Goal: Information Seeking & Learning: Learn about a topic

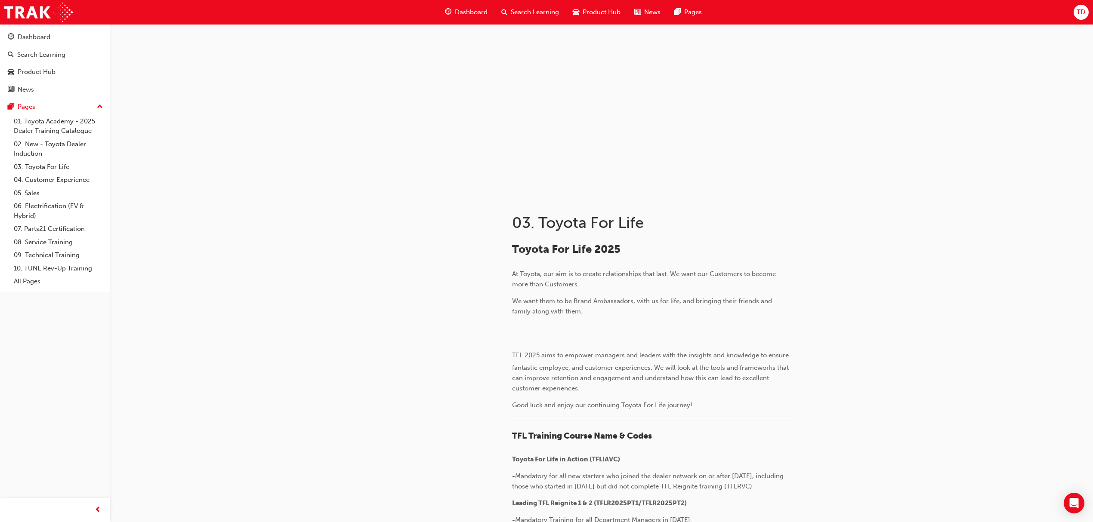
click at [480, 6] on div "Dashboard" at bounding box center [466, 12] width 56 height 18
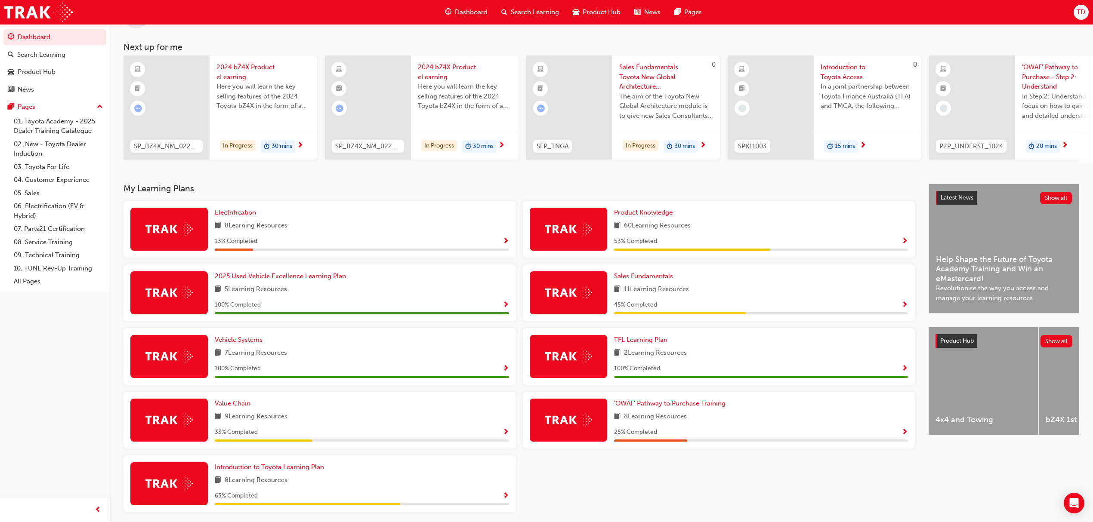
scroll to position [71, 0]
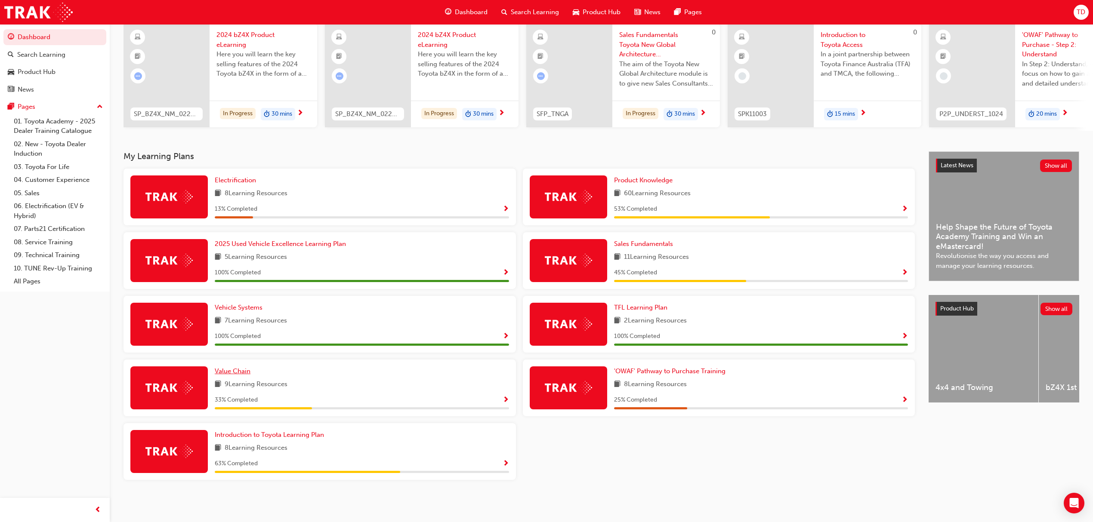
click at [230, 369] on span "Value Chain" at bounding box center [233, 371] width 36 height 8
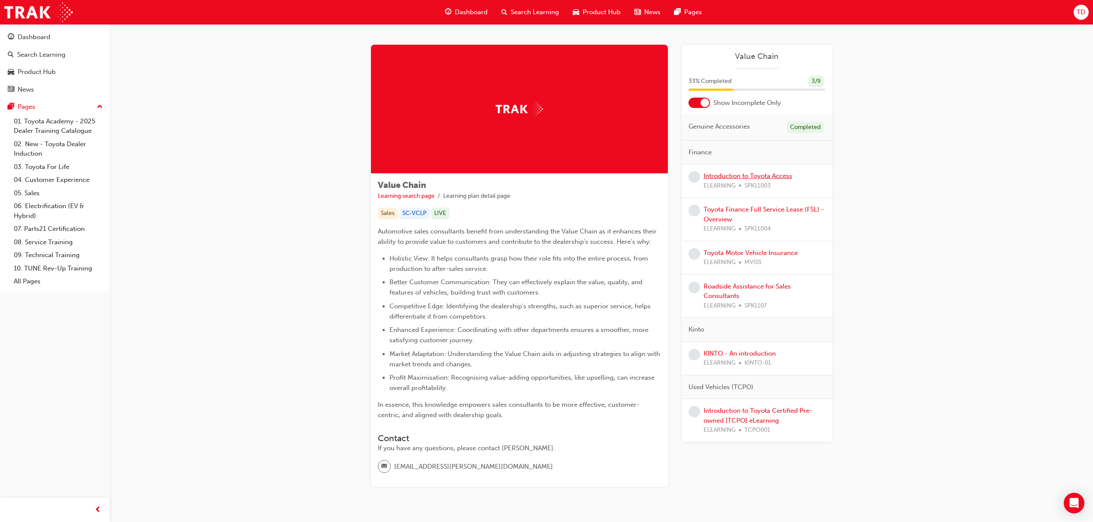
click at [743, 179] on link "Introduction to Toyota Access" at bounding box center [747, 176] width 89 height 8
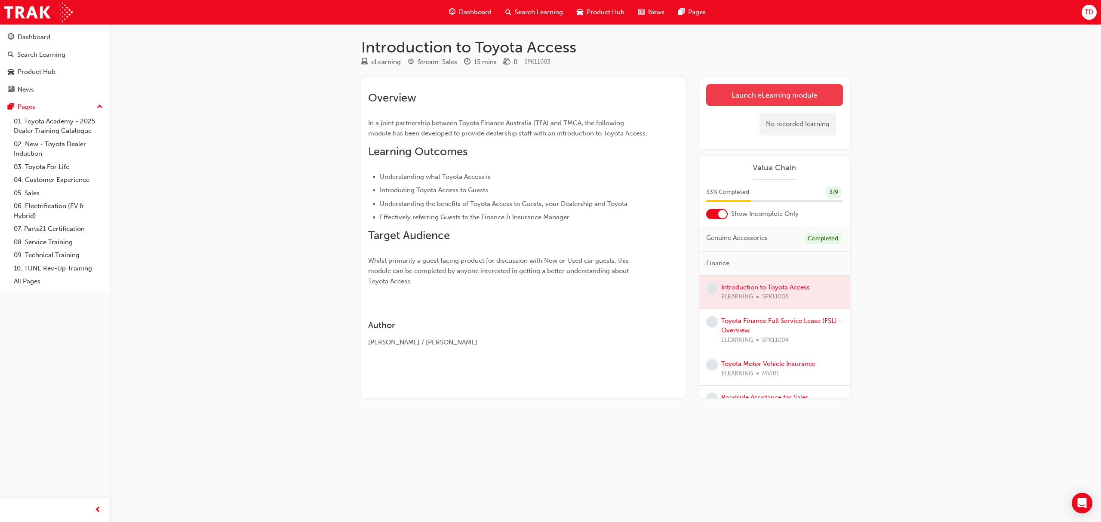
click at [757, 101] on link "Launch eLearning module" at bounding box center [774, 95] width 137 height 22
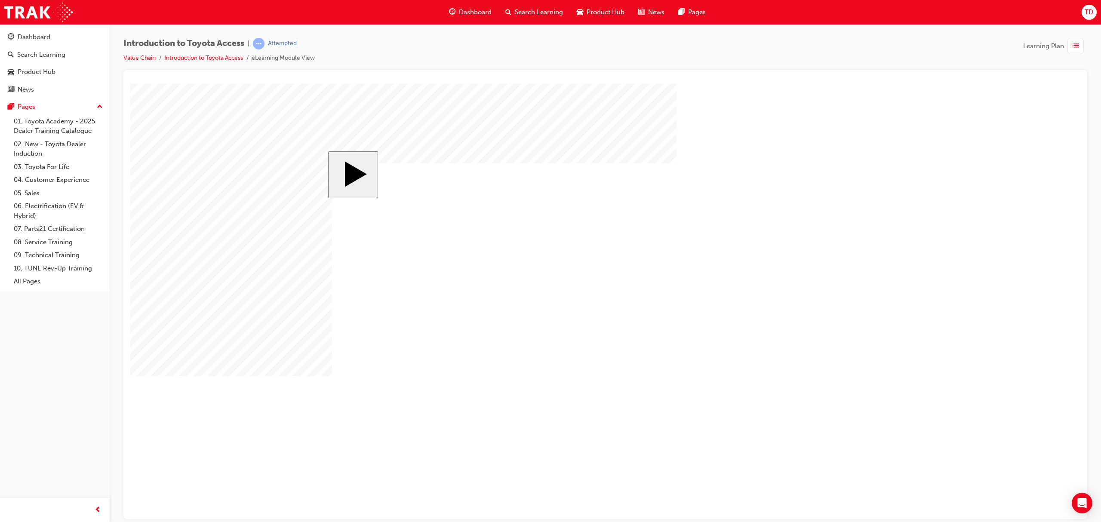
click at [880, 283] on div "slide: 2 Page 2 of 2 Previous page Home page Open Menu Resources Help Save and …" at bounding box center [605, 301] width 555 height 301
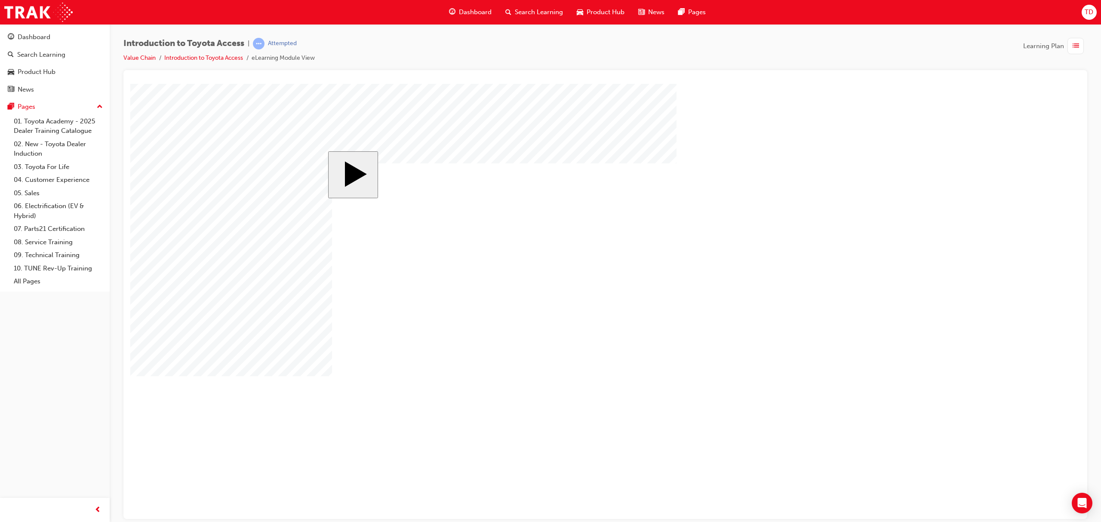
click at [884, 284] on body ".cls-1-6YdYWvMiVKq { fill: rgba(255, 255, 255, 1) } .cls-1-6YdYWvMiVKq { fill: …" at bounding box center [605, 300] width 950 height 435
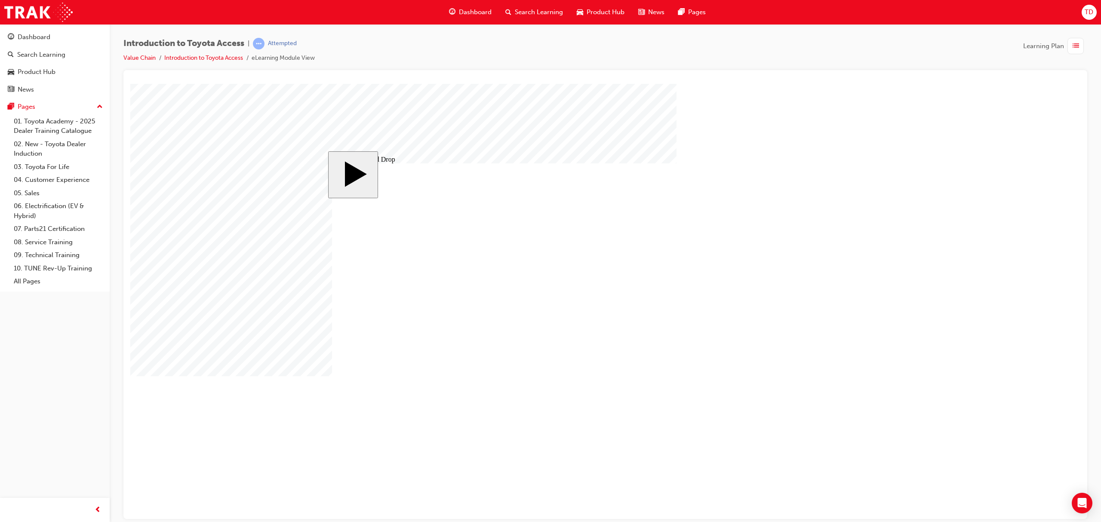
drag, startPoint x: 467, startPoint y: 303, endPoint x: 558, endPoint y: 246, distance: 107.3
drag, startPoint x: 461, startPoint y: 248, endPoint x: 576, endPoint y: 296, distance: 124.0
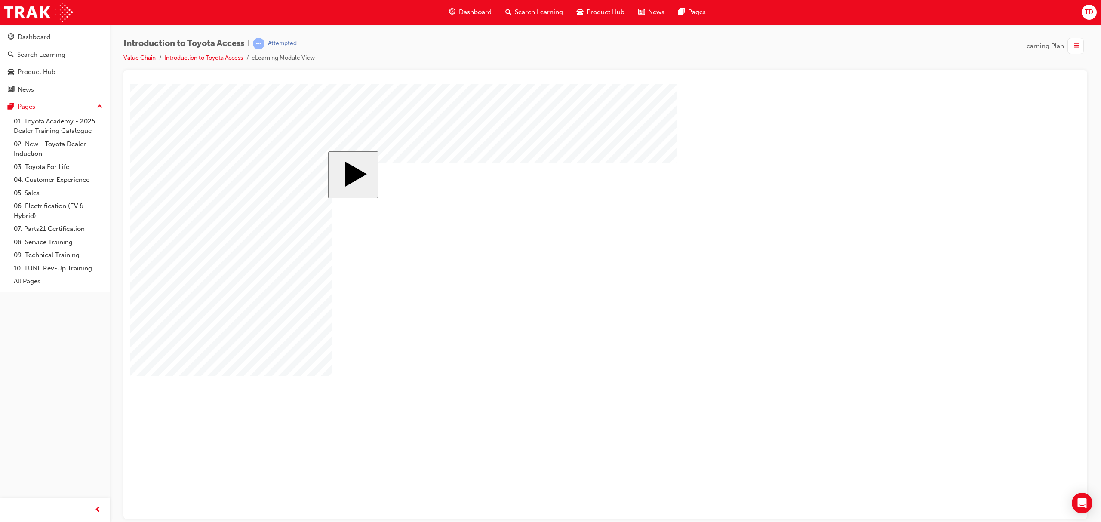
radio input "false"
radio input "true"
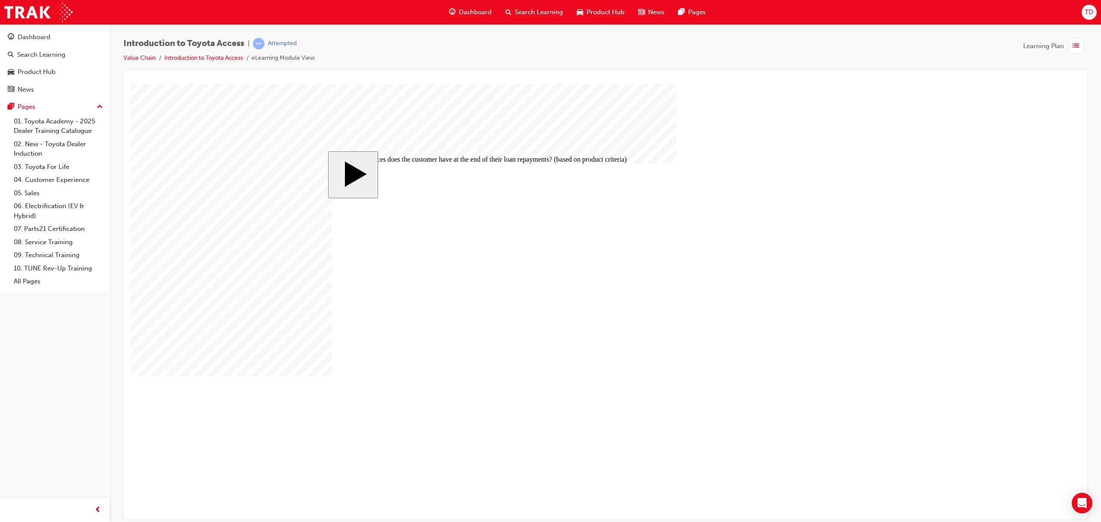
radio input "true"
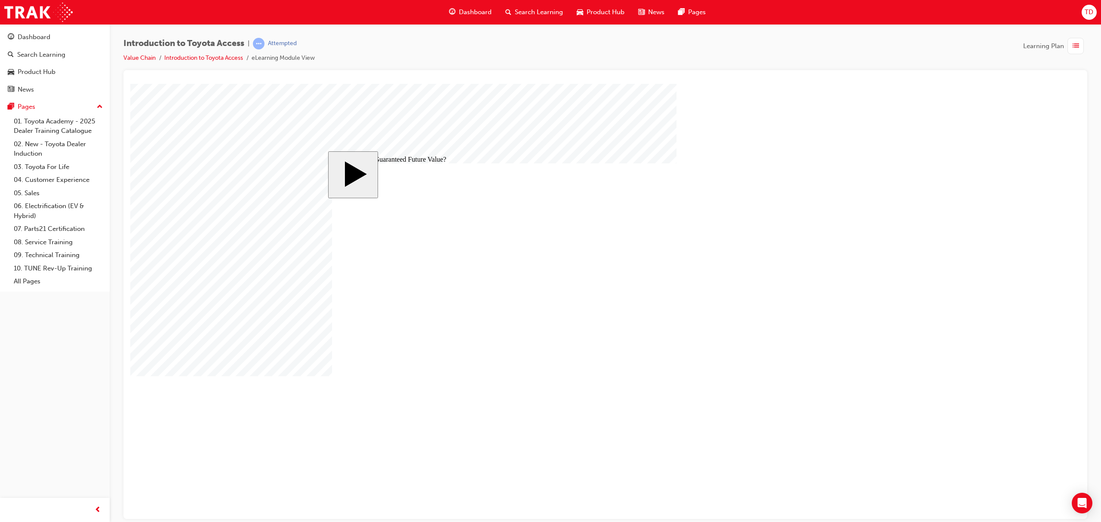
radio input "false"
radio input "true"
drag, startPoint x: 814, startPoint y: 400, endPoint x: 816, endPoint y: 391, distance: 8.8
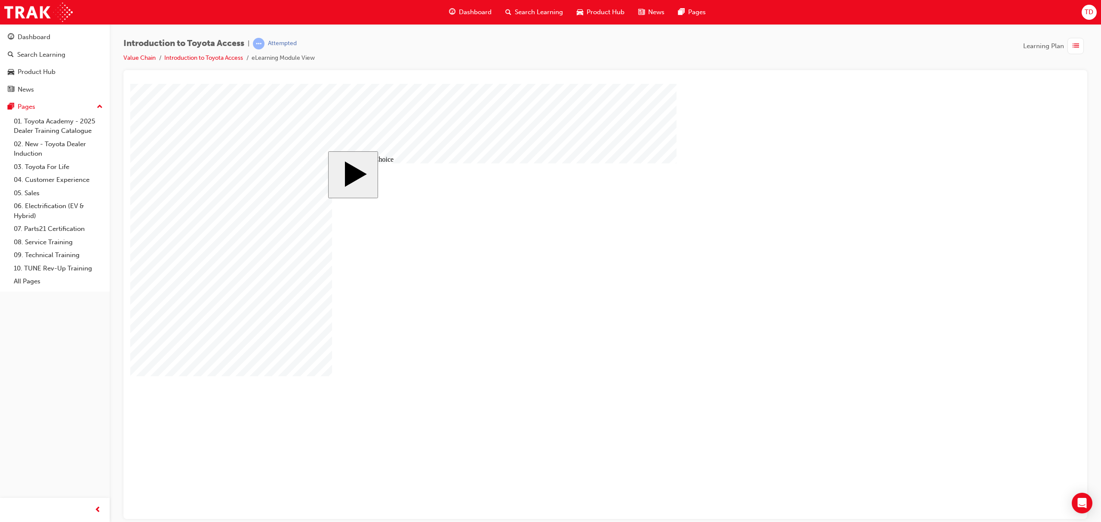
radio input "true"
drag, startPoint x: 704, startPoint y: 334, endPoint x: 808, endPoint y: 391, distance: 118.4
radio input "true"
drag, startPoint x: 696, startPoint y: 248, endPoint x: 811, endPoint y: 391, distance: 183.3
click at [483, 11] on span "Dashboard" at bounding box center [475, 12] width 33 height 10
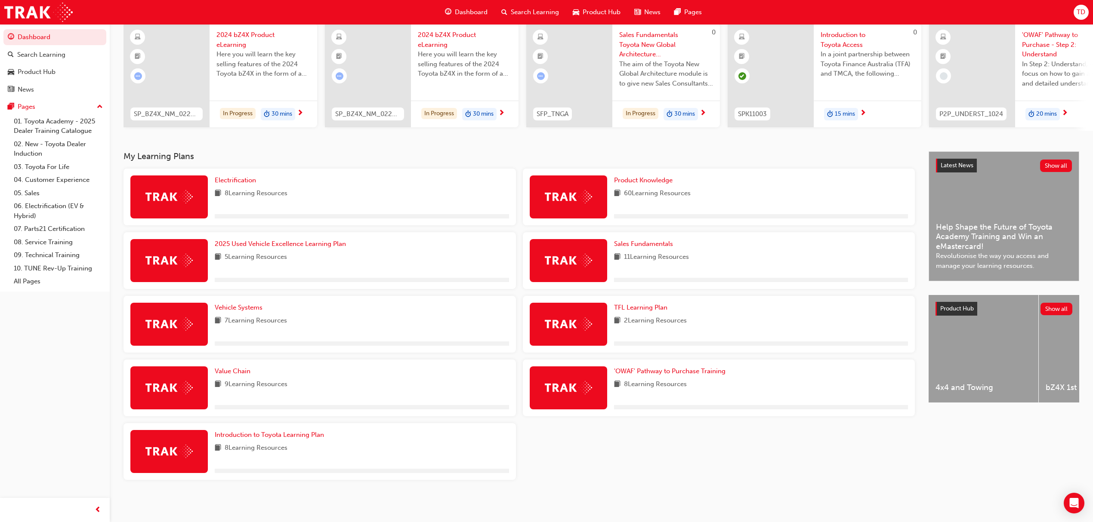
scroll to position [71, 0]
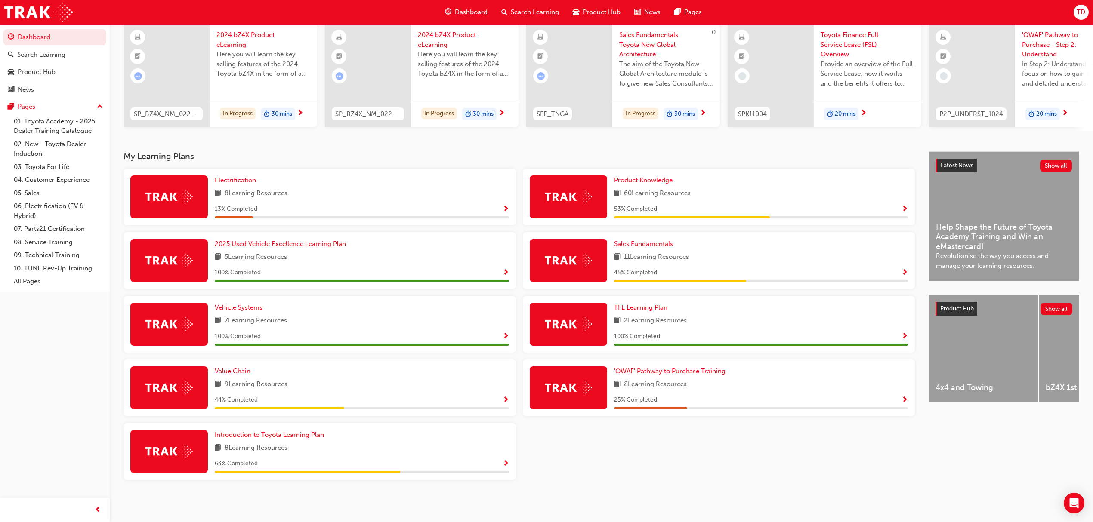
click at [243, 373] on span "Value Chain" at bounding box center [233, 371] width 36 height 8
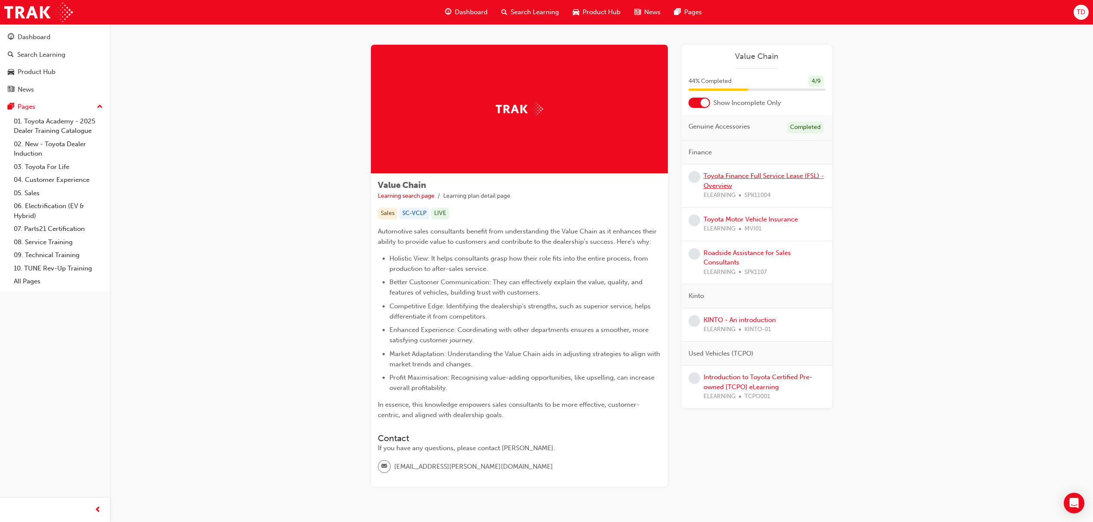
click at [722, 187] on link "Toyota Finance Full Service Lease (FSL) - Overview" at bounding box center [763, 181] width 120 height 18
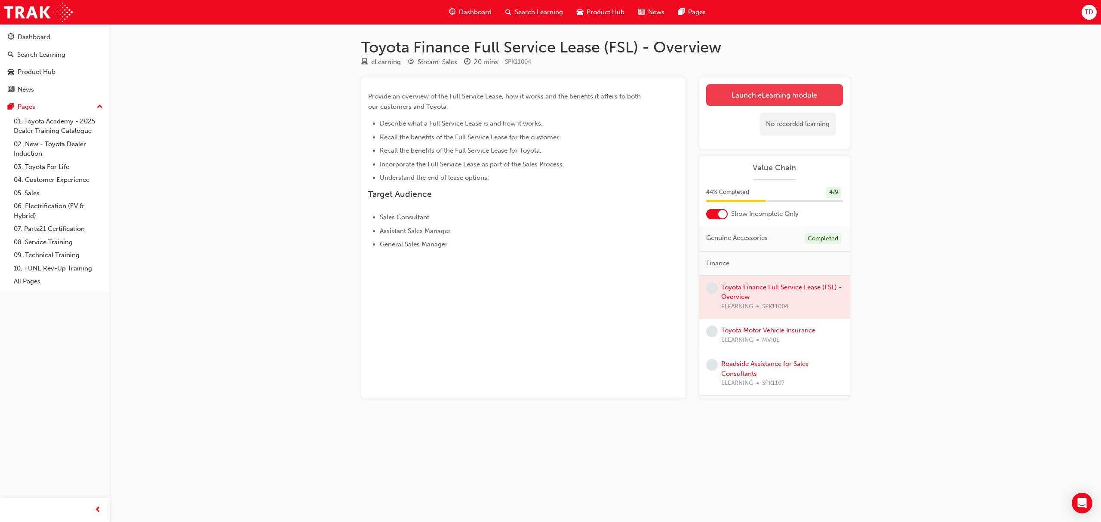
click at [797, 95] on link "Launch eLearning module" at bounding box center [774, 95] width 137 height 22
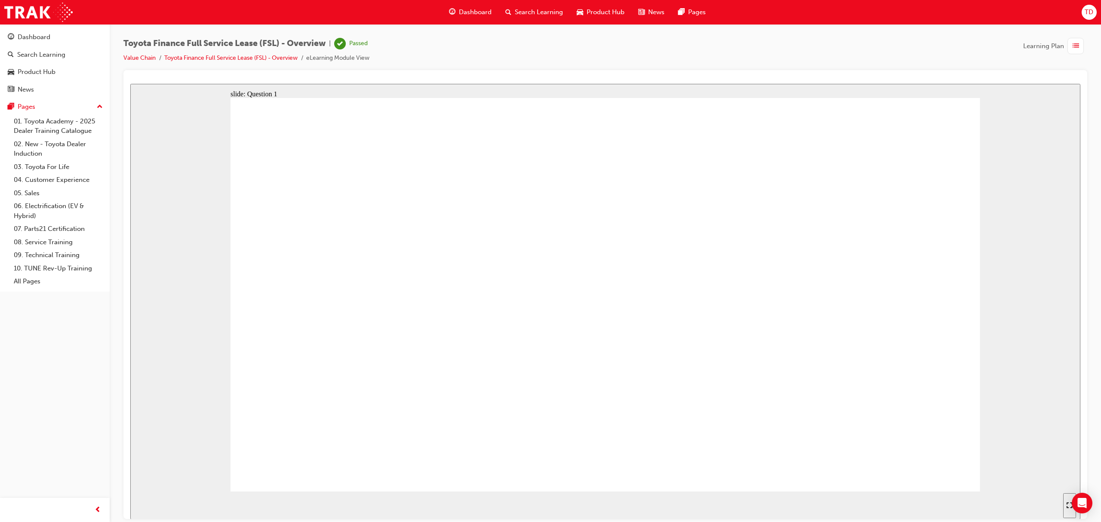
radio input "true"
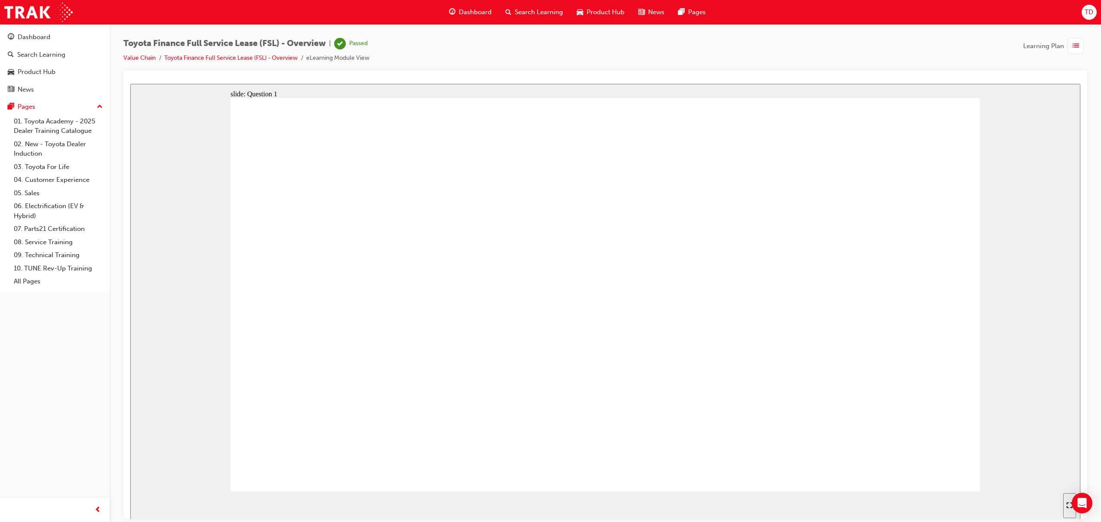
radio input "true"
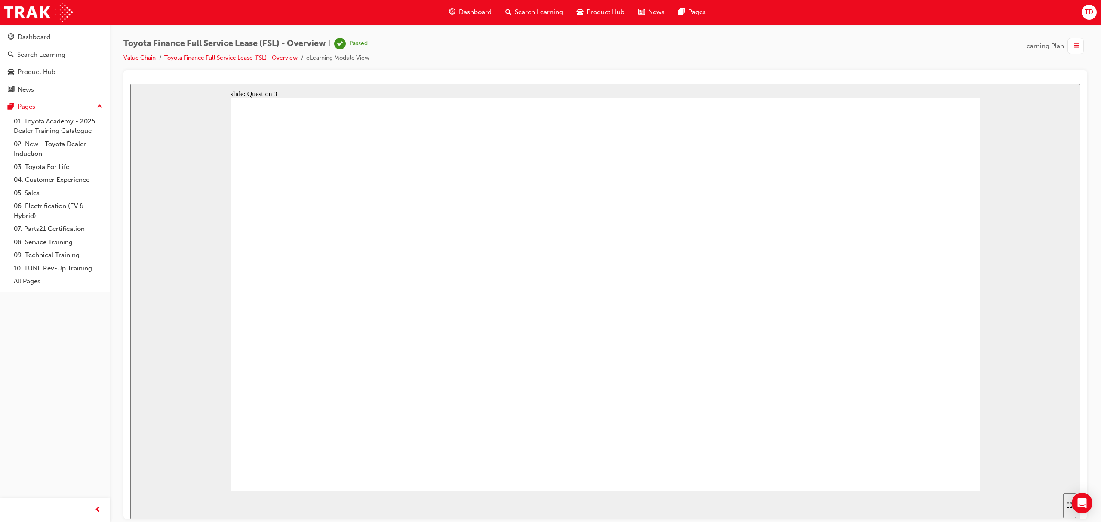
radio input "true"
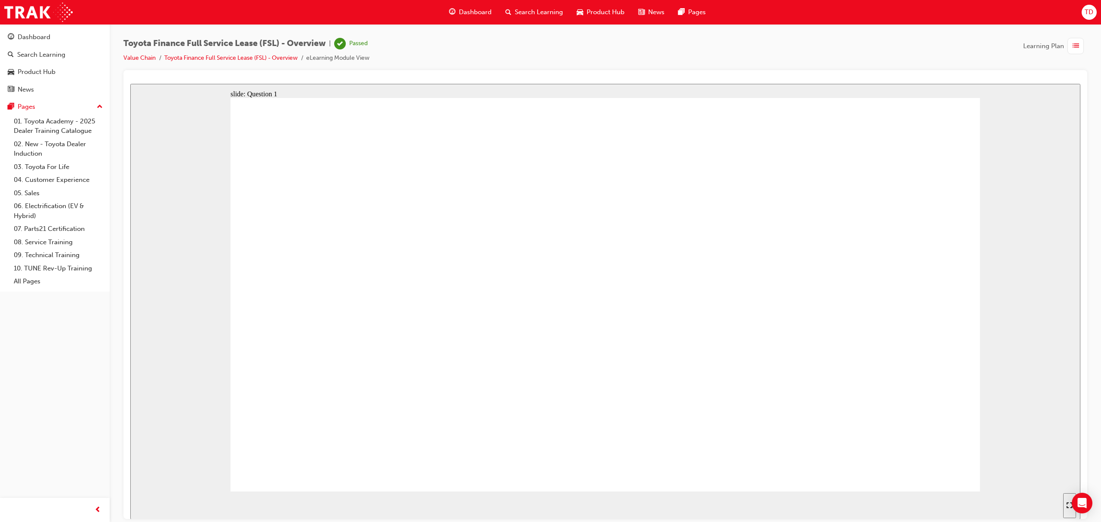
radio input "true"
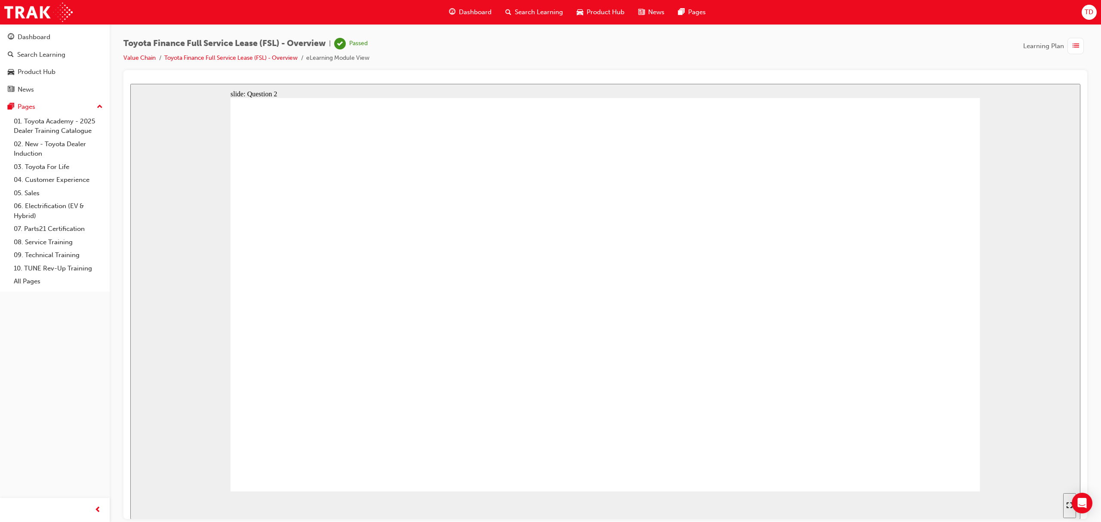
radio input "true"
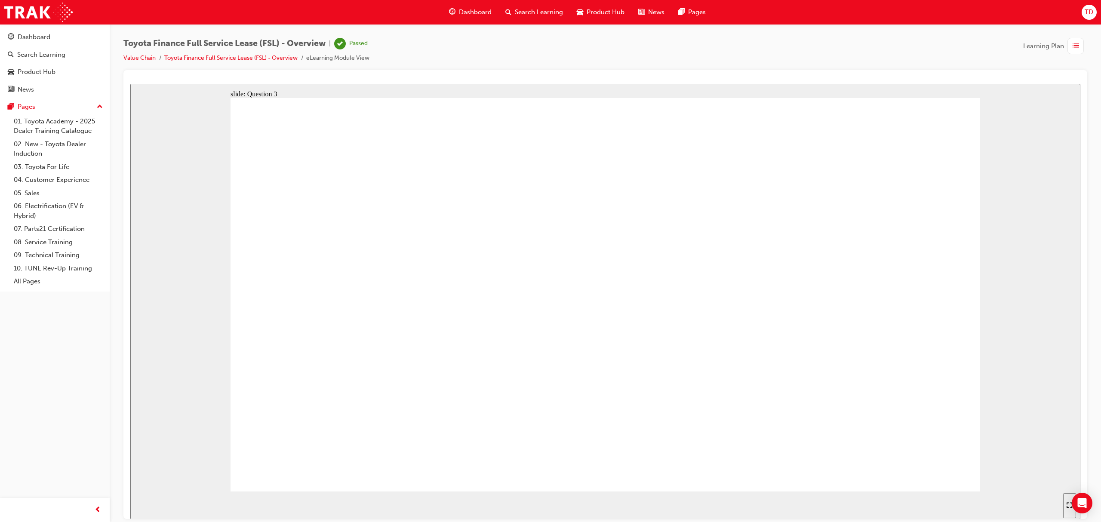
radio input "true"
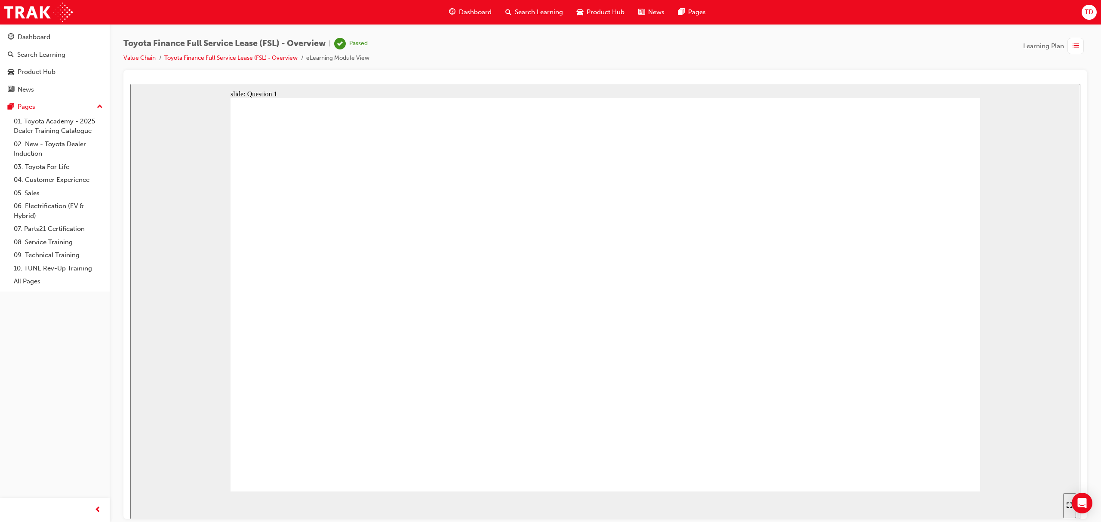
radio input "true"
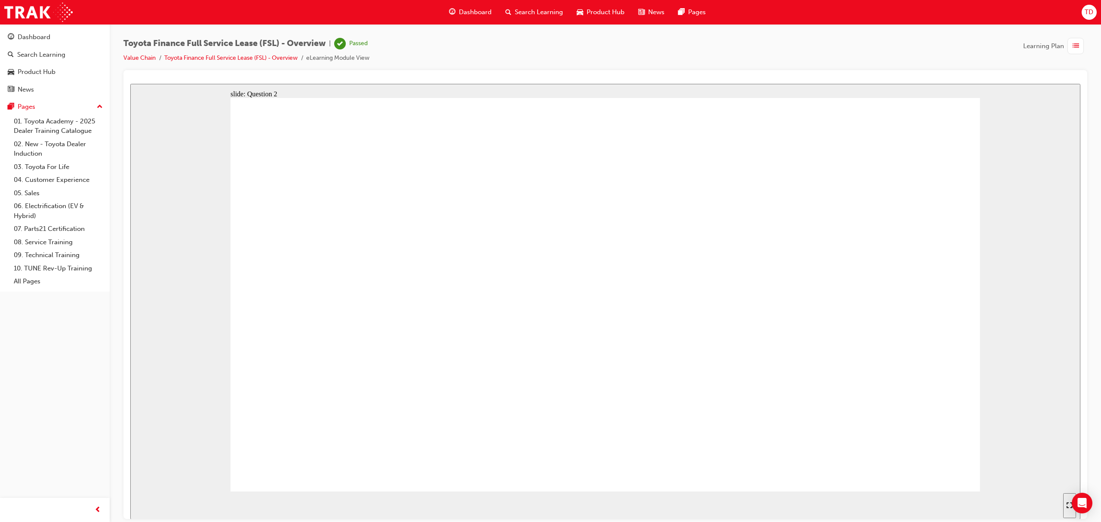
radio input "true"
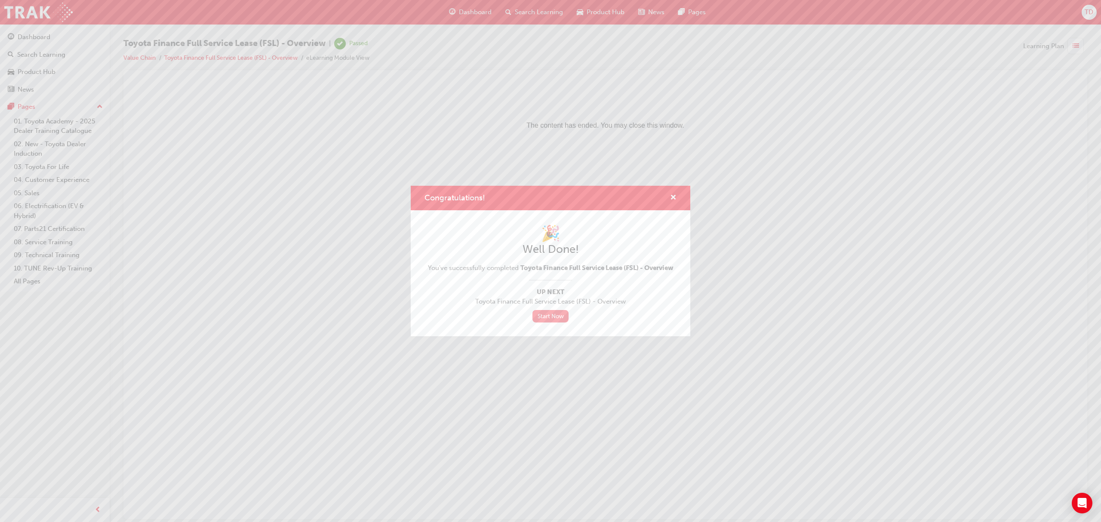
click at [553, 319] on link "Start Now" at bounding box center [551, 316] width 36 height 12
click at [536, 319] on link "Start Now" at bounding box center [551, 316] width 36 height 12
click at [545, 310] on link "Start Now" at bounding box center [551, 316] width 36 height 12
click at [677, 202] on div "Congratulations!" at bounding box center [551, 198] width 280 height 25
click at [675, 197] on span "cross-icon" at bounding box center [673, 198] width 6 height 8
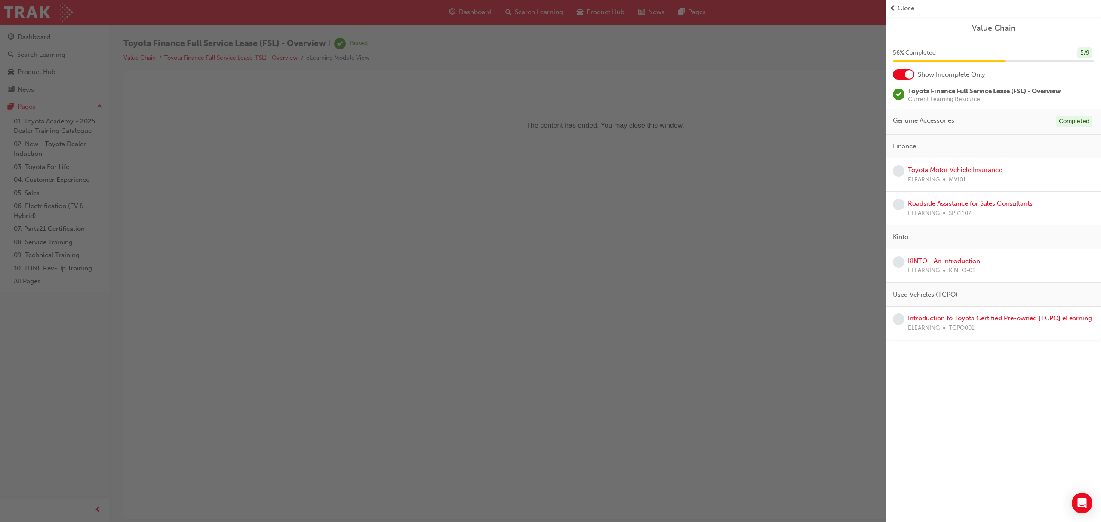
click at [472, 16] on div "button" at bounding box center [443, 261] width 886 height 522
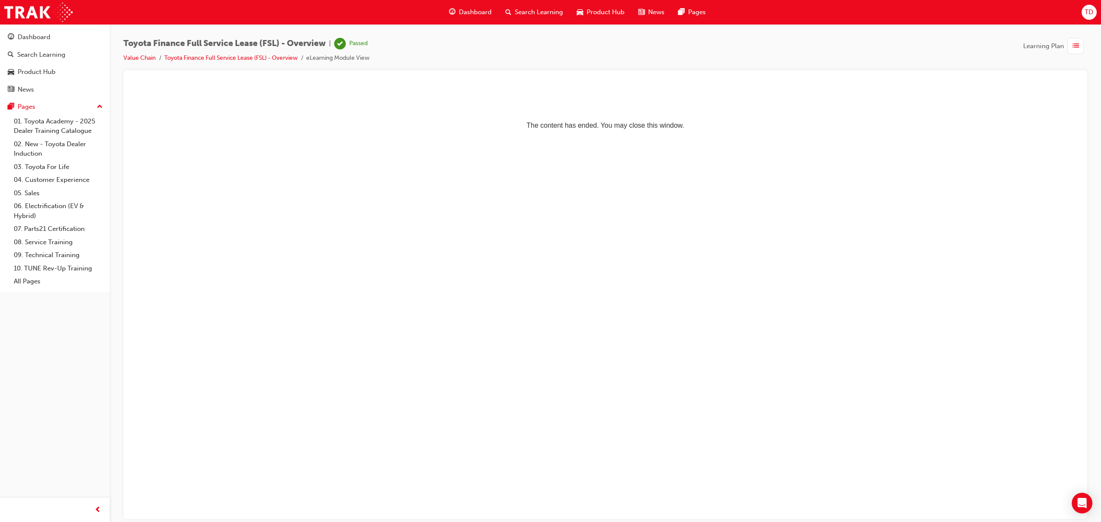
click at [471, 12] on span "Dashboard" at bounding box center [475, 12] width 33 height 10
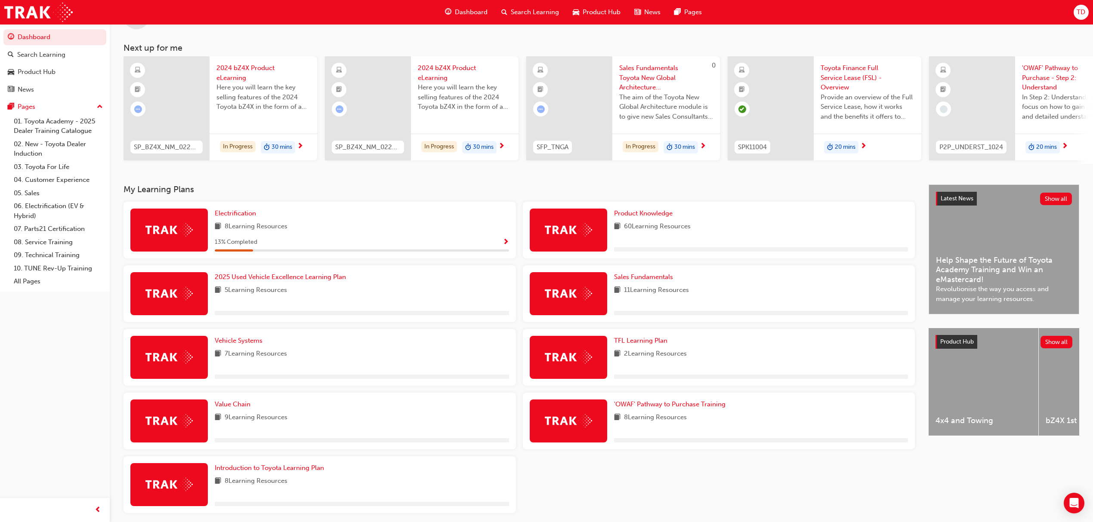
scroll to position [71, 0]
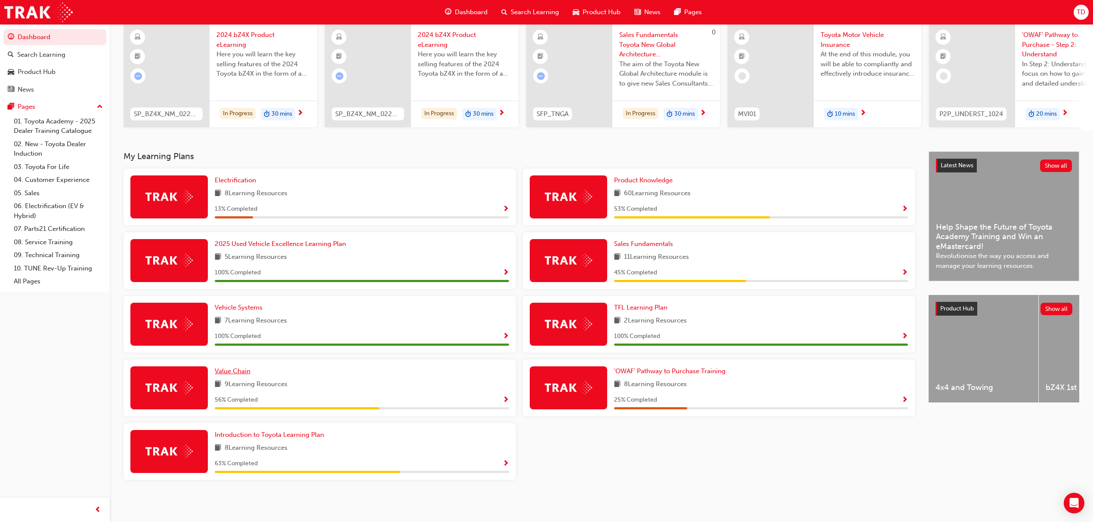
click at [238, 373] on span "Value Chain" at bounding box center [233, 371] width 36 height 8
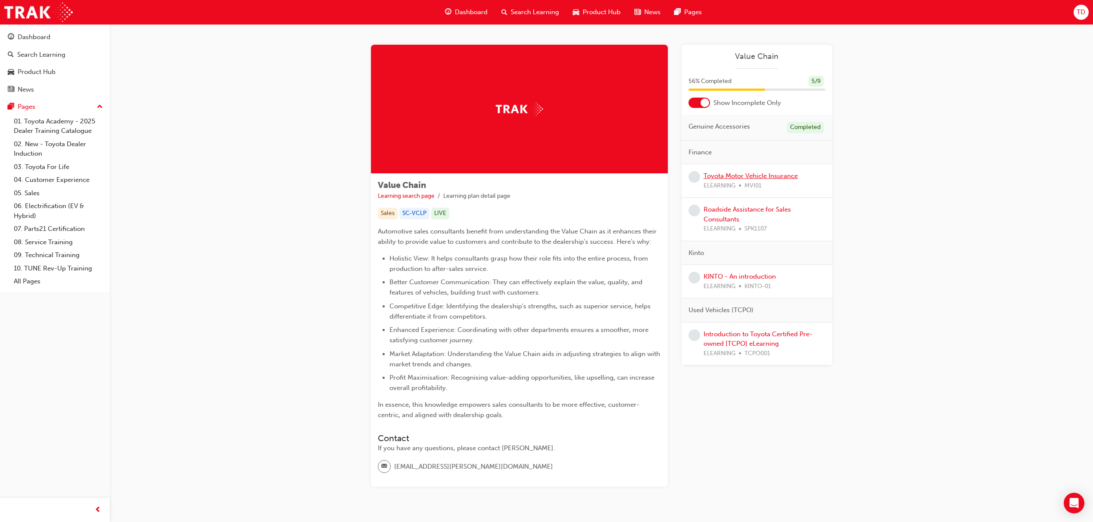
click at [758, 177] on link "Toyota Motor Vehicle Insurance" at bounding box center [750, 176] width 94 height 8
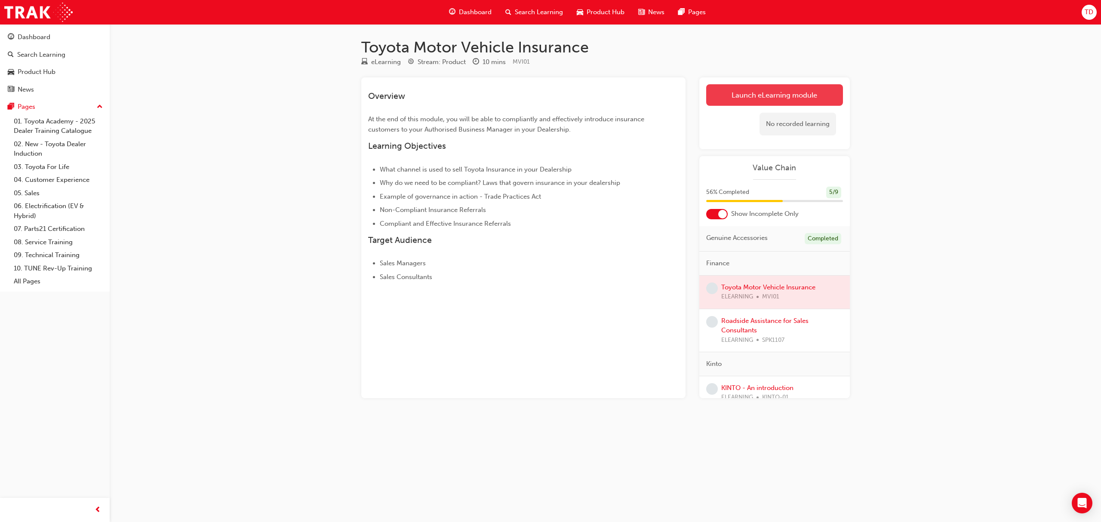
click at [781, 93] on link "Launch eLearning module" at bounding box center [774, 95] width 137 height 22
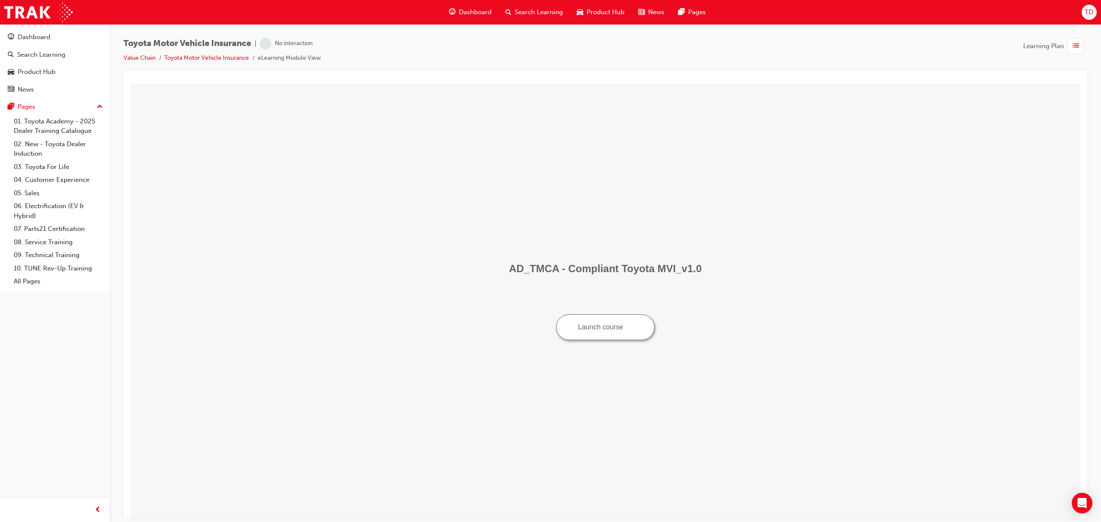
click at [620, 329] on button "Launch course" at bounding box center [605, 327] width 99 height 26
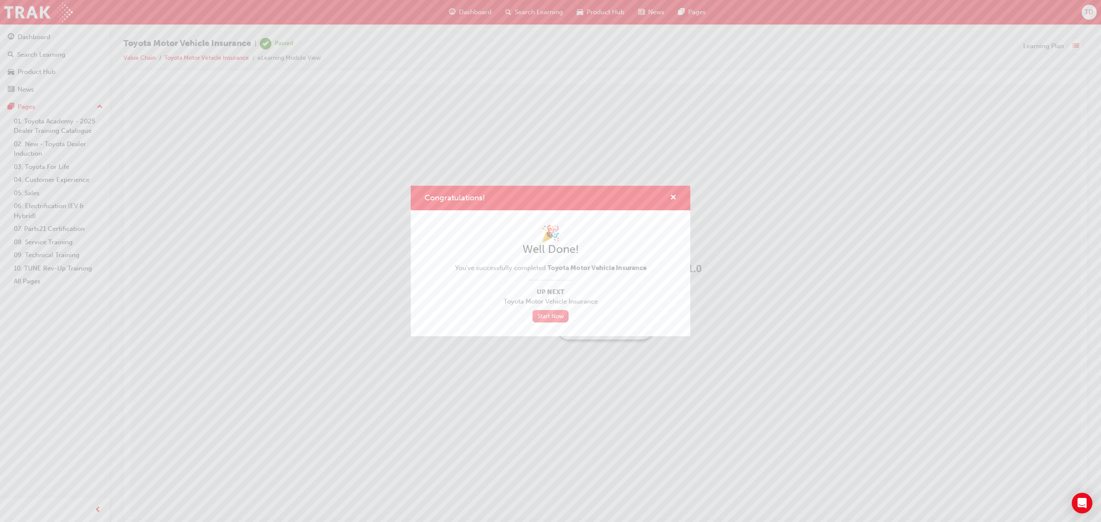
click at [546, 315] on link "Start Now" at bounding box center [551, 316] width 36 height 12
click at [673, 204] on div "Congratulations!" at bounding box center [551, 198] width 280 height 25
click at [673, 195] on span "cross-icon" at bounding box center [673, 198] width 6 height 8
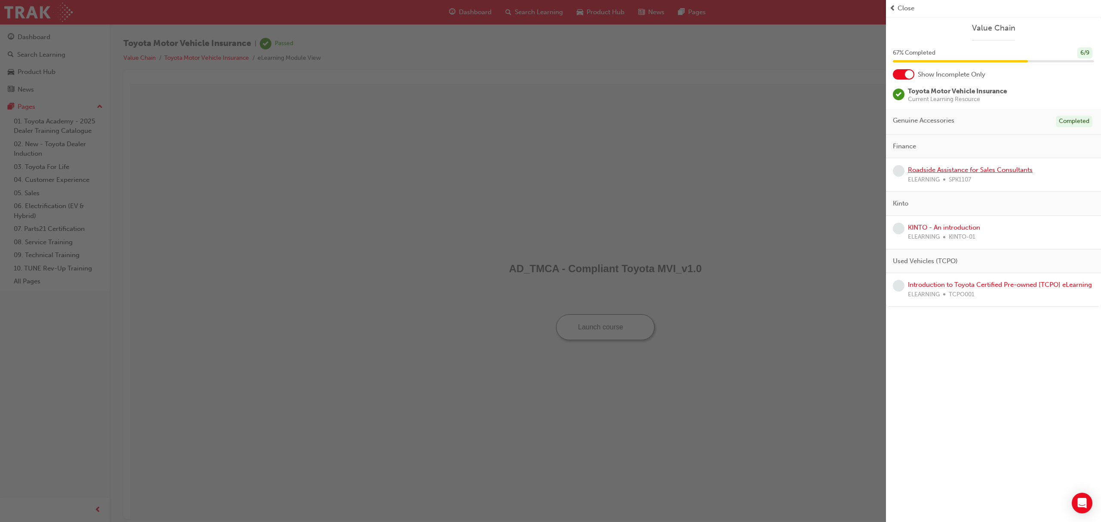
click at [949, 170] on link "Roadside Assistance for Sales Consultants" at bounding box center [970, 170] width 125 height 8
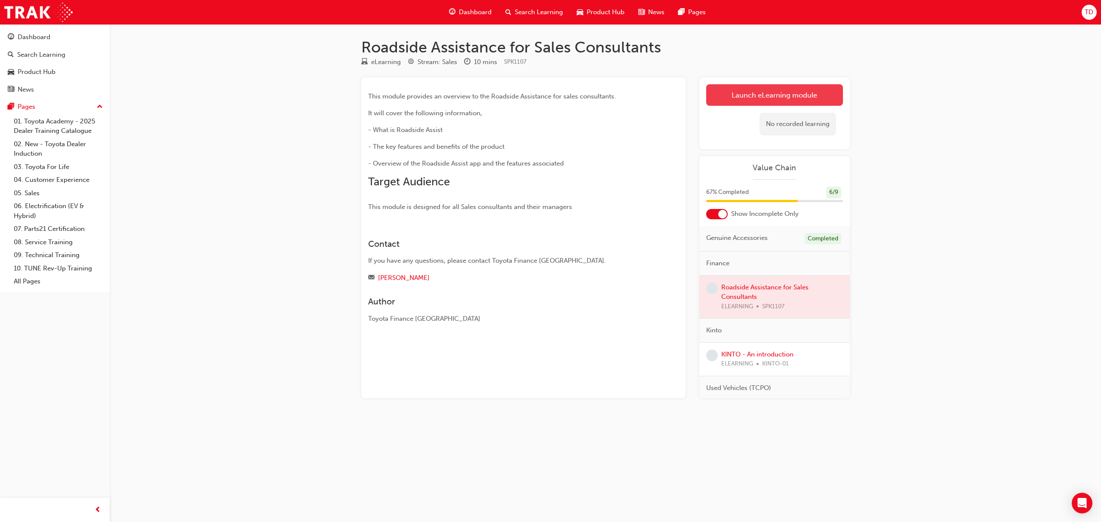
click at [755, 95] on link "Launch eLearning module" at bounding box center [774, 95] width 137 height 22
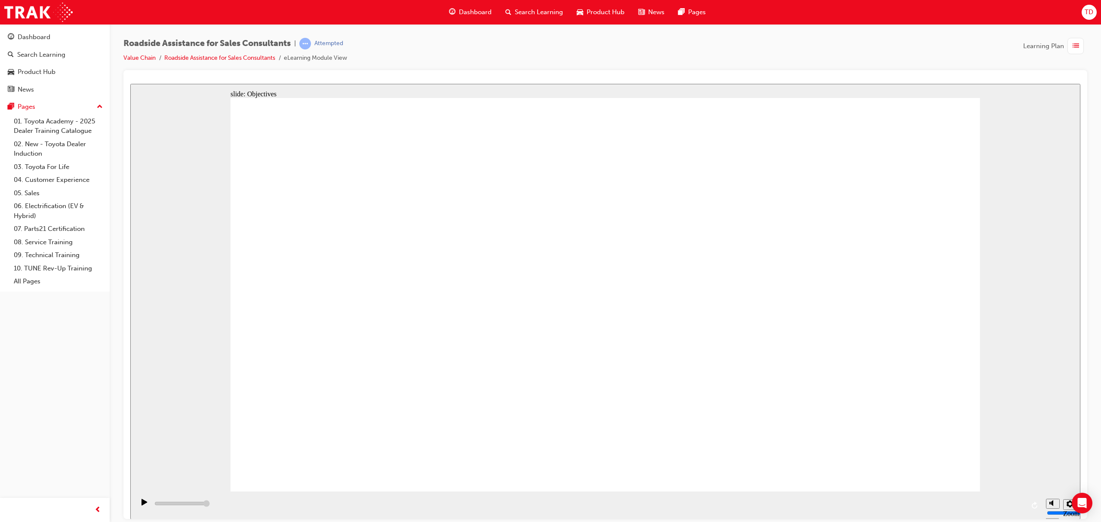
type input "24600"
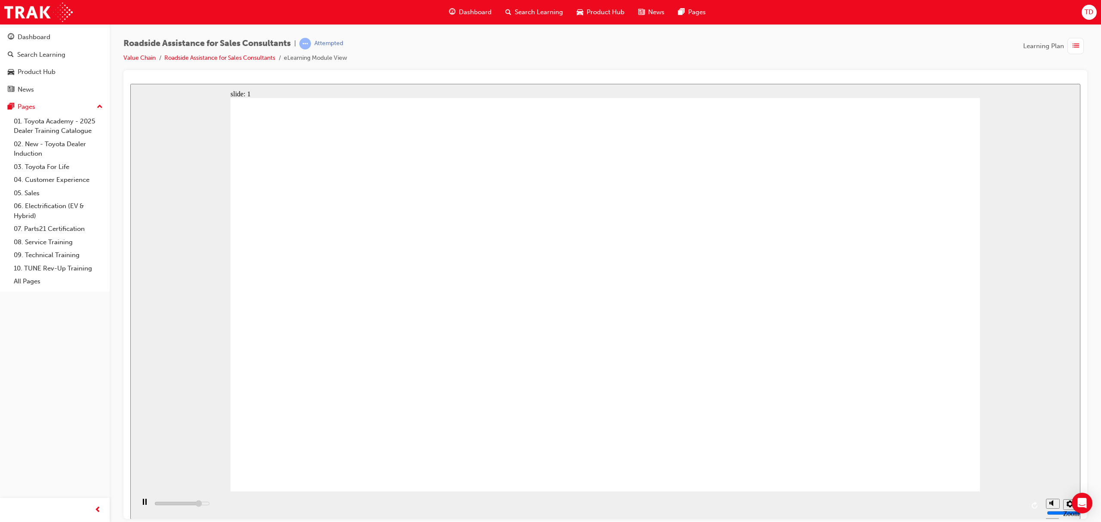
drag, startPoint x: 984, startPoint y: 222, endPoint x: 976, endPoint y: 290, distance: 68.0
click at [984, 224] on div "slide: 1 Next page Page 1 of 9 Previous page Open Menu Help Save and Exit Toyot…" at bounding box center [605, 301] width 950 height 436
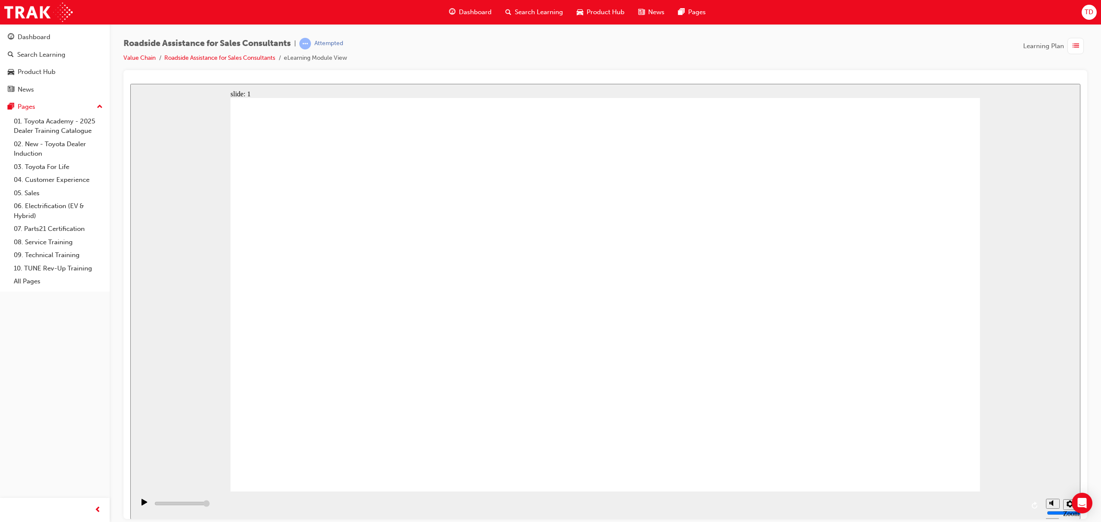
drag, startPoint x: 281, startPoint y: 314, endPoint x: 281, endPoint y: 370, distance: 55.9
drag, startPoint x: 281, startPoint y: 382, endPoint x: 424, endPoint y: 325, distance: 154.1
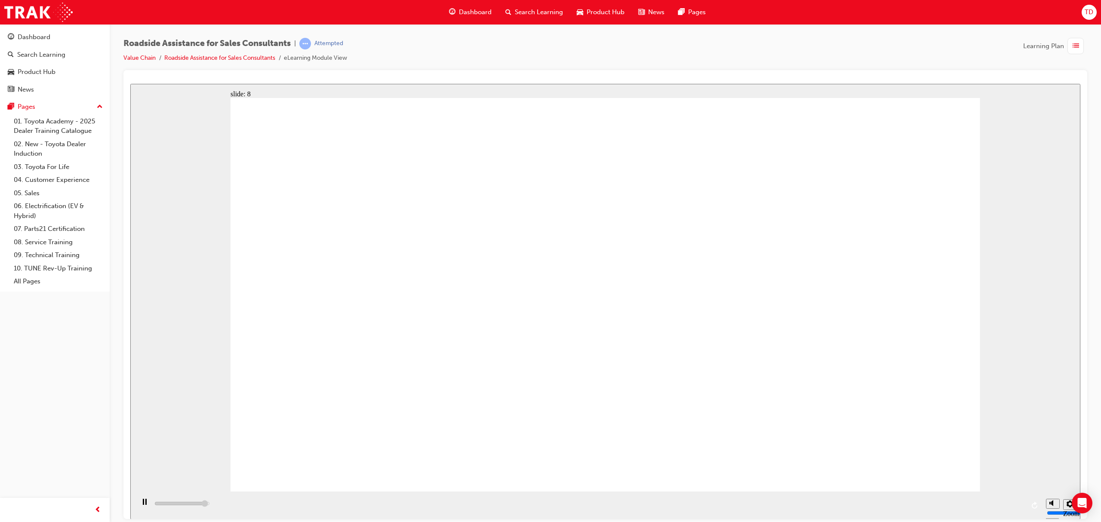
type input "23000"
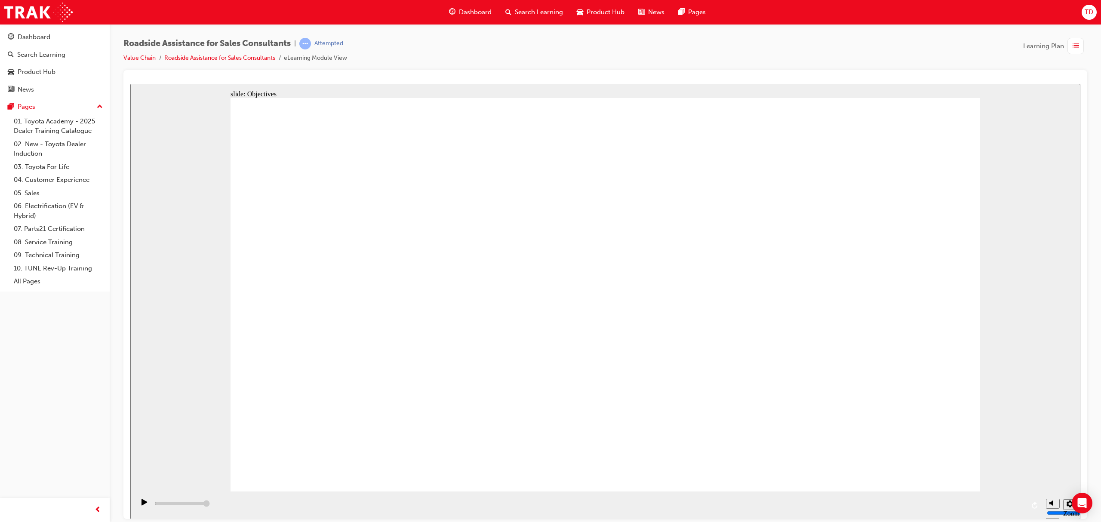
checkbox input "true"
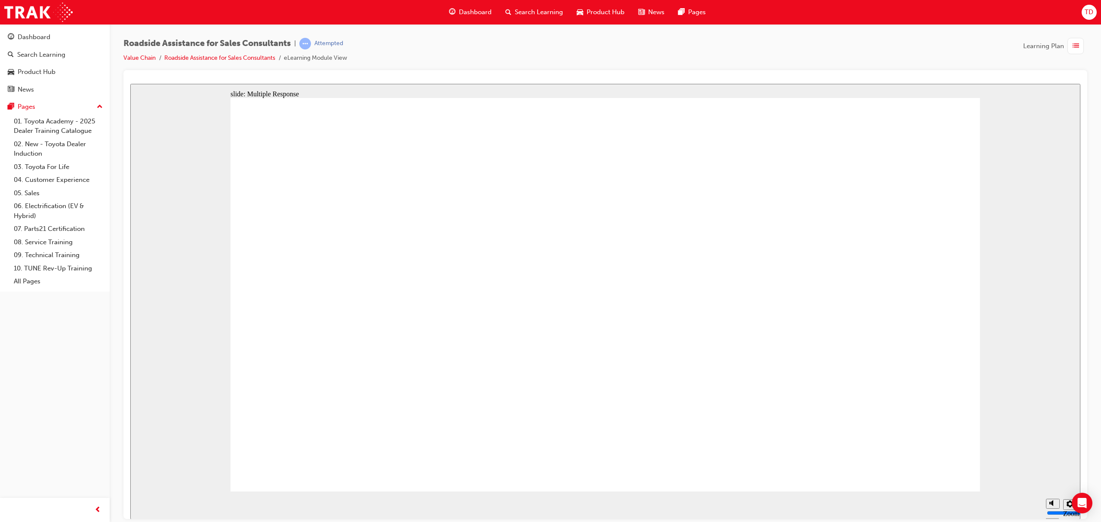
checkbox input "true"
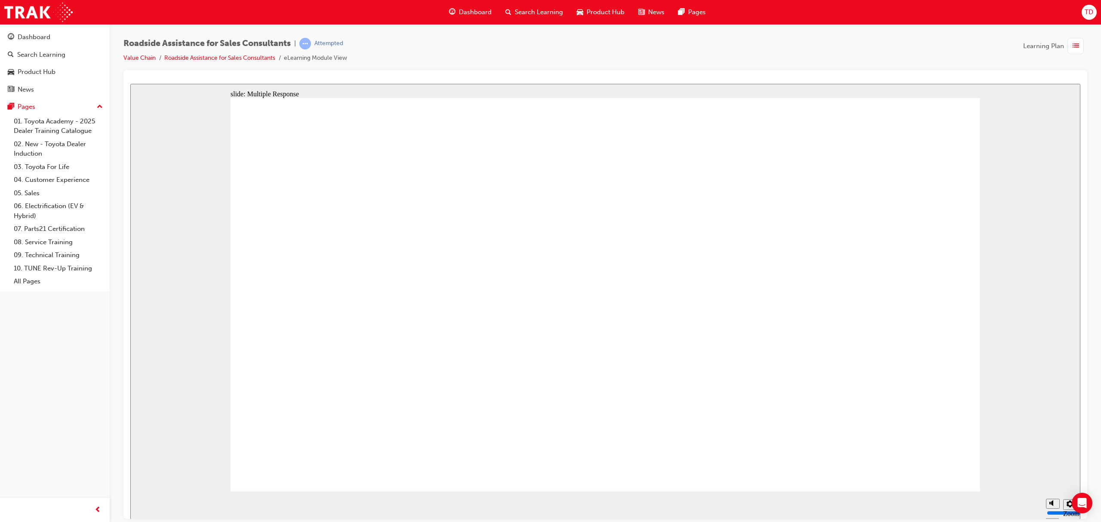
checkbox input "true"
checkbox input "false"
checkbox input "true"
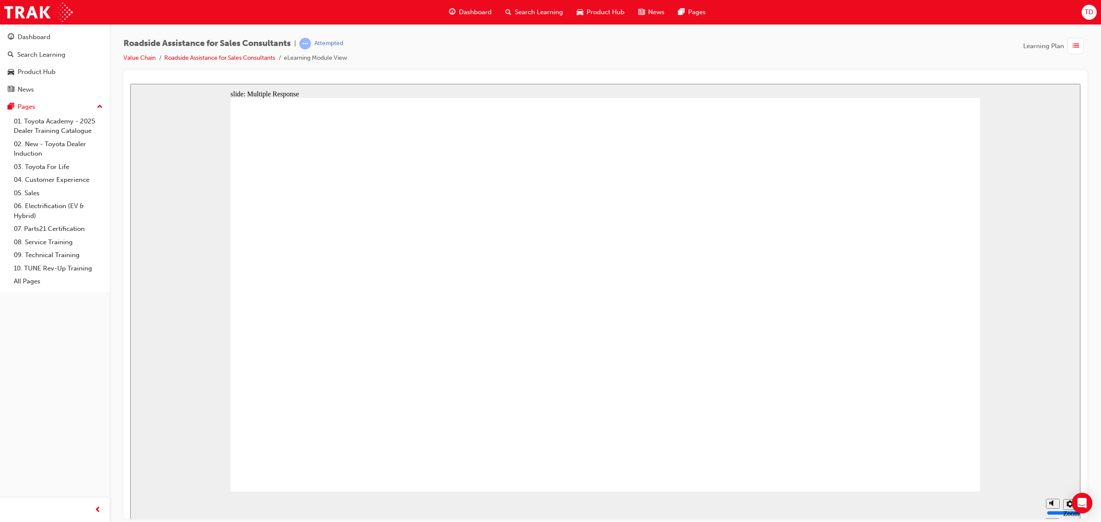
checkbox input "true"
drag, startPoint x: 372, startPoint y: 301, endPoint x: 365, endPoint y: 303, distance: 7.2
checkbox input "true"
drag, startPoint x: 349, startPoint y: 218, endPoint x: 858, endPoint y: 416, distance: 545.7
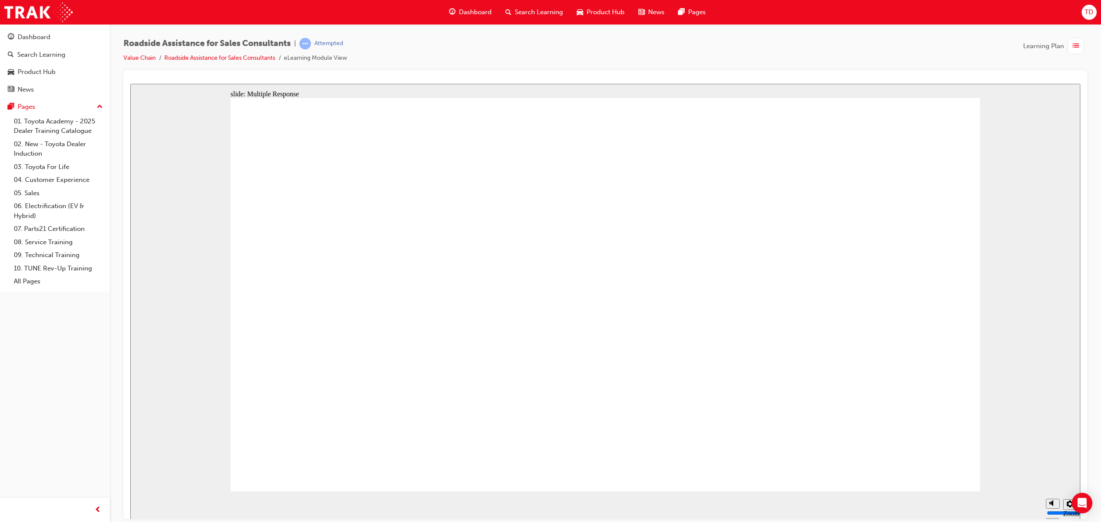
checkbox input "true"
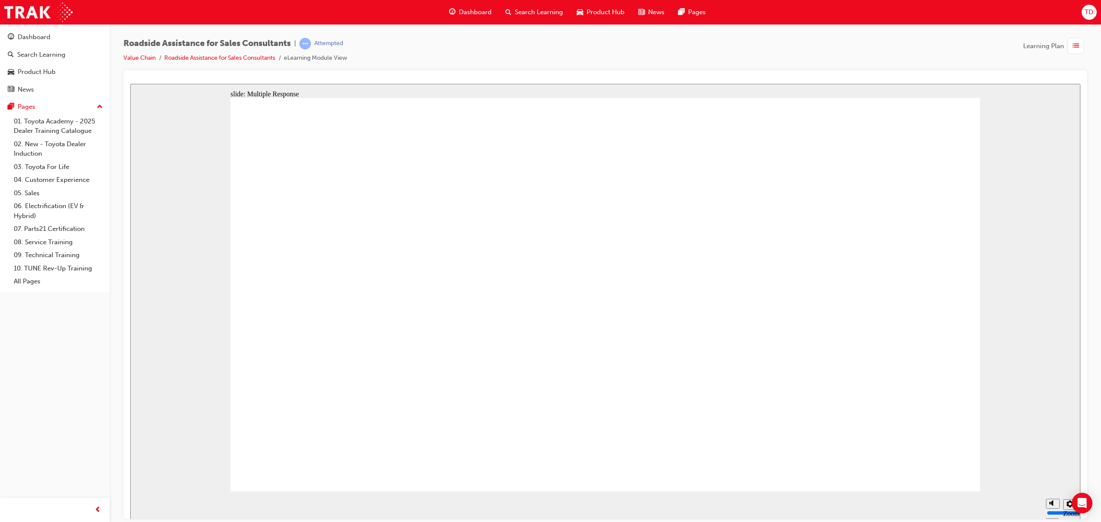
checkbox input "true"
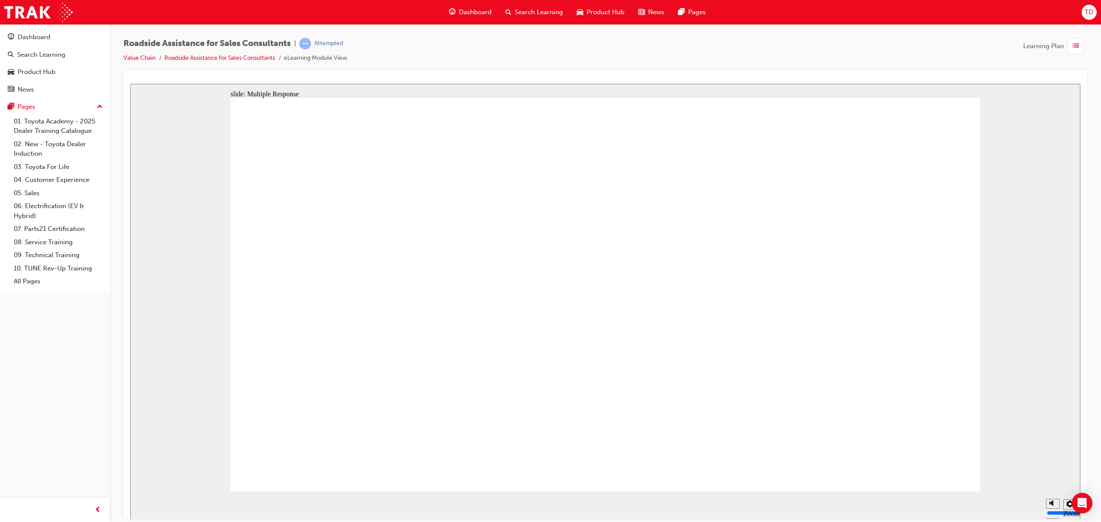
checkbox input "true"
drag, startPoint x: 716, startPoint y: 377, endPoint x: 739, endPoint y: 414, distance: 43.2
checkbox input "true"
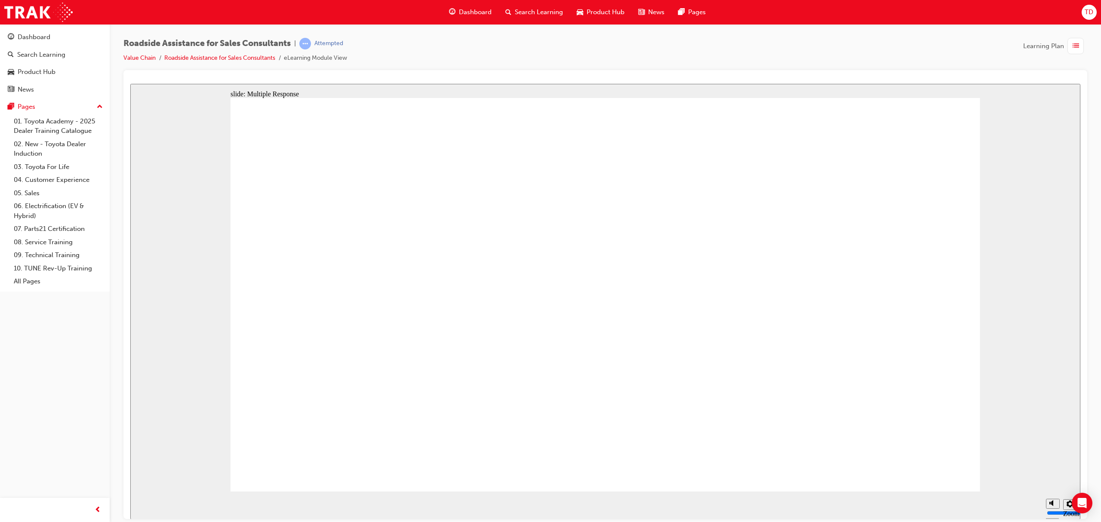
checkbox input "true"
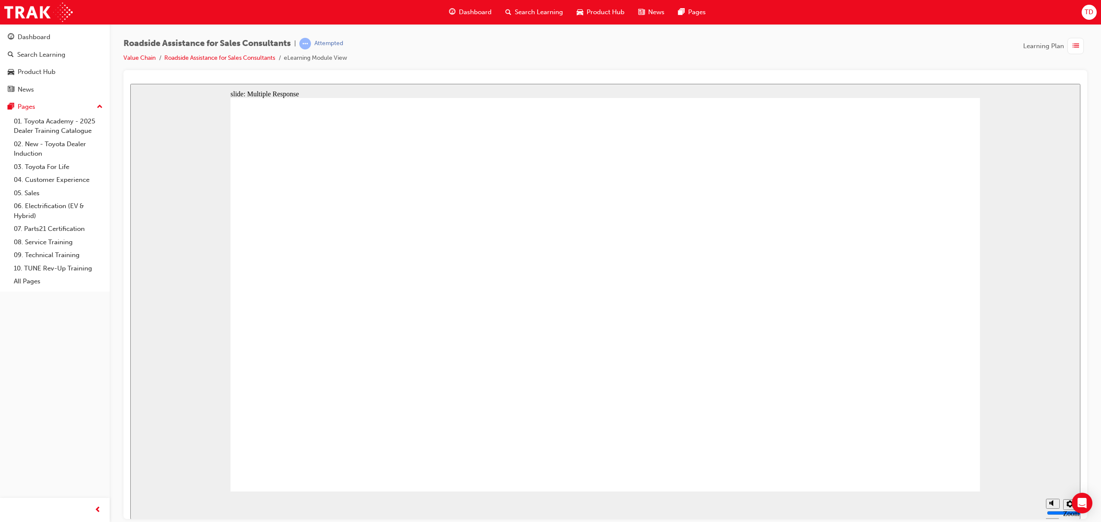
checkbox input "true"
drag, startPoint x: 347, startPoint y: 267, endPoint x: 365, endPoint y: 270, distance: 18.7
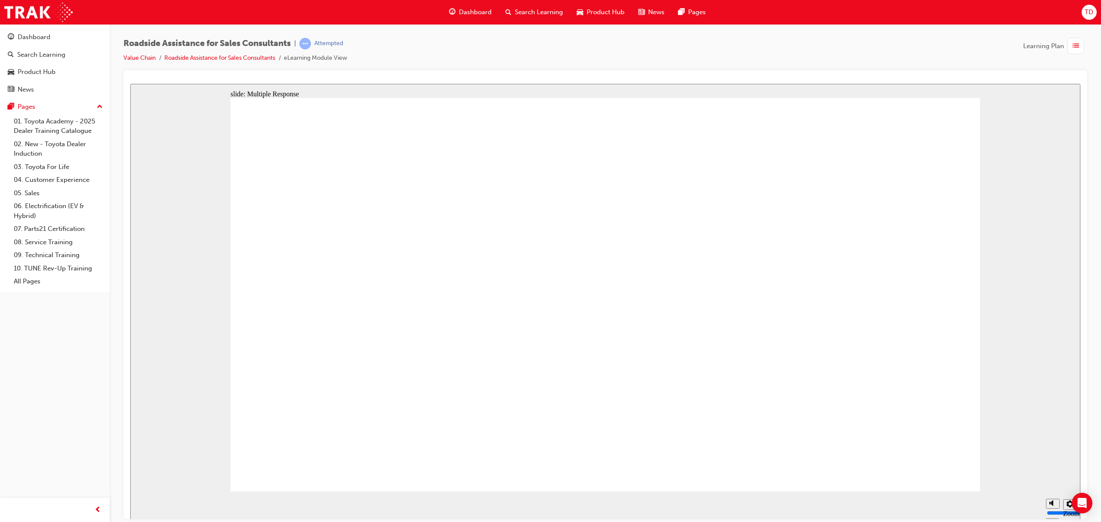
checkbox input "true"
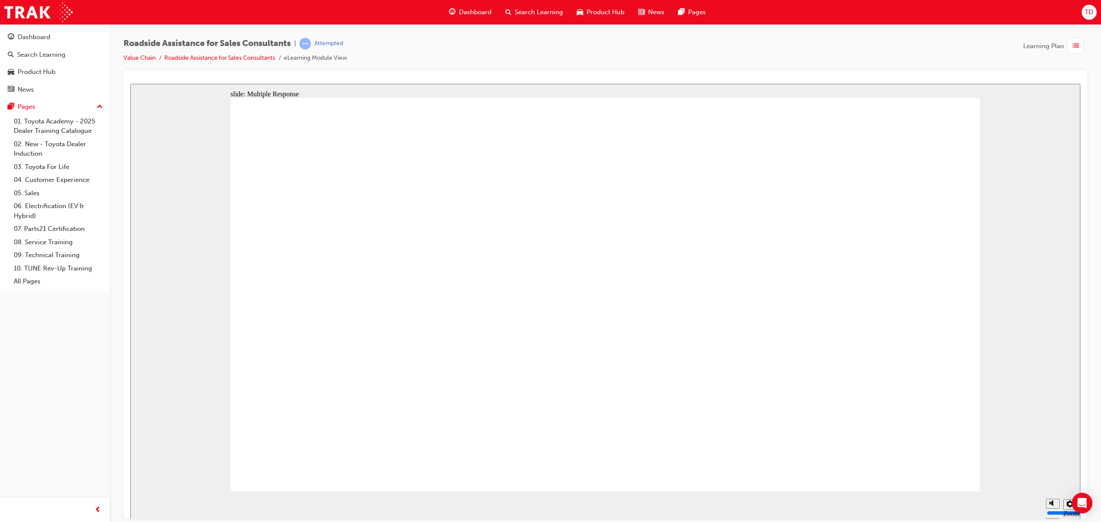
checkbox input "true"
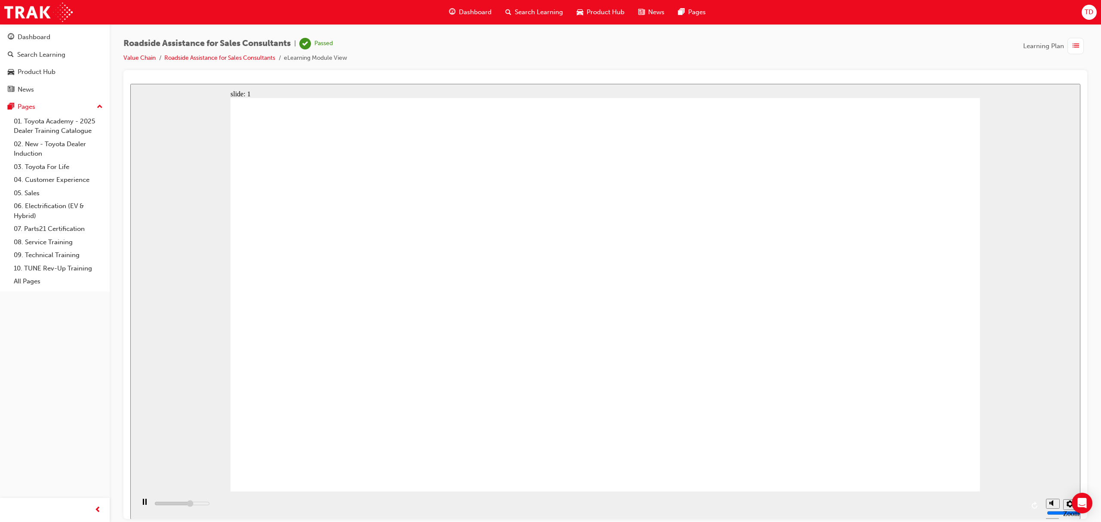
drag, startPoint x: 626, startPoint y: 311, endPoint x: 670, endPoint y: 290, distance: 48.1
drag, startPoint x: 571, startPoint y: 271, endPoint x: 561, endPoint y: 271, distance: 10.3
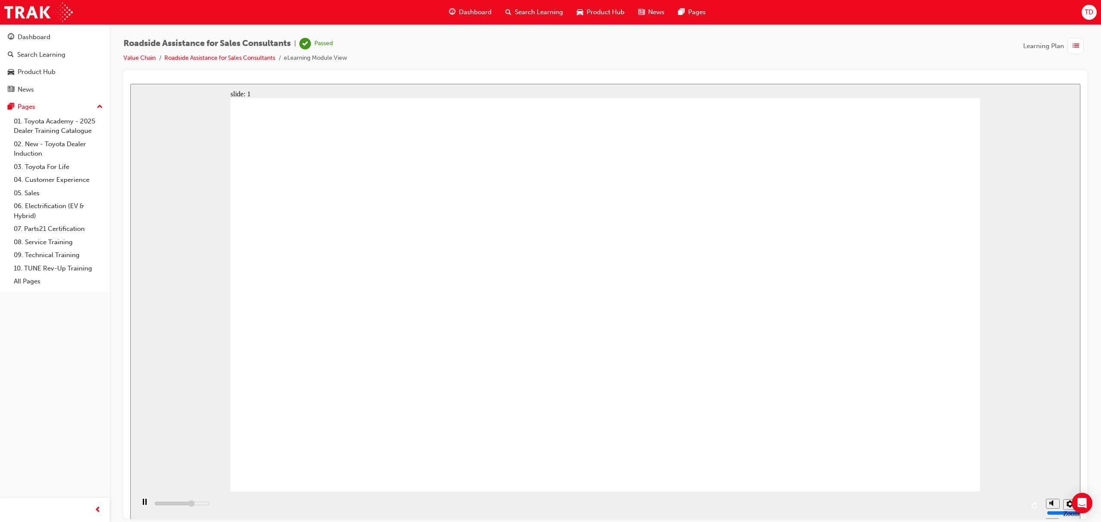
drag, startPoint x: 536, startPoint y: 287, endPoint x: 541, endPoint y: 337, distance: 50.6
drag, startPoint x: 589, startPoint y: 365, endPoint x: 608, endPoint y: 365, distance: 19.4
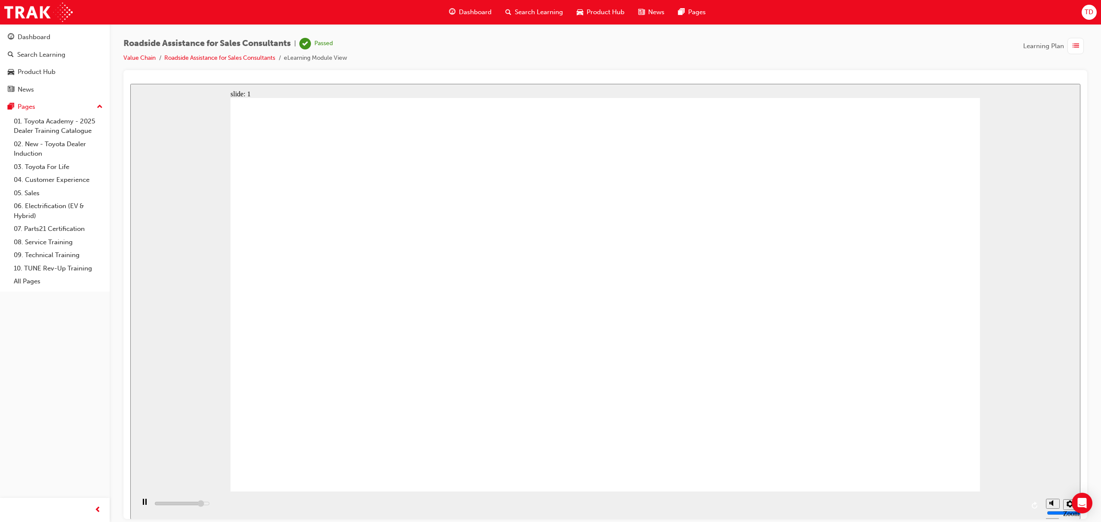
drag, startPoint x: 684, startPoint y: 284, endPoint x: 687, endPoint y: 313, distance: 29.4
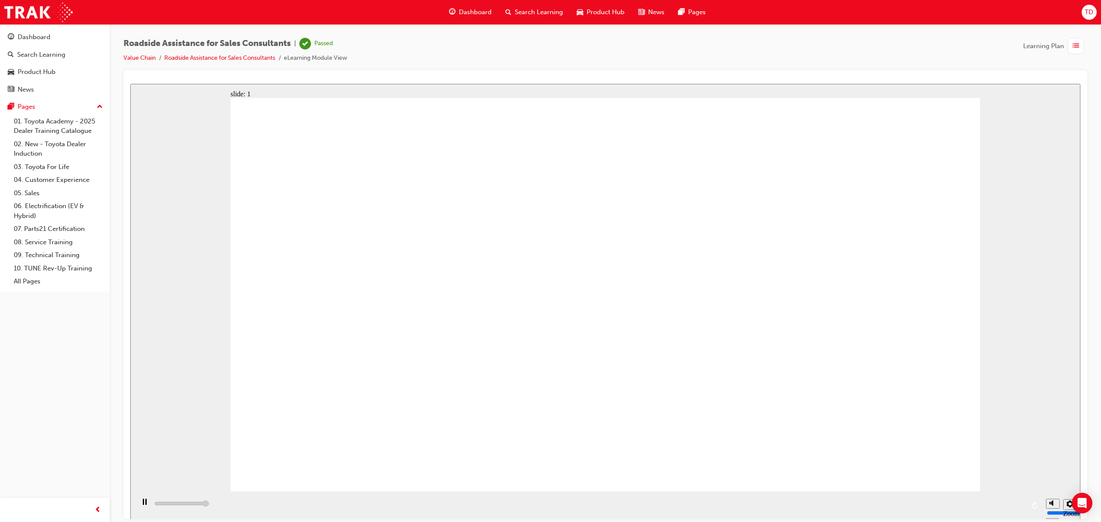
drag, startPoint x: 572, startPoint y: 364, endPoint x: 538, endPoint y: 273, distance: 97.5
drag, startPoint x: 538, startPoint y: 269, endPoint x: 669, endPoint y: 274, distance: 131.8
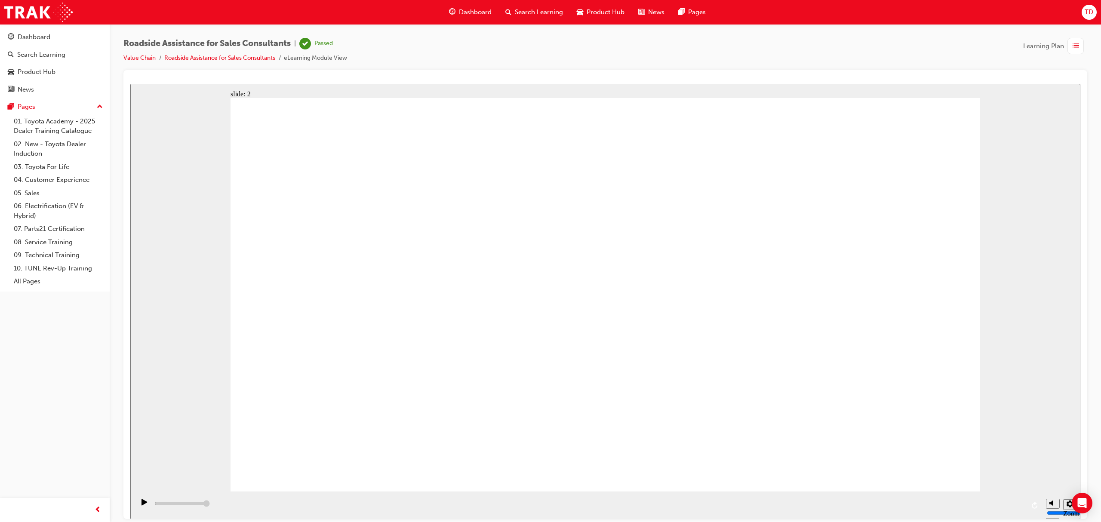
drag, startPoint x: 627, startPoint y: 377, endPoint x: 637, endPoint y: 373, distance: 10.1
drag, startPoint x: 731, startPoint y: 360, endPoint x: 832, endPoint y: 349, distance: 101.3
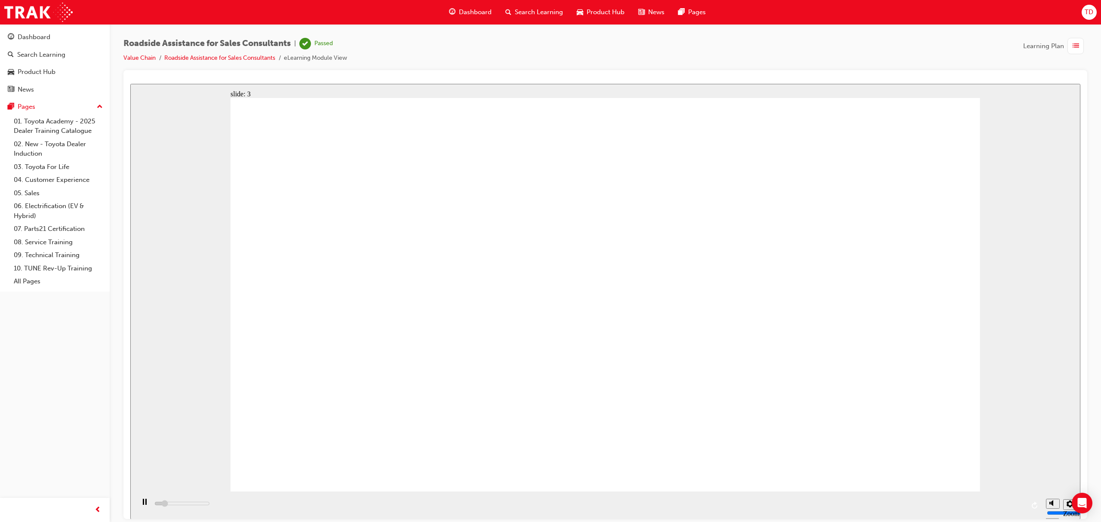
drag, startPoint x: 625, startPoint y: 319, endPoint x: 586, endPoint y: 305, distance: 41.6
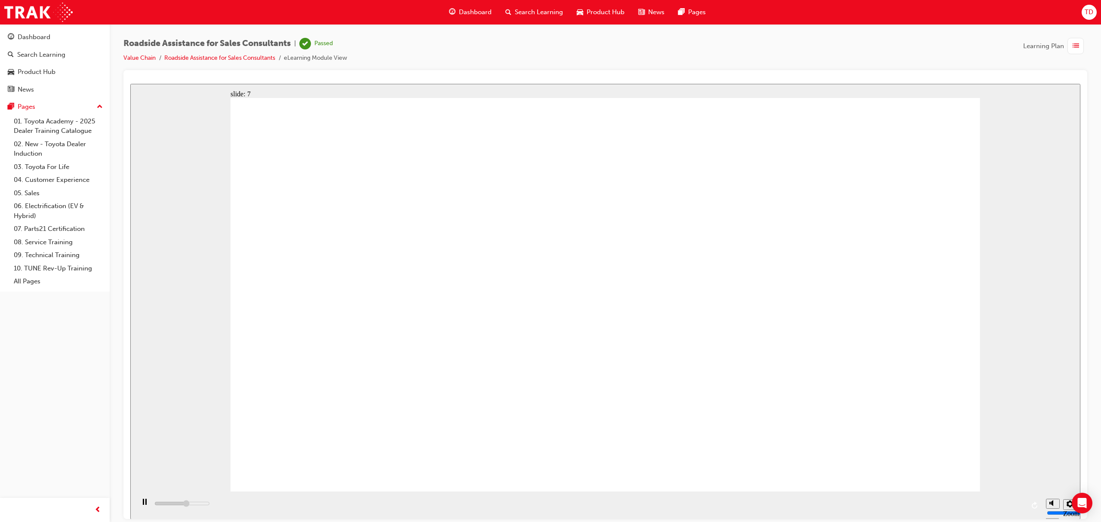
drag, startPoint x: 789, startPoint y: 286, endPoint x: 792, endPoint y: 299, distance: 13.6
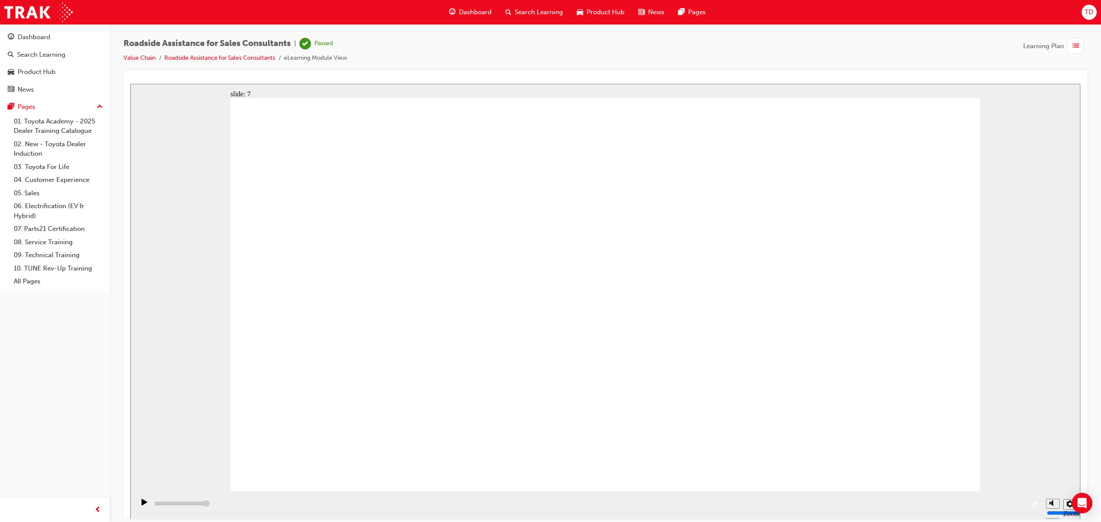
drag, startPoint x: 676, startPoint y: 297, endPoint x: 671, endPoint y: 305, distance: 8.9
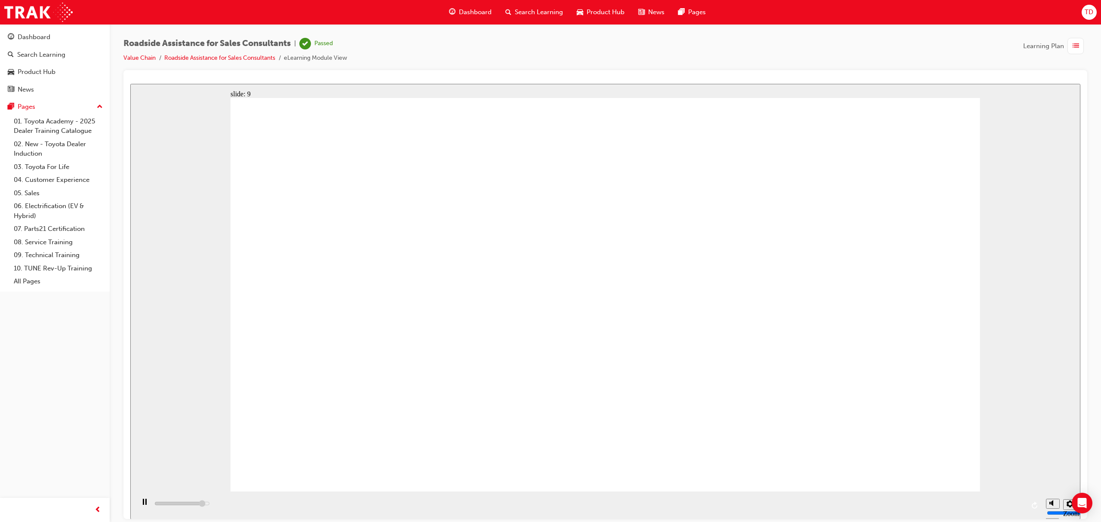
type input "23000"
checkbox input "true"
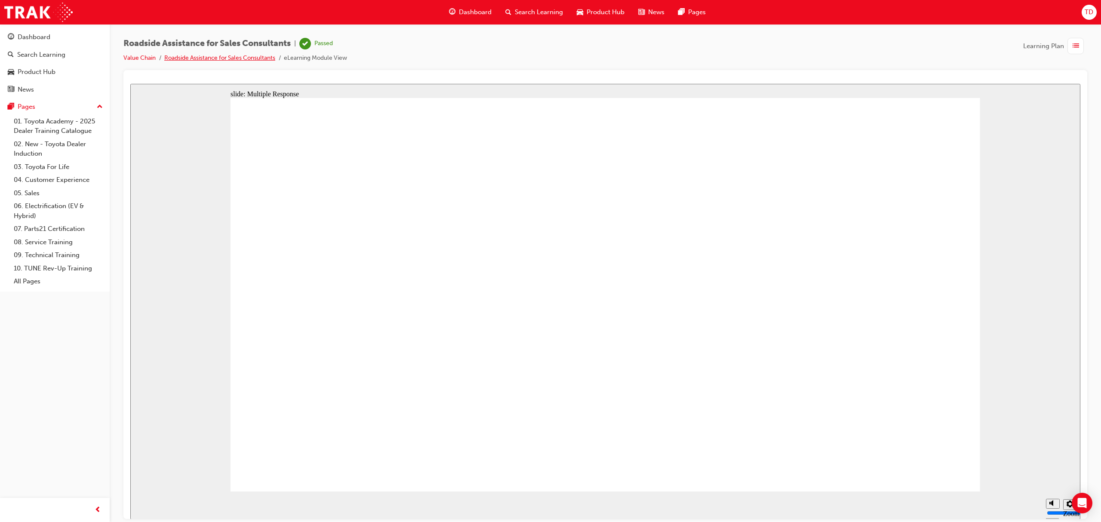
click at [236, 57] on link "Roadside Assistance for Sales Consultants" at bounding box center [219, 57] width 111 height 7
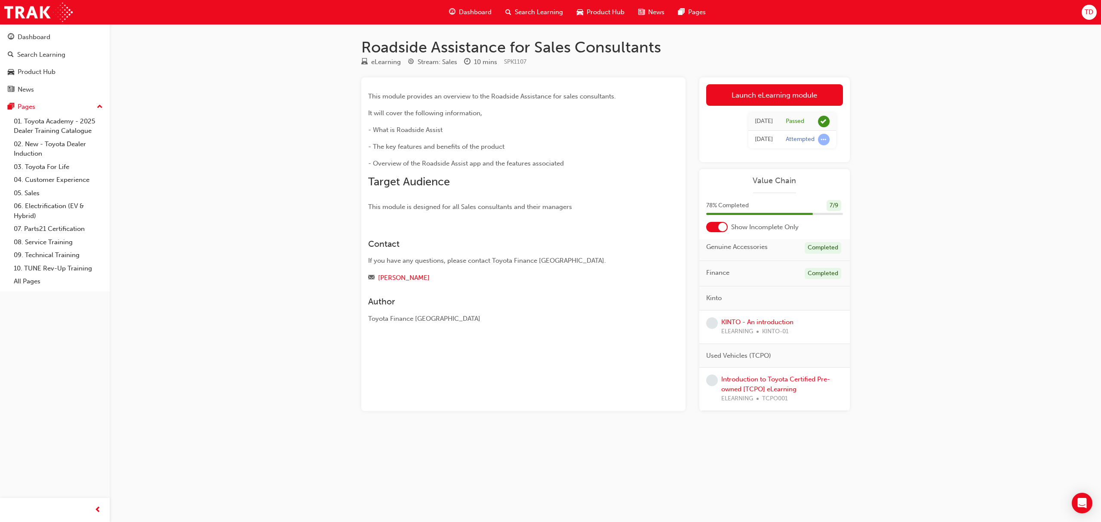
scroll to position [4, 0]
click at [760, 322] on link "KINTO - An introduction" at bounding box center [758, 322] width 72 height 8
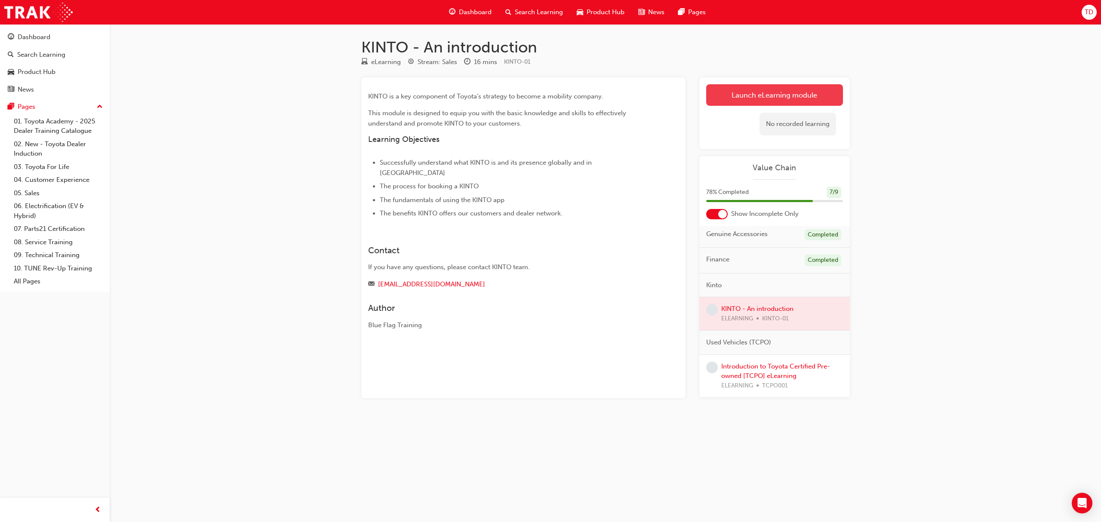
click at [756, 104] on link "Launch eLearning module" at bounding box center [774, 95] width 137 height 22
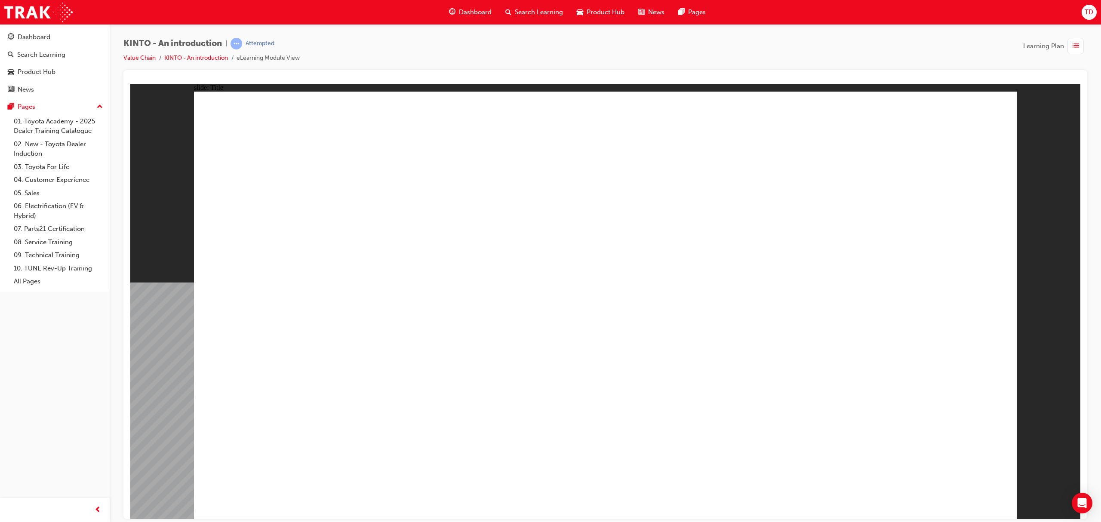
drag, startPoint x: 591, startPoint y: 394, endPoint x: 589, endPoint y: 387, distance: 6.7
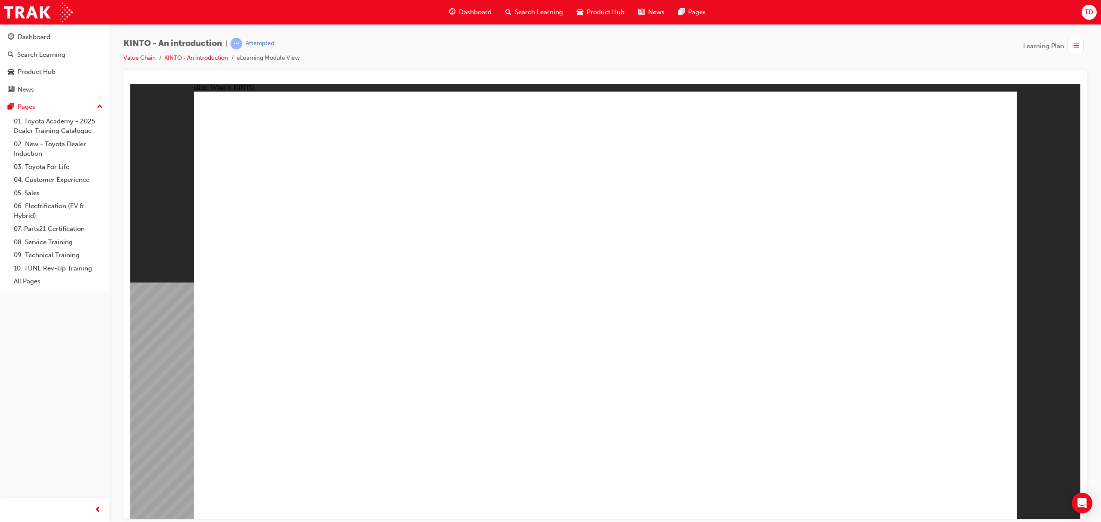
drag, startPoint x: 736, startPoint y: 284, endPoint x: 734, endPoint y: 299, distance: 15.2
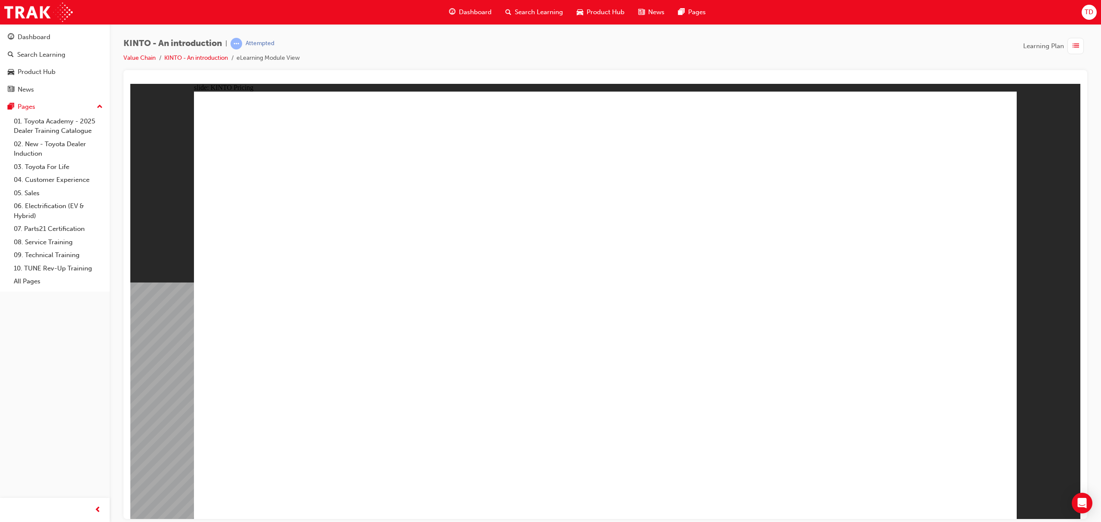
drag, startPoint x: 885, startPoint y: 472, endPoint x: 698, endPoint y: 368, distance: 213.6
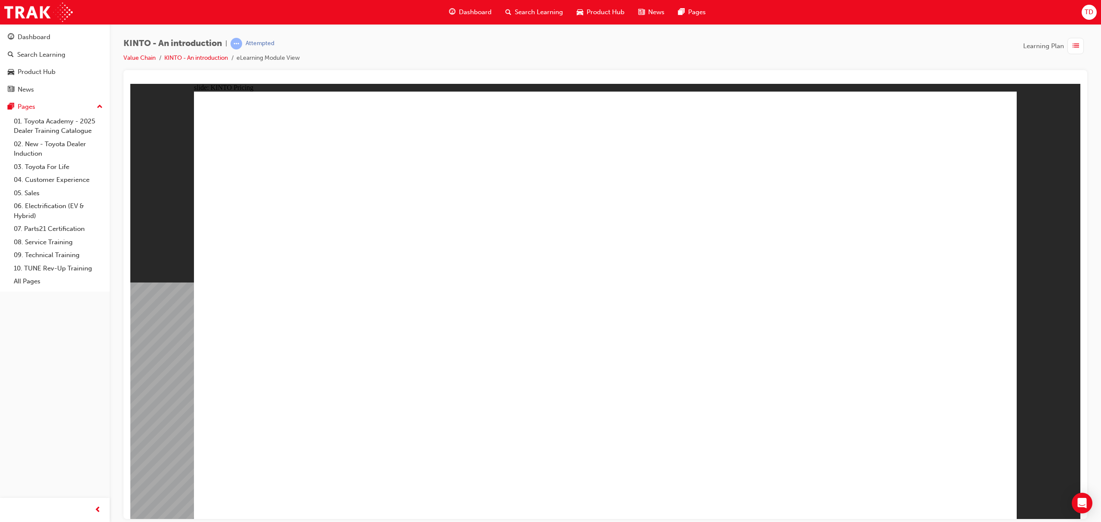
drag, startPoint x: 827, startPoint y: 476, endPoint x: 799, endPoint y: 478, distance: 27.6
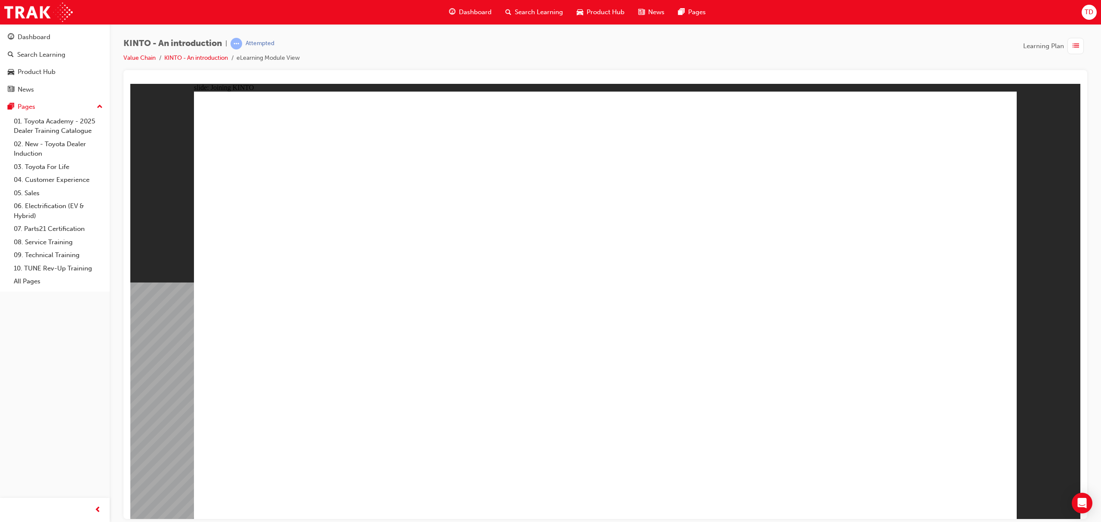
drag, startPoint x: 389, startPoint y: 257, endPoint x: 389, endPoint y: 284, distance: 27.1
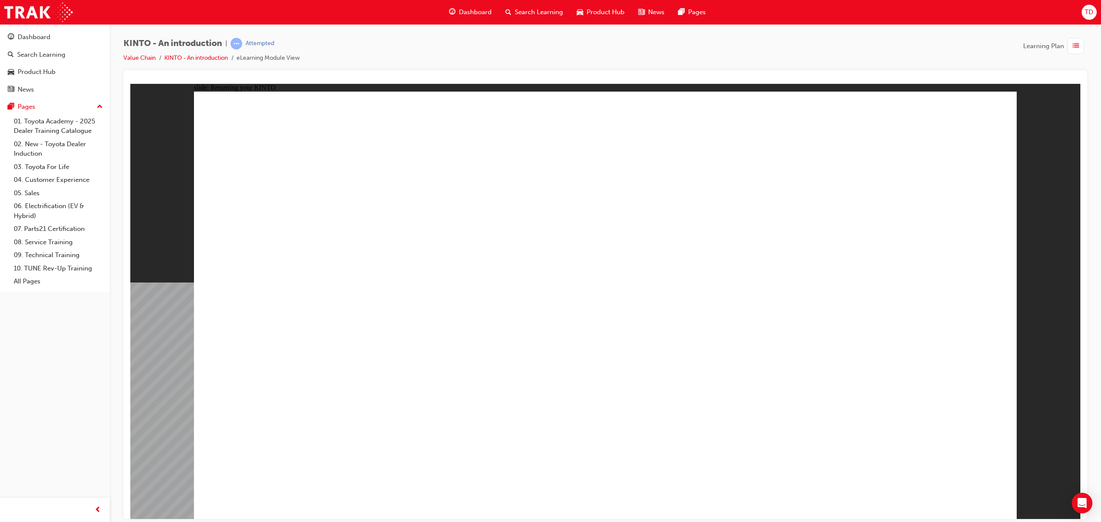
drag, startPoint x: 498, startPoint y: 227, endPoint x: 512, endPoint y: 232, distance: 15.3
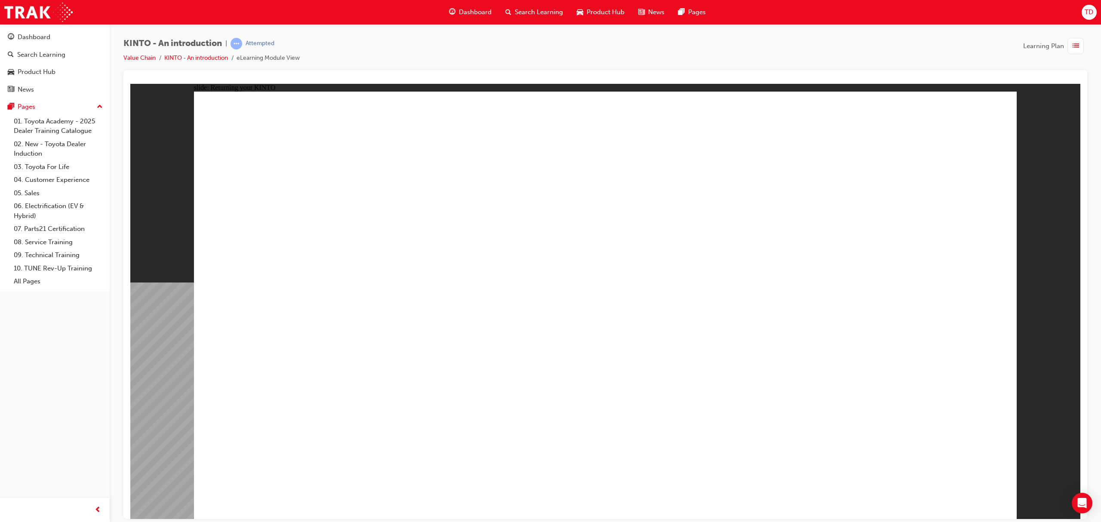
drag, startPoint x: 291, startPoint y: 311, endPoint x: 297, endPoint y: 318, distance: 9.5
drag, startPoint x: 938, startPoint y: 478, endPoint x: 935, endPoint y: 487, distance: 9.3
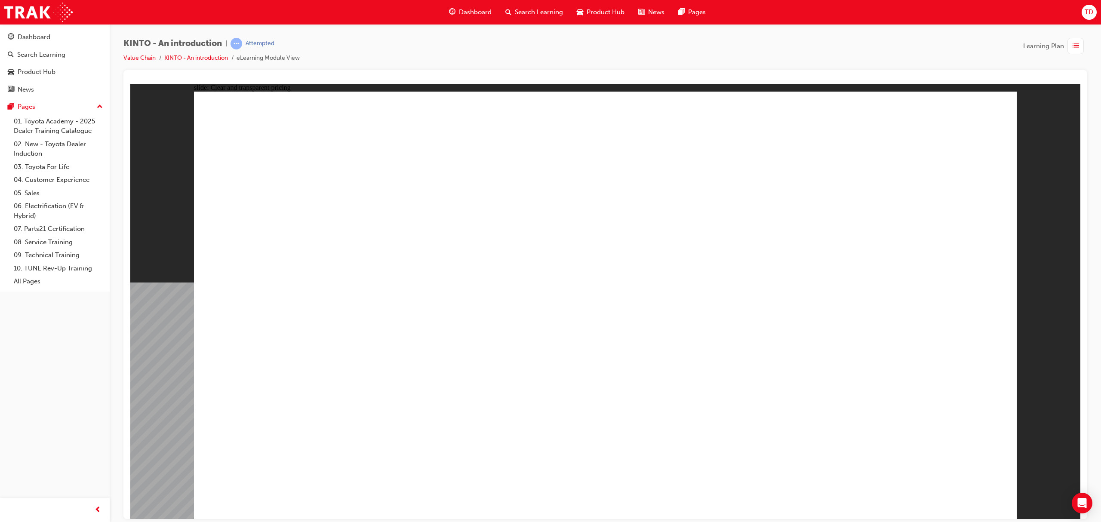
drag, startPoint x: 777, startPoint y: 195, endPoint x: 776, endPoint y: 210, distance: 15.5
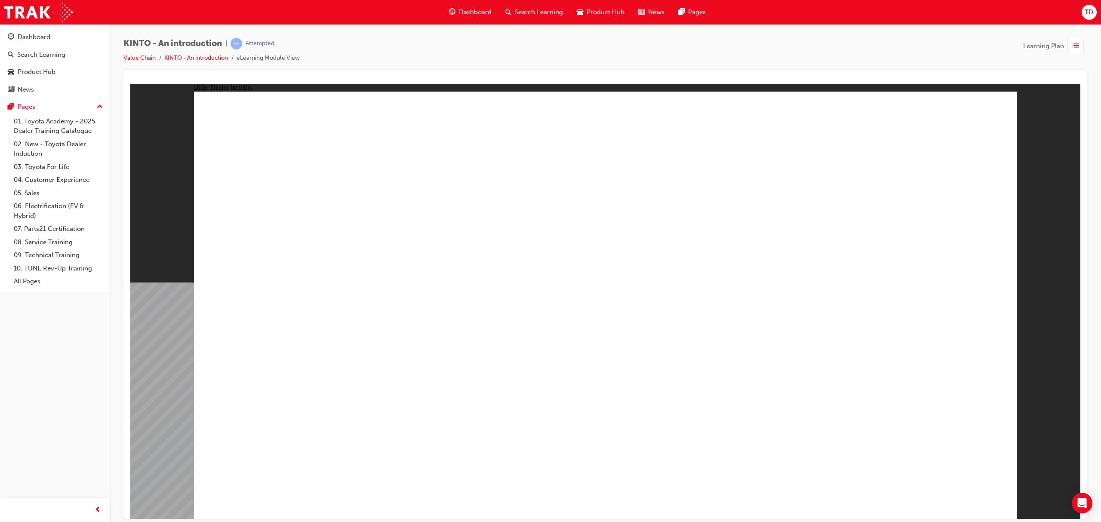
drag, startPoint x: 319, startPoint y: 347, endPoint x: 319, endPoint y: 368, distance: 21.1
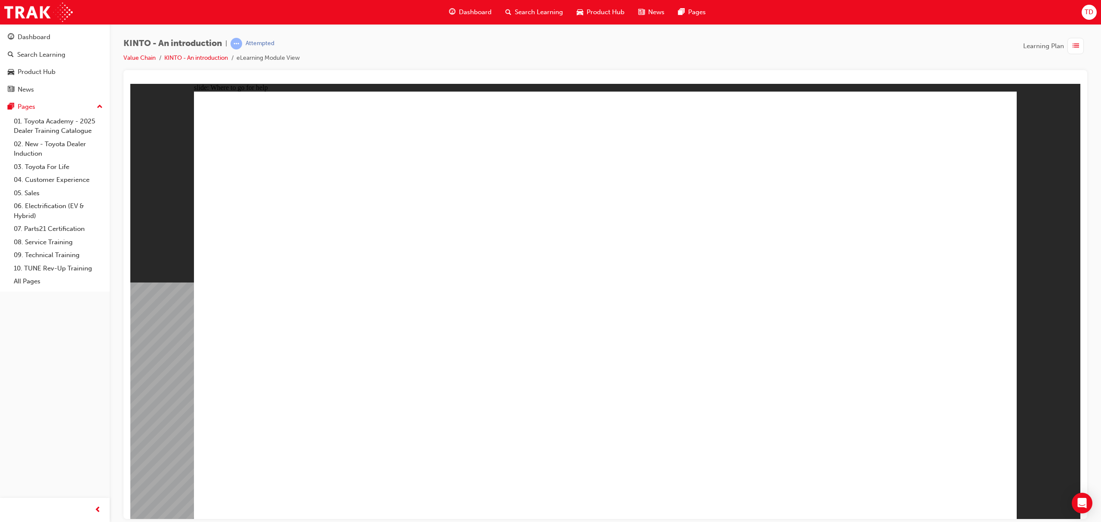
drag, startPoint x: 443, startPoint y: 248, endPoint x: 446, endPoint y: 285, distance: 37.2
drag, startPoint x: 355, startPoint y: 335, endPoint x: 347, endPoint y: 401, distance: 66.3
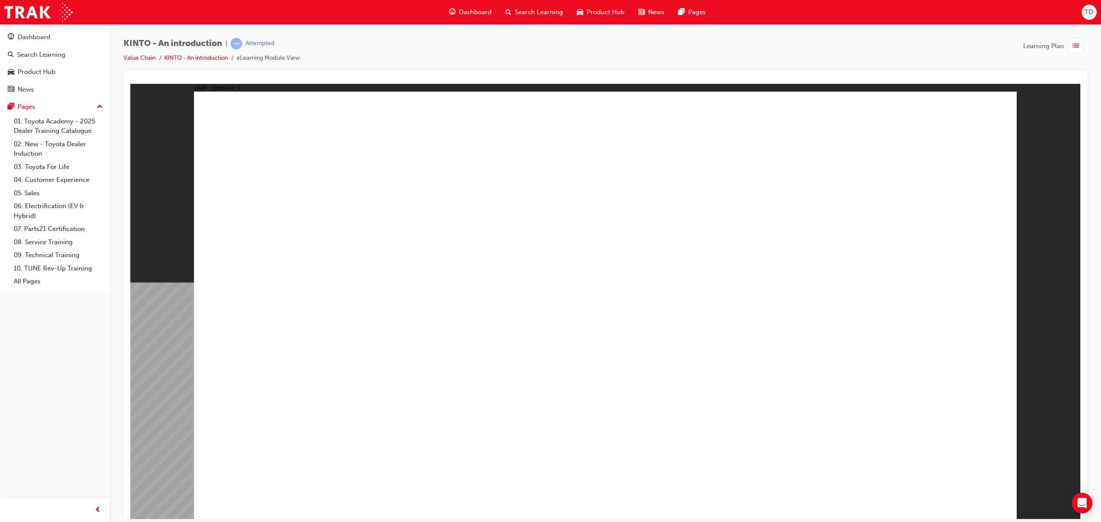
drag, startPoint x: 596, startPoint y: 301, endPoint x: 594, endPoint y: 310, distance: 9.2
radio input "false"
radio input "true"
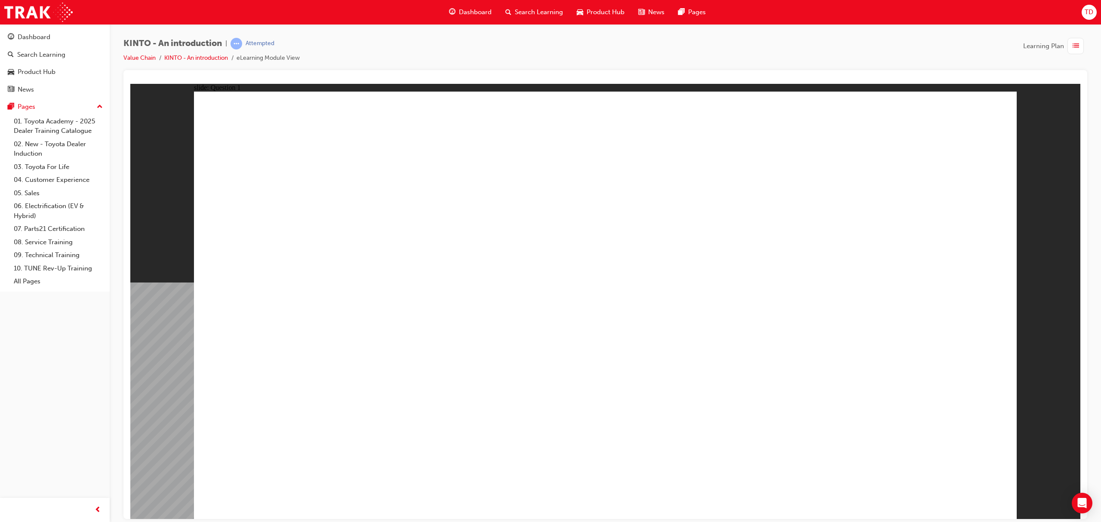
radio input "false"
radio input "true"
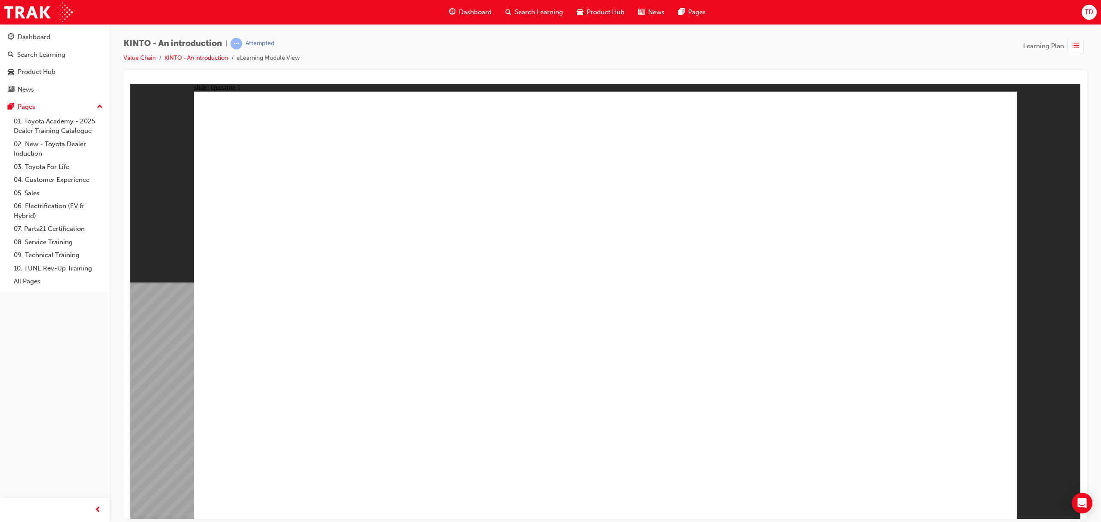
checkbox input "true"
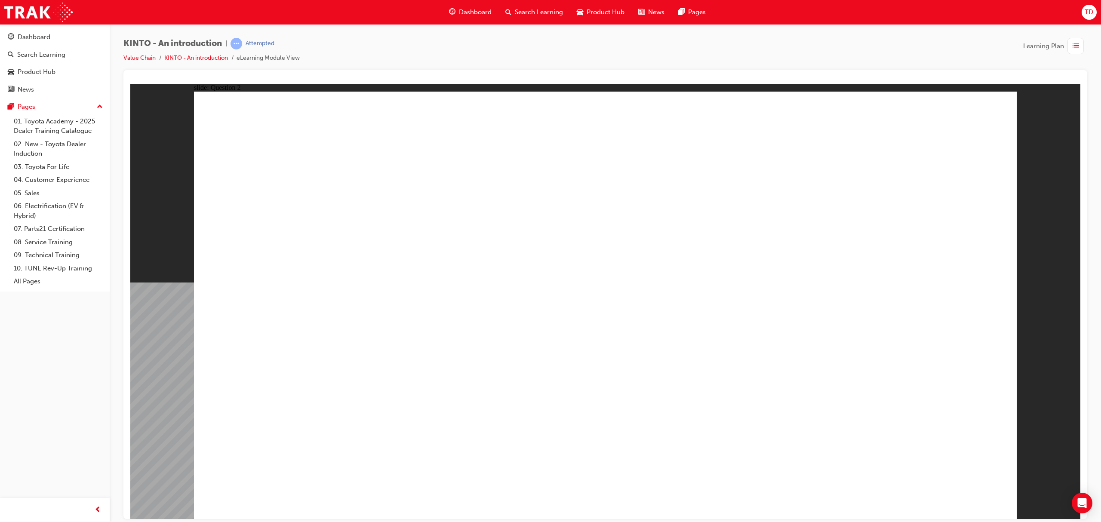
checkbox input "true"
checkbox input "false"
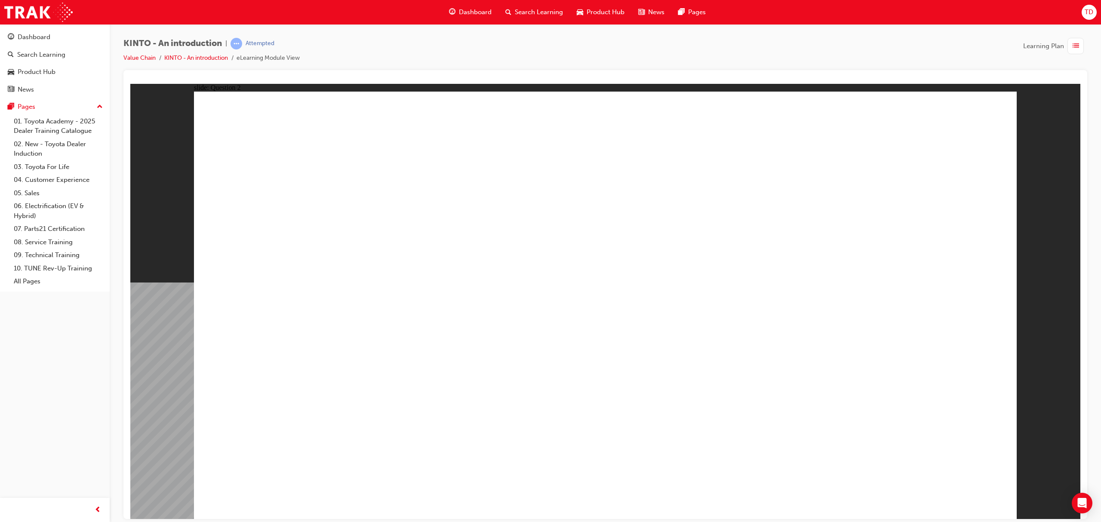
checkbox input "true"
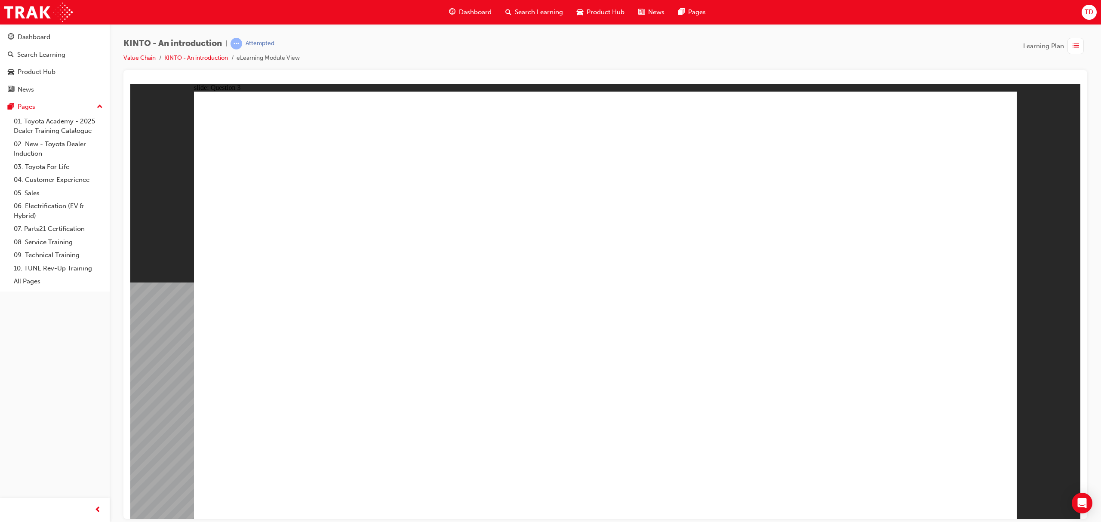
radio input "false"
radio input "true"
drag, startPoint x: 780, startPoint y: 337, endPoint x: 319, endPoint y: 432, distance: 470.1
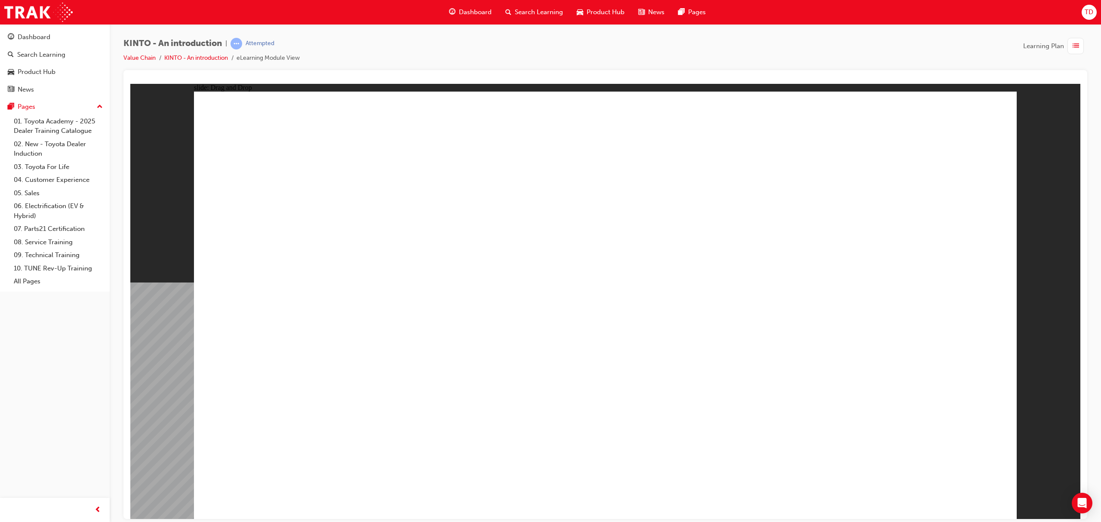
drag, startPoint x: 317, startPoint y: 332, endPoint x: 713, endPoint y: 396, distance: 401.4
drag, startPoint x: 802, startPoint y: 370, endPoint x: 620, endPoint y: 420, distance: 189.8
drag, startPoint x: 611, startPoint y: 337, endPoint x: 761, endPoint y: 464, distance: 196.6
drag, startPoint x: 481, startPoint y: 341, endPoint x: 971, endPoint y: 451, distance: 502.3
drag, startPoint x: 935, startPoint y: 474, endPoint x: 954, endPoint y: 494, distance: 28.3
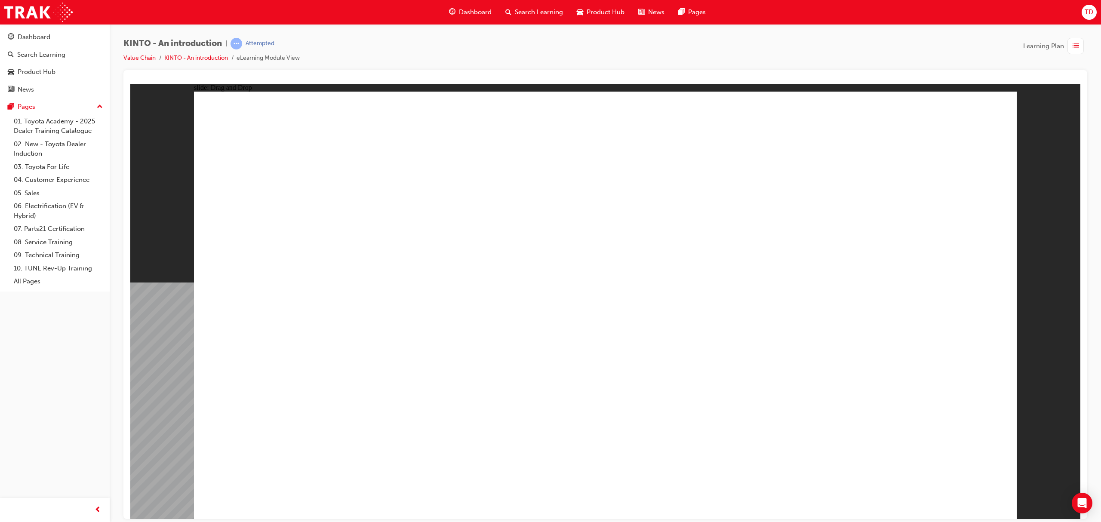
radio input "false"
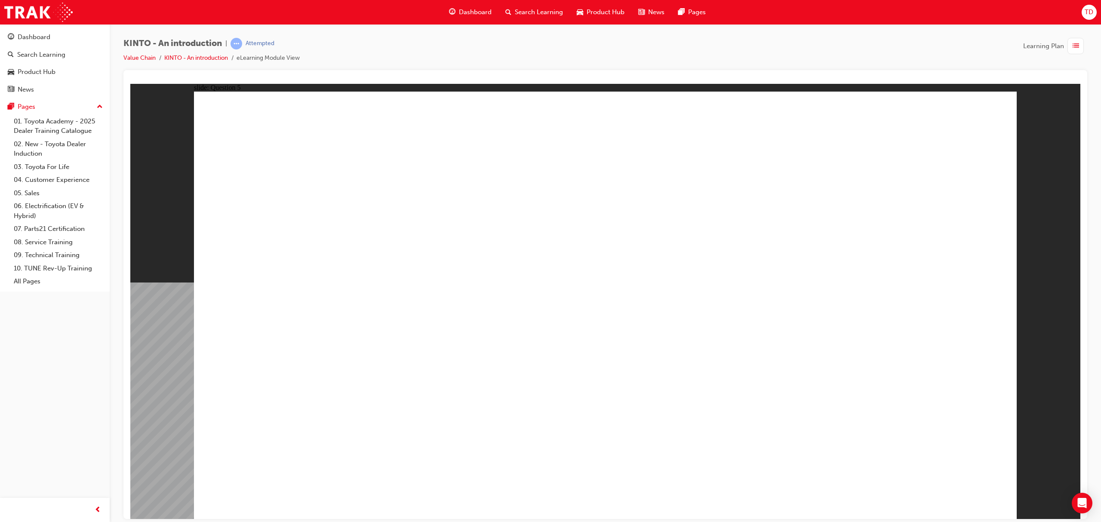
radio input "true"
drag, startPoint x: 743, startPoint y: 326, endPoint x: 720, endPoint y: 305, distance: 30.4
radio input "false"
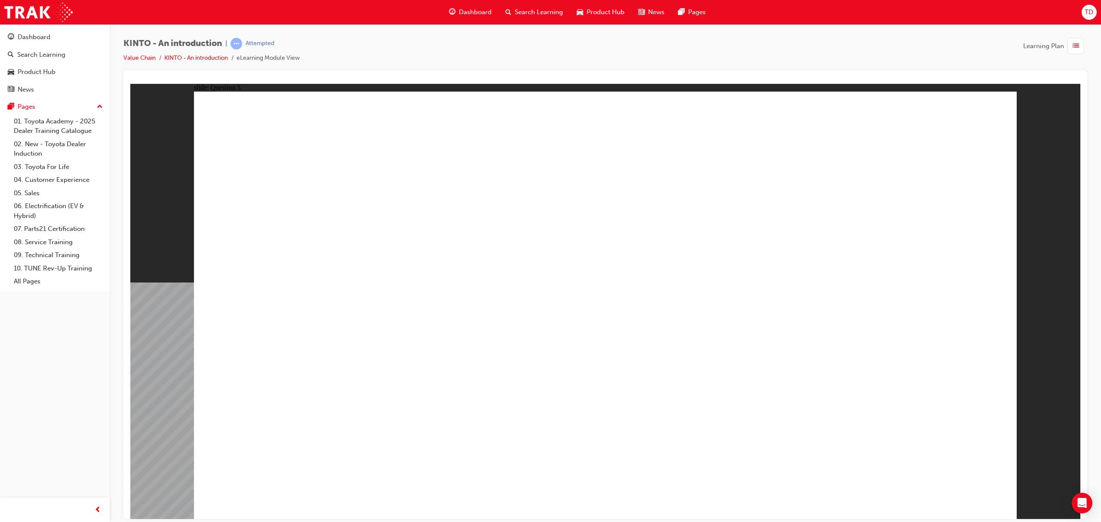
drag, startPoint x: 749, startPoint y: 382, endPoint x: 744, endPoint y: 388, distance: 7.3
radio input "false"
radio input "true"
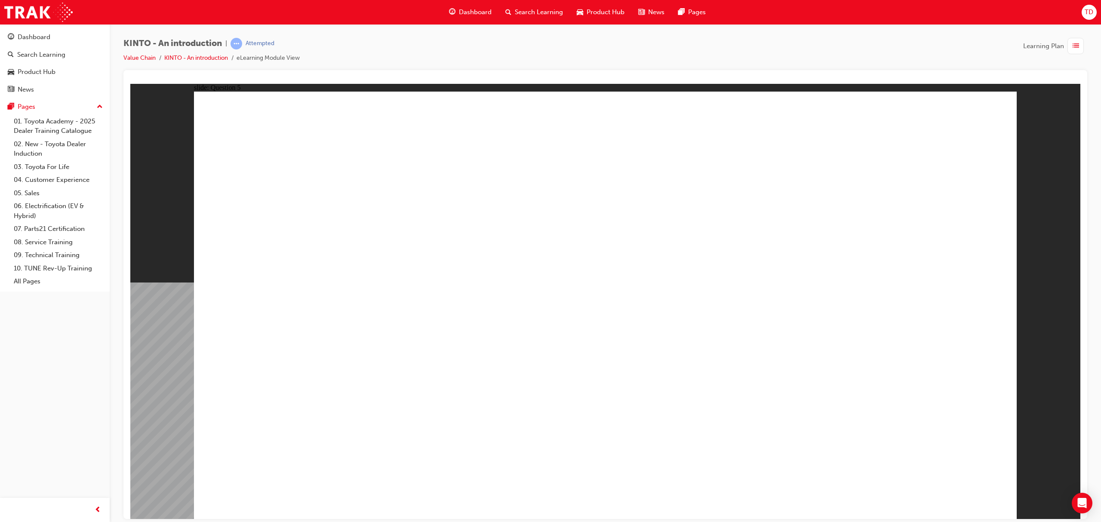
radio input "true"
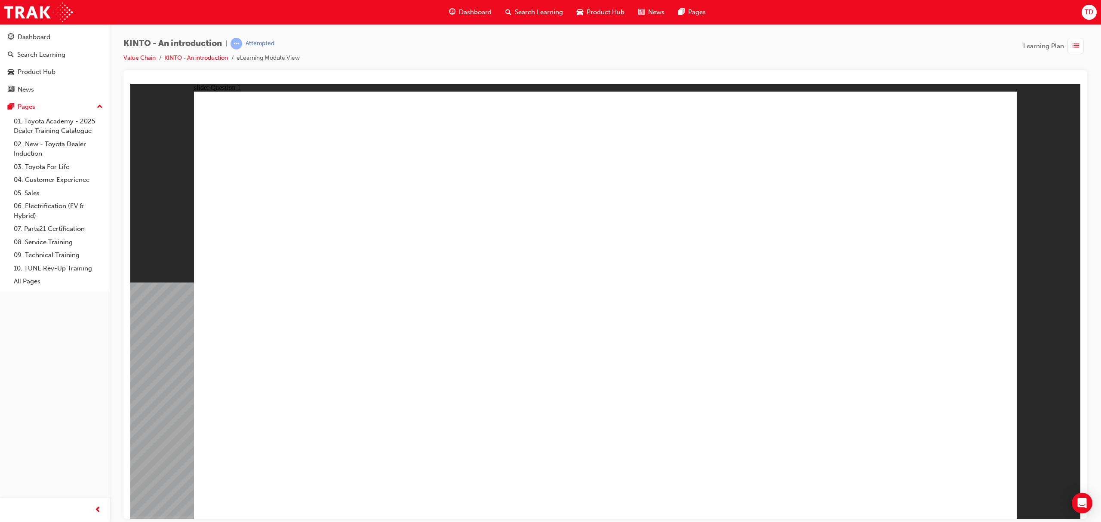
checkbox input "true"
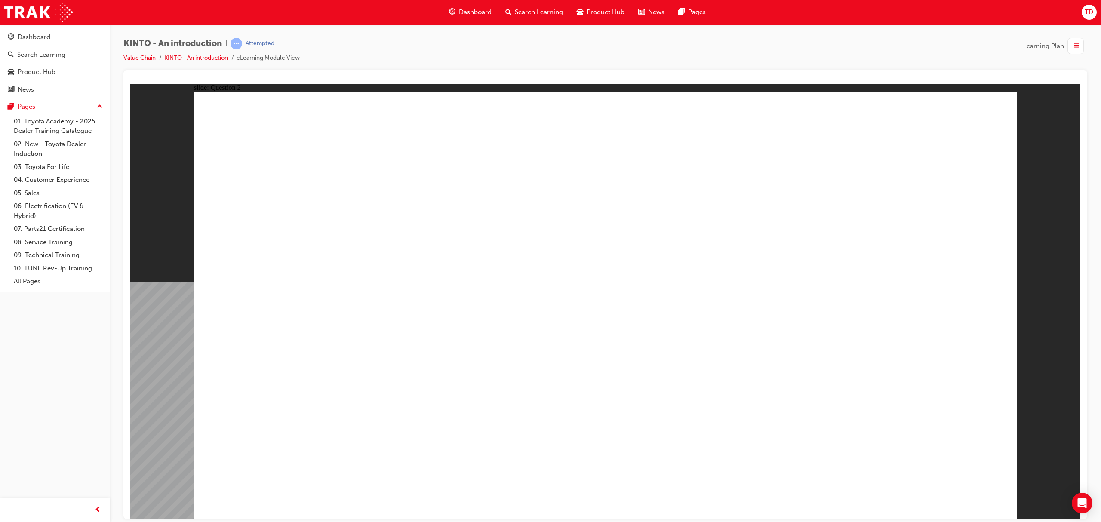
checkbox input "true"
radio input "true"
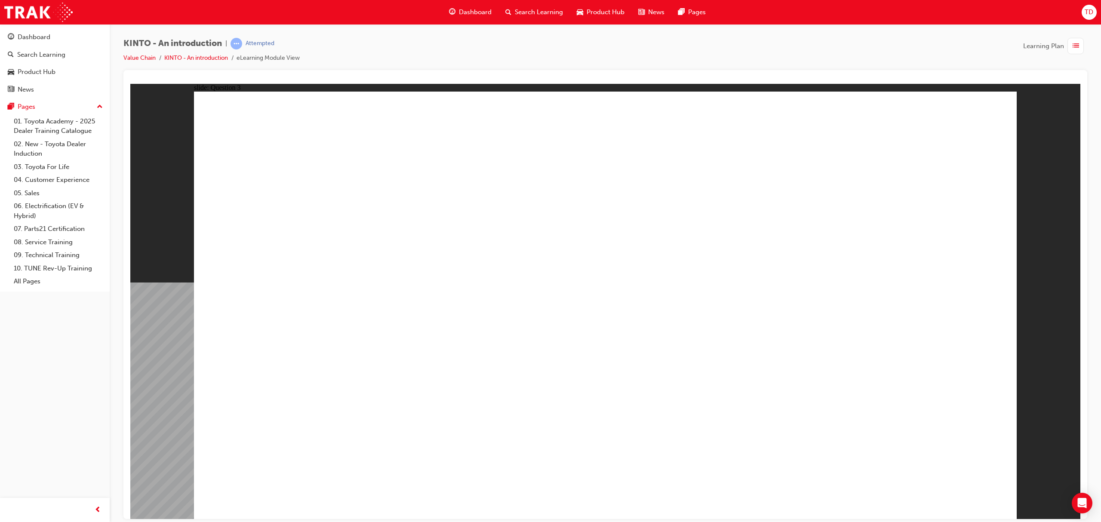
drag, startPoint x: 651, startPoint y: 385, endPoint x: 352, endPoint y: 420, distance: 301.1
drag, startPoint x: 458, startPoint y: 360, endPoint x: 457, endPoint y: 420, distance: 59.8
drag, startPoint x: 333, startPoint y: 341, endPoint x: 610, endPoint y: 411, distance: 285.9
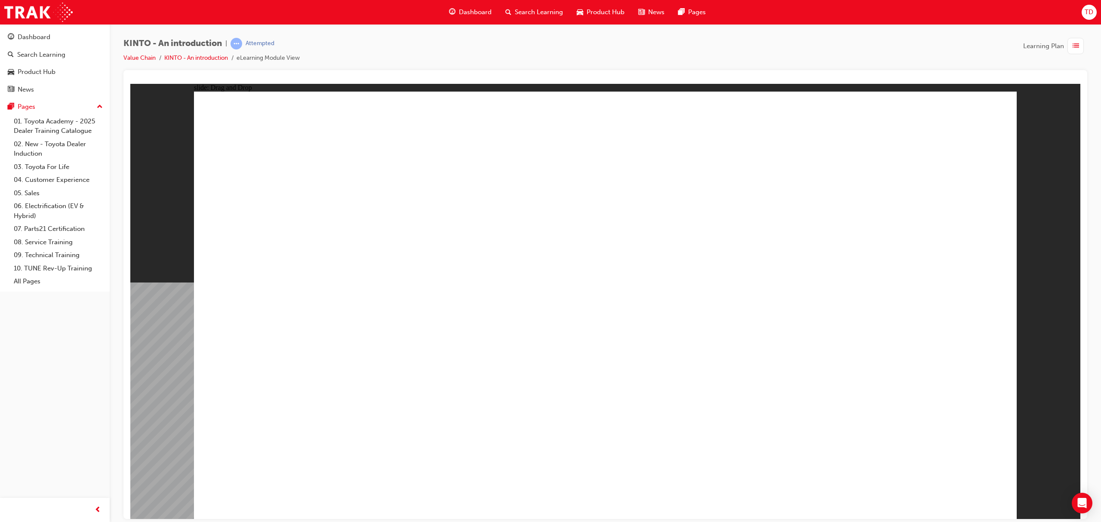
drag, startPoint x: 602, startPoint y: 317, endPoint x: 783, endPoint y: 408, distance: 203.0
drag, startPoint x: 923, startPoint y: 425, endPoint x: 923, endPoint y: 430, distance: 4.7
drag, startPoint x: 682, startPoint y: 389, endPoint x: 830, endPoint y: 437, distance: 156.6
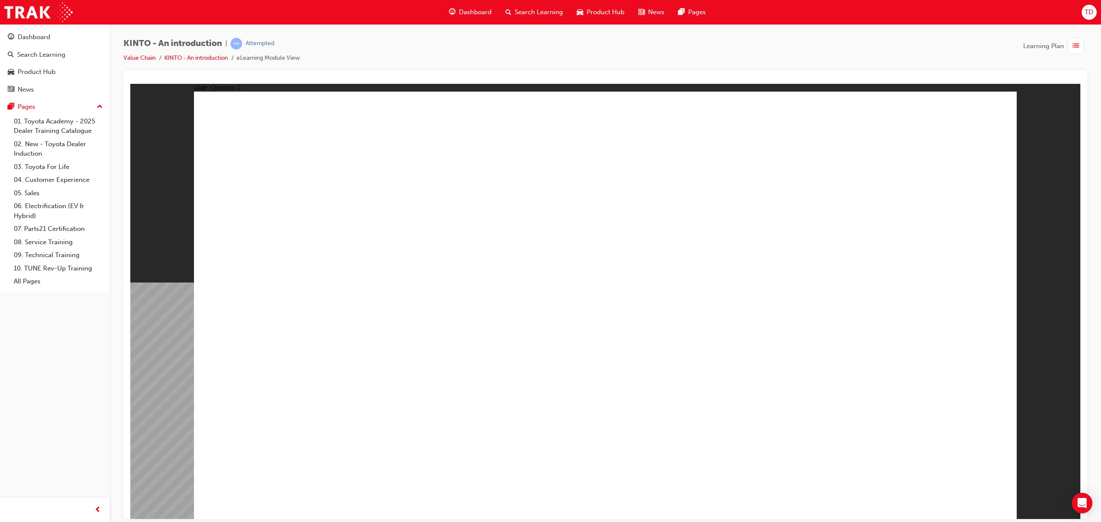
radio input "true"
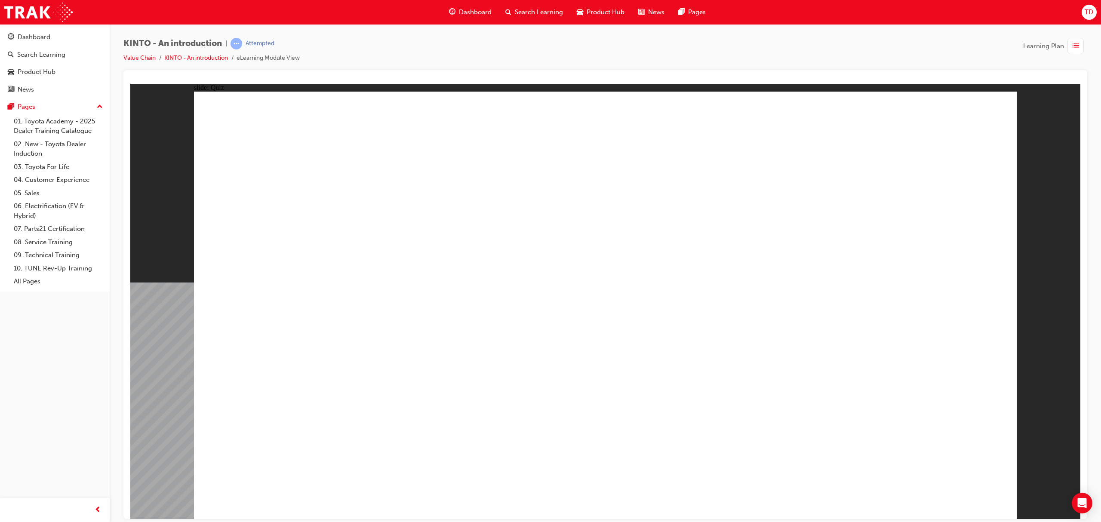
drag, startPoint x: 592, startPoint y: 399, endPoint x: 731, endPoint y: 429, distance: 142.6
radio input "true"
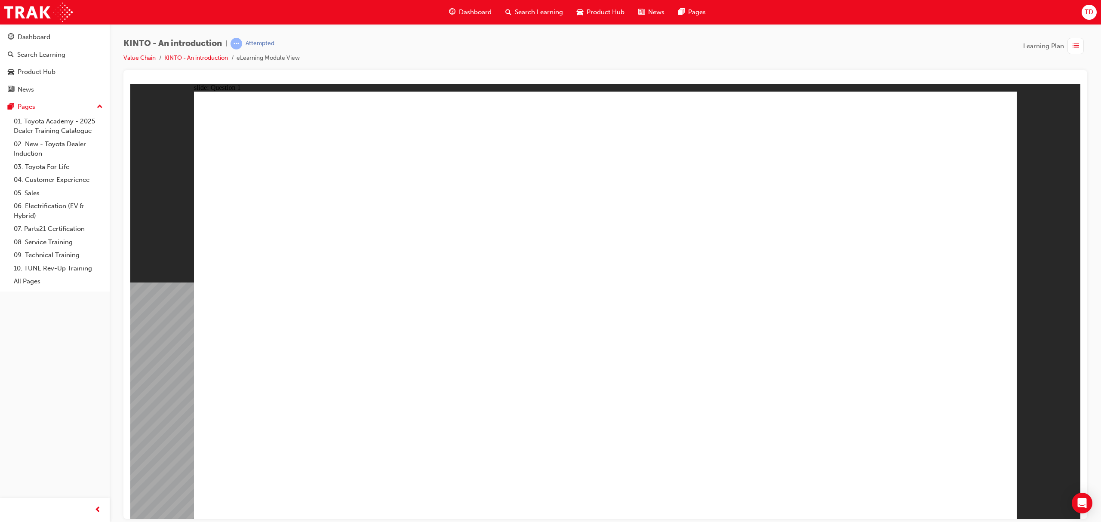
checkbox input "true"
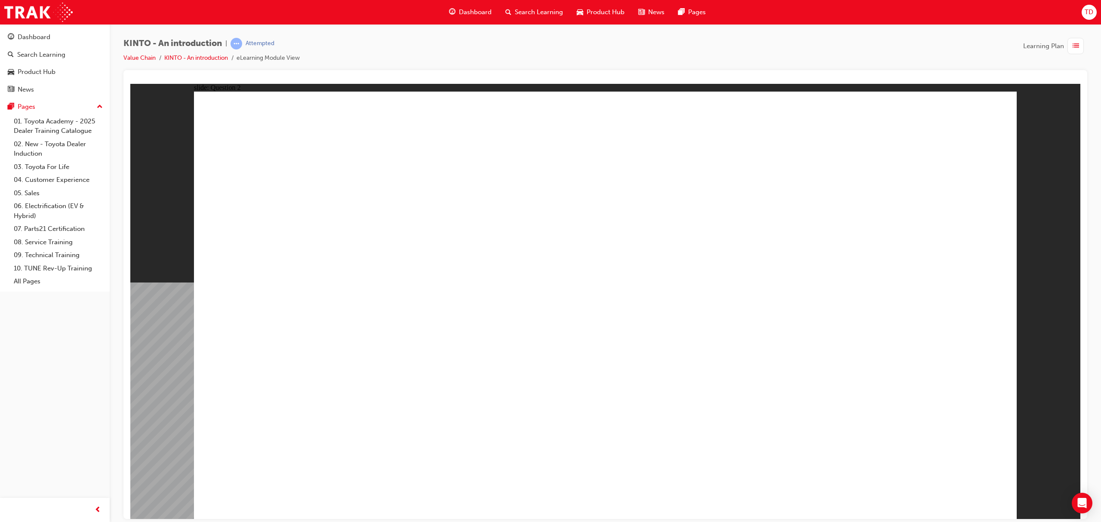
drag, startPoint x: 665, startPoint y: 417, endPoint x: 665, endPoint y: 422, distance: 4.8
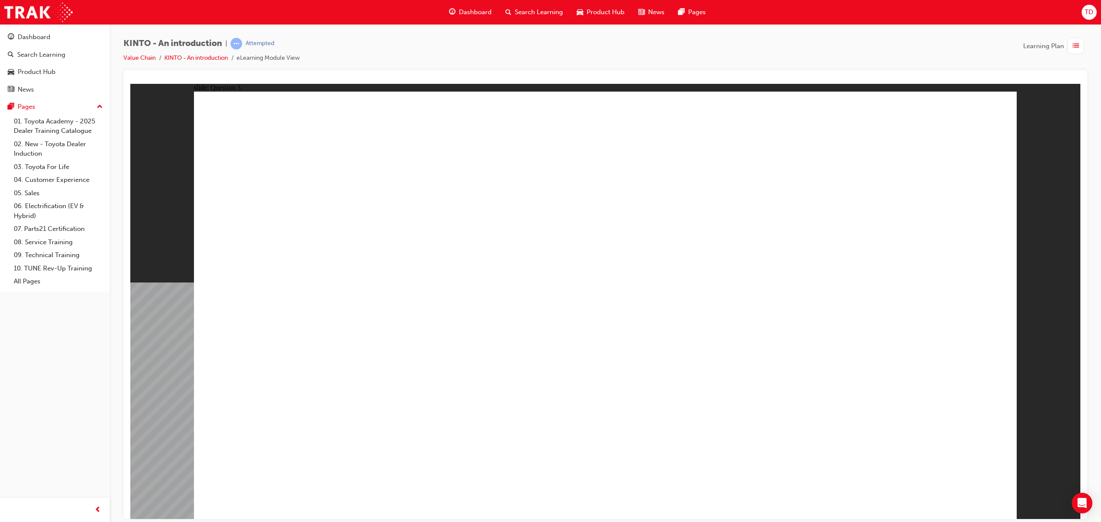
radio input "true"
drag, startPoint x: 780, startPoint y: 337, endPoint x: 343, endPoint y: 438, distance: 448.8
drag, startPoint x: 333, startPoint y: 349, endPoint x: 469, endPoint y: 434, distance: 160.1
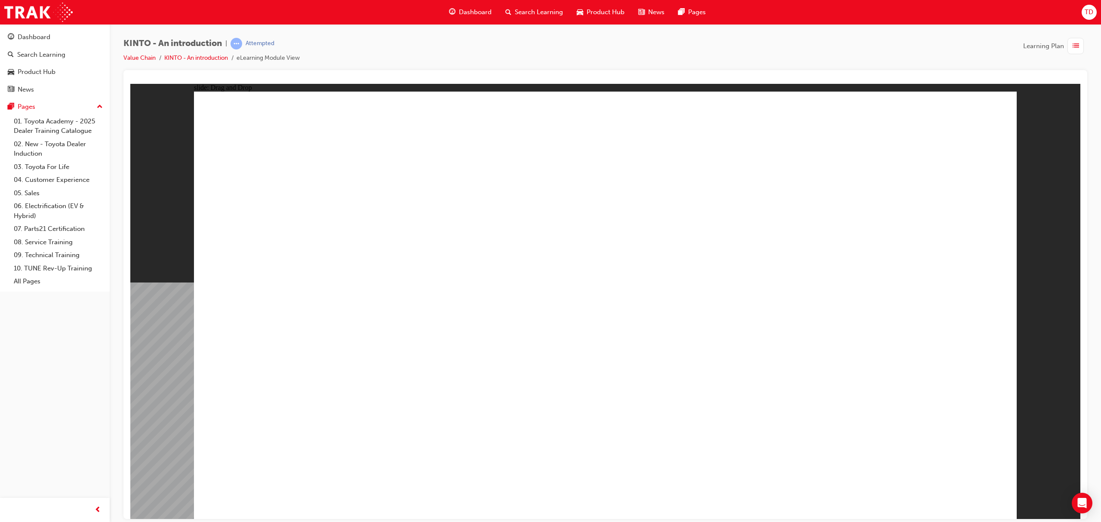
drag, startPoint x: 487, startPoint y: 322, endPoint x: 821, endPoint y: 420, distance: 347.8
drag, startPoint x: 641, startPoint y: 330, endPoint x: 646, endPoint y: 430, distance: 100.0
drag, startPoint x: 775, startPoint y: 430, endPoint x: 941, endPoint y: 432, distance: 166.5
drag, startPoint x: 912, startPoint y: 348, endPoint x: 773, endPoint y: 442, distance: 168.0
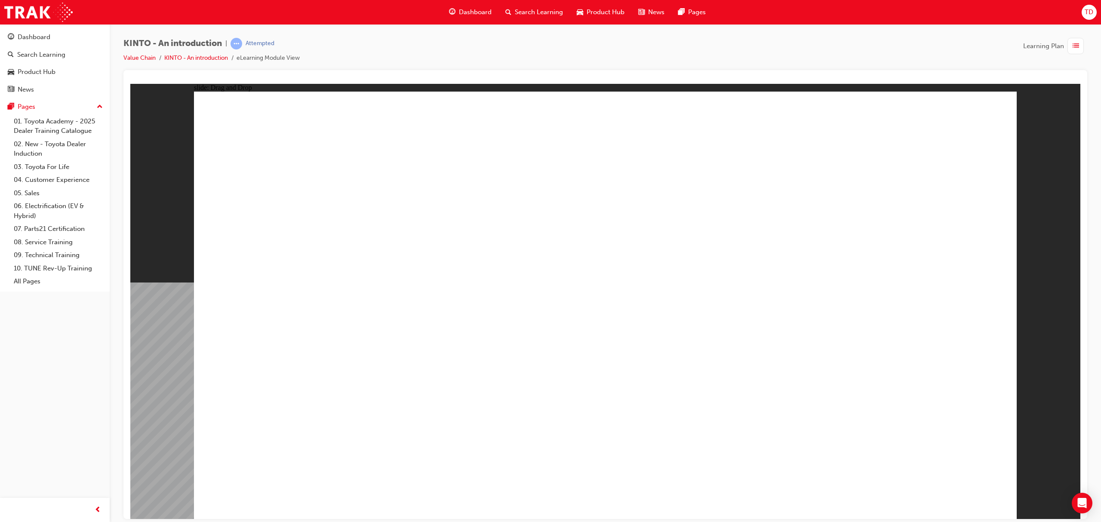
radio input "true"
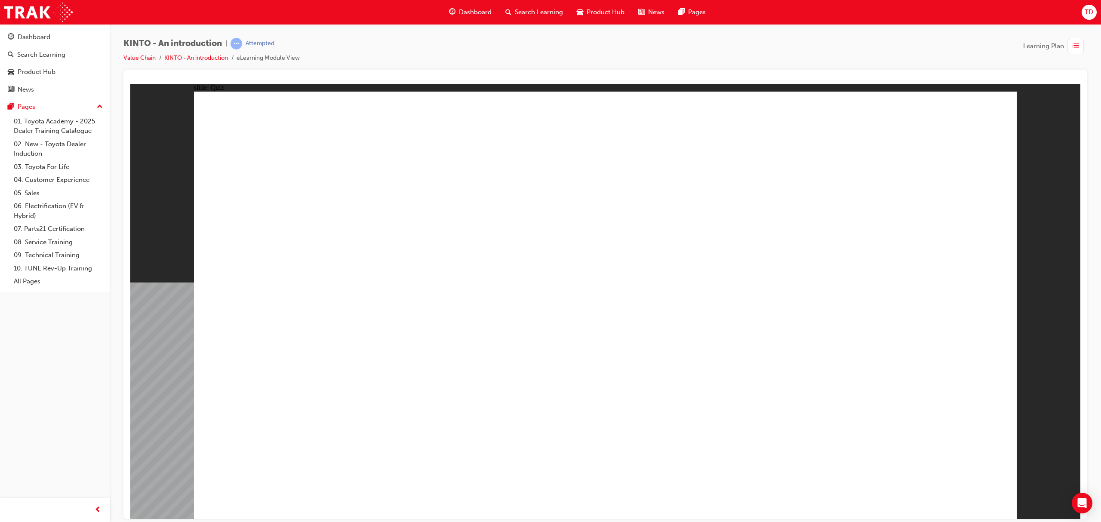
radio input "true"
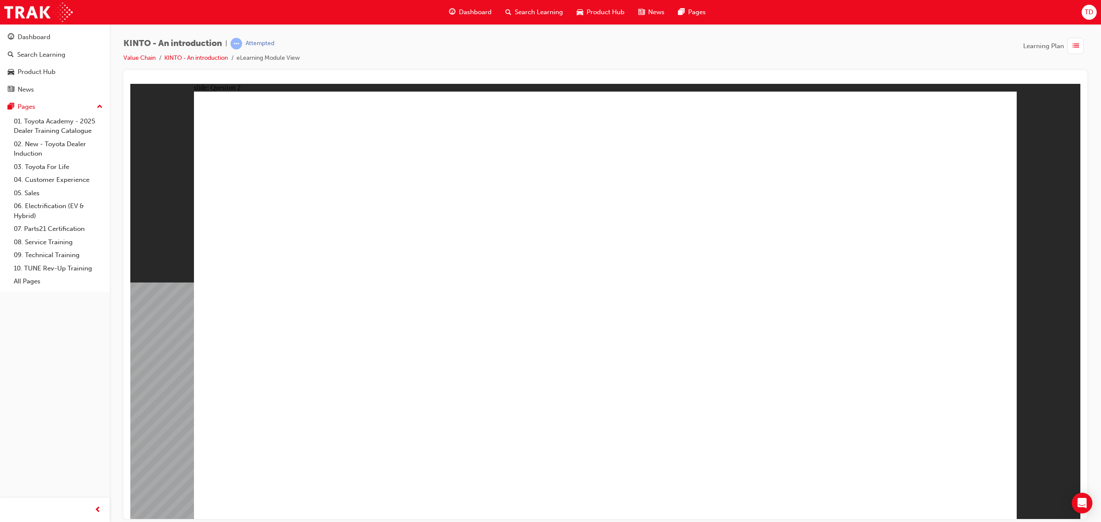
checkbox input "true"
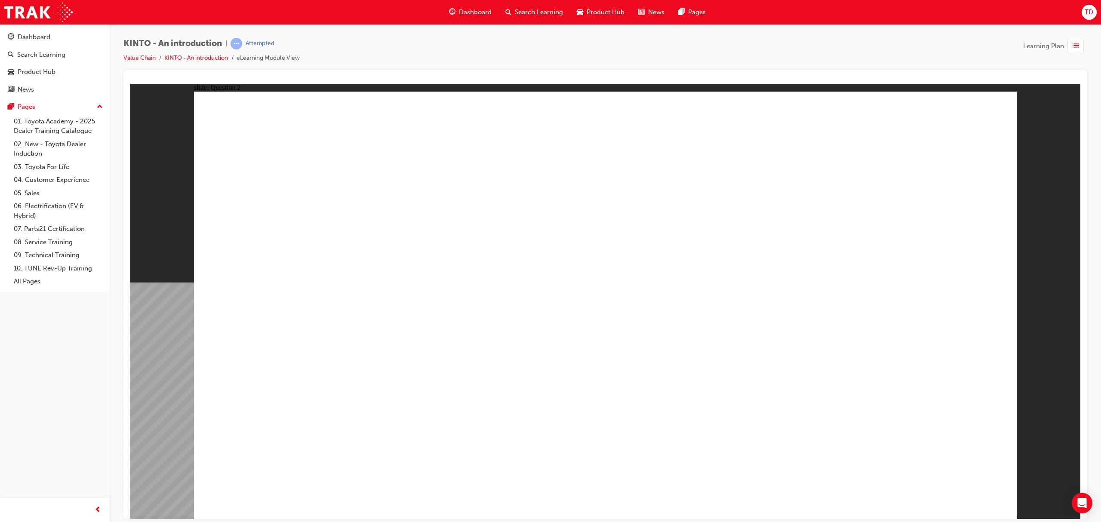
radio input "true"
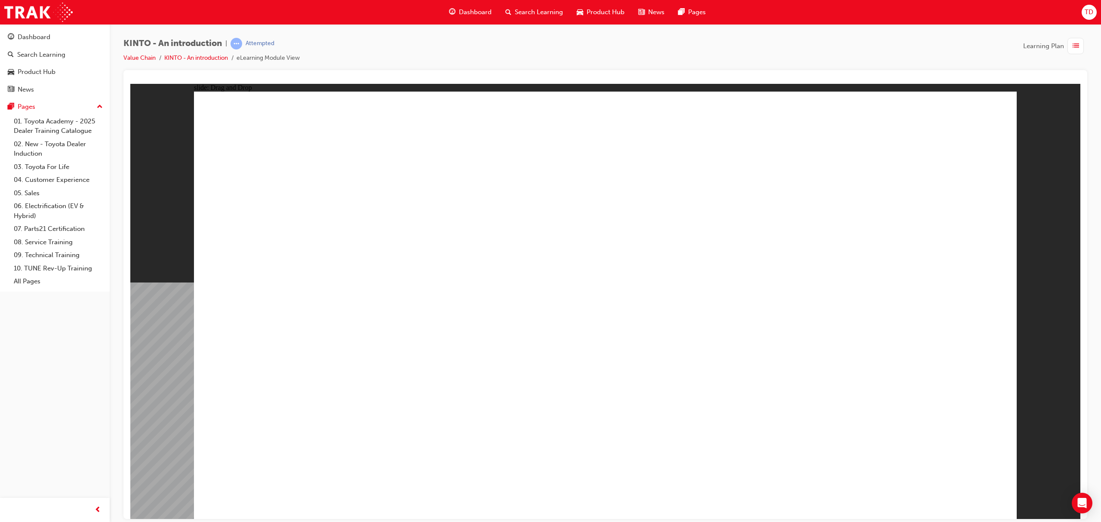
drag, startPoint x: 768, startPoint y: 330, endPoint x: 321, endPoint y: 421, distance: 456.7
drag, startPoint x: 348, startPoint y: 354, endPoint x: 469, endPoint y: 420, distance: 137.9
drag, startPoint x: 583, startPoint y: 410, endPoint x: 606, endPoint y: 418, distance: 23.7
drag, startPoint x: 673, startPoint y: 357, endPoint x: 795, endPoint y: 426, distance: 140.7
drag, startPoint x: 804, startPoint y: 444, endPoint x: 878, endPoint y: 432, distance: 75.3
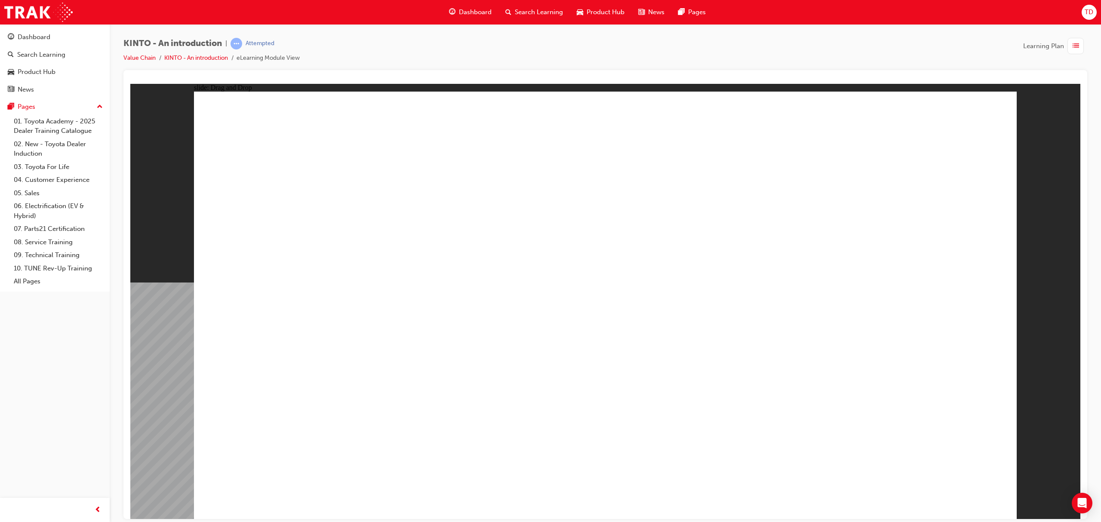
drag, startPoint x: 895, startPoint y: 340, endPoint x: 744, endPoint y: 447, distance: 184.9
radio input "true"
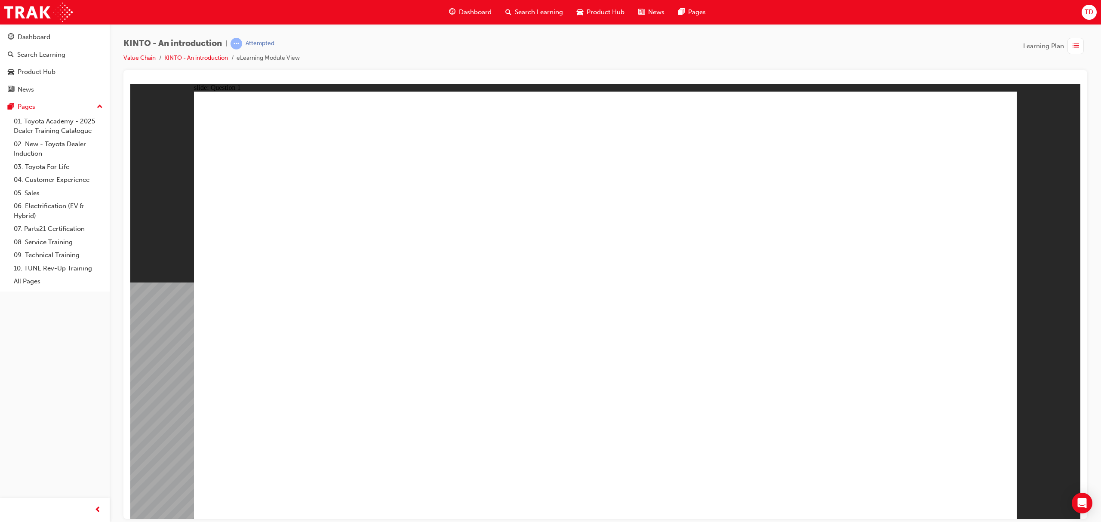
drag, startPoint x: 643, startPoint y: 383, endPoint x: 737, endPoint y: 415, distance: 99.1
radio input "true"
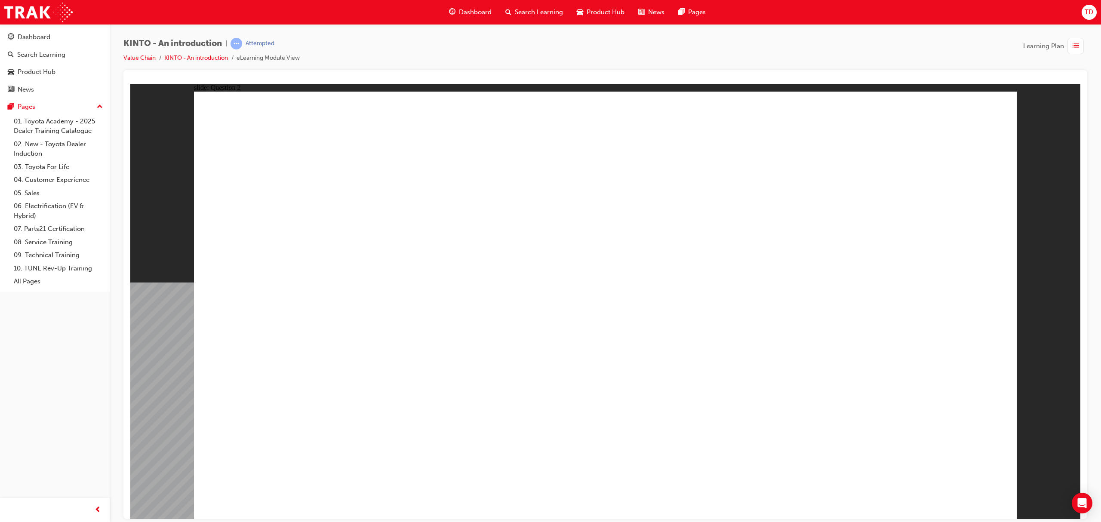
checkbox input "true"
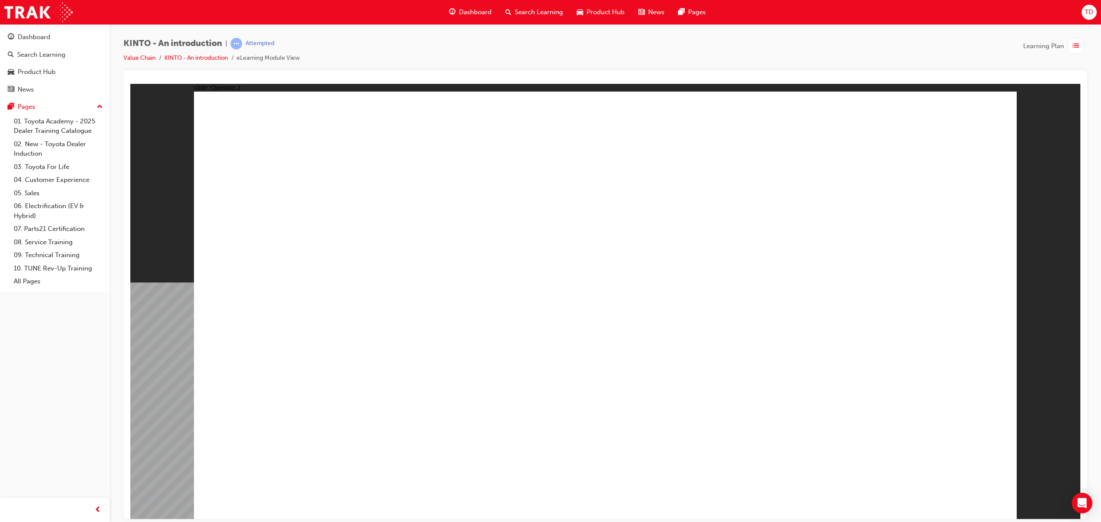
checkbox input "false"
checkbox input "true"
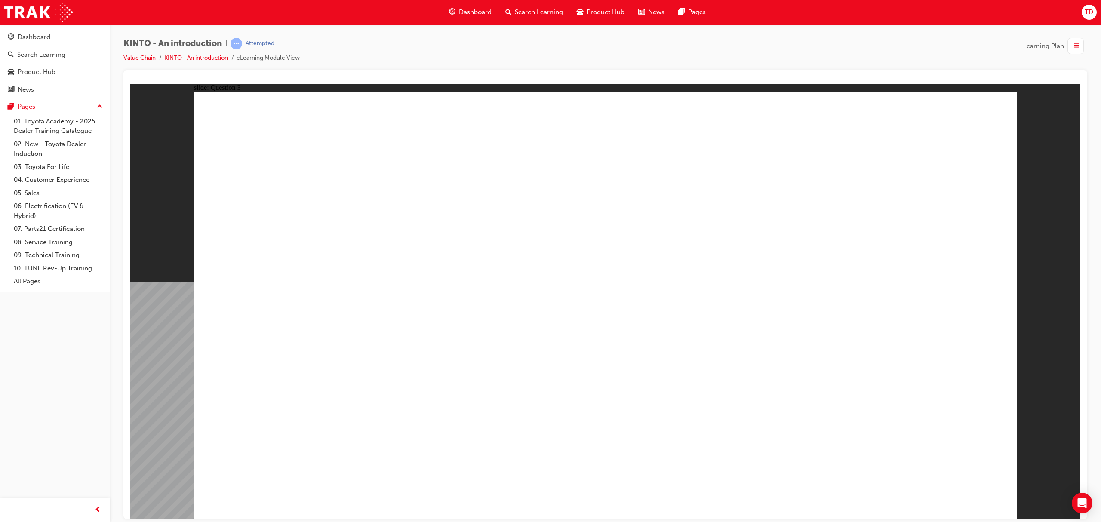
radio input "true"
drag, startPoint x: 681, startPoint y: 368, endPoint x: 814, endPoint y: 339, distance: 136.8
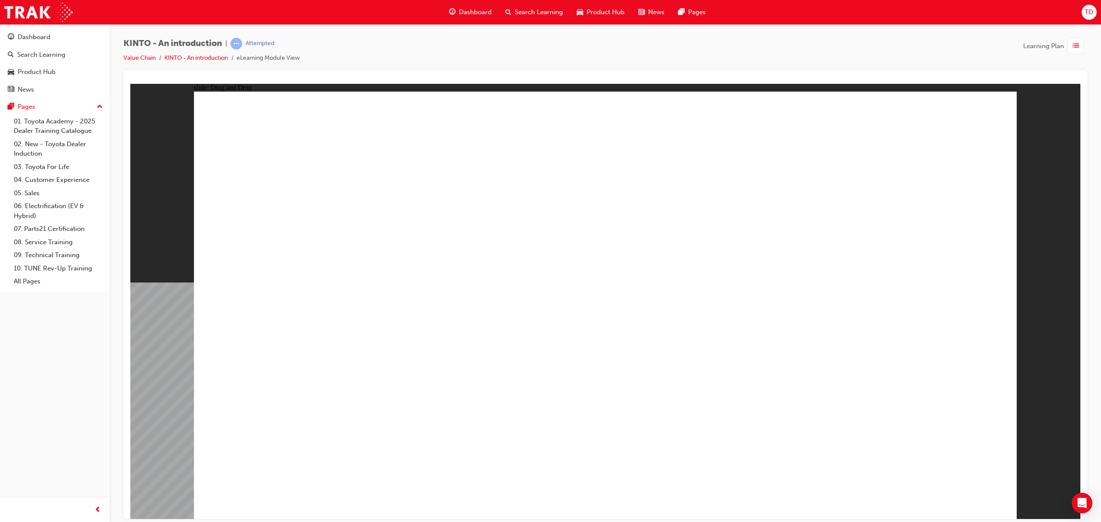
drag, startPoint x: 296, startPoint y: 317, endPoint x: 297, endPoint y: 422, distance: 105.0
drag, startPoint x: 599, startPoint y: 370, endPoint x: 473, endPoint y: 437, distance: 142.6
drag, startPoint x: 818, startPoint y: 379, endPoint x: 644, endPoint y: 425, distance: 180.6
drag, startPoint x: 787, startPoint y: 366, endPoint x: 744, endPoint y: 430, distance: 77.4
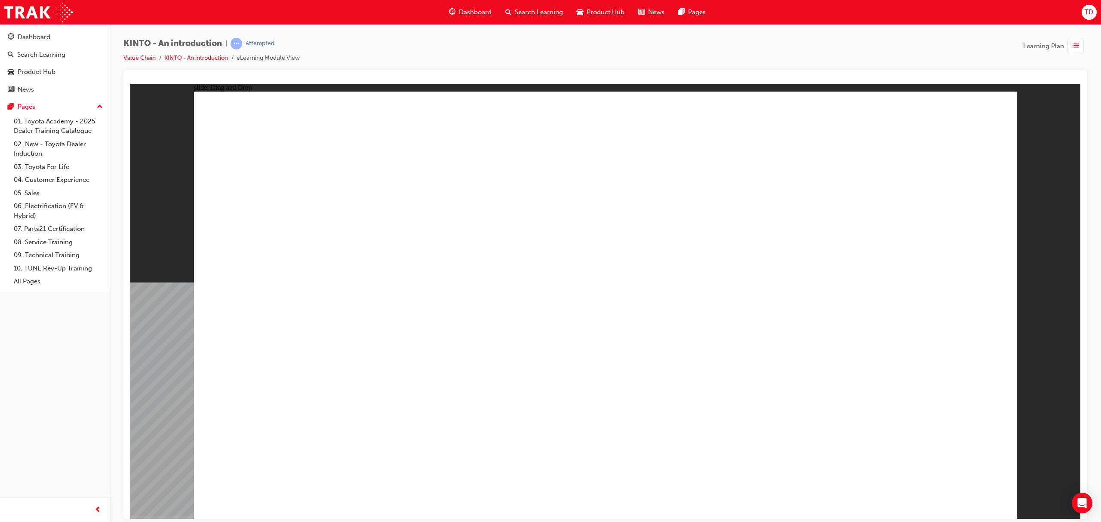
drag, startPoint x: 477, startPoint y: 339, endPoint x: 925, endPoint y: 432, distance: 457.4
drag, startPoint x: 633, startPoint y: 360, endPoint x: 632, endPoint y: 365, distance: 4.8
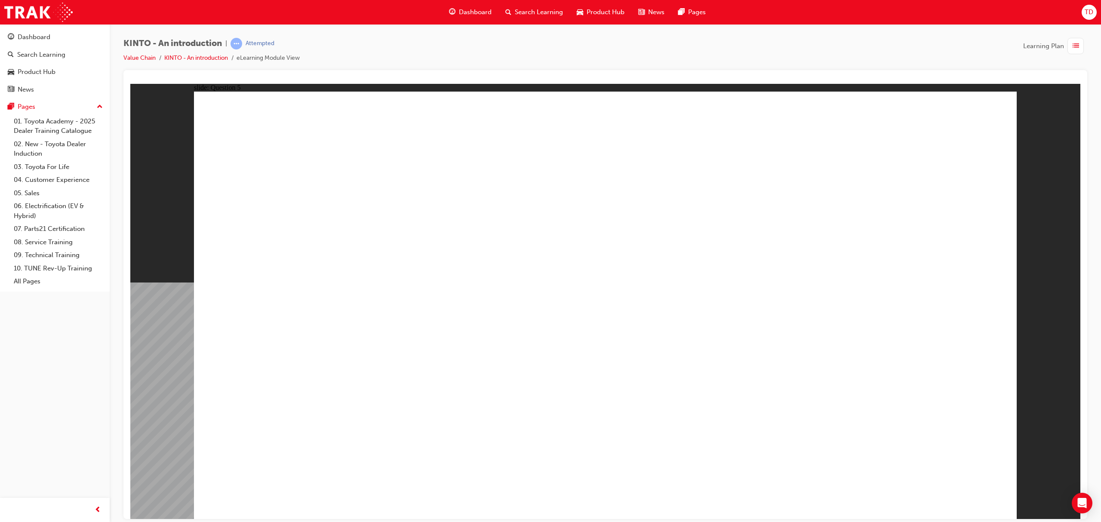
radio input "true"
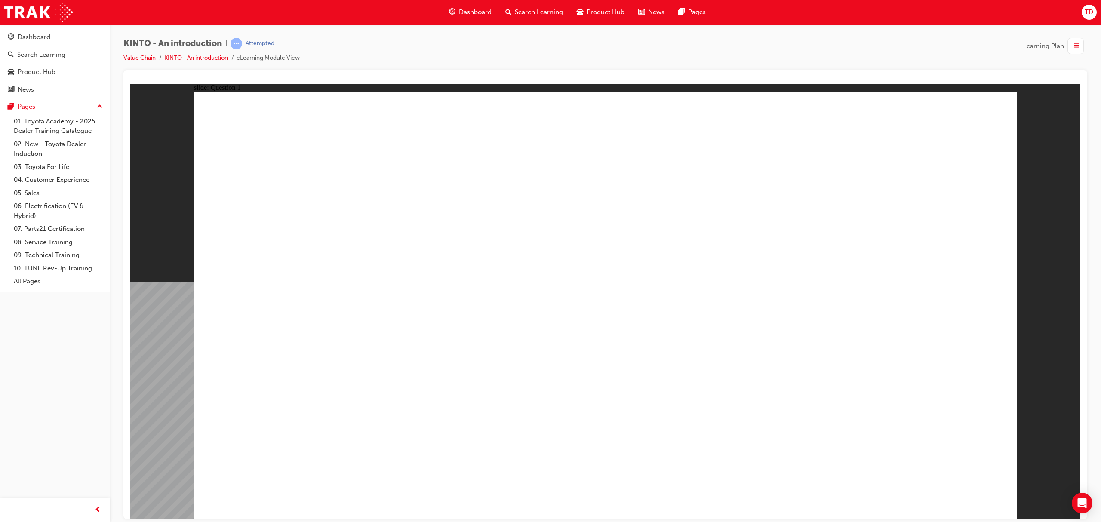
radio input "true"
checkbox input "true"
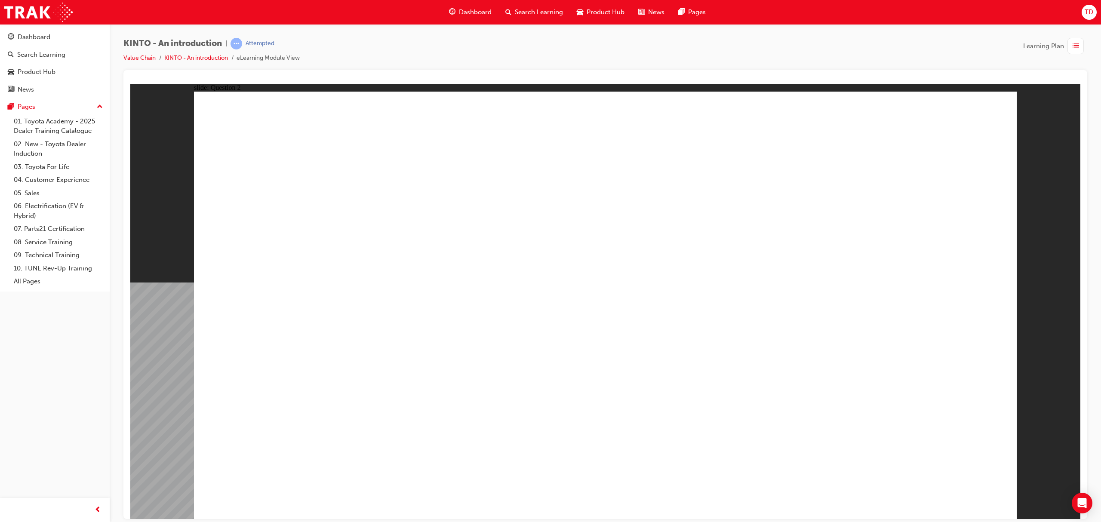
drag, startPoint x: 613, startPoint y: 308, endPoint x: 749, endPoint y: 387, distance: 157.7
checkbox input "true"
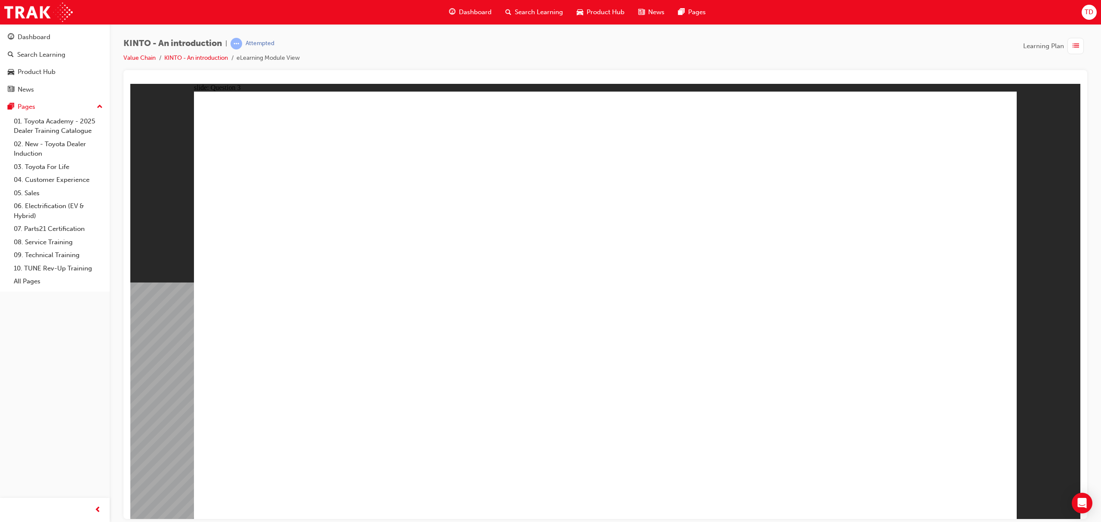
radio input "true"
drag, startPoint x: 333, startPoint y: 326, endPoint x: 321, endPoint y: 413, distance: 88.7
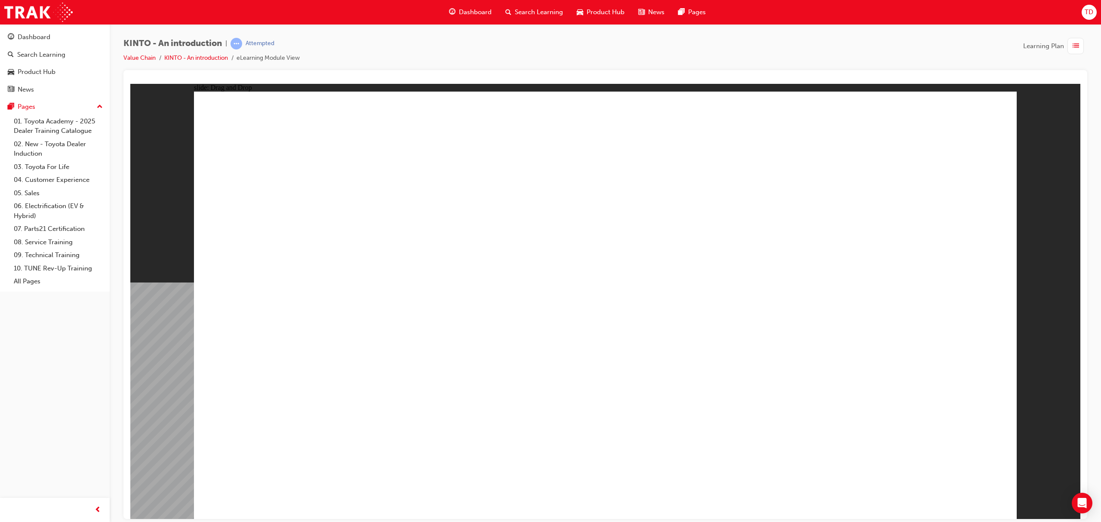
drag, startPoint x: 775, startPoint y: 325, endPoint x: 790, endPoint y: 313, distance: 19.9
drag, startPoint x: 317, startPoint y: 425, endPoint x: 506, endPoint y: 436, distance: 190.1
drag, startPoint x: 782, startPoint y: 313, endPoint x: 341, endPoint y: 425, distance: 455.0
drag, startPoint x: 621, startPoint y: 333, endPoint x: 610, endPoint y: 430, distance: 97.0
drag, startPoint x: 453, startPoint y: 335, endPoint x: 748, endPoint y: 422, distance: 306.9
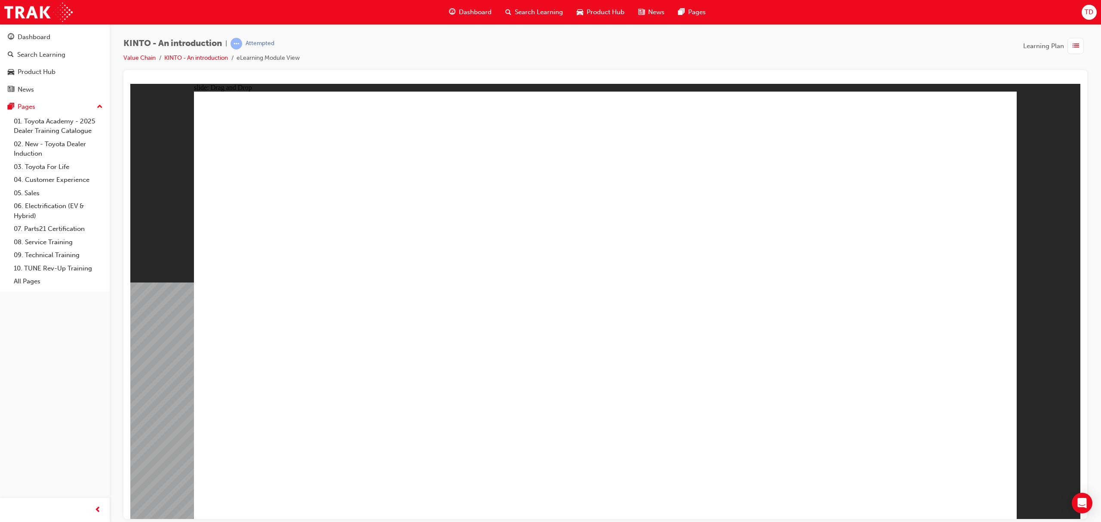
drag, startPoint x: 942, startPoint y: 353, endPoint x: 944, endPoint y: 437, distance: 83.9
drag, startPoint x: 629, startPoint y: 373, endPoint x: 608, endPoint y: 368, distance: 21.3
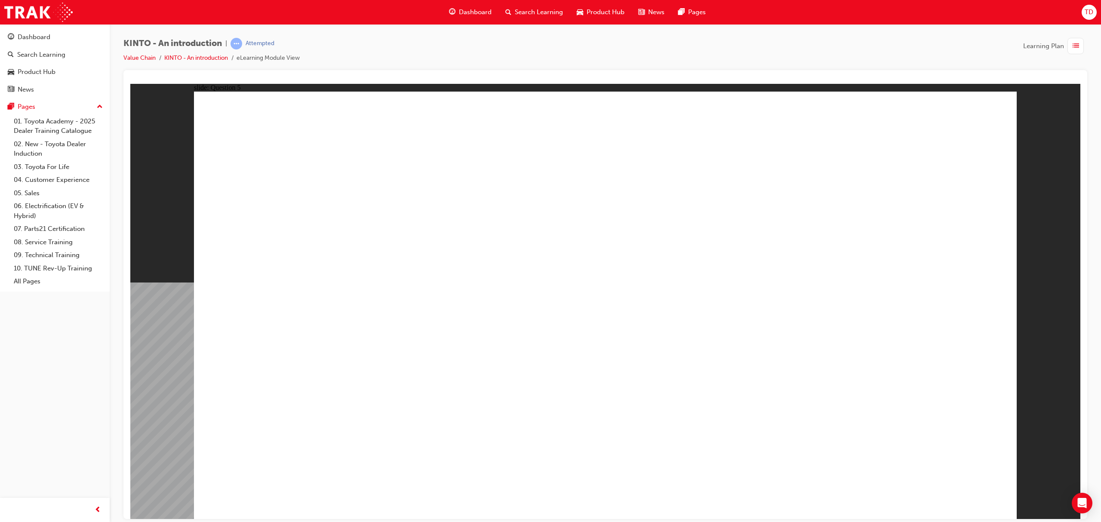
radio input "true"
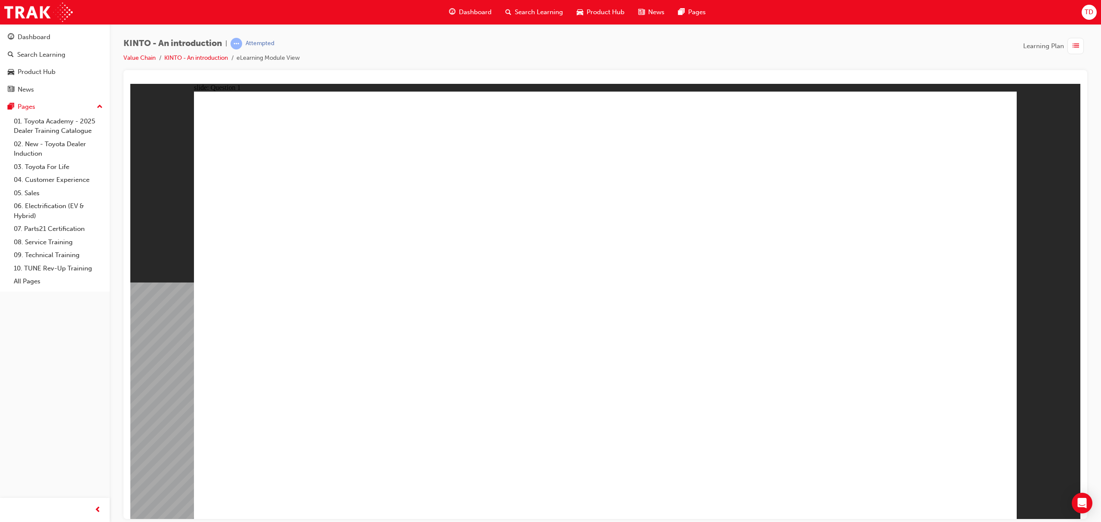
radio input "true"
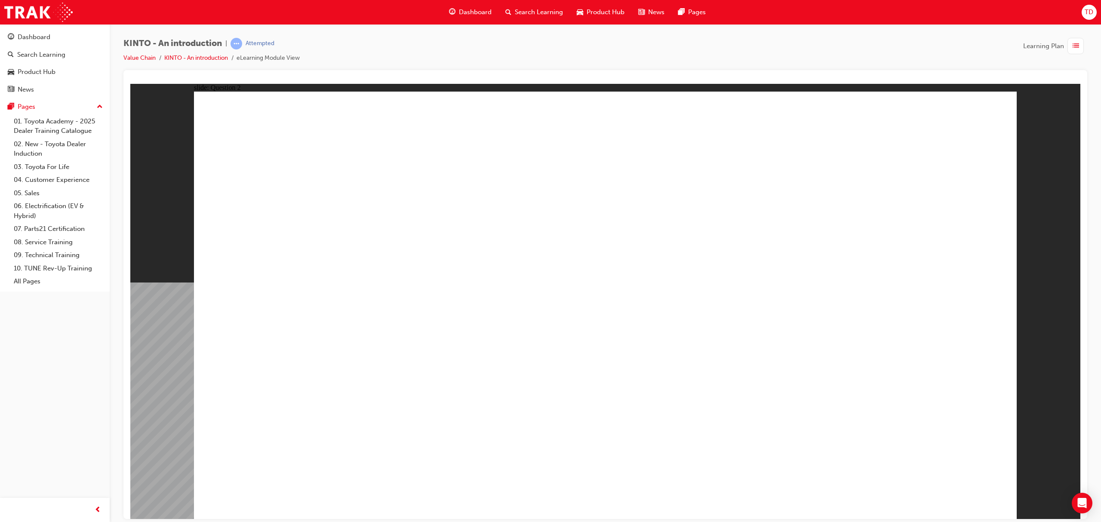
checkbox input "true"
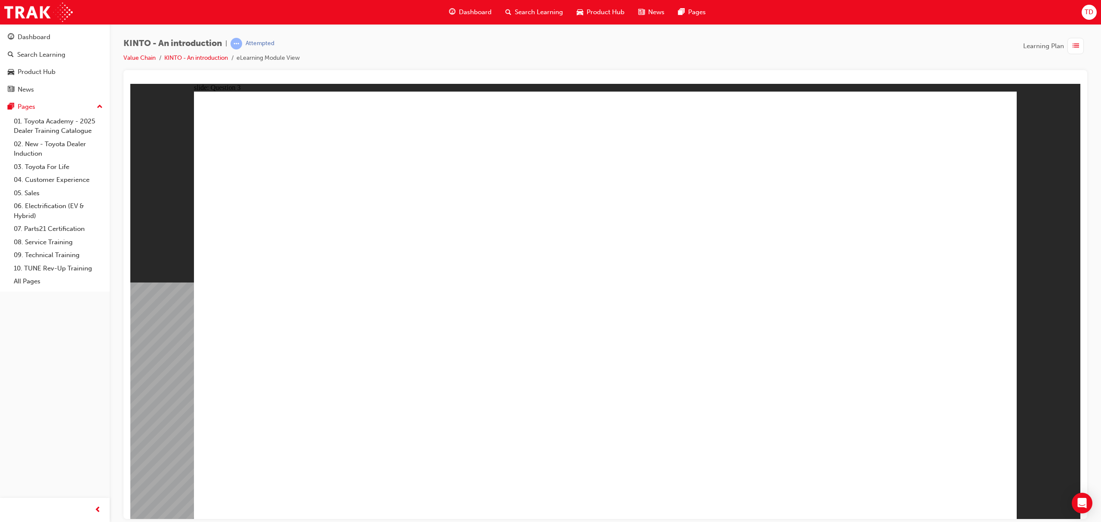
radio input "true"
drag, startPoint x: 794, startPoint y: 336, endPoint x: 347, endPoint y: 432, distance: 457.2
drag, startPoint x: 353, startPoint y: 368, endPoint x: 448, endPoint y: 422, distance: 109.8
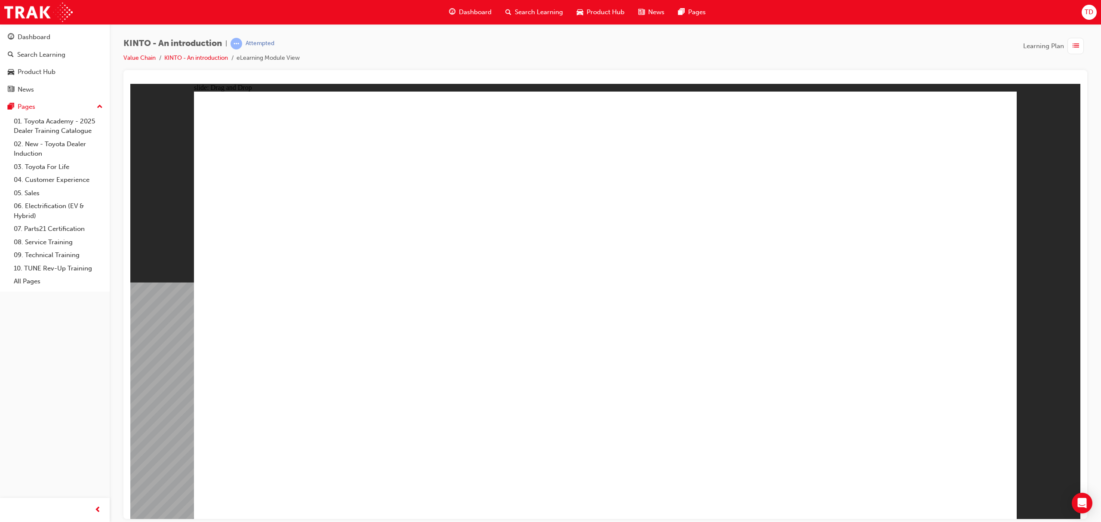
drag, startPoint x: 589, startPoint y: 359, endPoint x: 594, endPoint y: 408, distance: 49.3
drag, startPoint x: 561, startPoint y: 350, endPoint x: 820, endPoint y: 437, distance: 272.8
drag, startPoint x: 957, startPoint y: 347, endPoint x: 964, endPoint y: 431, distance: 83.8
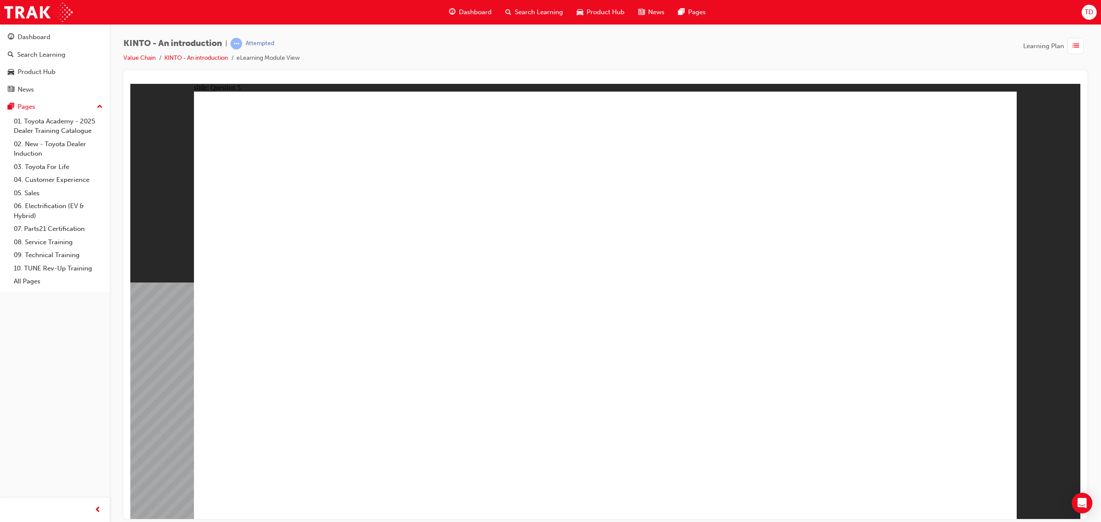
radio input "true"
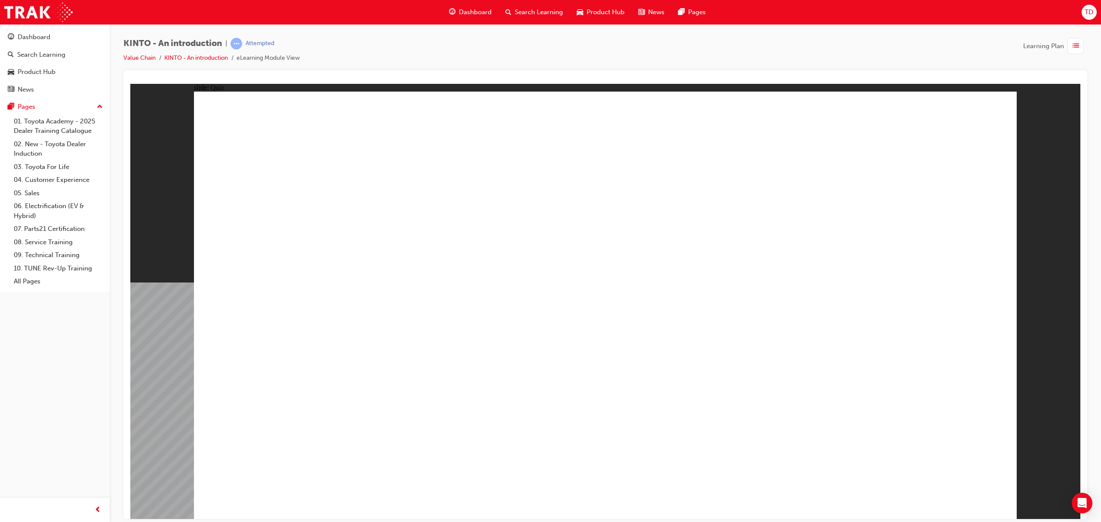
radio input "true"
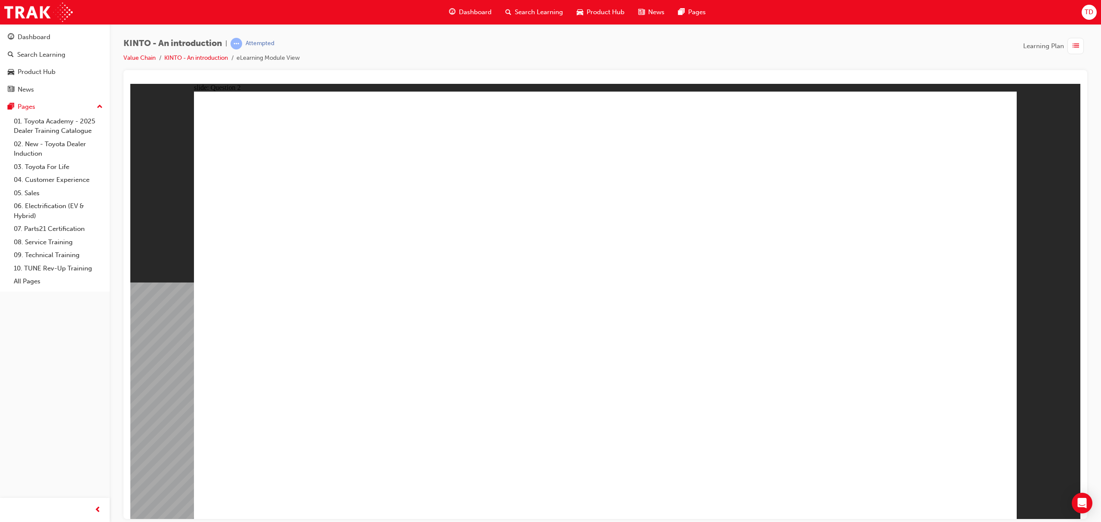
checkbox input "false"
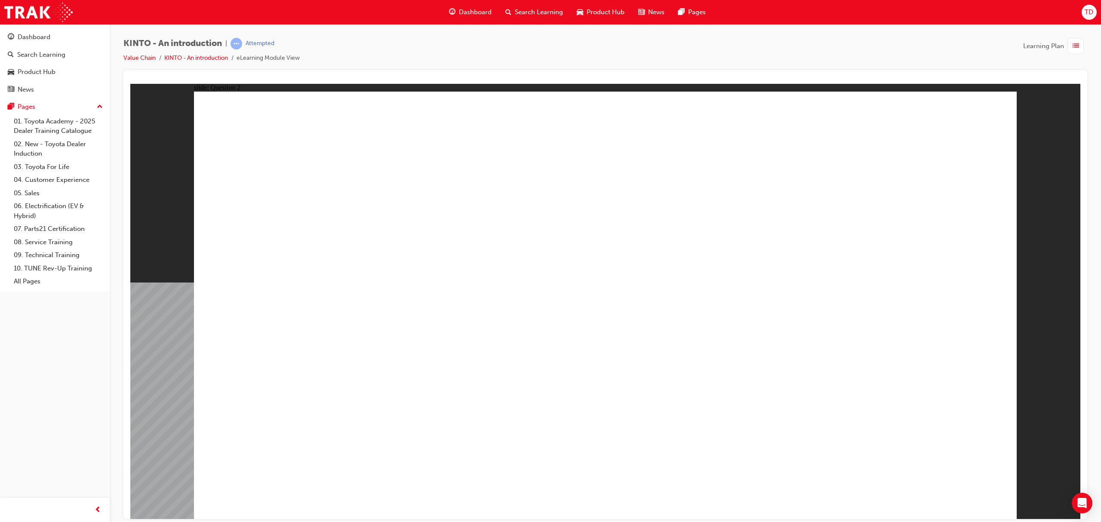
checkbox input "false"
checkbox input "true"
drag, startPoint x: 601, startPoint y: 284, endPoint x: 598, endPoint y: 272, distance: 12.4
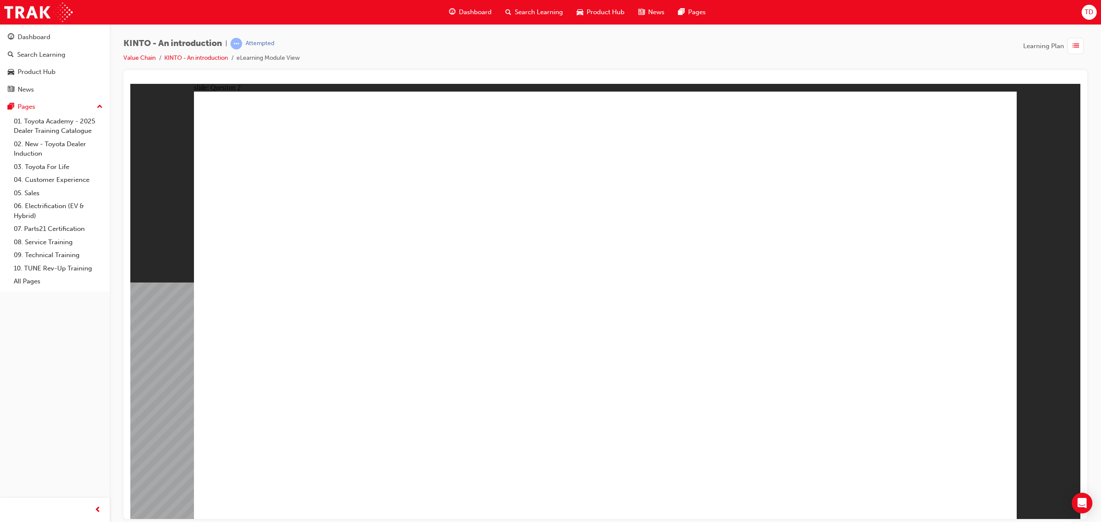
checkbox input "true"
drag, startPoint x: 632, startPoint y: 439, endPoint x: 808, endPoint y: 467, distance: 178.1
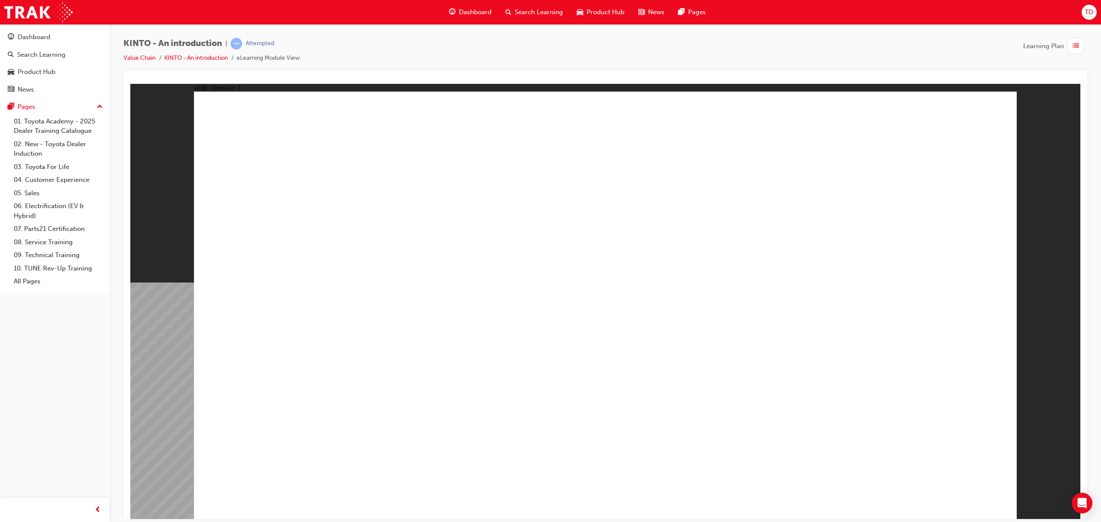
radio input "true"
drag, startPoint x: 722, startPoint y: 361, endPoint x: 310, endPoint y: 442, distance: 419.7
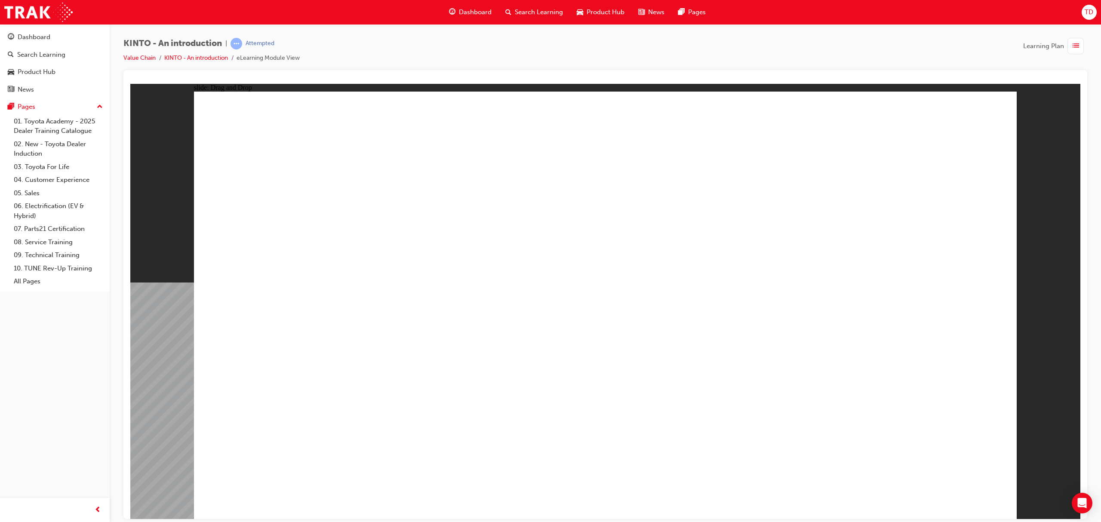
drag, startPoint x: 334, startPoint y: 334, endPoint x: 476, endPoint y: 430, distance: 171.4
drag, startPoint x: 583, startPoint y: 339, endPoint x: 603, endPoint y: 438, distance: 101.5
drag, startPoint x: 845, startPoint y: 382, endPoint x: 750, endPoint y: 410, distance: 98.7
drag, startPoint x: 453, startPoint y: 317, endPoint x: 890, endPoint y: 405, distance: 445.5
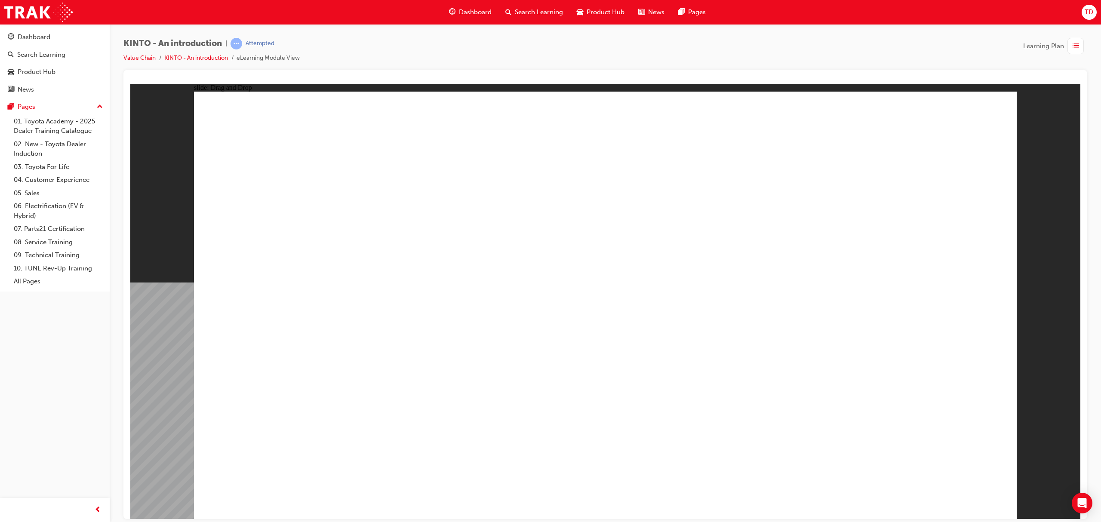
radio input "true"
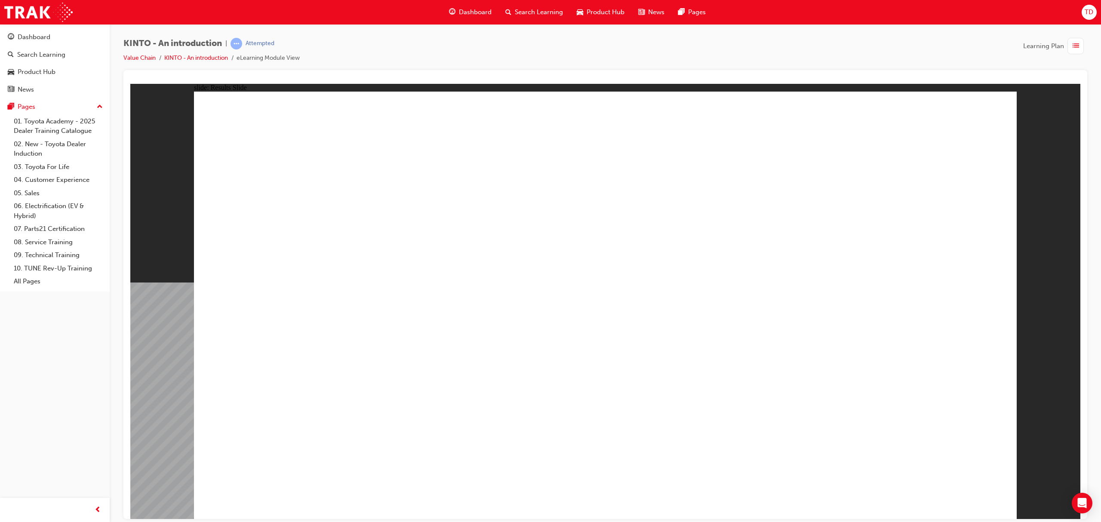
radio input "true"
drag, startPoint x: 937, startPoint y: 473, endPoint x: 944, endPoint y: 481, distance: 10.8
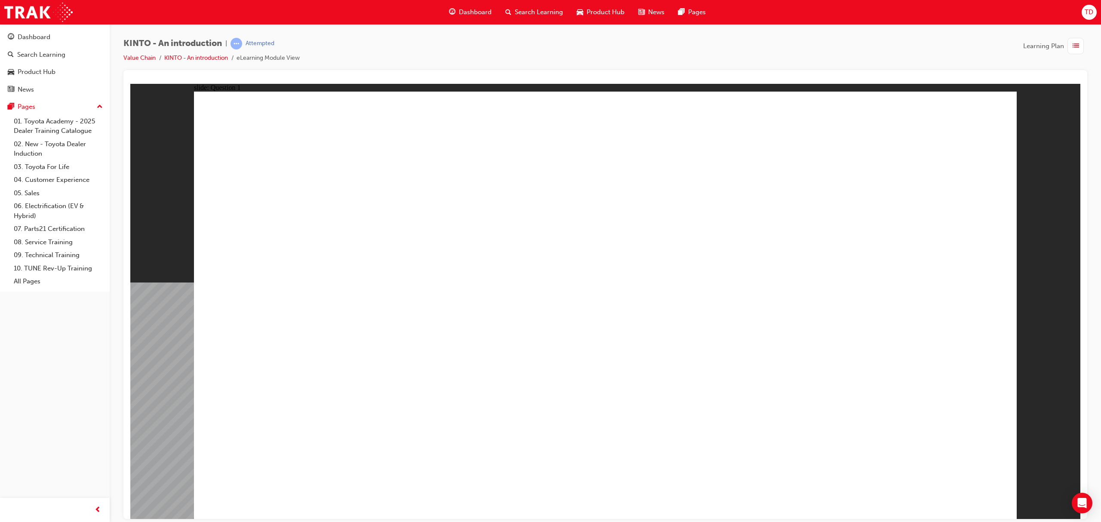
checkbox input "true"
drag, startPoint x: 595, startPoint y: 342, endPoint x: 598, endPoint y: 356, distance: 13.5
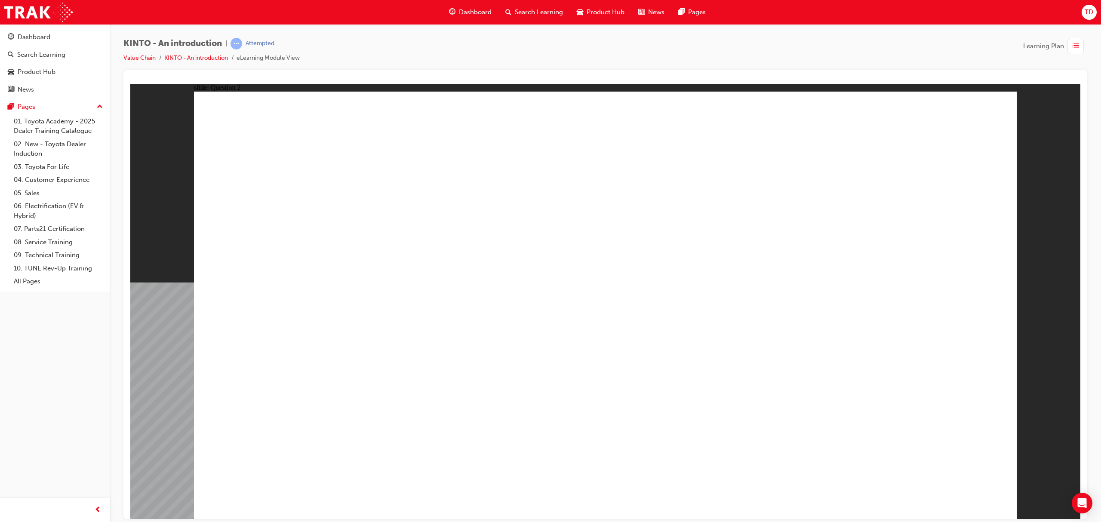
checkbox input "true"
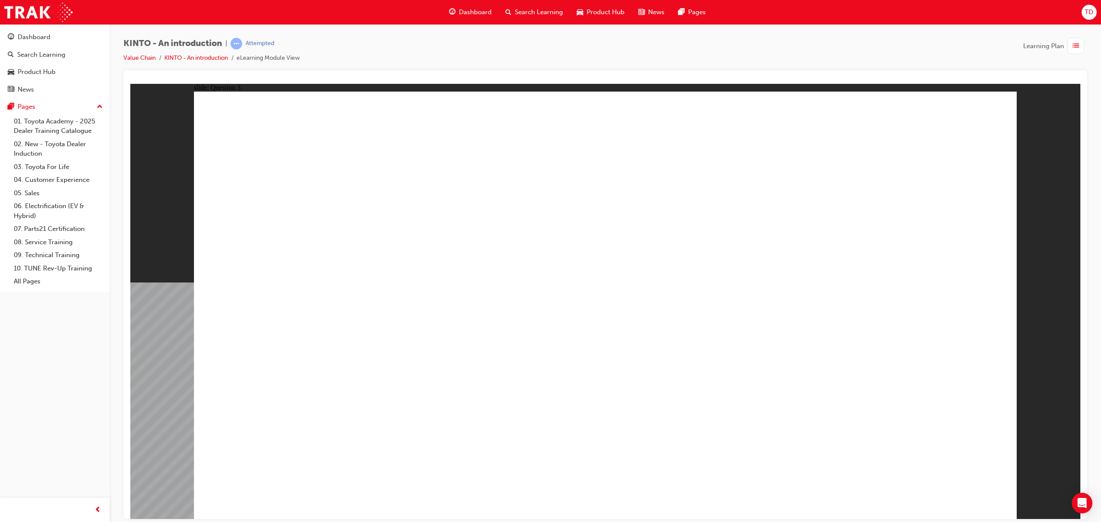
radio input "true"
drag, startPoint x: 530, startPoint y: 392, endPoint x: 361, endPoint y: 439, distance: 176.0
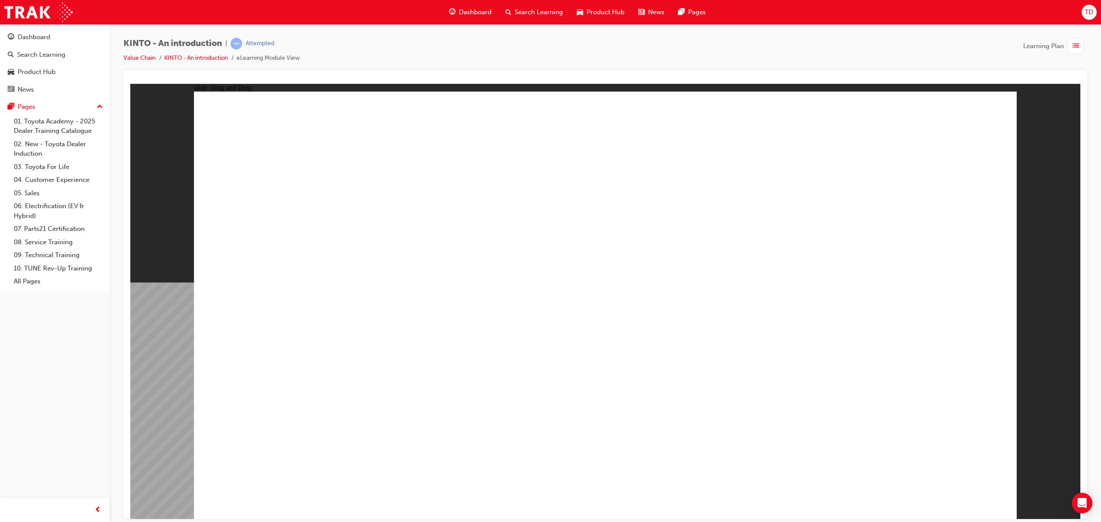
drag, startPoint x: 585, startPoint y: 368, endPoint x: 522, endPoint y: 403, distance: 72.2
drag, startPoint x: 918, startPoint y: 324, endPoint x: 620, endPoint y: 420, distance: 312.5
drag, startPoint x: 308, startPoint y: 324, endPoint x: 740, endPoint y: 404, distance: 439.9
drag, startPoint x: 513, startPoint y: 330, endPoint x: 937, endPoint y: 409, distance: 431.1
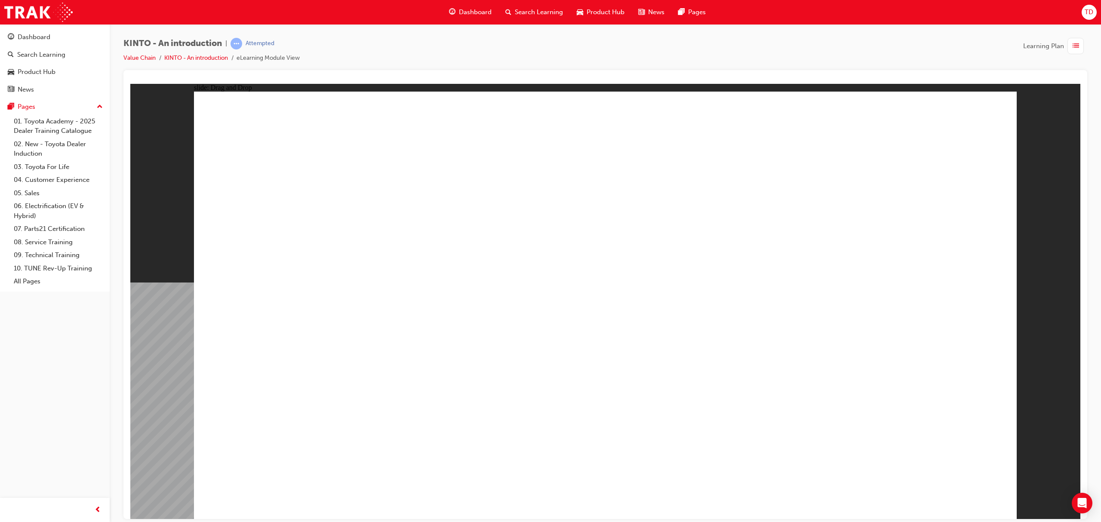
radio input "true"
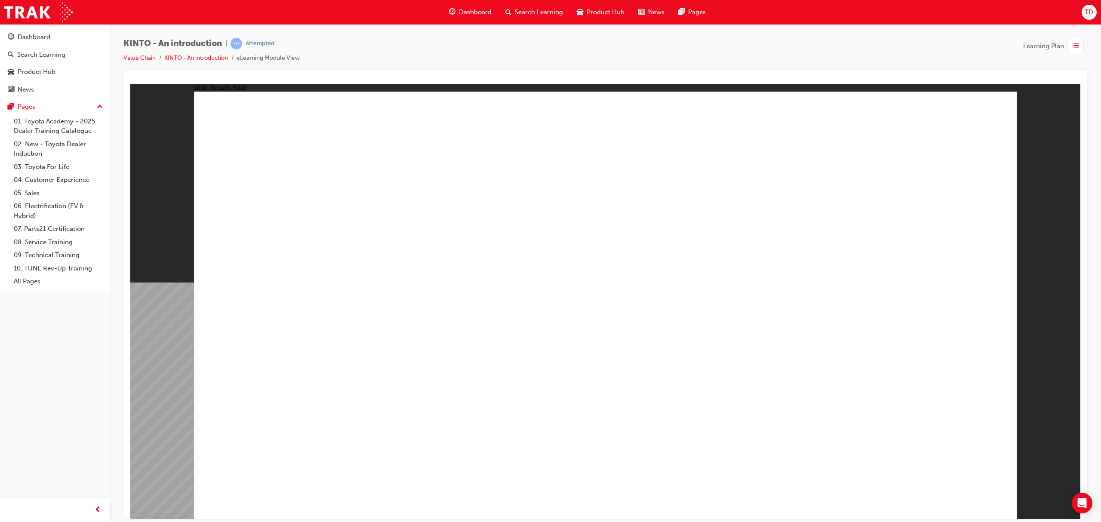
radio input "true"
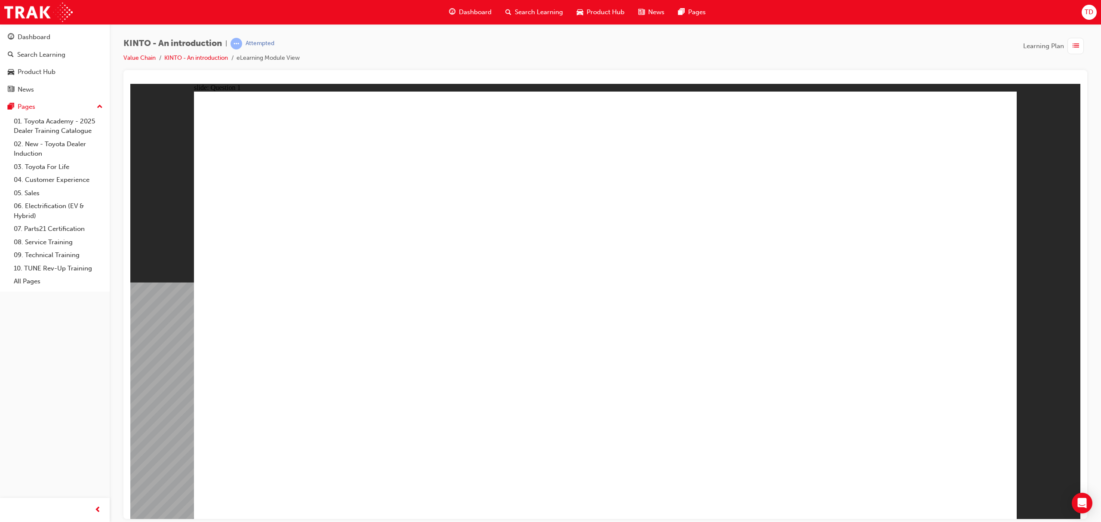
checkbox input "true"
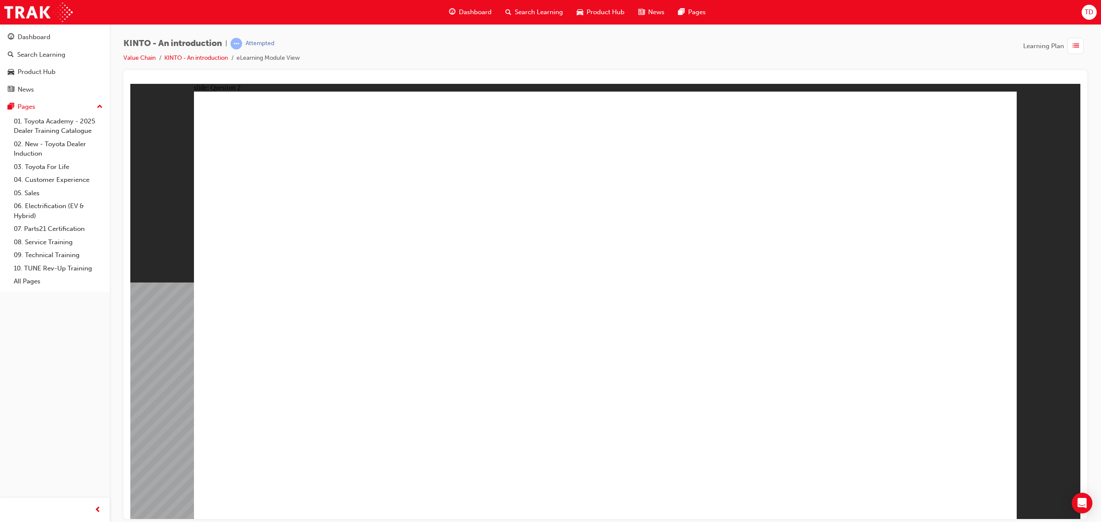
radio input "true"
drag, startPoint x: 599, startPoint y: 368, endPoint x: 350, endPoint y: 430, distance: 257.0
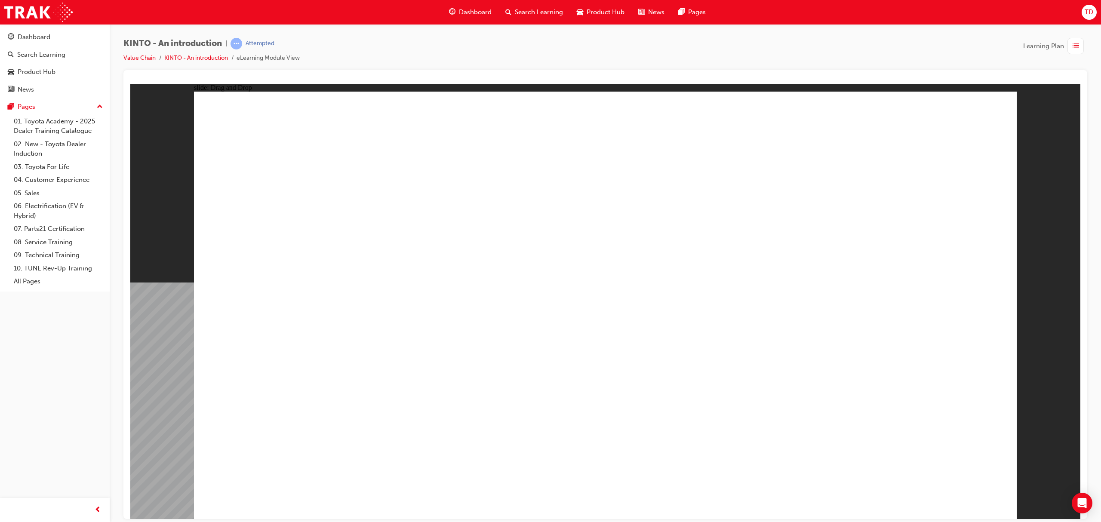
drag, startPoint x: 312, startPoint y: 335, endPoint x: 440, endPoint y: 437, distance: 163.6
drag, startPoint x: 747, startPoint y: 336, endPoint x: 586, endPoint y: 439, distance: 191.2
drag, startPoint x: 541, startPoint y: 420, endPoint x: 238, endPoint y: 418, distance: 303.3
drag, startPoint x: 330, startPoint y: 421, endPoint x: 697, endPoint y: 296, distance: 387.2
drag, startPoint x: 305, startPoint y: 427, endPoint x: 727, endPoint y: 427, distance: 422.5
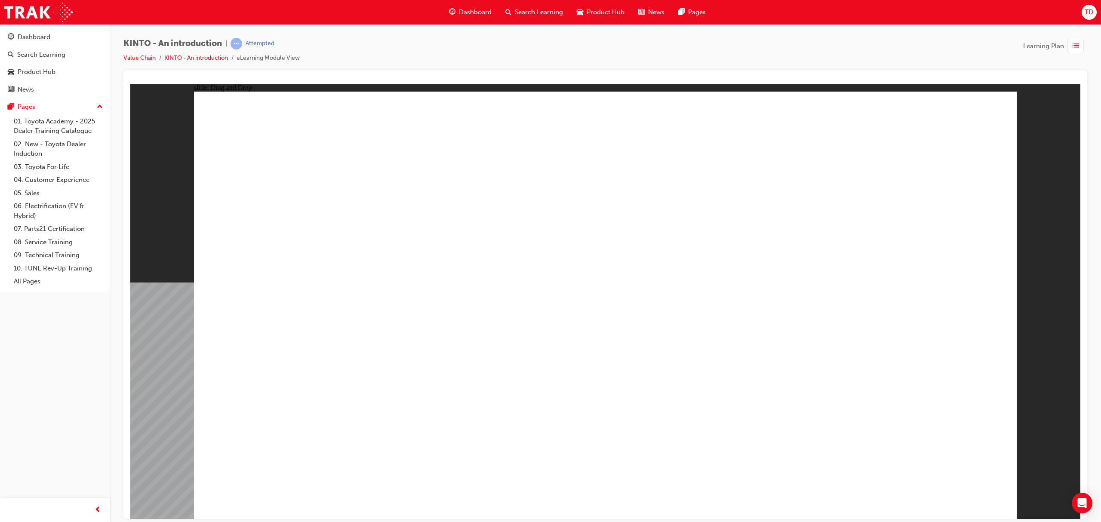
drag, startPoint x: 693, startPoint y: 430, endPoint x: 243, endPoint y: 315, distance: 464.0
drag, startPoint x: 413, startPoint y: 426, endPoint x: 319, endPoint y: 429, distance: 94.7
drag, startPoint x: 524, startPoint y: 433, endPoint x: 589, endPoint y: 428, distance: 65.2
drag, startPoint x: 270, startPoint y: 314, endPoint x: 435, endPoint y: 427, distance: 200.5
drag, startPoint x: 786, startPoint y: 440, endPoint x: 752, endPoint y: 435, distance: 34.0
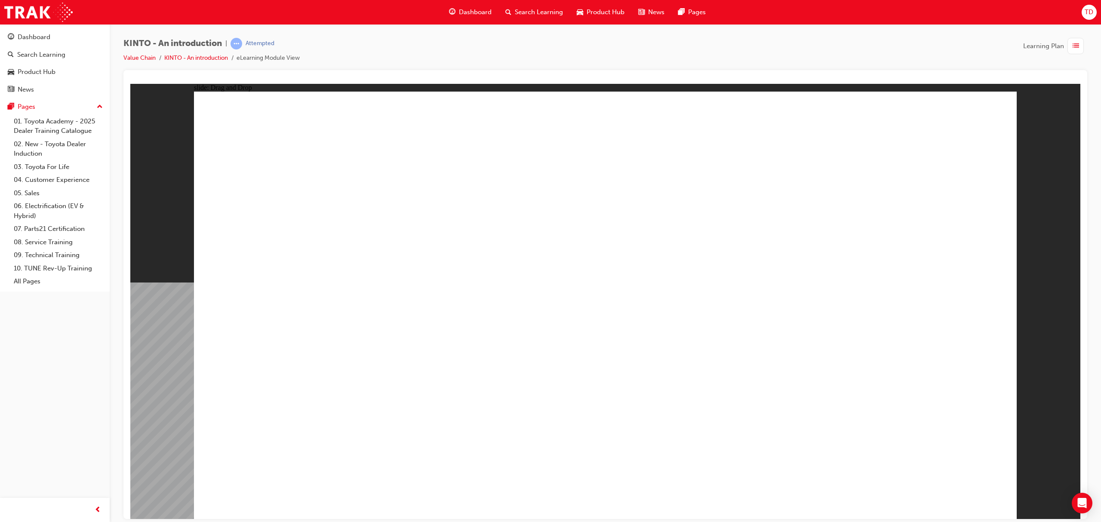
drag, startPoint x: 713, startPoint y: 358, endPoint x: 913, endPoint y: 429, distance: 212.3
drag, startPoint x: 951, startPoint y: 472, endPoint x: 951, endPoint y: 484, distance: 11.6
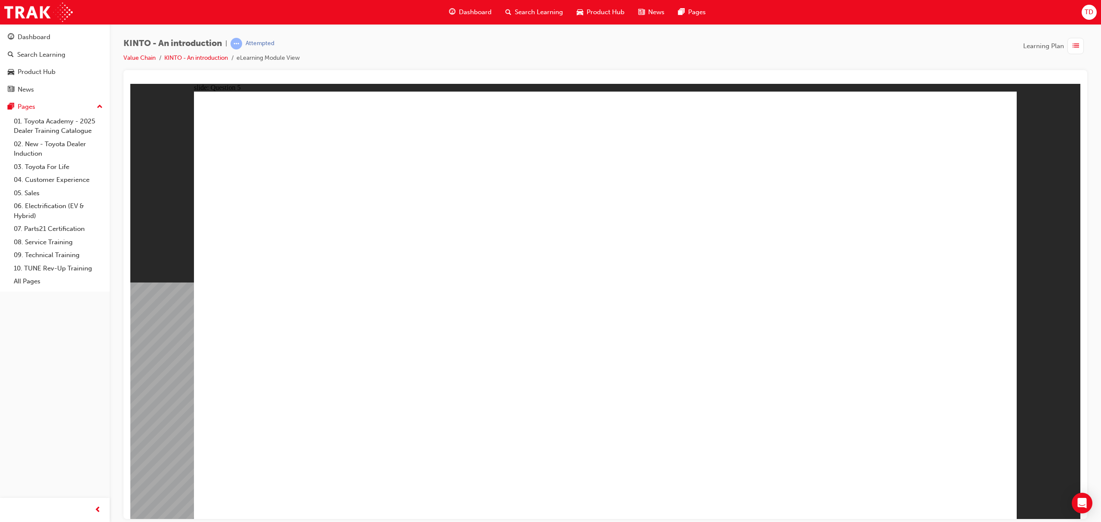
radio input "true"
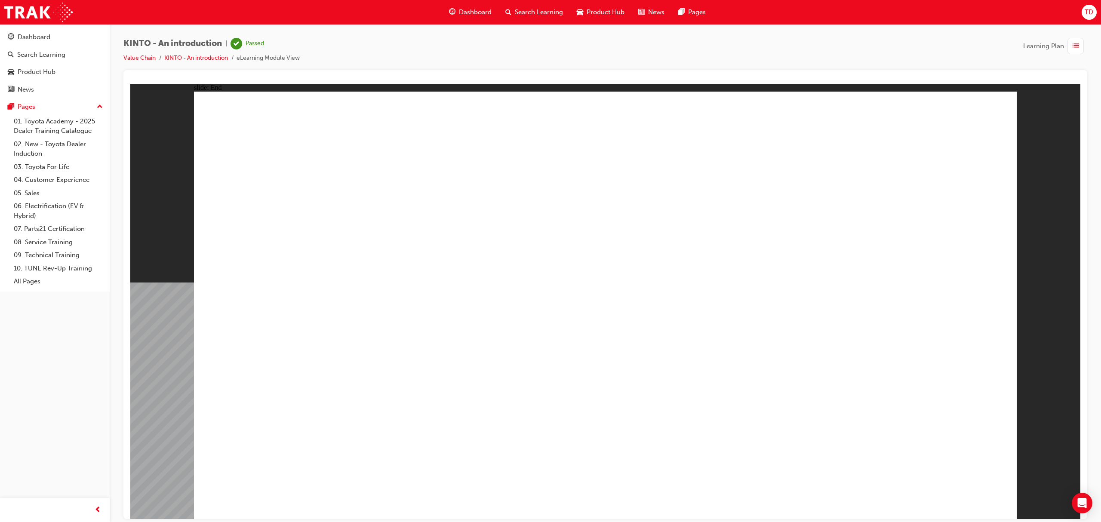
click at [451, 18] on div "Dashboard" at bounding box center [470, 12] width 56 height 18
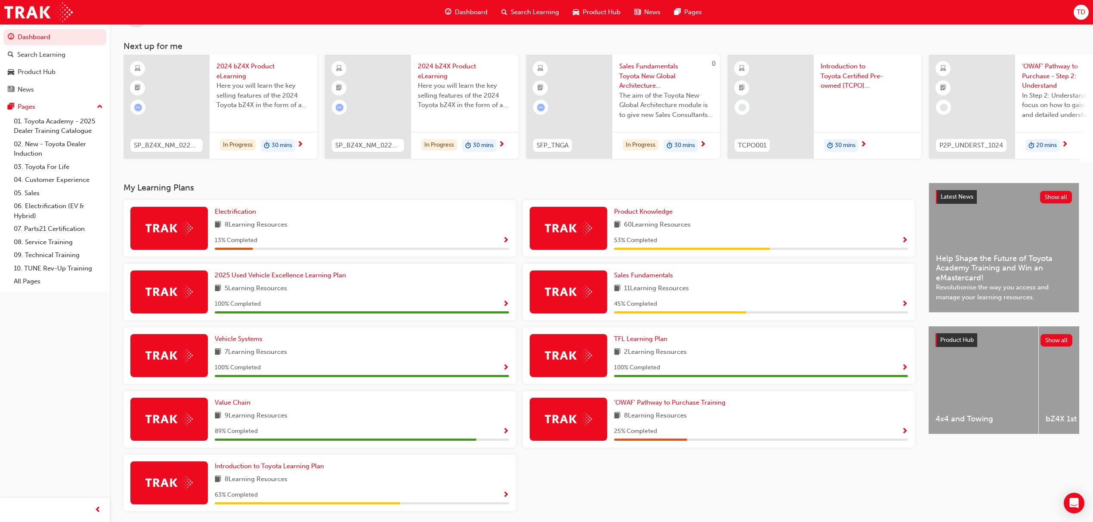
scroll to position [71, 0]
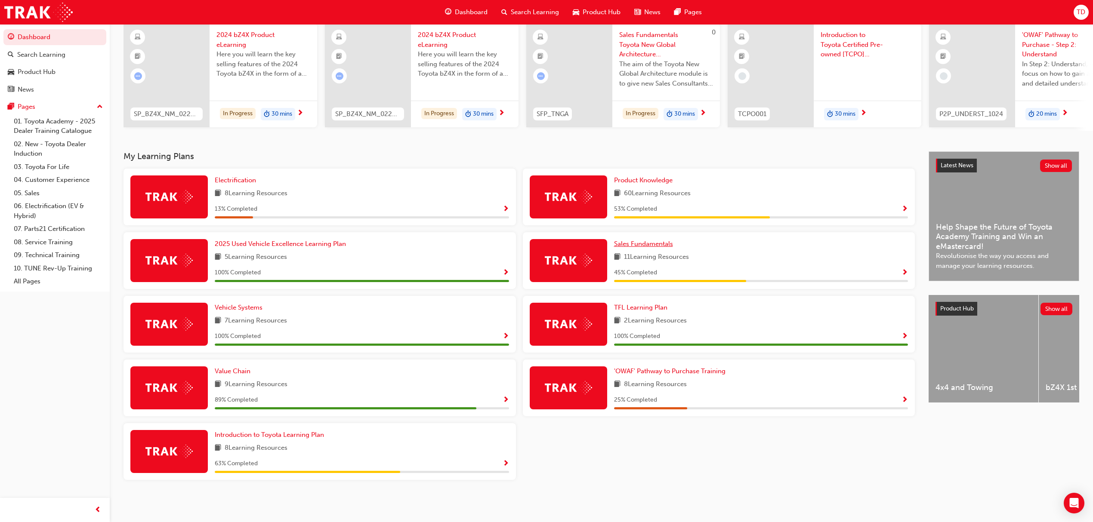
click at [661, 247] on span "Sales Fundamentals" at bounding box center [643, 244] width 59 height 8
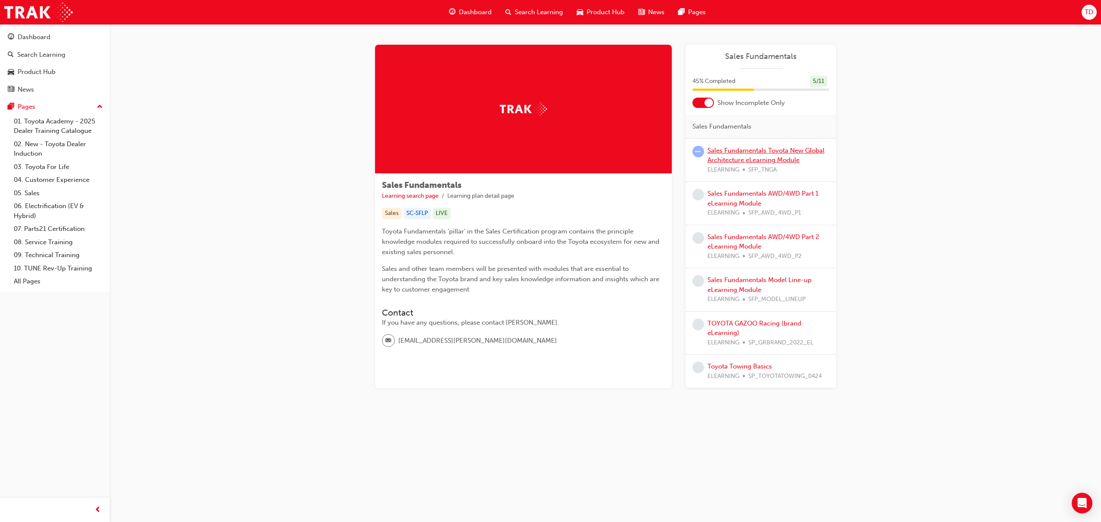
click at [740, 160] on link "Sales Fundamentals Toyota New Global Architecture eLearning Module" at bounding box center [766, 156] width 117 height 18
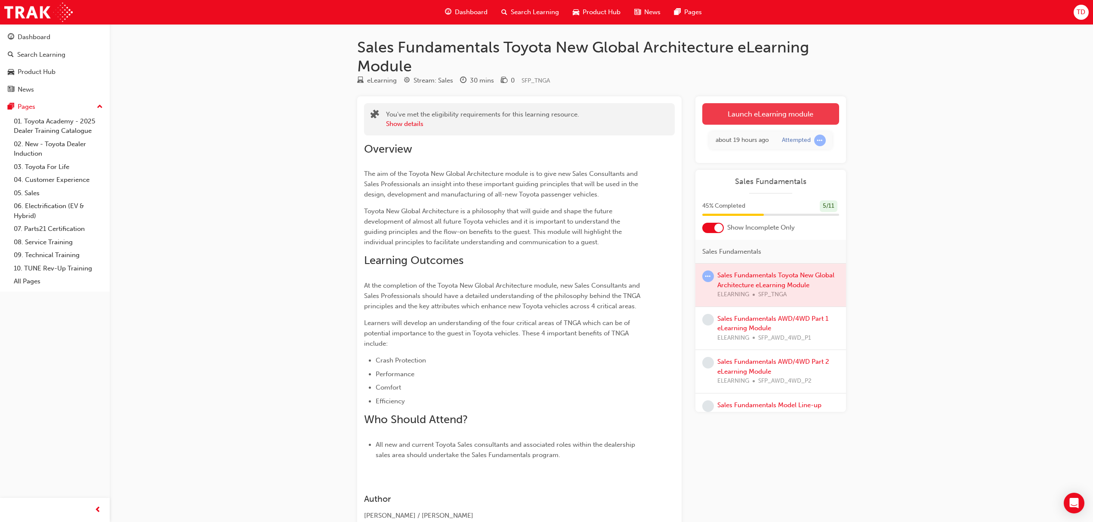
click at [793, 112] on link "Launch eLearning module" at bounding box center [770, 114] width 137 height 22
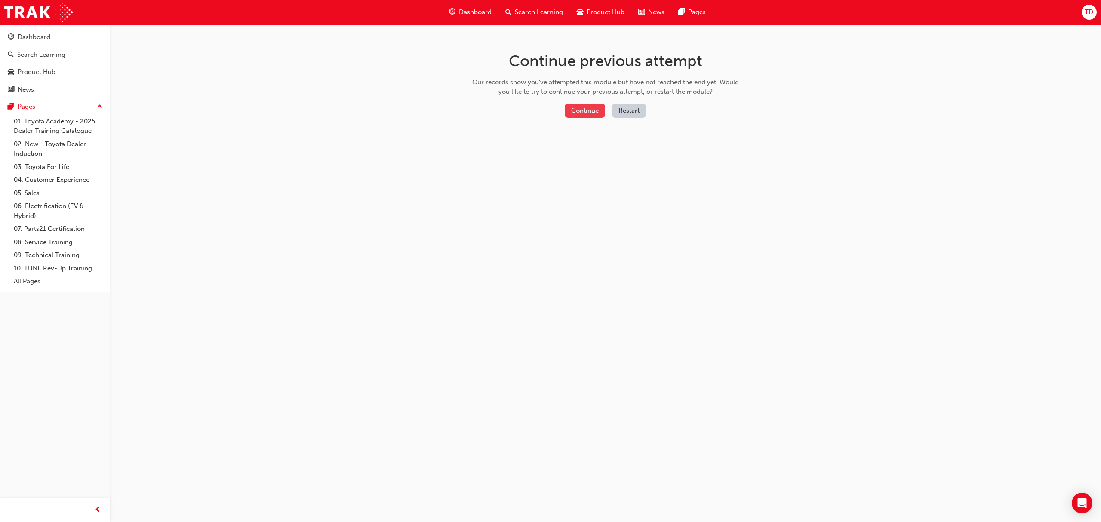
click at [589, 106] on button "Continue" at bounding box center [585, 111] width 40 height 14
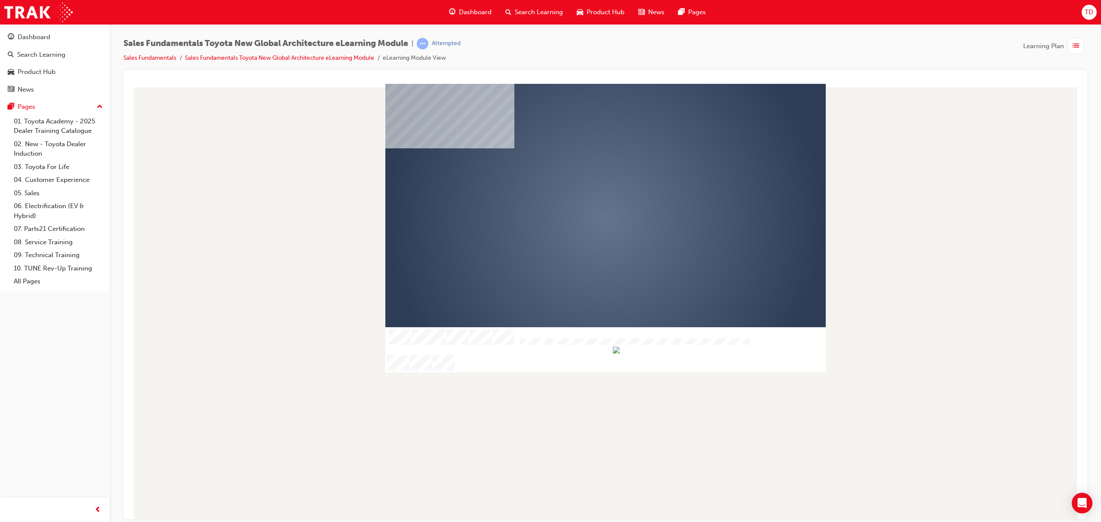
click at [581, 194] on div "play" at bounding box center [581, 194] width 0 height 0
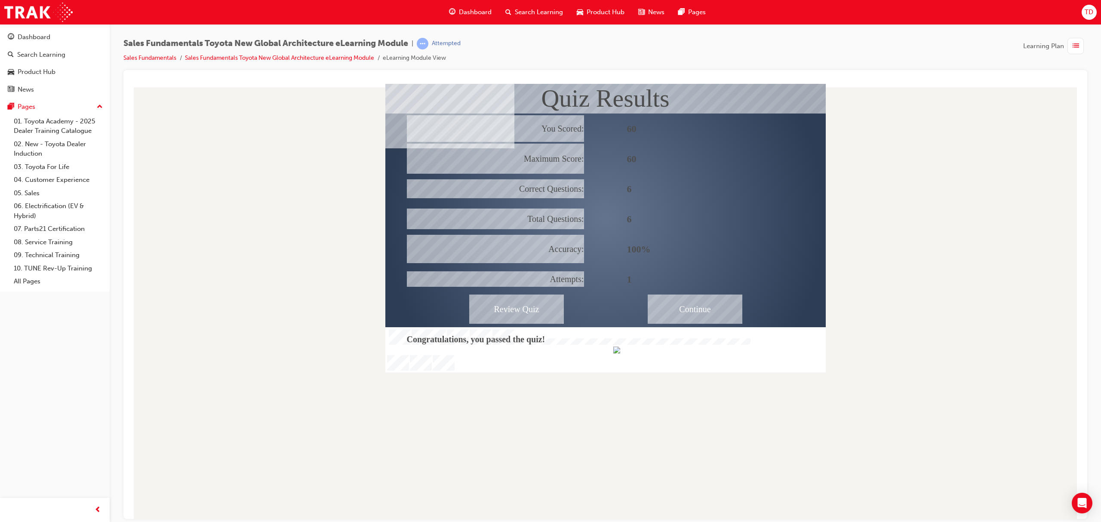
click at [683, 300] on div "Continue" at bounding box center [695, 308] width 95 height 29
click at [679, 302] on div "Continue" at bounding box center [695, 308] width 95 height 29
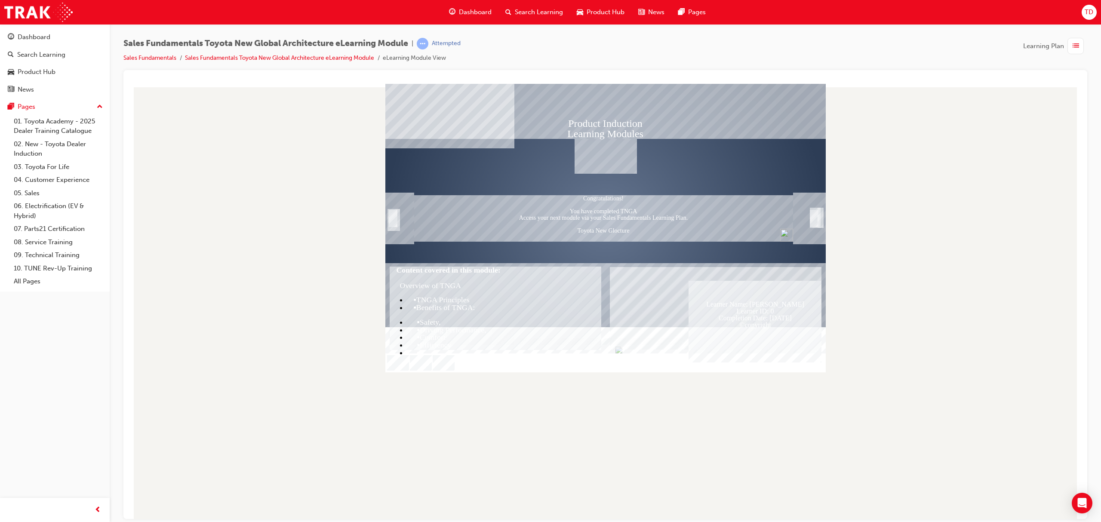
click at [818, 219] on div "Trigger this button to exit" at bounding box center [814, 228] width 9 height 19
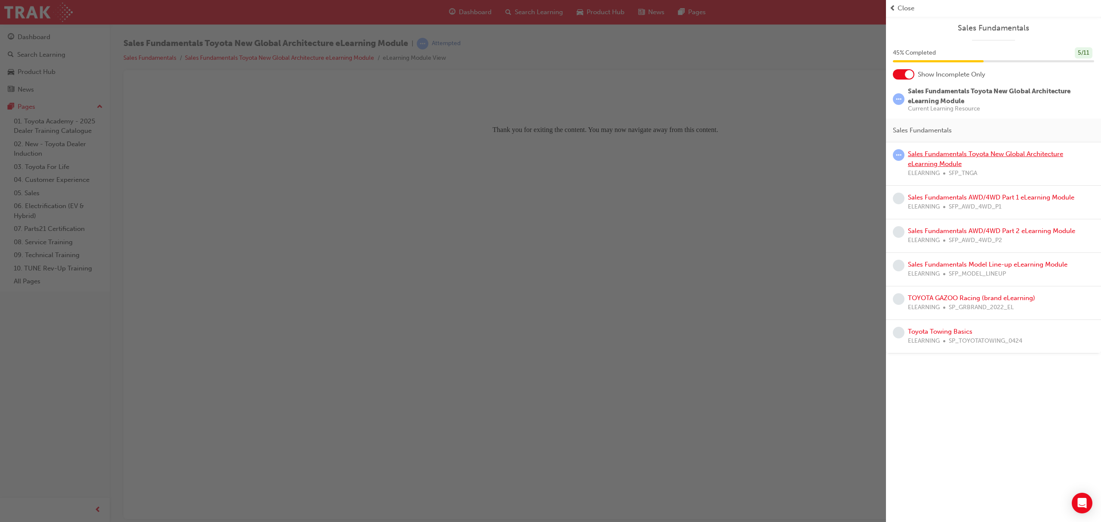
click at [928, 157] on link "Sales Fundamentals Toyota New Global Architecture eLearning Module" at bounding box center [985, 159] width 155 height 18
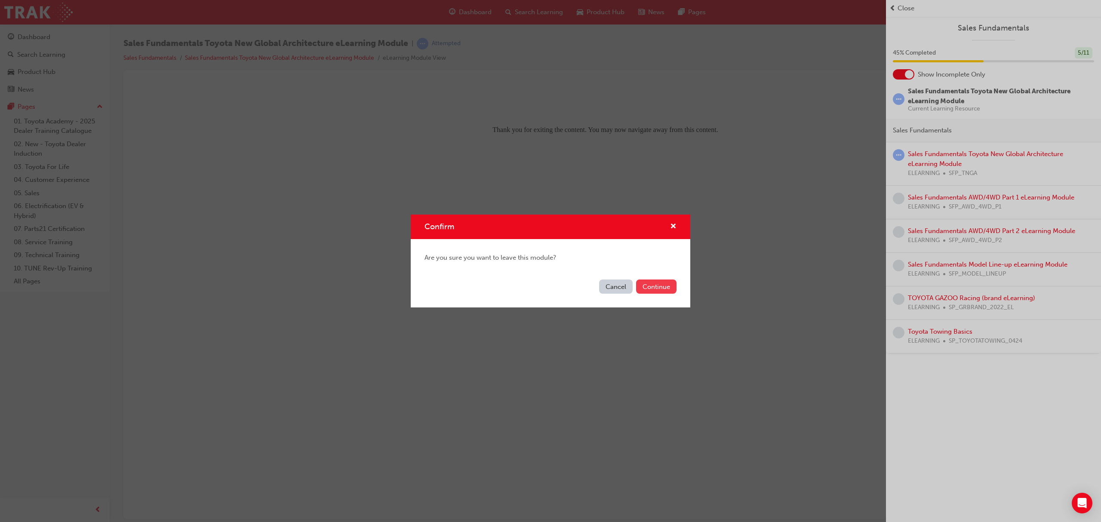
click at [667, 283] on button "Continue" at bounding box center [656, 287] width 40 height 14
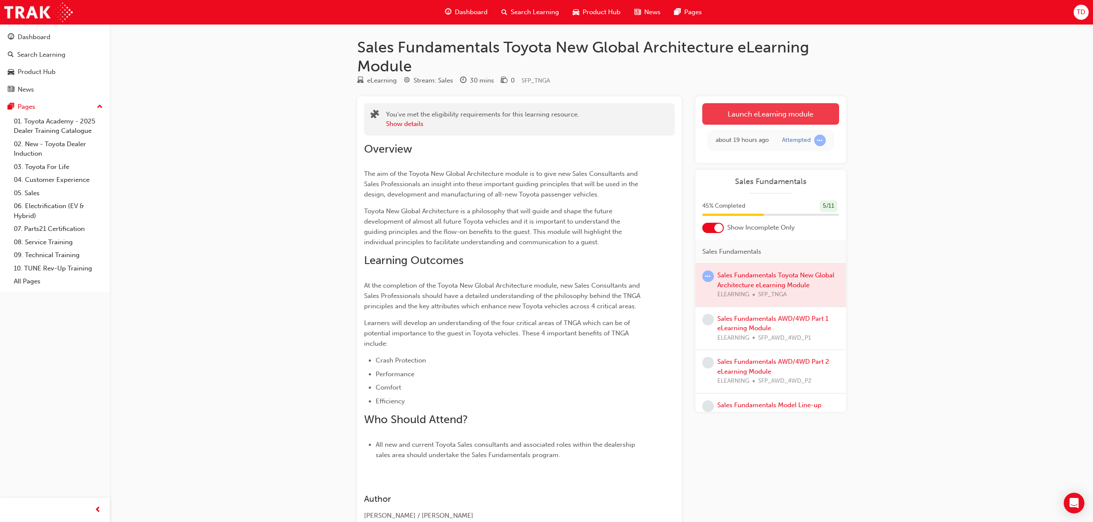
click at [789, 112] on link "Launch eLearning module" at bounding box center [770, 114] width 137 height 22
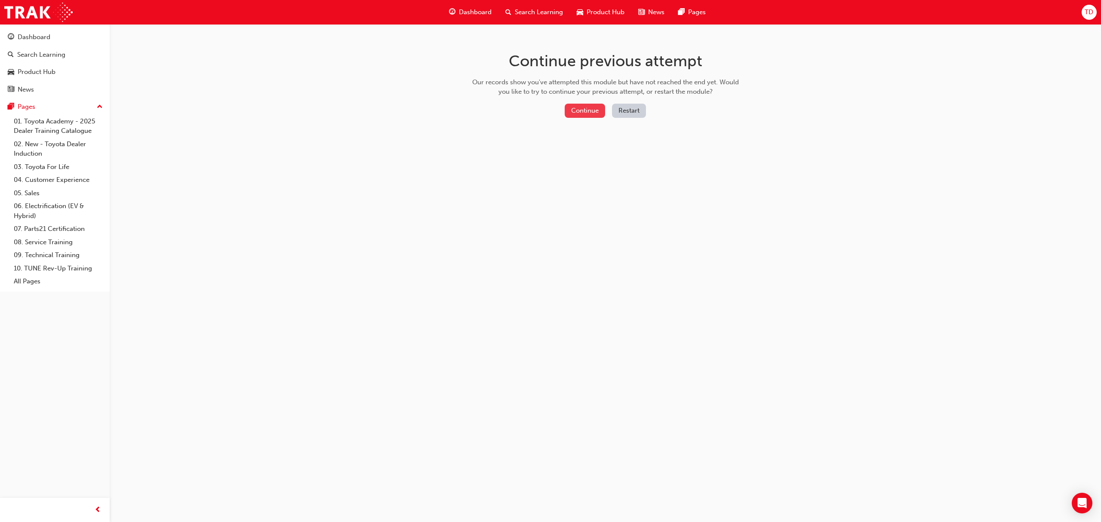
click at [587, 105] on button "Continue" at bounding box center [585, 111] width 40 height 14
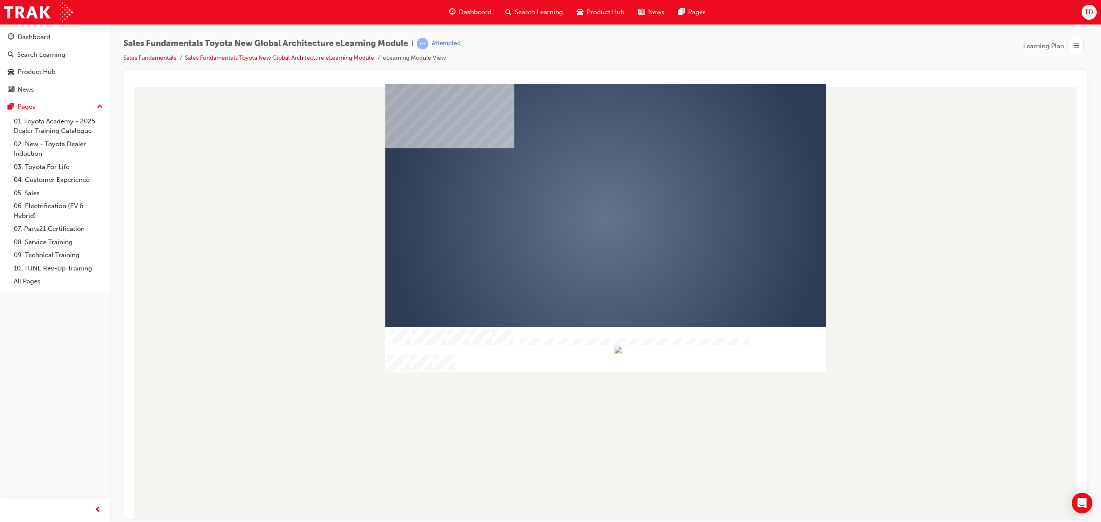
click at [581, 194] on div "play" at bounding box center [581, 194] width 0 height 0
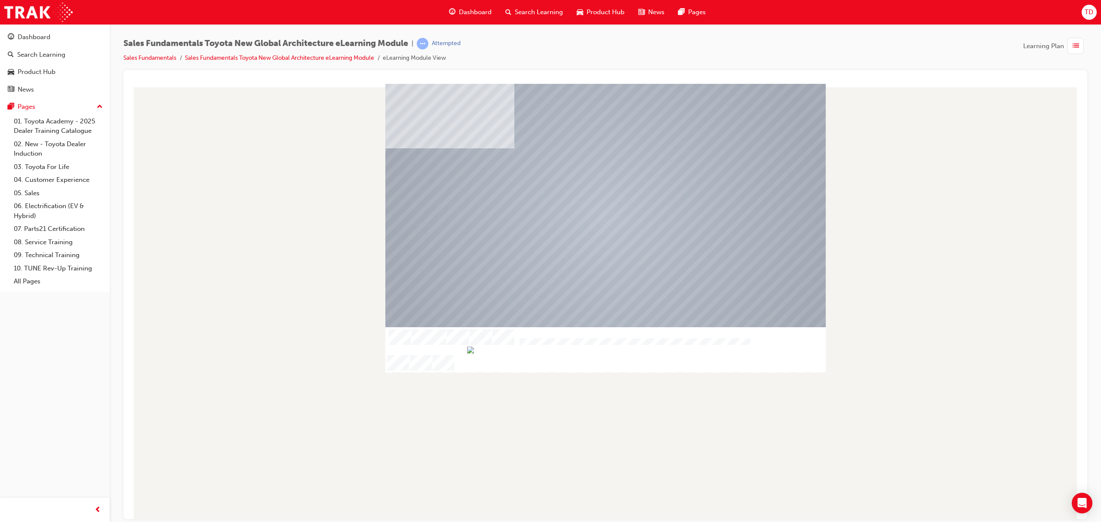
click at [651, 353] on div at bounding box center [606, 346] width 441 height 15
click at [679, 353] on div at bounding box center [606, 346] width 441 height 15
click at [159, 53] on li "Sales Fundamentals" at bounding box center [154, 58] width 62 height 10
click at [163, 57] on link "Sales Fundamentals" at bounding box center [149, 57] width 53 height 7
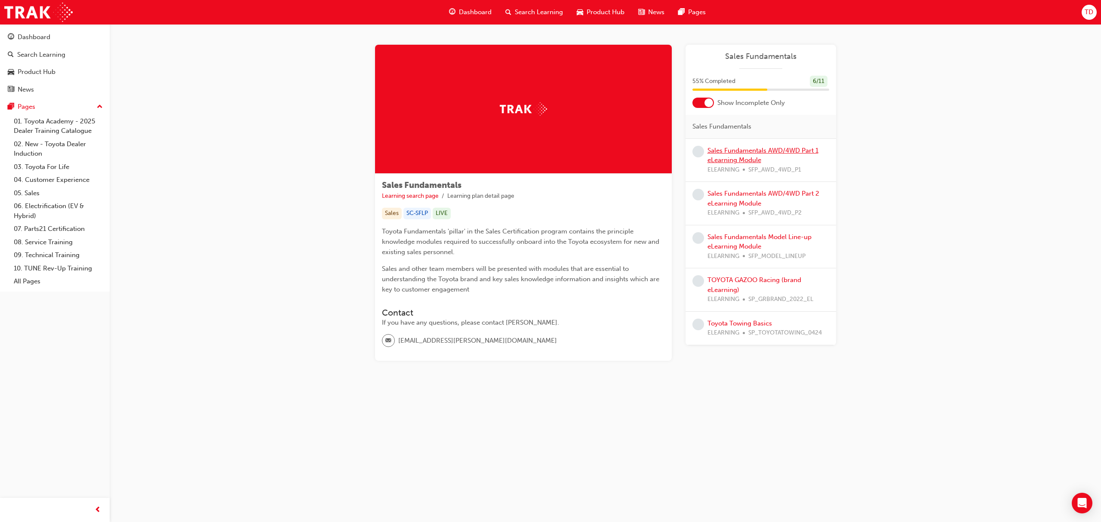
click at [734, 150] on link "Sales Fundamentals AWD/4WD Part 1 eLearning Module" at bounding box center [763, 156] width 111 height 18
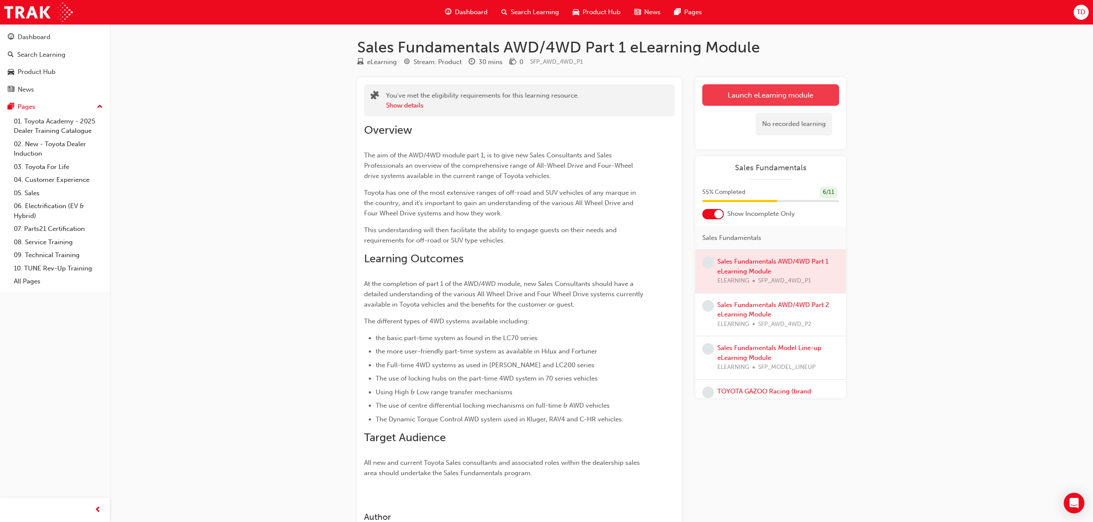
click at [751, 93] on link "Launch eLearning module" at bounding box center [770, 95] width 137 height 22
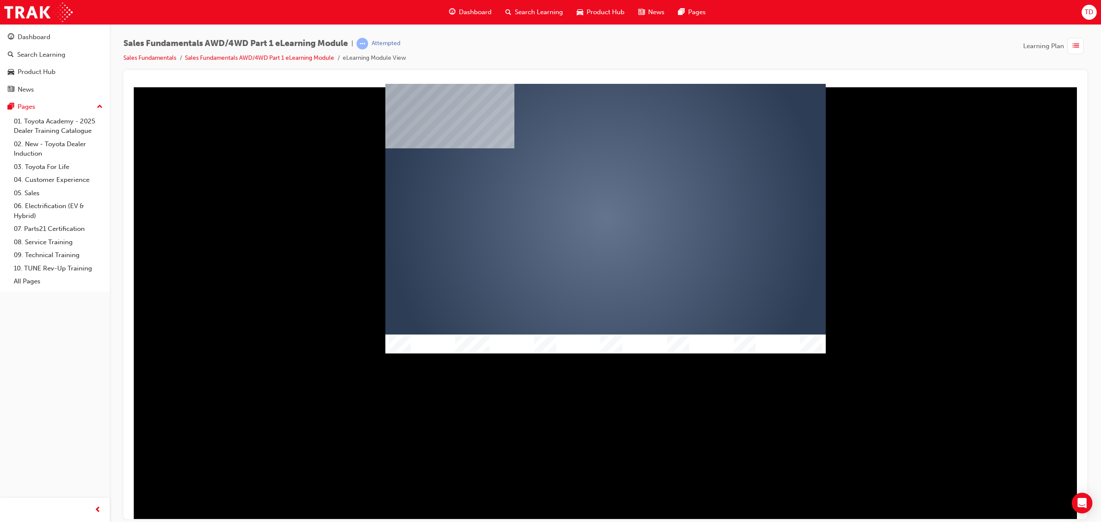
click at [581, 194] on div "play" at bounding box center [581, 194] width 0 height 0
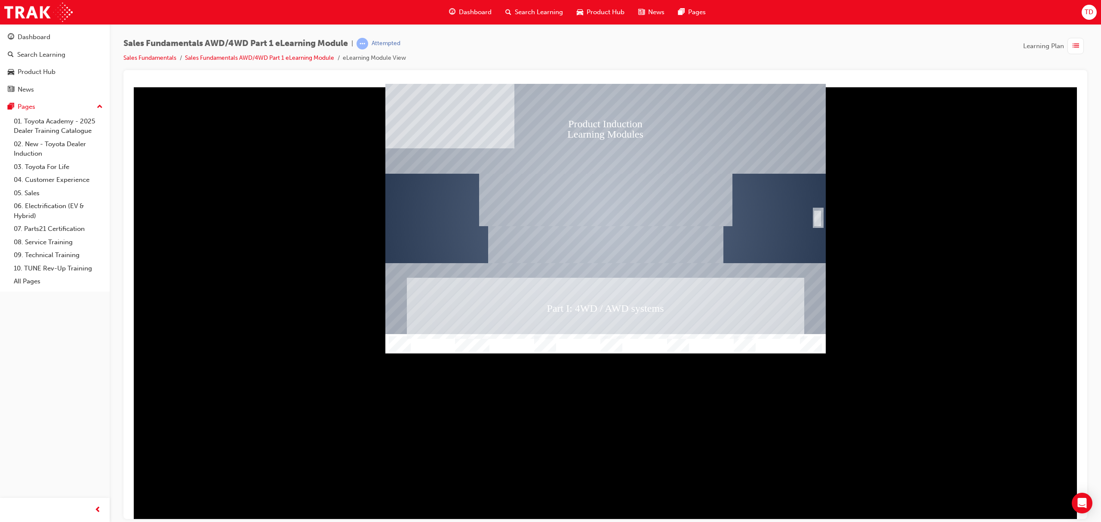
click at [818, 224] on div "SmartShape" at bounding box center [818, 218] width 9 height 17
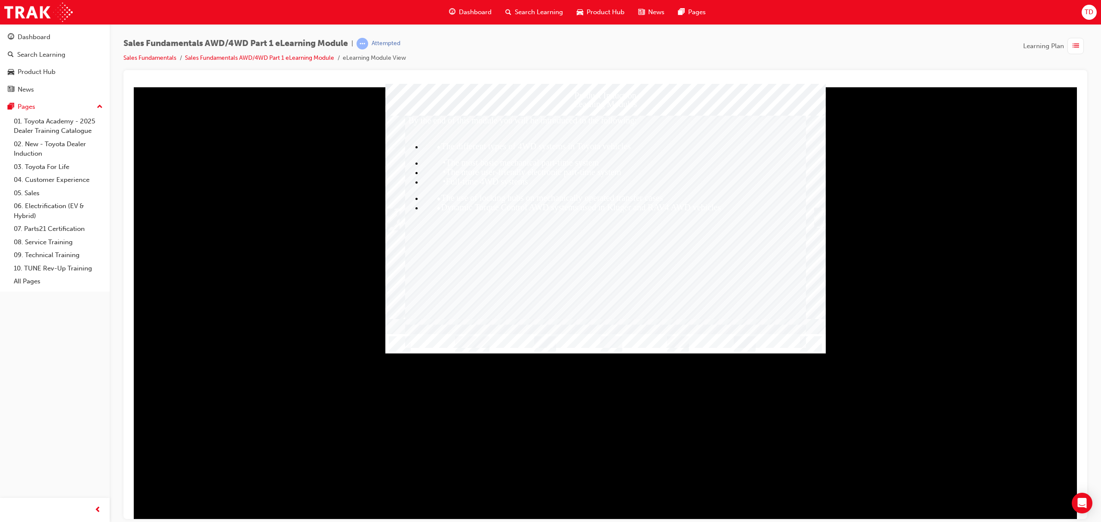
click at [820, 217] on div "Trigger this button to continue" at bounding box center [819, 217] width 9 height 17
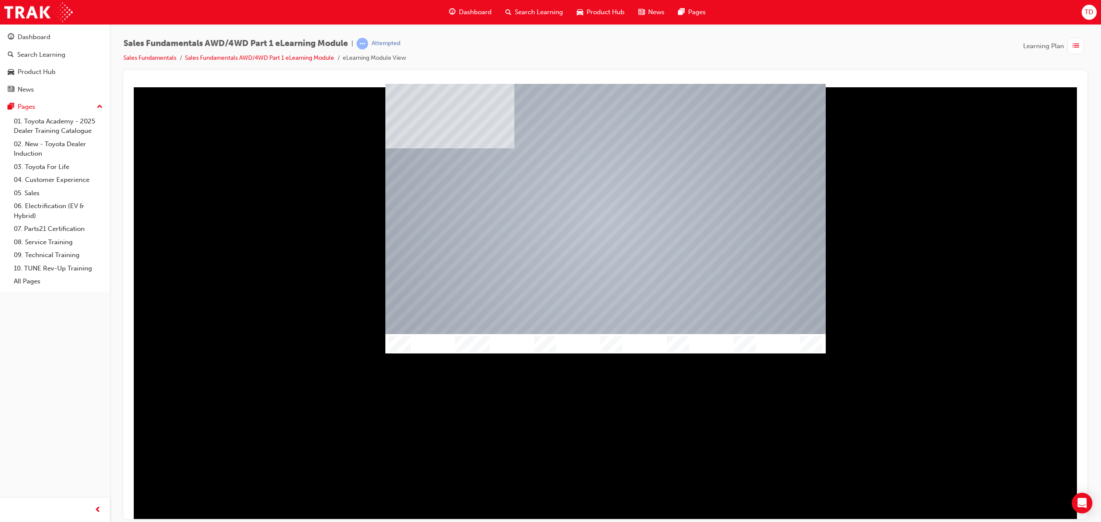
click at [626, 345] on div at bounding box center [606, 343] width 441 height 19
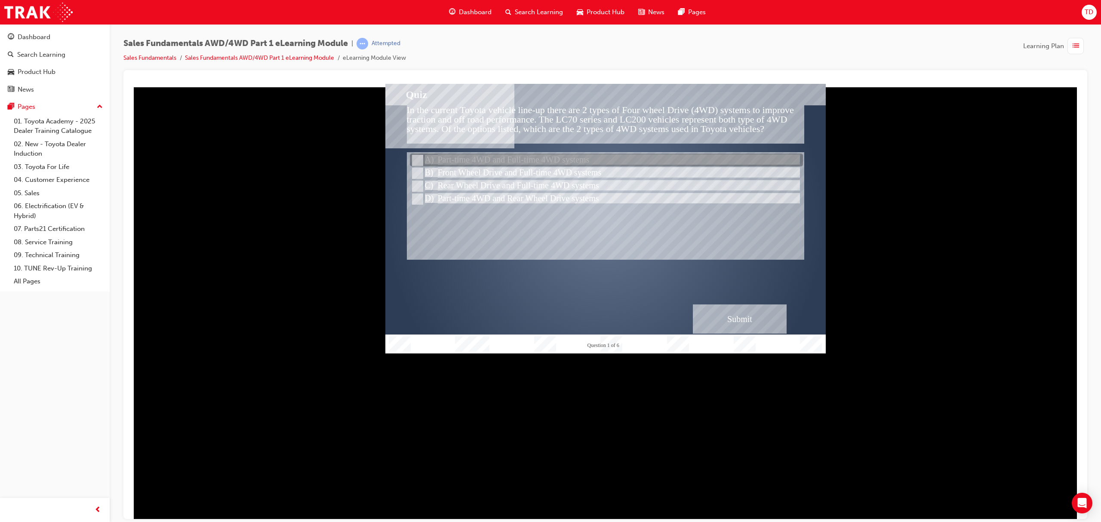
click at [505, 163] on div at bounding box center [606, 160] width 393 height 13
radio input "true"
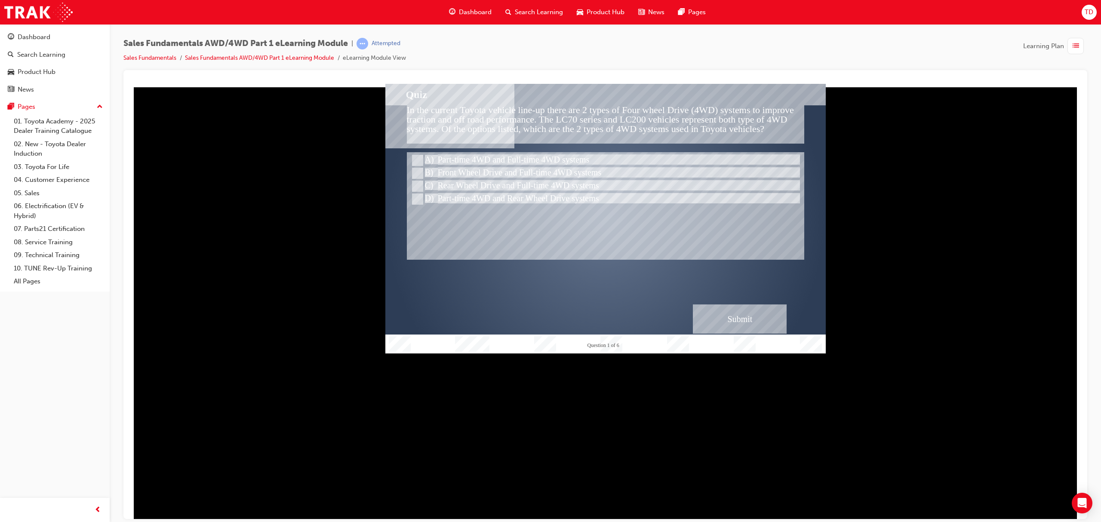
click at [753, 325] on div "Submit" at bounding box center [740, 318] width 94 height 29
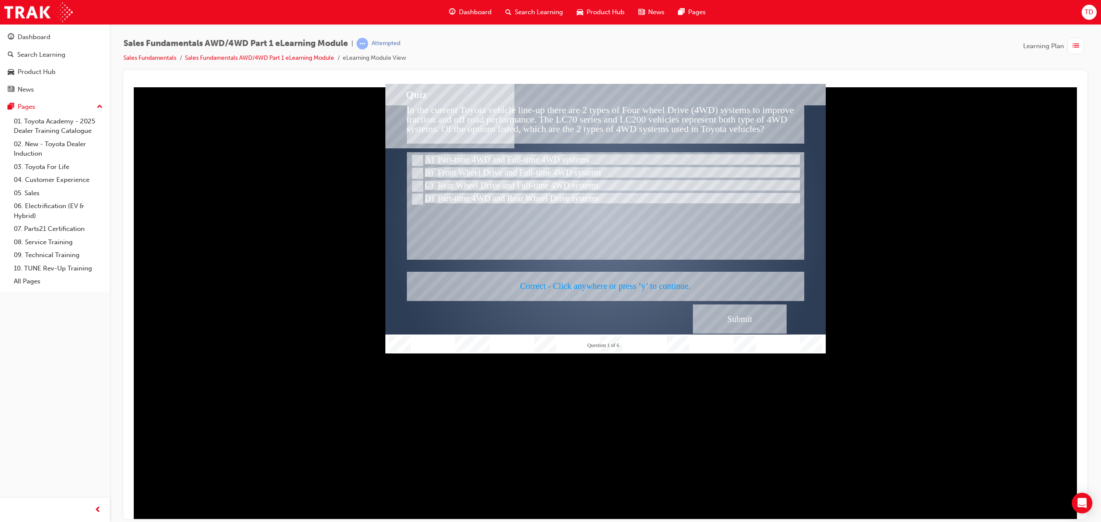
click at [733, 313] on div at bounding box center [606, 218] width 441 height 270
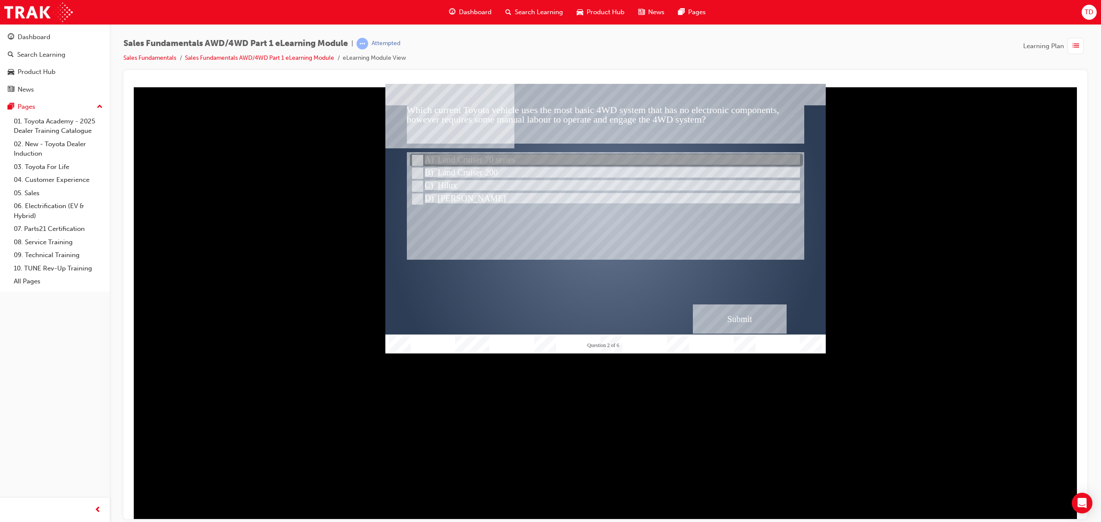
click at [509, 160] on div at bounding box center [606, 160] width 393 height 13
radio input "true"
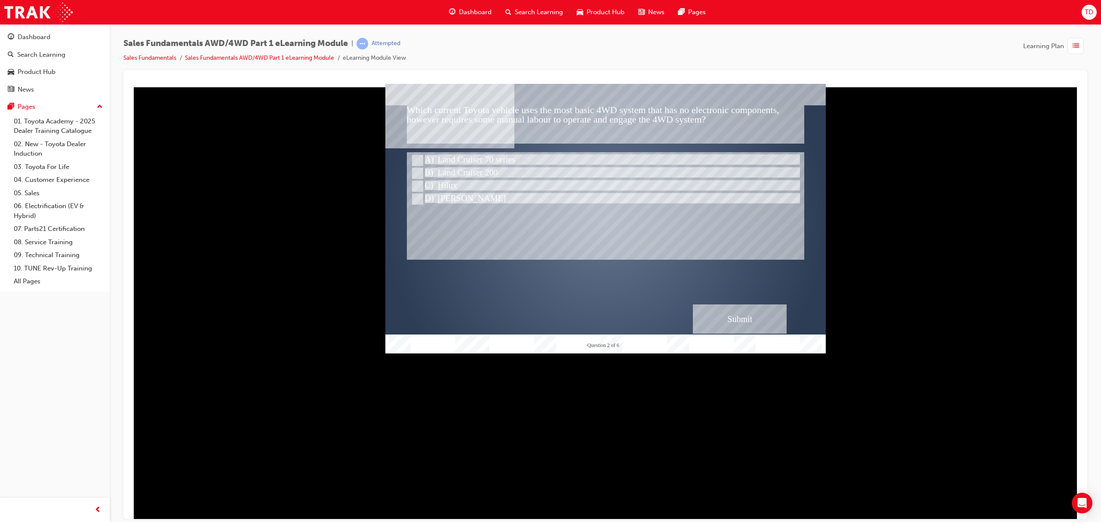
click at [731, 315] on div "Submit" at bounding box center [740, 318] width 94 height 29
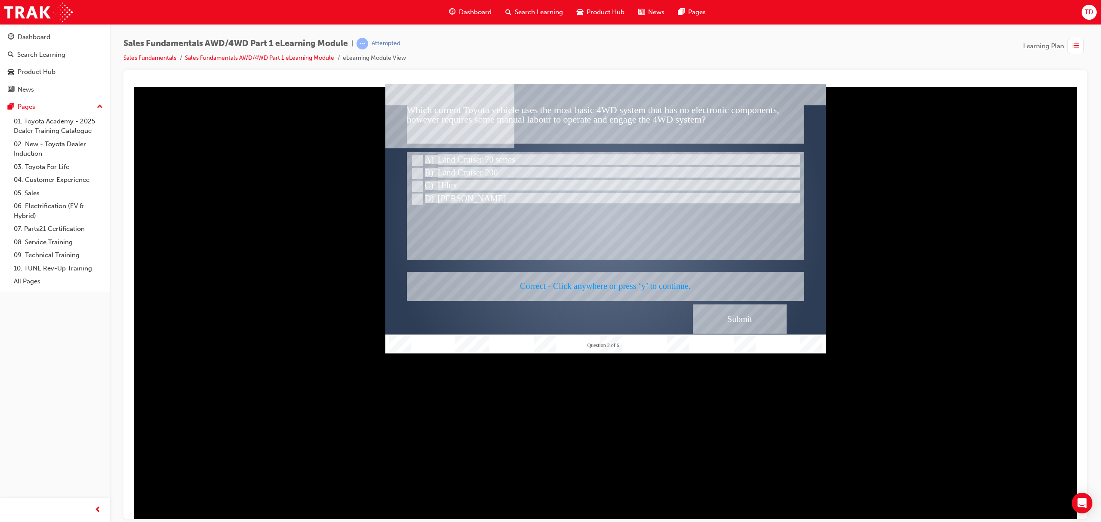
click at [722, 308] on div at bounding box center [606, 218] width 441 height 270
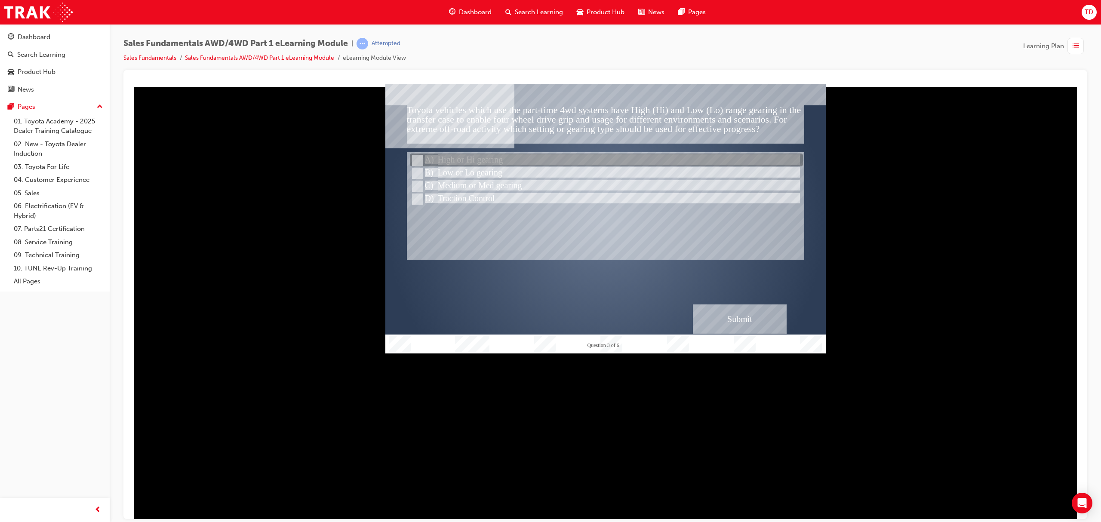
click at [479, 159] on div at bounding box center [606, 160] width 393 height 13
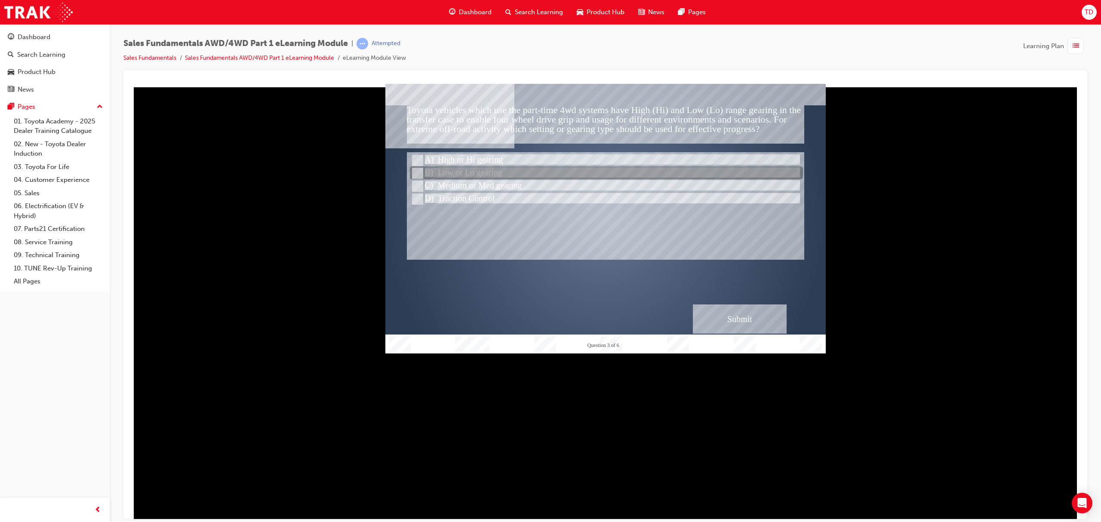
click at [446, 172] on div at bounding box center [606, 173] width 393 height 13
radio input "false"
radio input "true"
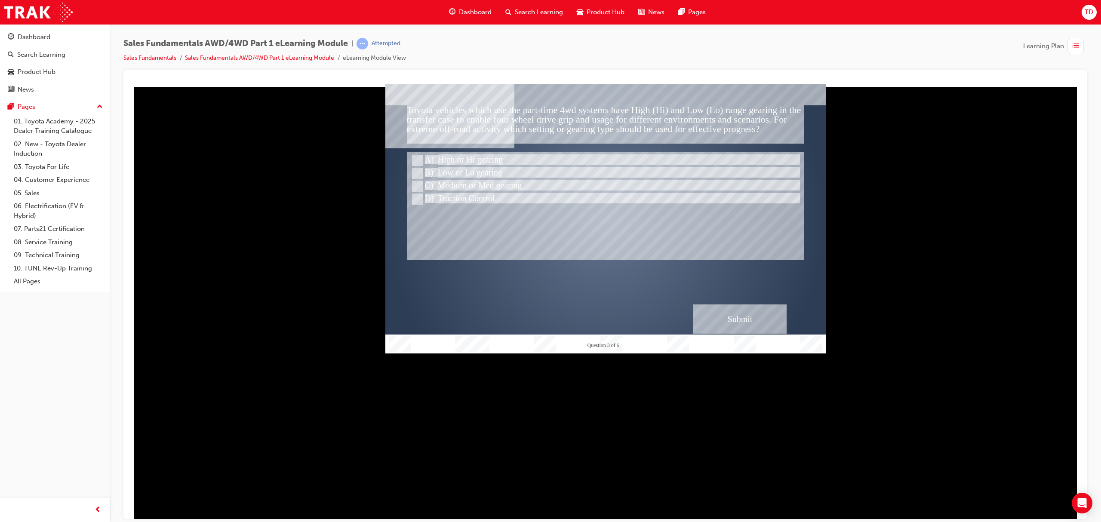
click at [734, 317] on div "Submit" at bounding box center [740, 318] width 94 height 29
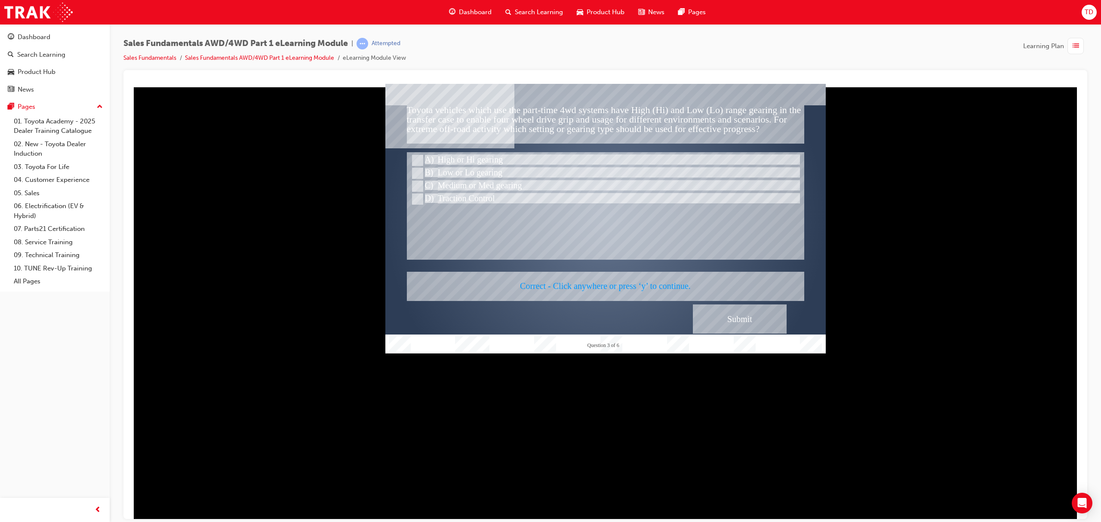
click at [746, 315] on div at bounding box center [606, 218] width 441 height 270
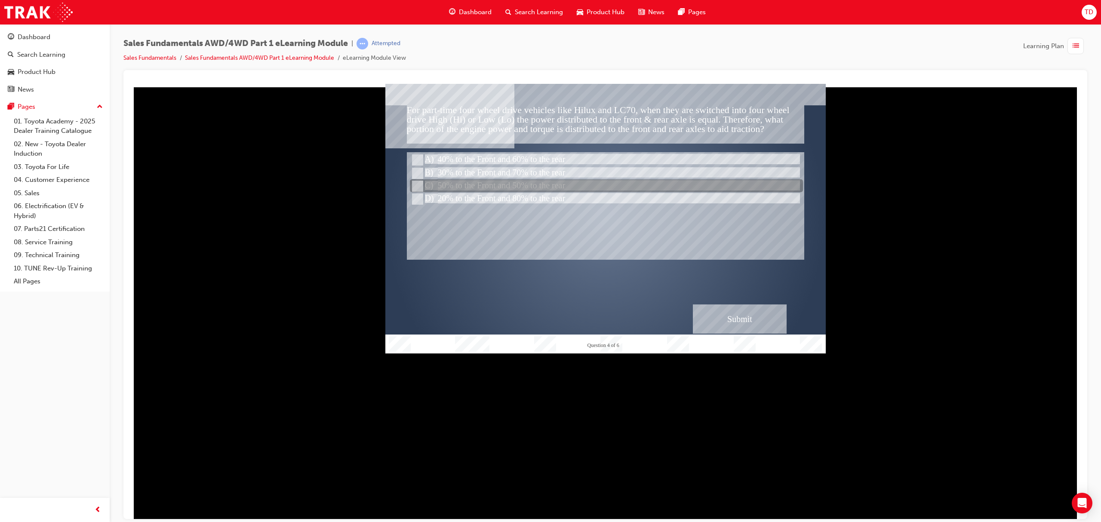
click at [473, 185] on div at bounding box center [606, 186] width 393 height 13
radio input "true"
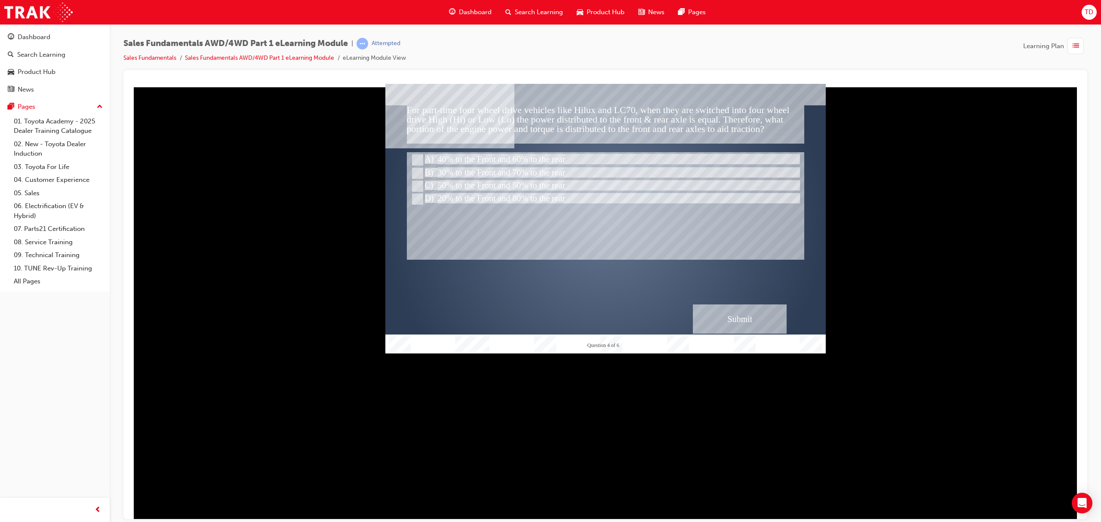
click at [748, 321] on div "Submit" at bounding box center [740, 318] width 94 height 29
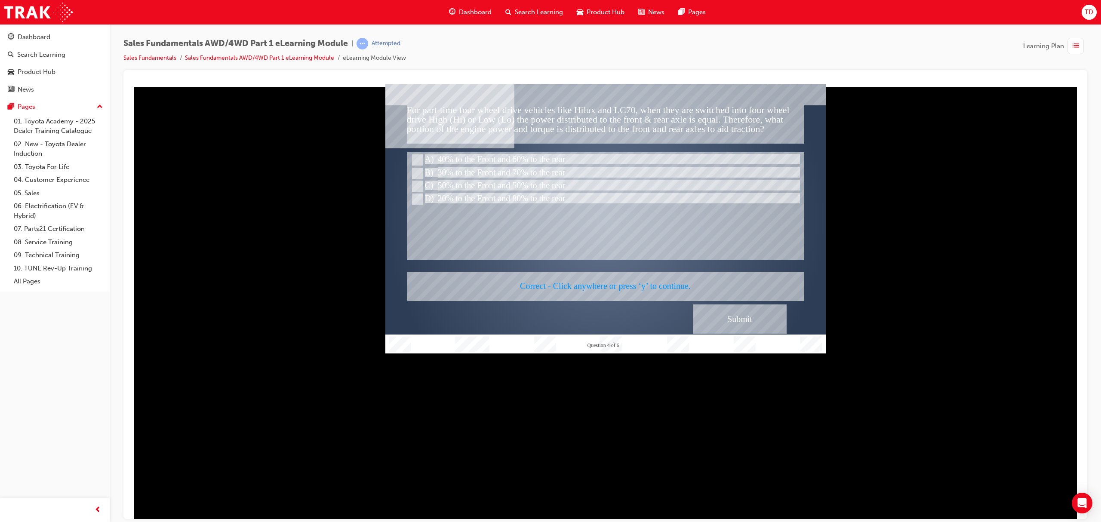
click at [737, 315] on div at bounding box center [606, 218] width 441 height 270
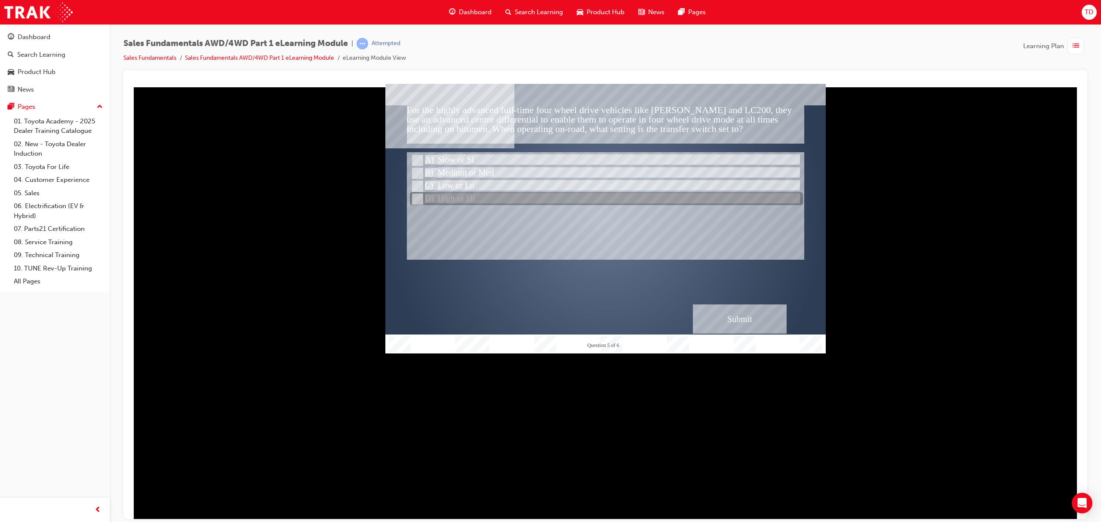
click at [471, 197] on div at bounding box center [606, 199] width 393 height 13
radio input "true"
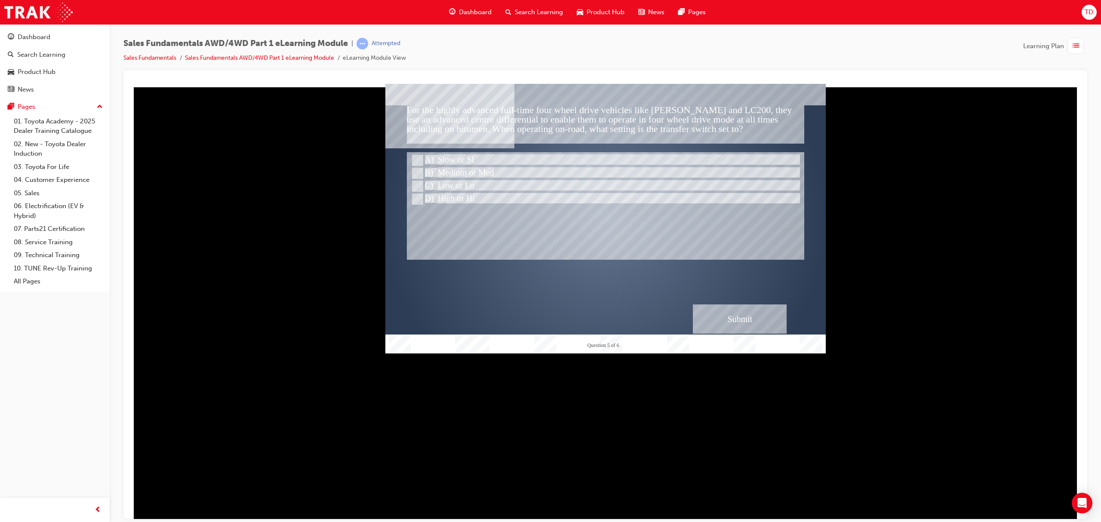
click at [746, 310] on div "Submit" at bounding box center [740, 318] width 94 height 29
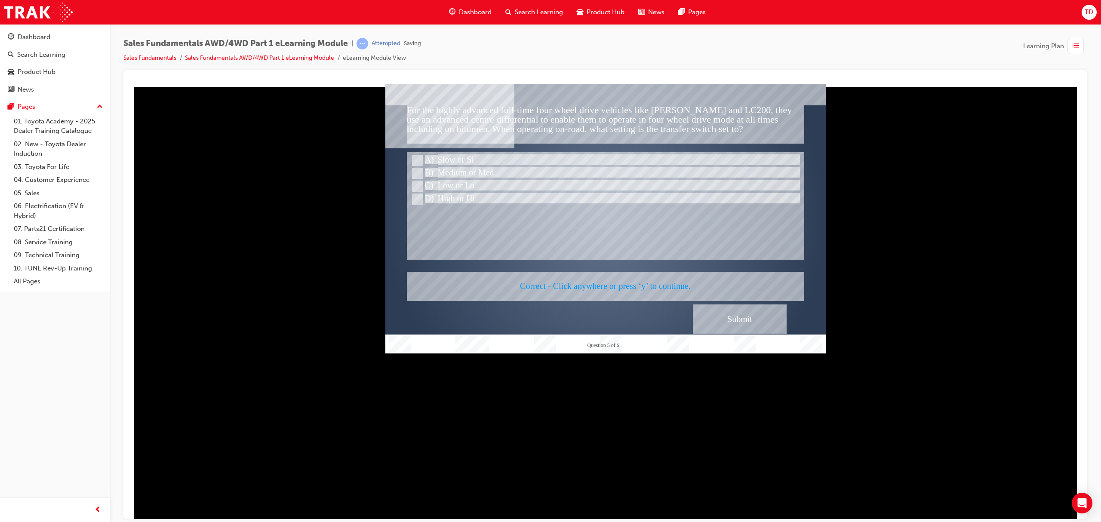
click at [715, 308] on div at bounding box center [606, 218] width 441 height 270
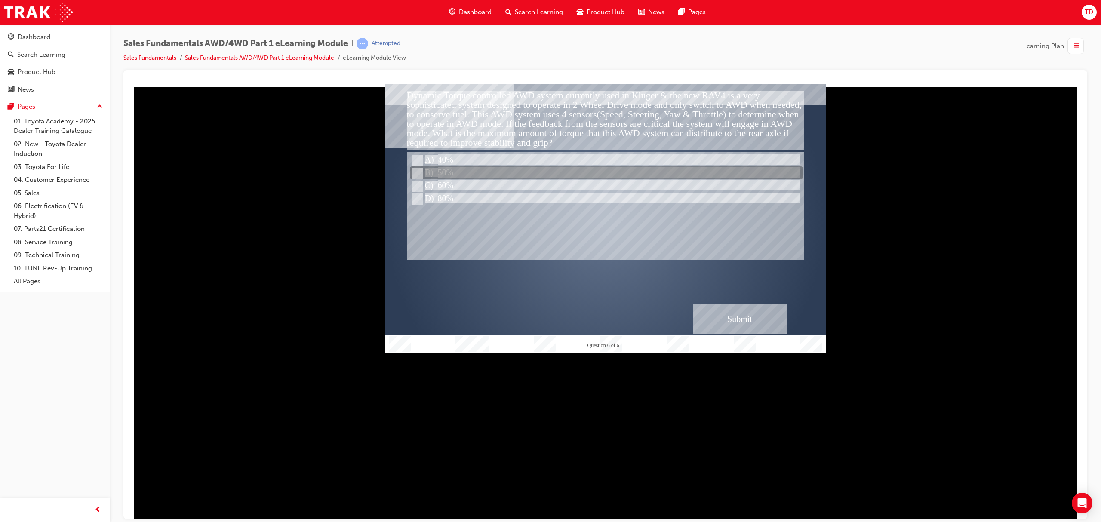
click at [460, 173] on div at bounding box center [606, 173] width 393 height 13
radio input "true"
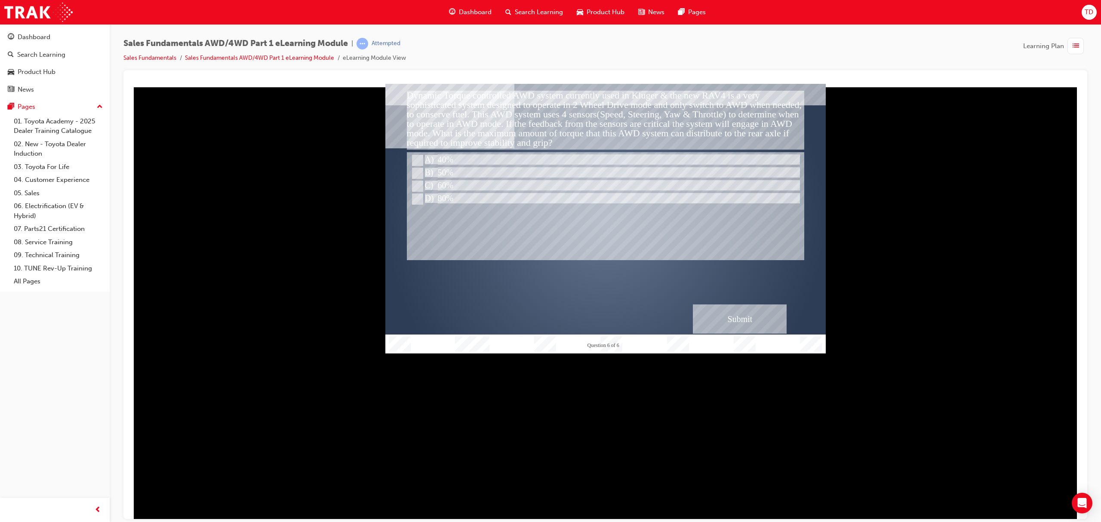
click at [743, 320] on div "Submit" at bounding box center [740, 318] width 94 height 29
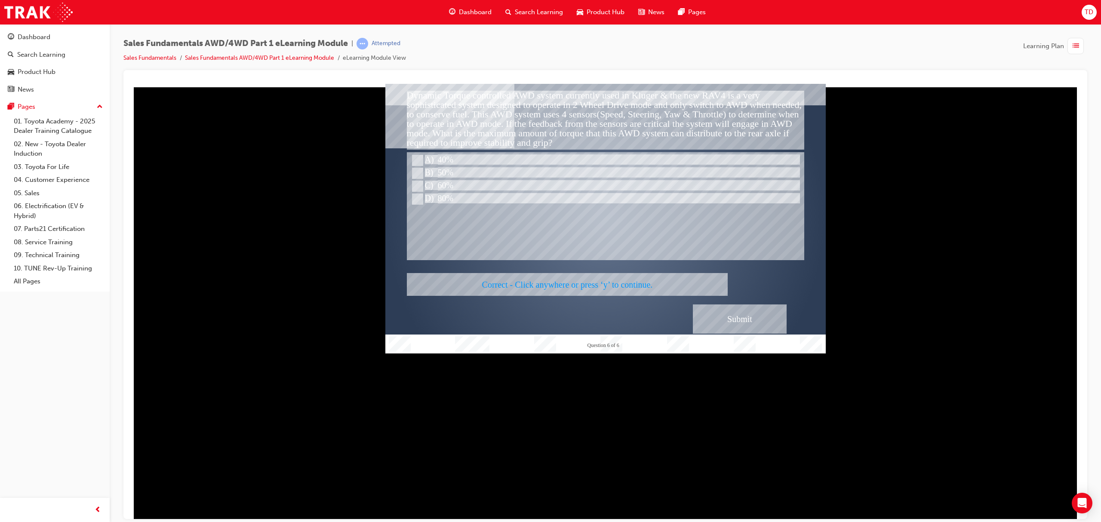
click at [739, 319] on div at bounding box center [606, 218] width 441 height 270
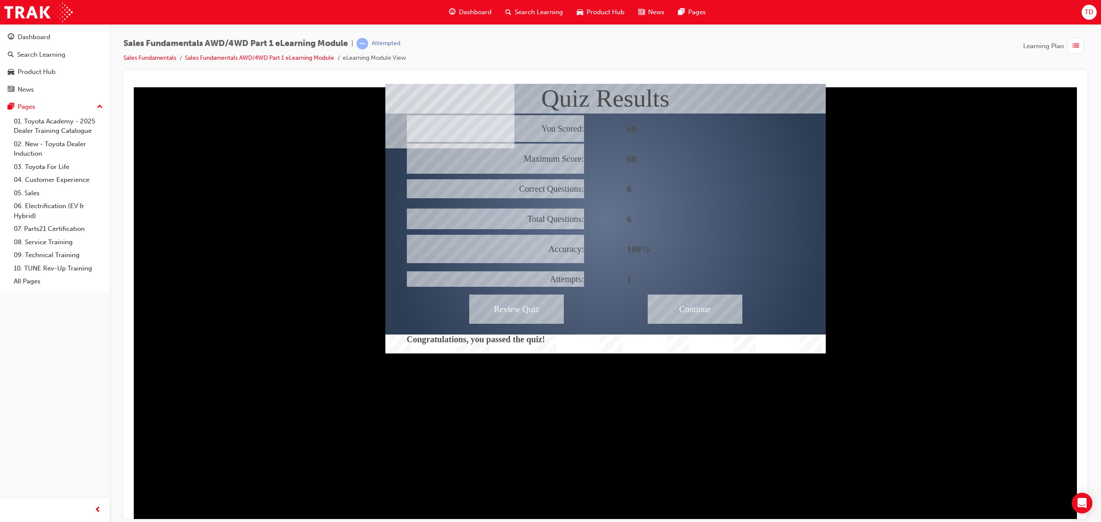
click at [687, 305] on div "Continue" at bounding box center [695, 308] width 95 height 29
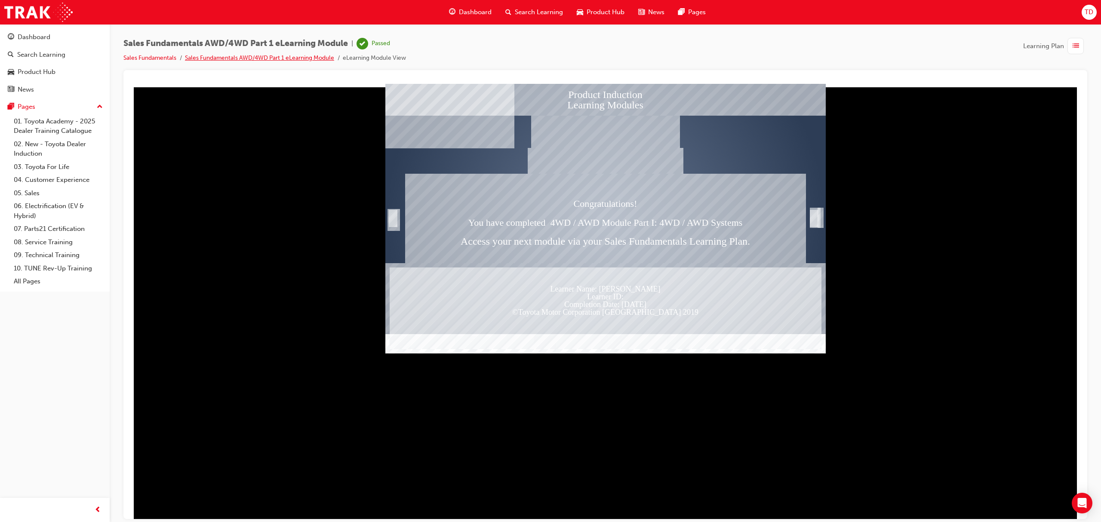
click at [256, 57] on link "Sales Fundamentals AWD/4WD Part 1 eLearning Module" at bounding box center [259, 57] width 149 height 7
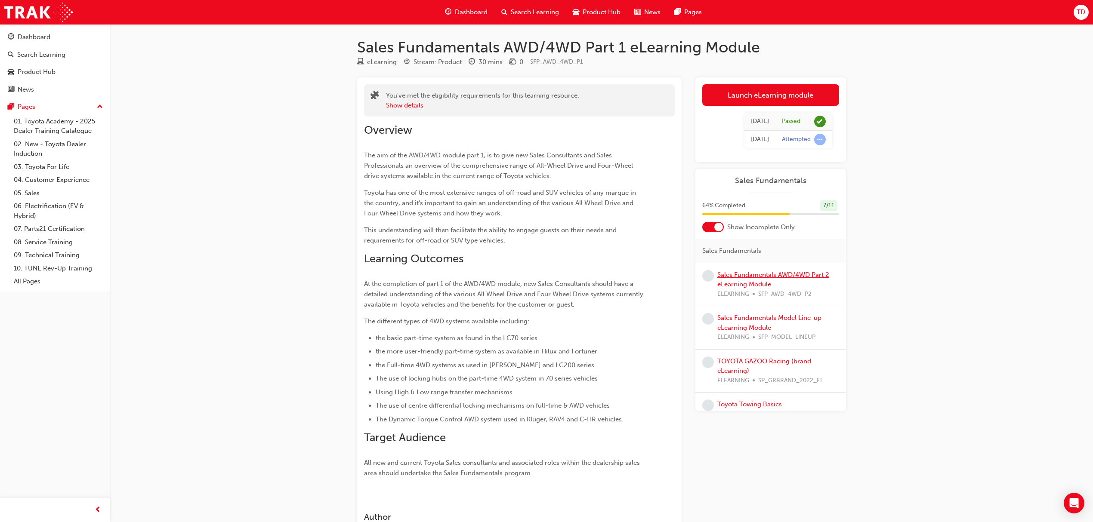
click at [767, 274] on link "Sales Fundamentals AWD/4WD Part 2 eLearning Module" at bounding box center [773, 280] width 112 height 18
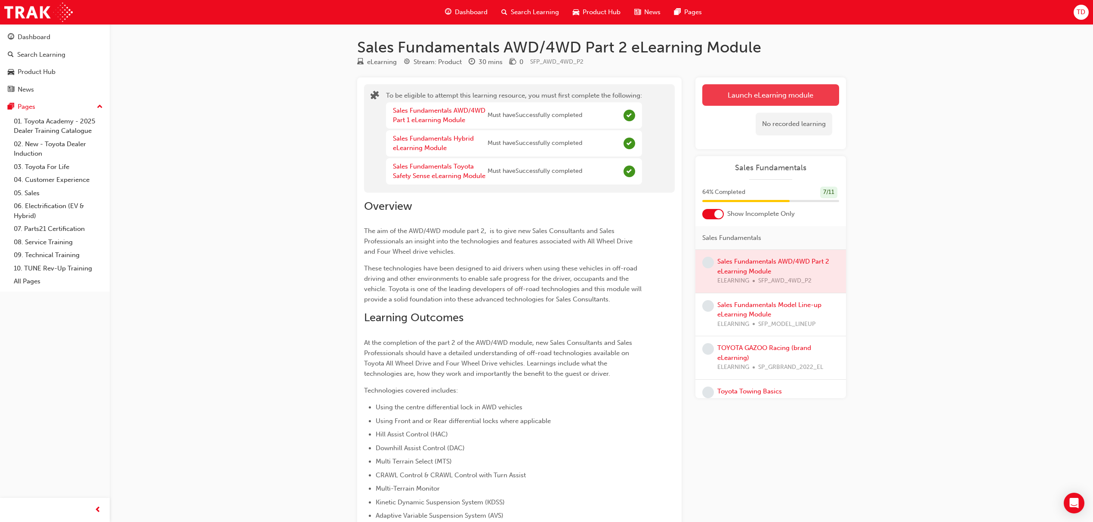
click at [741, 93] on button "Launch eLearning module" at bounding box center [770, 95] width 137 height 22
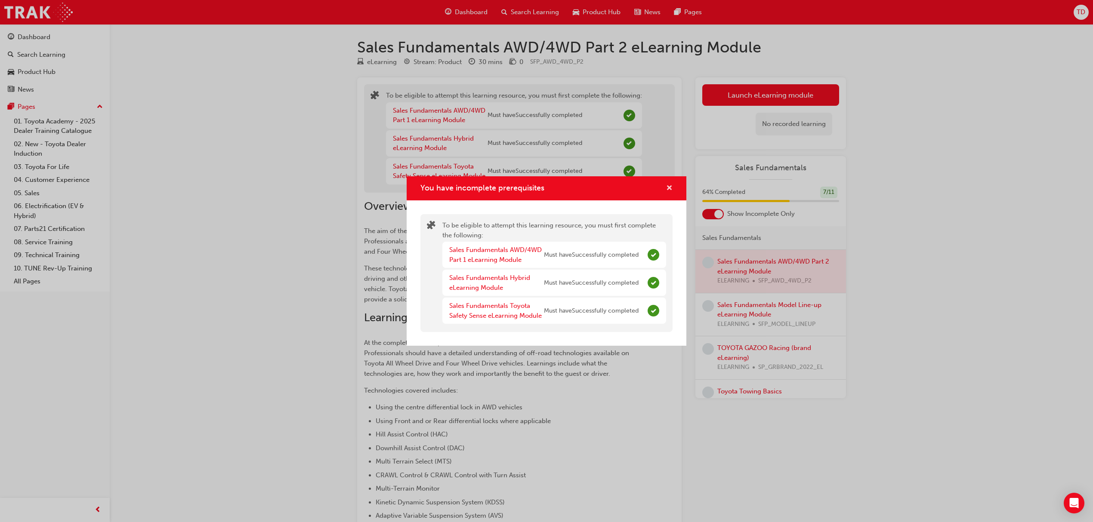
click at [669, 185] on span "cross-icon" at bounding box center [669, 189] width 6 height 8
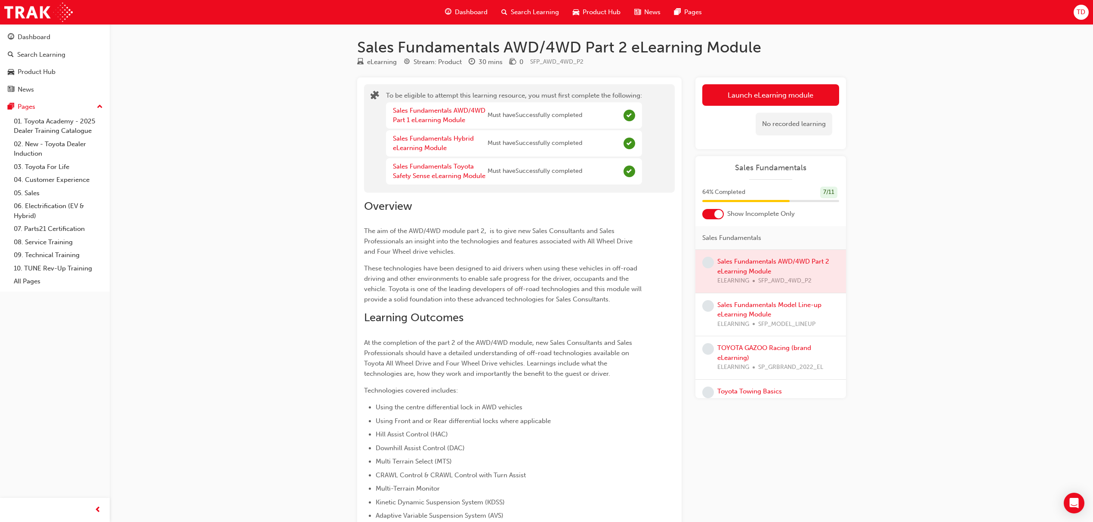
click at [747, 265] on div at bounding box center [770, 271] width 151 height 43
click at [466, 15] on span "Dashboard" at bounding box center [471, 12] width 33 height 10
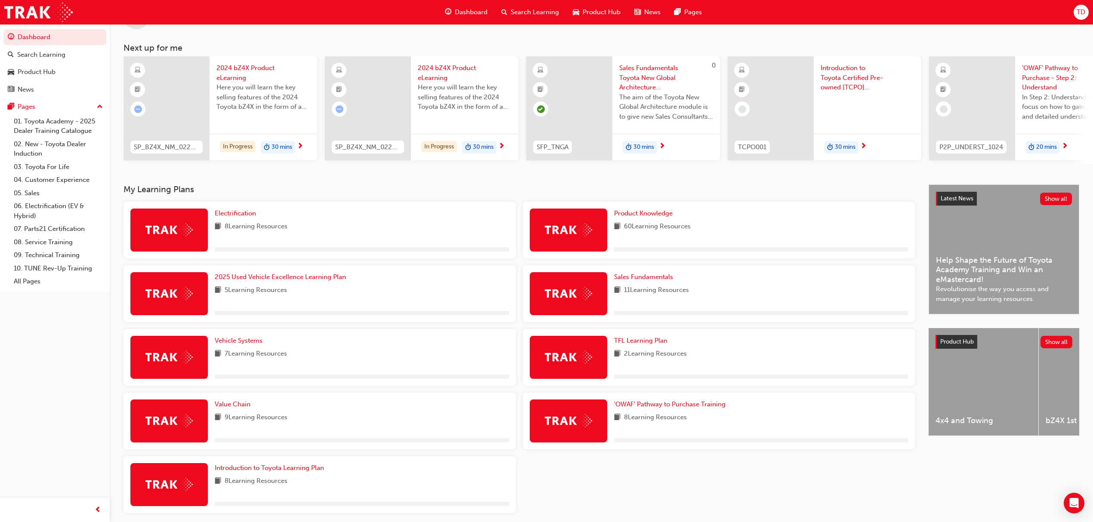
scroll to position [71, 0]
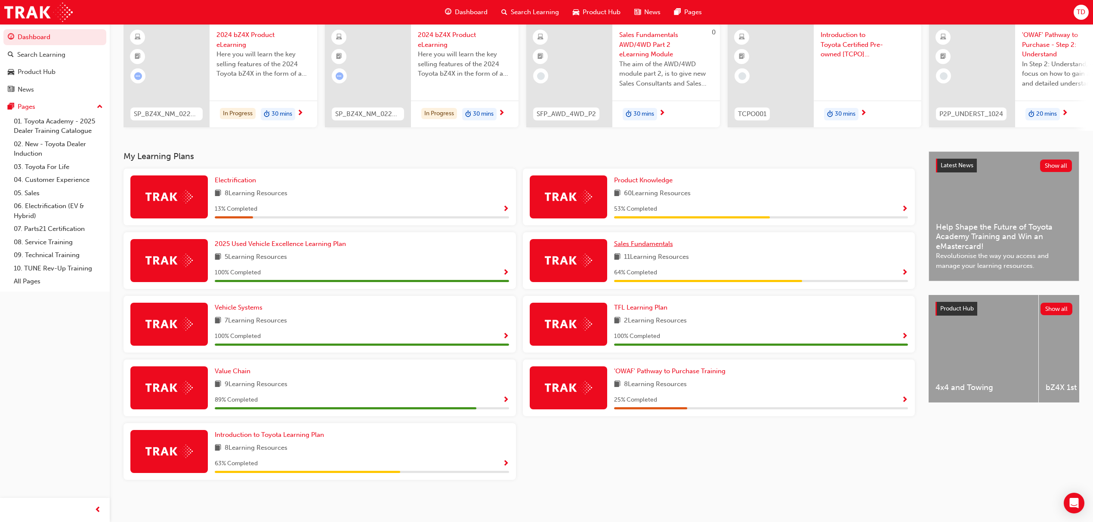
click at [653, 243] on span "Sales Fundamentals" at bounding box center [643, 244] width 59 height 8
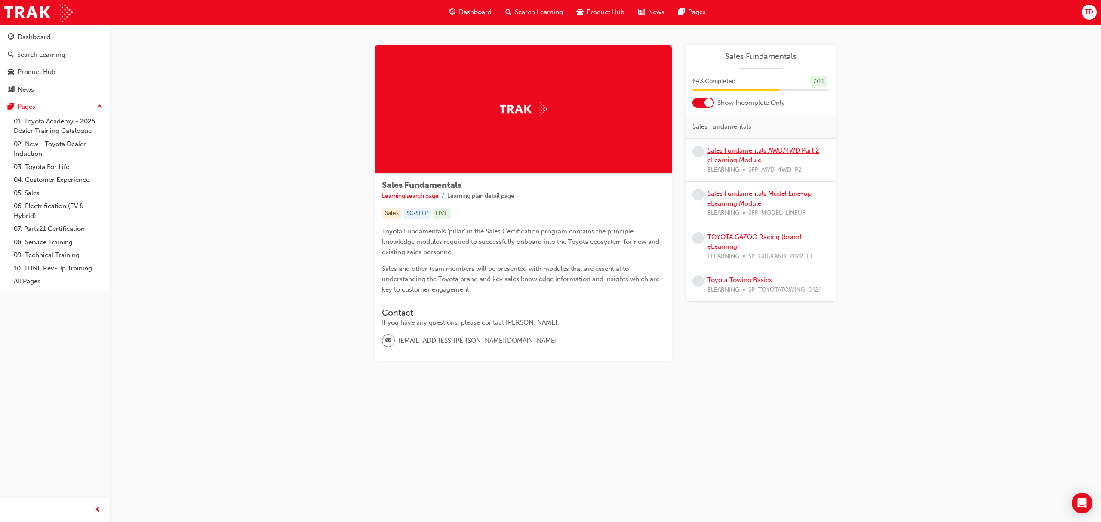
click at [756, 152] on link "Sales Fundamentals AWD/4WD Part 2 eLearning Module" at bounding box center [764, 156] width 112 height 18
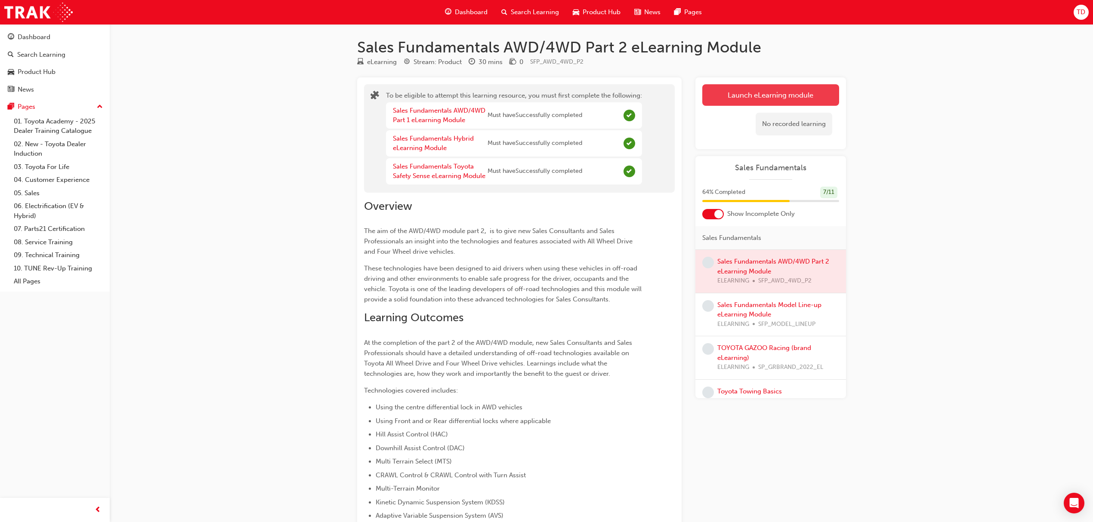
click at [775, 94] on button "Launch eLearning module" at bounding box center [770, 95] width 137 height 22
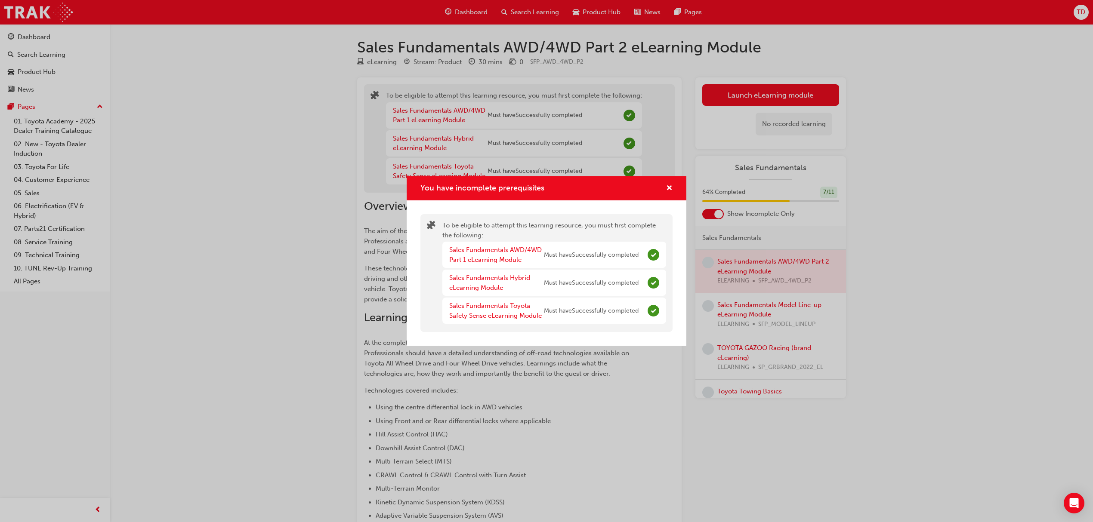
scroll to position [216, 0]
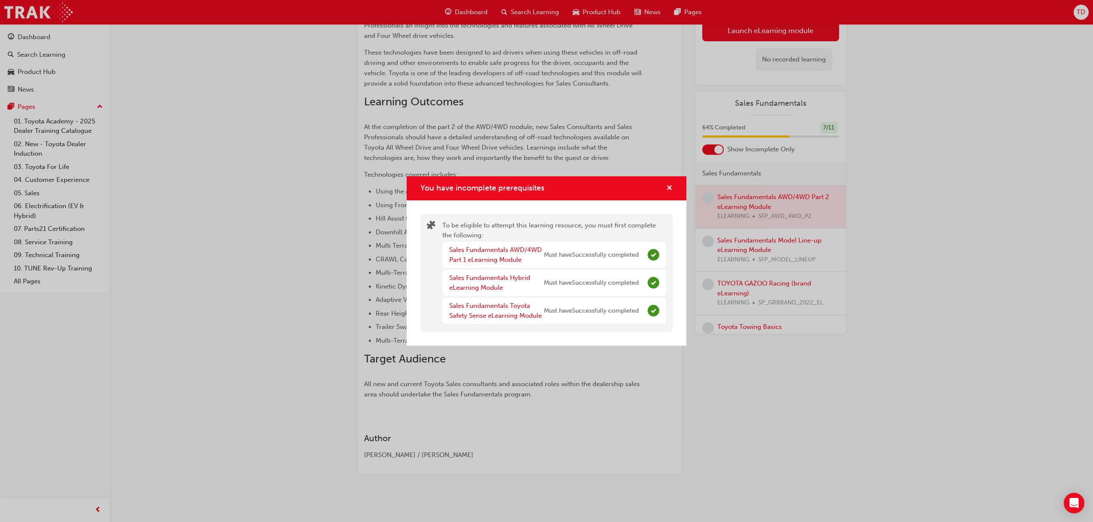
click at [668, 188] on span "cross-icon" at bounding box center [669, 189] width 6 height 8
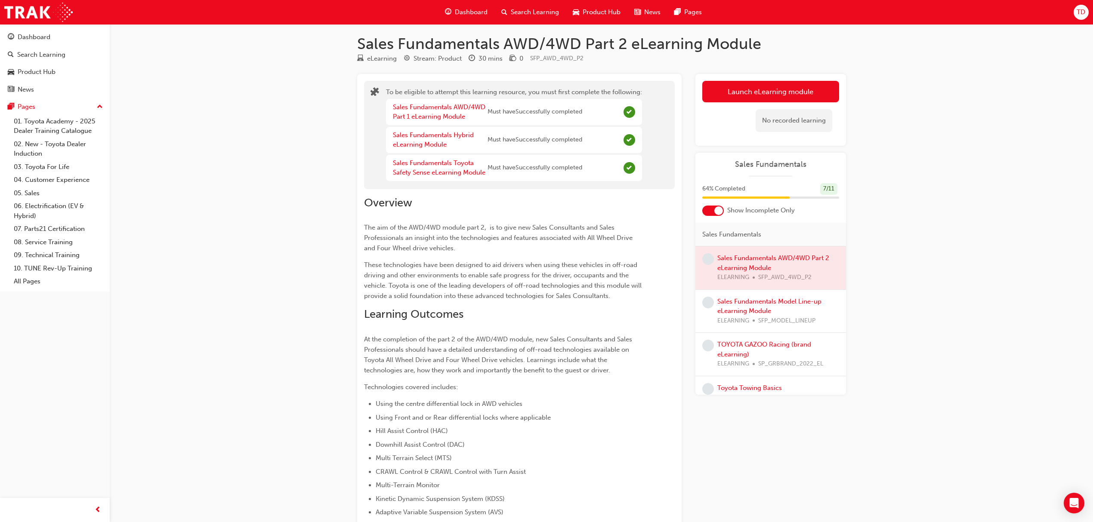
scroll to position [0, 0]
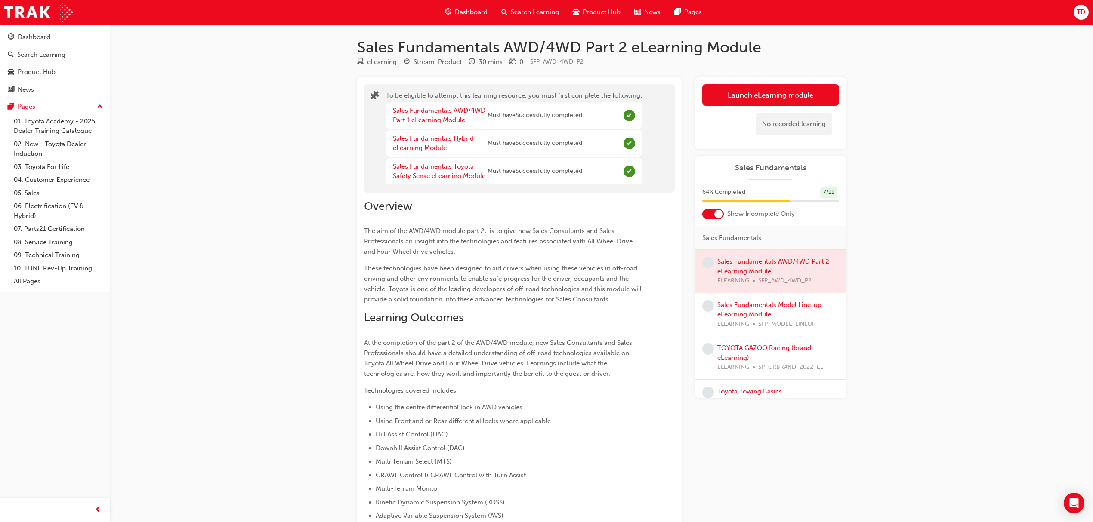
click at [482, 6] on div "Dashboard" at bounding box center [466, 12] width 56 height 18
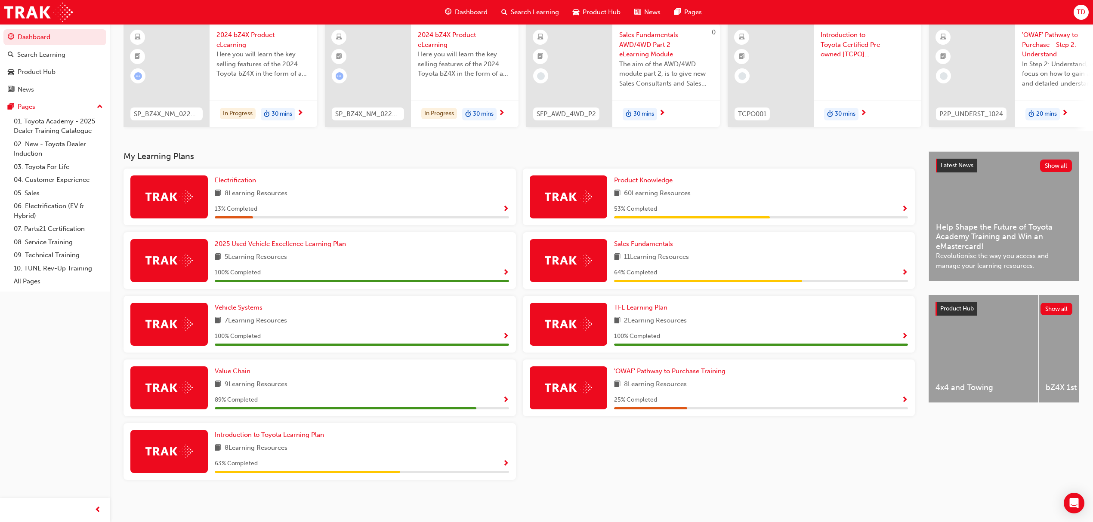
scroll to position [71, 0]
click at [241, 368] on span "Value Chain" at bounding box center [233, 371] width 36 height 8
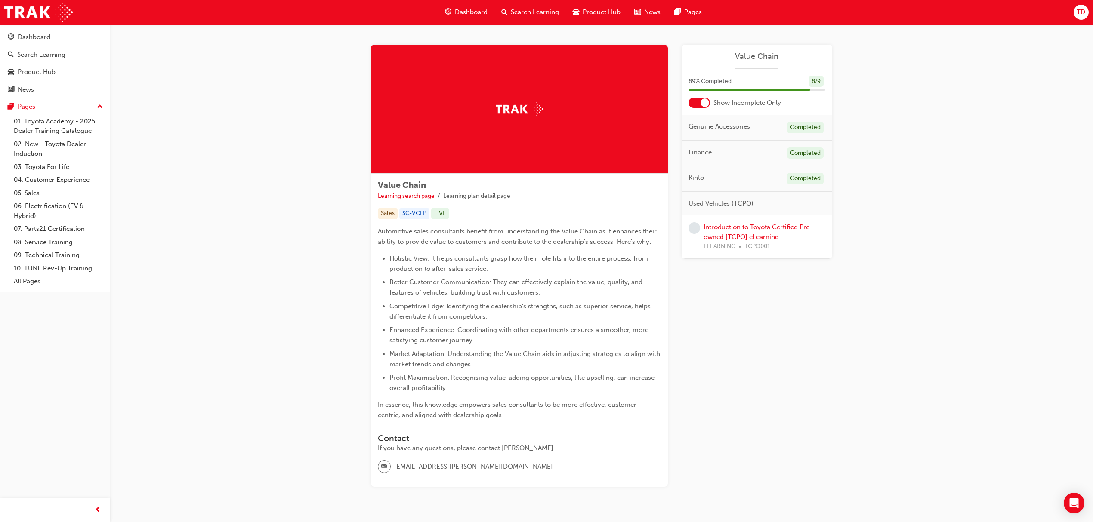
click at [762, 226] on link "Introduction to Toyota Certified Pre-owned [TCPO] eLearning" at bounding box center [757, 232] width 109 height 18
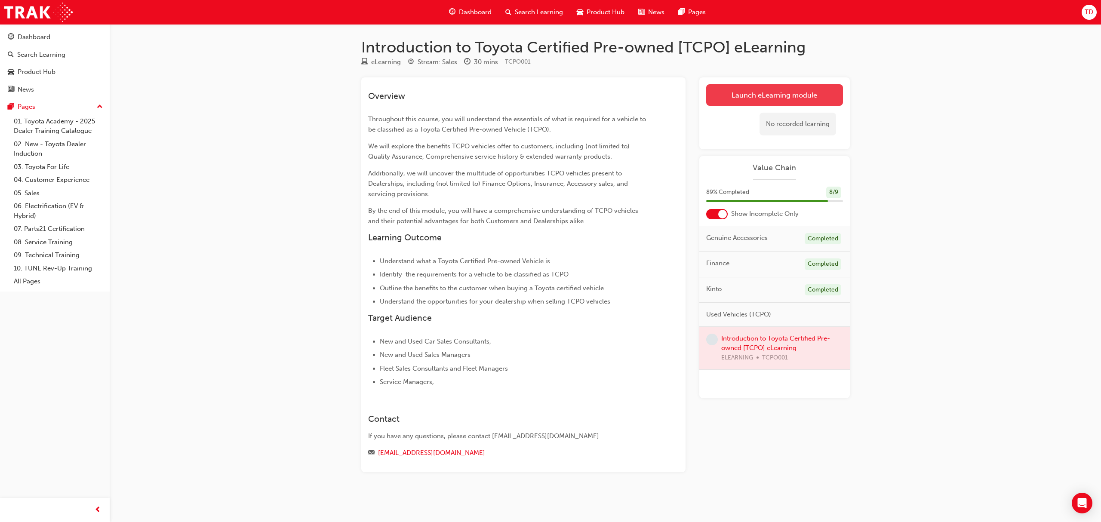
click at [760, 96] on link "Launch eLearning module" at bounding box center [774, 95] width 137 height 22
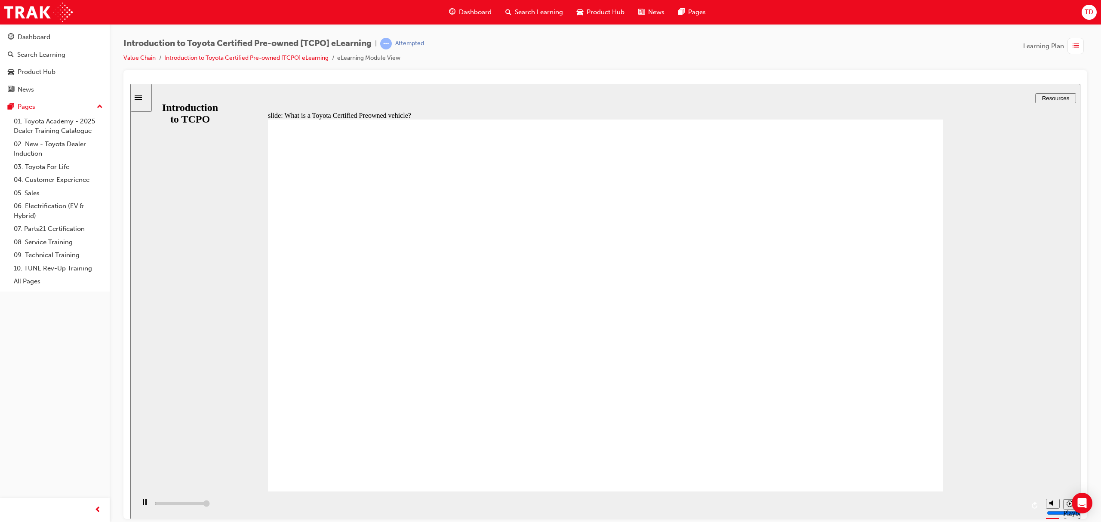
drag, startPoint x: 587, startPoint y: 351, endPoint x: 725, endPoint y: 438, distance: 162.8
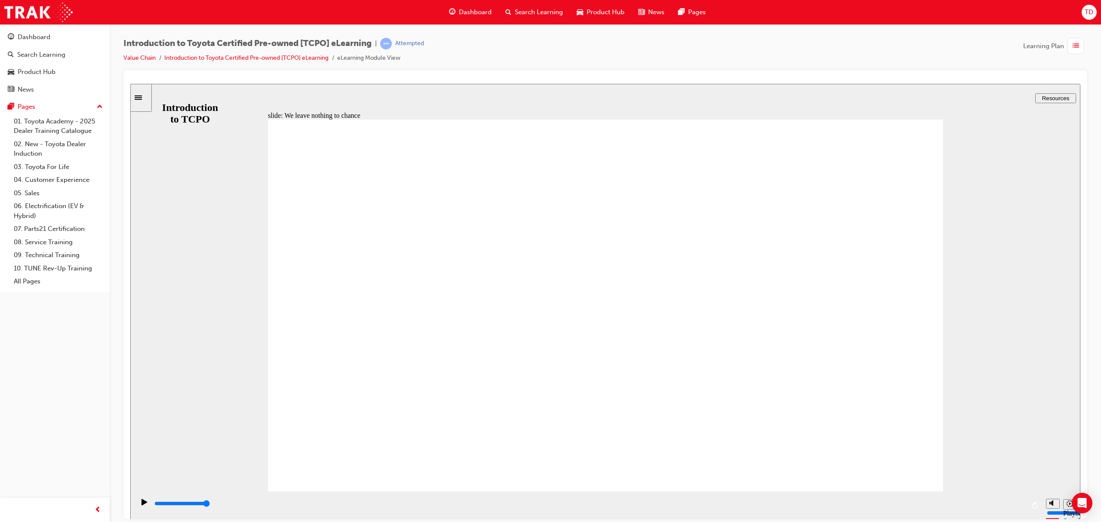
drag, startPoint x: 745, startPoint y: 253, endPoint x: 729, endPoint y: 279, distance: 30.9
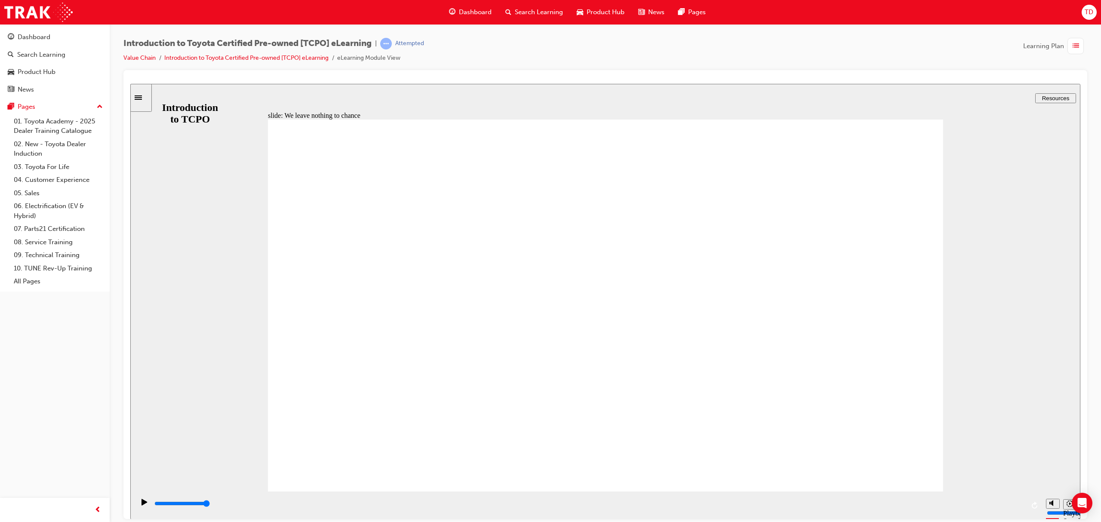
drag, startPoint x: 729, startPoint y: 388, endPoint x: 638, endPoint y: 341, distance: 102.4
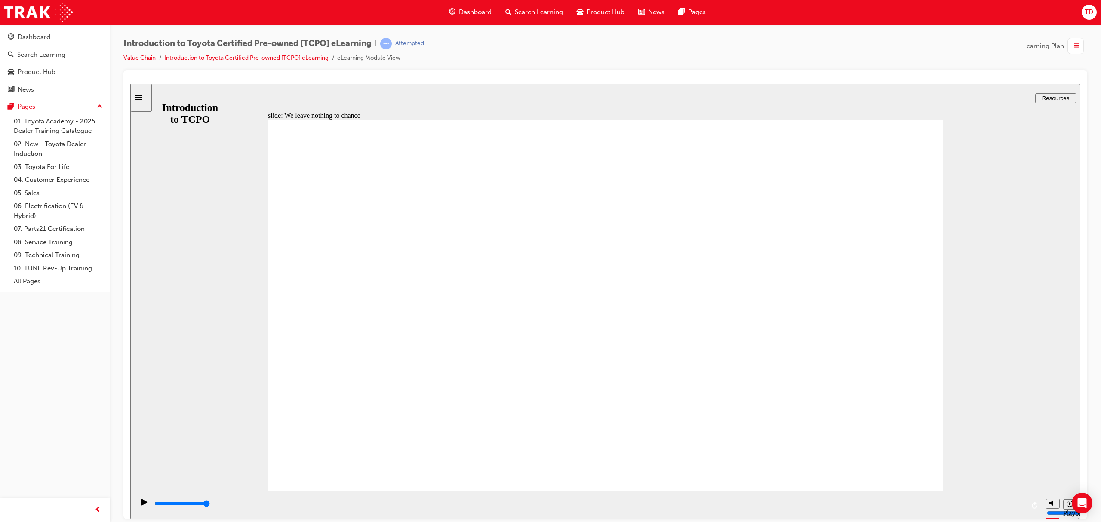
drag, startPoint x: 544, startPoint y: 327, endPoint x: 561, endPoint y: 325, distance: 16.9
drag, startPoint x: 561, startPoint y: 325, endPoint x: 388, endPoint y: 320, distance: 173.0
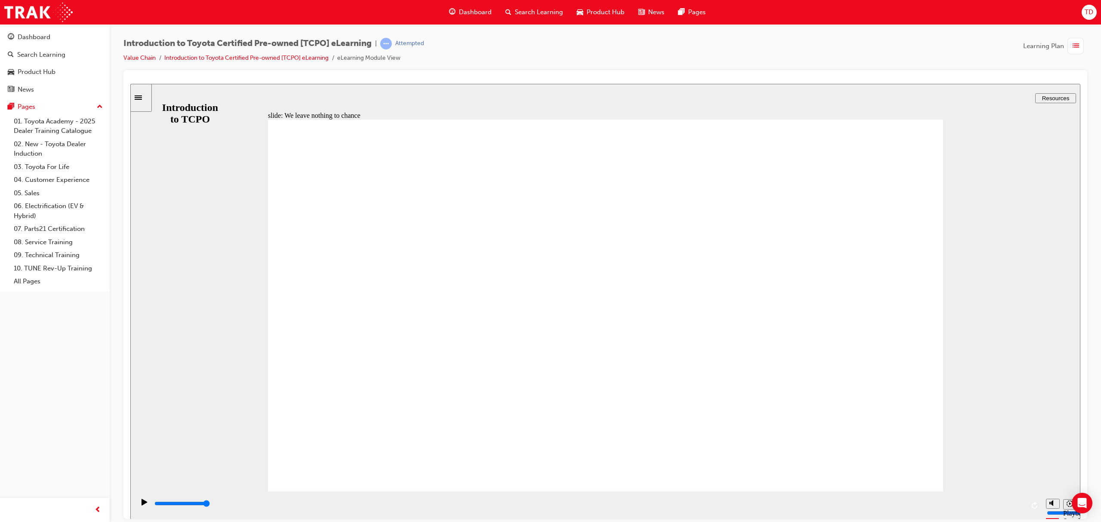
drag, startPoint x: 673, startPoint y: 211, endPoint x: 659, endPoint y: 217, distance: 14.9
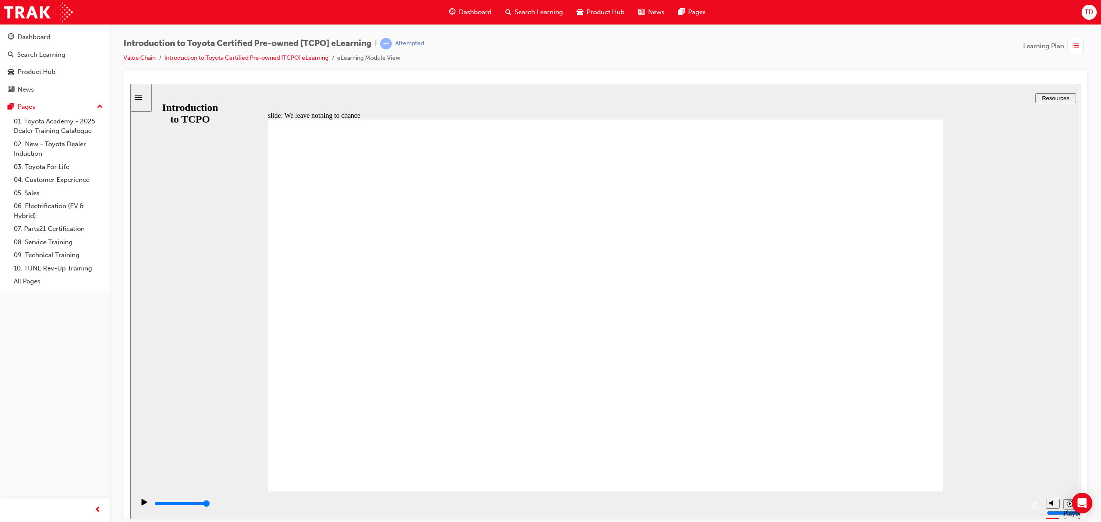
drag, startPoint x: 870, startPoint y: 139, endPoint x: 858, endPoint y: 159, distance: 23.2
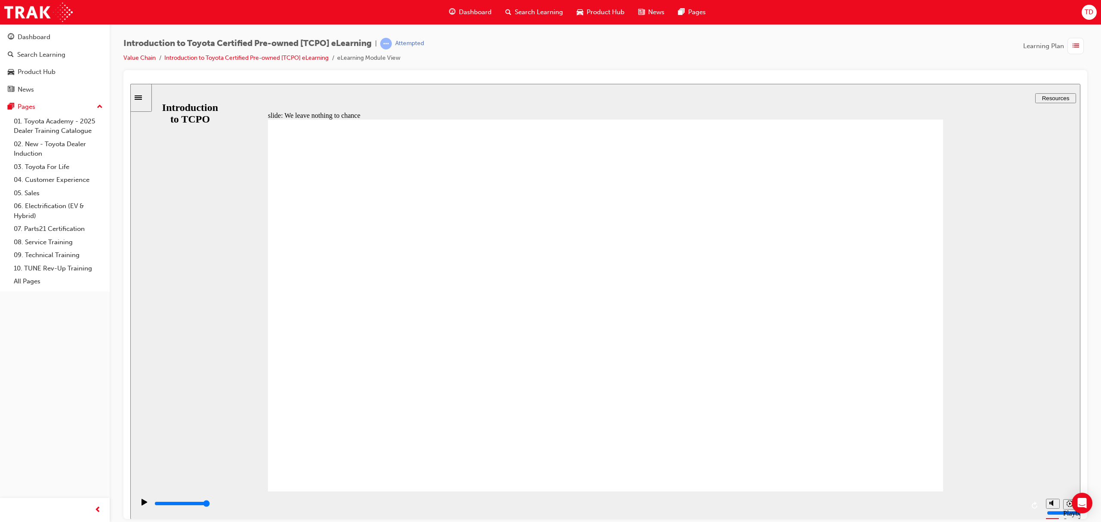
drag, startPoint x: 508, startPoint y: 303, endPoint x: 450, endPoint y: 294, distance: 58.9
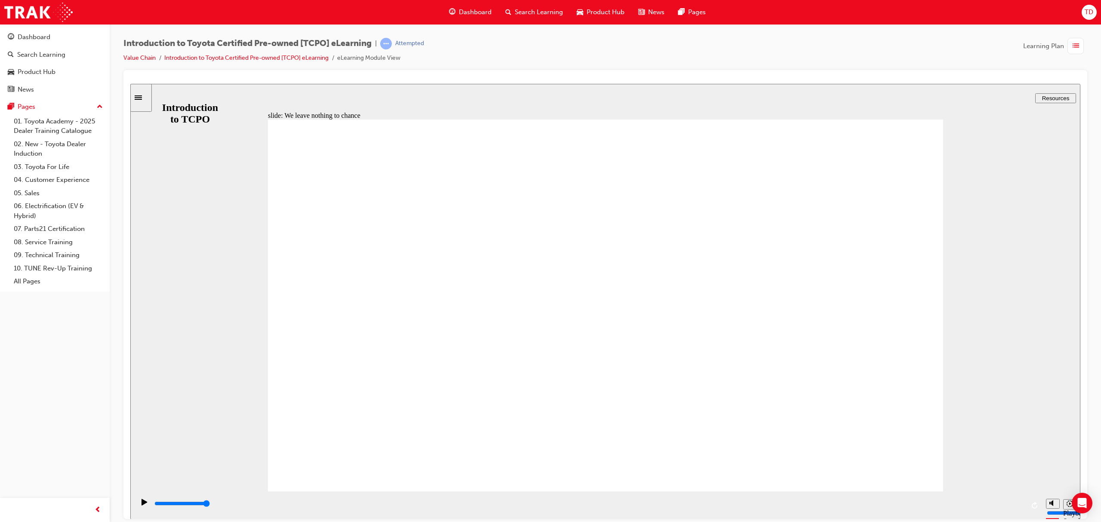
drag, startPoint x: 883, startPoint y: 476, endPoint x: 883, endPoint y: 470, distance: 6.5
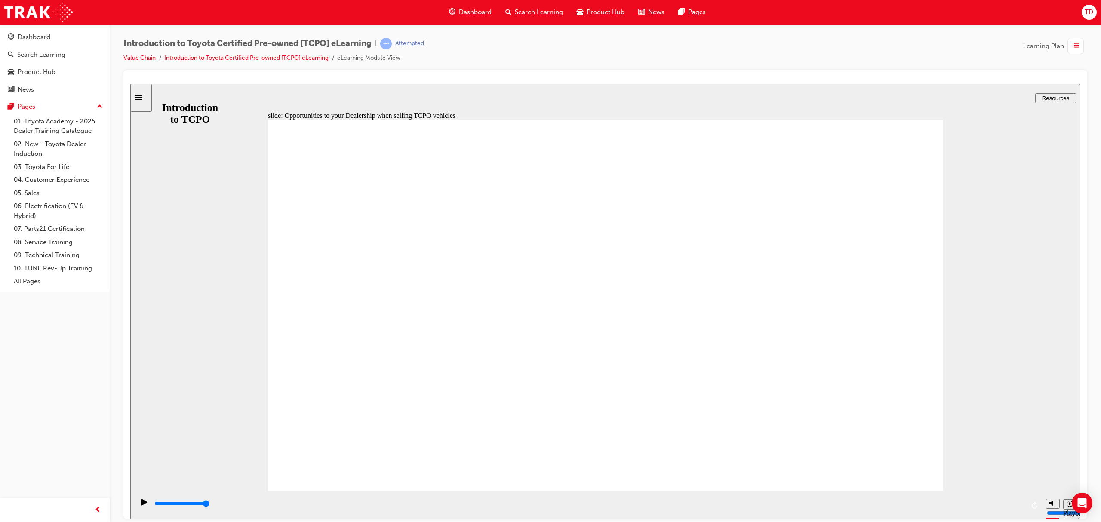
drag, startPoint x: 724, startPoint y: 332, endPoint x: 724, endPoint y: 338, distance: 6.0
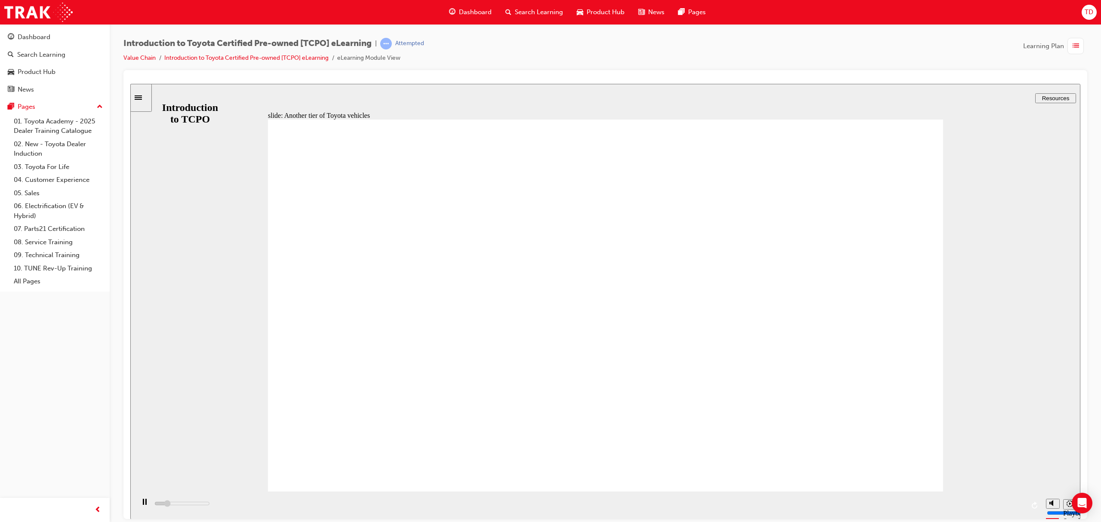
drag, startPoint x: 590, startPoint y: 305, endPoint x: 575, endPoint y: 303, distance: 15.6
drag, startPoint x: 472, startPoint y: 324, endPoint x: 468, endPoint y: 325, distance: 4.6
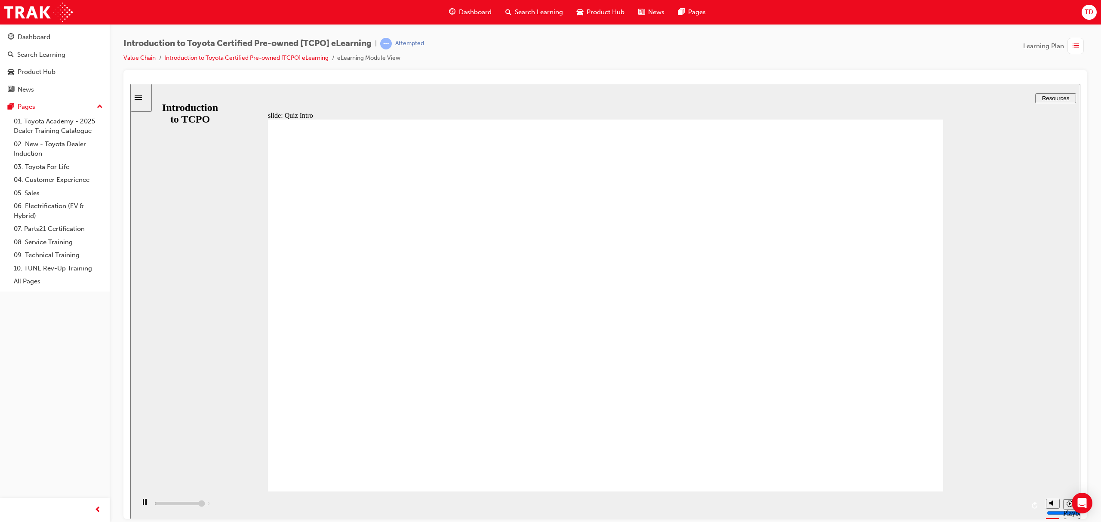
type input "7000"
radio input "true"
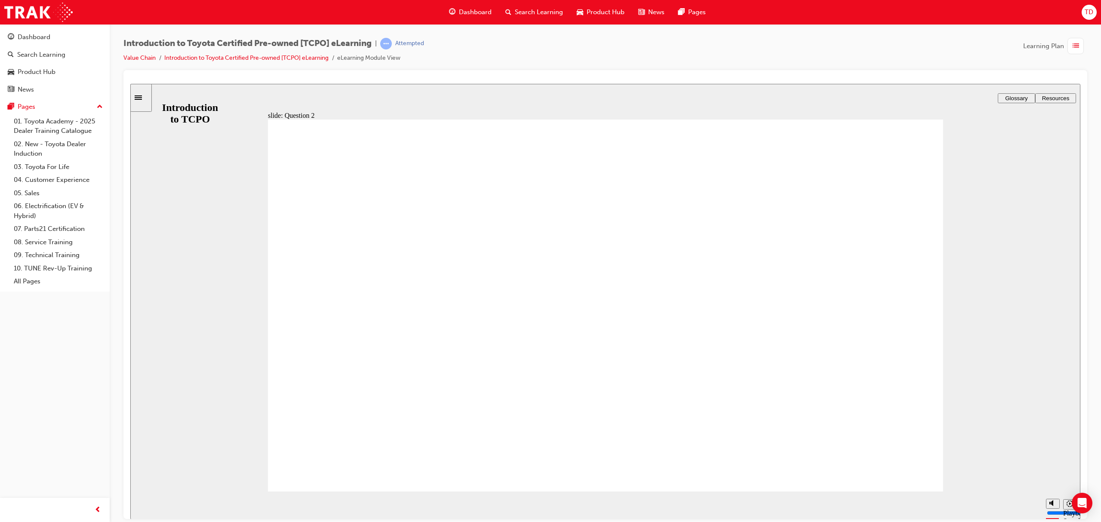
radio input "true"
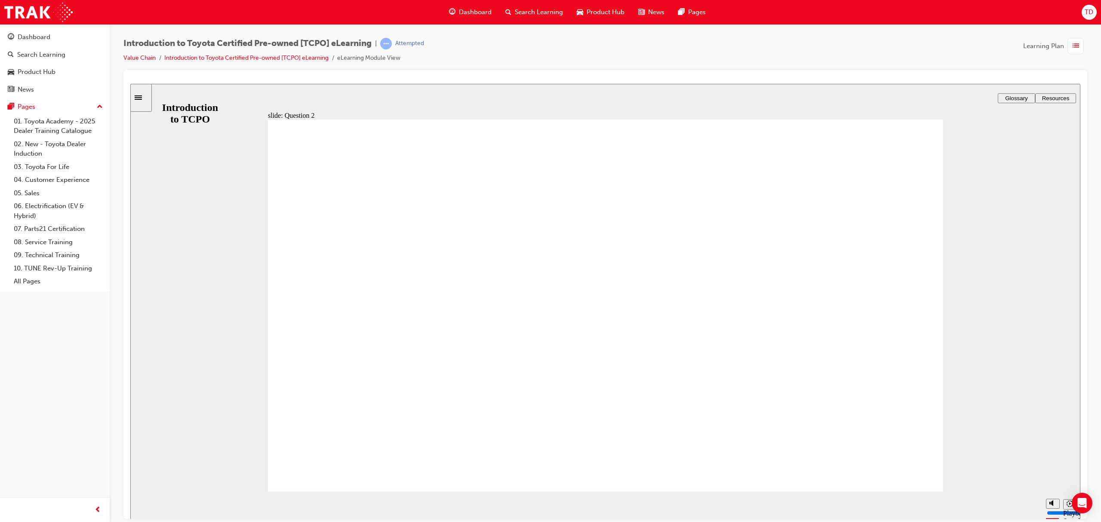
radio input "false"
radio input "true"
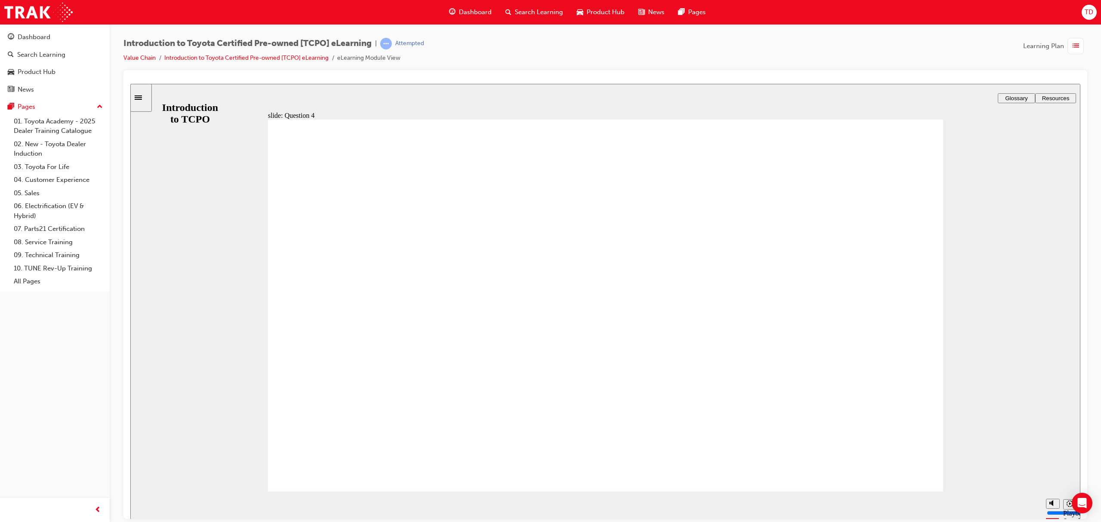
radio input "false"
radio input "true"
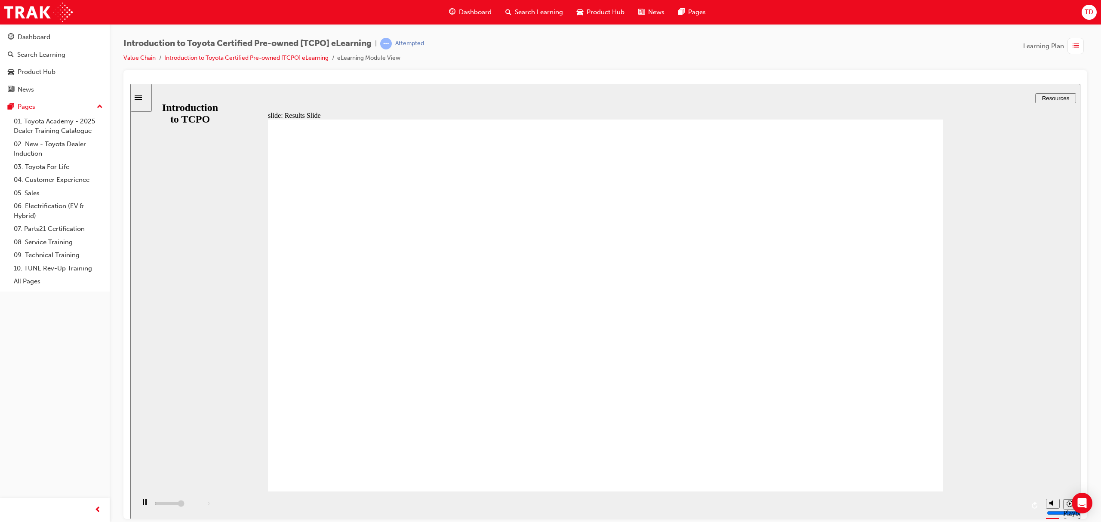
type input "18400"
click at [139, 58] on link "Value Chain" at bounding box center [139, 57] width 32 height 7
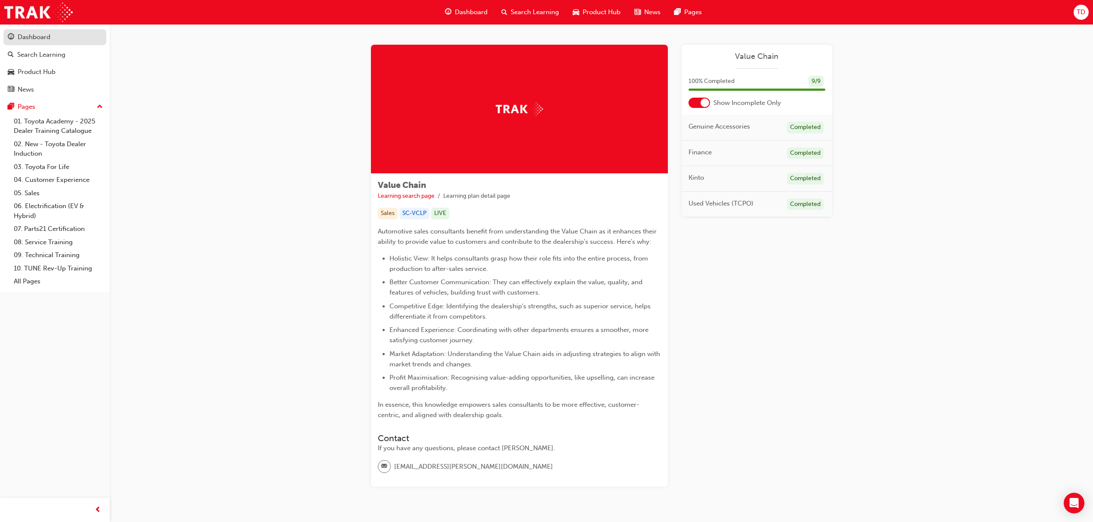
click at [33, 41] on div "Dashboard" at bounding box center [55, 37] width 94 height 11
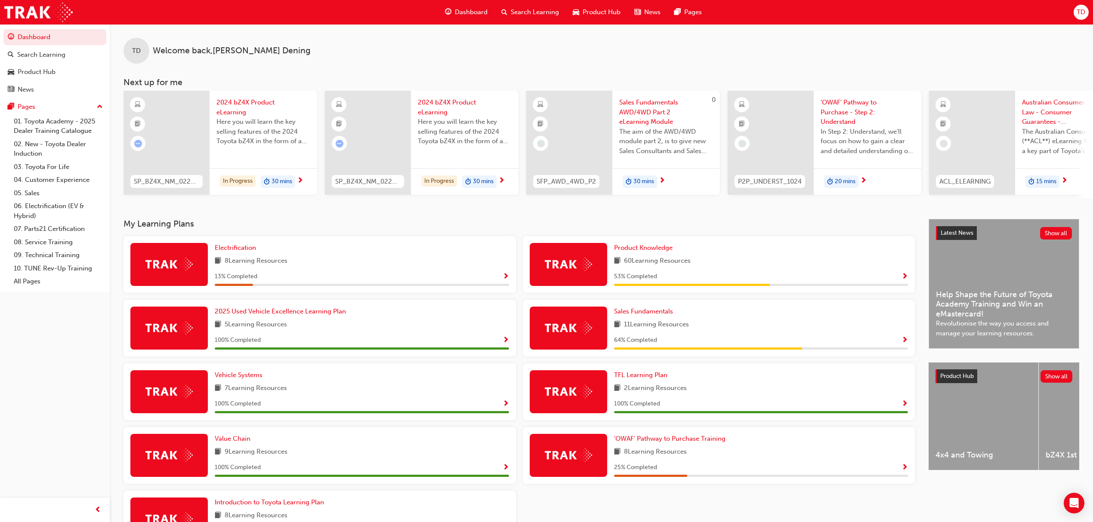
scroll to position [71, 0]
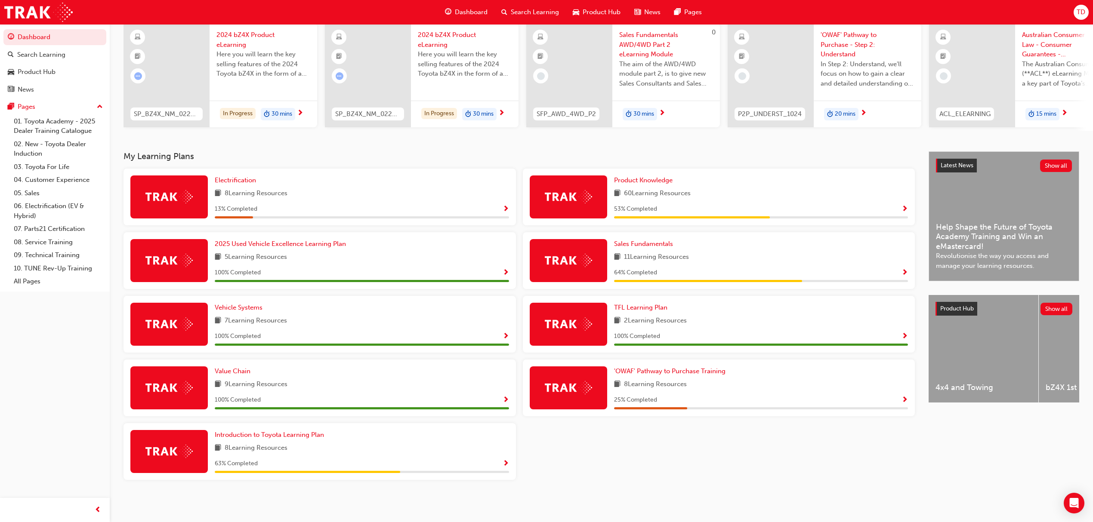
click at [676, 377] on div "'OWAF' Pathway to Purchase Training 8 Learning Resources 25 % Completed" at bounding box center [761, 388] width 294 height 43
click at [675, 372] on span "'OWAF' Pathway to Purchase Training" at bounding box center [669, 371] width 111 height 8
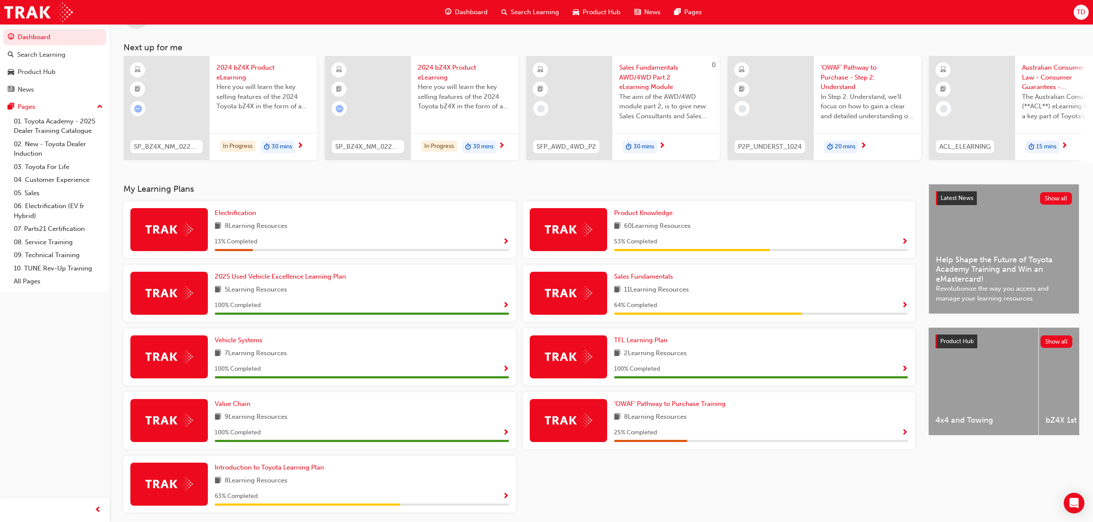
scroll to position [71, 0]
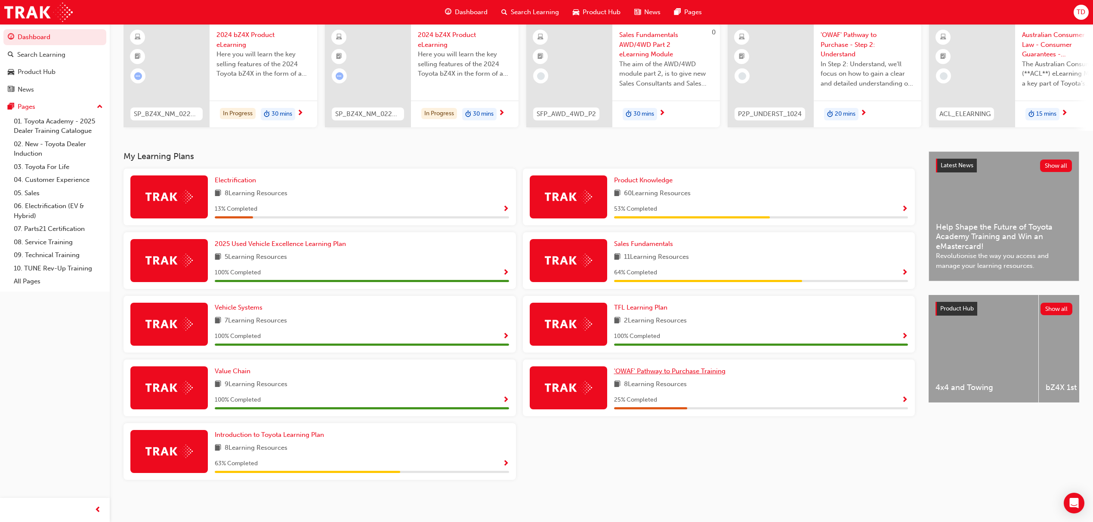
click at [670, 371] on span "'OWAF' Pathway to Purchase Training" at bounding box center [669, 371] width 111 height 8
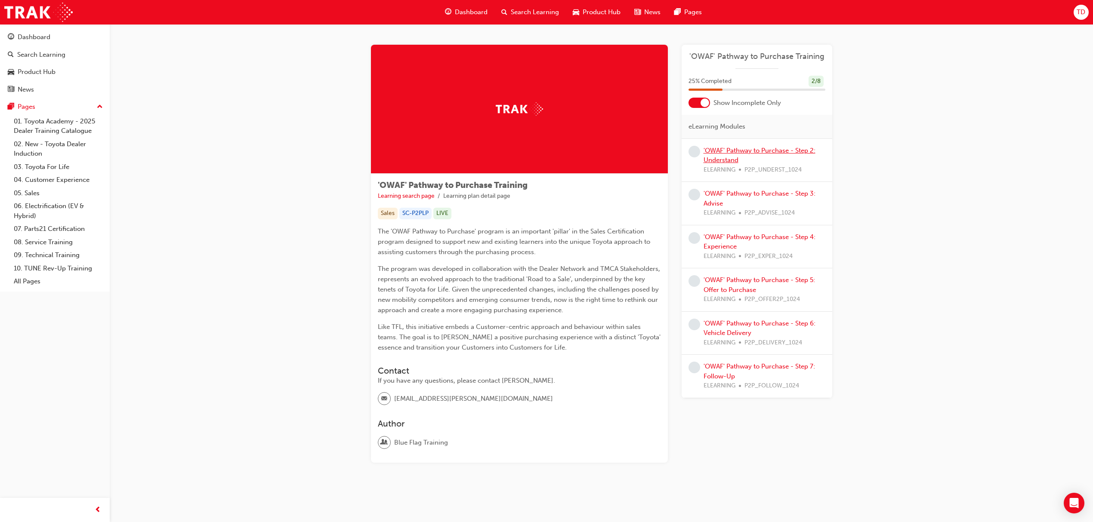
click at [731, 157] on link "'OWAF' Pathway to Purchase - Step 2: Understand" at bounding box center [759, 156] width 112 height 18
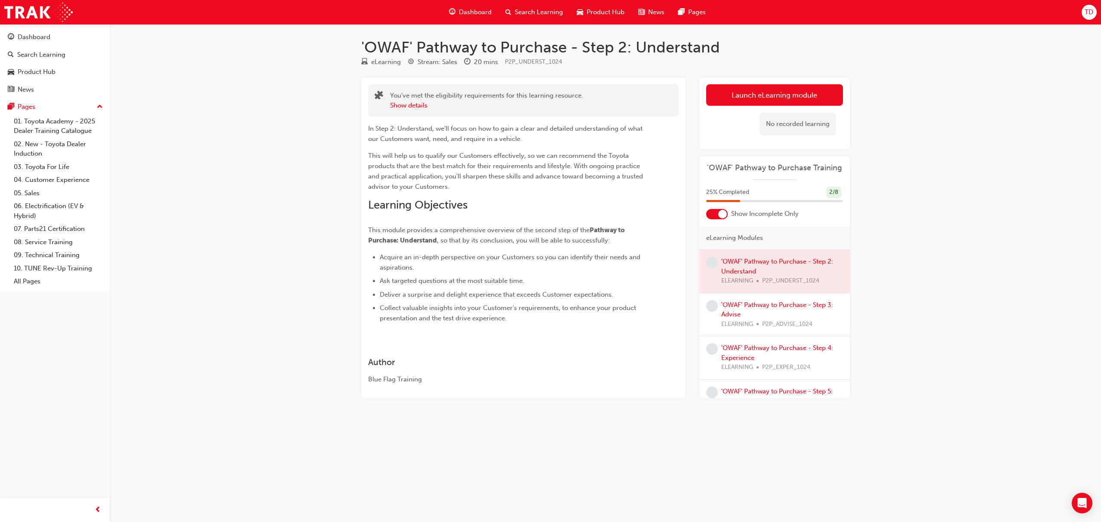
click at [740, 89] on link "Launch eLearning module" at bounding box center [774, 95] width 137 height 22
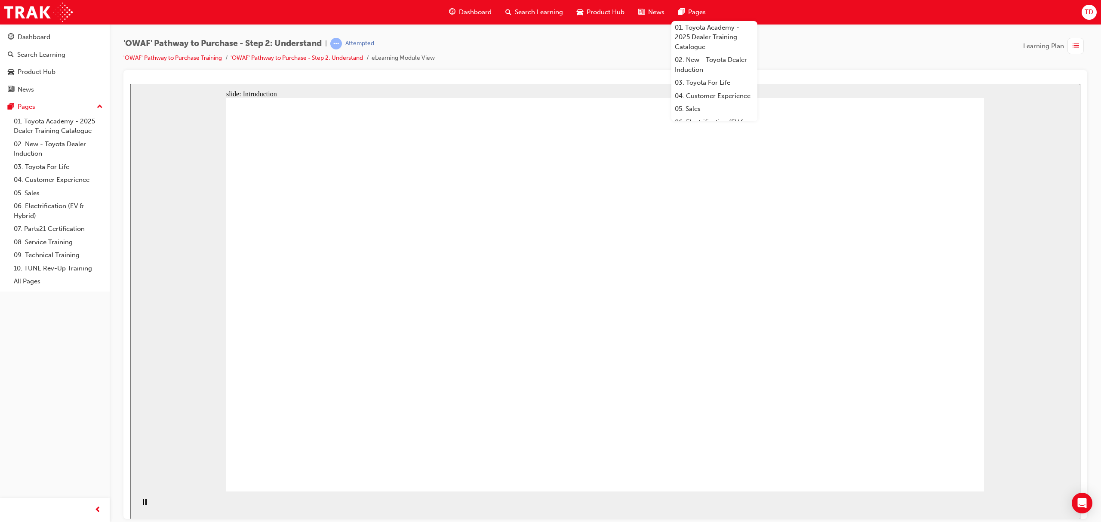
drag, startPoint x: 478, startPoint y: 506, endPoint x: 512, endPoint y: 506, distance: 33.1
click at [491, 506] on section "Playback Speed 2 1.75 1.5 1.25 Normal" at bounding box center [605, 505] width 950 height 28
click at [687, 504] on section "Playback Speed 2 1.75 1.5 1.25 Normal" at bounding box center [605, 505] width 950 height 28
click at [761, 493] on section "Playback Speed 2 1.75 1.5 1.25 Normal" at bounding box center [605, 505] width 950 height 28
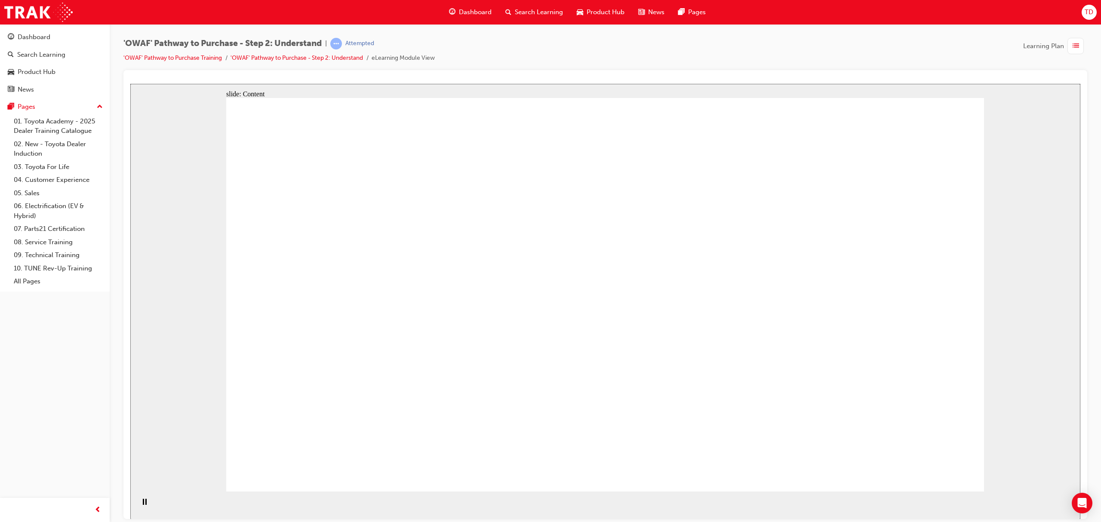
drag, startPoint x: 359, startPoint y: 299, endPoint x: 377, endPoint y: 296, distance: 18.3
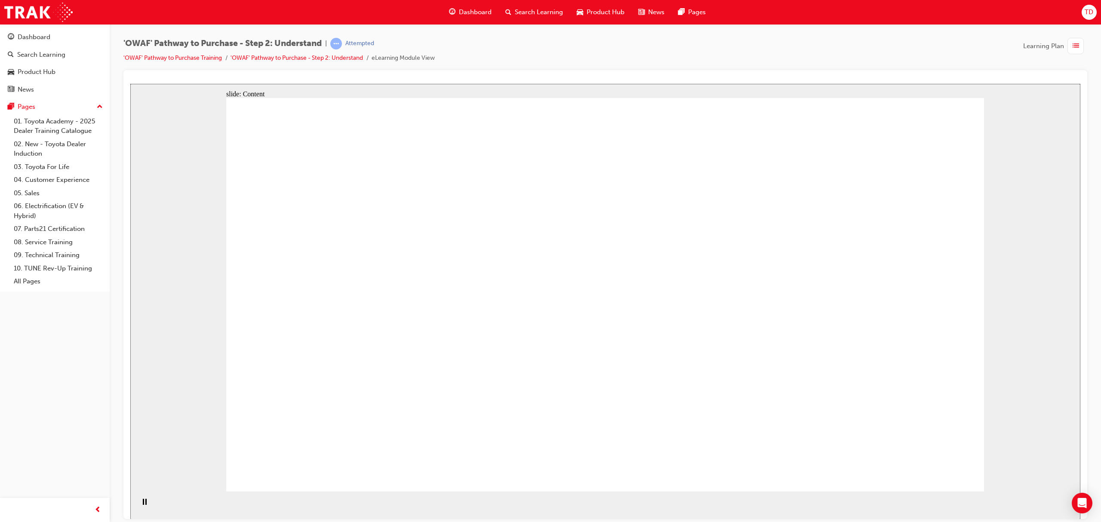
drag, startPoint x: 733, startPoint y: 158, endPoint x: 718, endPoint y: 158, distance: 15.5
drag, startPoint x: 386, startPoint y: 160, endPoint x: 450, endPoint y: 242, distance: 104.8
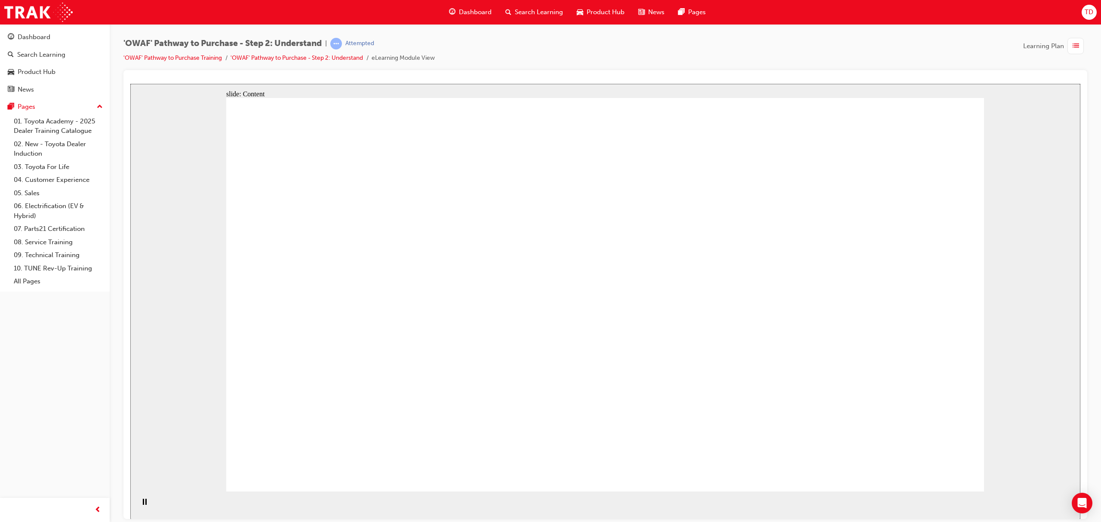
drag, startPoint x: 635, startPoint y: 335, endPoint x: 682, endPoint y: 330, distance: 47.1
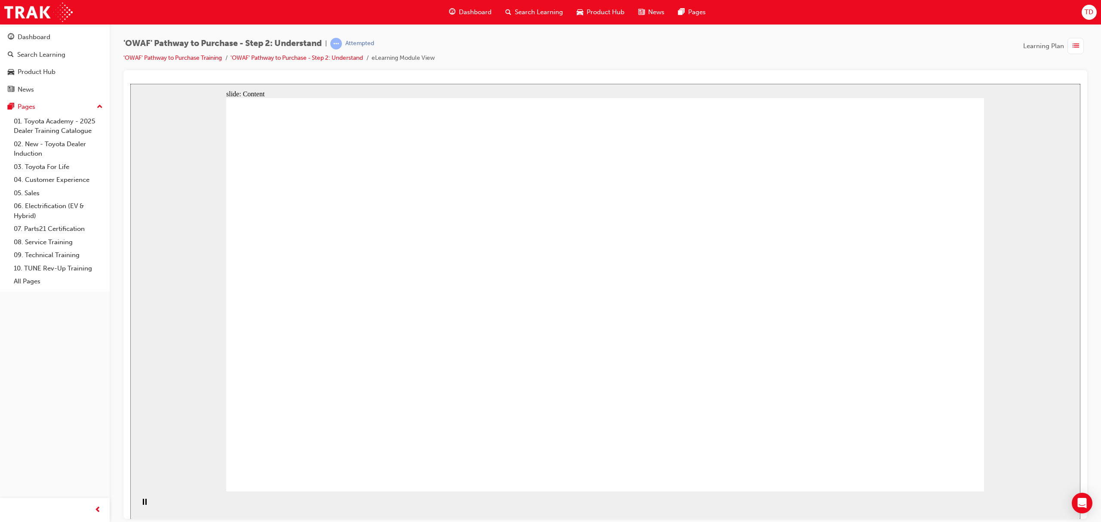
drag, startPoint x: 720, startPoint y: 361, endPoint x: 731, endPoint y: 316, distance: 46.6
drag, startPoint x: 731, startPoint y: 316, endPoint x: 663, endPoint y: 261, distance: 87.8
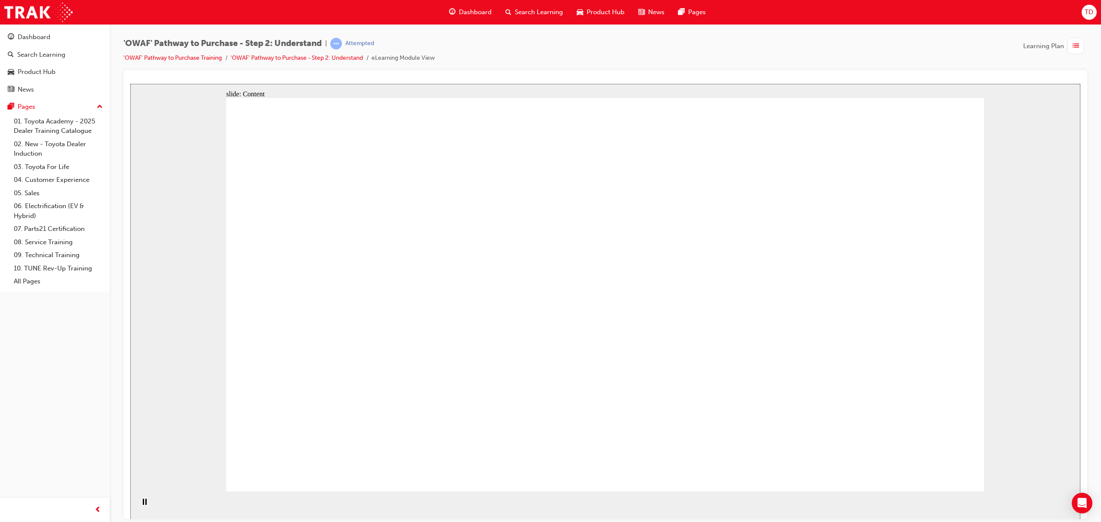
click at [37, 54] on div "Search Learning" at bounding box center [41, 55] width 48 height 10
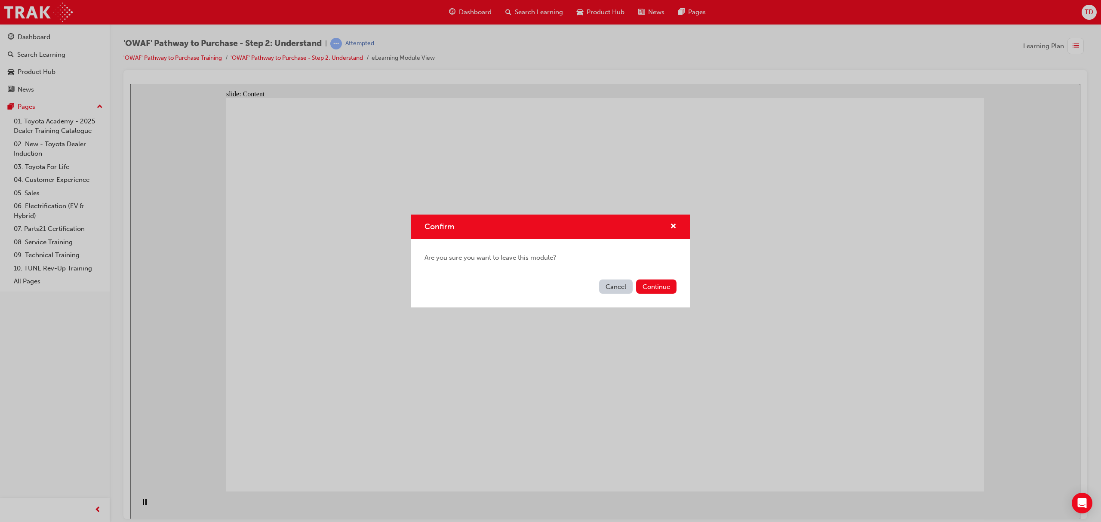
click at [610, 292] on button "Cancel" at bounding box center [616, 287] width 34 height 14
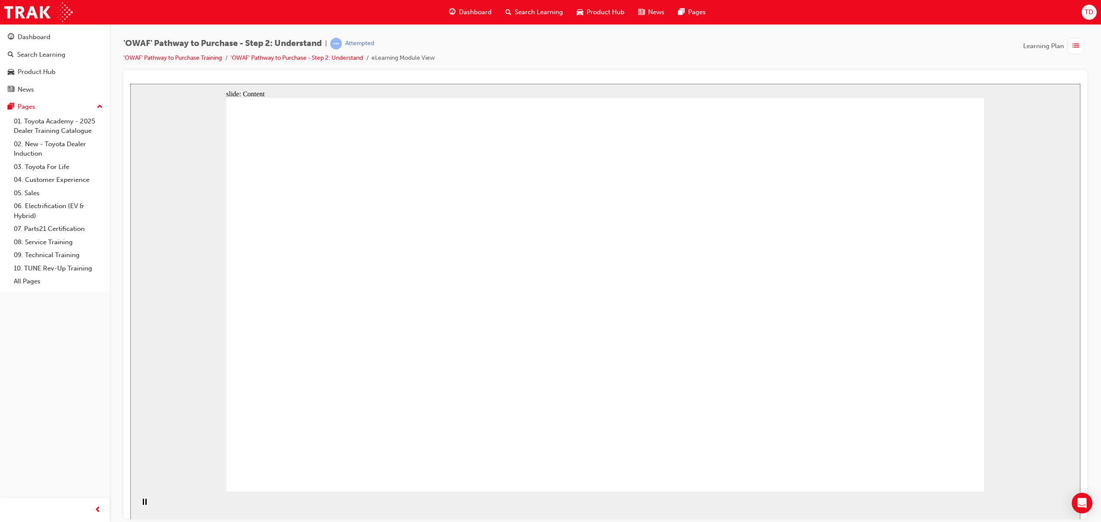
drag, startPoint x: 541, startPoint y: 231, endPoint x: 457, endPoint y: 255, distance: 88.1
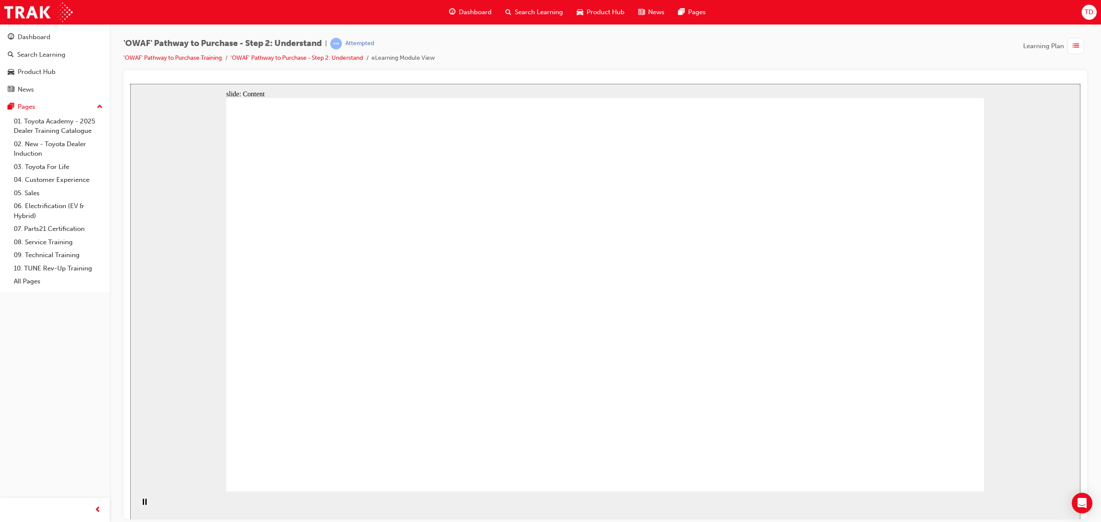
drag, startPoint x: 386, startPoint y: 160, endPoint x: 387, endPoint y: 169, distance: 8.2
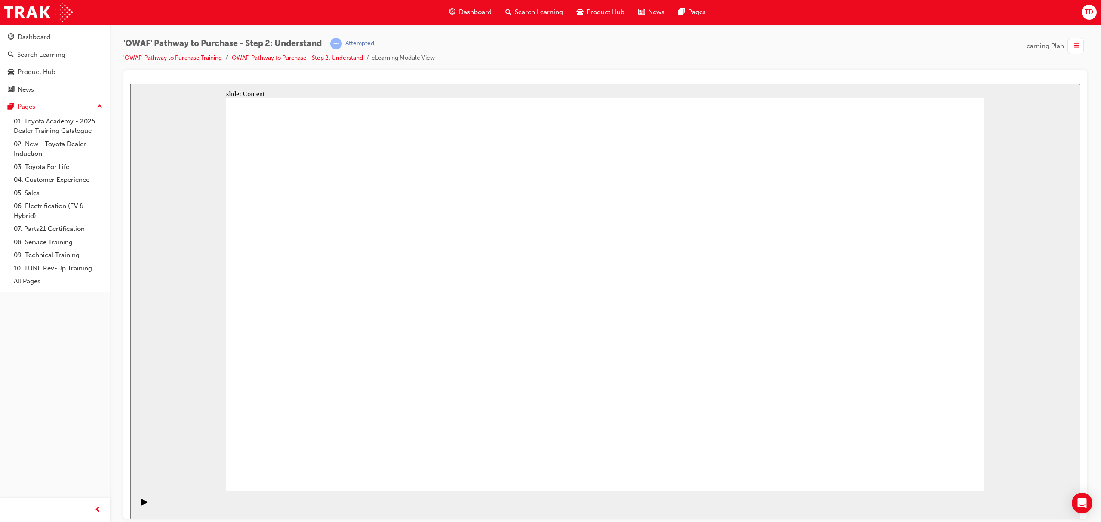
drag, startPoint x: 469, startPoint y: 179, endPoint x: 565, endPoint y: 208, distance: 100.7
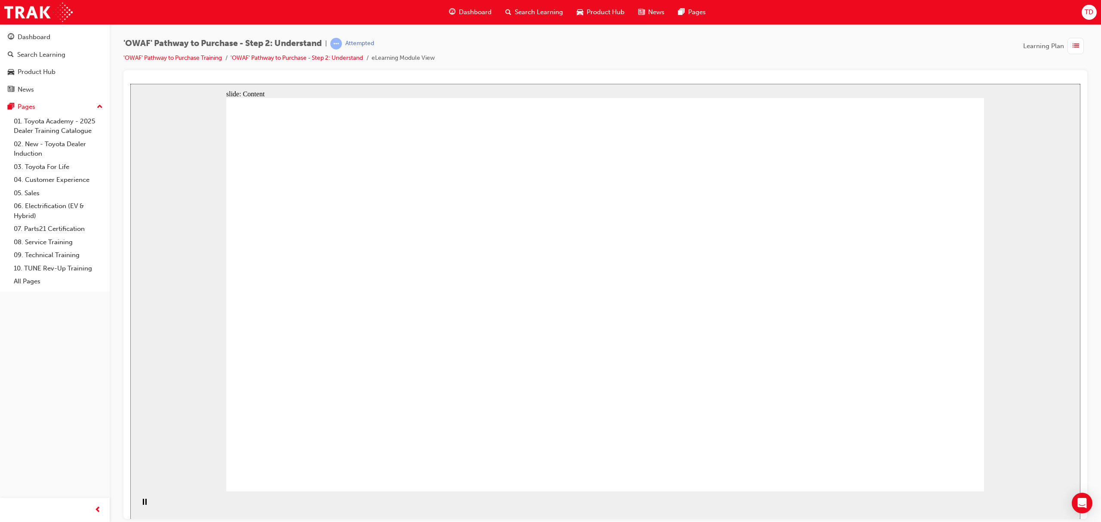
drag, startPoint x: 305, startPoint y: 310, endPoint x: 386, endPoint y: 310, distance: 80.9
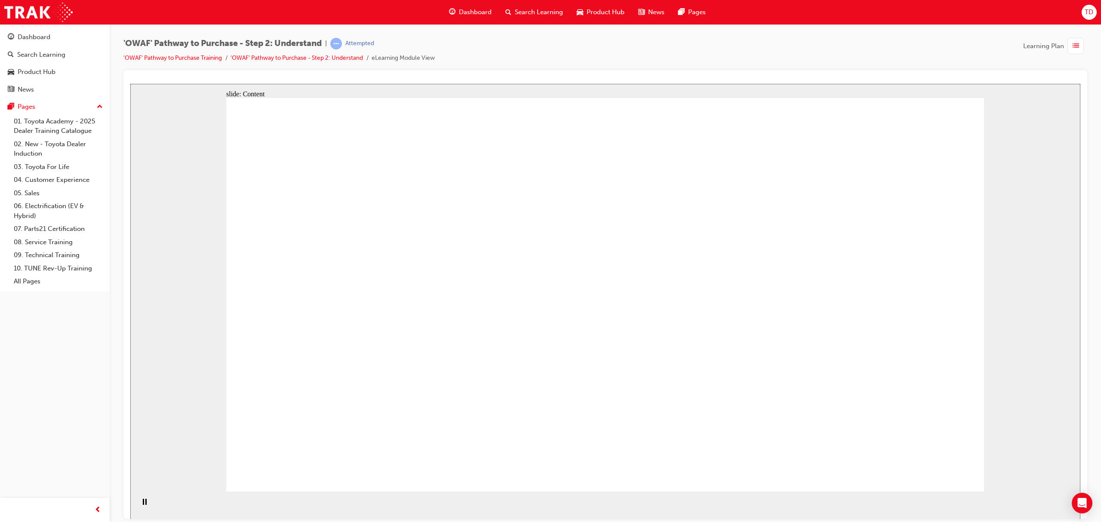
drag, startPoint x: 730, startPoint y: 286, endPoint x: 714, endPoint y: 294, distance: 17.9
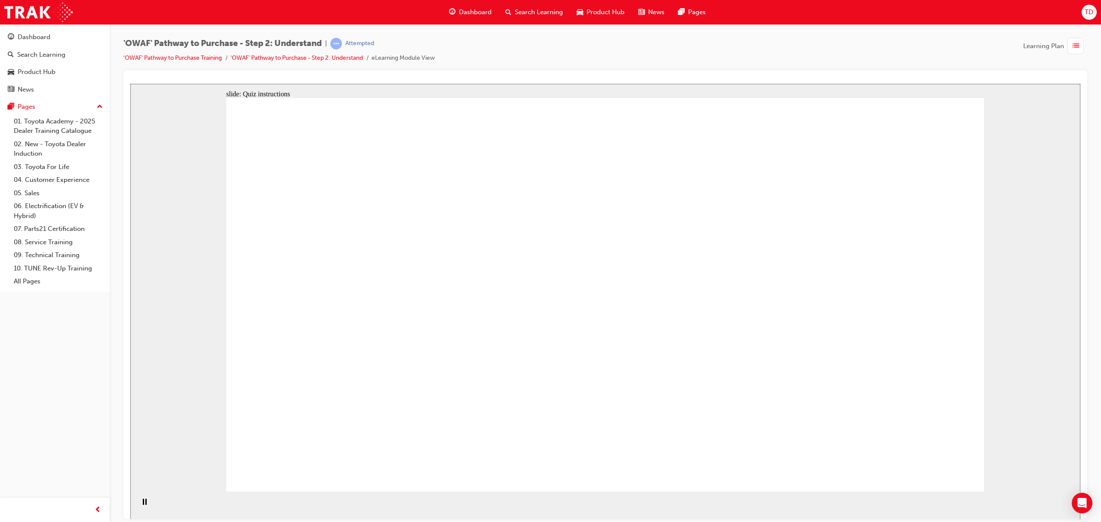
drag, startPoint x: 862, startPoint y: 345, endPoint x: 365, endPoint y: 310, distance: 498.2
drag, startPoint x: 817, startPoint y: 335, endPoint x: 408, endPoint y: 322, distance: 409.8
drag, startPoint x: 787, startPoint y: 352, endPoint x: 394, endPoint y: 361, distance: 392.5
drag, startPoint x: 687, startPoint y: 331, endPoint x: 418, endPoint y: 333, distance: 268.5
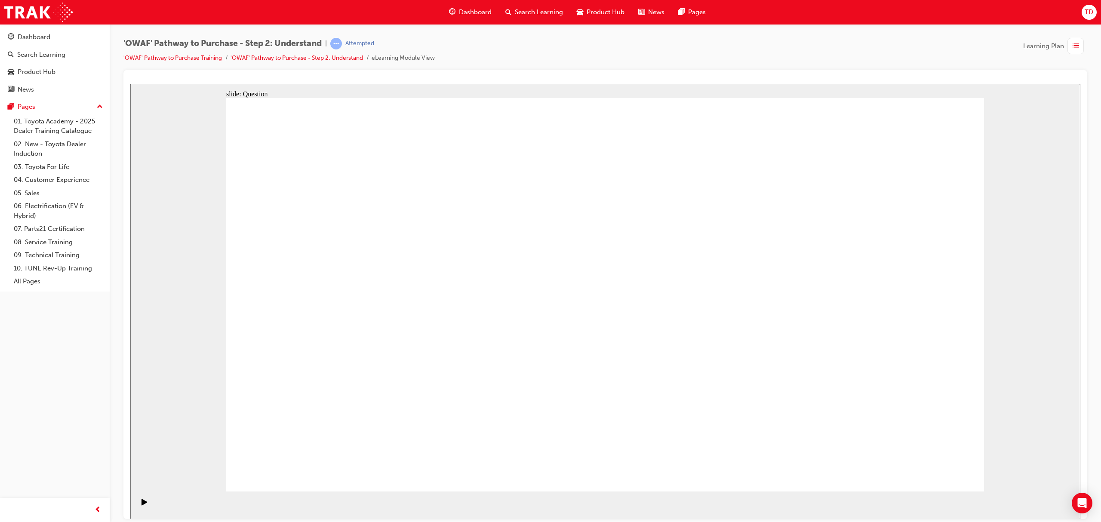
drag, startPoint x: 859, startPoint y: 367, endPoint x: 408, endPoint y: 364, distance: 450.9
drag, startPoint x: 834, startPoint y: 350, endPoint x: 369, endPoint y: 329, distance: 465.2
drag, startPoint x: 630, startPoint y: 354, endPoint x: 393, endPoint y: 344, distance: 237.3
drag, startPoint x: 828, startPoint y: 346, endPoint x: 419, endPoint y: 339, distance: 408.8
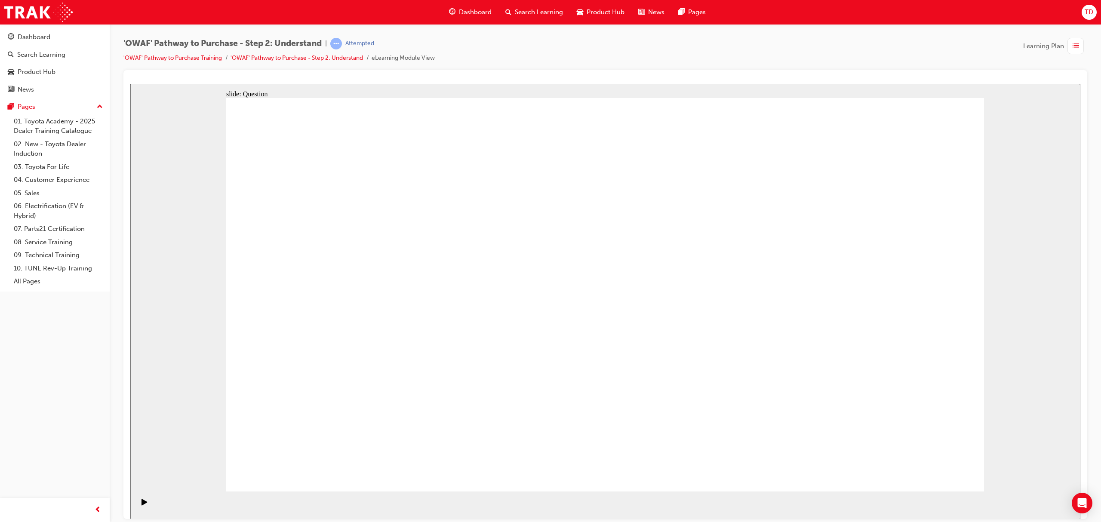
drag, startPoint x: 707, startPoint y: 353, endPoint x: 370, endPoint y: 349, distance: 337.3
drag, startPoint x: 845, startPoint y: 341, endPoint x: 407, endPoint y: 344, distance: 438.9
drag, startPoint x: 828, startPoint y: 350, endPoint x: 598, endPoint y: 372, distance: 231.7
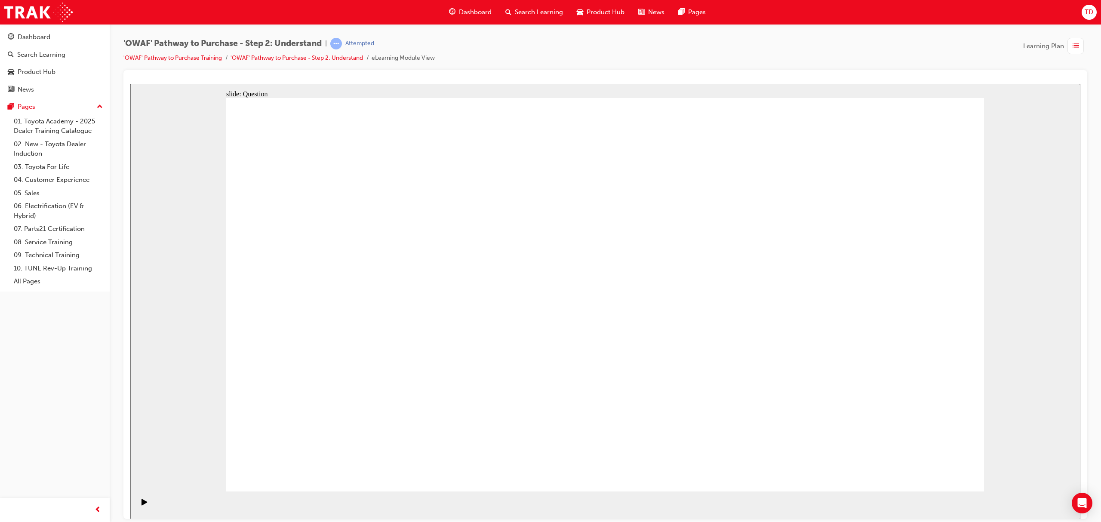
drag, startPoint x: 701, startPoint y: 361, endPoint x: 554, endPoint y: 358, distance: 147.2
drag, startPoint x: 671, startPoint y: 348, endPoint x: 398, endPoint y: 349, distance: 272.8
drag, startPoint x: 631, startPoint y: 368, endPoint x: 582, endPoint y: 365, distance: 49.1
drag, startPoint x: 620, startPoint y: 371, endPoint x: 374, endPoint y: 377, distance: 246.2
drag, startPoint x: 737, startPoint y: 361, endPoint x: 608, endPoint y: 365, distance: 129.1
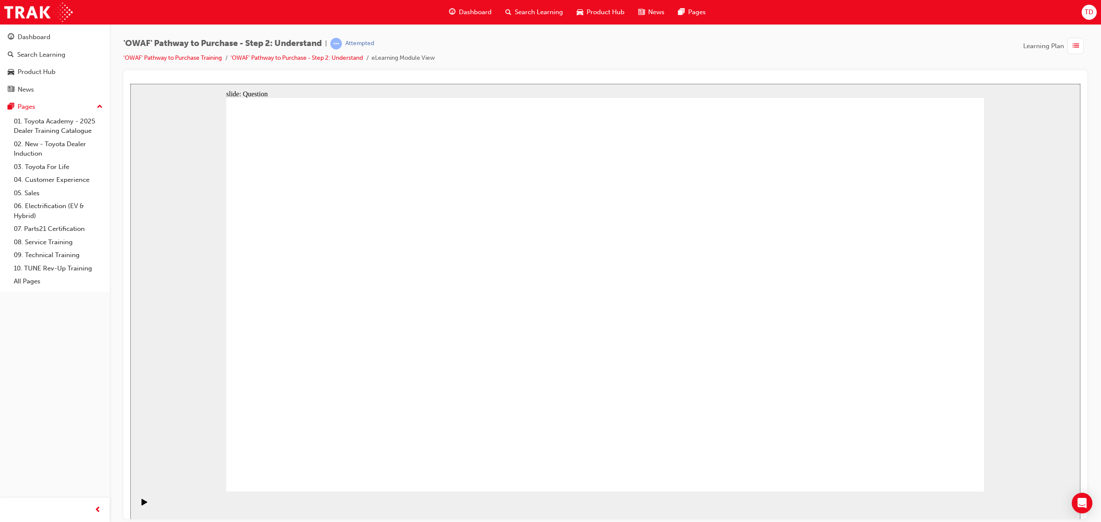
drag, startPoint x: 408, startPoint y: 391, endPoint x: 457, endPoint y: 281, distance: 120.6
drag, startPoint x: 539, startPoint y: 379, endPoint x: 579, endPoint y: 248, distance: 137.2
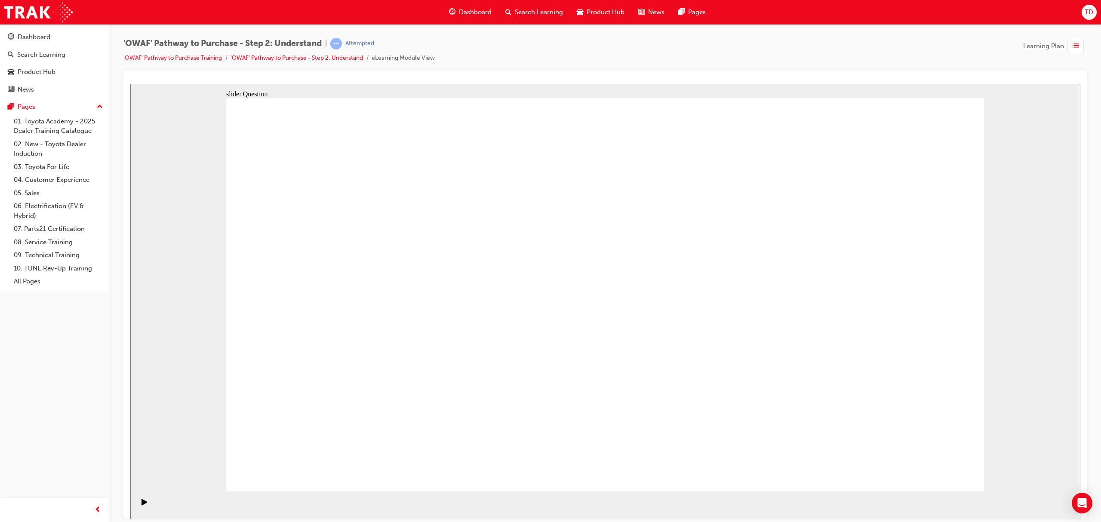
drag, startPoint x: 644, startPoint y: 461, endPoint x: 718, endPoint y: 263, distance: 211.2
drag, startPoint x: 741, startPoint y: 389, endPoint x: 595, endPoint y: 294, distance: 174.5
drag, startPoint x: 602, startPoint y: 354, endPoint x: 601, endPoint y: 358, distance: 4.5
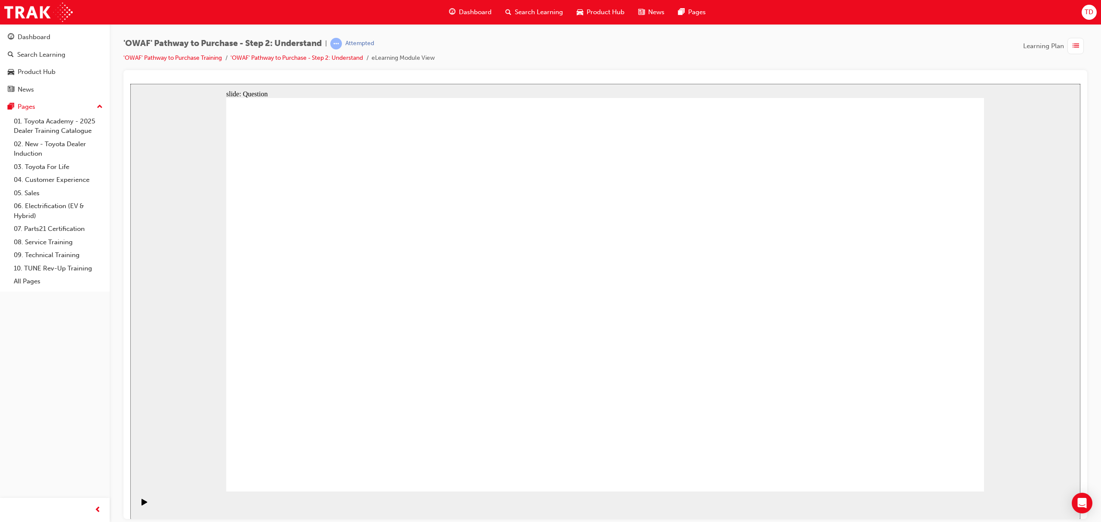
drag, startPoint x: 635, startPoint y: 312, endPoint x: 713, endPoint y: 490, distance: 194.5
drag, startPoint x: 785, startPoint y: 454, endPoint x: 602, endPoint y: 313, distance: 230.7
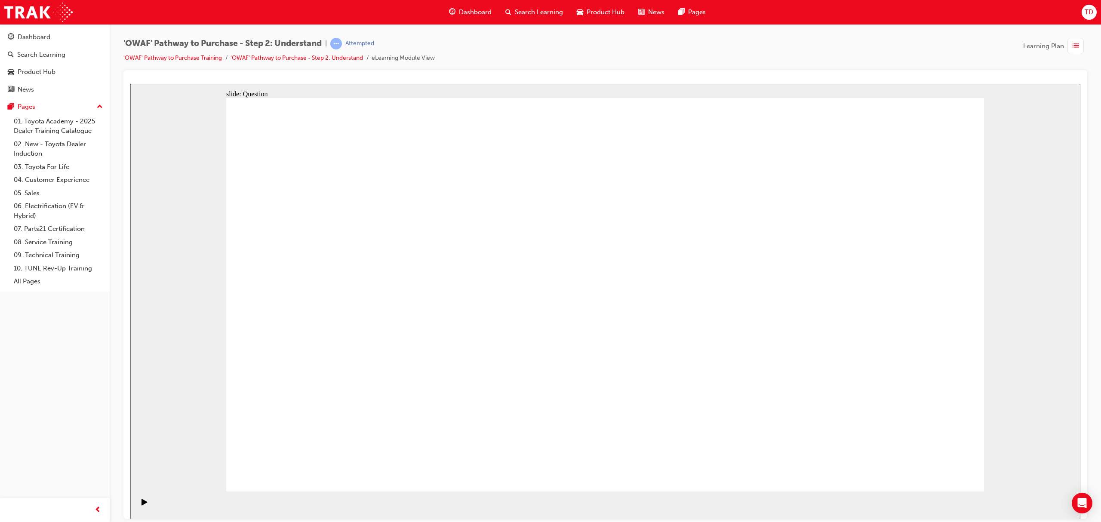
drag, startPoint x: 630, startPoint y: 356, endPoint x: 628, endPoint y: 365, distance: 9.2
checkbox input "true"
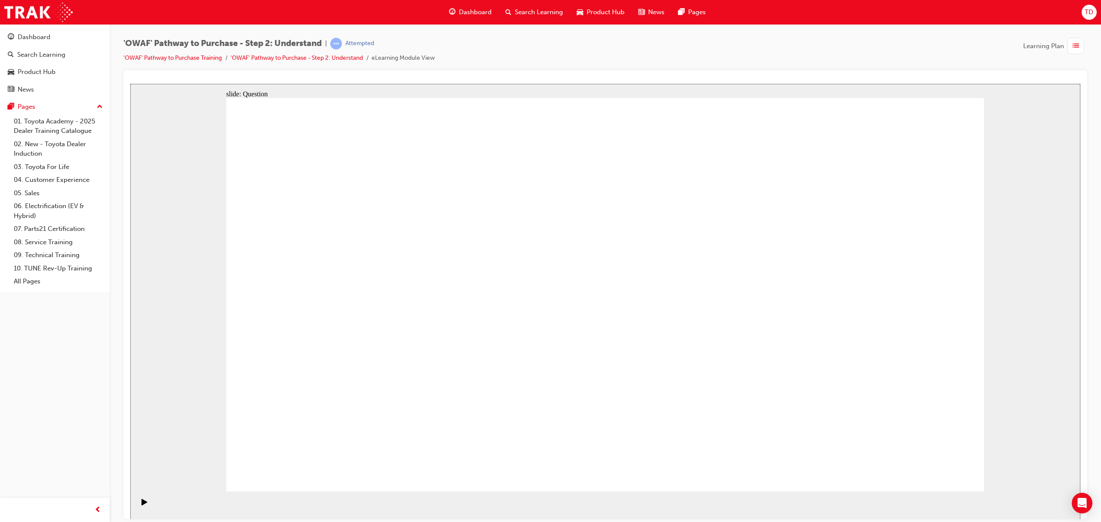
checkbox input "true"
drag, startPoint x: 286, startPoint y: 335, endPoint x: 358, endPoint y: 323, distance: 72.9
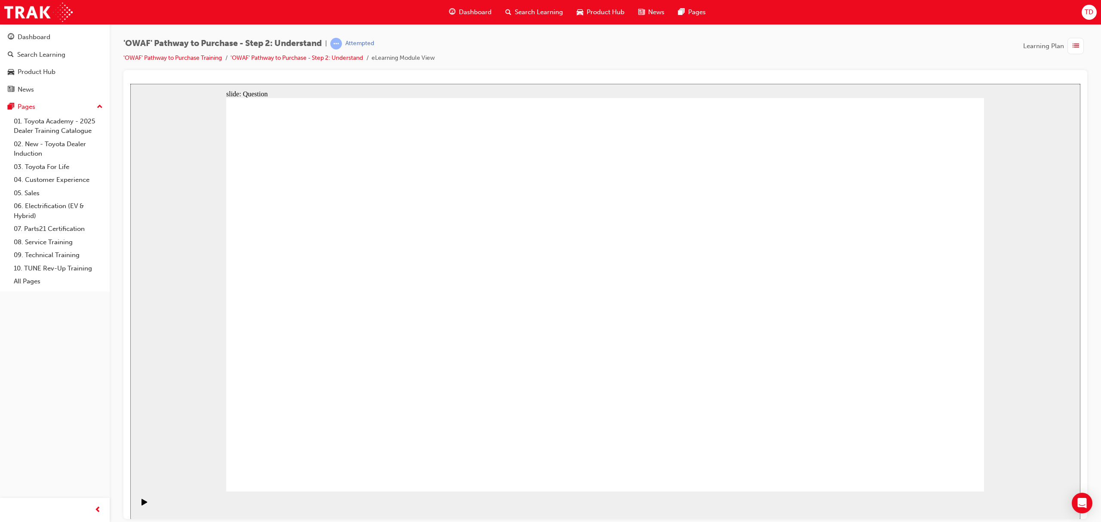
checkbox input "false"
checkbox input "true"
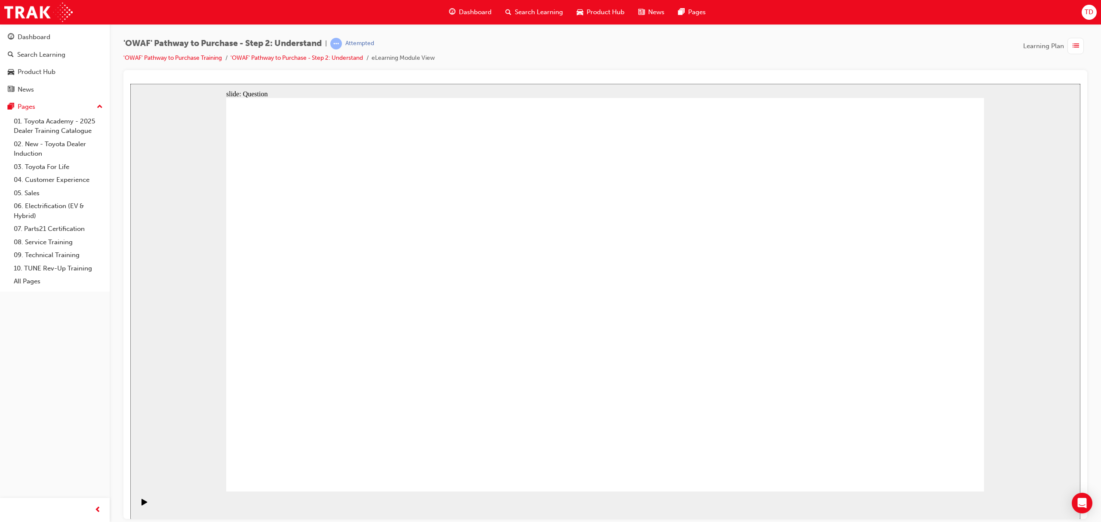
checkbox input "true"
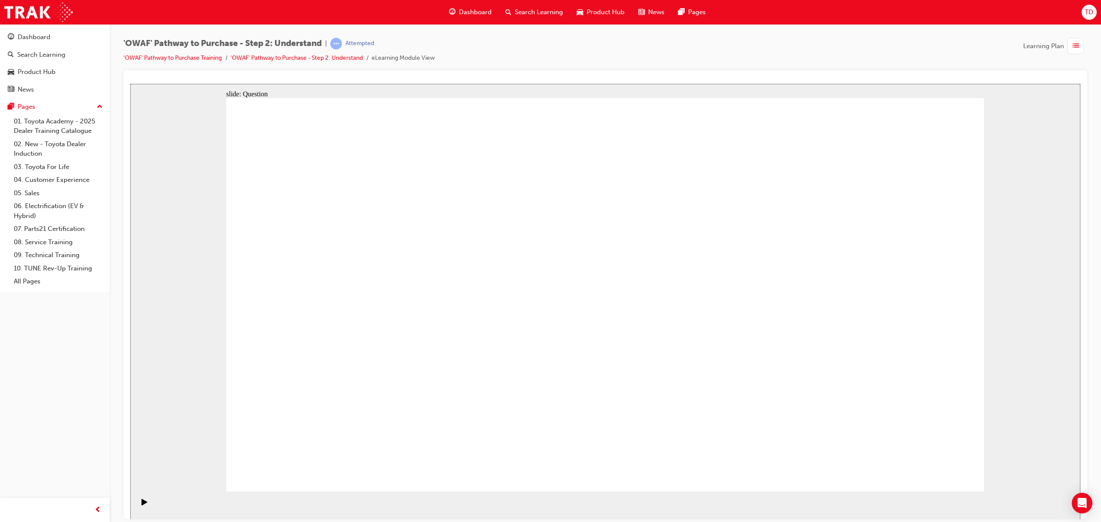
radio input "false"
radio input "true"
drag, startPoint x: 308, startPoint y: 325, endPoint x: 321, endPoint y: 398, distance: 73.7
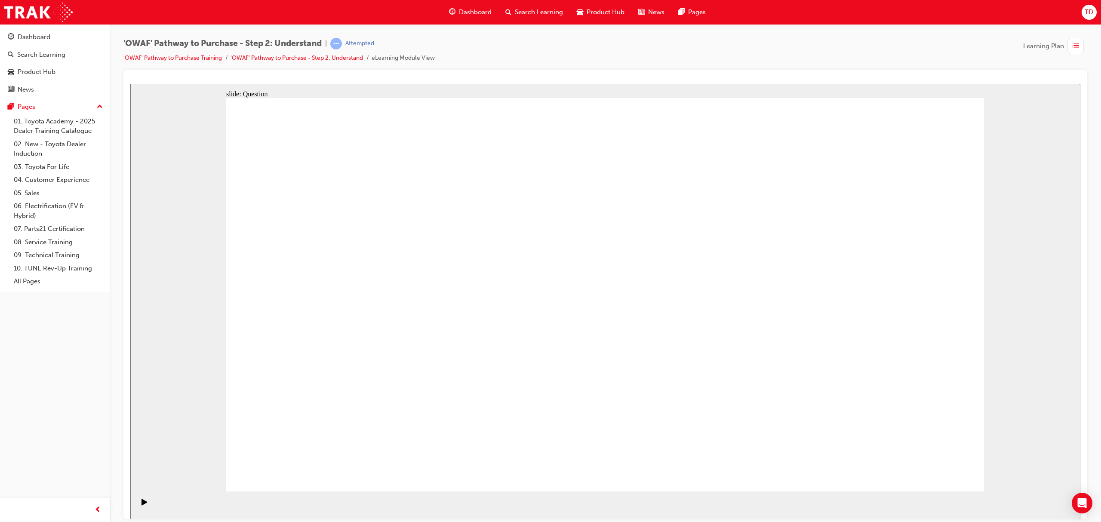
drag, startPoint x: 382, startPoint y: 329, endPoint x: 323, endPoint y: 286, distance: 73.3
drag, startPoint x: 312, startPoint y: 309, endPoint x: 308, endPoint y: 270, distance: 39.3
drag, startPoint x: 407, startPoint y: 359, endPoint x: 310, endPoint y: 415, distance: 111.2
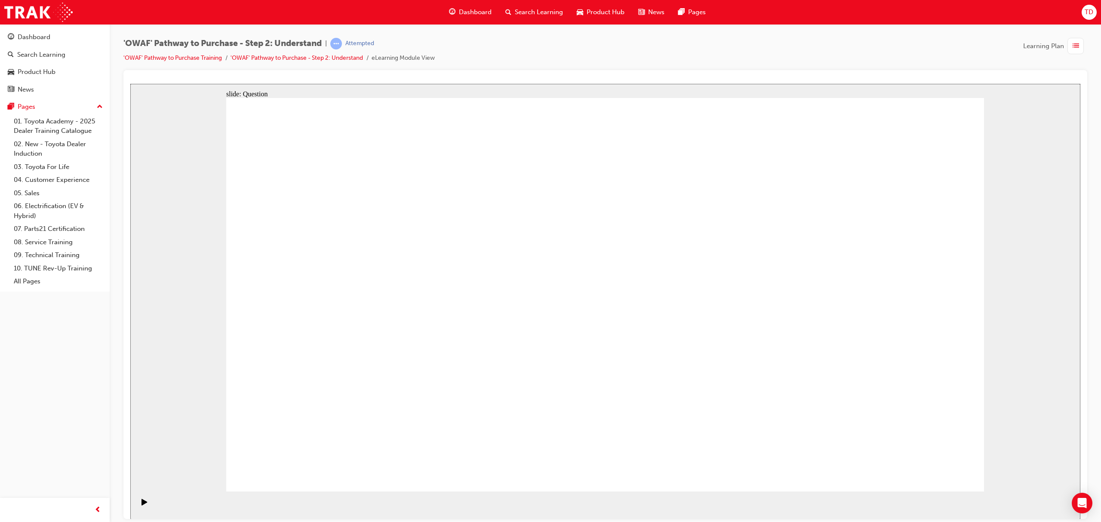
drag, startPoint x: 688, startPoint y: 291, endPoint x: 388, endPoint y: 399, distance: 319.6
drag, startPoint x: 502, startPoint y: 317, endPoint x: 458, endPoint y: 401, distance: 95.4
drag, startPoint x: 907, startPoint y: 265, endPoint x: 541, endPoint y: 412, distance: 394.1
drag, startPoint x: 836, startPoint y: 262, endPoint x: 694, endPoint y: 407, distance: 202.9
drag, startPoint x: 379, startPoint y: 262, endPoint x: 597, endPoint y: 403, distance: 260.2
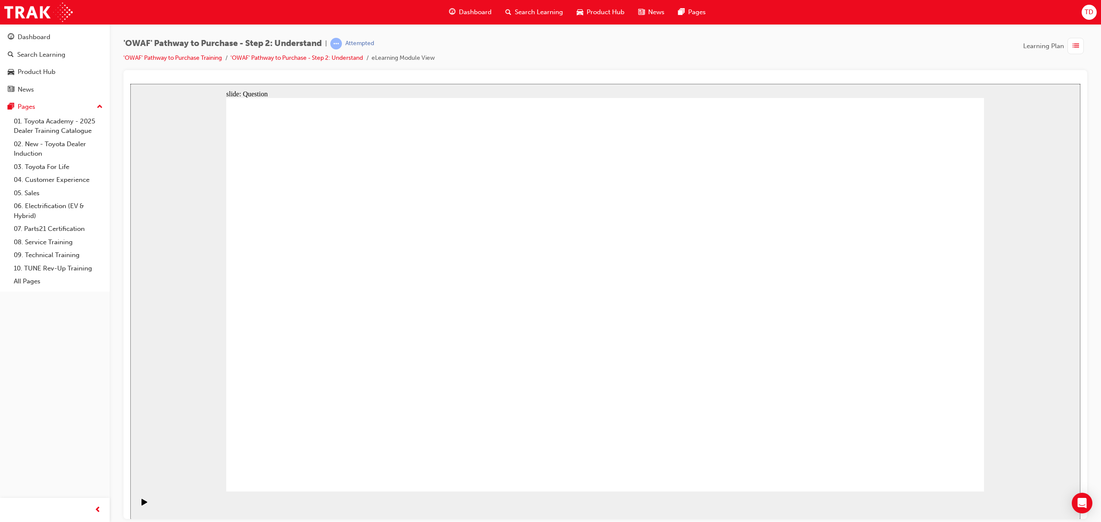
drag, startPoint x: 307, startPoint y: 261, endPoint x: 831, endPoint y: 403, distance: 543.3
drag, startPoint x: 455, startPoint y: 257, endPoint x: 919, endPoint y: 402, distance: 486.1
drag, startPoint x: 761, startPoint y: 259, endPoint x: 768, endPoint y: 401, distance: 141.3
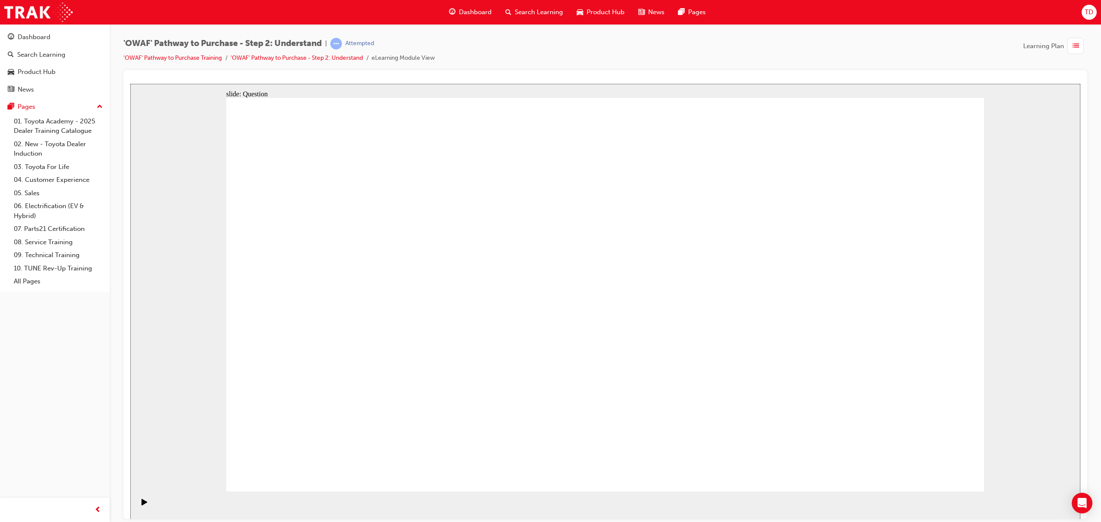
drag, startPoint x: 561, startPoint y: 420, endPoint x: 429, endPoint y: 456, distance: 137.2
drag, startPoint x: 464, startPoint y: 406, endPoint x: 779, endPoint y: 403, distance: 315.0
drag, startPoint x: 683, startPoint y: 265, endPoint x: 460, endPoint y: 413, distance: 268.3
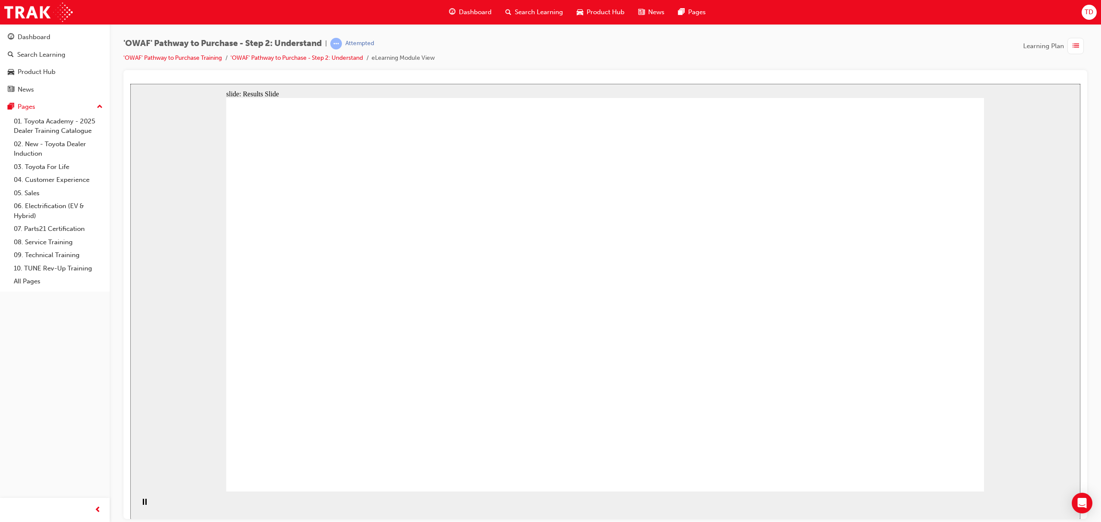
drag, startPoint x: 851, startPoint y: 351, endPoint x: 390, endPoint y: 380, distance: 462.2
drag, startPoint x: 547, startPoint y: 370, endPoint x: 407, endPoint y: 368, distance: 140.7
drag, startPoint x: 831, startPoint y: 357, endPoint x: 425, endPoint y: 379, distance: 406.8
drag, startPoint x: 839, startPoint y: 363, endPoint x: 403, endPoint y: 396, distance: 437.1
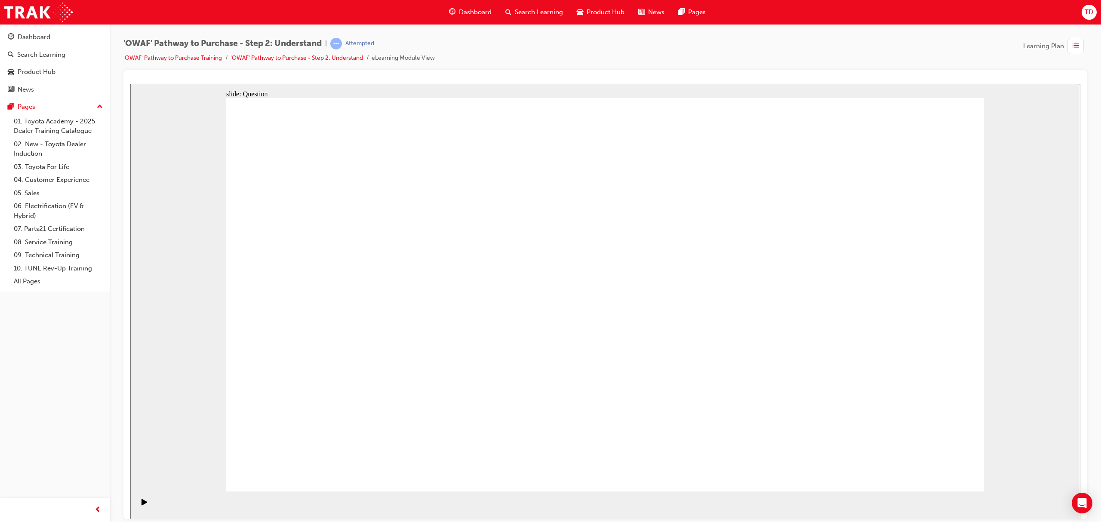
drag, startPoint x: 843, startPoint y: 360, endPoint x: 671, endPoint y: 371, distance: 172.5
drag, startPoint x: 836, startPoint y: 366, endPoint x: 393, endPoint y: 385, distance: 442.7
drag, startPoint x: 847, startPoint y: 353, endPoint x: 623, endPoint y: 368, distance: 223.8
drag, startPoint x: 830, startPoint y: 353, endPoint x: 630, endPoint y: 375, distance: 201.3
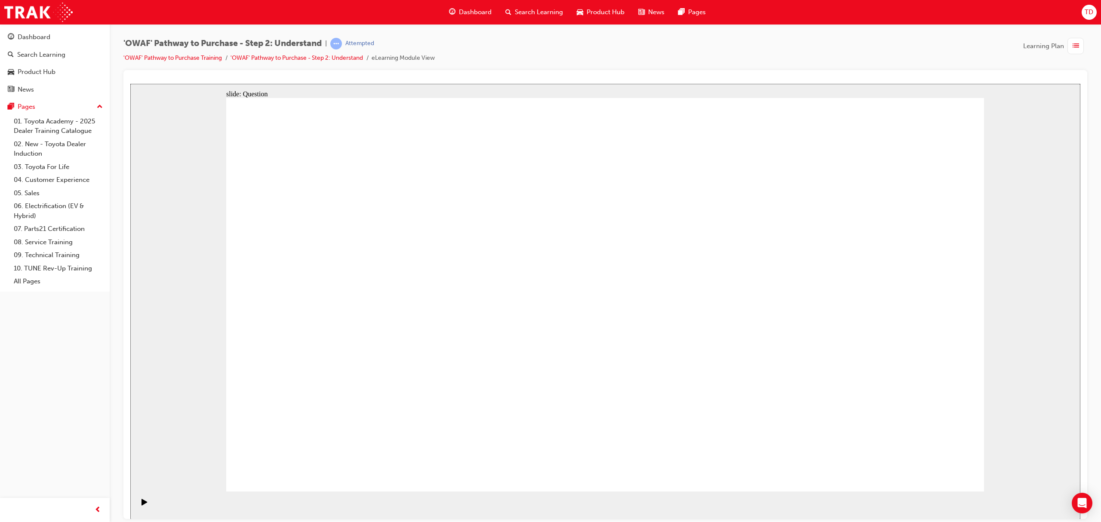
drag, startPoint x: 821, startPoint y: 353, endPoint x: 605, endPoint y: 371, distance: 216.7
drag, startPoint x: 737, startPoint y: 358, endPoint x: 388, endPoint y: 351, distance: 349.0
drag, startPoint x: 853, startPoint y: 353, endPoint x: 637, endPoint y: 363, distance: 215.8
drag, startPoint x: 672, startPoint y: 344, endPoint x: 362, endPoint y: 343, distance: 309.8
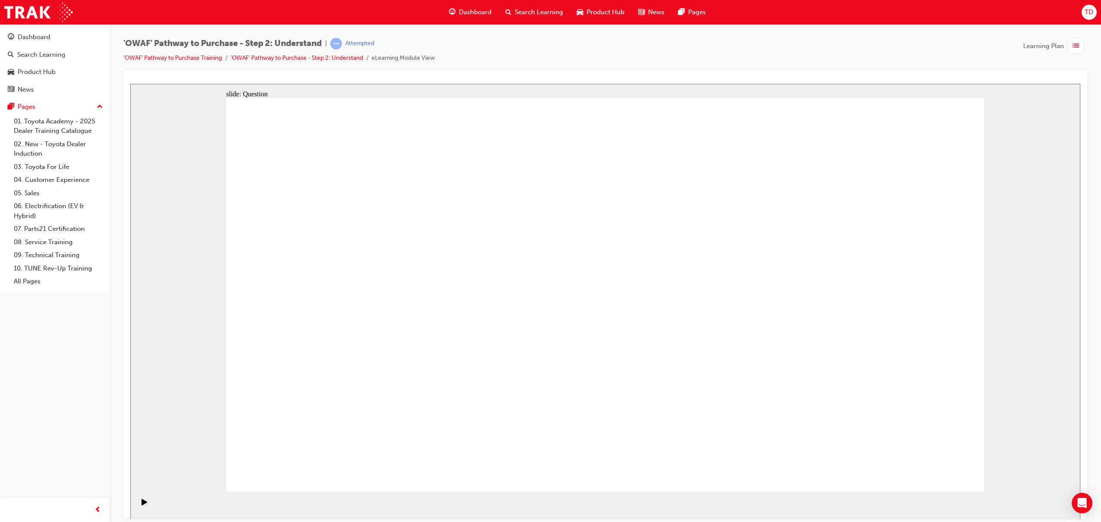
drag, startPoint x: 845, startPoint y: 366, endPoint x: 364, endPoint y: 375, distance: 482.0
drag, startPoint x: 494, startPoint y: 328, endPoint x: 405, endPoint y: 351, distance: 91.9
drag, startPoint x: 841, startPoint y: 357, endPoint x: 410, endPoint y: 370, distance: 431.3
drag, startPoint x: 833, startPoint y: 355, endPoint x: 401, endPoint y: 365, distance: 432.5
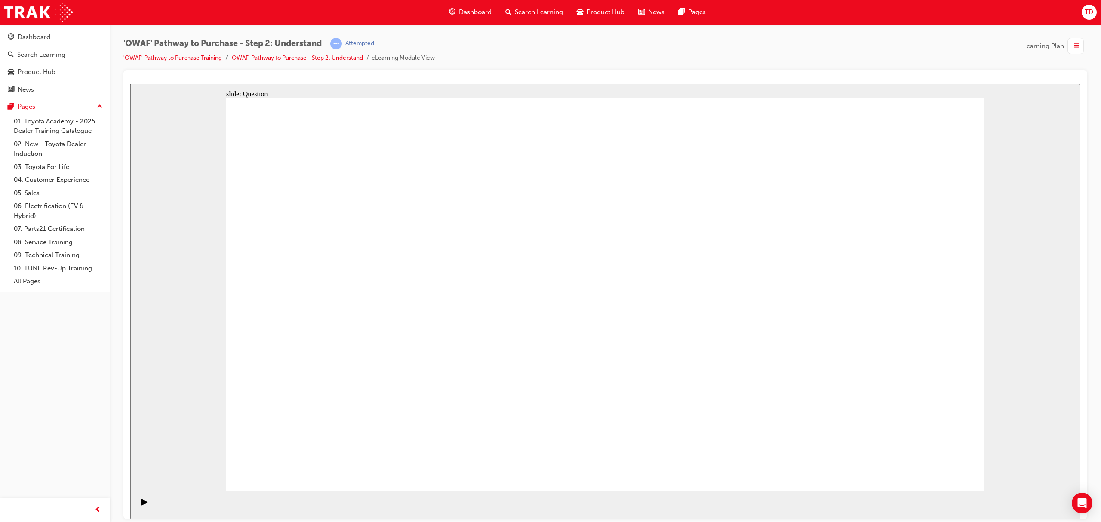
drag, startPoint x: 407, startPoint y: 413, endPoint x: 451, endPoint y: 253, distance: 165.7
drag, startPoint x: 577, startPoint y: 355, endPoint x: 618, endPoint y: 267, distance: 96.8
drag, startPoint x: 668, startPoint y: 381, endPoint x: 753, endPoint y: 260, distance: 147.3
drag, startPoint x: 739, startPoint y: 439, endPoint x: 622, endPoint y: 305, distance: 177.8
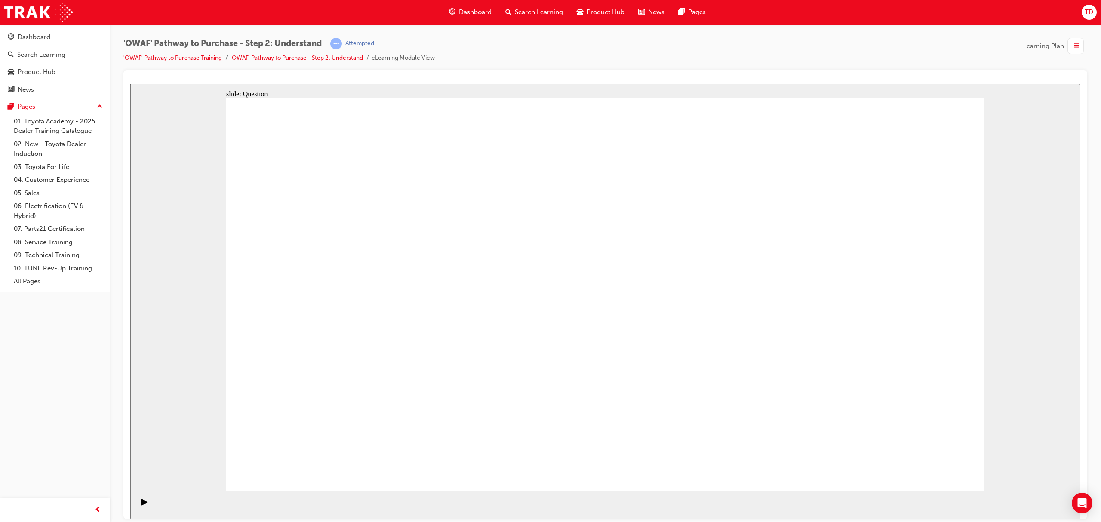
checkbox input "true"
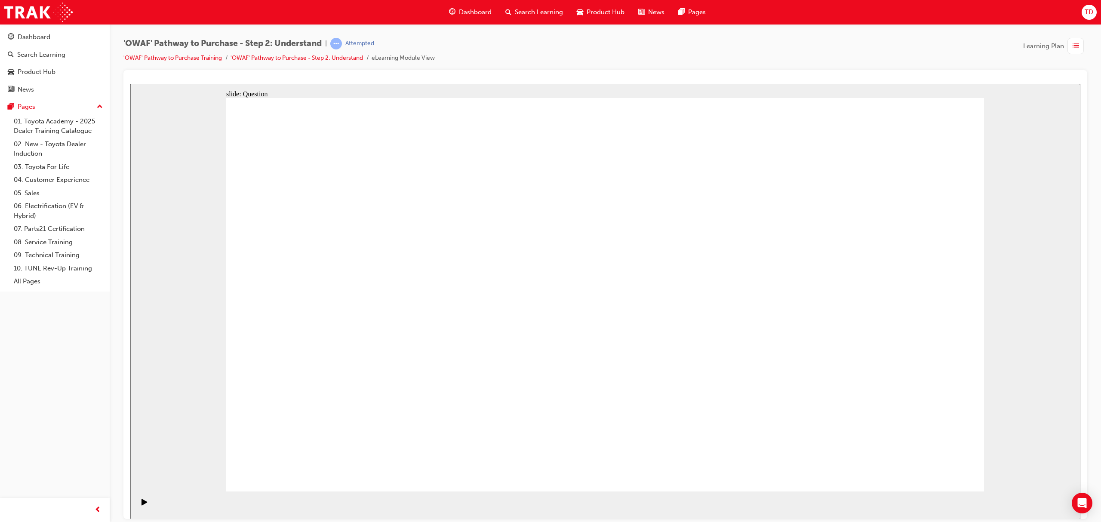
checkbox input "true"
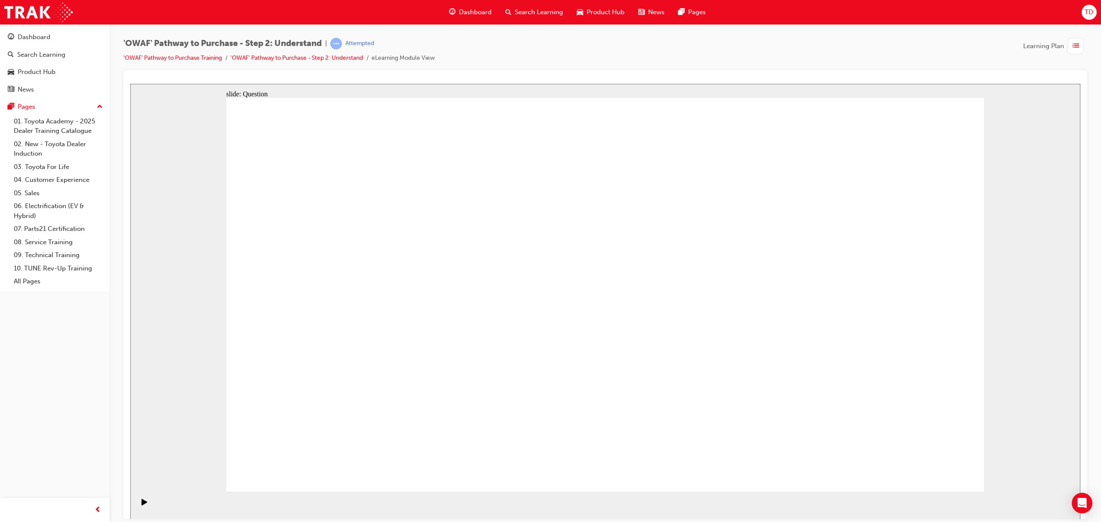
radio input "true"
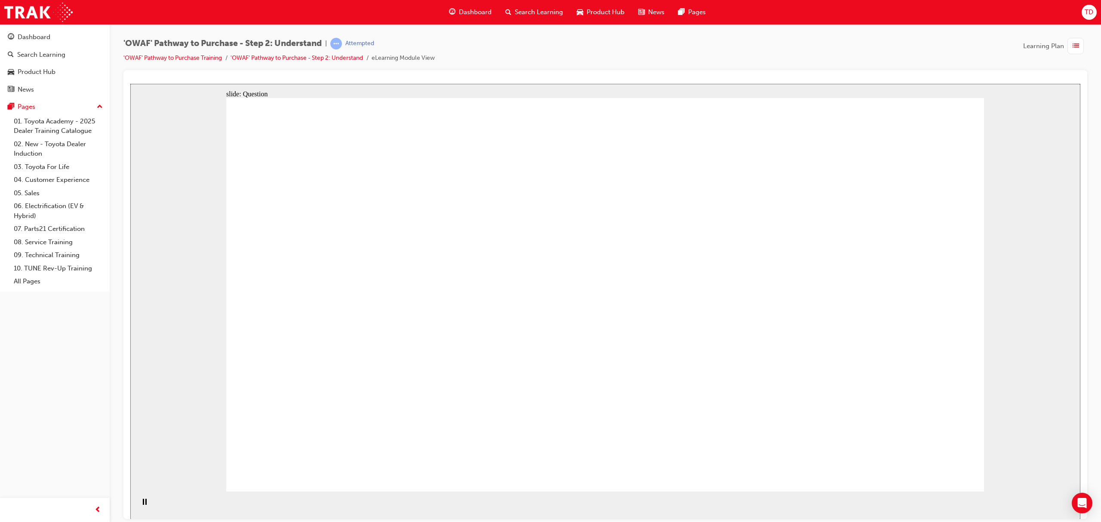
drag, startPoint x: 600, startPoint y: 257, endPoint x: 295, endPoint y: 411, distance: 341.9
drag, startPoint x: 543, startPoint y: 340, endPoint x: 392, endPoint y: 407, distance: 165.3
drag, startPoint x: 767, startPoint y: 264, endPoint x: 460, endPoint y: 406, distance: 337.8
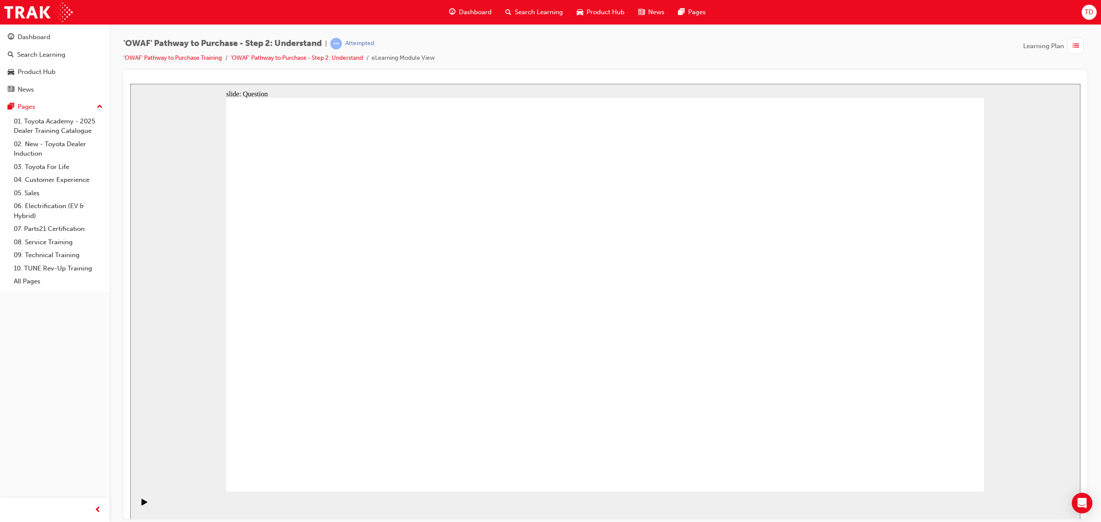
drag, startPoint x: 903, startPoint y: 263, endPoint x: 528, endPoint y: 414, distance: 403.6
drag, startPoint x: 376, startPoint y: 261, endPoint x: 601, endPoint y: 407, distance: 268.7
drag, startPoint x: 829, startPoint y: 251, endPoint x: 685, endPoint y: 385, distance: 196.0
drag, startPoint x: 307, startPoint y: 261, endPoint x: 824, endPoint y: 406, distance: 536.7
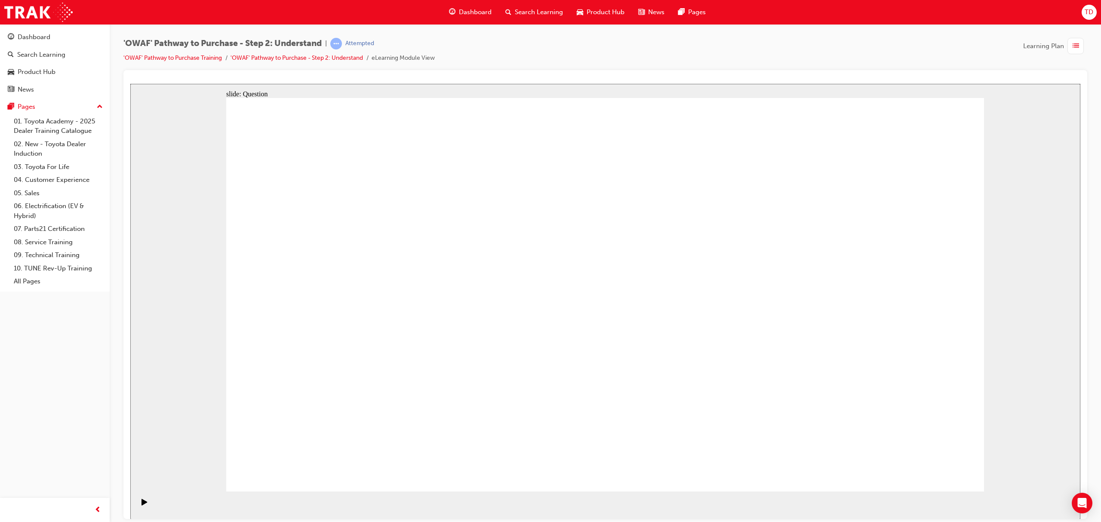
drag, startPoint x: 490, startPoint y: 264, endPoint x: 897, endPoint y: 401, distance: 429.7
drag, startPoint x: 567, startPoint y: 297, endPoint x: 765, endPoint y: 384, distance: 215.6
drag, startPoint x: 824, startPoint y: 395, endPoint x: 675, endPoint y: 184, distance: 257.7
drag, startPoint x: 760, startPoint y: 401, endPoint x: 821, endPoint y: 390, distance: 62.5
drag, startPoint x: 336, startPoint y: 270, endPoint x: 774, endPoint y: 414, distance: 462.1
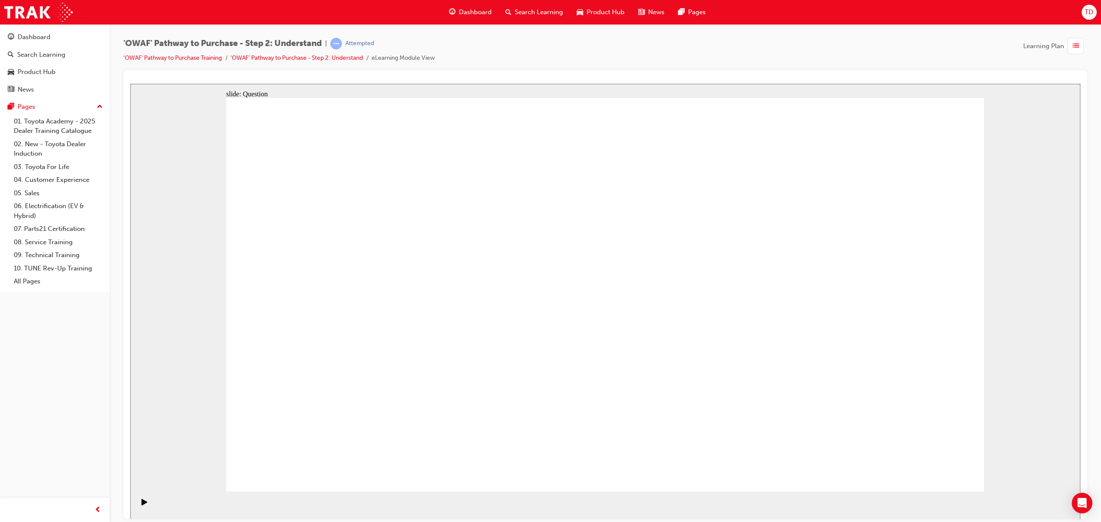
drag, startPoint x: 808, startPoint y: 369, endPoint x: 631, endPoint y: 378, distance: 177.5
drag, startPoint x: 763, startPoint y: 358, endPoint x: 427, endPoint y: 356, distance: 336.0
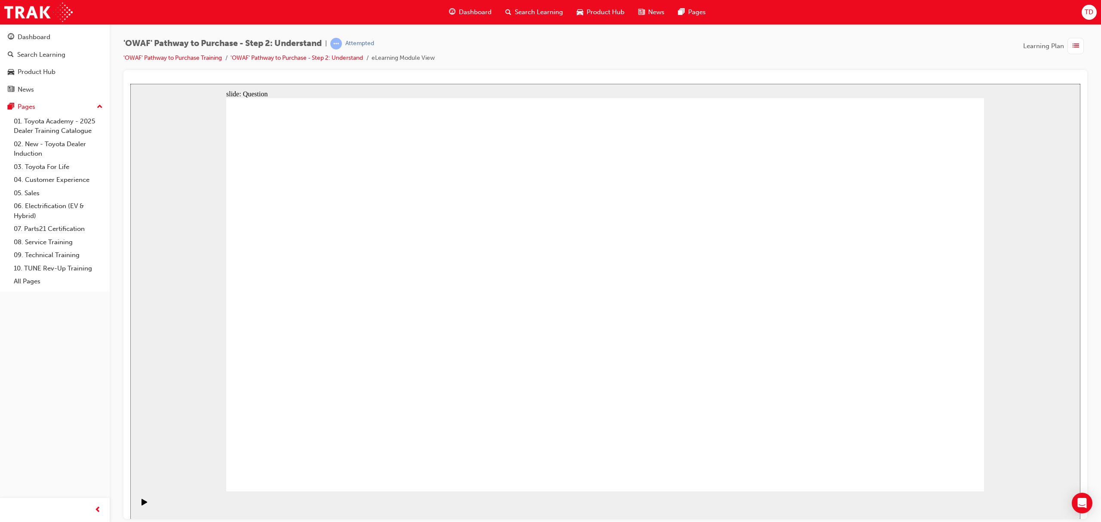
drag, startPoint x: 829, startPoint y: 353, endPoint x: 376, endPoint y: 372, distance: 453.0
drag, startPoint x: 783, startPoint y: 365, endPoint x: 651, endPoint y: 367, distance: 131.7
drag, startPoint x: 851, startPoint y: 358, endPoint x: 396, endPoint y: 387, distance: 455.3
drag, startPoint x: 832, startPoint y: 372, endPoint x: 389, endPoint y: 376, distance: 443.2
drag, startPoint x: 839, startPoint y: 365, endPoint x: 640, endPoint y: 373, distance: 198.5
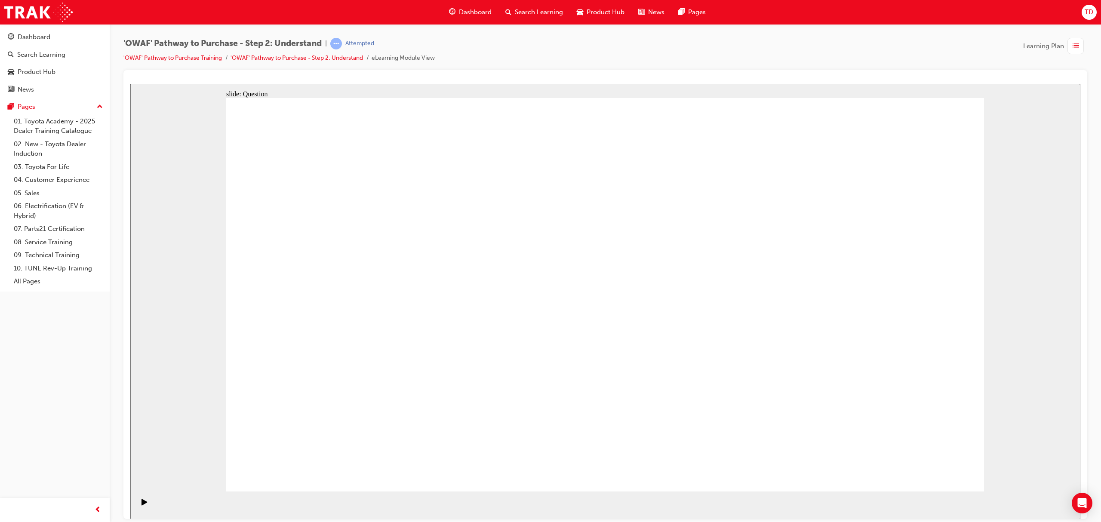
drag, startPoint x: 849, startPoint y: 355, endPoint x: 662, endPoint y: 363, distance: 187.8
drag, startPoint x: 786, startPoint y: 362, endPoint x: 347, endPoint y: 357, distance: 438.9
drag, startPoint x: 737, startPoint y: 348, endPoint x: 358, endPoint y: 372, distance: 379.8
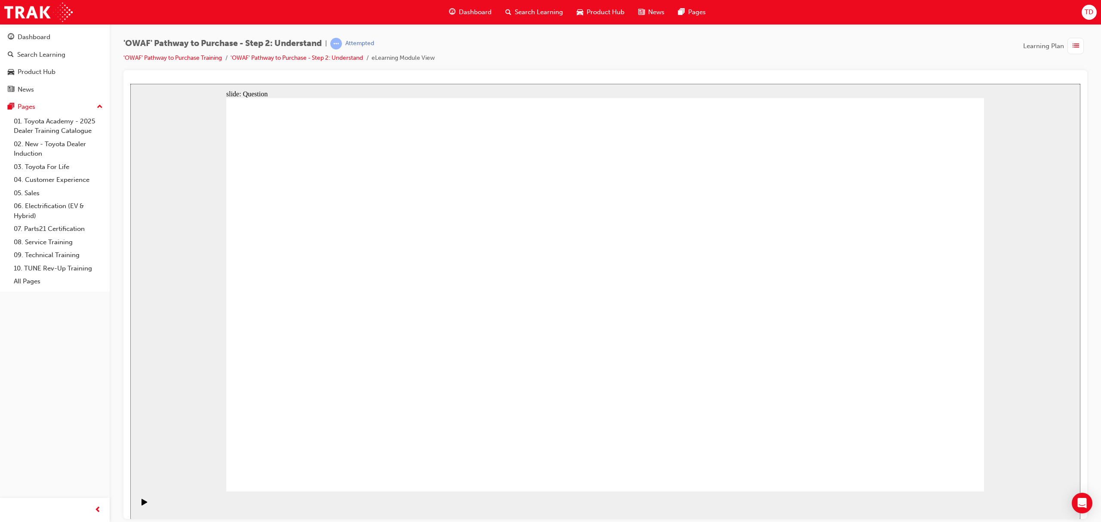
drag, startPoint x: 574, startPoint y: 331, endPoint x: 391, endPoint y: 345, distance: 183.4
drag, startPoint x: 859, startPoint y: 355, endPoint x: 398, endPoint y: 368, distance: 461.4
drag, startPoint x: 847, startPoint y: 358, endPoint x: 392, endPoint y: 353, distance: 455.2
drag, startPoint x: 844, startPoint y: 340, endPoint x: 623, endPoint y: 351, distance: 220.5
drag, startPoint x: 843, startPoint y: 349, endPoint x: 663, endPoint y: 356, distance: 180.9
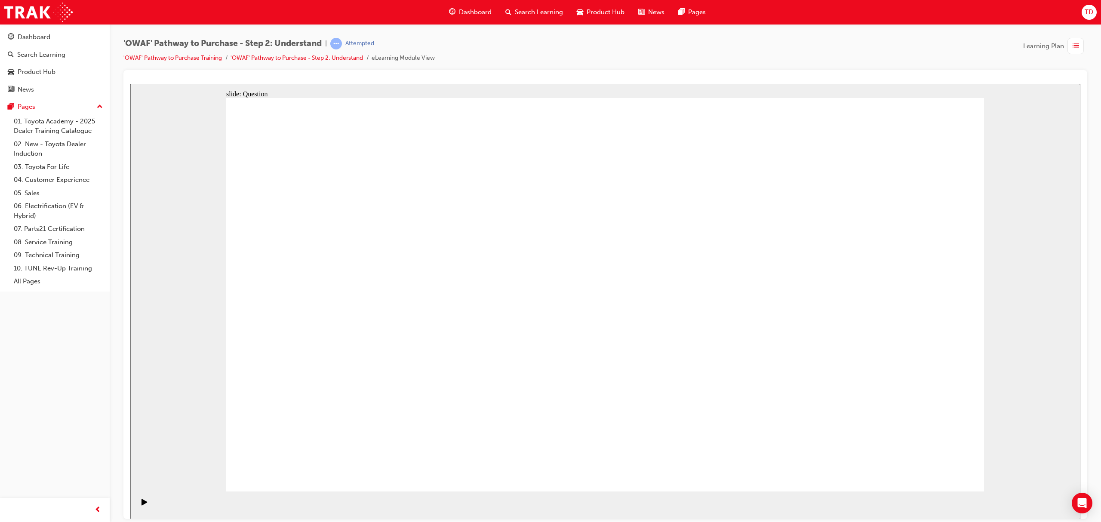
drag, startPoint x: 848, startPoint y: 358, endPoint x: 400, endPoint y: 322, distance: 449.3
drag, startPoint x: 424, startPoint y: 380, endPoint x: 419, endPoint y: 382, distance: 6.2
drag, startPoint x: 412, startPoint y: 413, endPoint x: 459, endPoint y: 271, distance: 149.4
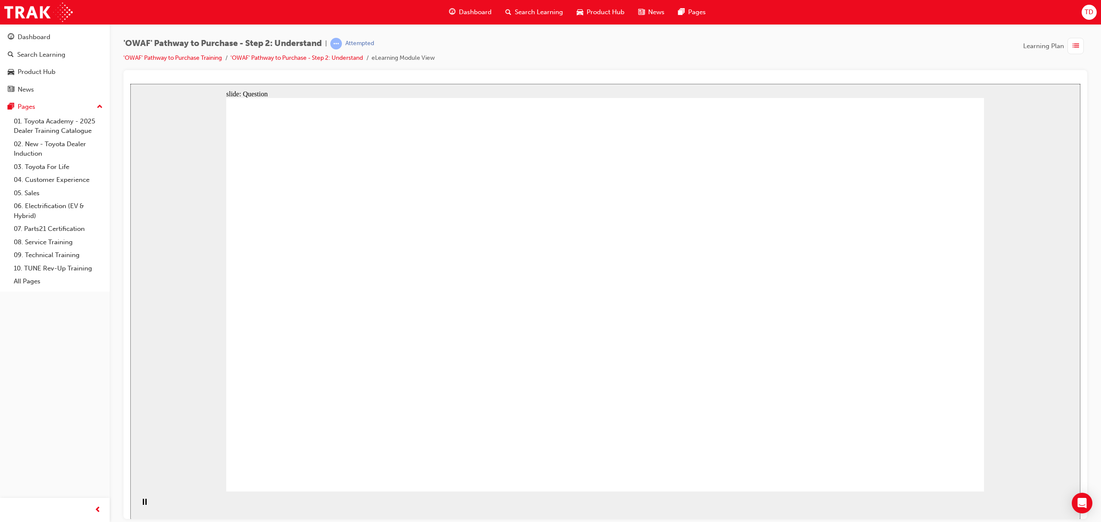
drag, startPoint x: 520, startPoint y: 454, endPoint x: 589, endPoint y: 275, distance: 191.5
drag, startPoint x: 679, startPoint y: 384, endPoint x: 739, endPoint y: 254, distance: 142.8
drag, startPoint x: 787, startPoint y: 453, endPoint x: 594, endPoint y: 287, distance: 254.8
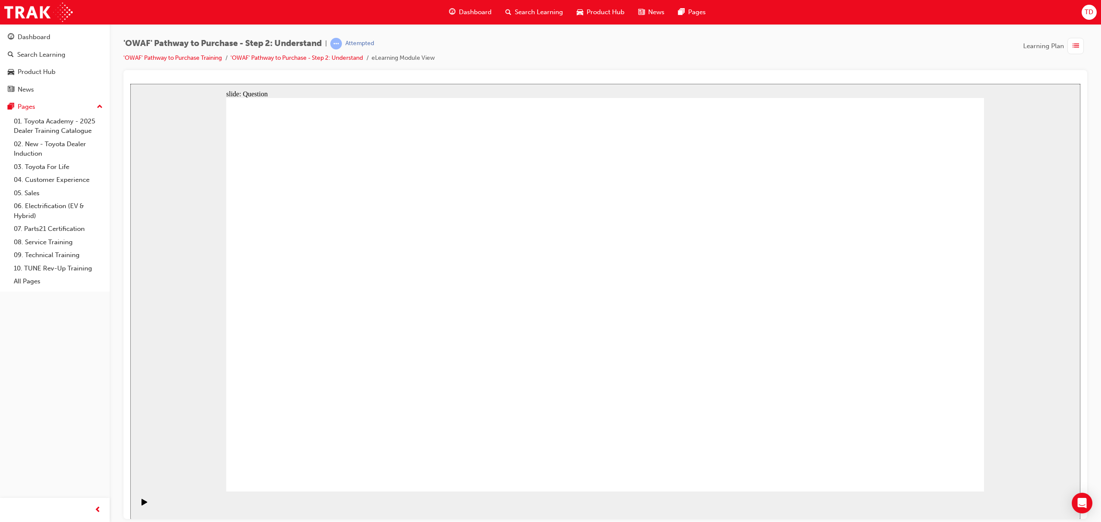
checkbox input "true"
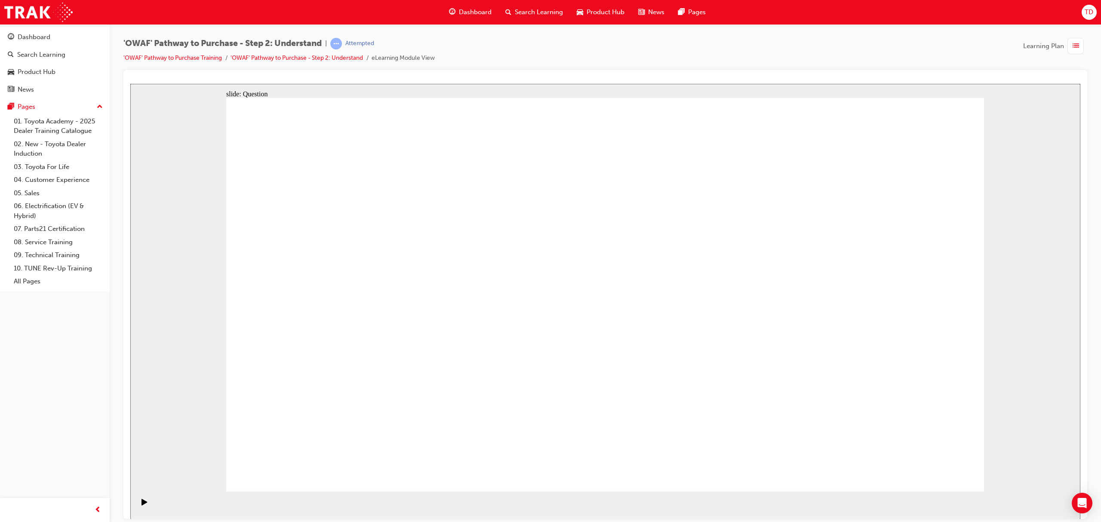
checkbox input "true"
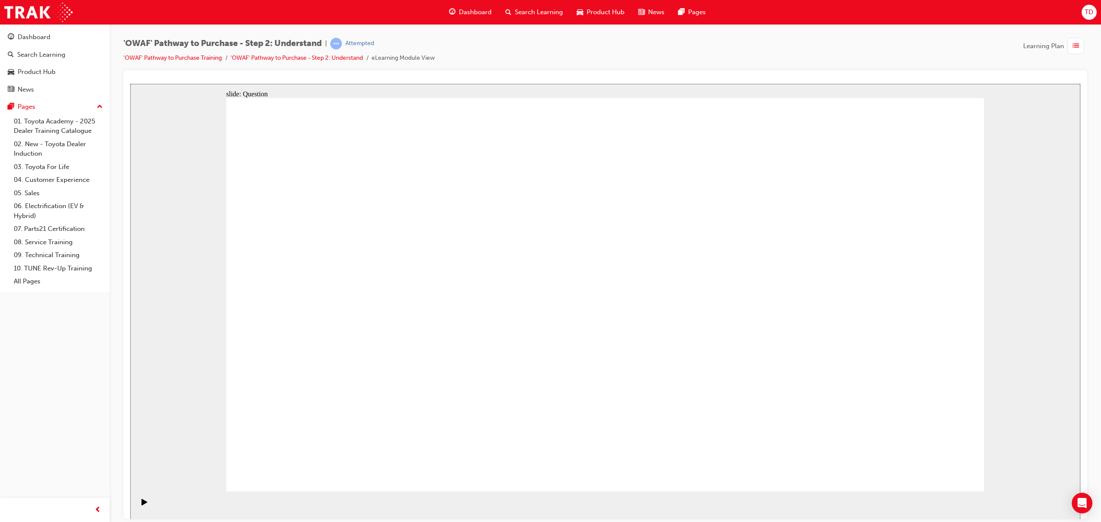
radio input "true"
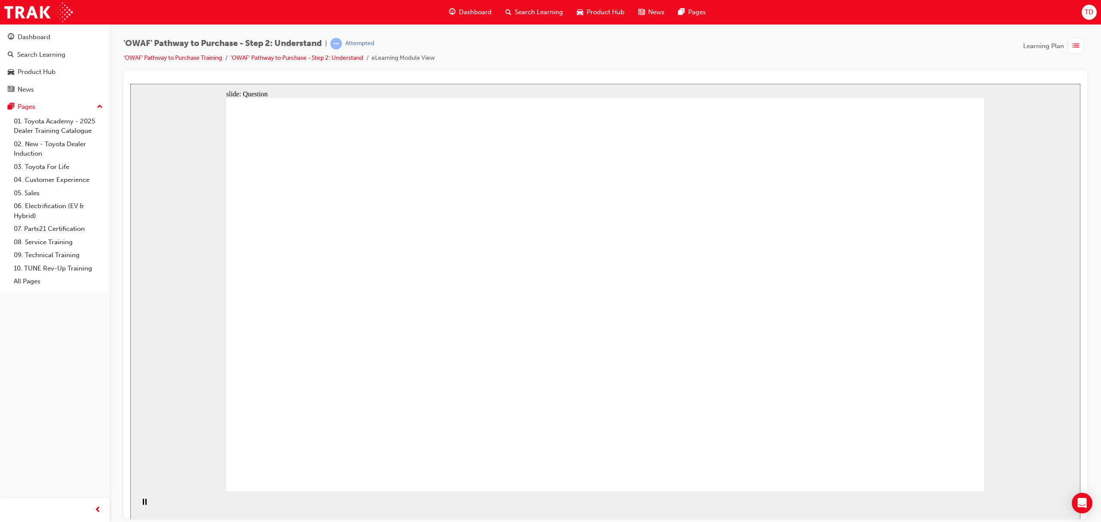
drag, startPoint x: 964, startPoint y: 454, endPoint x: 913, endPoint y: 461, distance: 51.6
drag, startPoint x: 305, startPoint y: 340, endPoint x: 313, endPoint y: 381, distance: 41.2
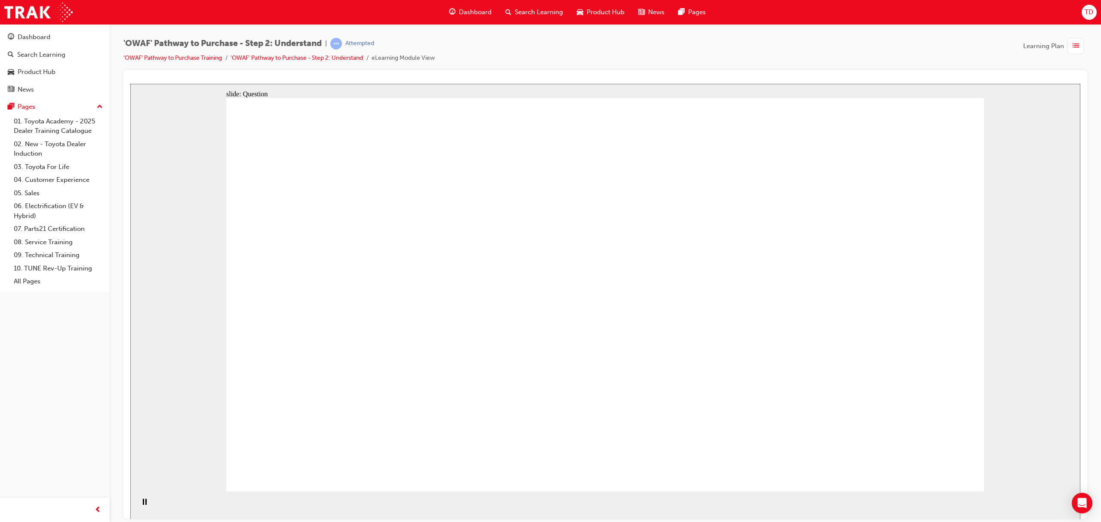
drag, startPoint x: 291, startPoint y: 355, endPoint x: 315, endPoint y: 392, distance: 44.5
drag, startPoint x: 316, startPoint y: 337, endPoint x: 312, endPoint y: 386, distance: 48.8
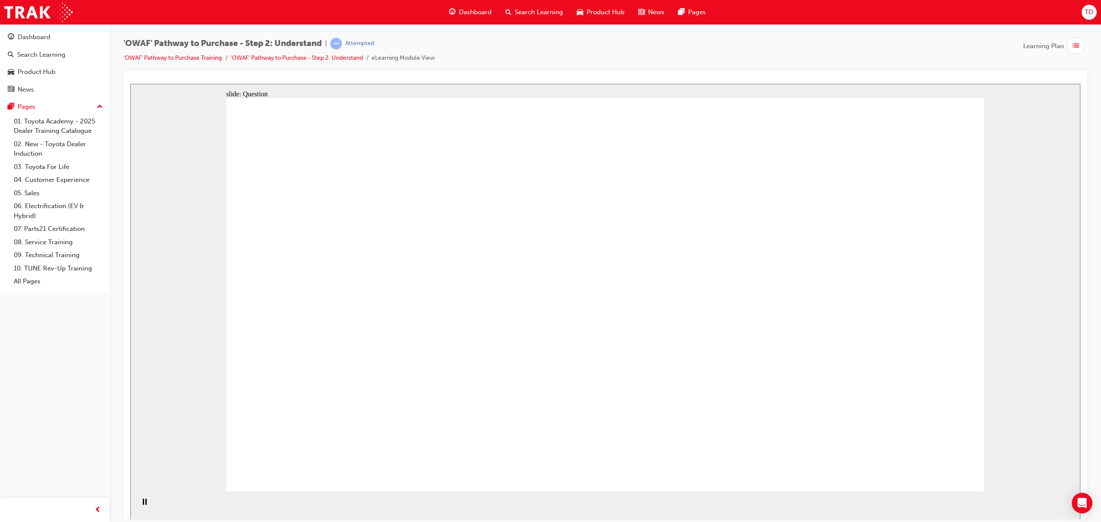
drag, startPoint x: 299, startPoint y: 346, endPoint x: 306, endPoint y: 425, distance: 78.6
drag, startPoint x: 312, startPoint y: 345, endPoint x: 353, endPoint y: 359, distance: 43.0
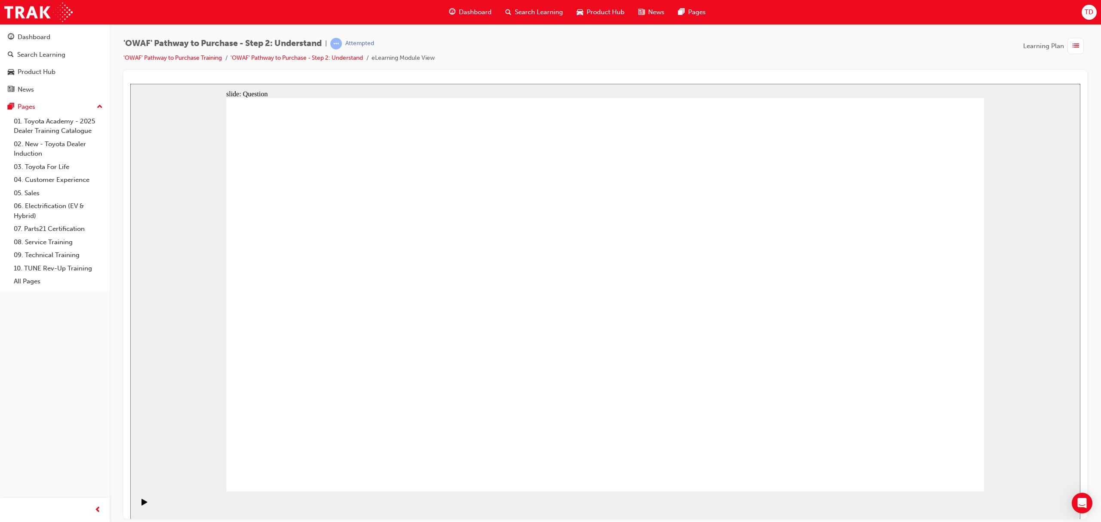
drag, startPoint x: 334, startPoint y: 290, endPoint x: 333, endPoint y: 393, distance: 102.4
drag, startPoint x: 417, startPoint y: 241, endPoint x: 432, endPoint y: 411, distance: 170.6
drag, startPoint x: 400, startPoint y: 327, endPoint x: 408, endPoint y: 414, distance: 87.7
drag, startPoint x: 456, startPoint y: 258, endPoint x: 484, endPoint y: 406, distance: 150.2
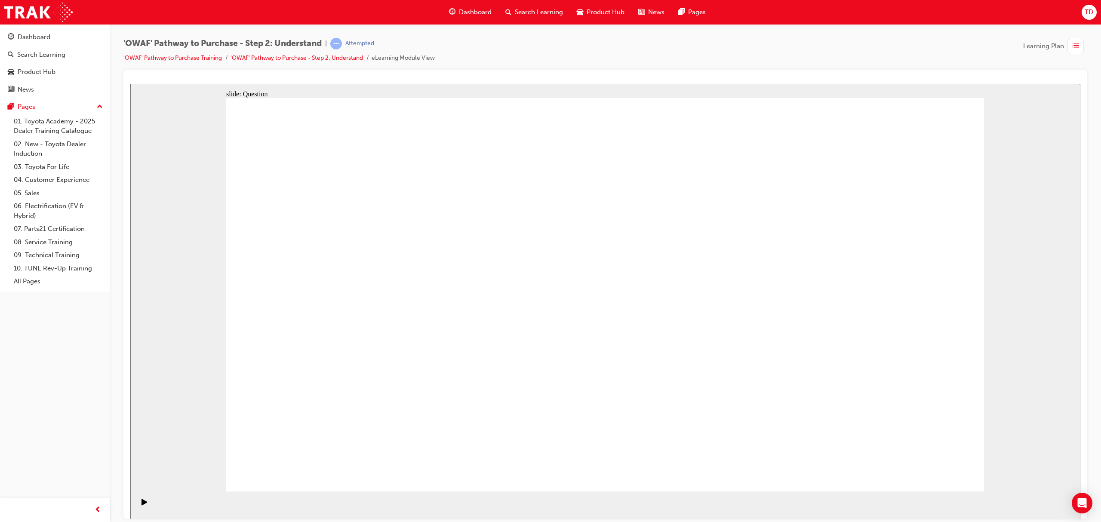
drag, startPoint x: 558, startPoint y: 378, endPoint x: 564, endPoint y: 399, distance: 21.7
drag, startPoint x: 602, startPoint y: 273, endPoint x: 634, endPoint y: 351, distance: 83.7
drag, startPoint x: 684, startPoint y: 272, endPoint x: 700, endPoint y: 415, distance: 143.4
drag, startPoint x: 778, startPoint y: 374, endPoint x: 787, endPoint y: 422, distance: 49.1
drag, startPoint x: 820, startPoint y: 276, endPoint x: 871, endPoint y: 480, distance: 210.8
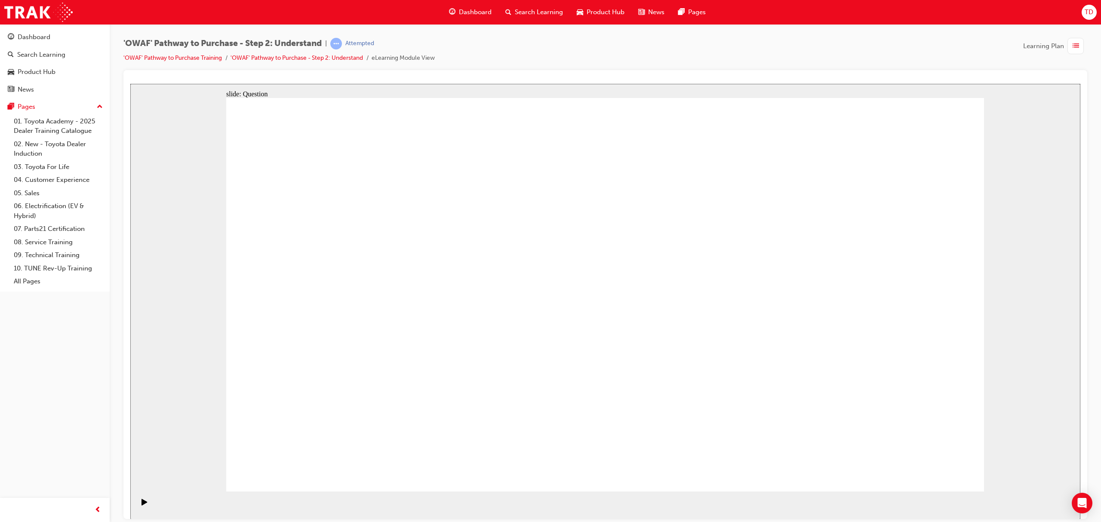
drag, startPoint x: 911, startPoint y: 271, endPoint x: 798, endPoint y: 424, distance: 190.7
drag, startPoint x: 787, startPoint y: 309, endPoint x: 849, endPoint y: 398, distance: 107.8
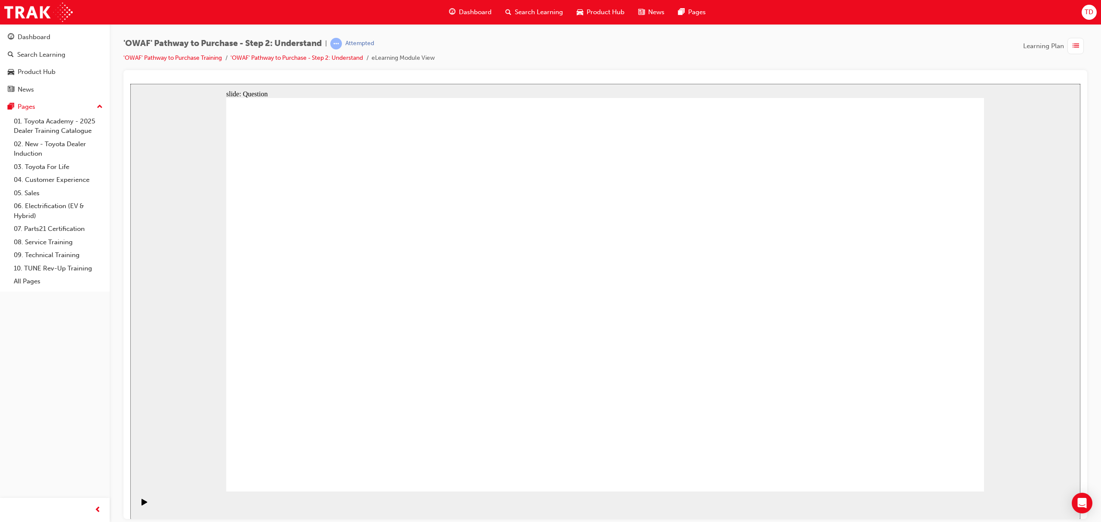
drag, startPoint x: 823, startPoint y: 363, endPoint x: 566, endPoint y: 368, distance: 256.5
drag, startPoint x: 852, startPoint y: 358, endPoint x: 386, endPoint y: 377, distance: 466.3
drag, startPoint x: 885, startPoint y: 385, endPoint x: 676, endPoint y: 398, distance: 209.9
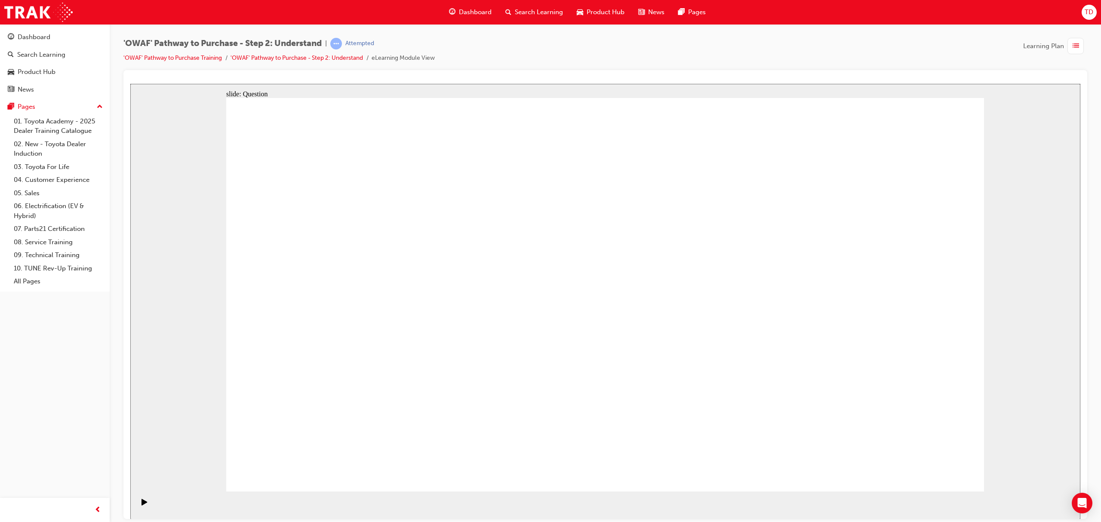
drag, startPoint x: 868, startPoint y: 369, endPoint x: 406, endPoint y: 384, distance: 461.9
drag, startPoint x: 873, startPoint y: 356, endPoint x: 639, endPoint y: 385, distance: 235.0
drag, startPoint x: 833, startPoint y: 357, endPoint x: 410, endPoint y: 353, distance: 423.4
drag, startPoint x: 792, startPoint y: 348, endPoint x: 404, endPoint y: 365, distance: 388.0
drag, startPoint x: 837, startPoint y: 355, endPoint x: 413, endPoint y: 367, distance: 424.0
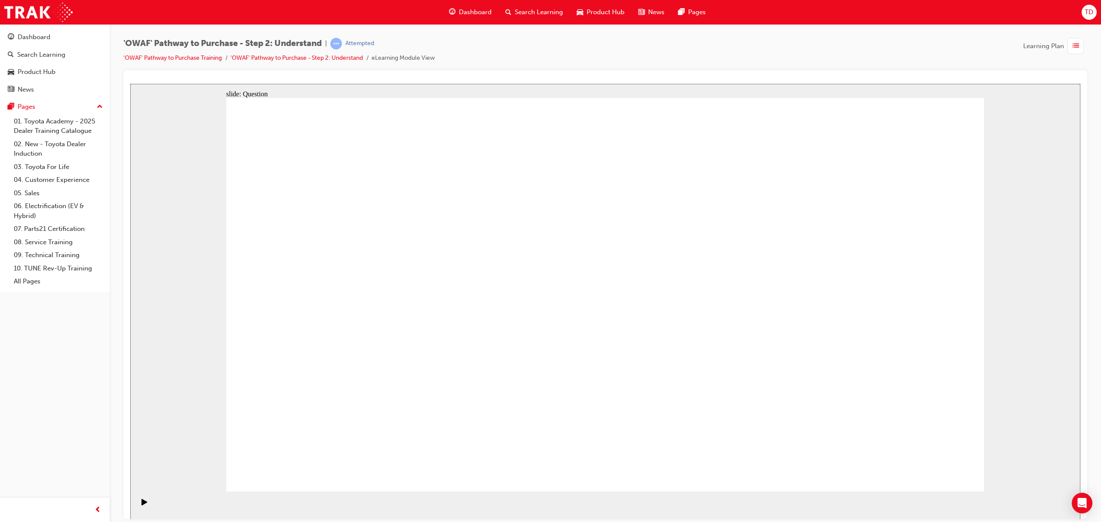
drag, startPoint x: 814, startPoint y: 381, endPoint x: 450, endPoint y: 392, distance: 364.6
drag, startPoint x: 825, startPoint y: 363, endPoint x: 262, endPoint y: 375, distance: 563.8
drag, startPoint x: 798, startPoint y: 339, endPoint x: 342, endPoint y: 345, distance: 456.1
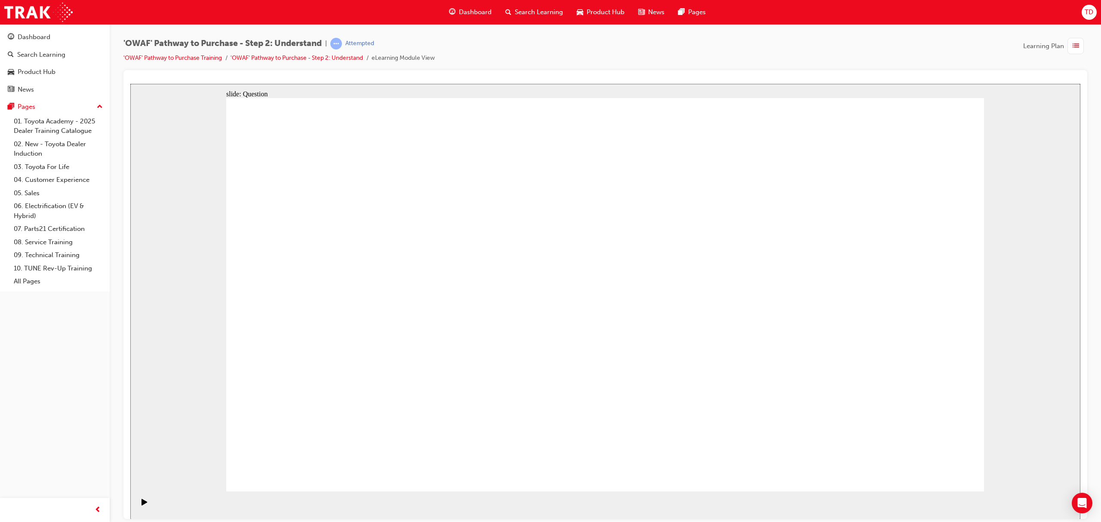
drag, startPoint x: 802, startPoint y: 342, endPoint x: 612, endPoint y: 336, distance: 190.7
drag, startPoint x: 825, startPoint y: 336, endPoint x: 400, endPoint y: 303, distance: 425.9
drag, startPoint x: 861, startPoint y: 344, endPoint x: 618, endPoint y: 349, distance: 242.3
drag, startPoint x: 809, startPoint y: 348, endPoint x: 352, endPoint y: 357, distance: 457.4
drag, startPoint x: 793, startPoint y: 382, endPoint x: 658, endPoint y: 386, distance: 135.2
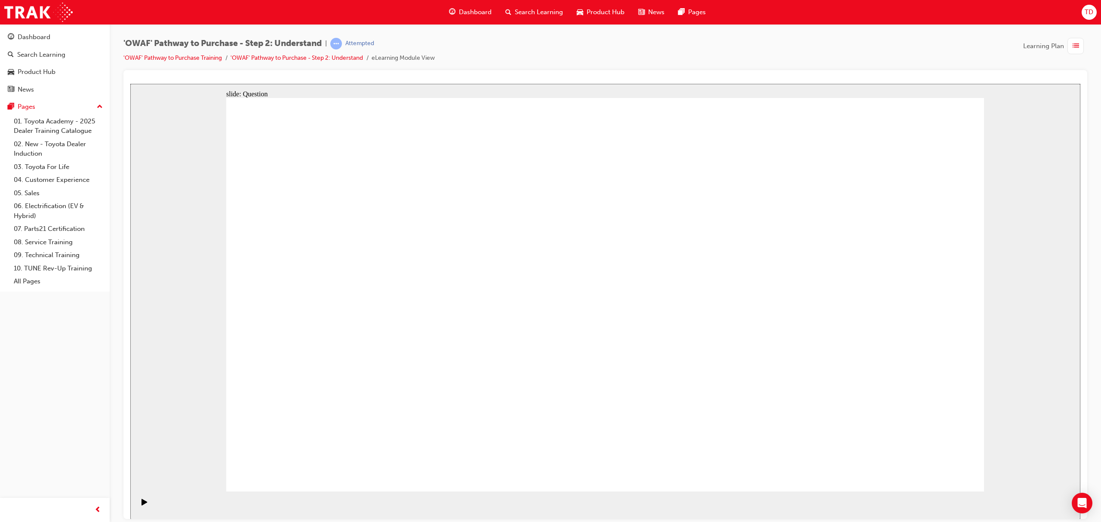
drag, startPoint x: 381, startPoint y: 415, endPoint x: 451, endPoint y: 301, distance: 134.2
drag, startPoint x: 526, startPoint y: 452, endPoint x: 611, endPoint y: 258, distance: 211.9
drag, startPoint x: 665, startPoint y: 384, endPoint x: 742, endPoint y: 268, distance: 139.0
drag, startPoint x: 759, startPoint y: 434, endPoint x: 623, endPoint y: 310, distance: 184.3
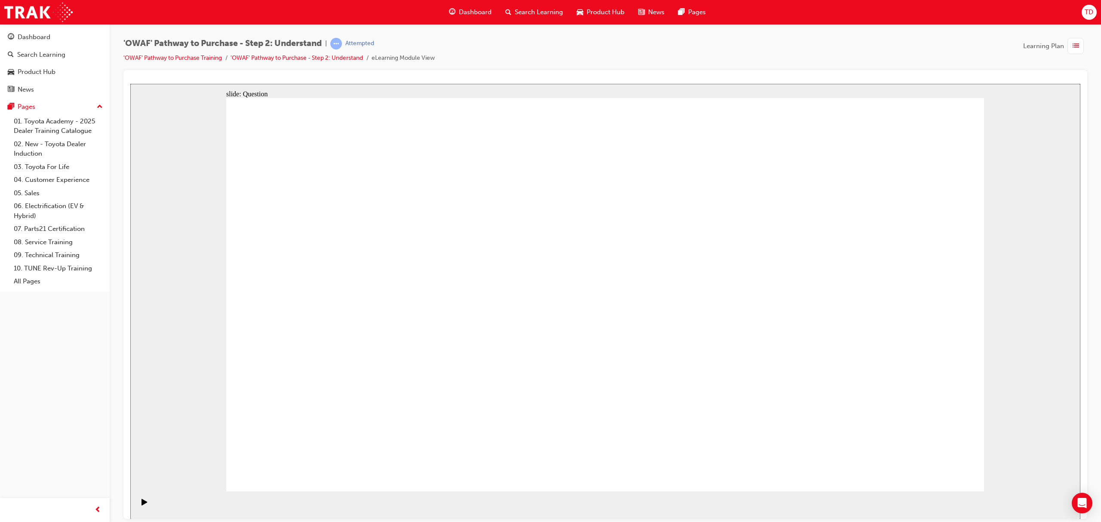
checkbox input "true"
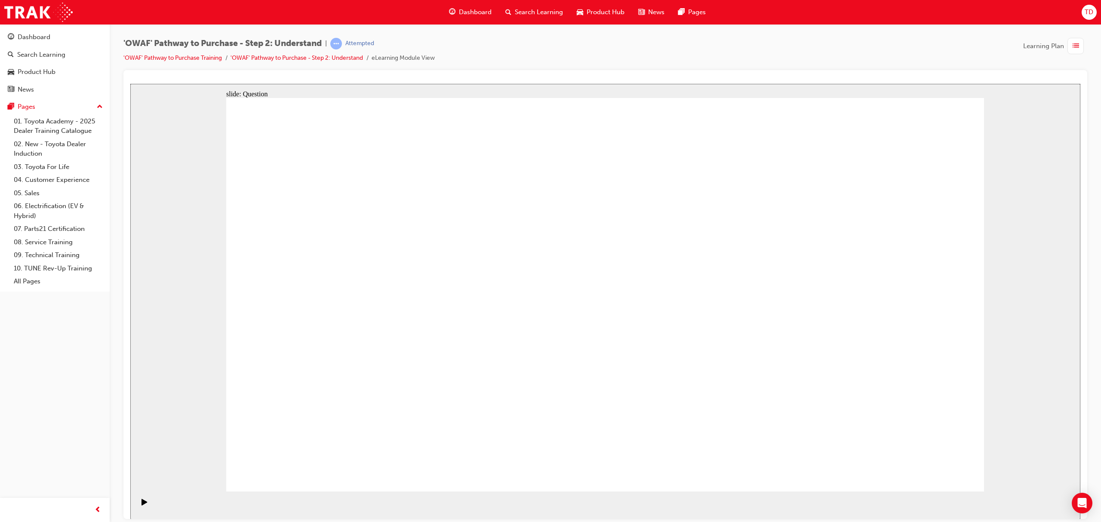
checkbox input "true"
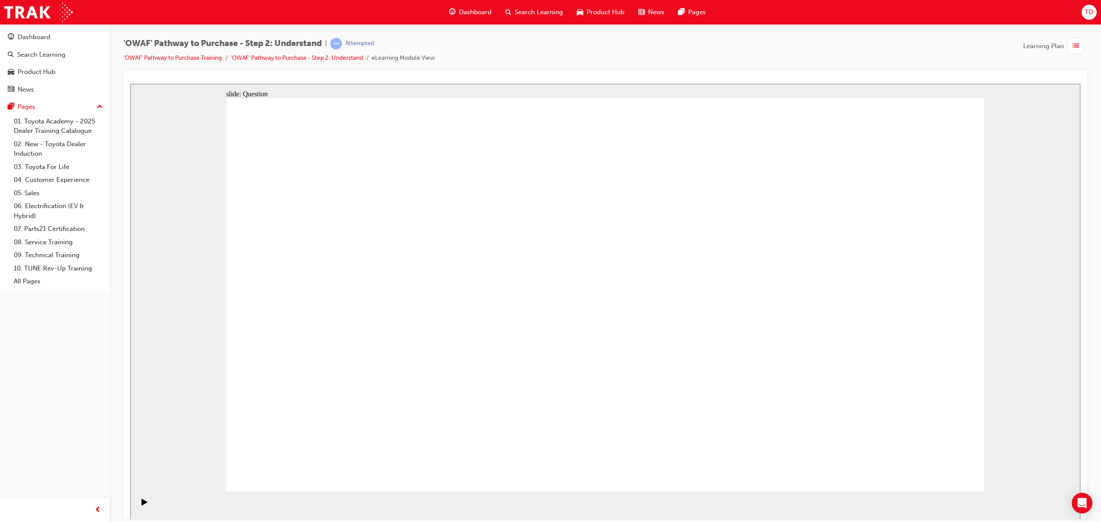
checkbox input "true"
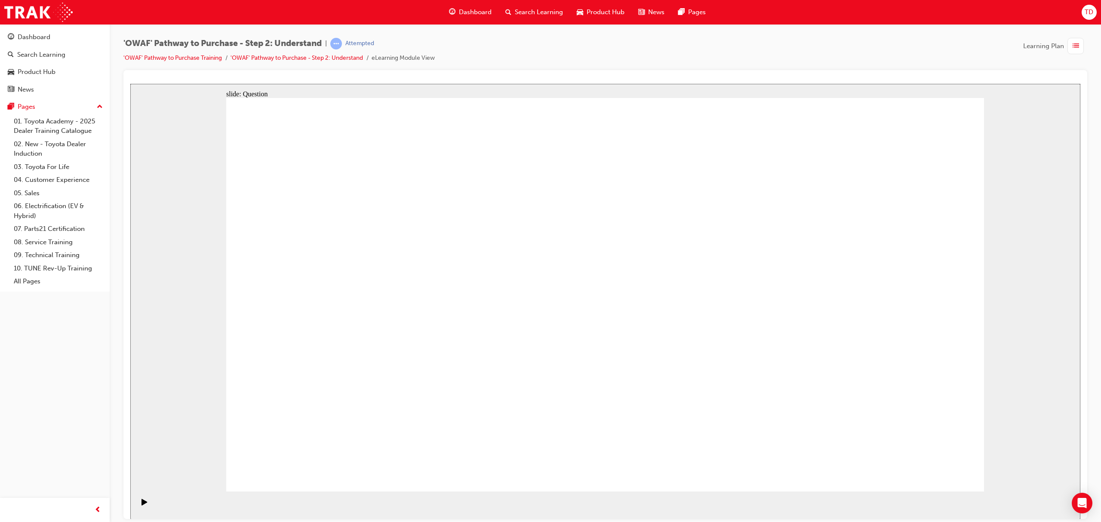
checkbox input "true"
checkbox input "false"
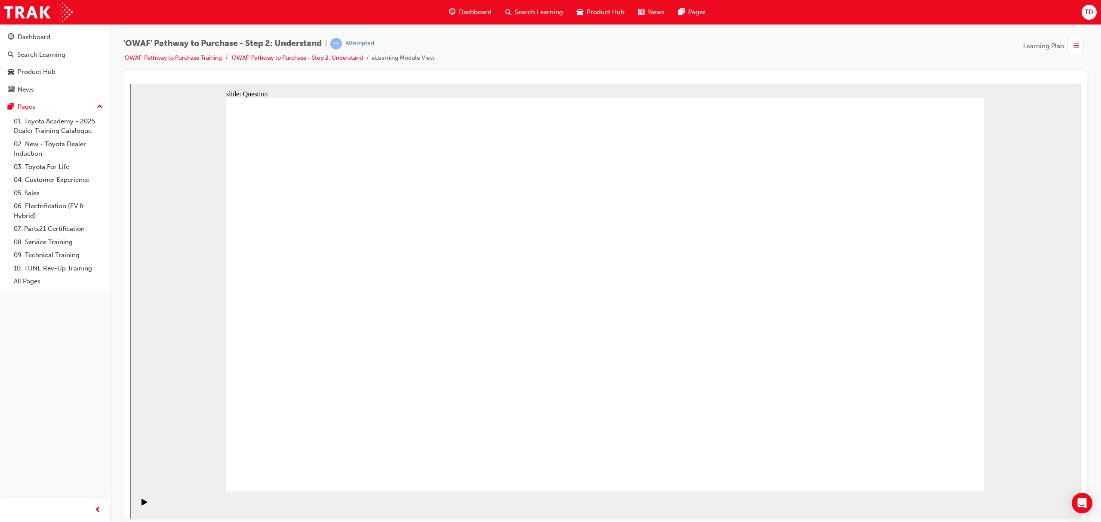
radio input "true"
drag, startPoint x: 610, startPoint y: 259, endPoint x: 316, endPoint y: 418, distance: 334.0
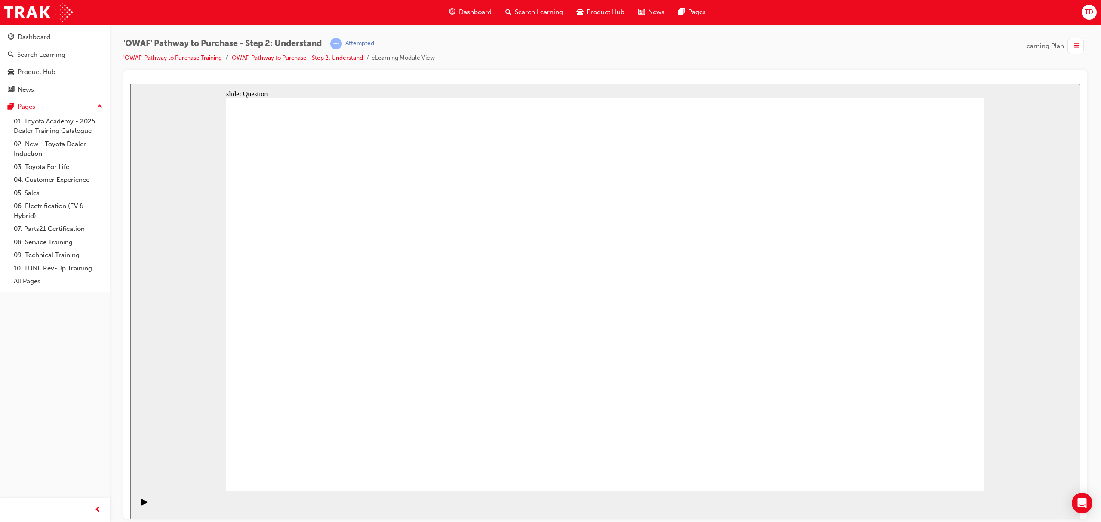
drag, startPoint x: 663, startPoint y: 275, endPoint x: 393, endPoint y: 408, distance: 300.6
drag, startPoint x: 709, startPoint y: 296, endPoint x: 445, endPoint y: 410, distance: 287.6
drag, startPoint x: 764, startPoint y: 337, endPoint x: 552, endPoint y: 408, distance: 223.3
drag, startPoint x: 383, startPoint y: 257, endPoint x: 599, endPoint y: 398, distance: 258.1
drag, startPoint x: 832, startPoint y: 267, endPoint x: 647, endPoint y: 411, distance: 234.5
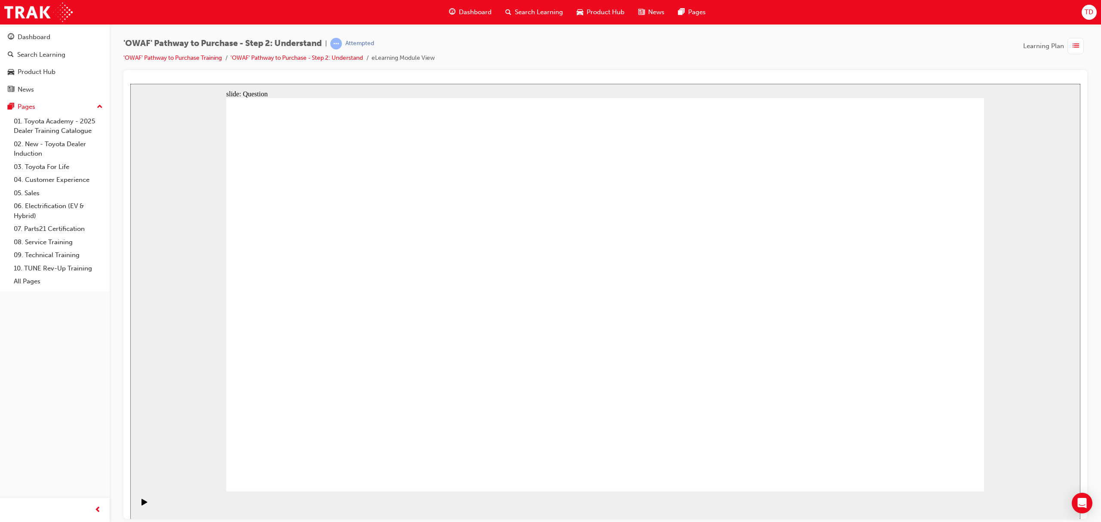
drag, startPoint x: 693, startPoint y: 367, endPoint x: 768, endPoint y: 422, distance: 93.2
drag, startPoint x: 529, startPoint y: 293, endPoint x: 726, endPoint y: 235, distance: 205.3
drag, startPoint x: 824, startPoint y: 403, endPoint x: 835, endPoint y: 399, distance: 11.8
drag, startPoint x: 478, startPoint y: 323, endPoint x: 735, endPoint y: 380, distance: 263.1
drag, startPoint x: 558, startPoint y: 269, endPoint x: 935, endPoint y: 404, distance: 400.8
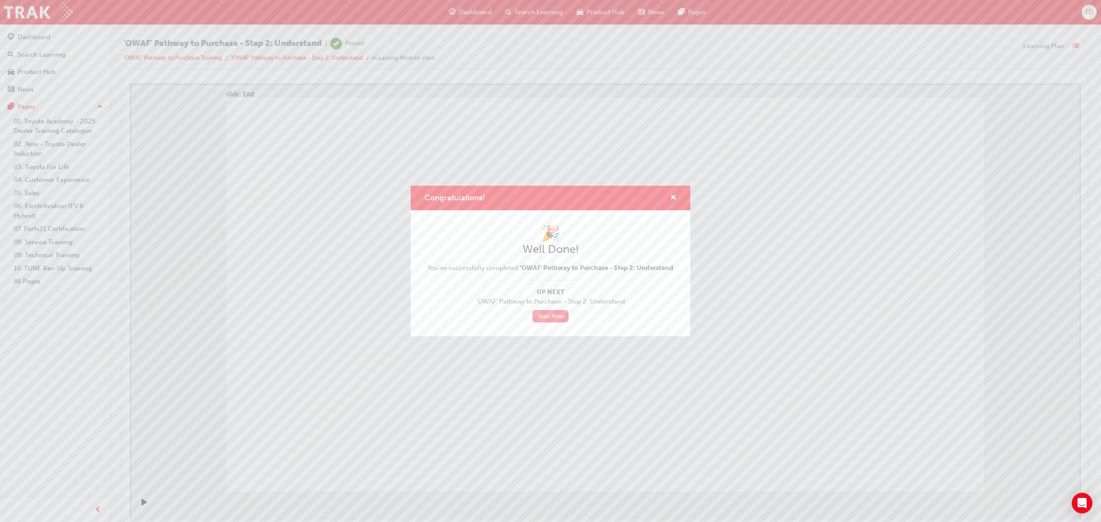
click at [553, 321] on link "Start Now" at bounding box center [551, 316] width 36 height 12
click at [672, 197] on span "cross-icon" at bounding box center [673, 198] width 6 height 8
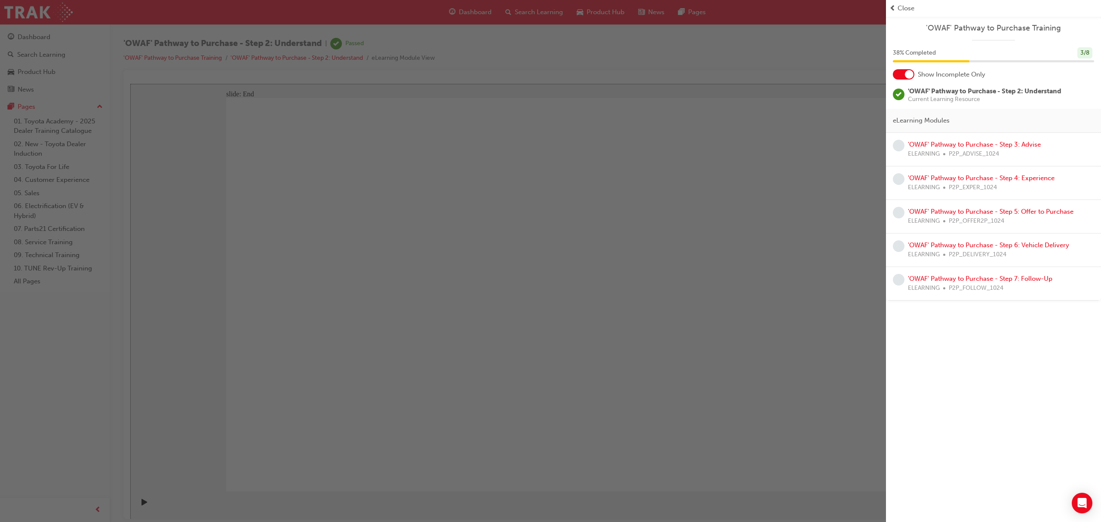
click at [483, 15] on div "button" at bounding box center [443, 261] width 886 height 522
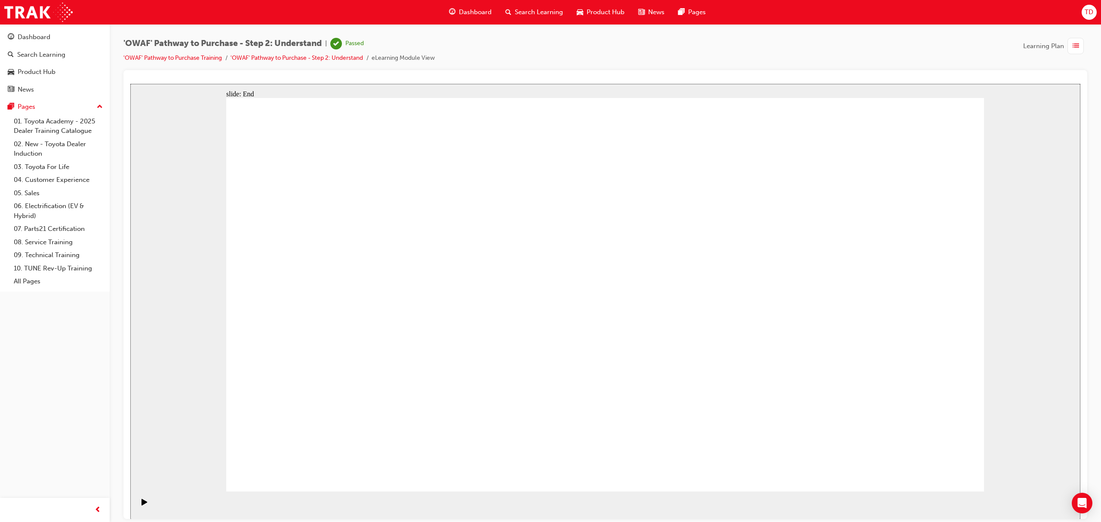
click at [478, 15] on span "Dashboard" at bounding box center [475, 12] width 33 height 10
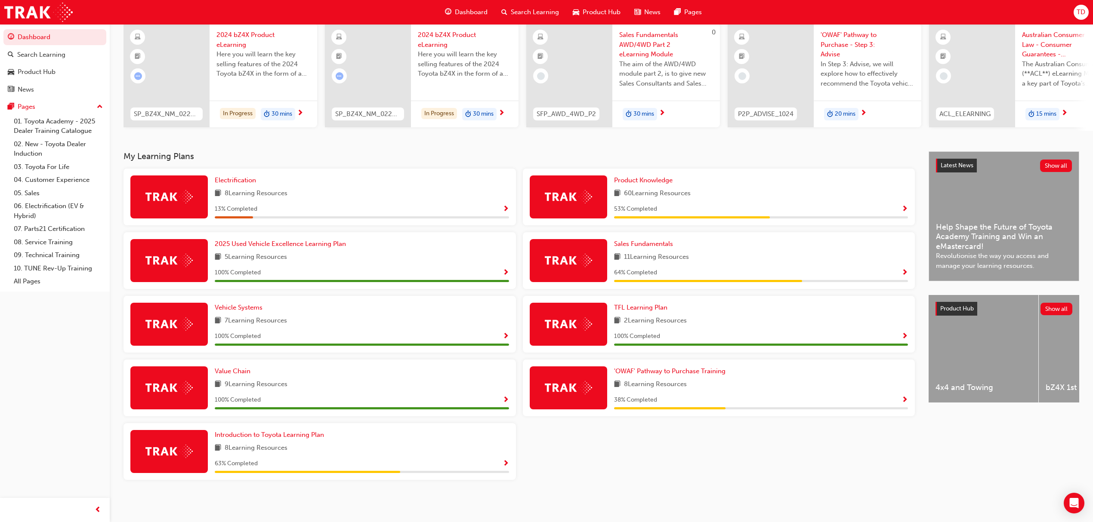
scroll to position [71, 0]
click at [647, 242] on span "Sales Fundamentals" at bounding box center [643, 244] width 59 height 8
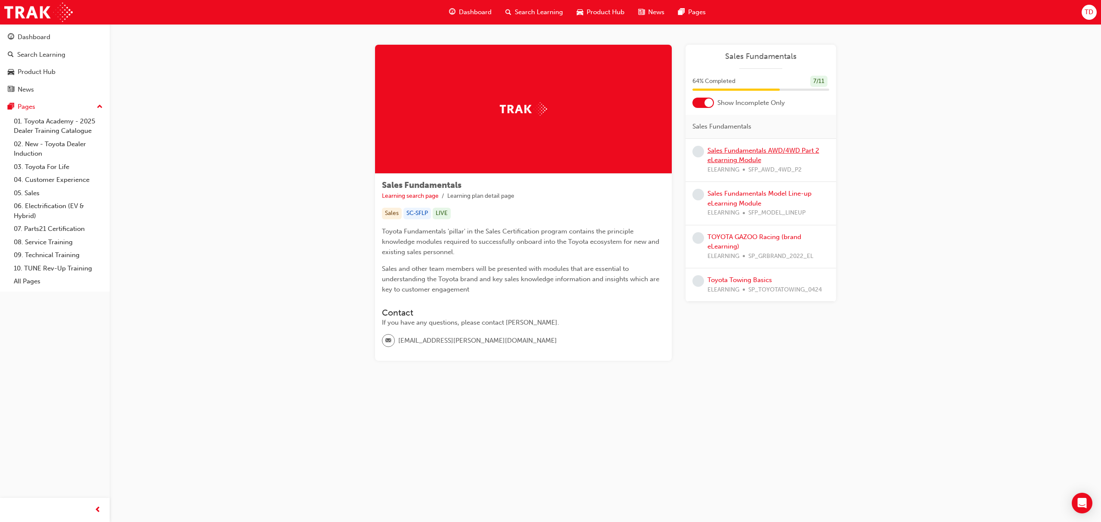
click at [747, 160] on link "Sales Fundamentals AWD/4WD Part 2 eLearning Module" at bounding box center [764, 156] width 112 height 18
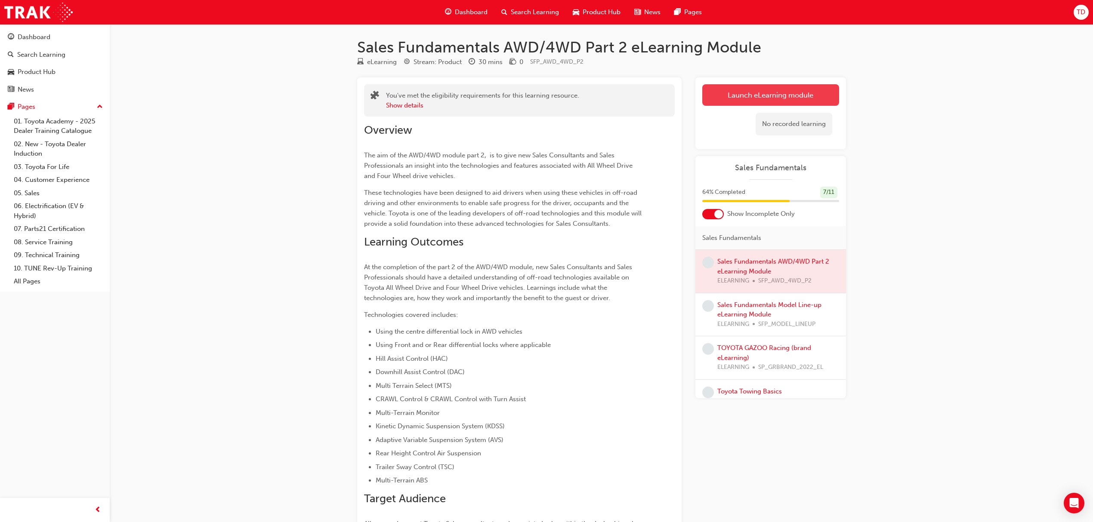
click at [737, 100] on link "Launch eLearning module" at bounding box center [770, 95] width 137 height 22
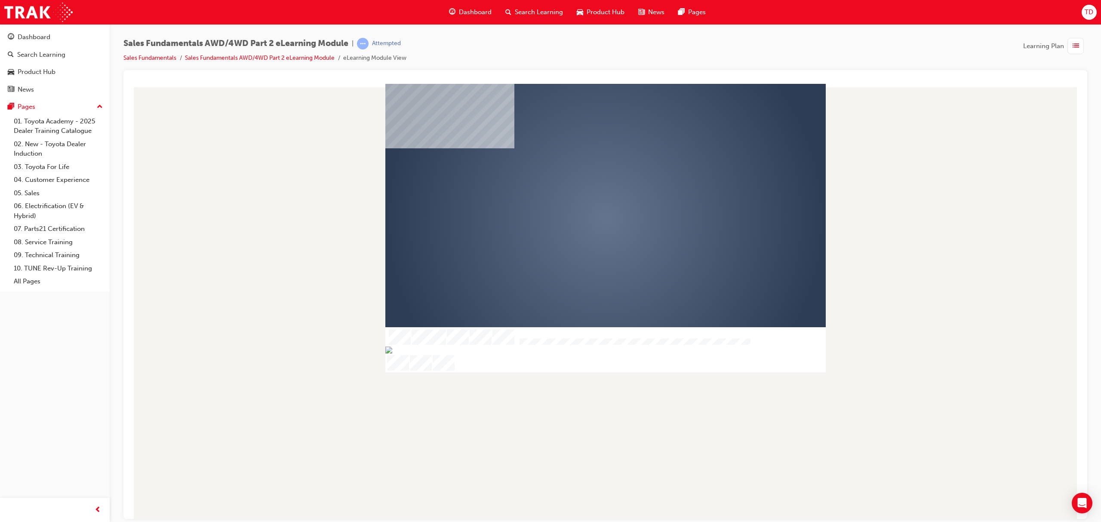
click at [581, 194] on div "play" at bounding box center [581, 194] width 0 height 0
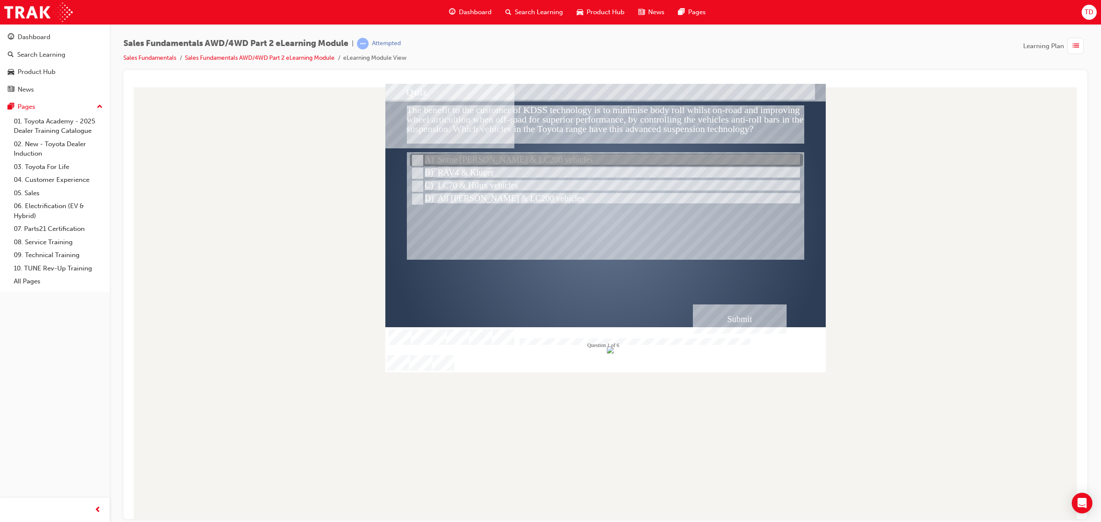
click at [496, 157] on div at bounding box center [606, 160] width 393 height 13
radio input "true"
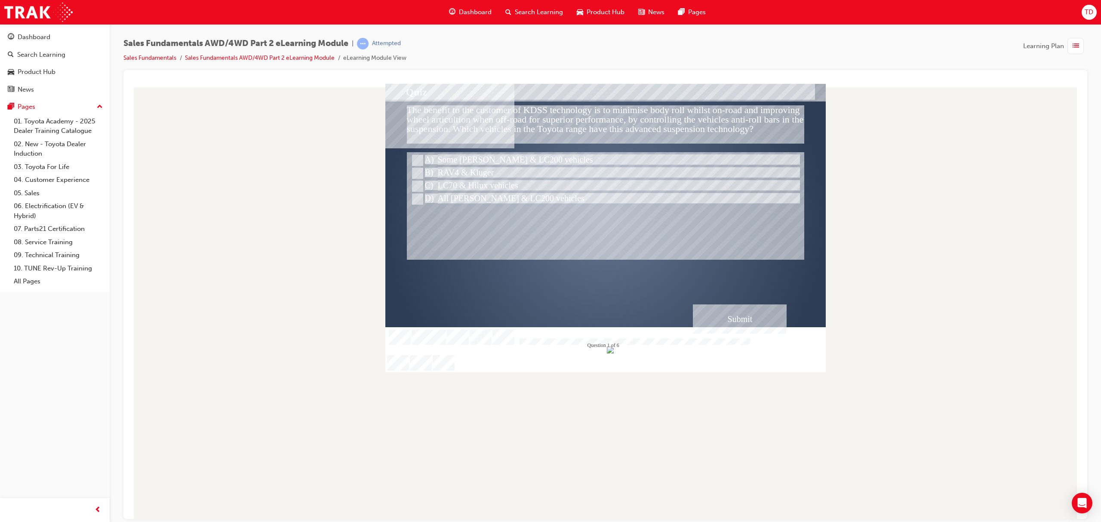
click at [752, 321] on div "Submit" at bounding box center [740, 318] width 94 height 29
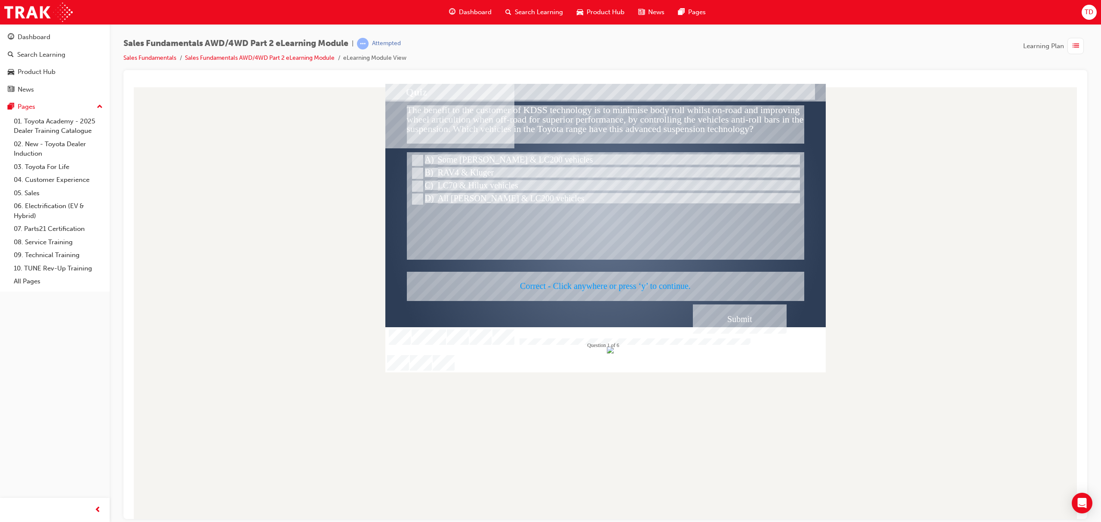
click at [744, 321] on div at bounding box center [606, 227] width 441 height 289
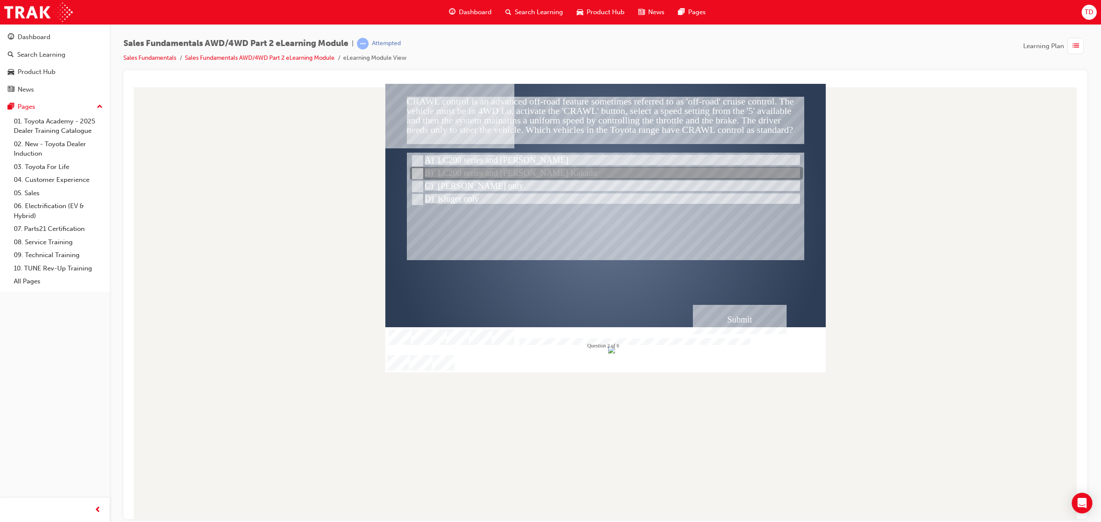
click at [497, 174] on div at bounding box center [606, 173] width 393 height 13
radio input "true"
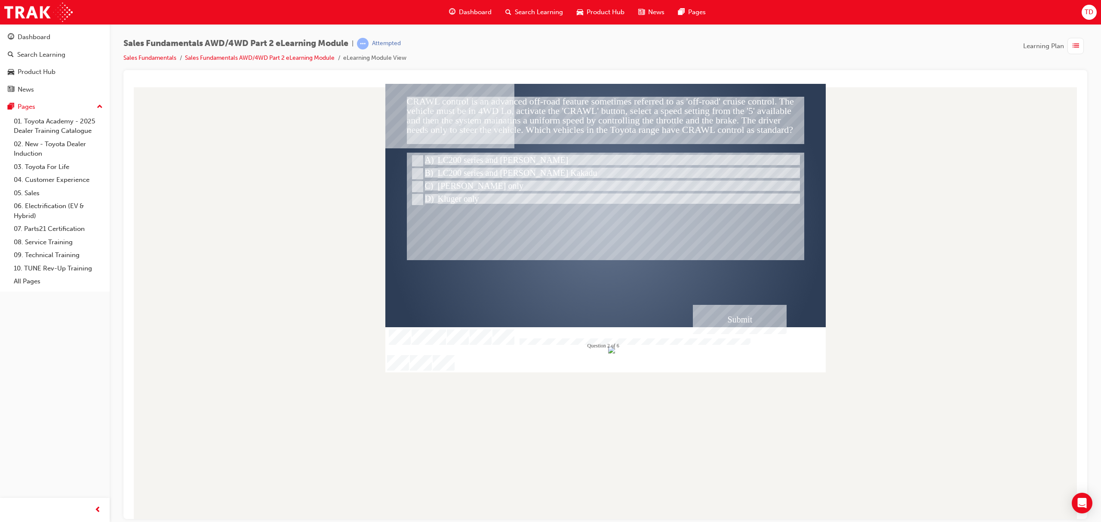
click at [749, 320] on div "Submit" at bounding box center [740, 319] width 94 height 29
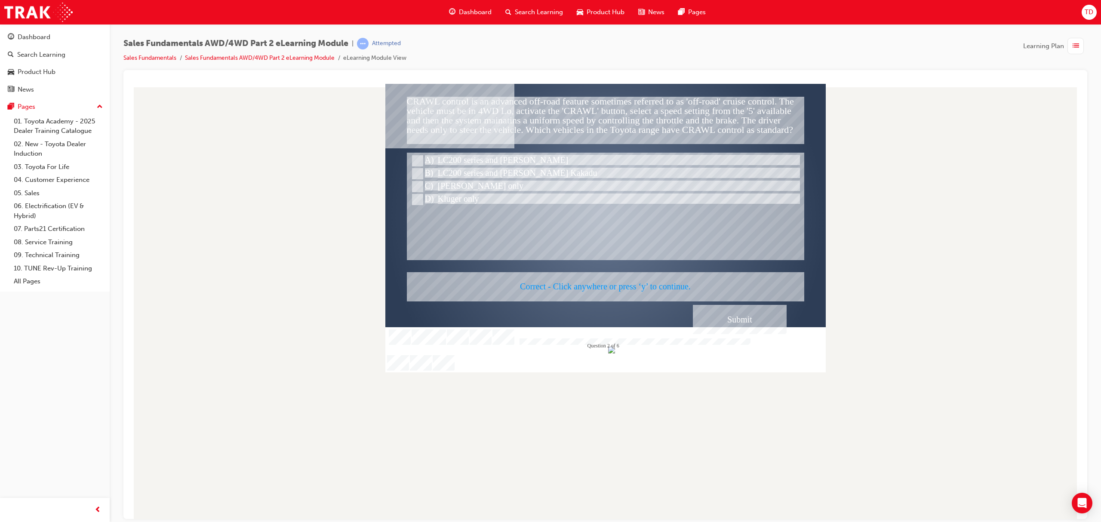
click at [749, 320] on div at bounding box center [606, 227] width 441 height 289
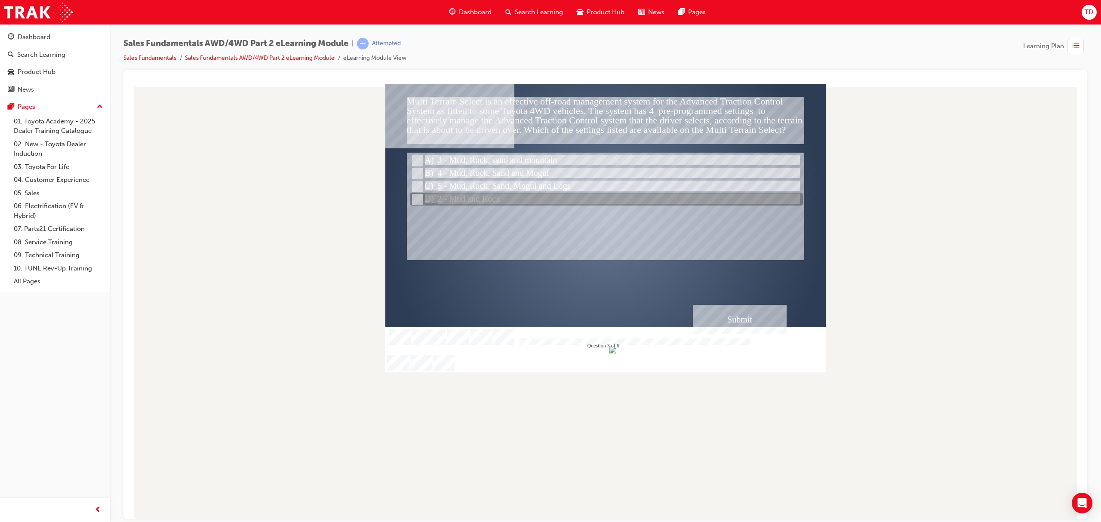
click at [511, 200] on div at bounding box center [606, 199] width 393 height 13
radio input "true"
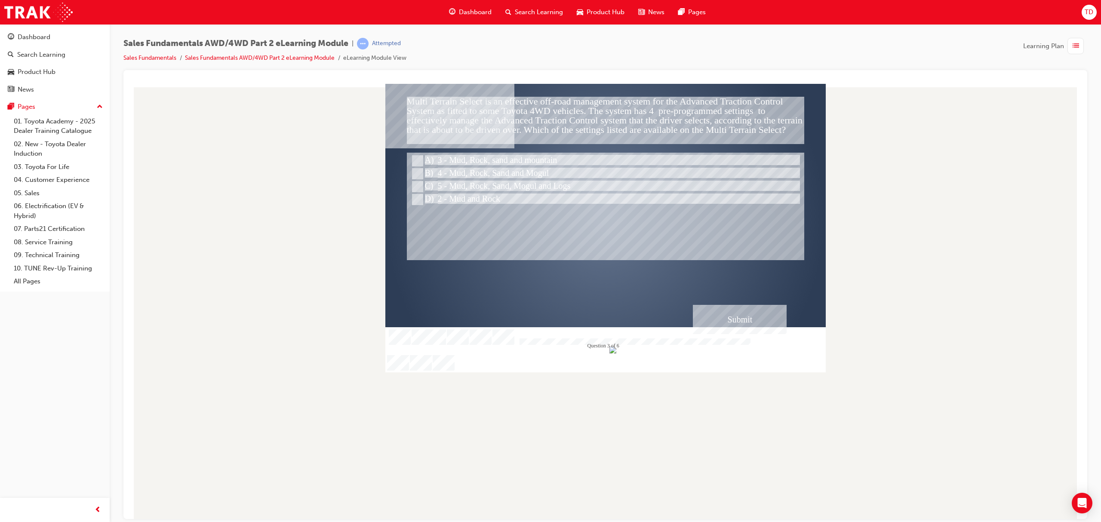
click at [730, 321] on div "Submit" at bounding box center [740, 319] width 94 height 29
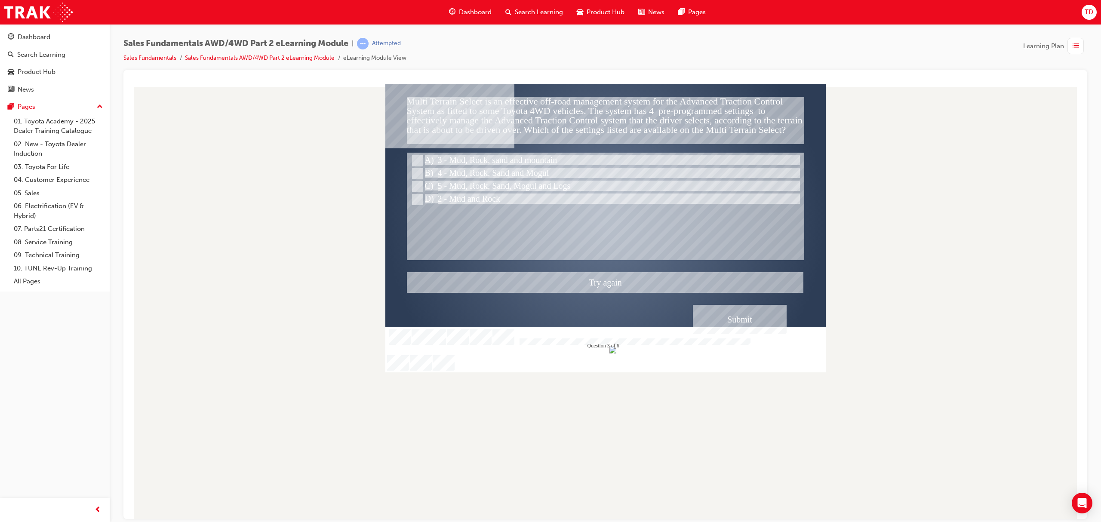
click at [722, 315] on div at bounding box center [606, 227] width 441 height 289
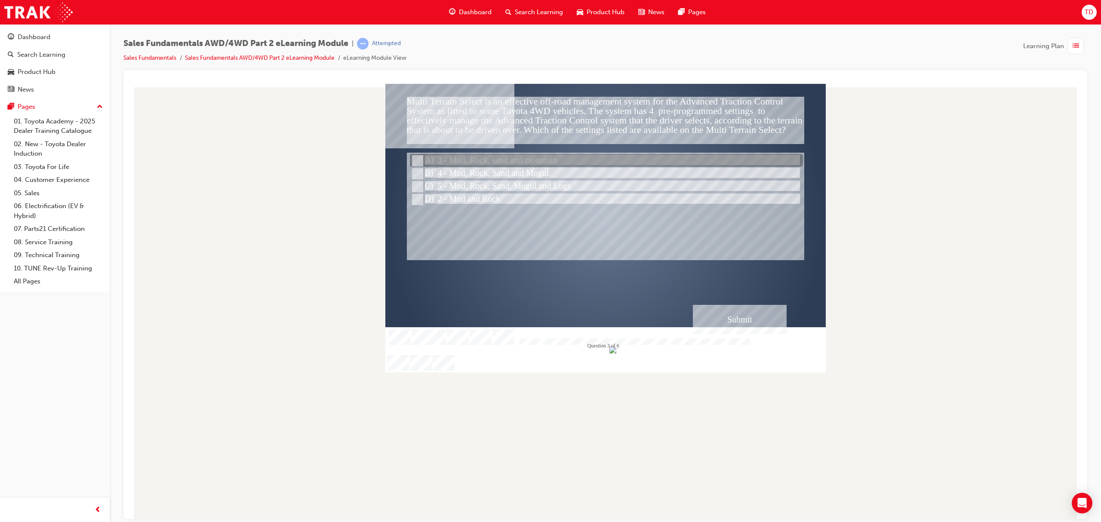
click at [520, 161] on div at bounding box center [606, 160] width 393 height 13
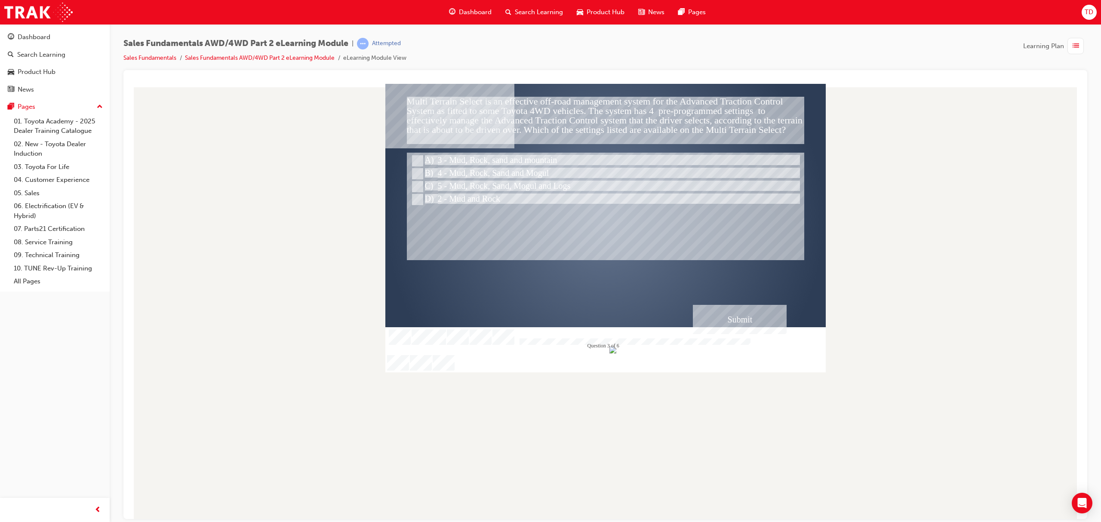
click at [731, 316] on div "Submit" at bounding box center [740, 319] width 94 height 29
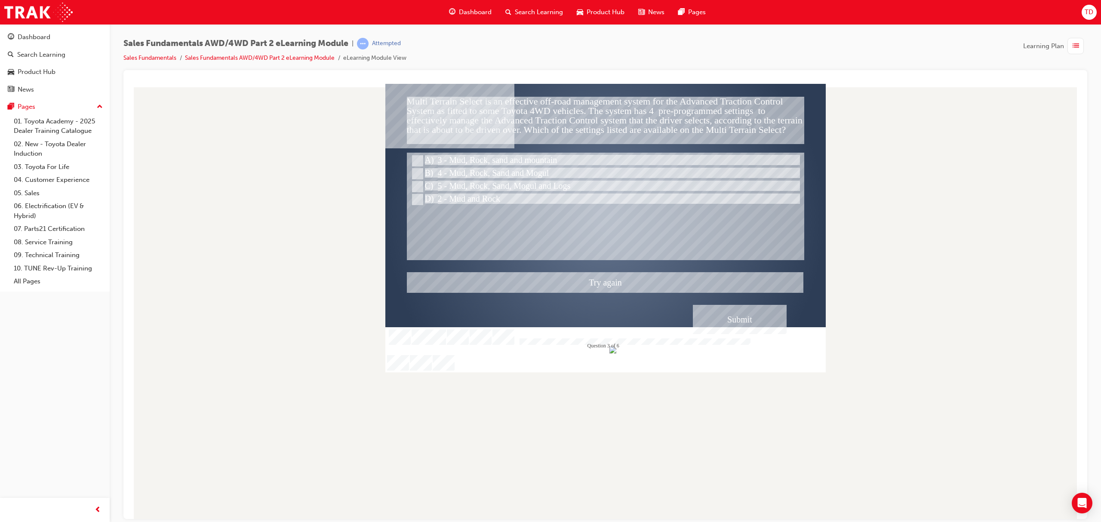
click at [731, 316] on div at bounding box center [606, 227] width 441 height 289
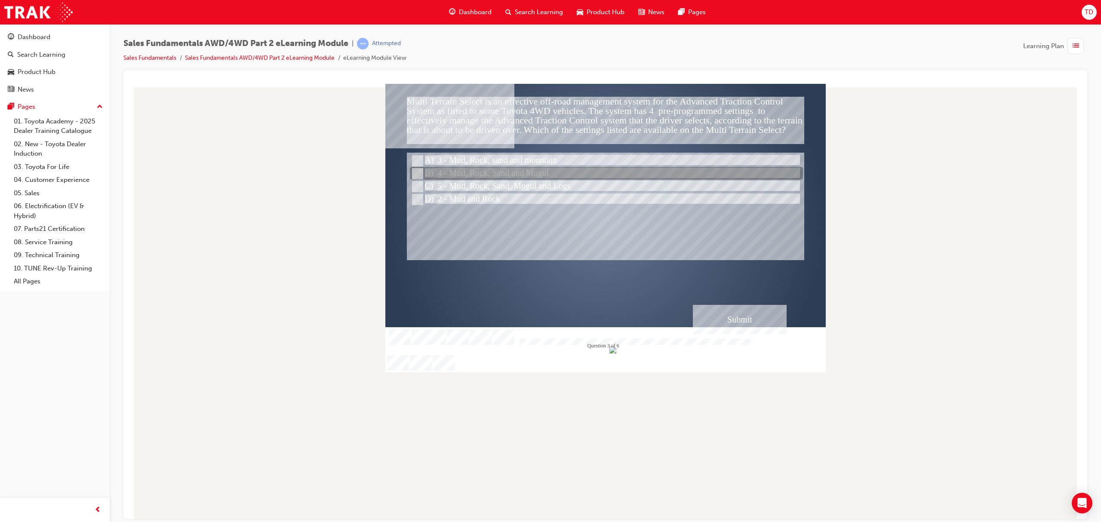
click at [534, 169] on div at bounding box center [606, 173] width 393 height 13
radio input "false"
radio input "true"
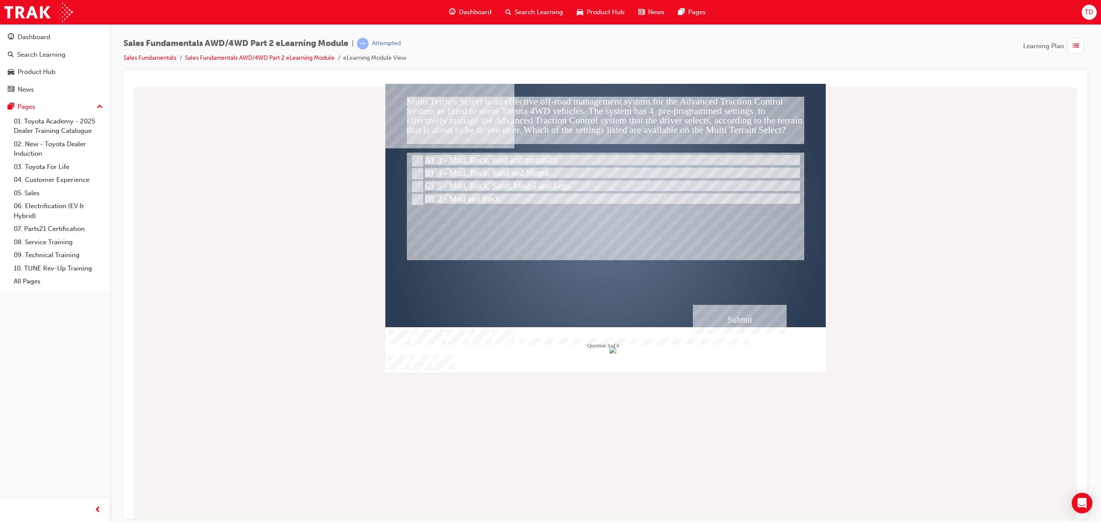
click at [734, 322] on div "Submit" at bounding box center [740, 319] width 94 height 29
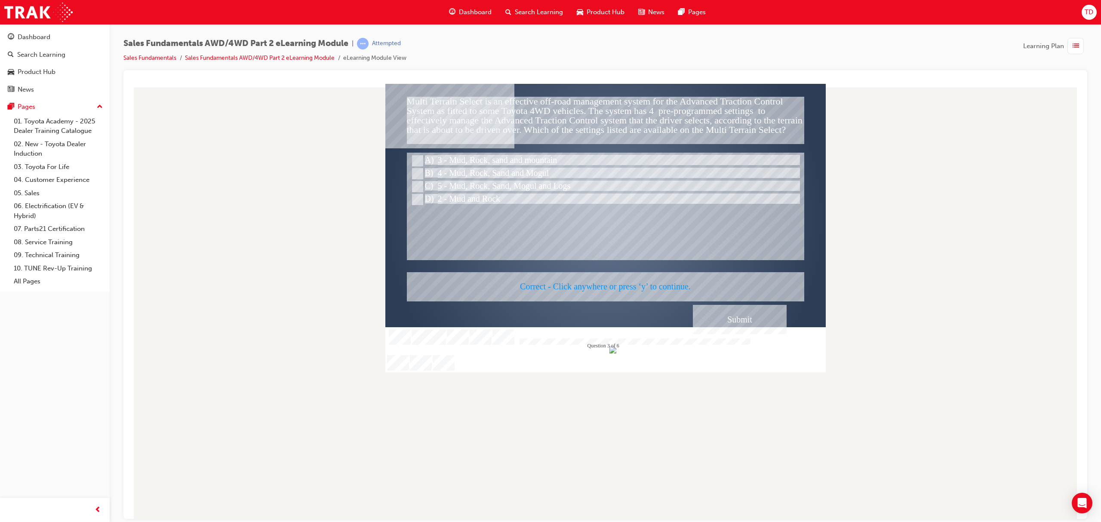
click at [725, 317] on div at bounding box center [606, 227] width 441 height 289
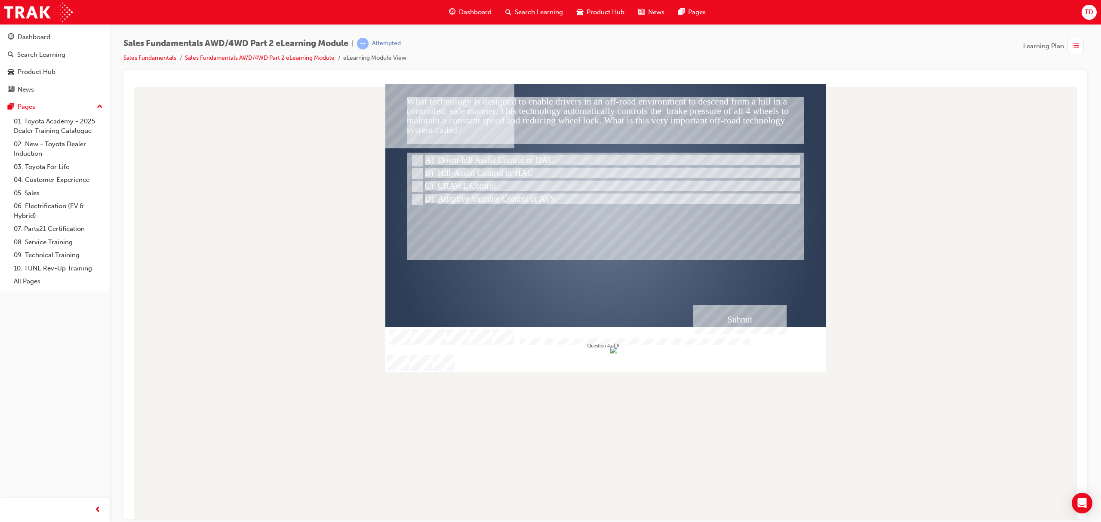
click at [732, 320] on div "Submit" at bounding box center [740, 319] width 94 height 29
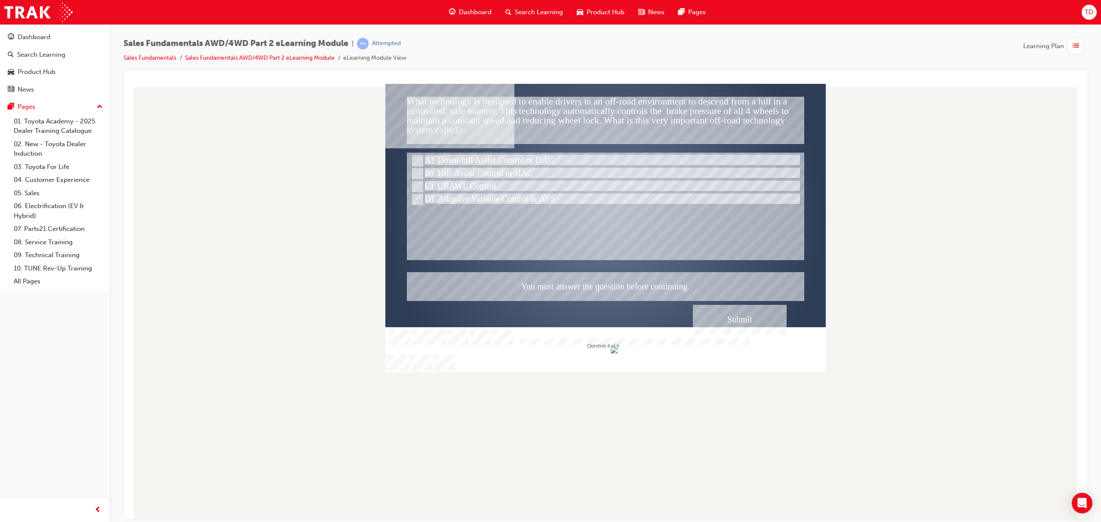
click at [484, 160] on div at bounding box center [606, 227] width 441 height 289
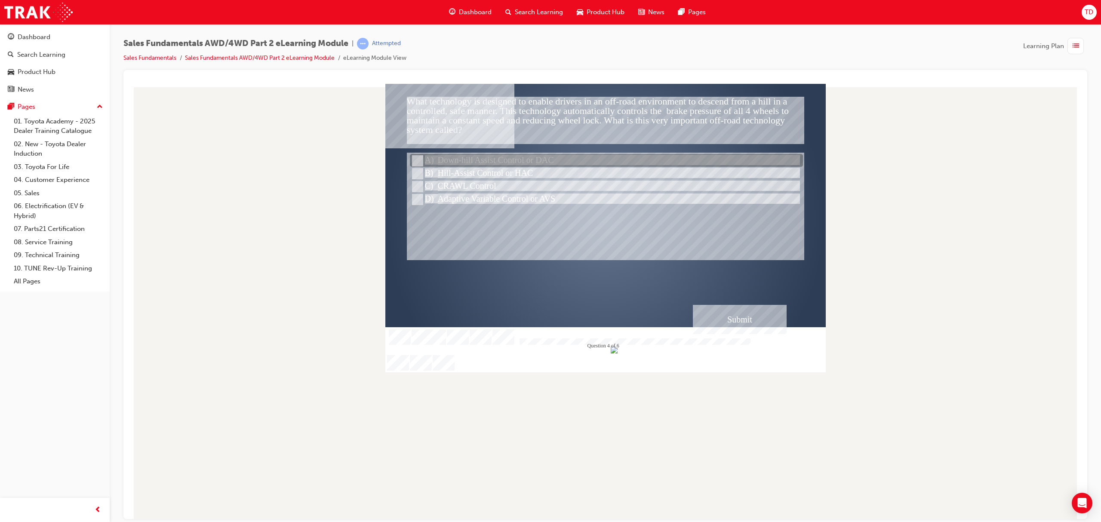
click at [415, 160] on input "Down-hill Assist Control or DAC" at bounding box center [416, 160] width 9 height 9
radio input "true"
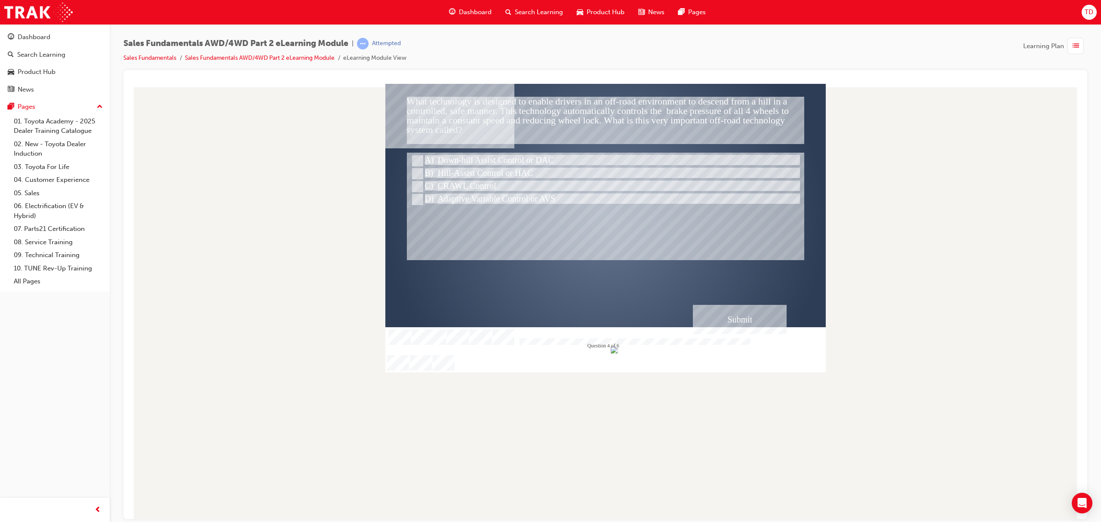
click at [730, 326] on div "Submit" at bounding box center [740, 319] width 94 height 29
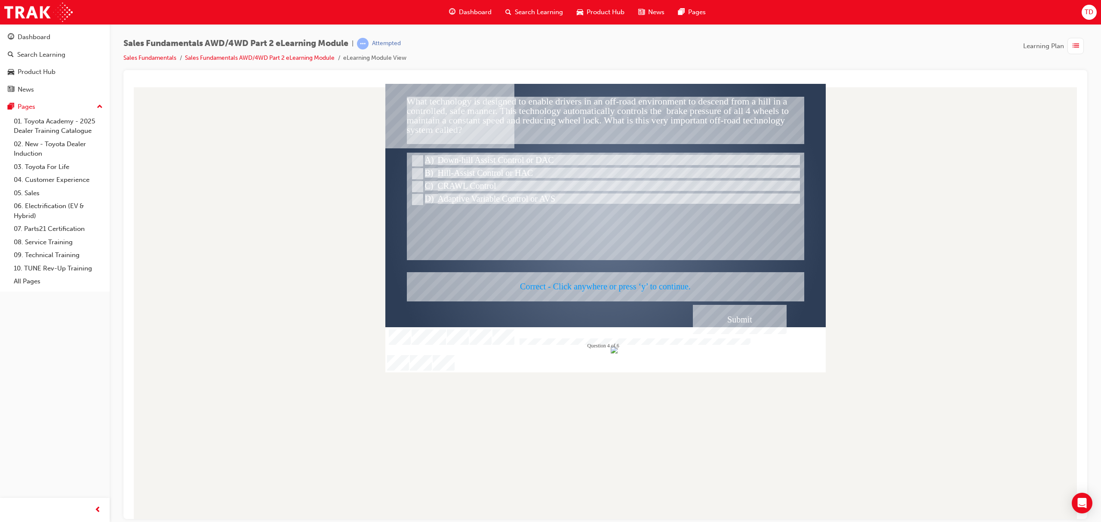
click at [726, 324] on div at bounding box center [606, 227] width 441 height 289
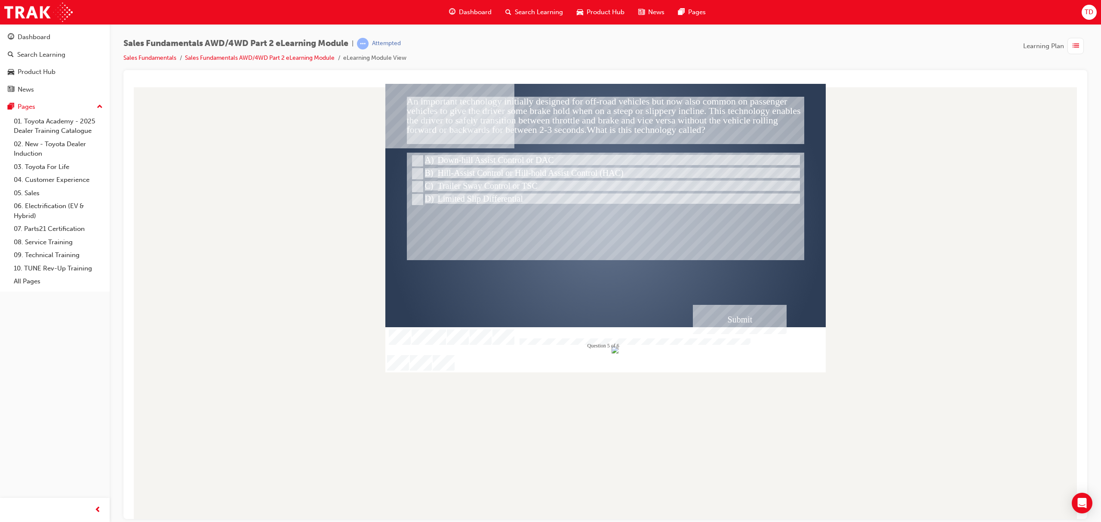
click at [730, 319] on div "Submit" at bounding box center [740, 319] width 94 height 29
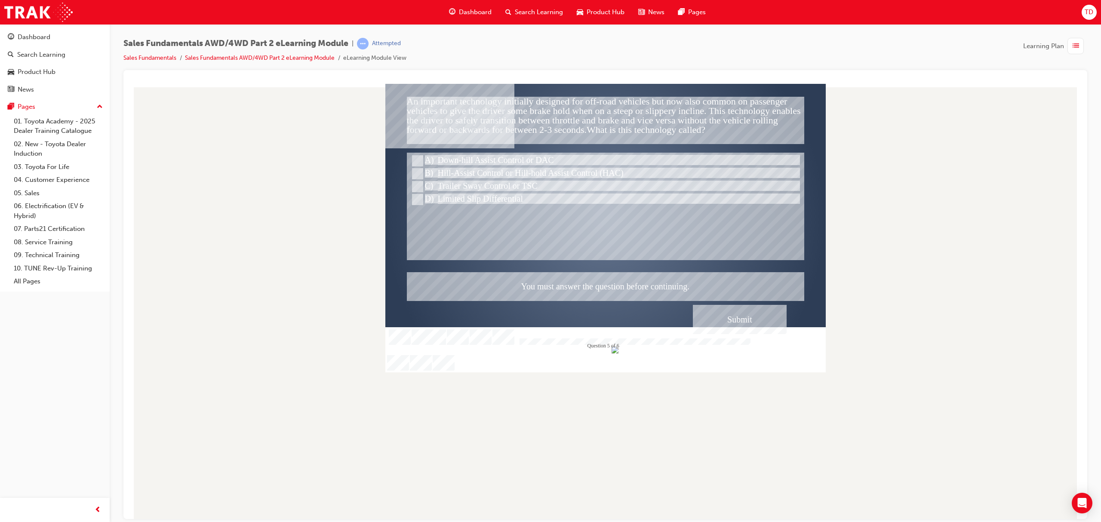
click at [484, 183] on div at bounding box center [606, 227] width 441 height 289
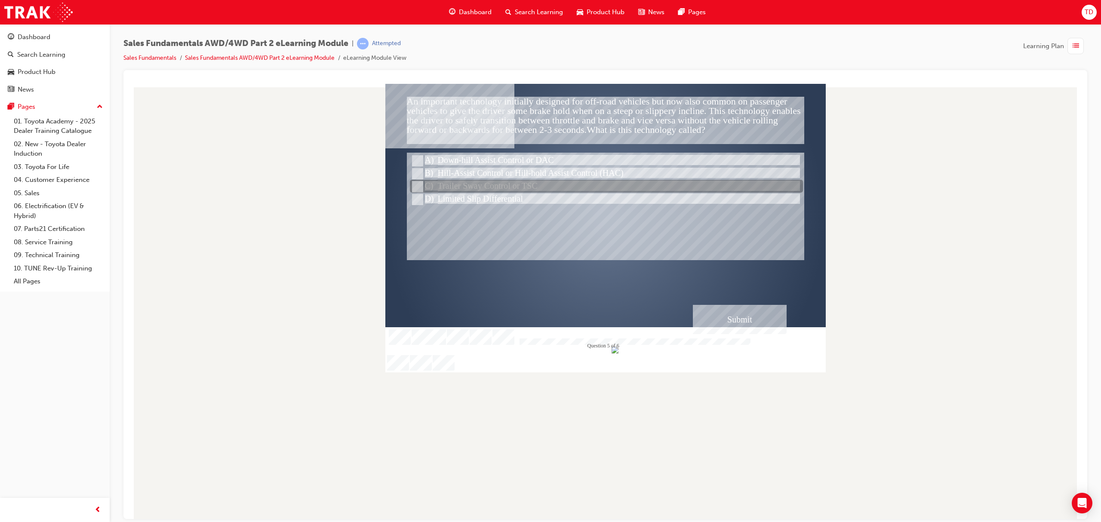
click at [415, 184] on input "Trailer Sway Control or TSC" at bounding box center [416, 186] width 9 height 9
radio input "true"
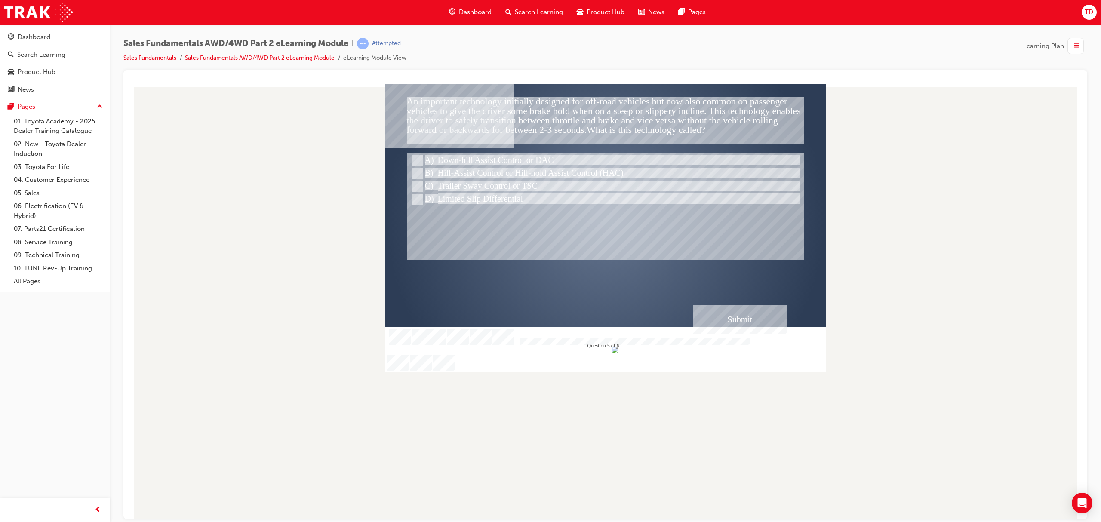
click at [746, 322] on div "Submit" at bounding box center [740, 319] width 94 height 29
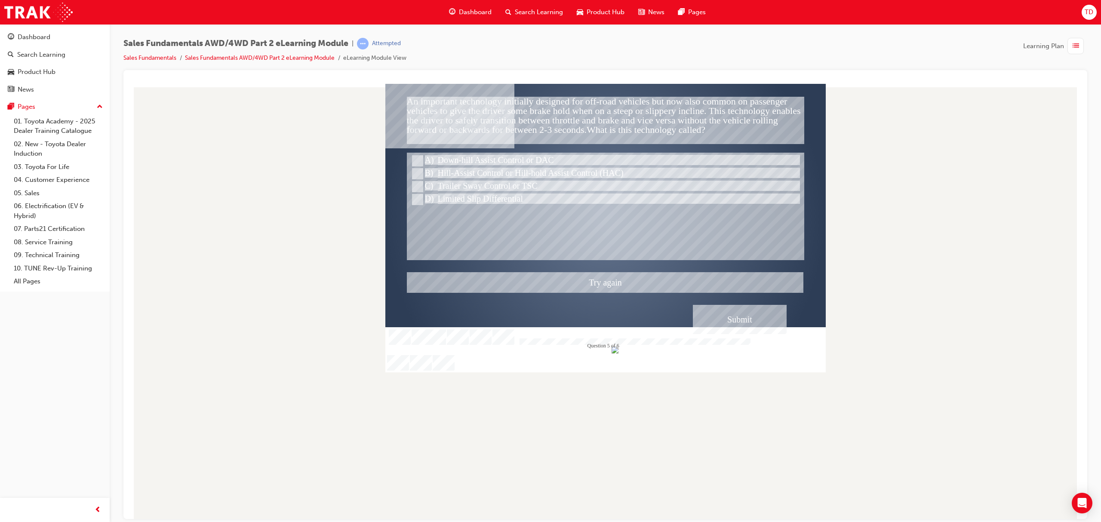
click at [455, 173] on div at bounding box center [606, 227] width 441 height 289
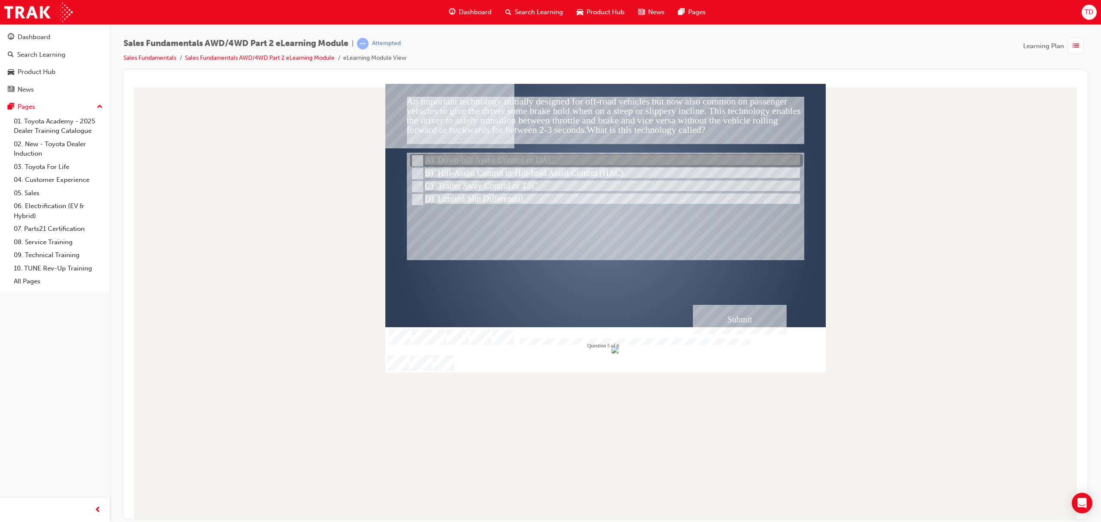
click at [452, 160] on div at bounding box center [606, 160] width 393 height 13
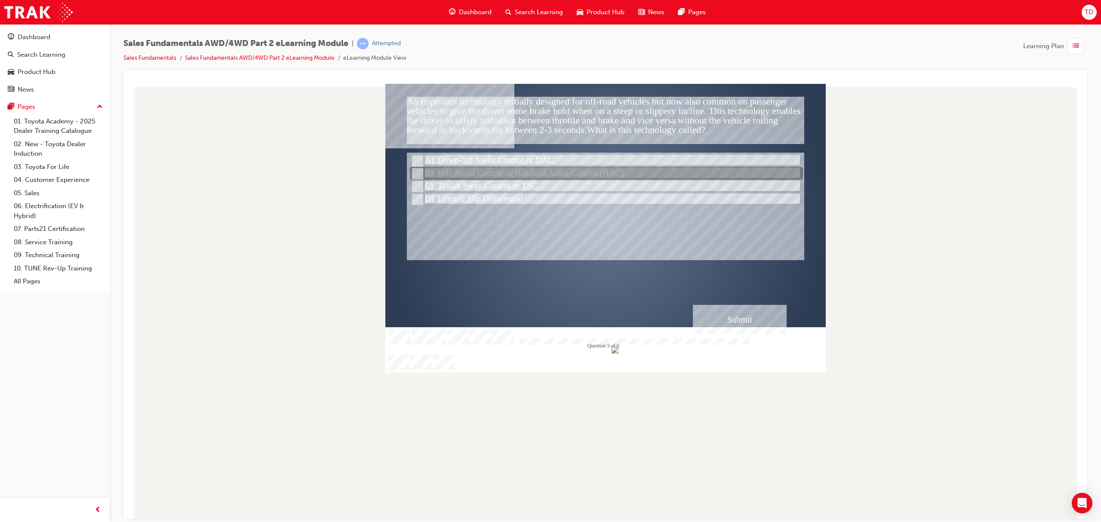
click at [582, 172] on div at bounding box center [606, 173] width 393 height 13
radio input "false"
radio input "true"
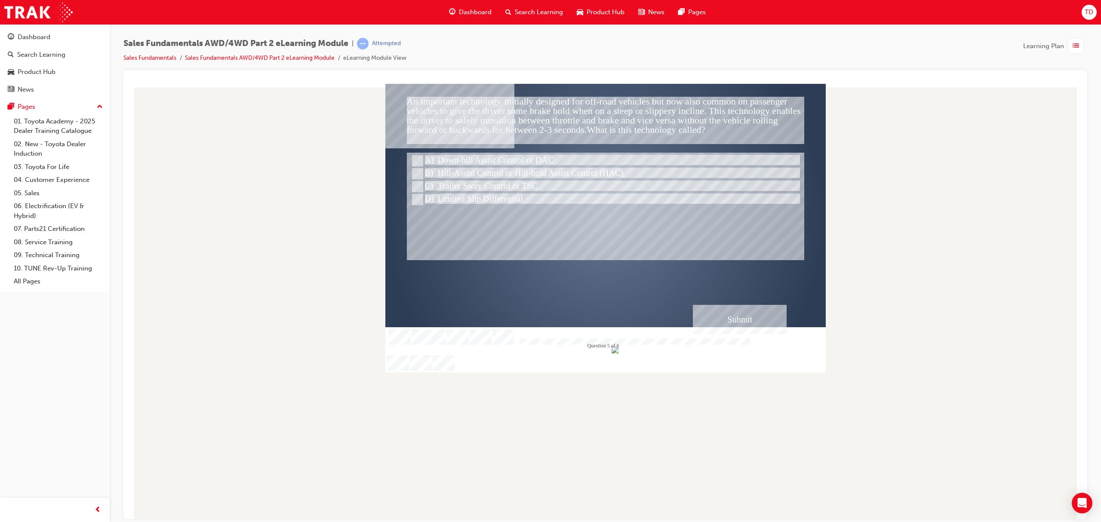
click at [756, 316] on div "Submit" at bounding box center [740, 319] width 94 height 29
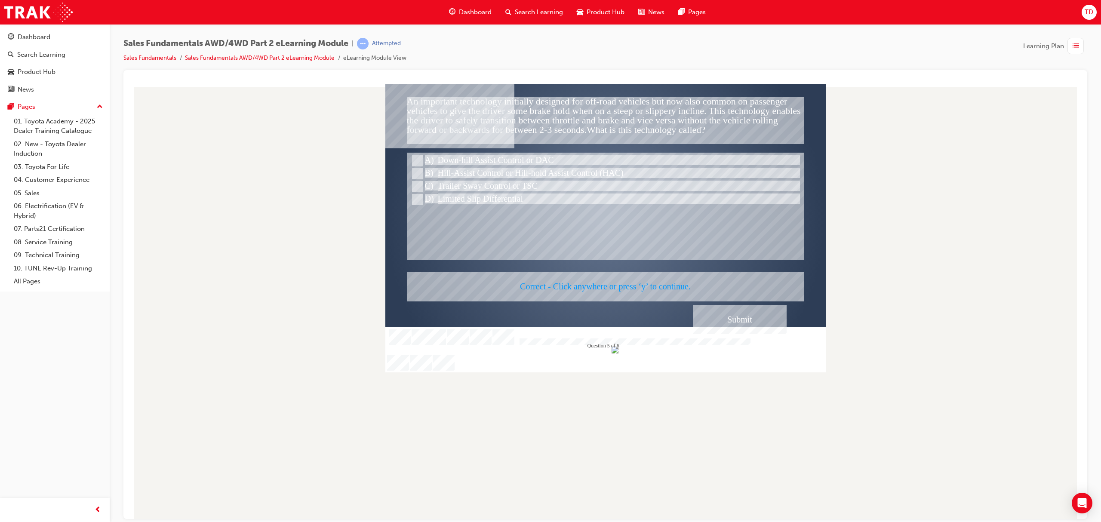
click at [742, 318] on div at bounding box center [606, 227] width 441 height 289
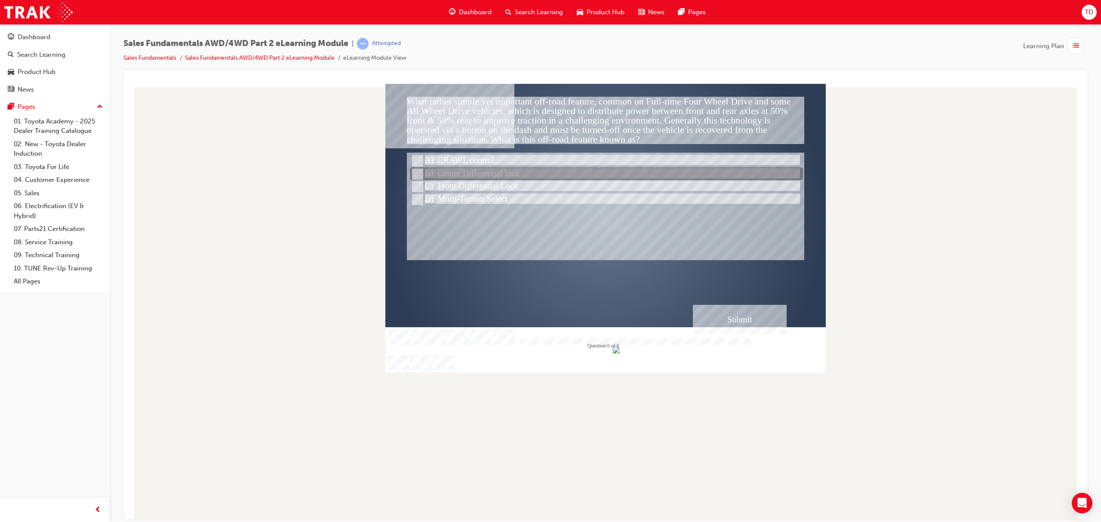
click at [485, 178] on div at bounding box center [606, 174] width 393 height 13
radio input "true"
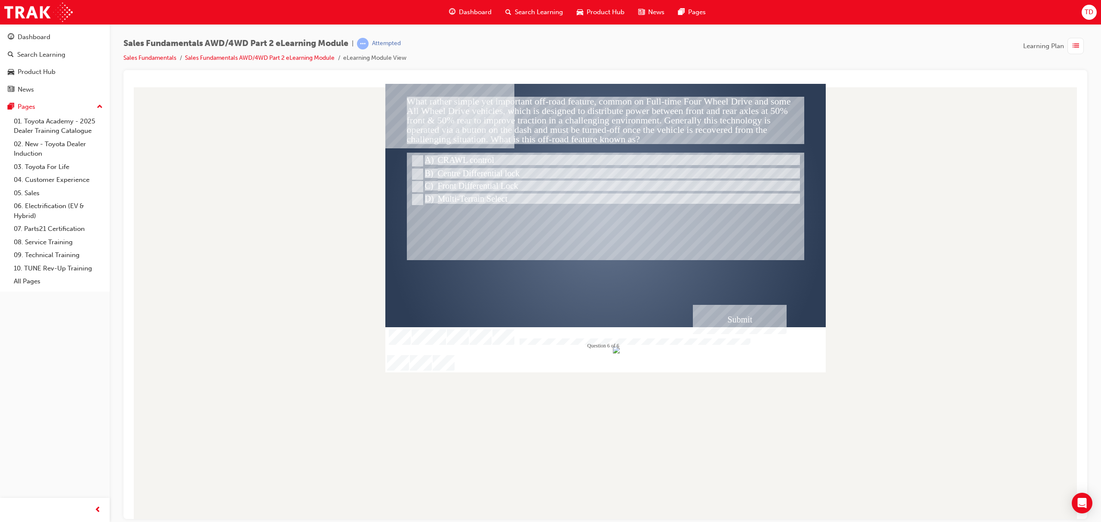
click at [744, 310] on div "Submit" at bounding box center [740, 319] width 94 height 29
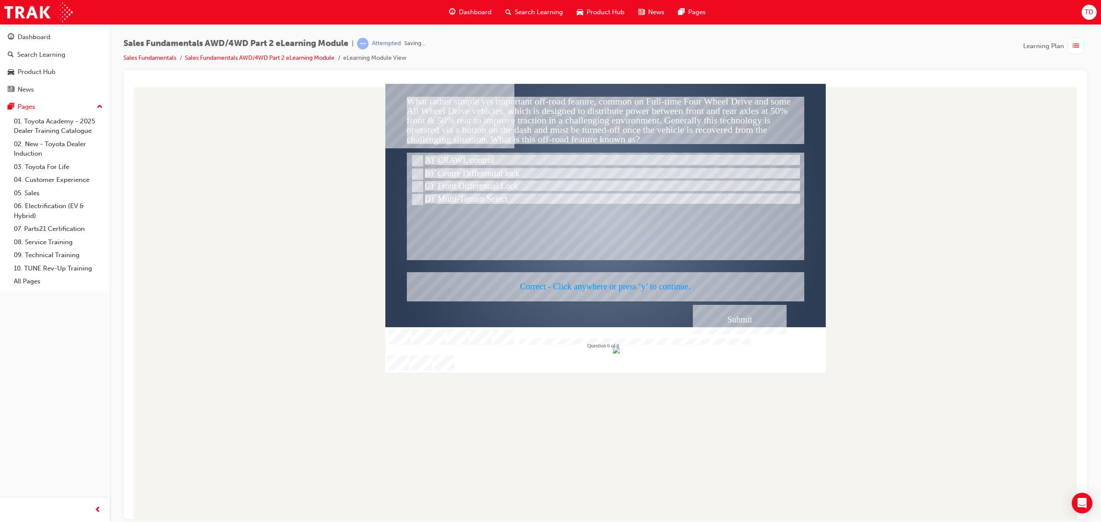
click at [747, 320] on div at bounding box center [606, 227] width 441 height 289
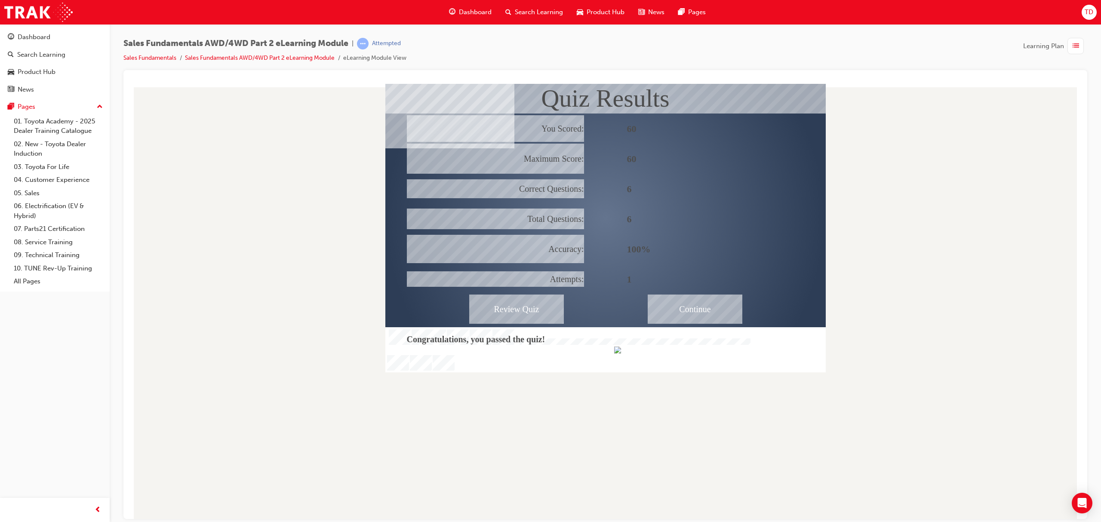
click at [711, 308] on div "Continue" at bounding box center [695, 308] width 95 height 29
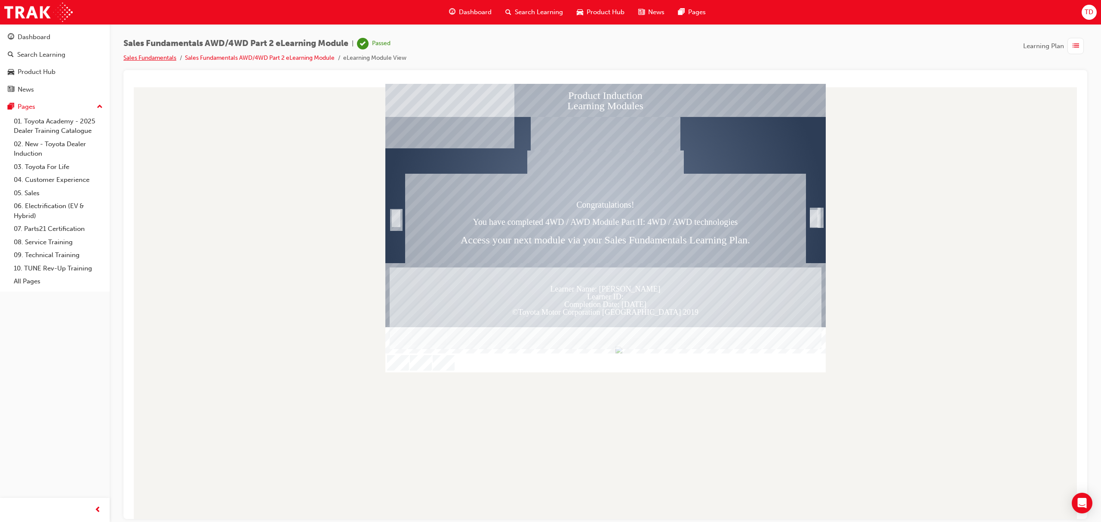
click at [160, 60] on link "Sales Fundamentals" at bounding box center [149, 57] width 53 height 7
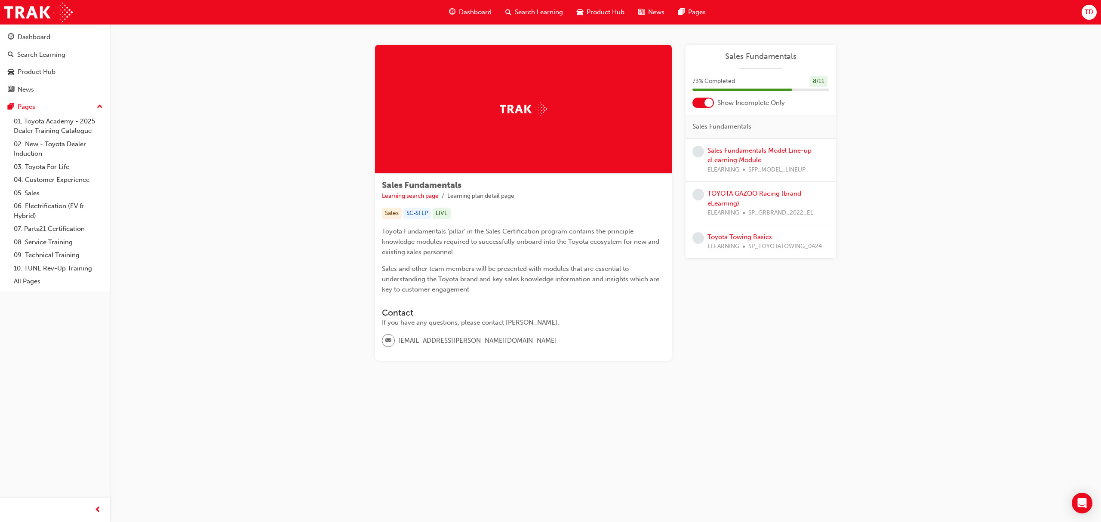
click at [481, 17] on div "Dashboard" at bounding box center [470, 12] width 56 height 18
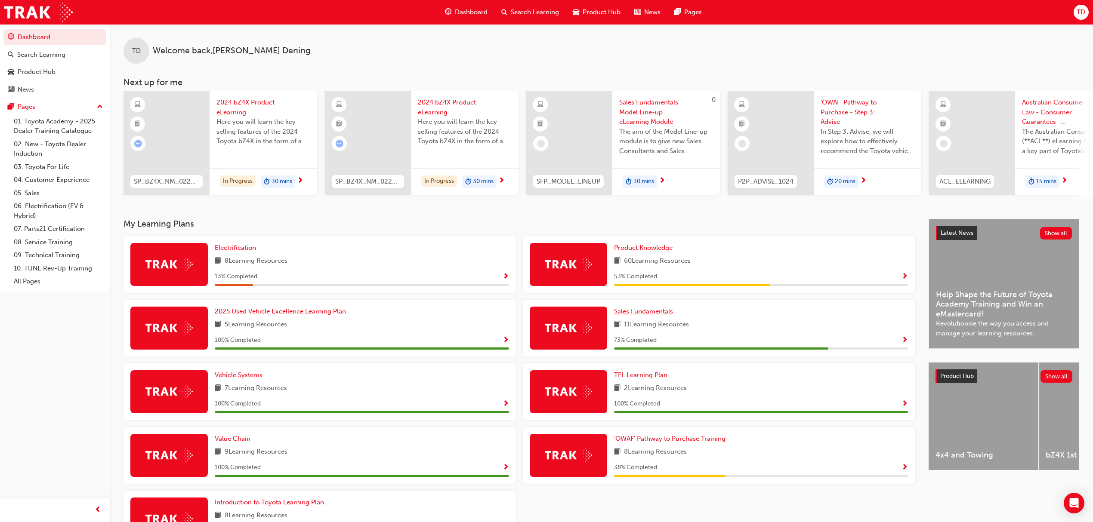
click at [646, 315] on span "Sales Fundamentals" at bounding box center [643, 312] width 59 height 8
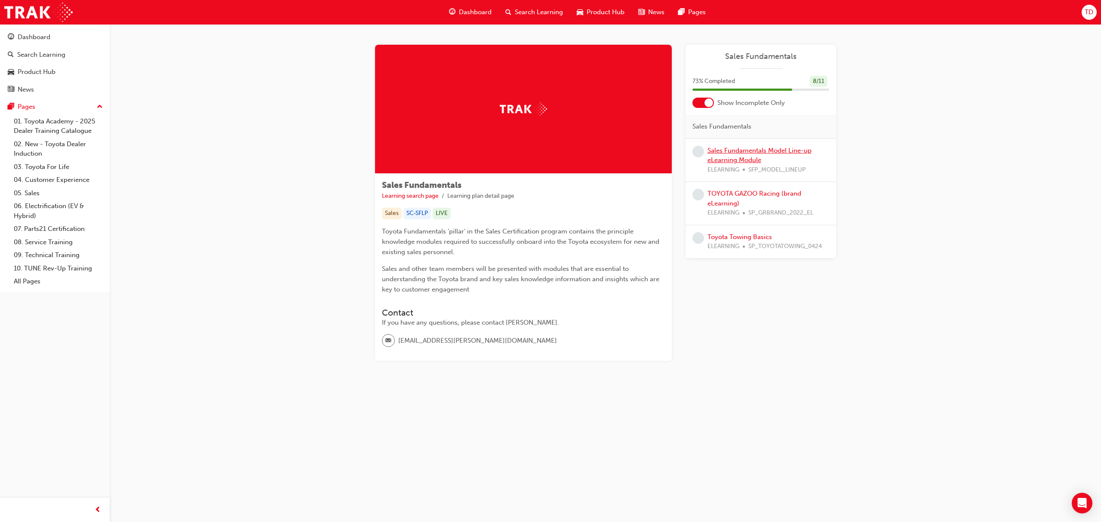
click at [734, 151] on link "Sales Fundamentals Model Line-up eLearning Module" at bounding box center [760, 156] width 104 height 18
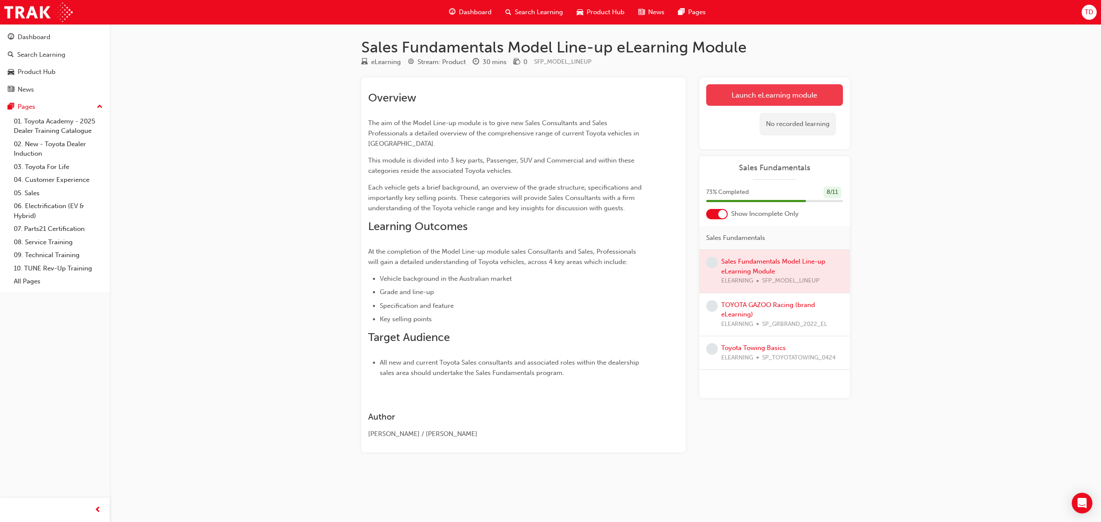
click at [774, 93] on link "Launch eLearning module" at bounding box center [774, 95] width 137 height 22
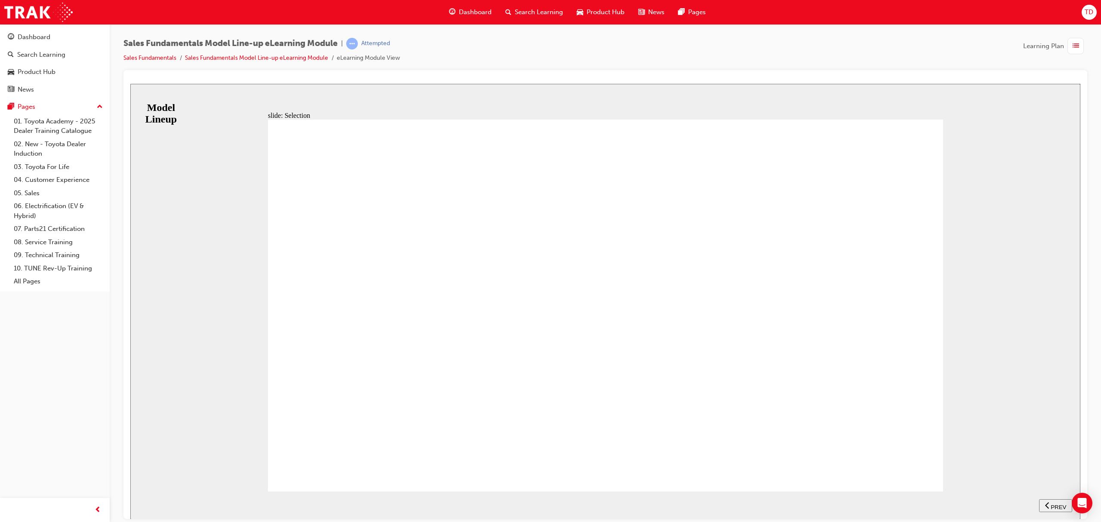
drag, startPoint x: 908, startPoint y: 462, endPoint x: 913, endPoint y: 484, distance: 22.4
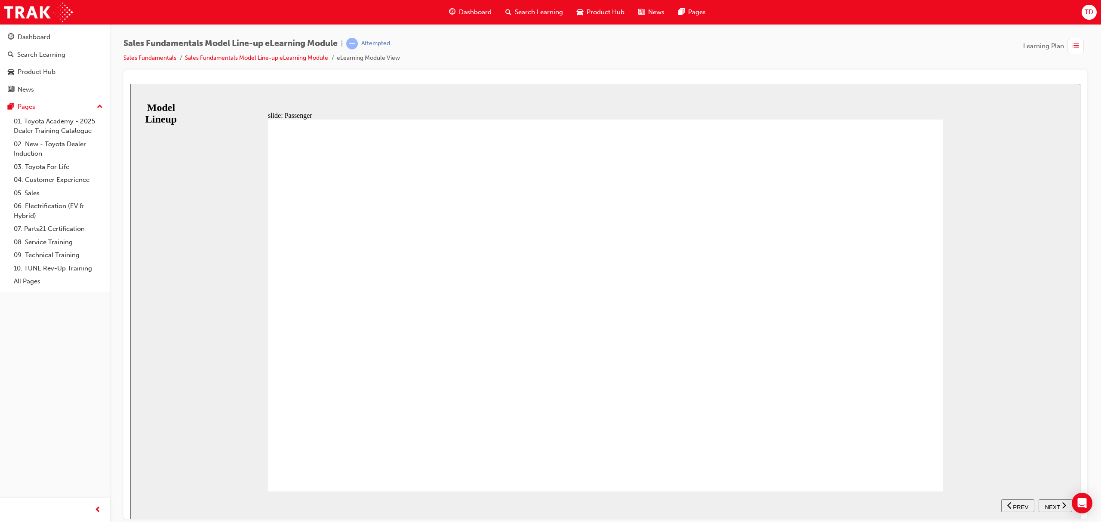
drag, startPoint x: 913, startPoint y: 453, endPoint x: 913, endPoint y: 462, distance: 9.0
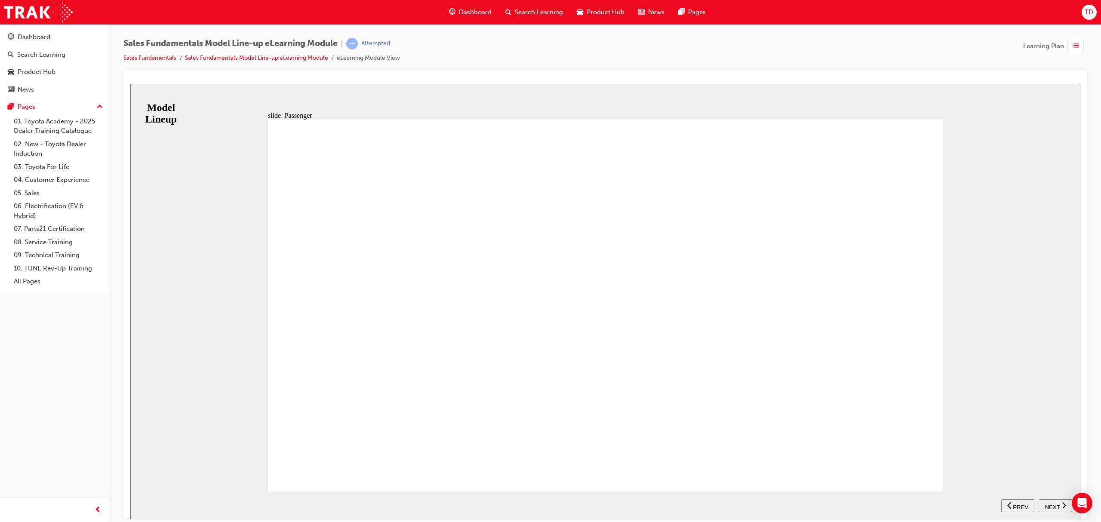
drag, startPoint x: 913, startPoint y: 462, endPoint x: 903, endPoint y: 484, distance: 24.1
drag, startPoint x: 903, startPoint y: 456, endPoint x: 896, endPoint y: 456, distance: 6.9
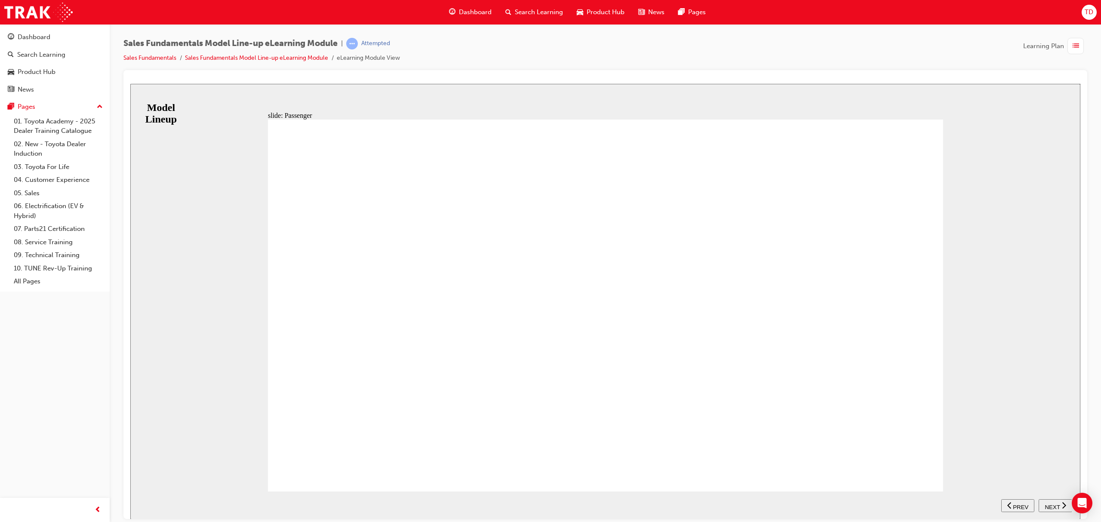
drag, startPoint x: 900, startPoint y: 458, endPoint x: 897, endPoint y: 463, distance: 6.0
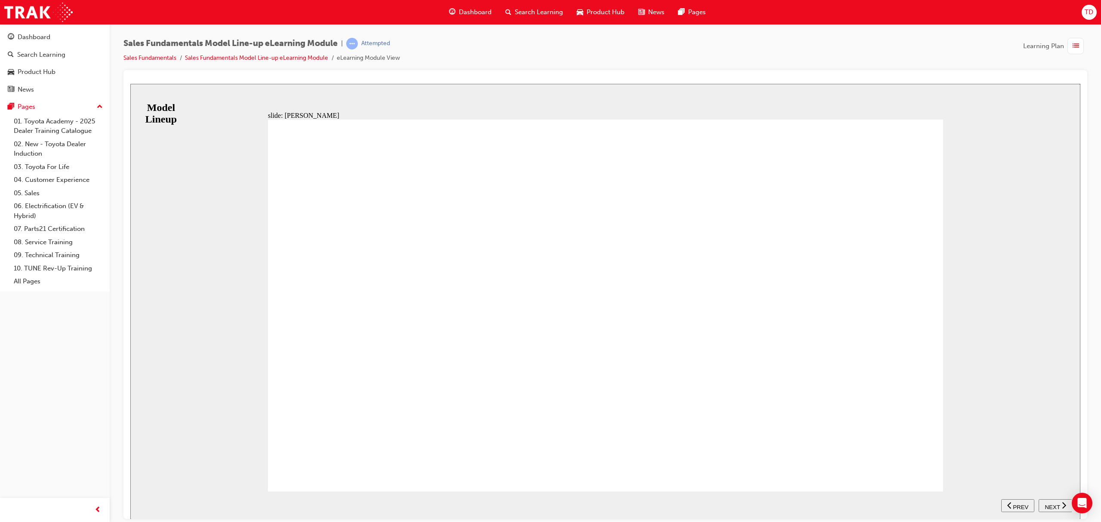
drag, startPoint x: 919, startPoint y: 467, endPoint x: 390, endPoint y: 444, distance: 529.7
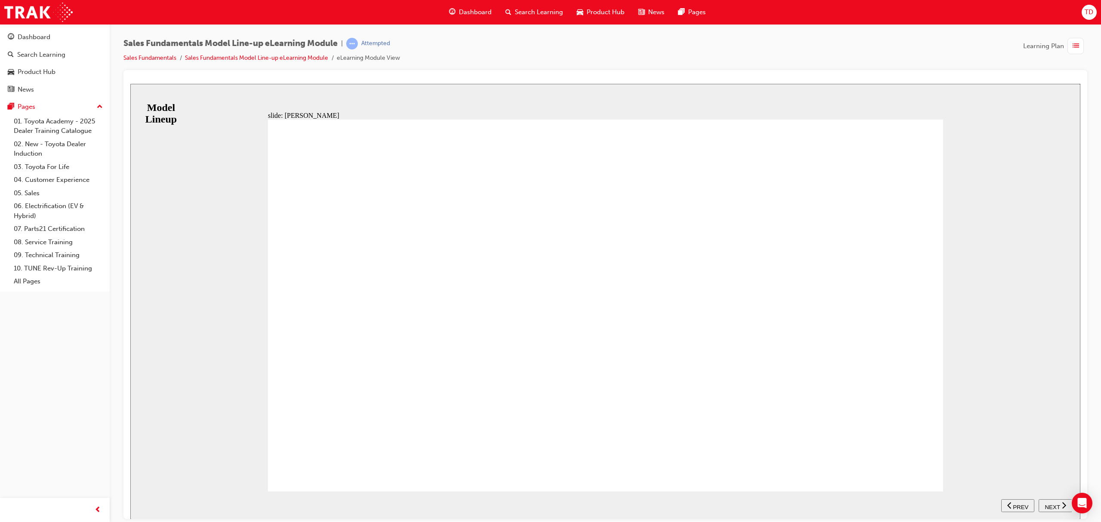
scroll to position [148, 0]
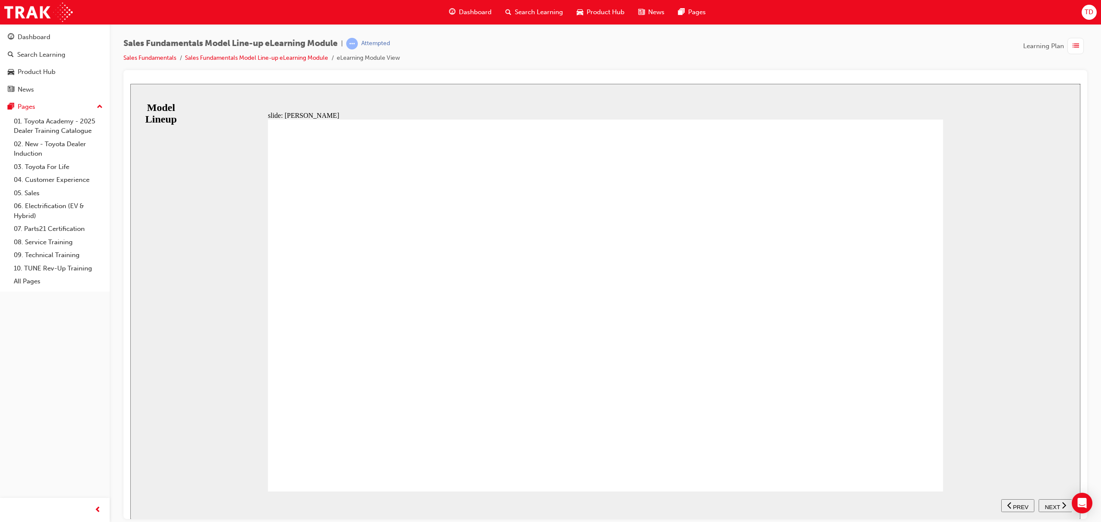
drag, startPoint x: 895, startPoint y: 291, endPoint x: 904, endPoint y: 413, distance: 121.6
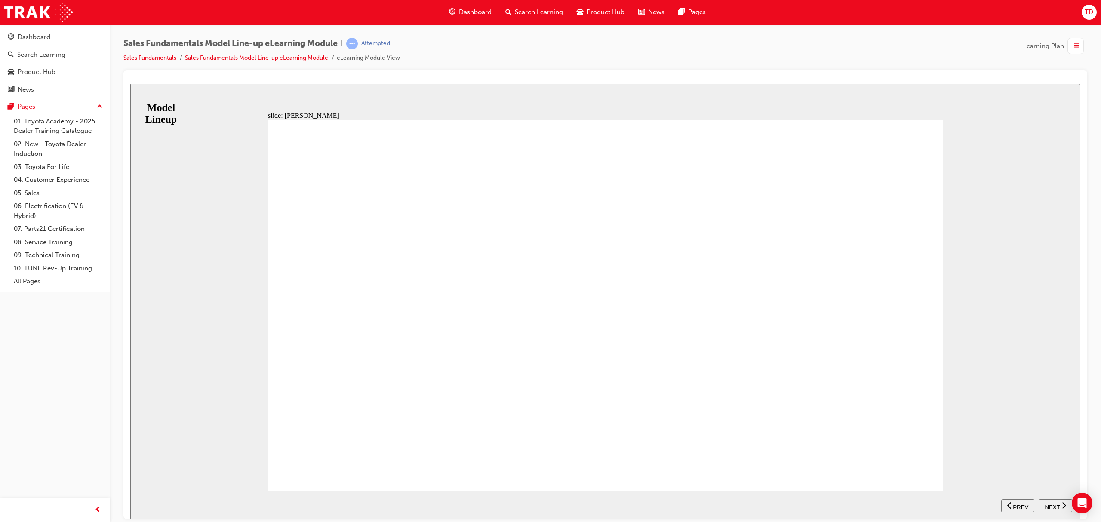
click at [1052, 504] on span "NEXT" at bounding box center [1052, 507] width 15 height 6
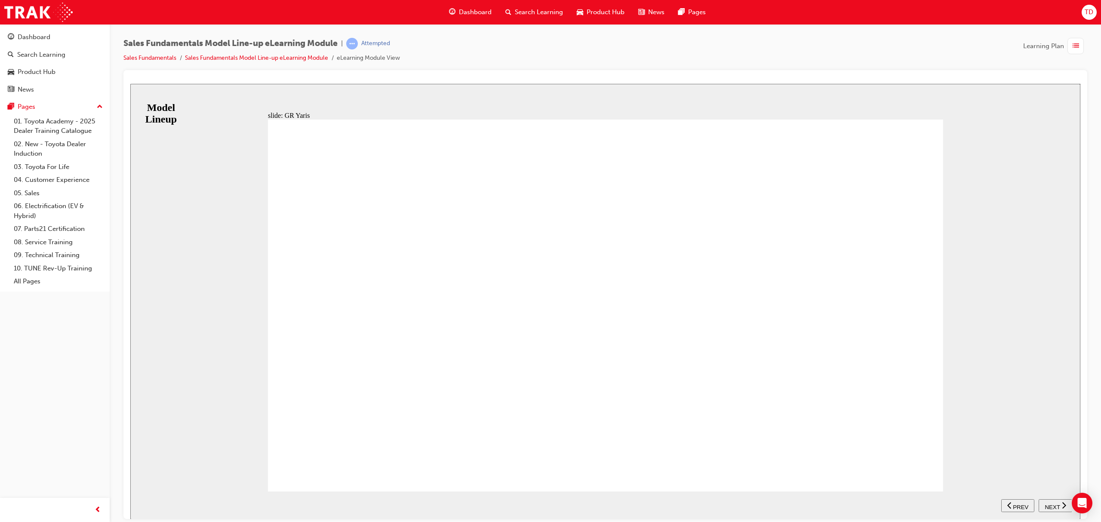
click at [926, 468] on div "KEY SELLING POINTS - 1.6L Turbo engine - 200kW. - 6 speed MT. - GT- Four AWD. -…" at bounding box center [606, 309] width 676 height 380
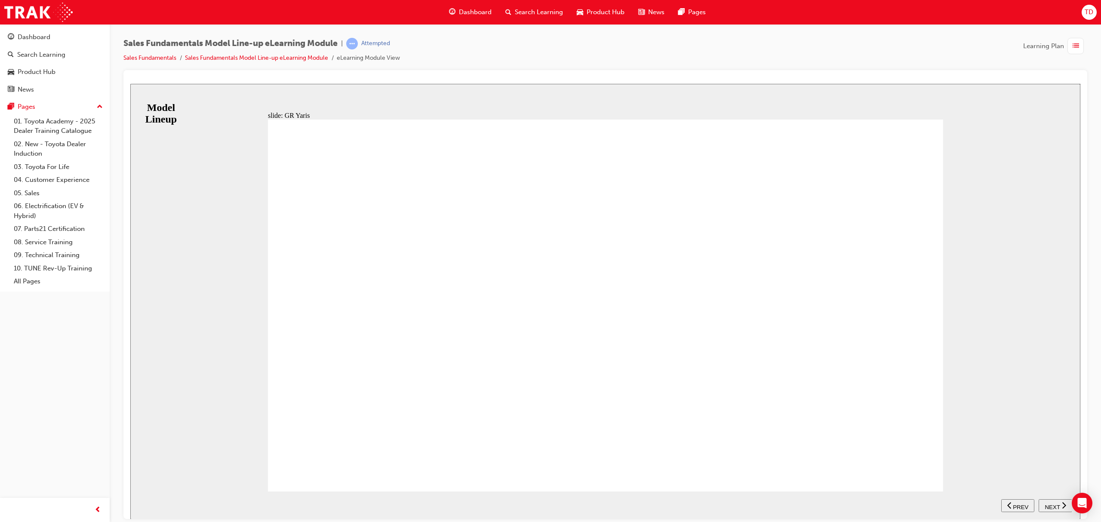
click at [1059, 505] on div "NEXT" at bounding box center [1056, 505] width 27 height 9
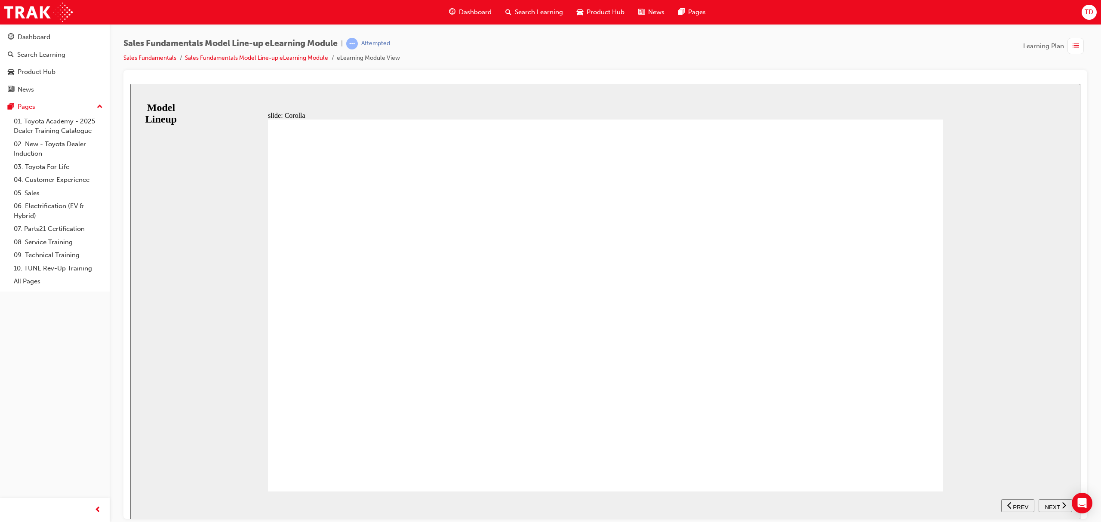
click at [917, 460] on div "RANGE ASCENT SPORT SX ZR Table with 4 columns and 2 rows Petrol correct icon 1 …" at bounding box center [606, 309] width 676 height 380
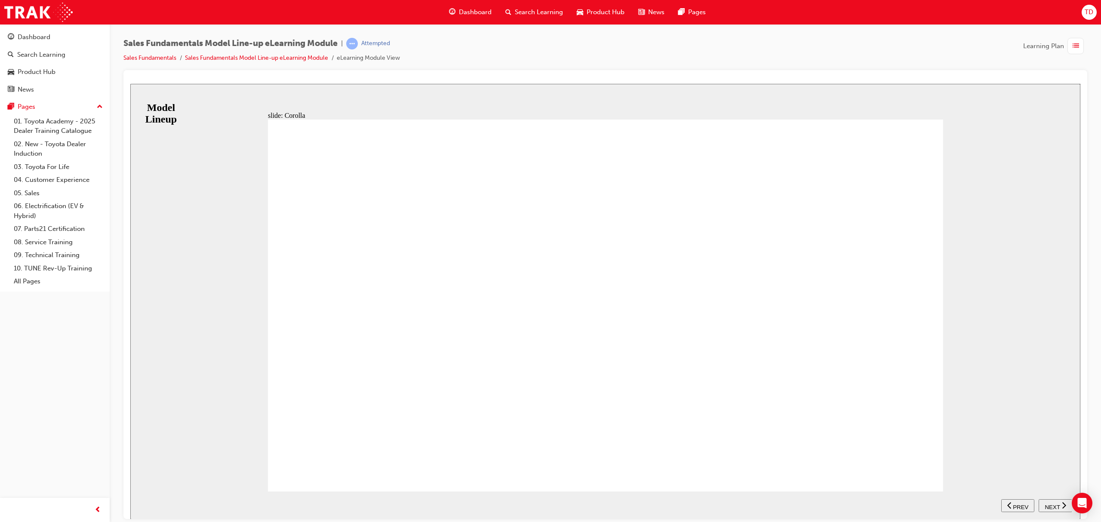
click at [1047, 504] on span "NEXT" at bounding box center [1052, 507] width 15 height 6
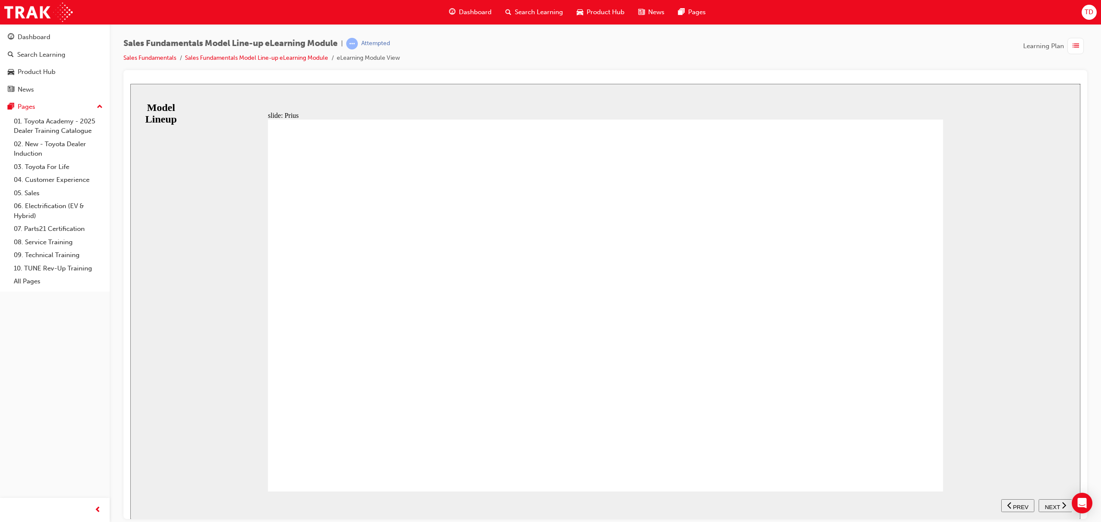
click at [1060, 509] on button "NEXT" at bounding box center [1056, 505] width 34 height 13
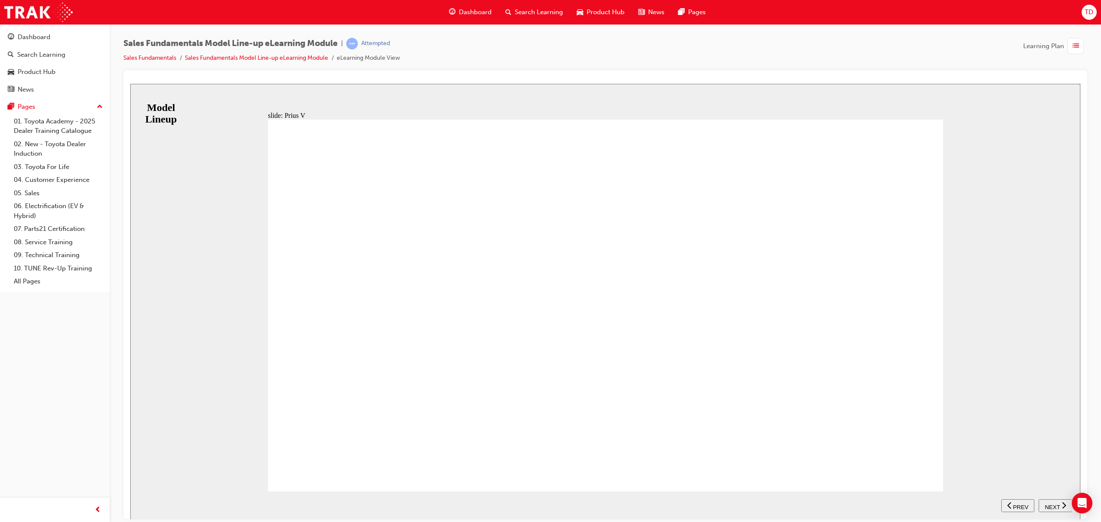
click at [1055, 506] on span "NEXT" at bounding box center [1052, 507] width 15 height 6
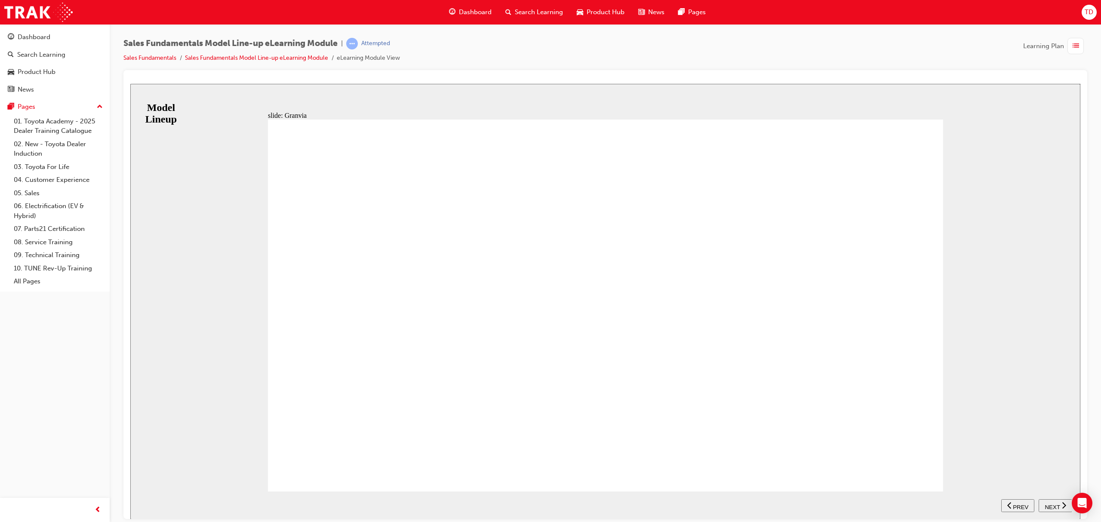
click at [1049, 504] on span "NEXT" at bounding box center [1052, 507] width 15 height 6
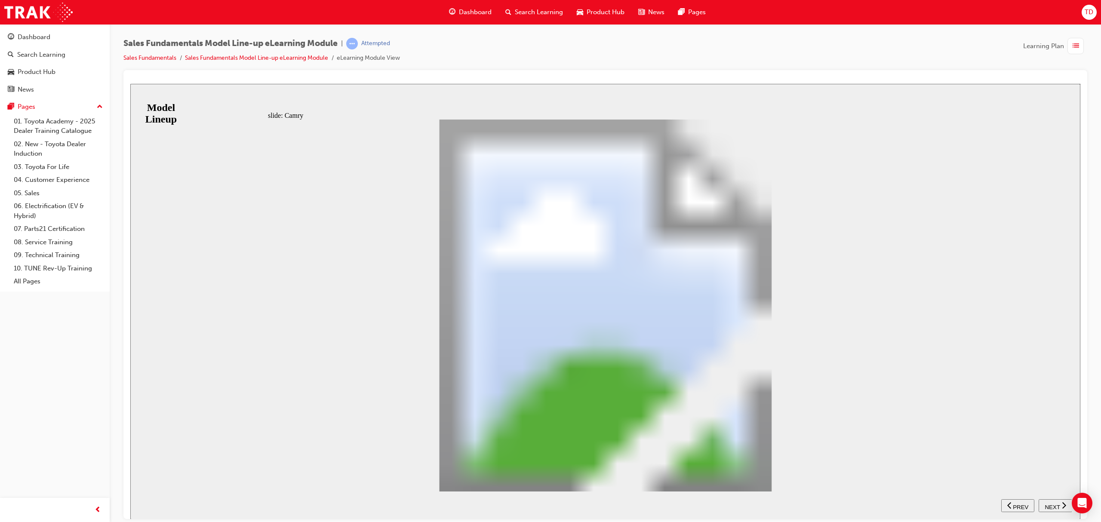
click at [1058, 504] on span "NEXT" at bounding box center [1052, 507] width 15 height 6
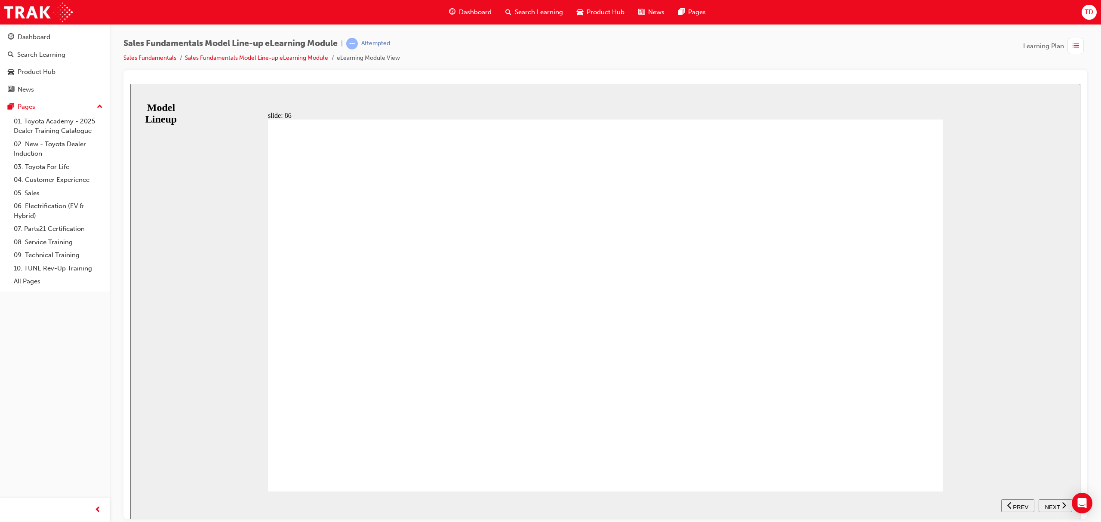
click at [1054, 506] on span "NEXT" at bounding box center [1052, 507] width 15 height 6
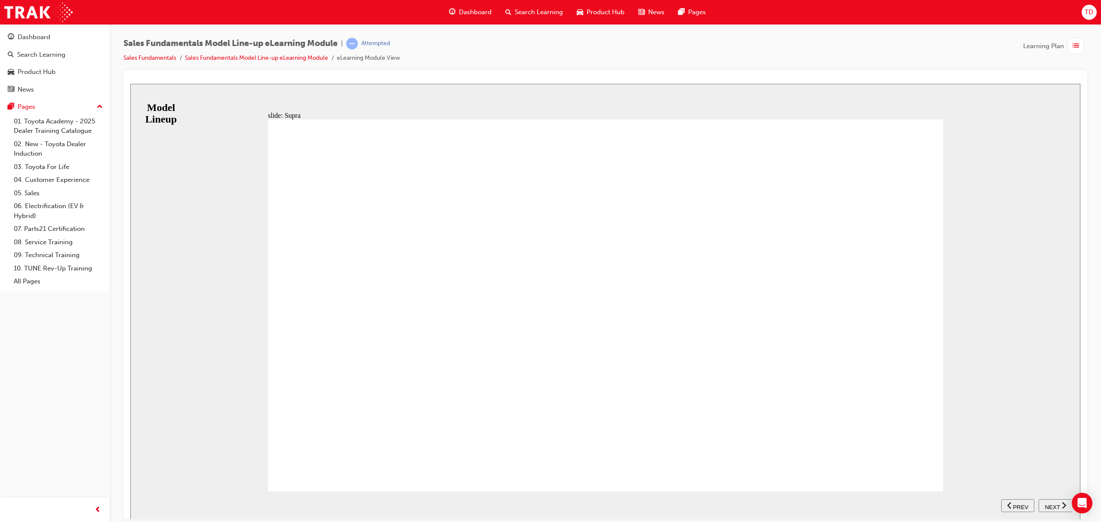
click at [1053, 504] on span "NEXT" at bounding box center [1052, 507] width 15 height 6
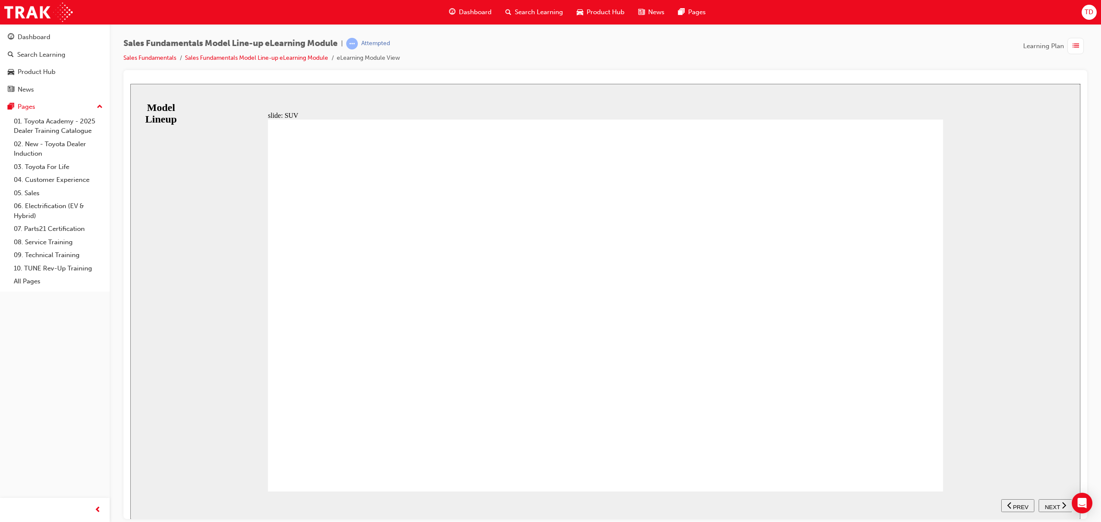
click at [1051, 504] on nav "SUBMIT NEXT PREV" at bounding box center [1037, 505] width 71 height 28
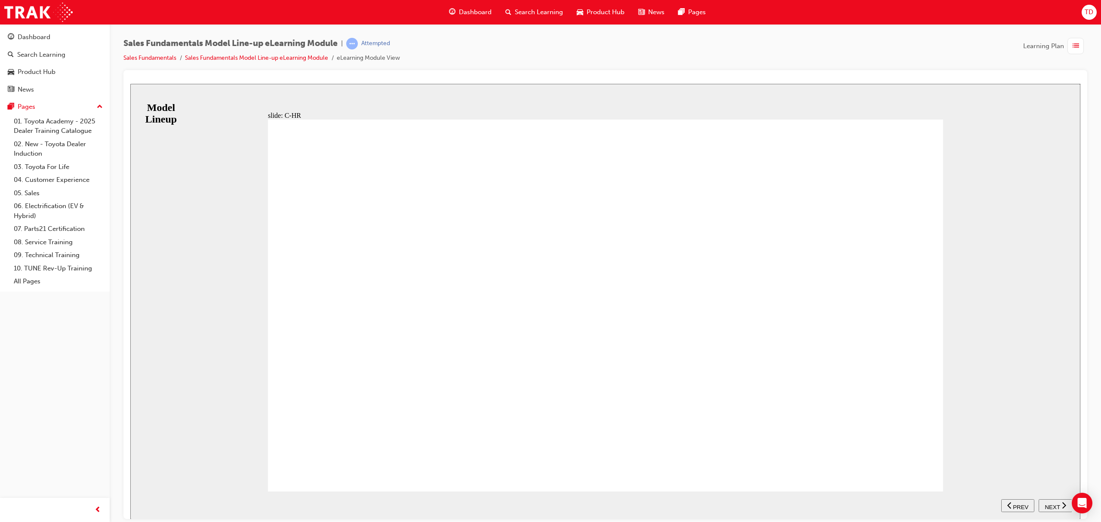
click at [1049, 504] on span "NEXT" at bounding box center [1052, 507] width 15 height 6
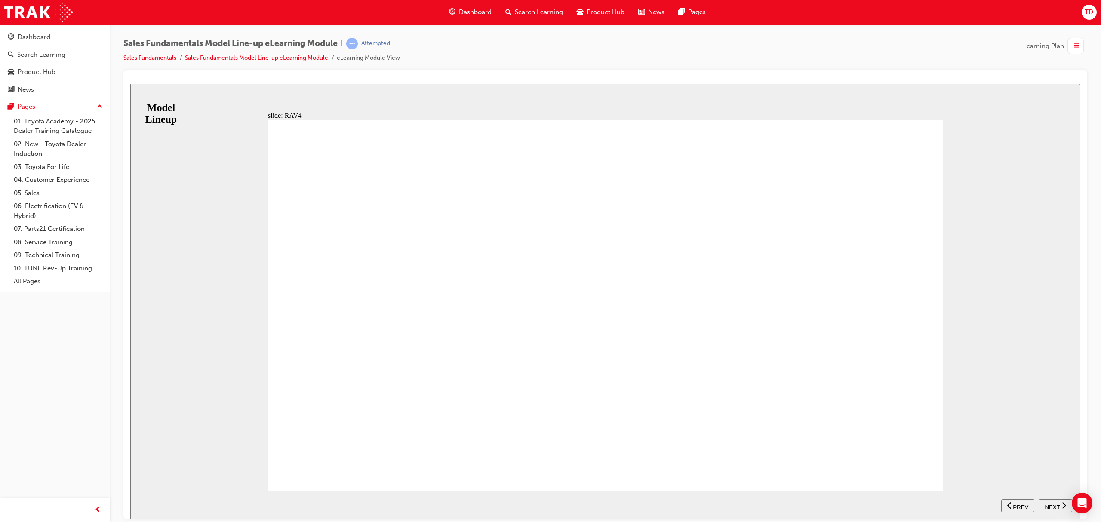
click at [1054, 507] on span "NEXT" at bounding box center [1052, 507] width 15 height 6
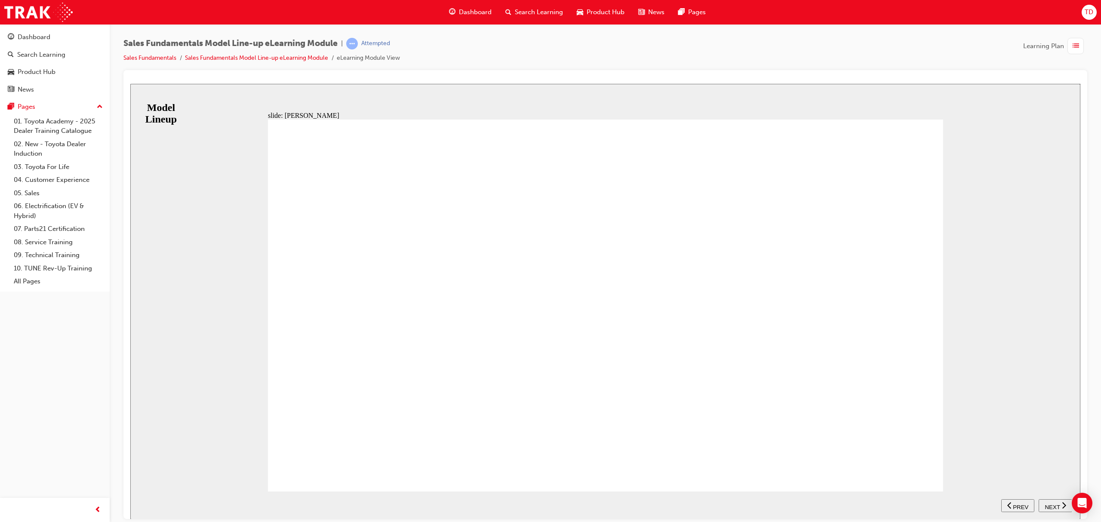
click at [1048, 504] on span "NEXT" at bounding box center [1052, 507] width 15 height 6
click at [1046, 504] on span "NEXT" at bounding box center [1052, 507] width 15 height 6
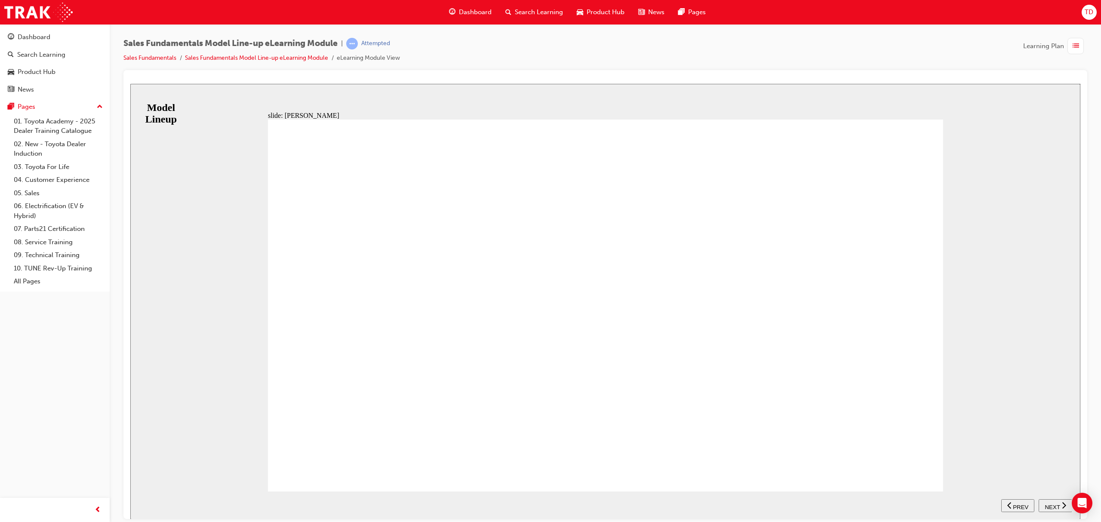
click at [1047, 504] on span "NEXT" at bounding box center [1052, 507] width 15 height 6
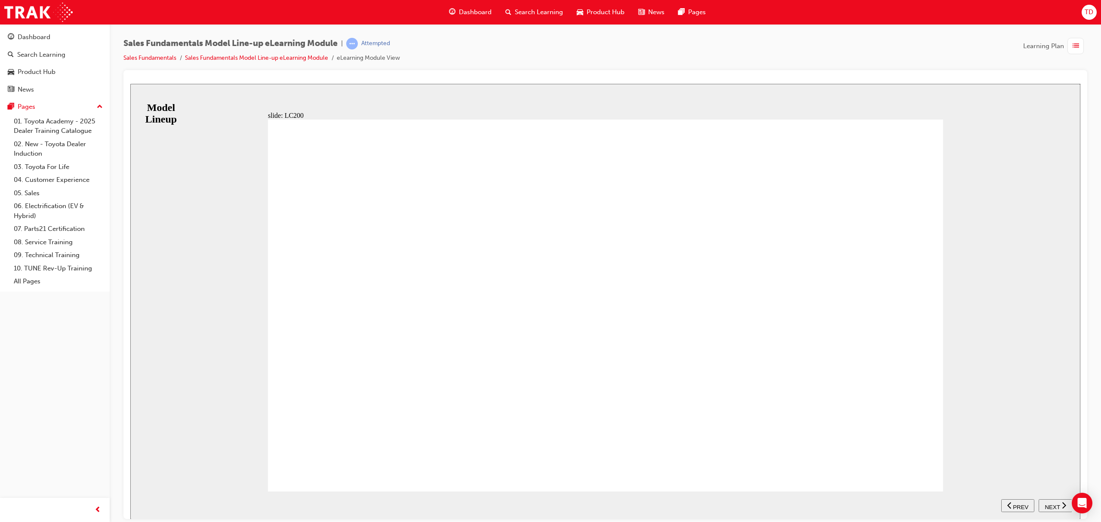
click at [1048, 504] on span "NEXT" at bounding box center [1052, 507] width 15 height 6
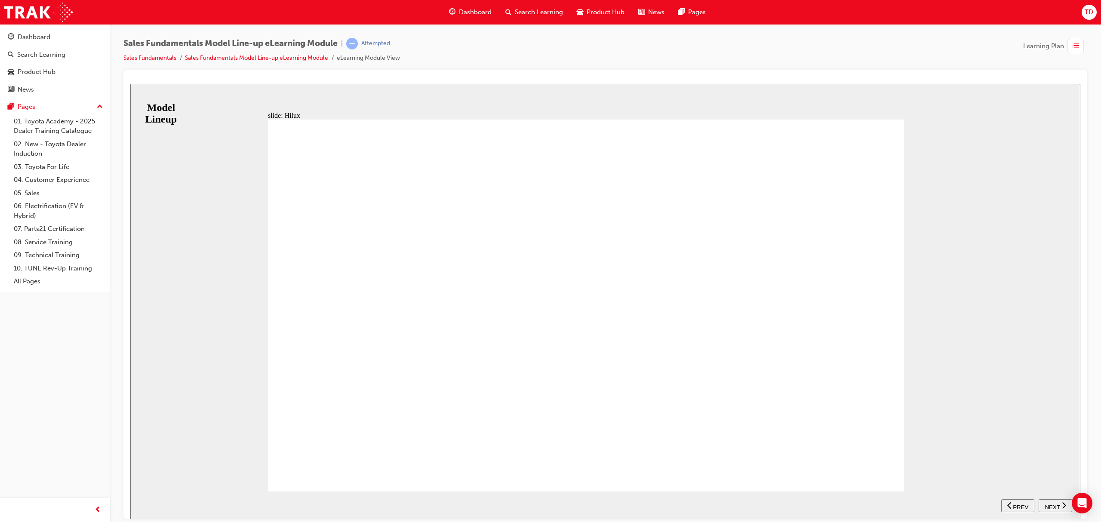
click at [1056, 505] on span "NEXT" at bounding box center [1052, 507] width 15 height 6
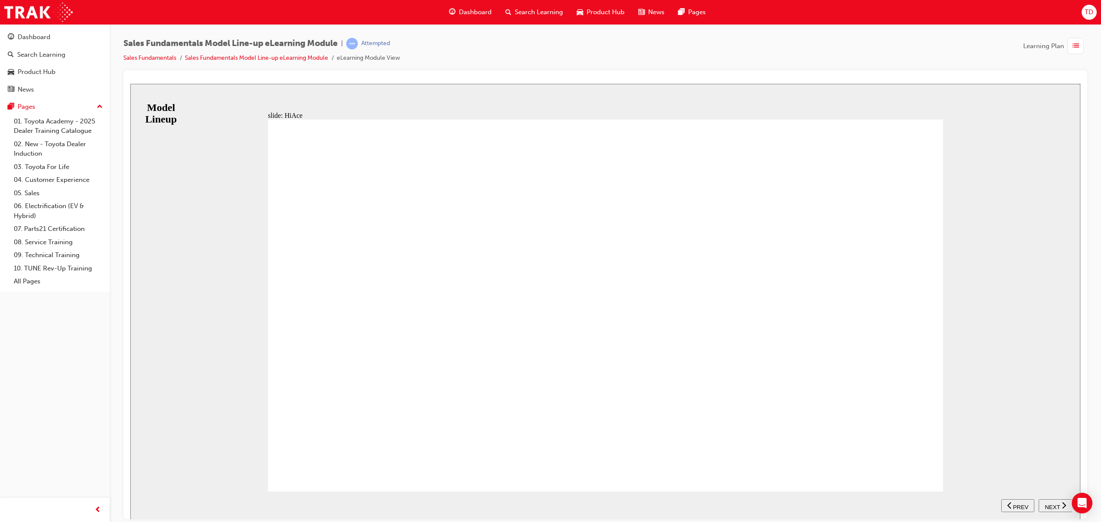
drag, startPoint x: 897, startPoint y: 473, endPoint x: 904, endPoint y: 472, distance: 7.0
click at [1064, 508] on icon "next" at bounding box center [1064, 505] width 4 height 6
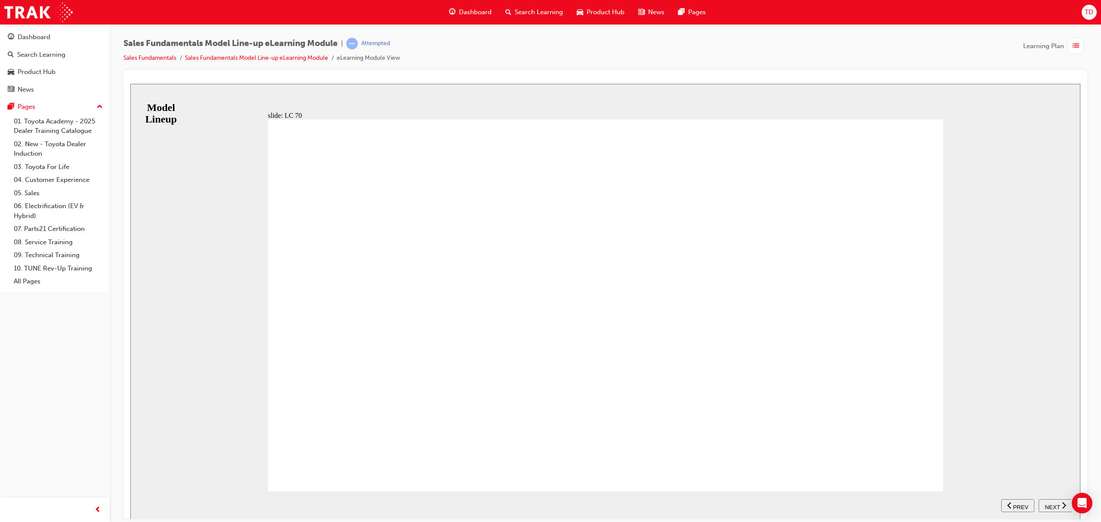
click at [1061, 507] on div "NEXT" at bounding box center [1056, 505] width 27 height 9
drag, startPoint x: 334, startPoint y: 467, endPoint x: 345, endPoint y: 443, distance: 26.6
drag, startPoint x: 329, startPoint y: 460, endPoint x: 353, endPoint y: 452, distance: 24.9
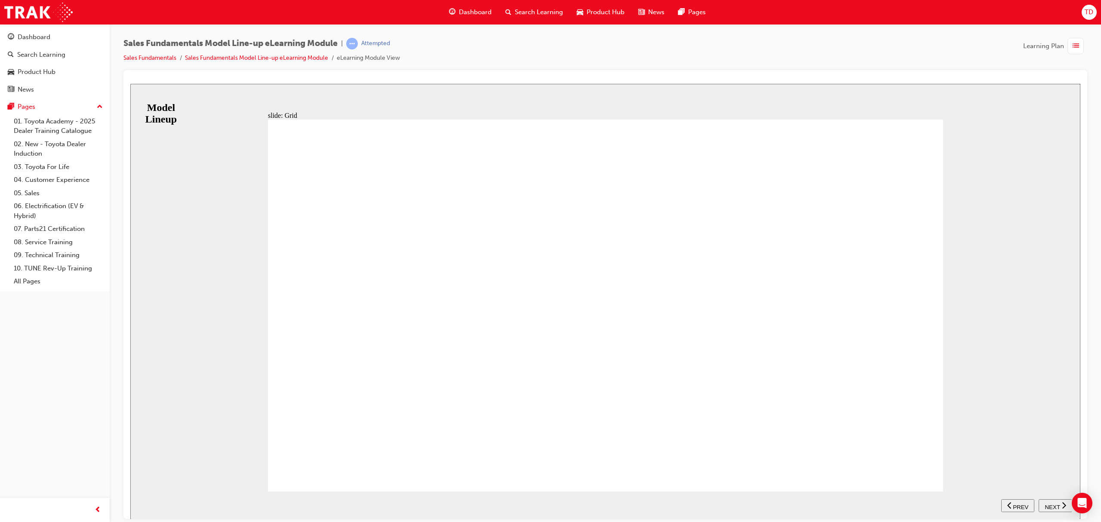
type input "12"
drag, startPoint x: 339, startPoint y: 465, endPoint x: 349, endPoint y: 481, distance: 17.9
click at [1054, 504] on span "NEXT" at bounding box center [1052, 507] width 15 height 6
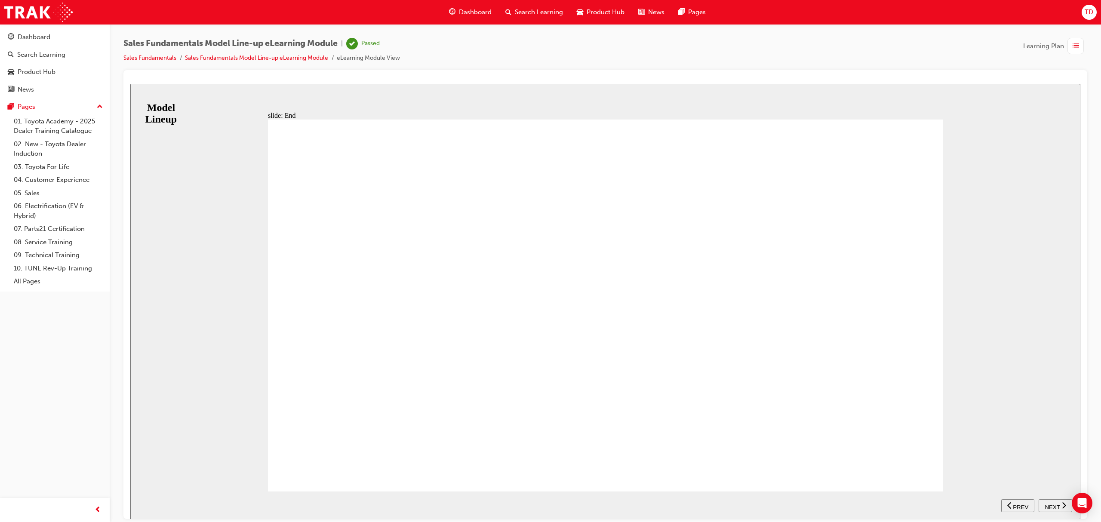
click at [1055, 506] on span "NEXT" at bounding box center [1052, 507] width 15 height 6
click at [214, 59] on link "Sales Fundamentals Model Line-up eLearning Module" at bounding box center [256, 57] width 143 height 7
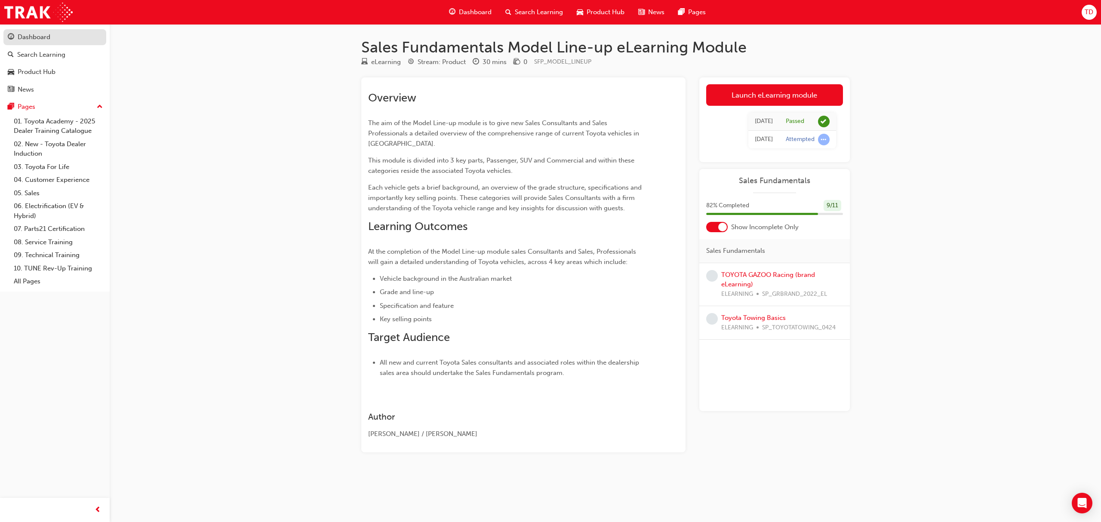
click at [54, 36] on div "Dashboard" at bounding box center [55, 37] width 94 height 11
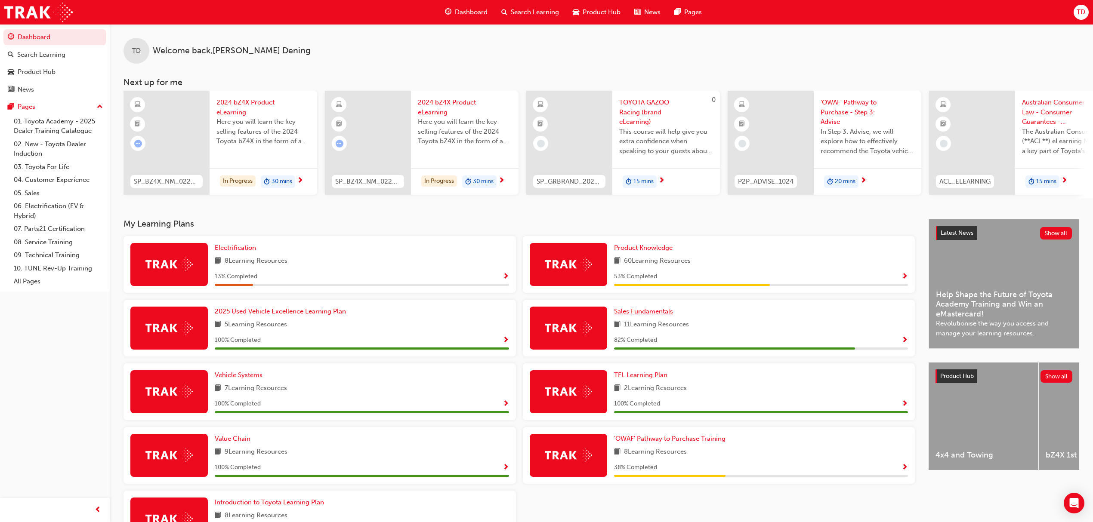
click at [651, 315] on span "Sales Fundamentals" at bounding box center [643, 312] width 59 height 8
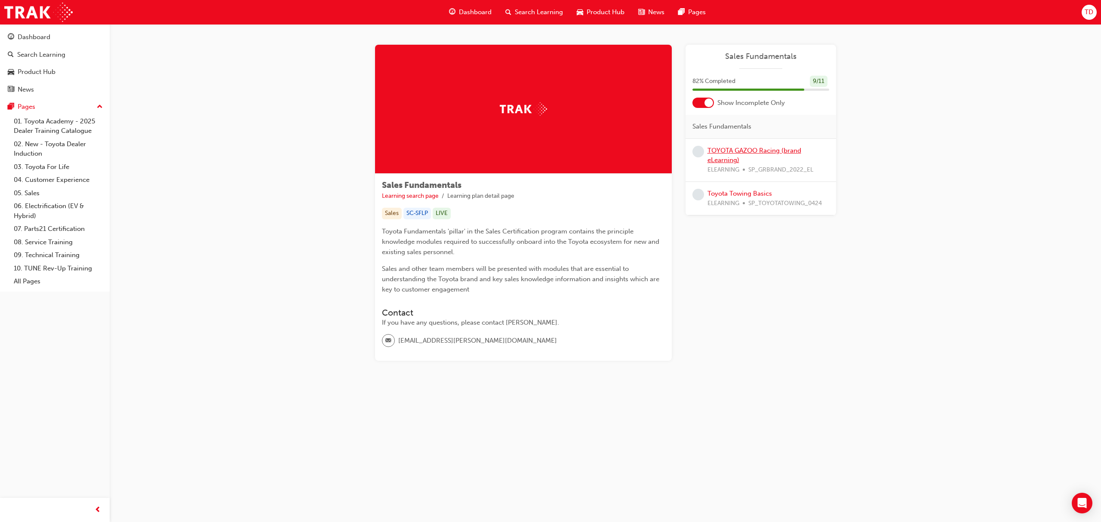
click at [733, 157] on link "TOYOTA GAZOO Racing (brand eLearning)" at bounding box center [755, 156] width 94 height 18
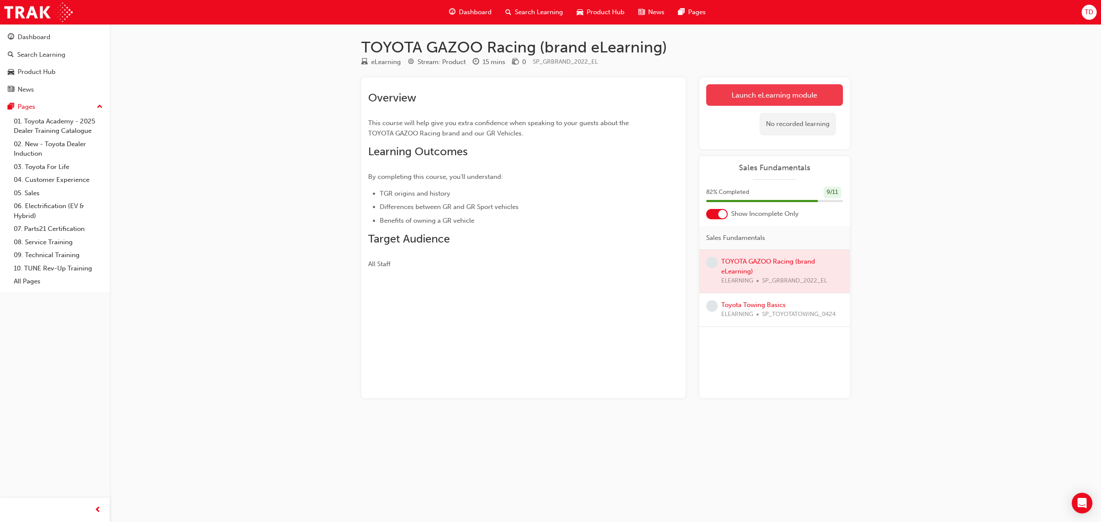
click at [785, 97] on link "Launch eLearning module" at bounding box center [774, 95] width 137 height 22
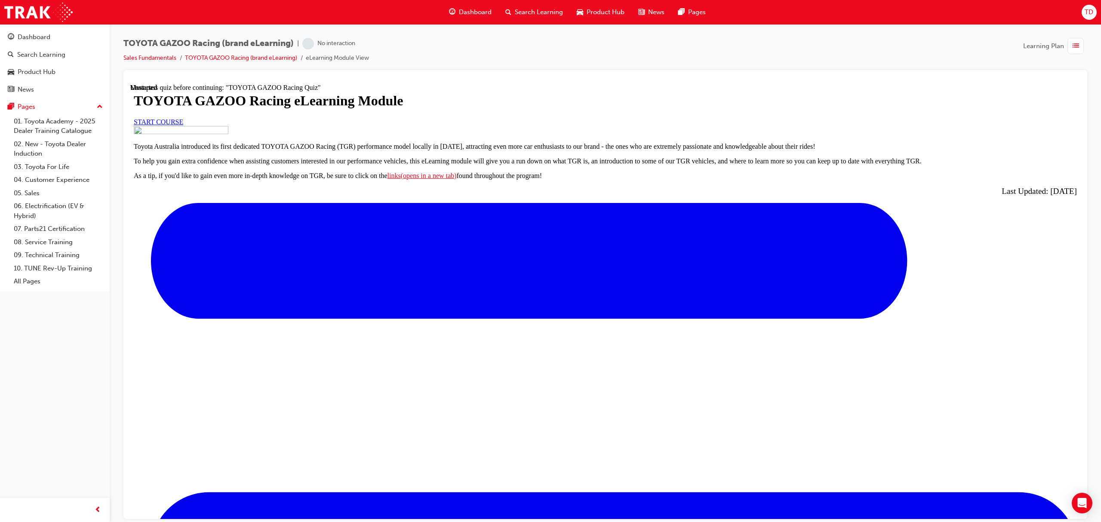
scroll to position [199, 0]
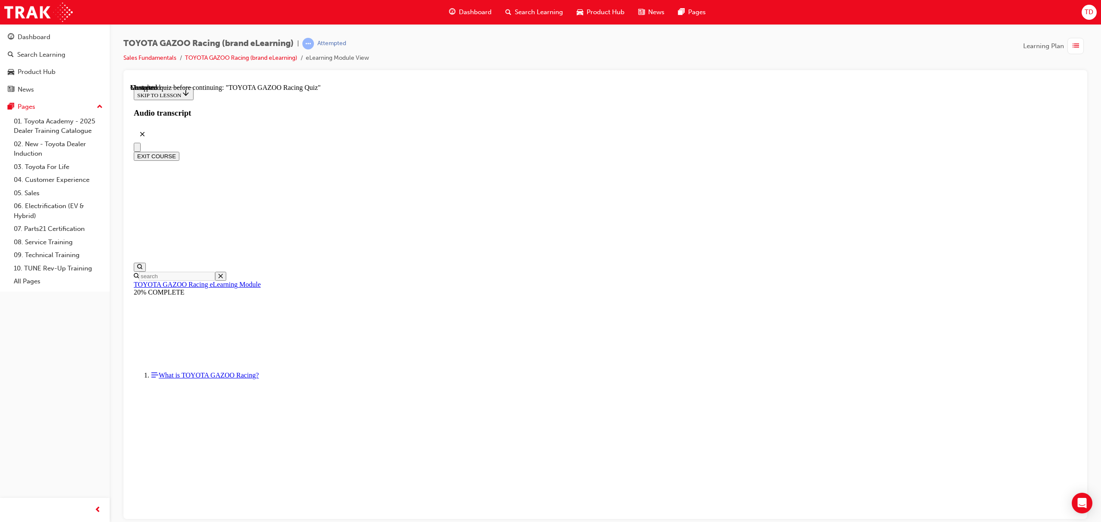
scroll to position [3027, 0]
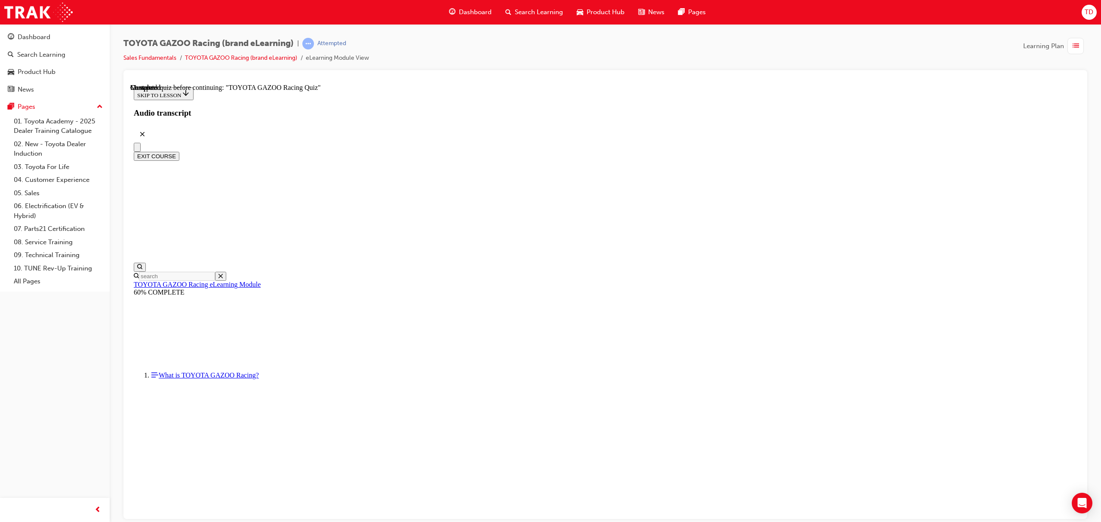
radio input "true"
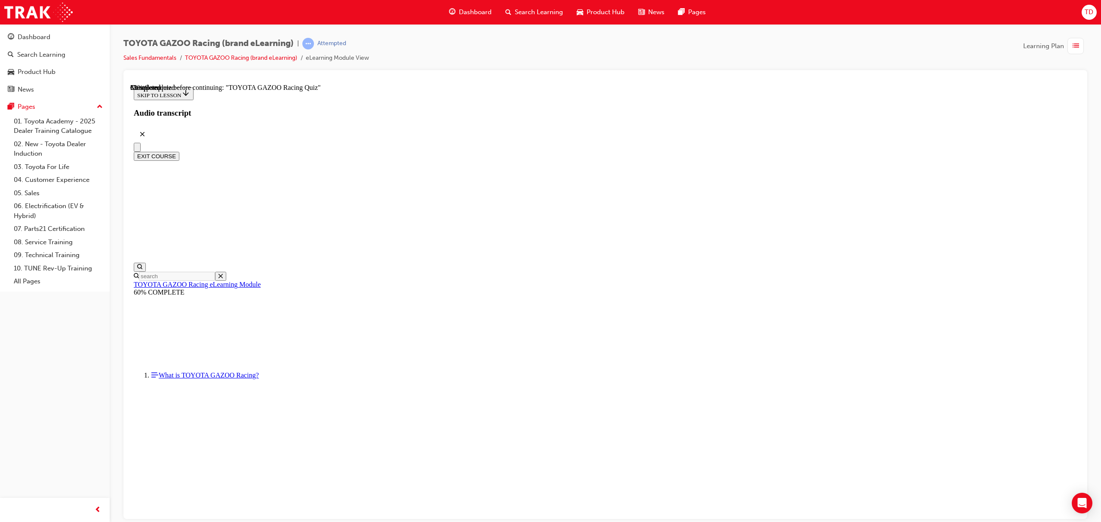
radio input "true"
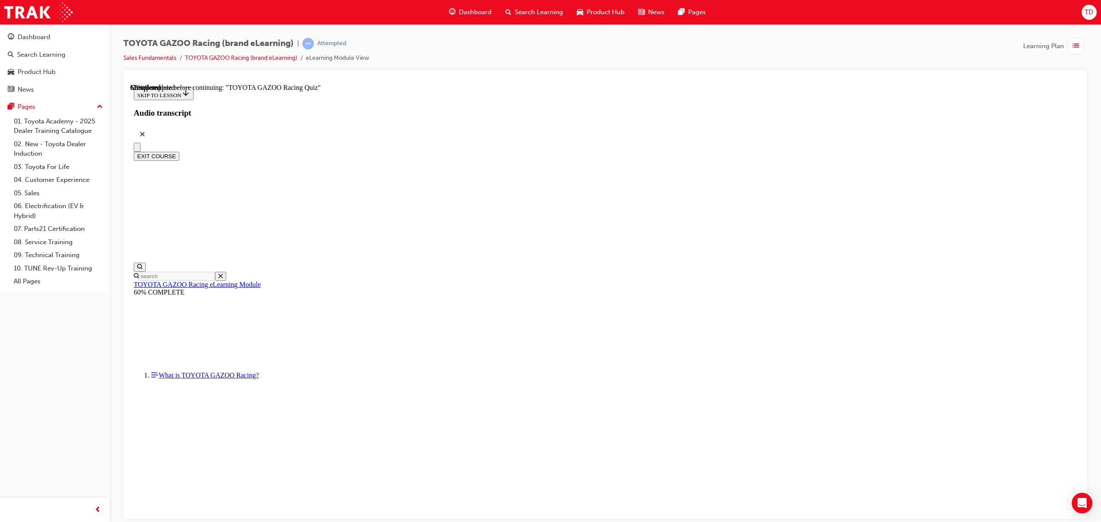
radio input "true"
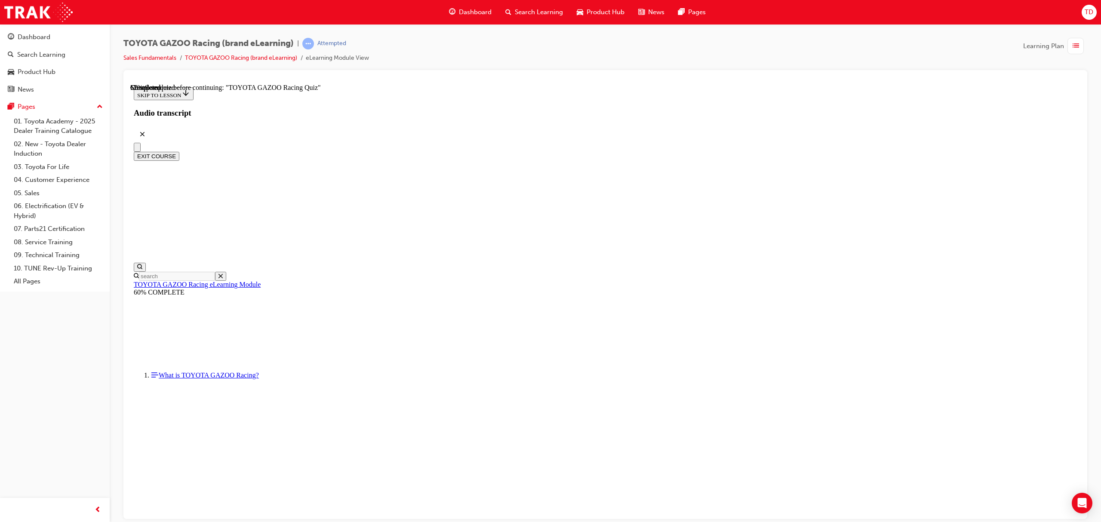
click at [262, 58] on link "TOYOTA GAZOO Racing (brand eLearning)" at bounding box center [241, 57] width 112 height 7
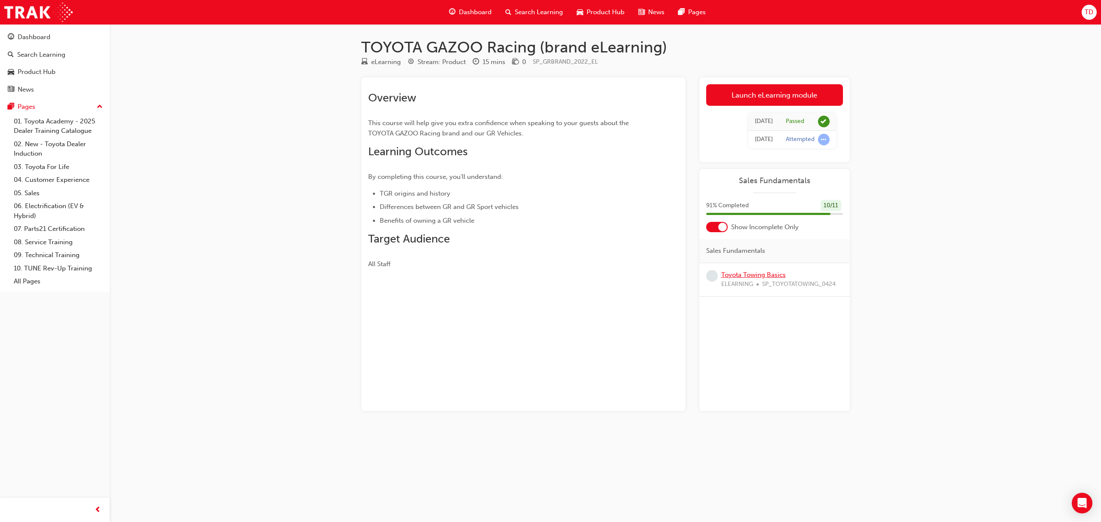
click at [754, 276] on link "Toyota Towing Basics" at bounding box center [754, 275] width 65 height 8
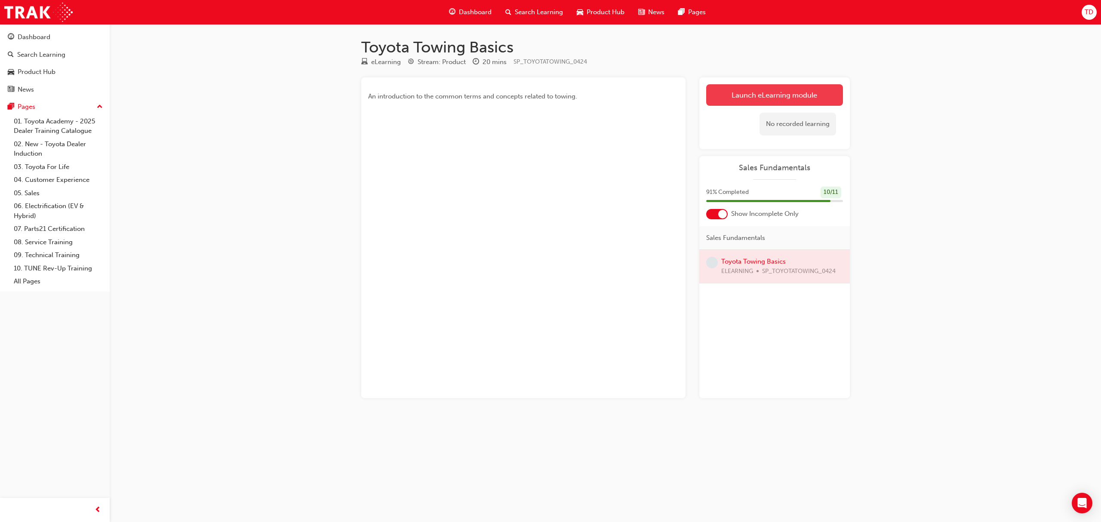
click at [749, 95] on link "Launch eLearning module" at bounding box center [774, 95] width 137 height 22
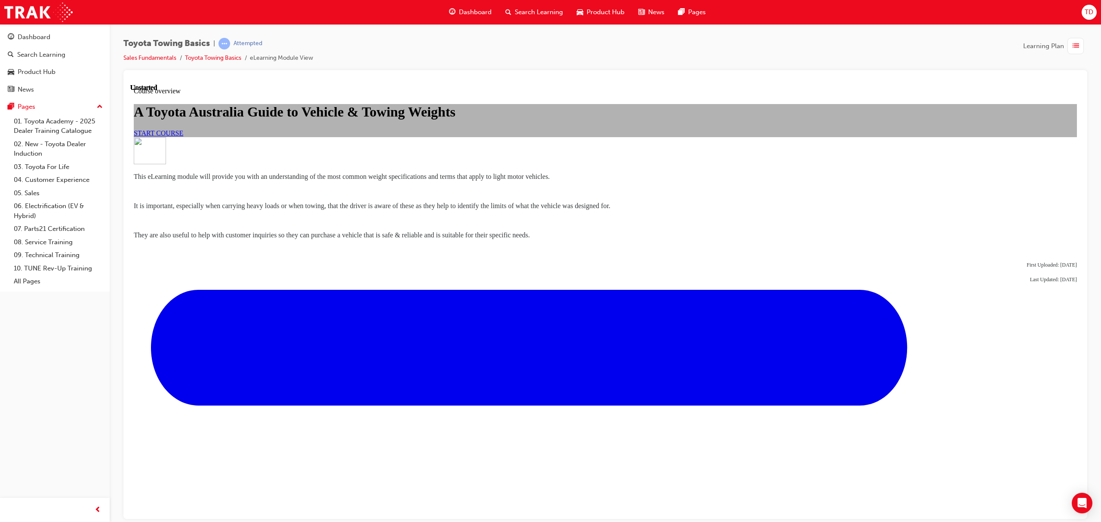
scroll to position [367, 0]
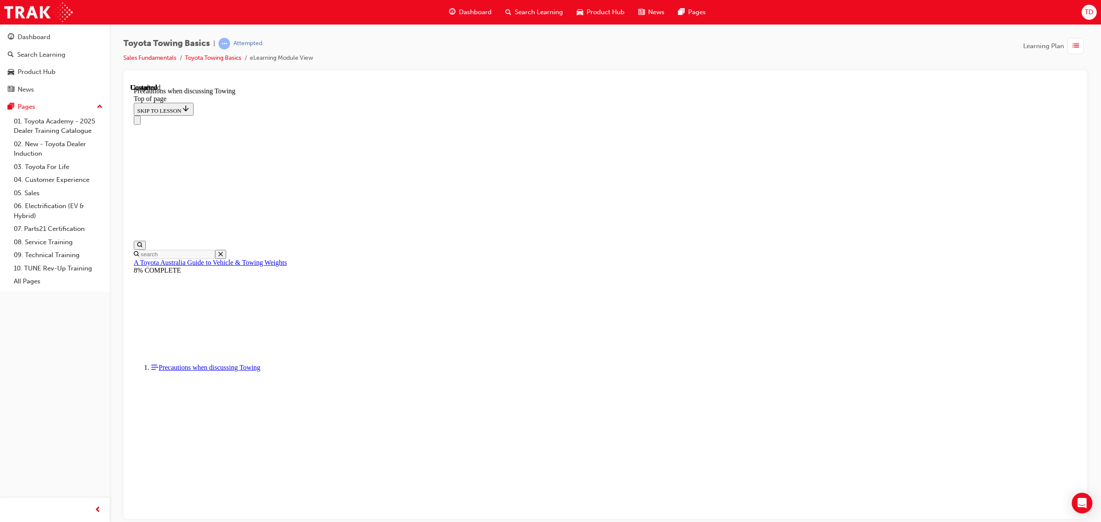
scroll to position [799, 0]
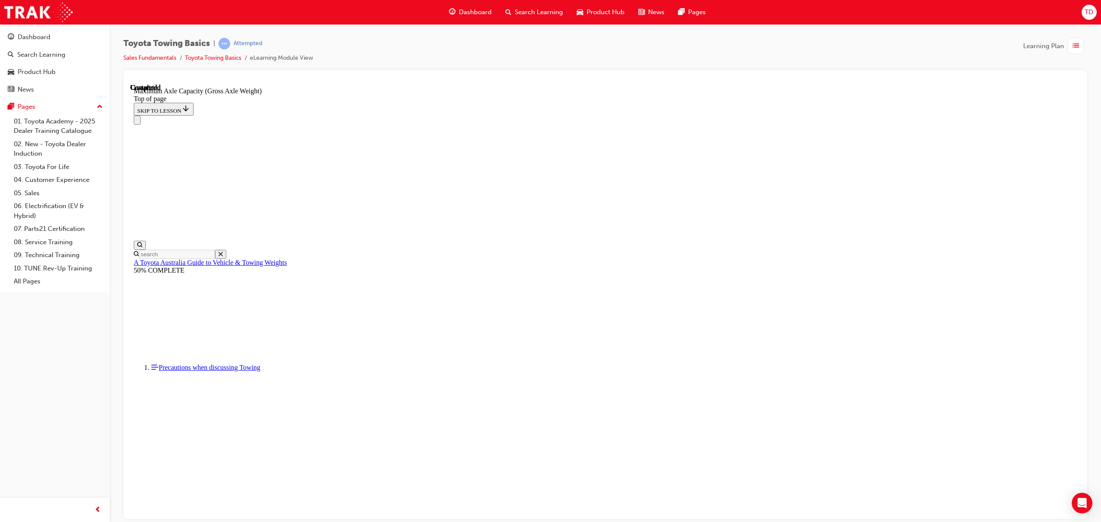
scroll to position [620, 0]
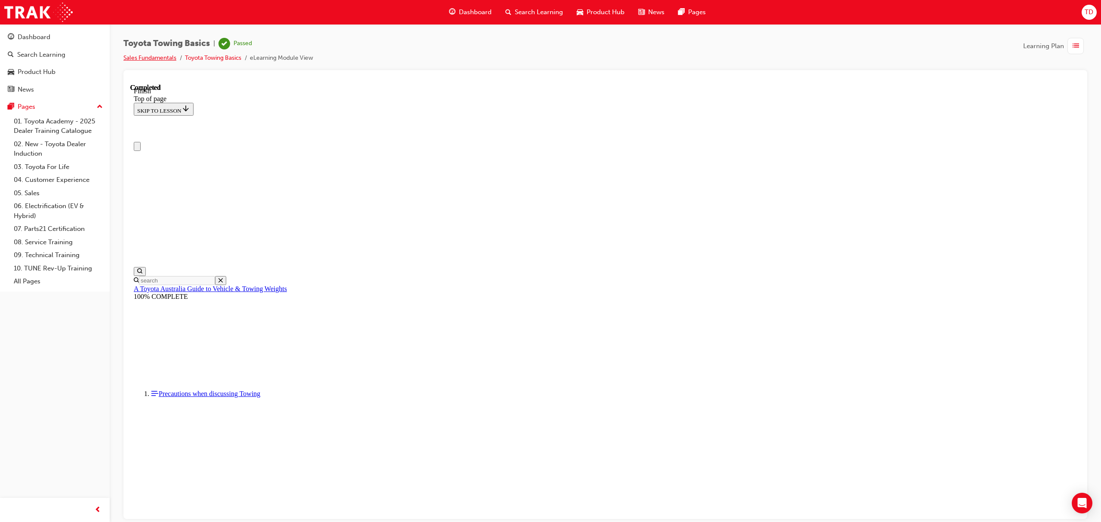
click at [147, 56] on link "Sales Fundamentals" at bounding box center [149, 57] width 53 height 7
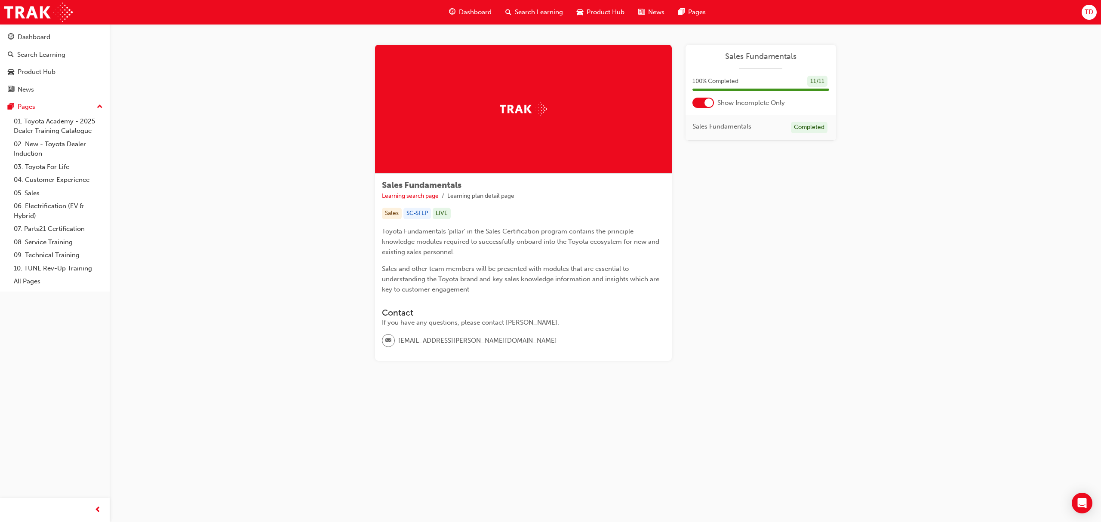
click at [479, 10] on span "Dashboard" at bounding box center [475, 12] width 33 height 10
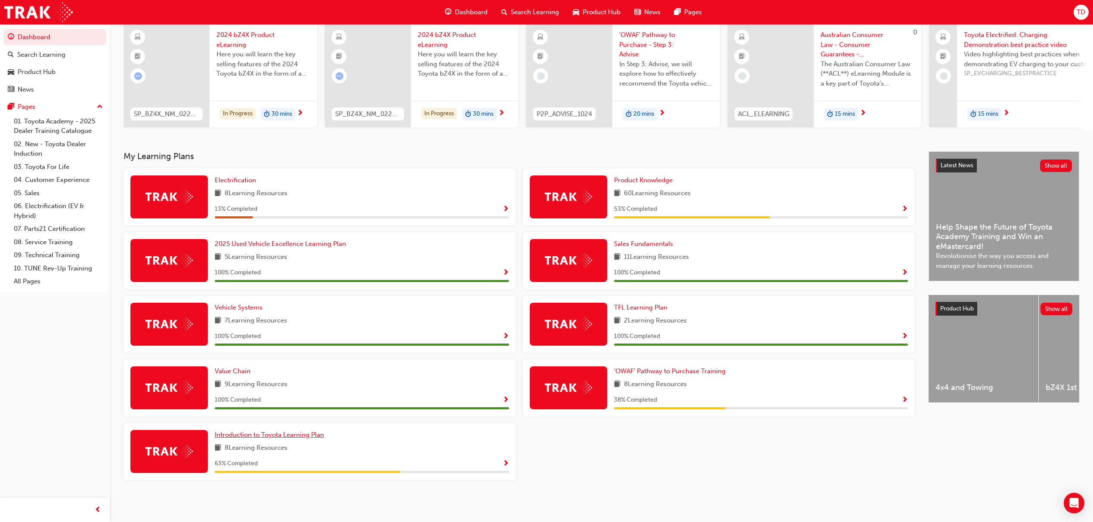
click at [300, 438] on span "Introduction to Toyota Learning Plan" at bounding box center [269, 435] width 109 height 8
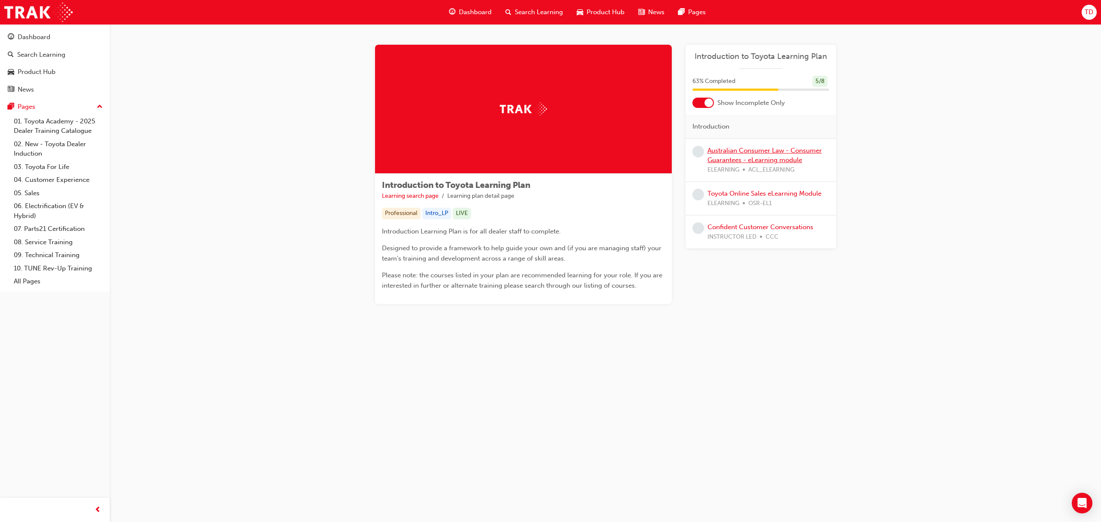
click at [759, 159] on link "Australian Consumer Law - Consumer Guarantees - eLearning module" at bounding box center [765, 156] width 114 height 18
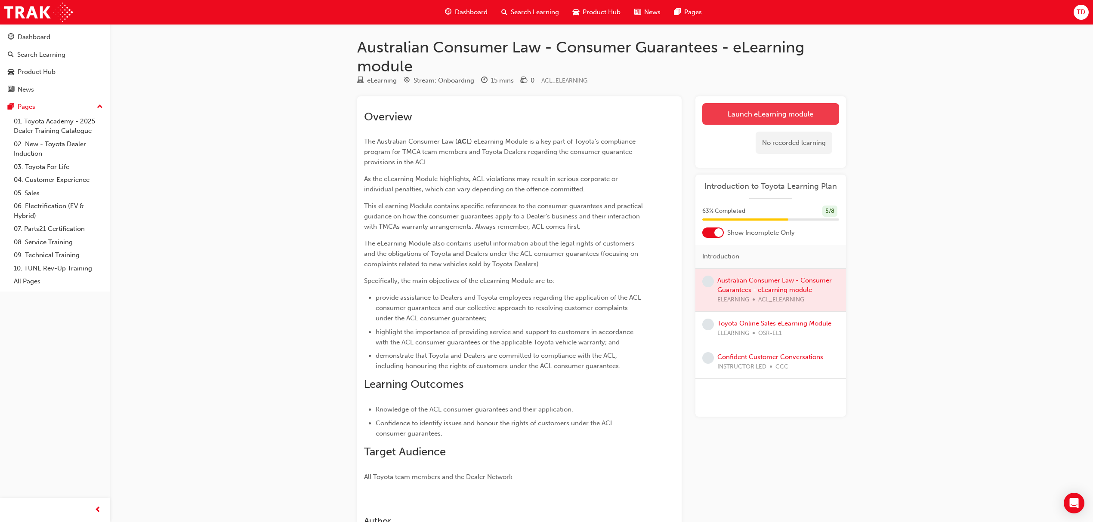
click at [740, 119] on link "Launch eLearning module" at bounding box center [770, 114] width 137 height 22
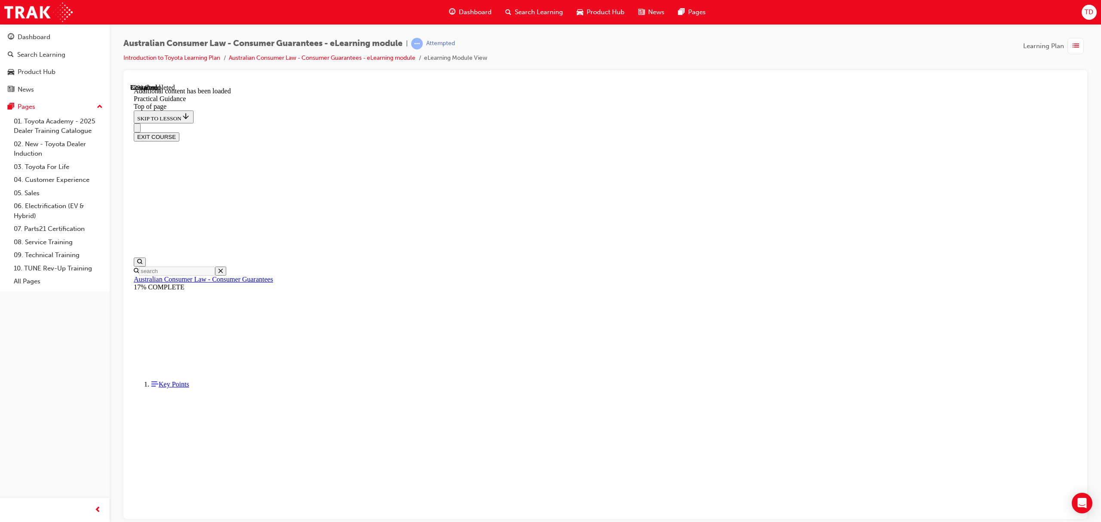
scroll to position [420, 0]
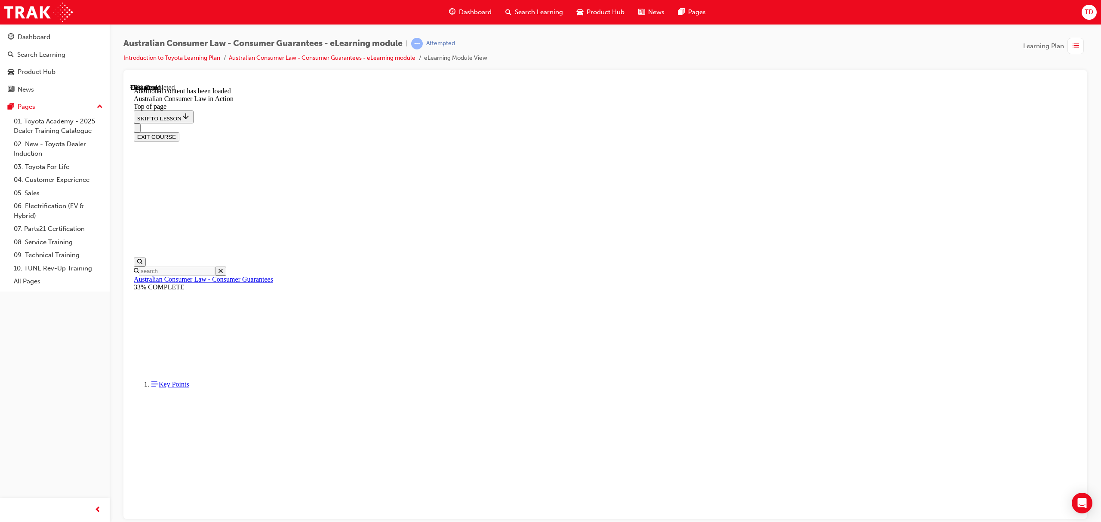
scroll to position [1360, 0]
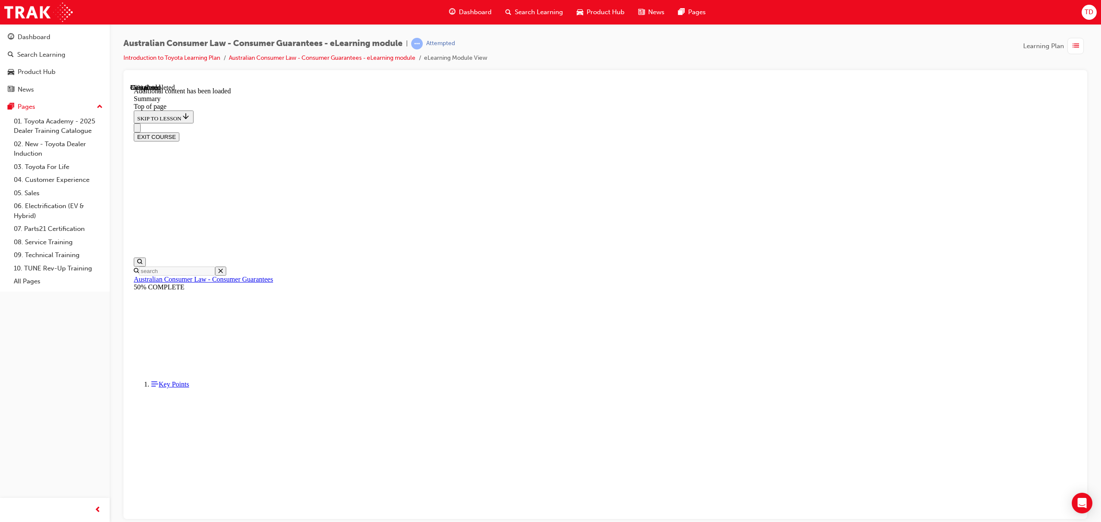
scroll to position [718, 0]
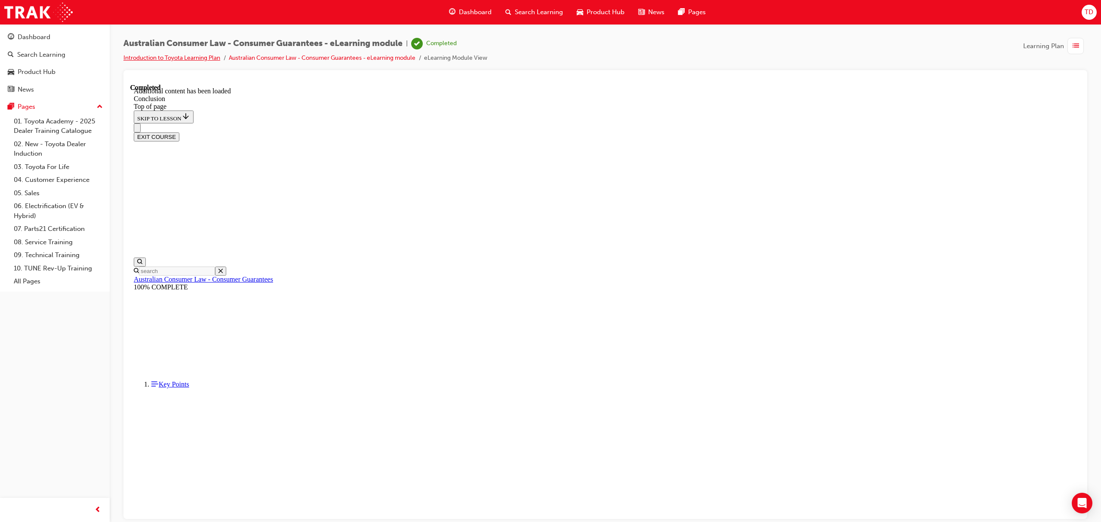
click at [188, 61] on link "Introduction to Toyota Learning Plan" at bounding box center [171, 57] width 97 height 7
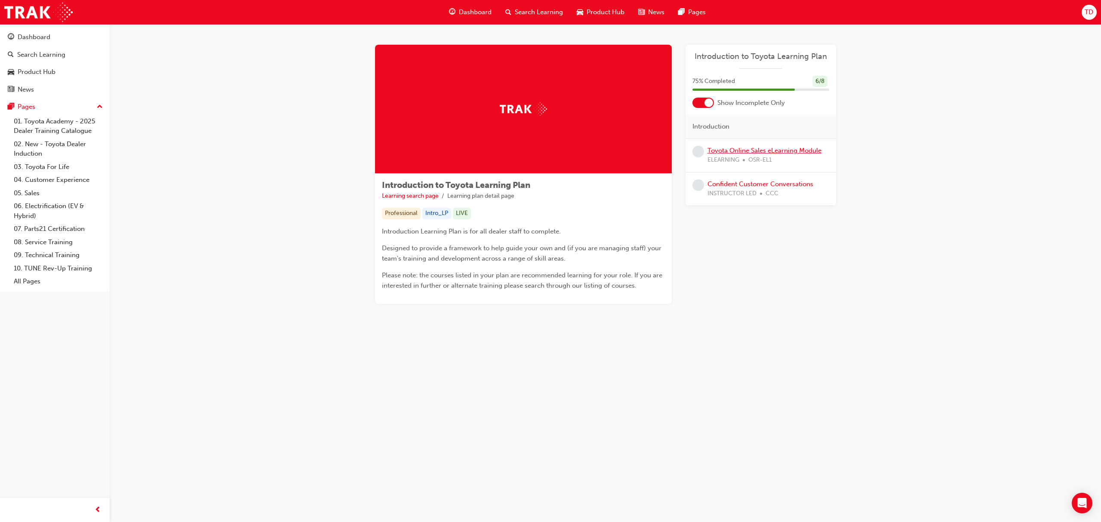
click at [749, 150] on link "Toyota Online Sales eLearning Module" at bounding box center [765, 151] width 114 height 8
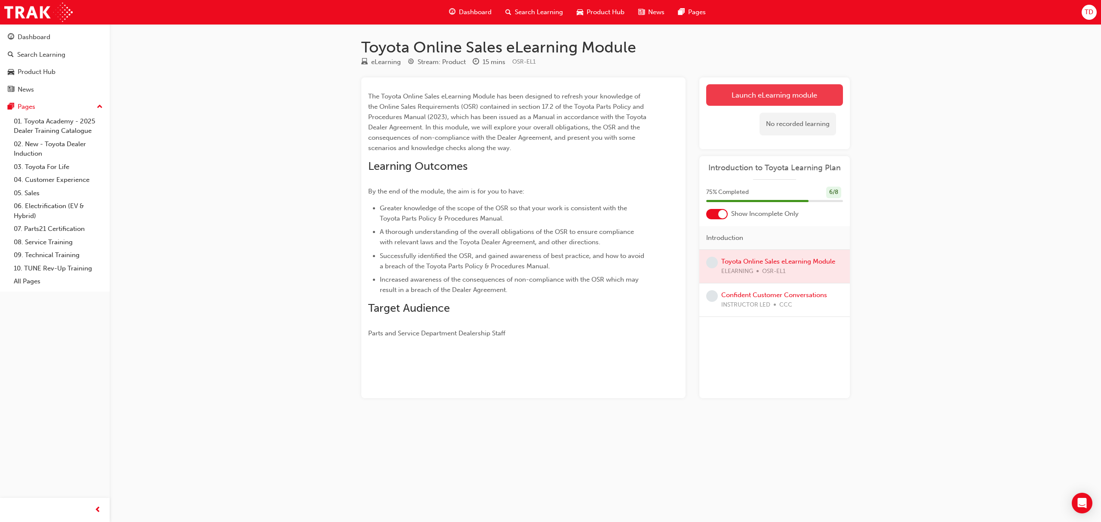
click at [762, 96] on link "Launch eLearning module" at bounding box center [774, 95] width 137 height 22
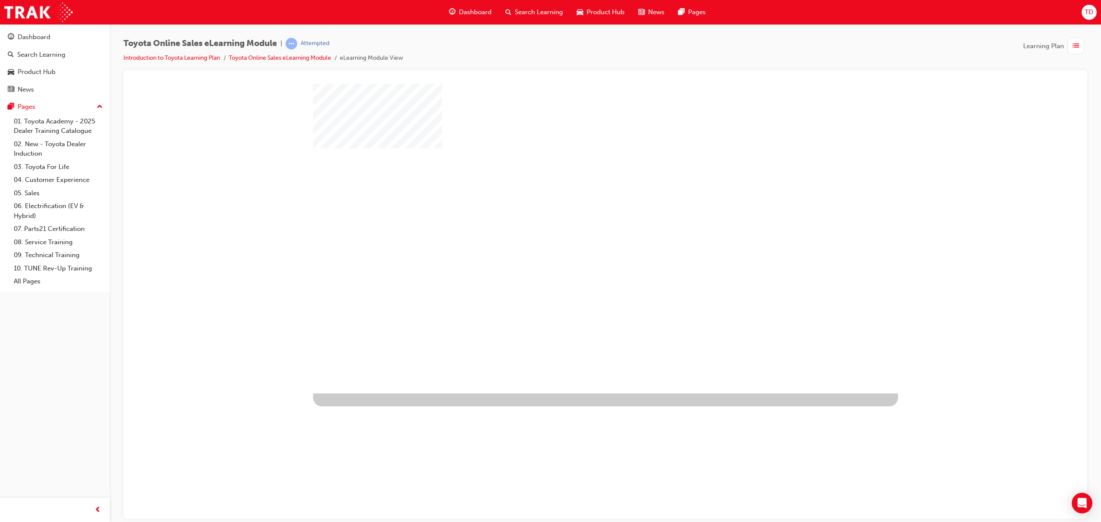
click at [581, 213] on div "play" at bounding box center [581, 213] width 0 height 0
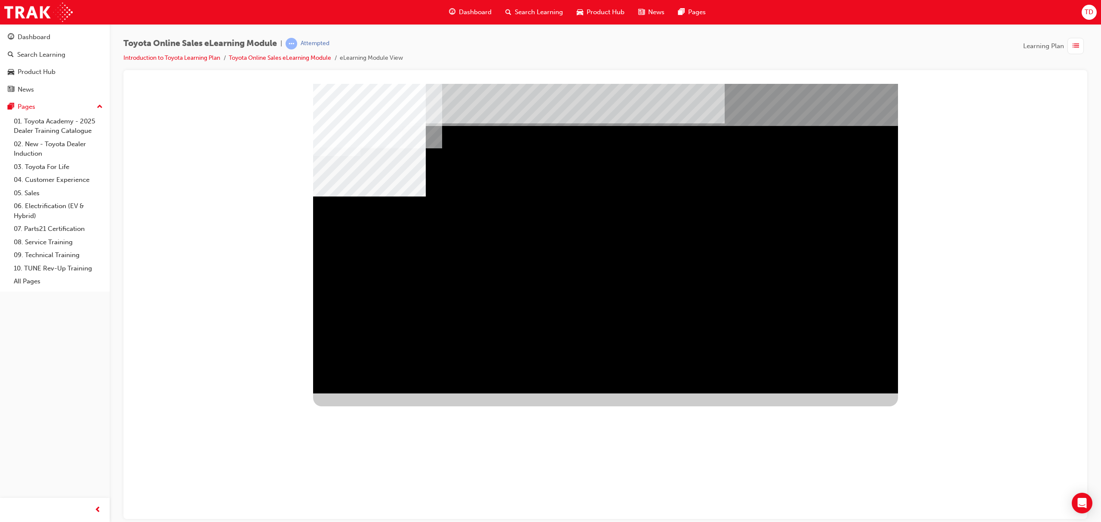
click at [426, 409] on div "slidename" at bounding box center [369, 465] width 113 height 113
drag, startPoint x: 619, startPoint y: 254, endPoint x: 644, endPoint y: 251, distance: 25.6
click at [622, 254] on div "multistate" at bounding box center [605, 238] width 585 height 310
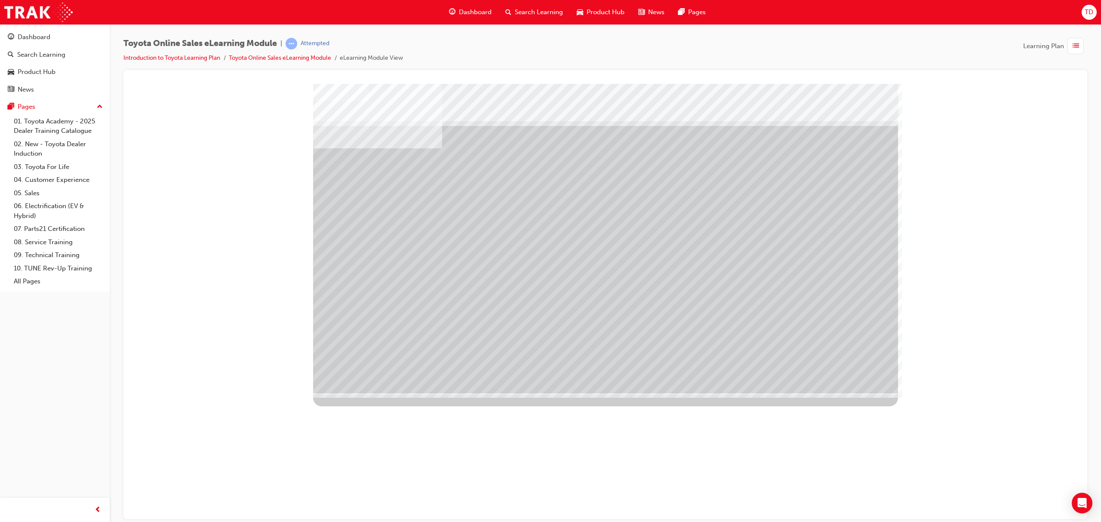
drag, startPoint x: 601, startPoint y: 261, endPoint x: 611, endPoint y: 260, distance: 10.8
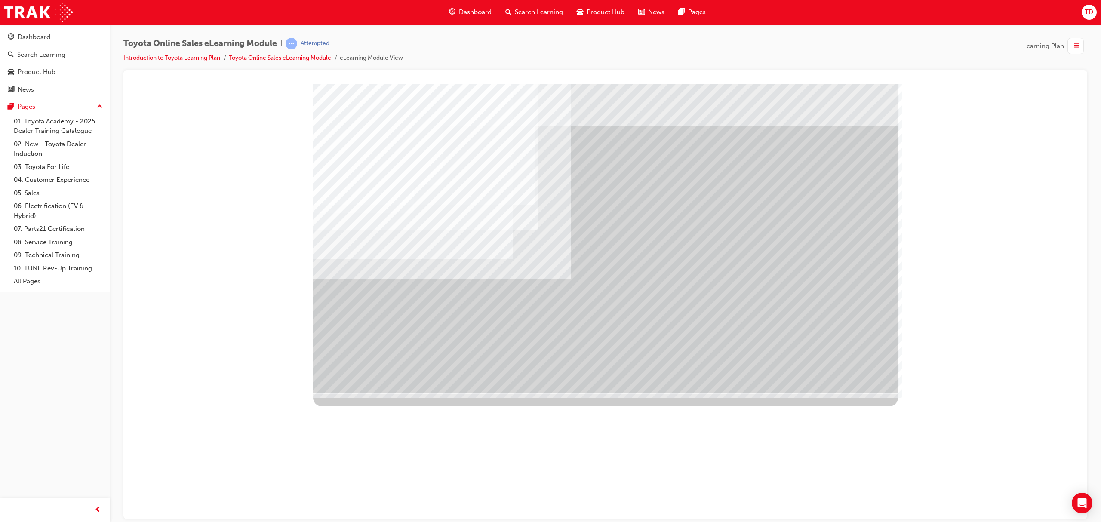
drag, startPoint x: 692, startPoint y: 312, endPoint x: 606, endPoint y: 265, distance: 97.8
drag, startPoint x: 585, startPoint y: 265, endPoint x: 613, endPoint y: 236, distance: 40.8
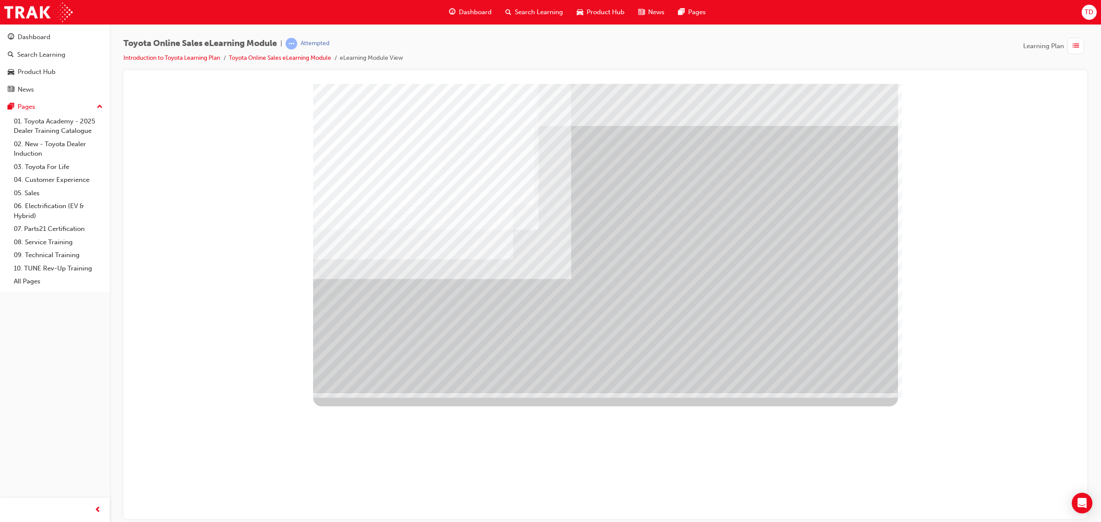
drag, startPoint x: 685, startPoint y: 170, endPoint x: 705, endPoint y: 191, distance: 28.9
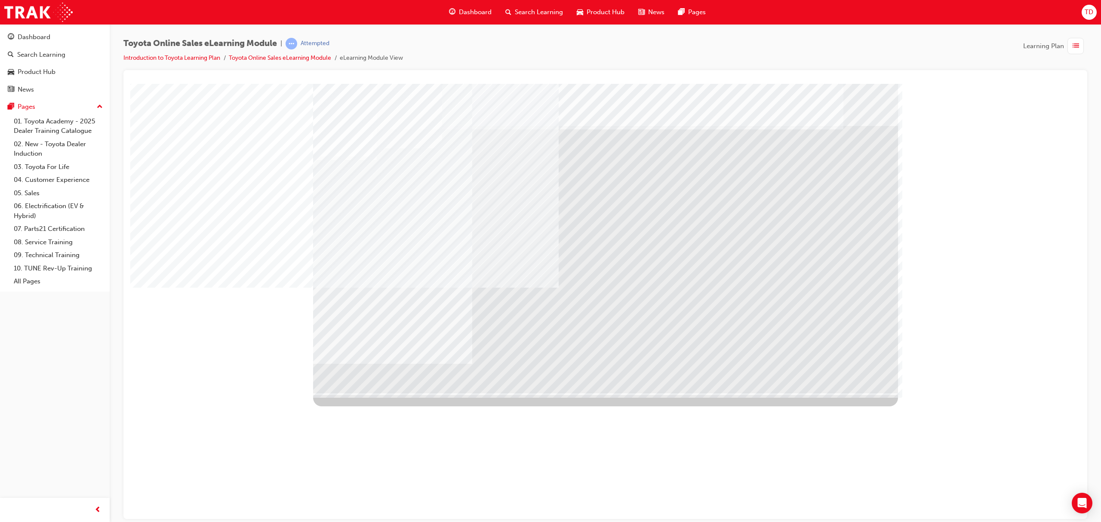
drag, startPoint x: 391, startPoint y: 300, endPoint x: 431, endPoint y: 302, distance: 40.5
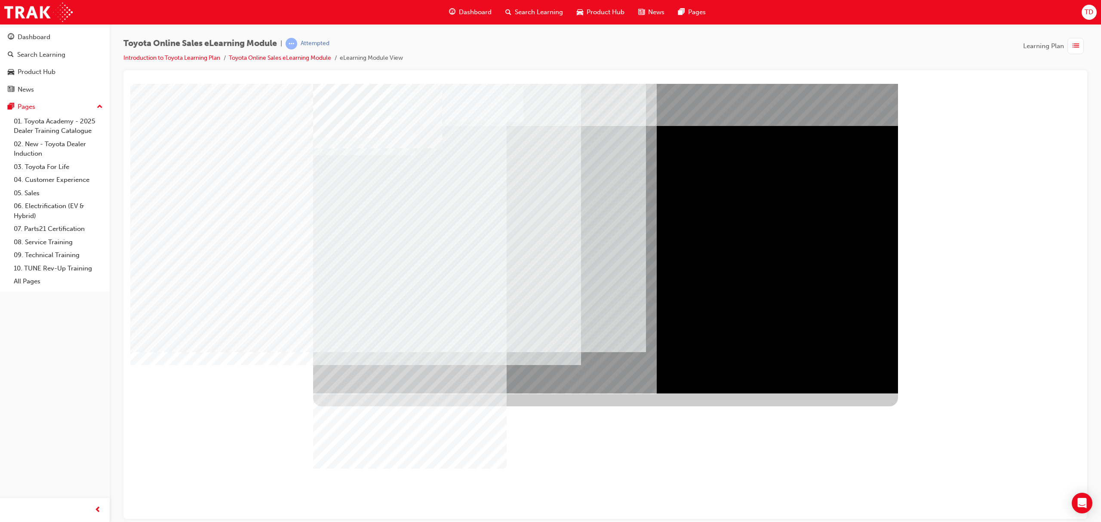
drag, startPoint x: 414, startPoint y: 210, endPoint x: 346, endPoint y: 196, distance: 68.9
drag, startPoint x: 345, startPoint y: 191, endPoint x: 345, endPoint y: 198, distance: 6.5
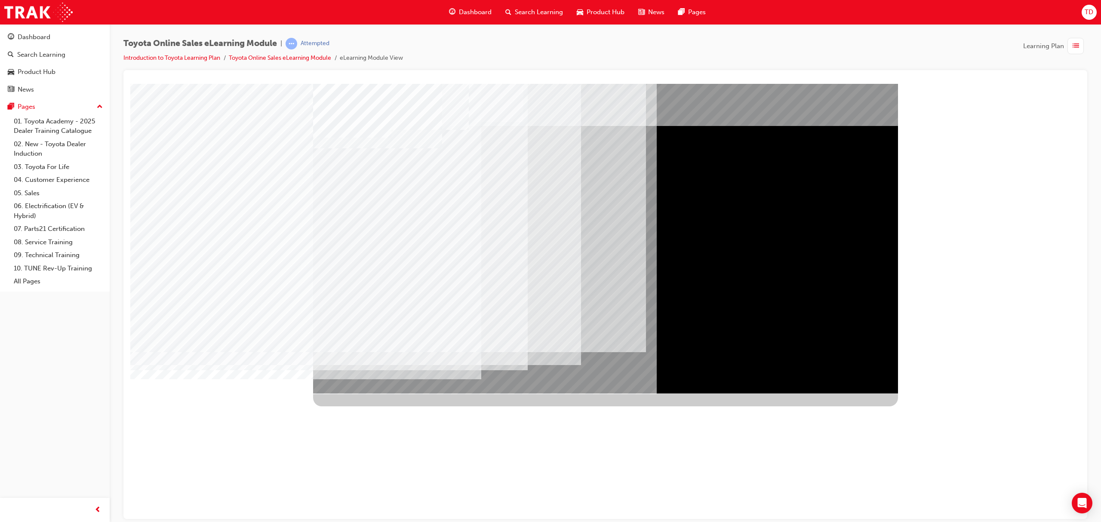
drag, startPoint x: 360, startPoint y: 300, endPoint x: 348, endPoint y: 300, distance: 11.6
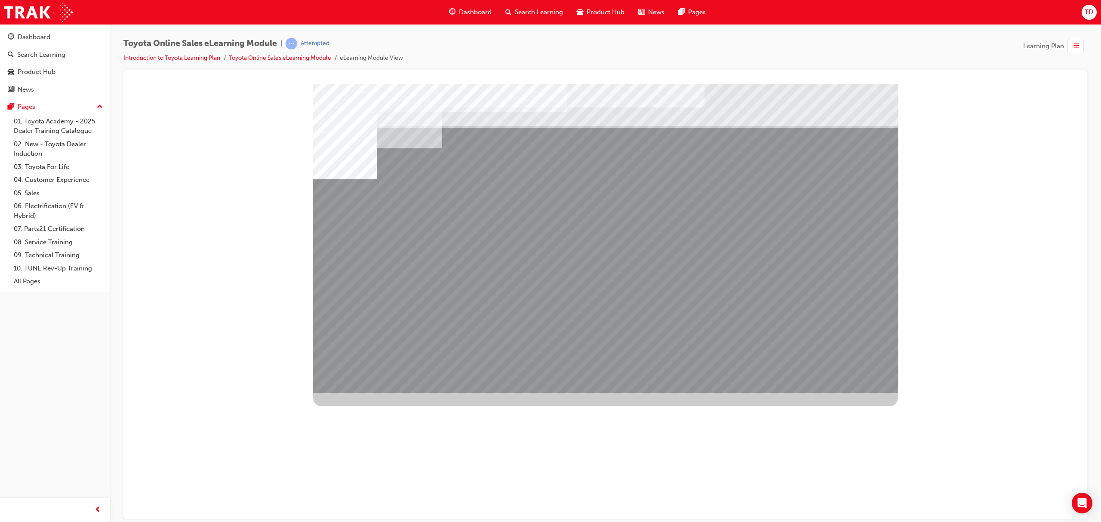
drag, startPoint x: 365, startPoint y: 258, endPoint x: 452, endPoint y: 259, distance: 86.9
drag, startPoint x: 463, startPoint y: 303, endPoint x: 401, endPoint y: 296, distance: 62.0
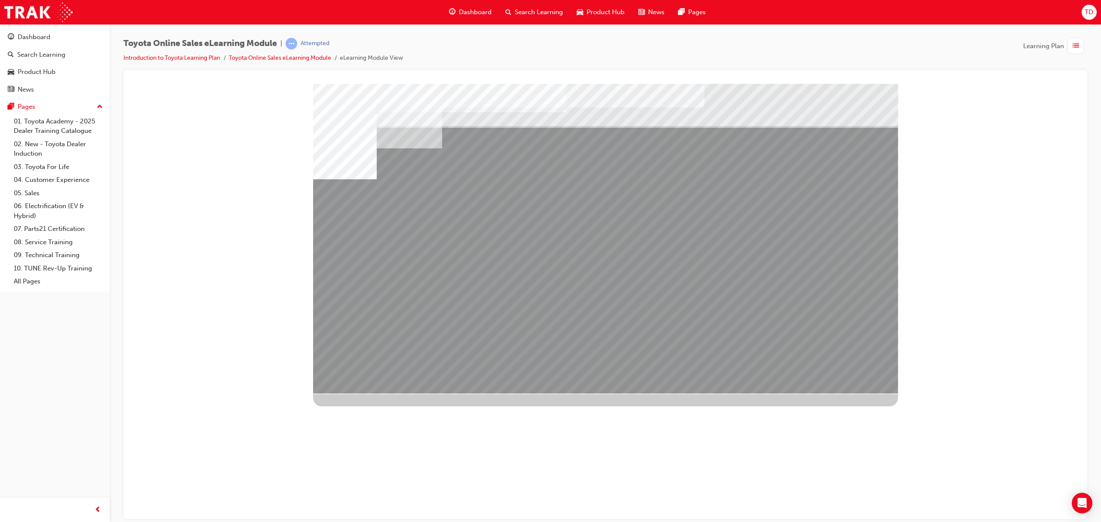
drag, startPoint x: 371, startPoint y: 293, endPoint x: 437, endPoint y: 297, distance: 66.4
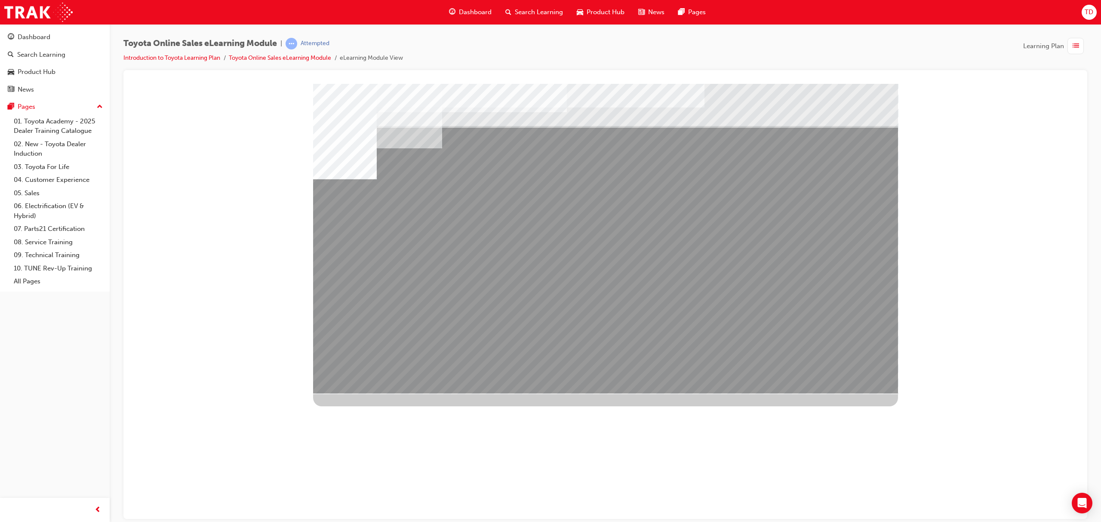
drag, startPoint x: 685, startPoint y: 306, endPoint x: 717, endPoint y: 305, distance: 31.4
drag, startPoint x: 748, startPoint y: 303, endPoint x: 789, endPoint y: 299, distance: 41.1
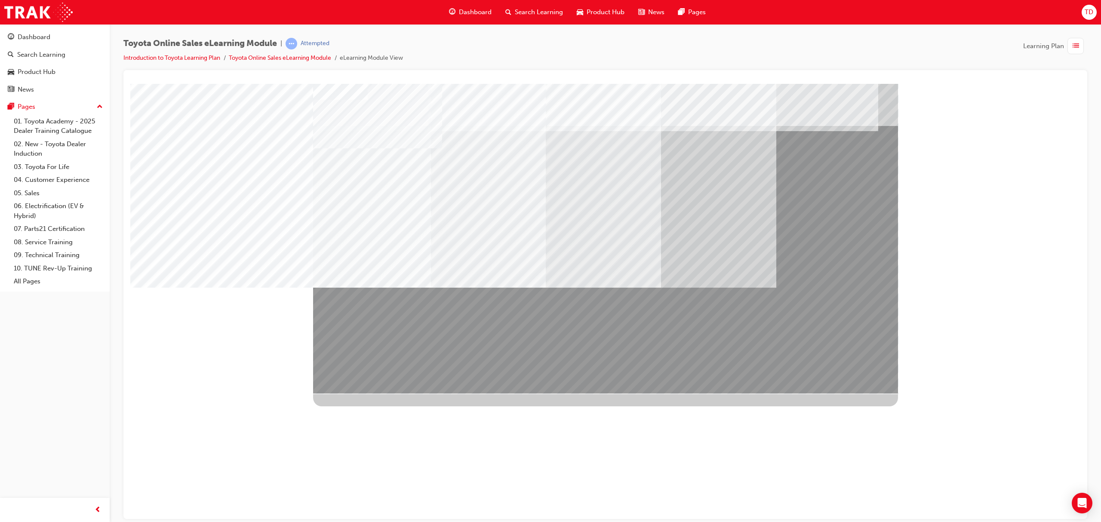
drag, startPoint x: 730, startPoint y: 377, endPoint x: 727, endPoint y: 373, distance: 4.7
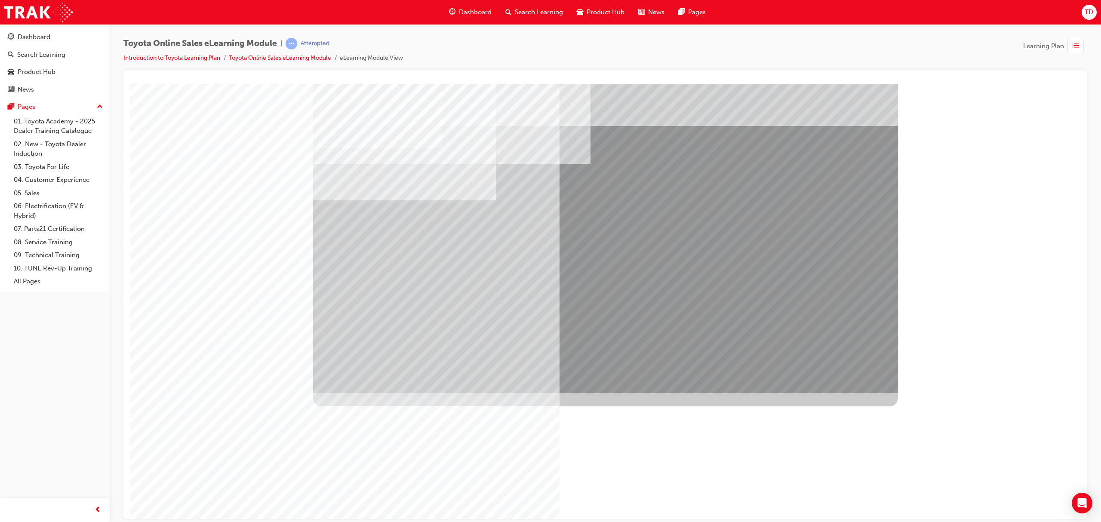
drag, startPoint x: 382, startPoint y: 277, endPoint x: 401, endPoint y: 271, distance: 19.7
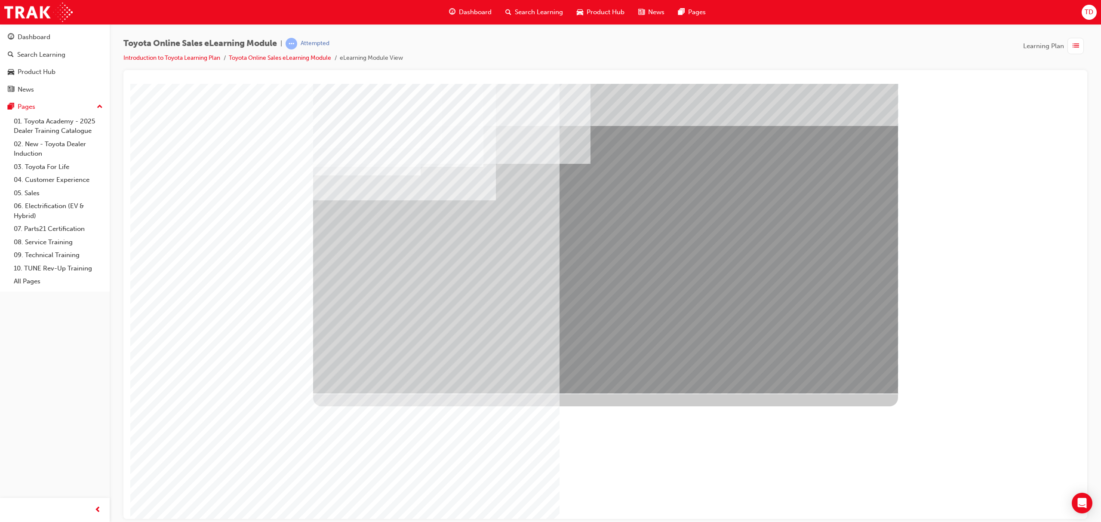
drag, startPoint x: 614, startPoint y: 220, endPoint x: 617, endPoint y: 228, distance: 8.9
click at [616, 228] on div "multistate" at bounding box center [605, 238] width 585 height 310
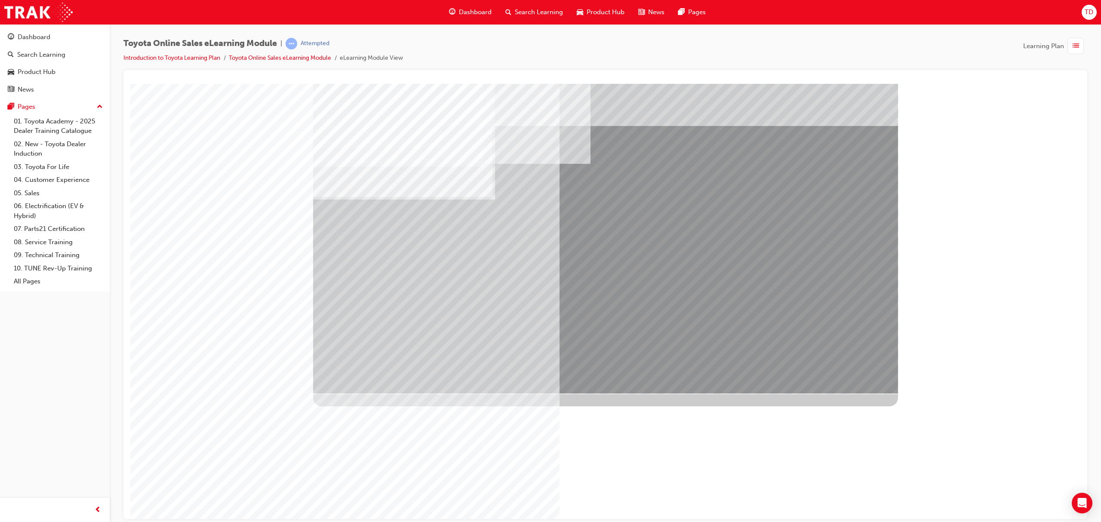
drag, startPoint x: 379, startPoint y: 274, endPoint x: 434, endPoint y: 267, distance: 55.9
drag, startPoint x: 614, startPoint y: 227, endPoint x: 615, endPoint y: 248, distance: 21.1
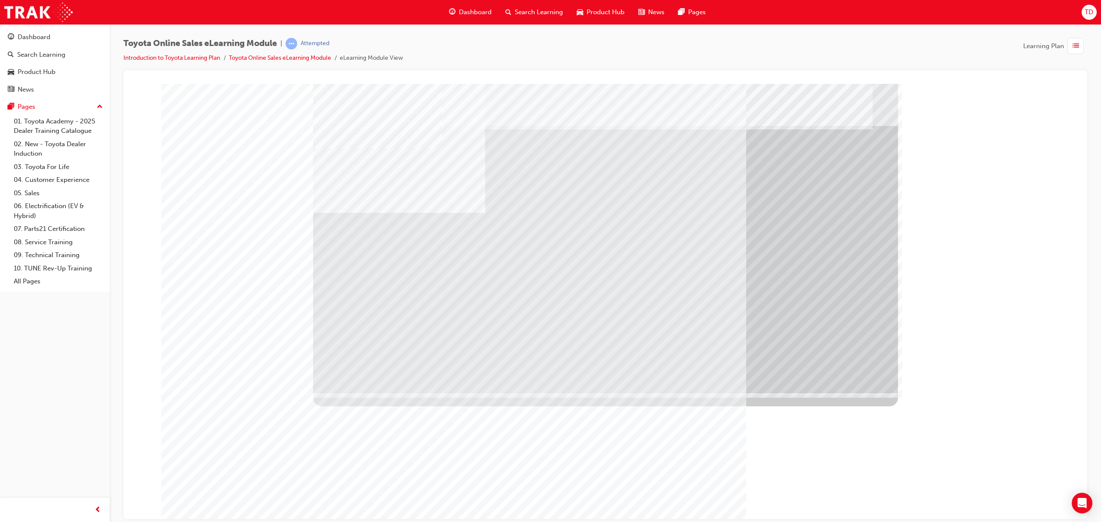
drag, startPoint x: 914, startPoint y: 278, endPoint x: 613, endPoint y: 284, distance: 300.8
click at [913, 87] on div "multistate" at bounding box center [606, 87] width 944 height 0
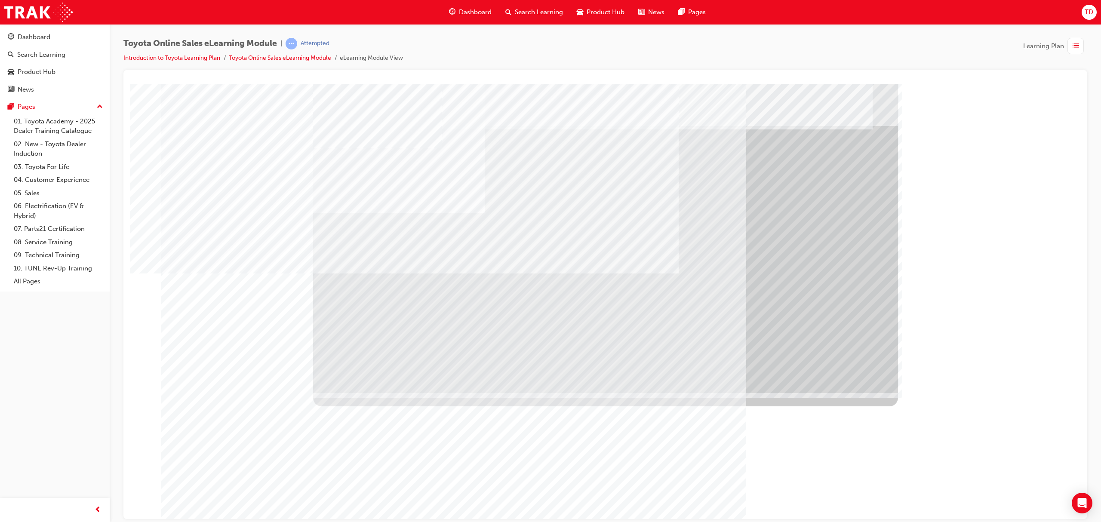
drag, startPoint x: 741, startPoint y: 342, endPoint x: 546, endPoint y: 333, distance: 195.6
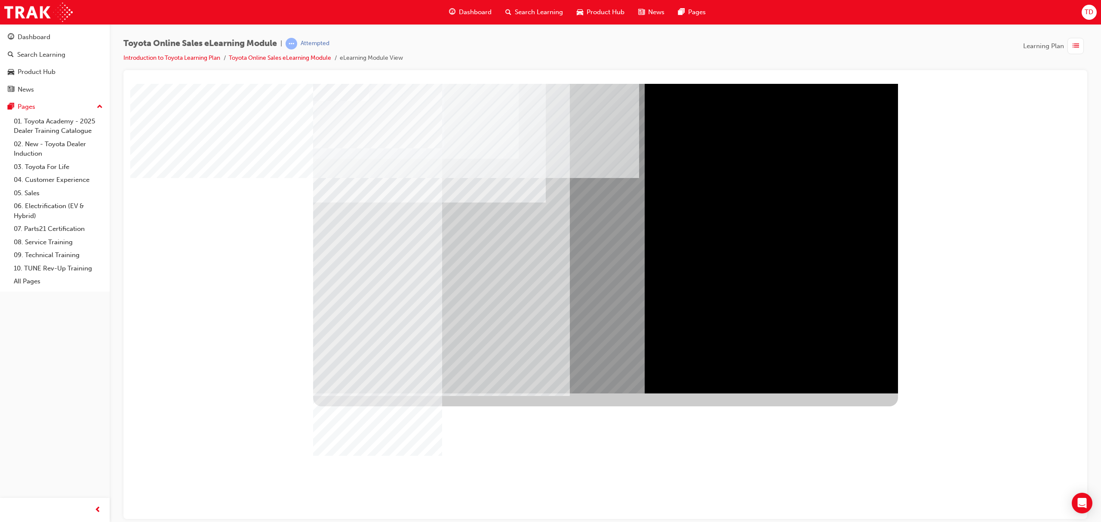
drag, startPoint x: 753, startPoint y: 136, endPoint x: 756, endPoint y: 153, distance: 18.1
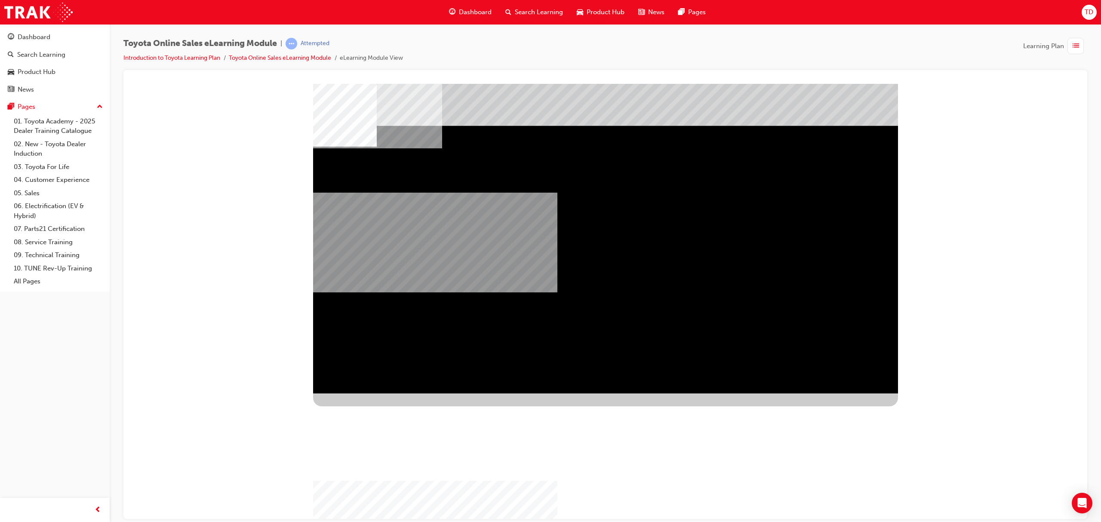
drag, startPoint x: 494, startPoint y: 297, endPoint x: 670, endPoint y: 308, distance: 176.3
click at [820, 299] on div "multistate" at bounding box center [605, 238] width 585 height 310
drag, startPoint x: 493, startPoint y: 304, endPoint x: 620, endPoint y: 342, distance: 132.0
click at [679, 318] on div "multistate" at bounding box center [605, 238] width 585 height 310
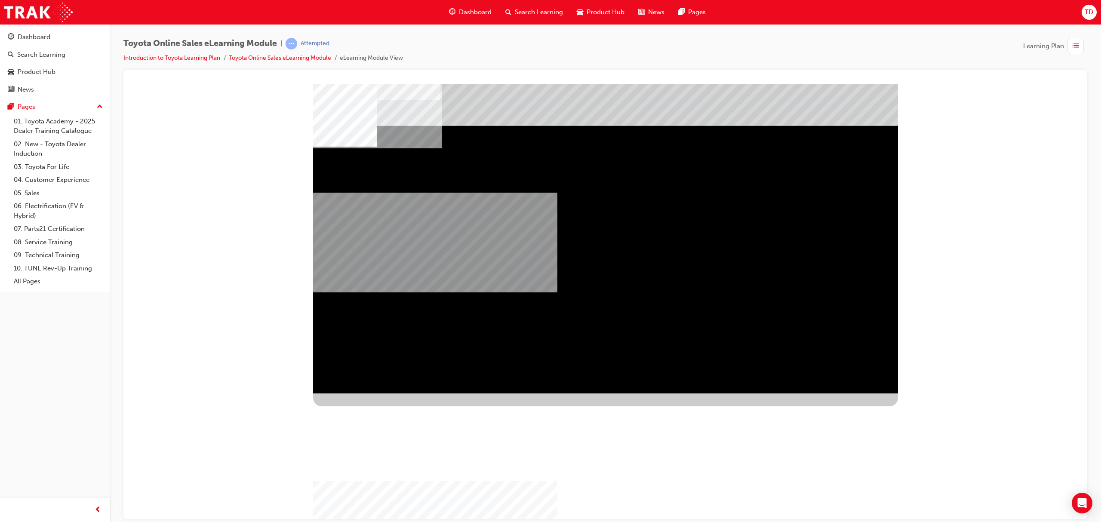
click at [755, 363] on div "multistate" at bounding box center [605, 238] width 585 height 310
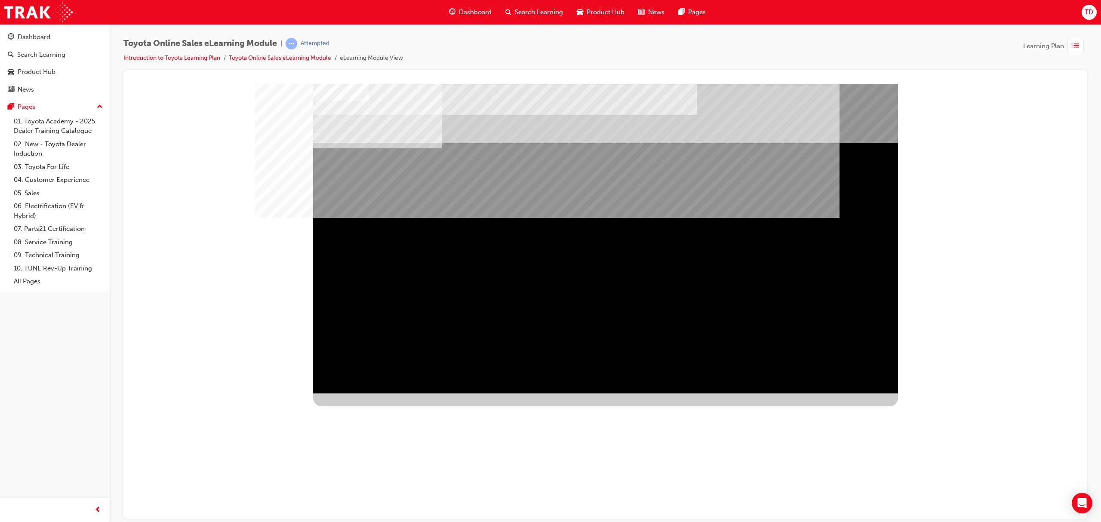
click at [611, 468] on div "Test your knowledge of the OSR." at bounding box center [505, 483] width 384 height 31
click at [367, 499] on div "NEXT Trigger this button to go to the next slide" at bounding box center [340, 506] width 54 height 15
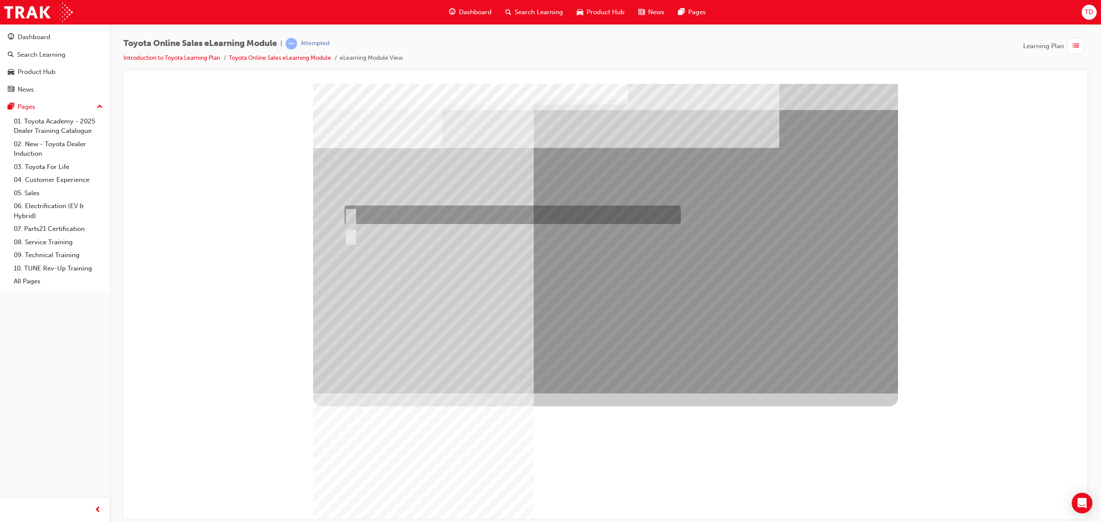
click at [373, 219] on div at bounding box center [510, 215] width 336 height 19
radio input "true"
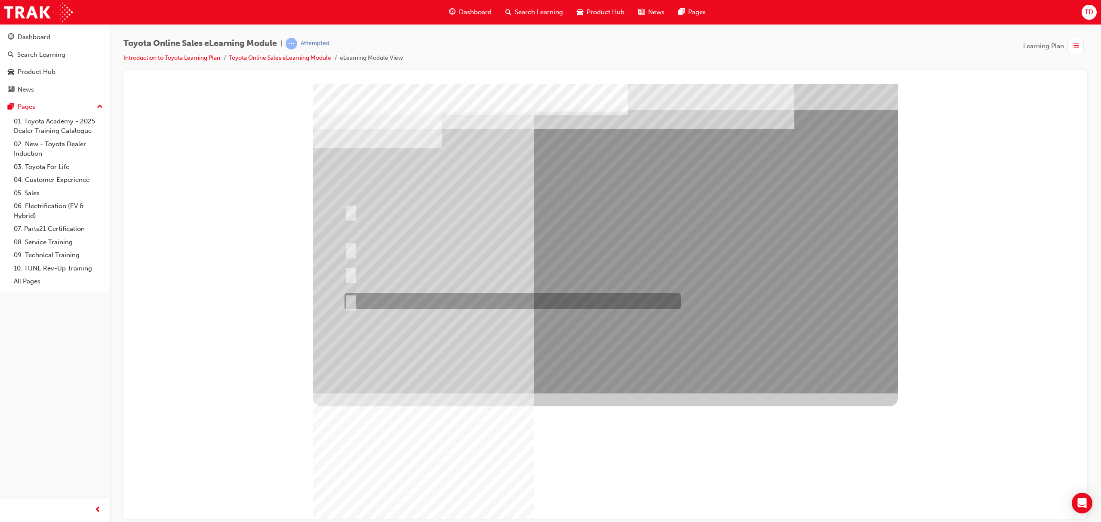
click at [465, 302] on div at bounding box center [510, 301] width 336 height 16
radio input "true"
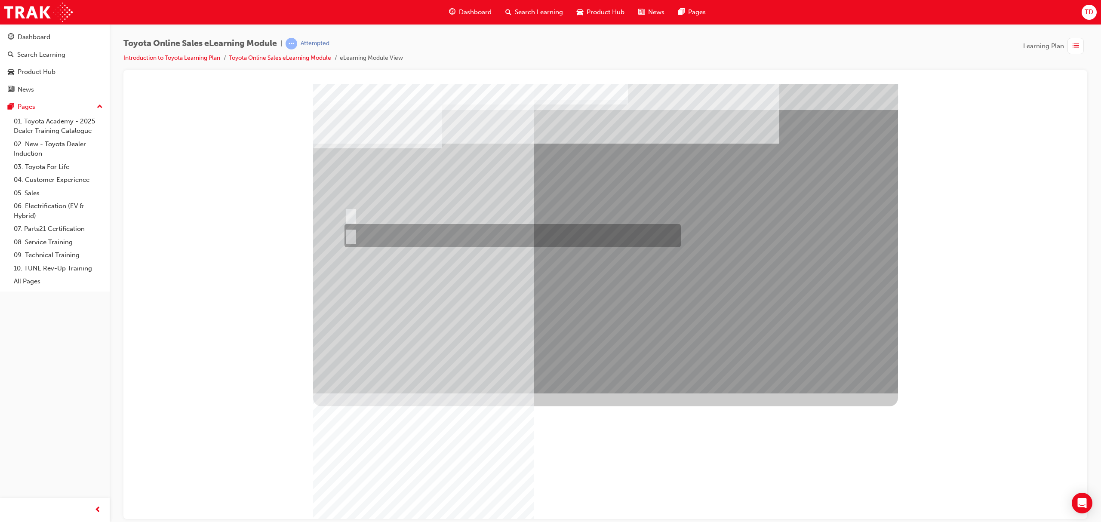
drag, startPoint x: 367, startPoint y: 231, endPoint x: 420, endPoint y: 251, distance: 57.1
click at [367, 231] on div at bounding box center [510, 235] width 336 height 23
radio input "true"
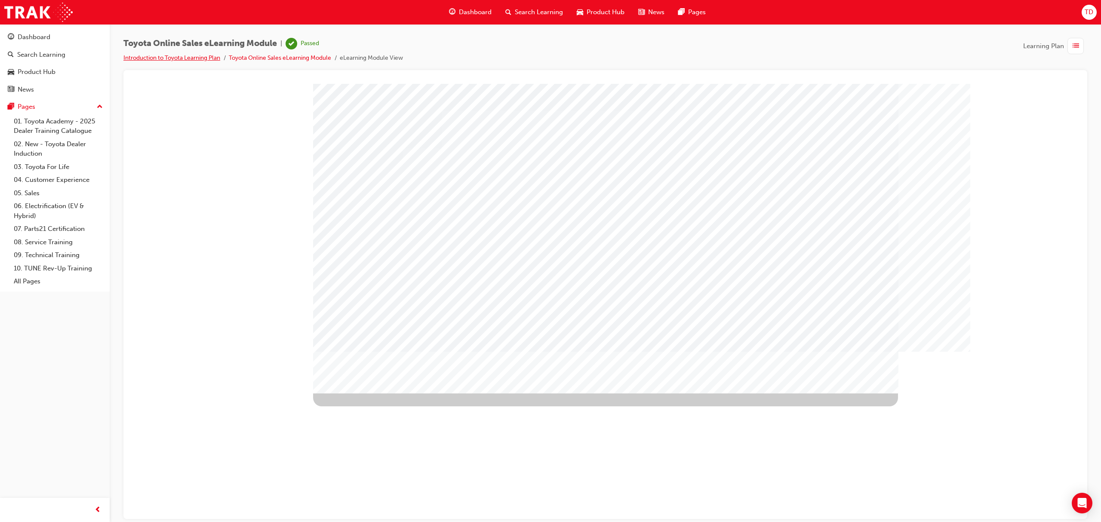
click at [194, 57] on link "Introduction to Toyota Learning Plan" at bounding box center [171, 57] width 97 height 7
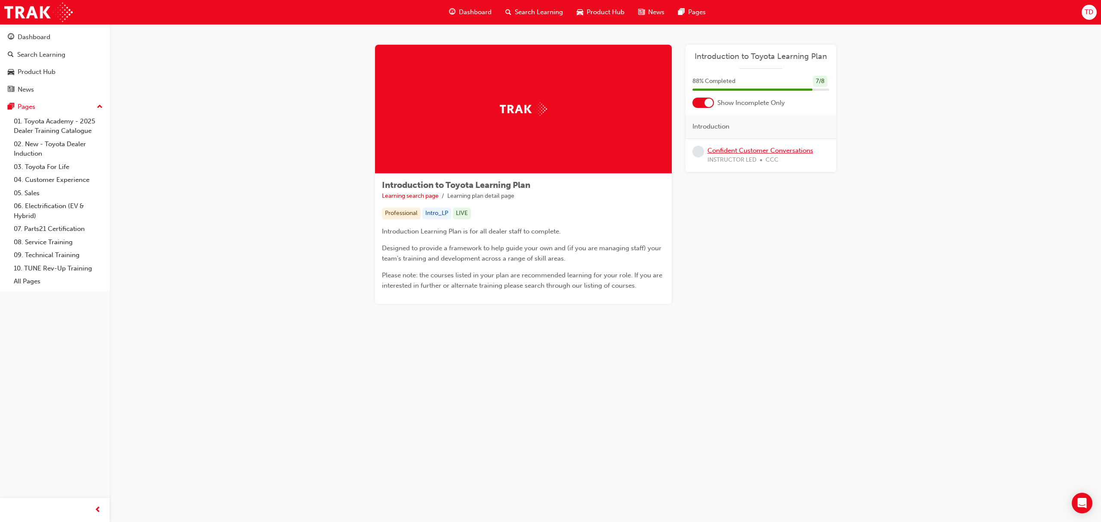
click at [720, 149] on link "Confident Customer Conversations" at bounding box center [761, 151] width 106 height 8
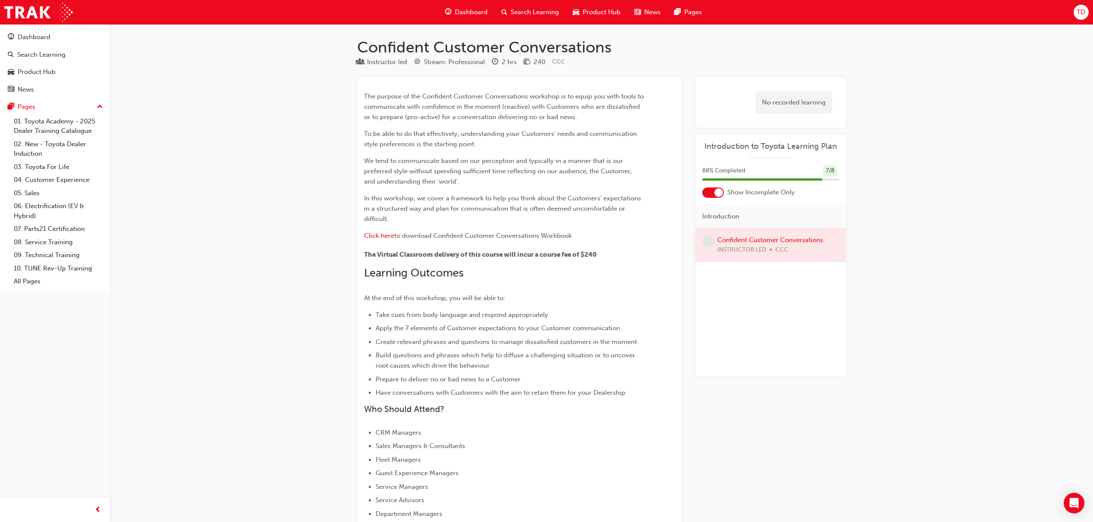
click at [750, 237] on div at bounding box center [770, 244] width 151 height 33
click at [471, 12] on span "Dashboard" at bounding box center [471, 12] width 33 height 10
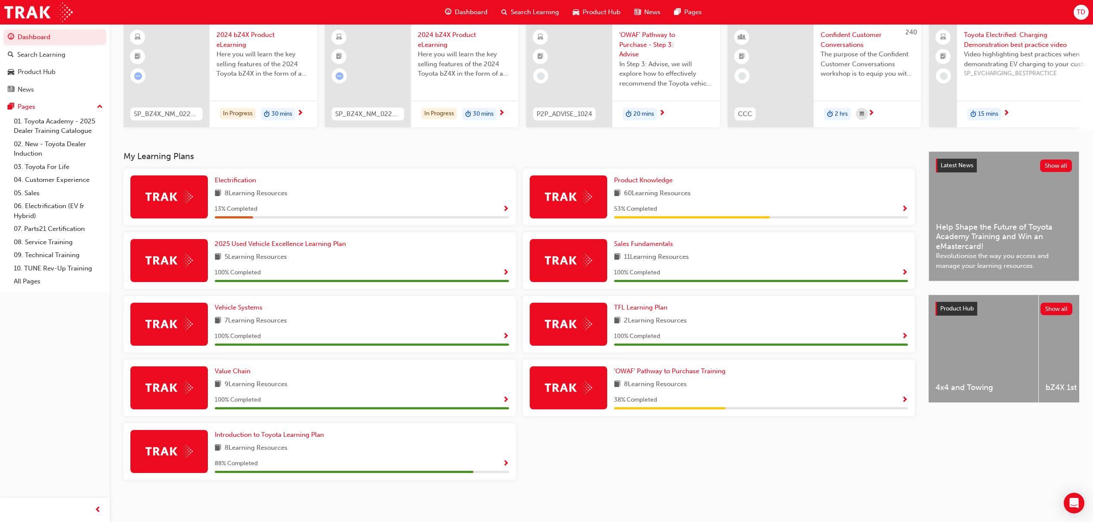
scroll to position [71, 0]
click at [648, 379] on div "'OWAF' Pathway to Purchase Training 8 Learning Resources 38 % Completed" at bounding box center [761, 388] width 294 height 43
click at [654, 369] on span "'OWAF' Pathway to Purchase Training" at bounding box center [669, 371] width 111 height 8
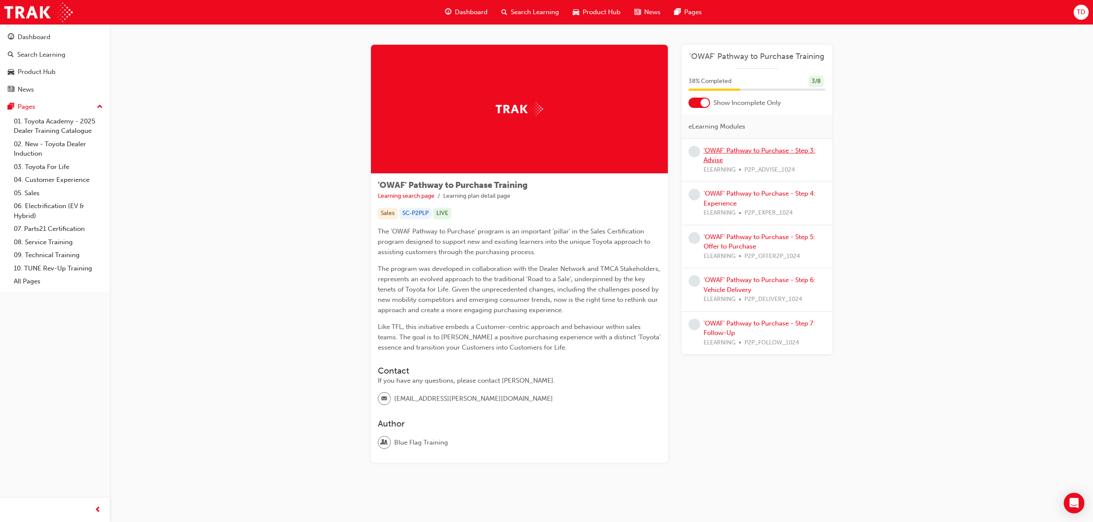
click at [738, 148] on link "'OWAF' Pathway to Purchase - Step 3: Advise" at bounding box center [759, 156] width 112 height 18
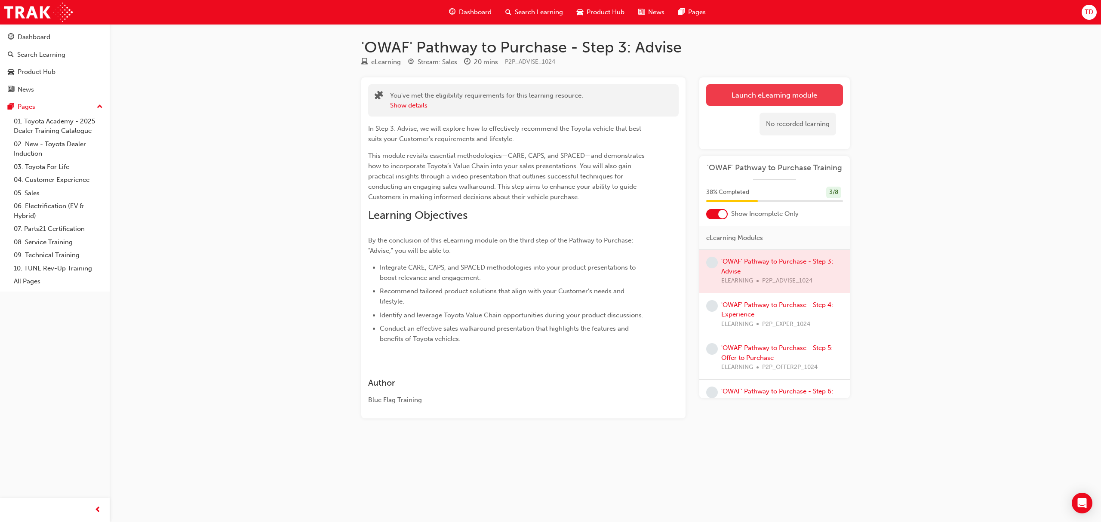
click at [759, 100] on link "Launch eLearning module" at bounding box center [774, 95] width 137 height 22
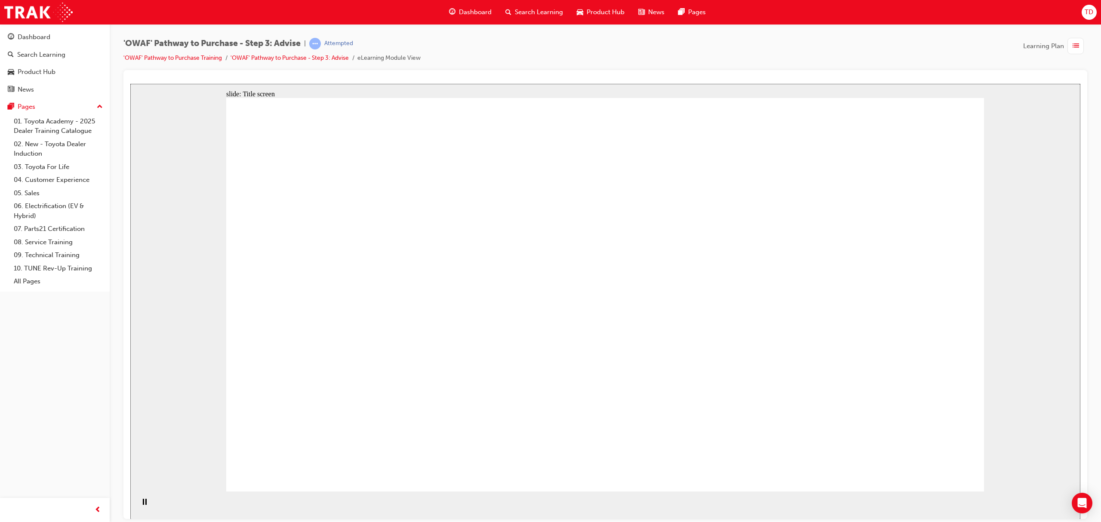
drag, startPoint x: 796, startPoint y: 307, endPoint x: 794, endPoint y: 263, distance: 43.5
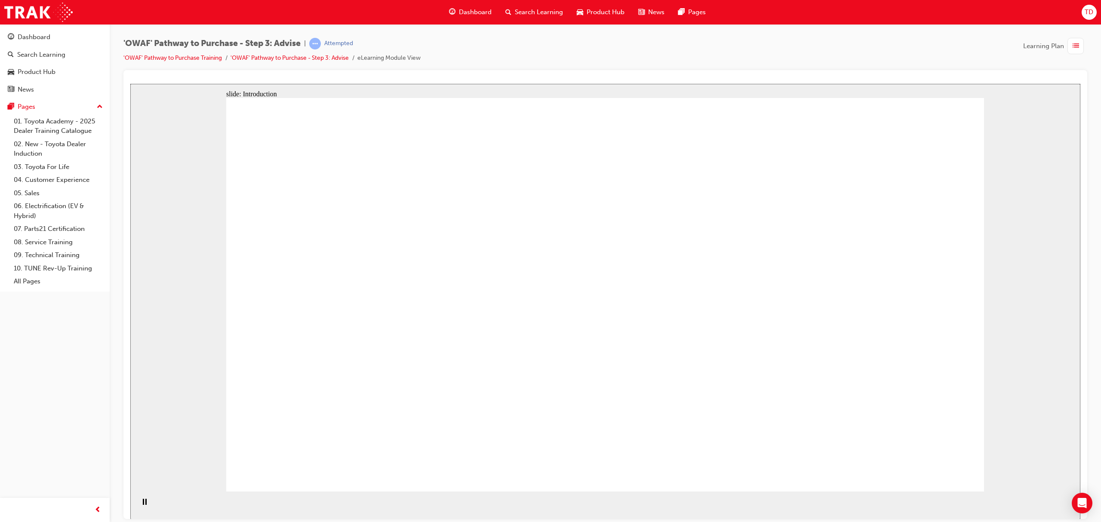
drag, startPoint x: 725, startPoint y: 435, endPoint x: 670, endPoint y: 339, distance: 110.8
drag, startPoint x: 771, startPoint y: 399, endPoint x: 553, endPoint y: 363, distance: 221.1
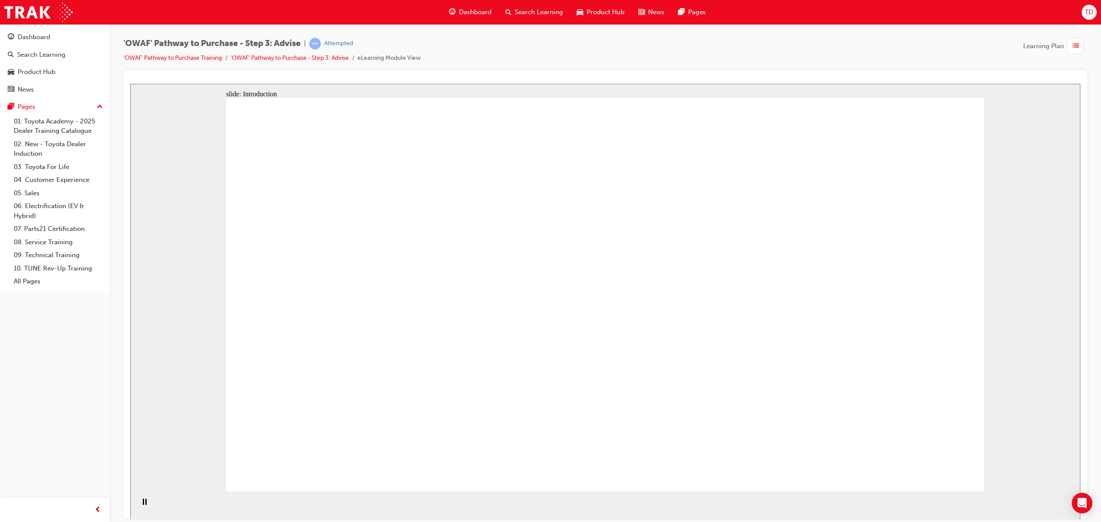
drag, startPoint x: 553, startPoint y: 363, endPoint x: 544, endPoint y: 219, distance: 144.4
drag, startPoint x: 548, startPoint y: 213, endPoint x: 595, endPoint y: 185, distance: 54.5
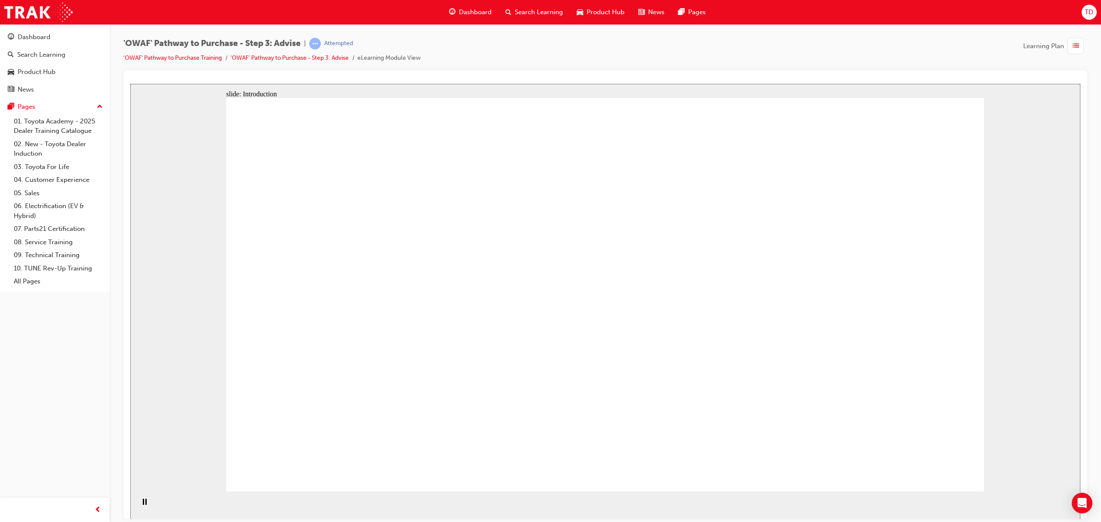
drag, startPoint x: 949, startPoint y: 442, endPoint x: 897, endPoint y: 483, distance: 66.1
click at [888, 493] on div "slide: Introduction Rectangle Oval 3 Oval 1 Oval 3 Oval 3 Step 3: Advise Custom…" at bounding box center [605, 301] width 950 height 436
click at [885, 496] on section "Playback Speed 2 1.75 1.5 1.25 Normal" at bounding box center [605, 505] width 950 height 28
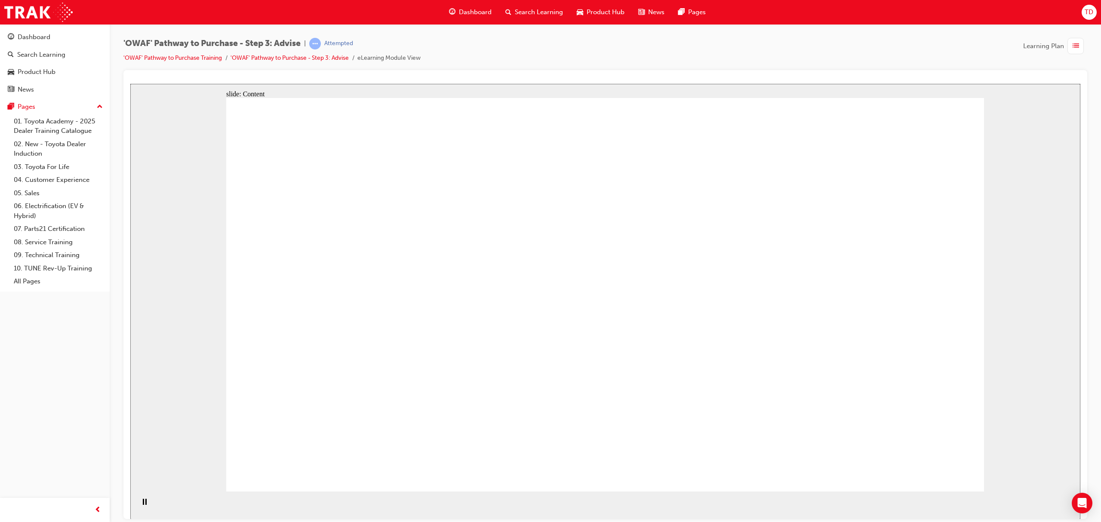
drag, startPoint x: 496, startPoint y: 229, endPoint x: 509, endPoint y: 259, distance: 33.3
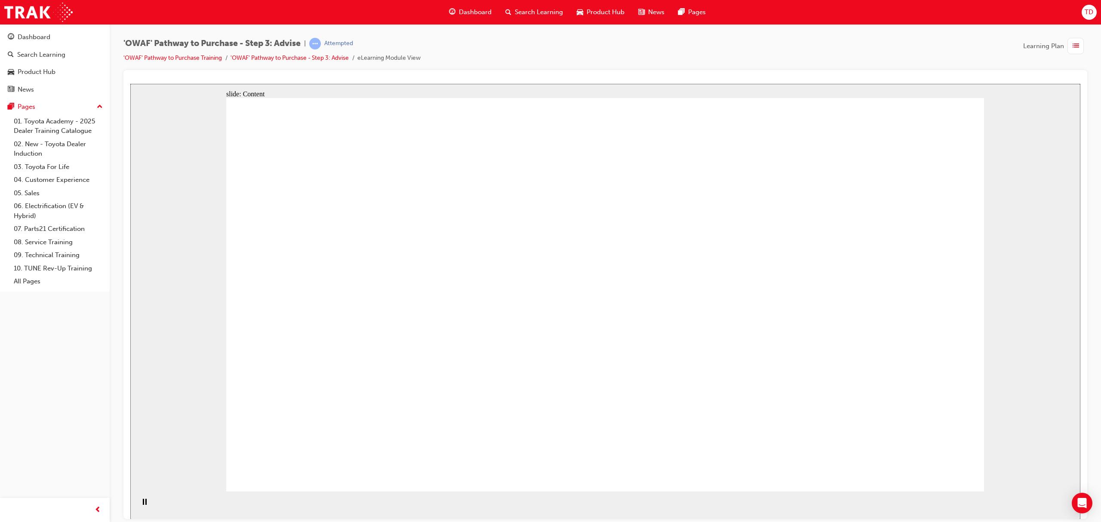
drag, startPoint x: 947, startPoint y: 466, endPoint x: 947, endPoint y: 461, distance: 5.2
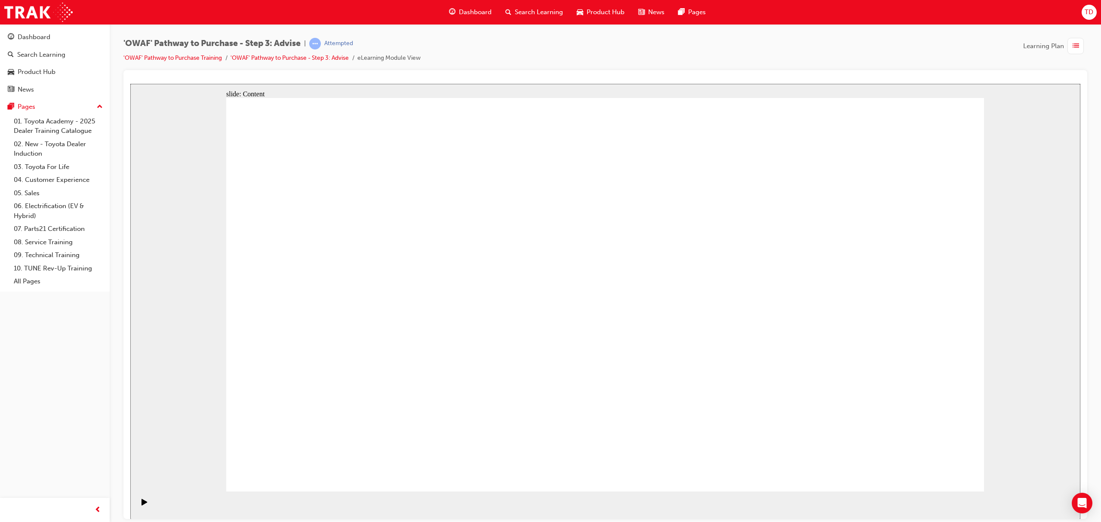
drag, startPoint x: 314, startPoint y: 300, endPoint x: 317, endPoint y: 271, distance: 28.6
drag, startPoint x: 318, startPoint y: 198, endPoint x: 298, endPoint y: 313, distance: 117.0
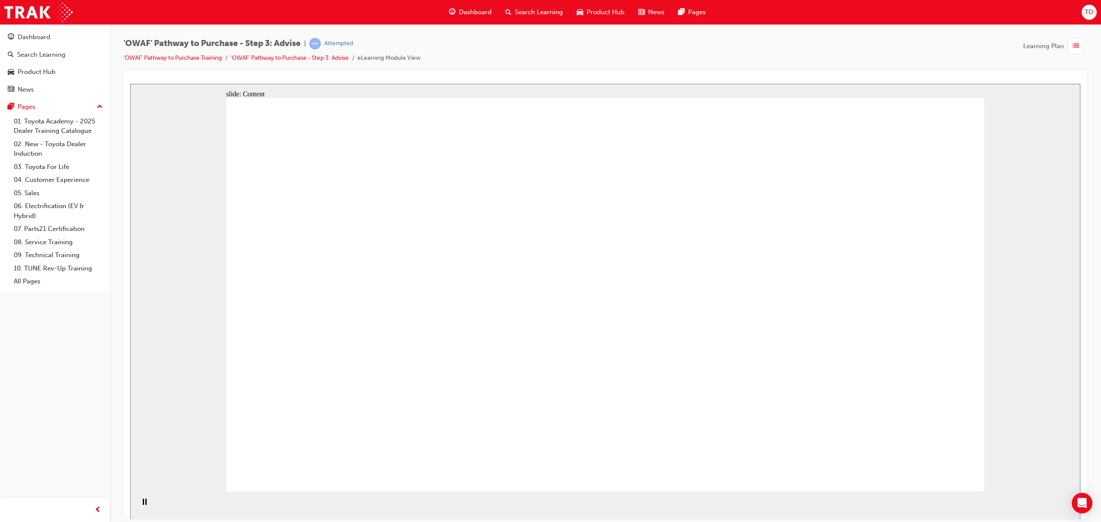
drag, startPoint x: 666, startPoint y: 222, endPoint x: 911, endPoint y: 222, distance: 244.4
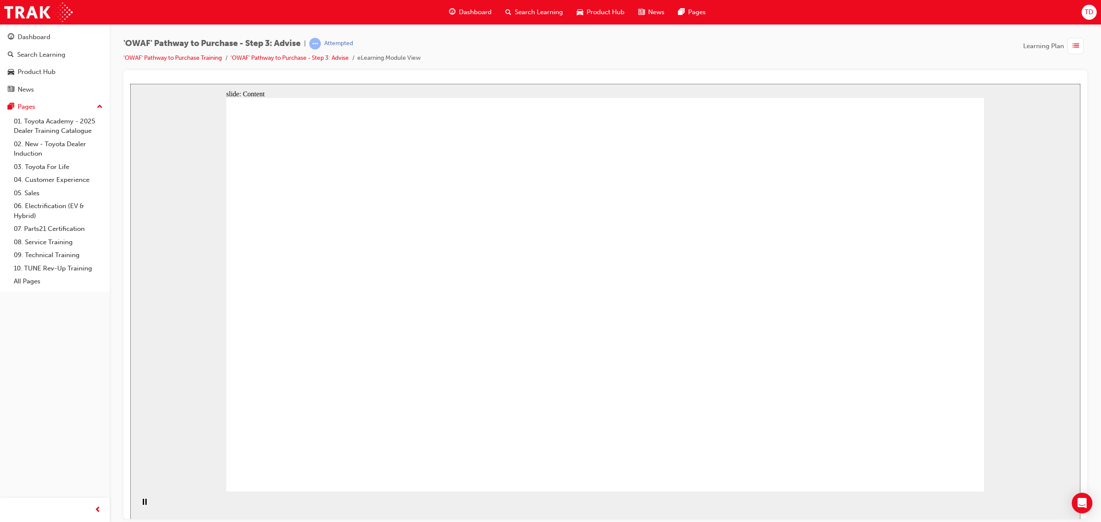
drag, startPoint x: 911, startPoint y: 222, endPoint x: 876, endPoint y: 227, distance: 34.8
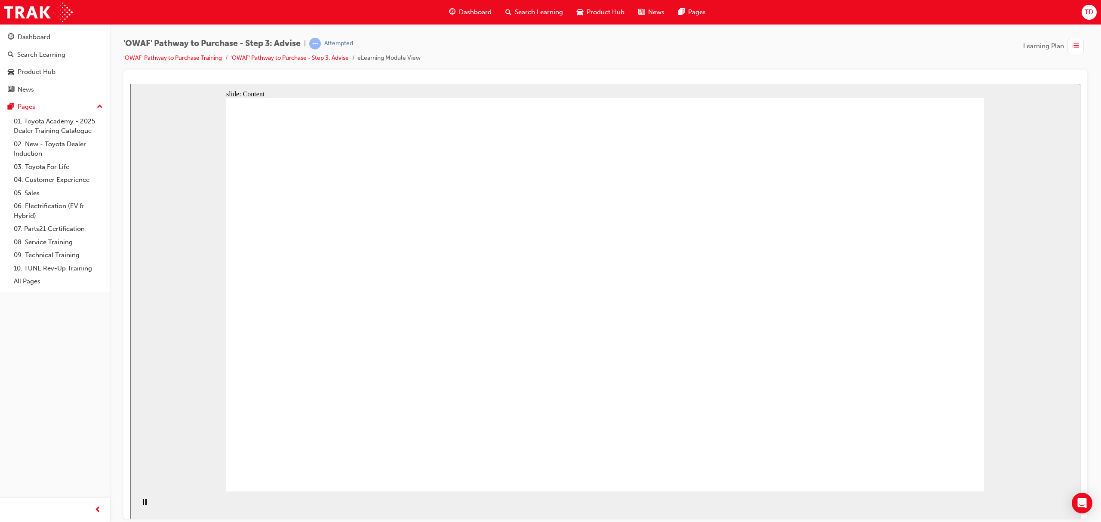
drag, startPoint x: 576, startPoint y: 269, endPoint x: 570, endPoint y: 262, distance: 9.1
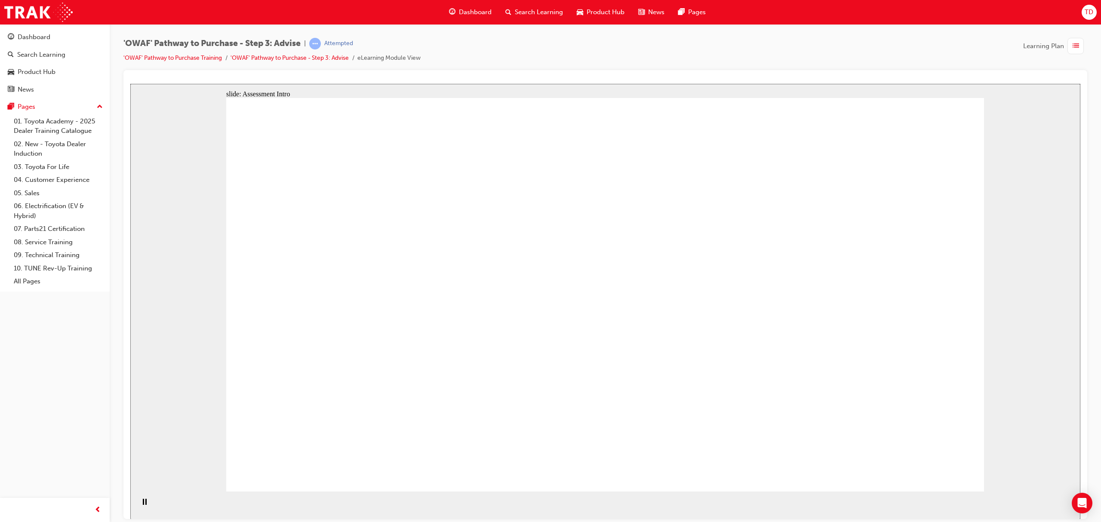
drag, startPoint x: 635, startPoint y: 420, endPoint x: 350, endPoint y: 381, distance: 288.4
drag, startPoint x: 520, startPoint y: 391, endPoint x: 337, endPoint y: 254, distance: 228.4
drag, startPoint x: 381, startPoint y: 423, endPoint x: 384, endPoint y: 297, distance: 126.1
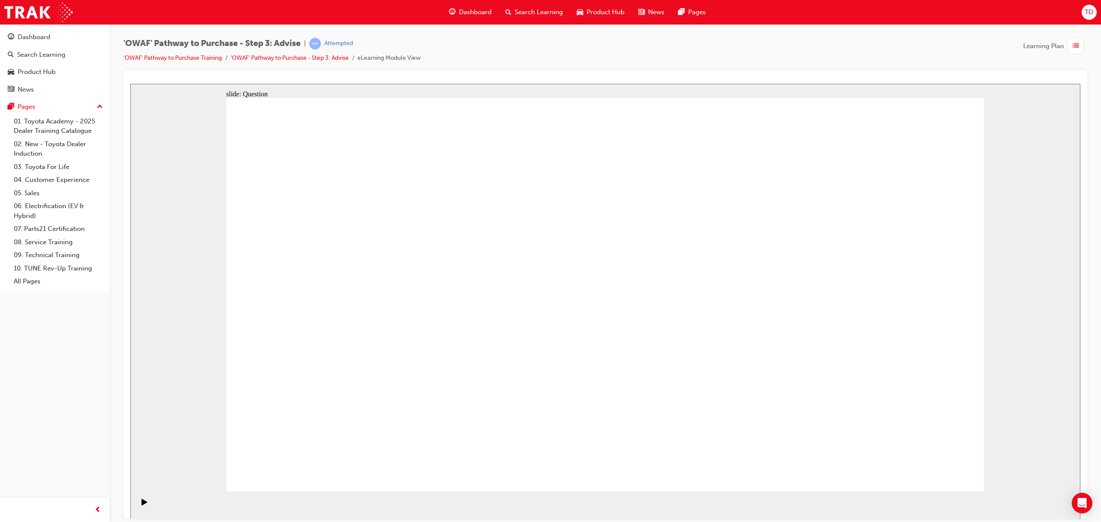
drag, startPoint x: 426, startPoint y: 339, endPoint x: 420, endPoint y: 297, distance: 42.5
drag, startPoint x: 393, startPoint y: 433, endPoint x: 398, endPoint y: 361, distance: 72.0
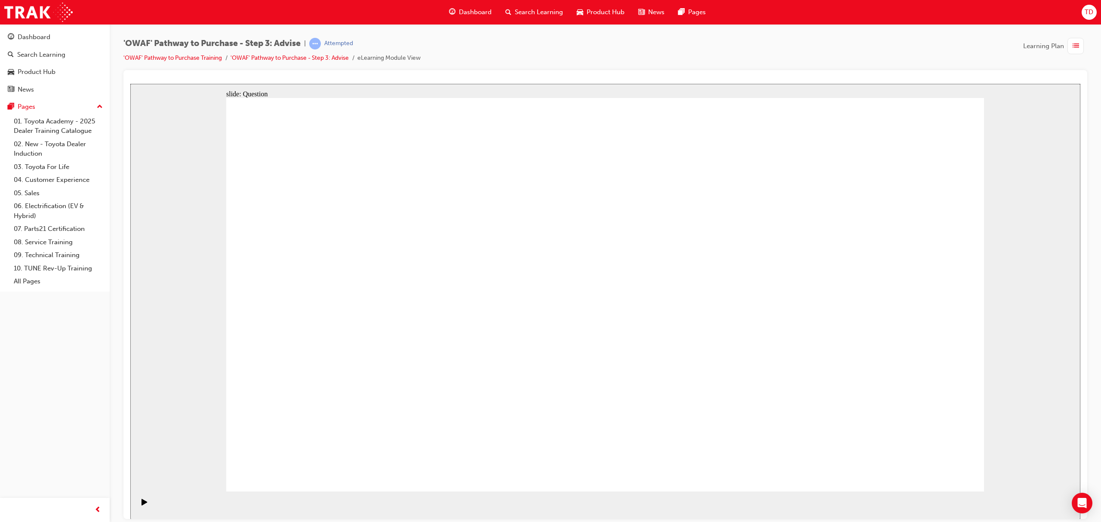
drag, startPoint x: 508, startPoint y: 425, endPoint x: 572, endPoint y: 278, distance: 160.7
drag, startPoint x: 645, startPoint y: 382, endPoint x: 430, endPoint y: 303, distance: 228.4
drag, startPoint x: 508, startPoint y: 384, endPoint x: 767, endPoint y: 299, distance: 272.3
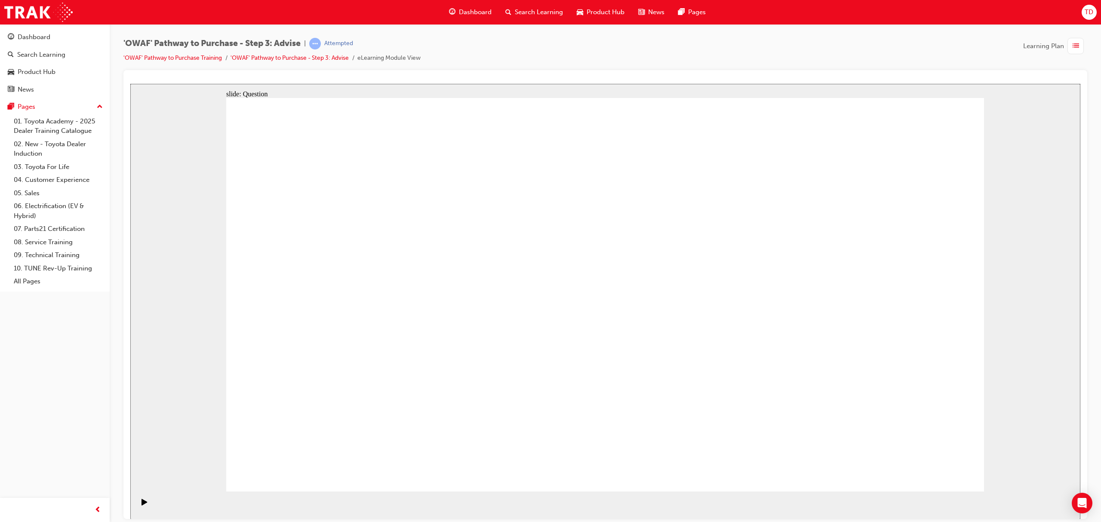
drag, startPoint x: 728, startPoint y: 306, endPoint x: 487, endPoint y: 391, distance: 255.0
drag, startPoint x: 487, startPoint y: 457, endPoint x: 744, endPoint y: 301, distance: 300.4
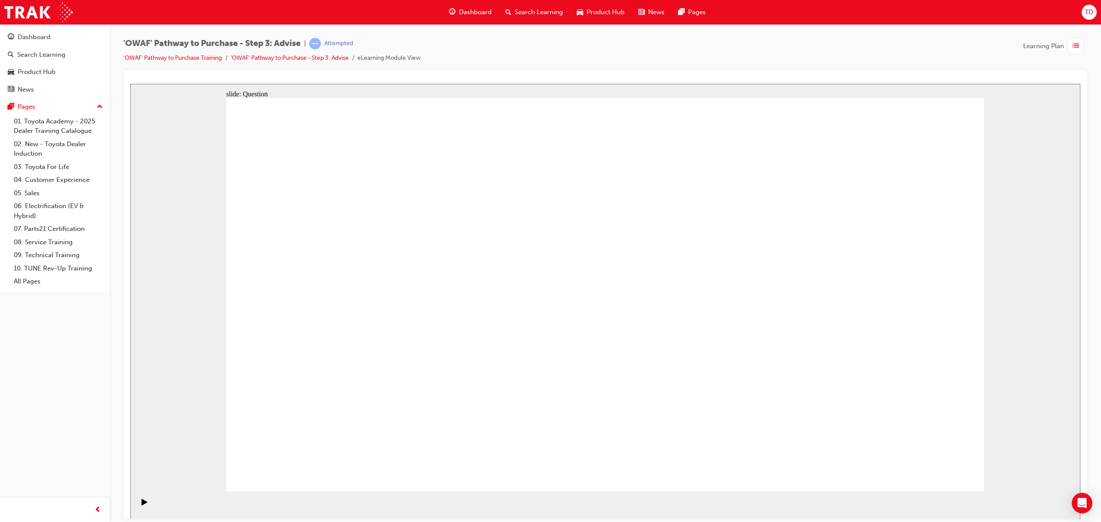
drag, startPoint x: 824, startPoint y: 351, endPoint x: 577, endPoint y: 351, distance: 246.5
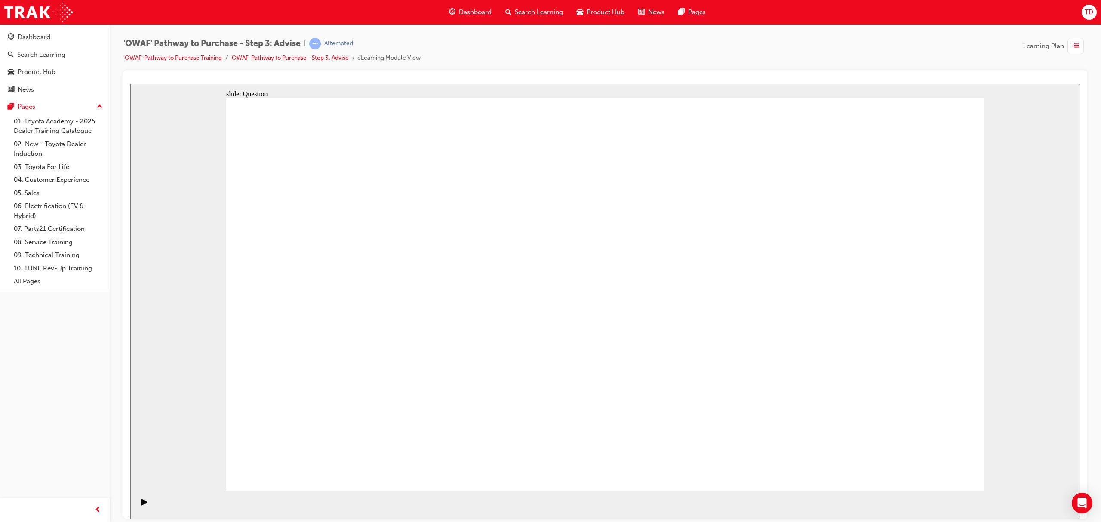
drag, startPoint x: 843, startPoint y: 345, endPoint x: 412, endPoint y: 347, distance: 431.1
drag, startPoint x: 850, startPoint y: 363, endPoint x: 618, endPoint y: 378, distance: 232.8
drag, startPoint x: 833, startPoint y: 363, endPoint x: 398, endPoint y: 377, distance: 435.2
drag, startPoint x: 789, startPoint y: 367, endPoint x: 830, endPoint y: 370, distance: 41.4
drag, startPoint x: 849, startPoint y: 365, endPoint x: 644, endPoint y: 377, distance: 206.0
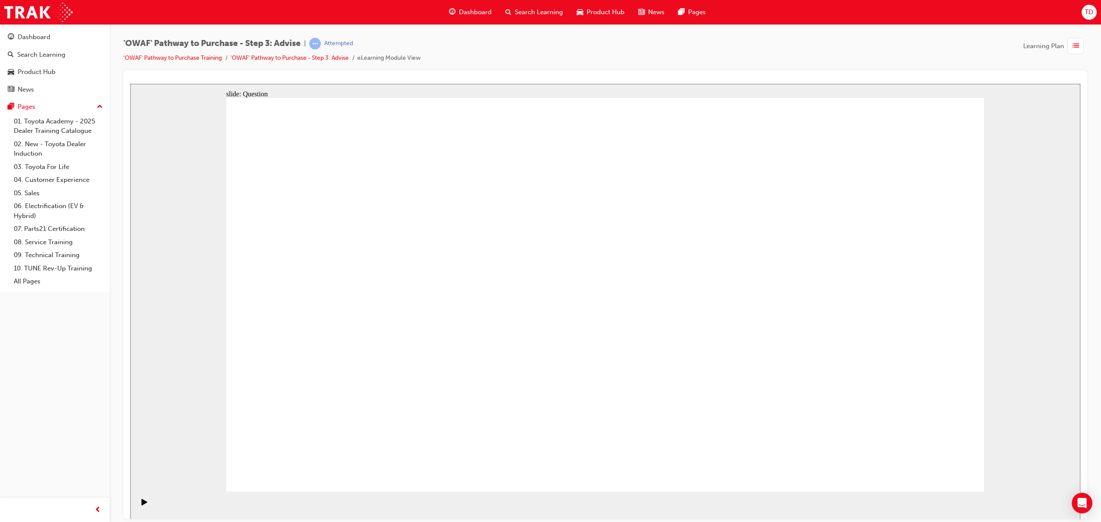
drag, startPoint x: 853, startPoint y: 363, endPoint x: 387, endPoint y: 387, distance: 466.2
drag, startPoint x: 870, startPoint y: 358, endPoint x: 453, endPoint y: 389, distance: 417.6
drag, startPoint x: 850, startPoint y: 348, endPoint x: 402, endPoint y: 358, distance: 448.4
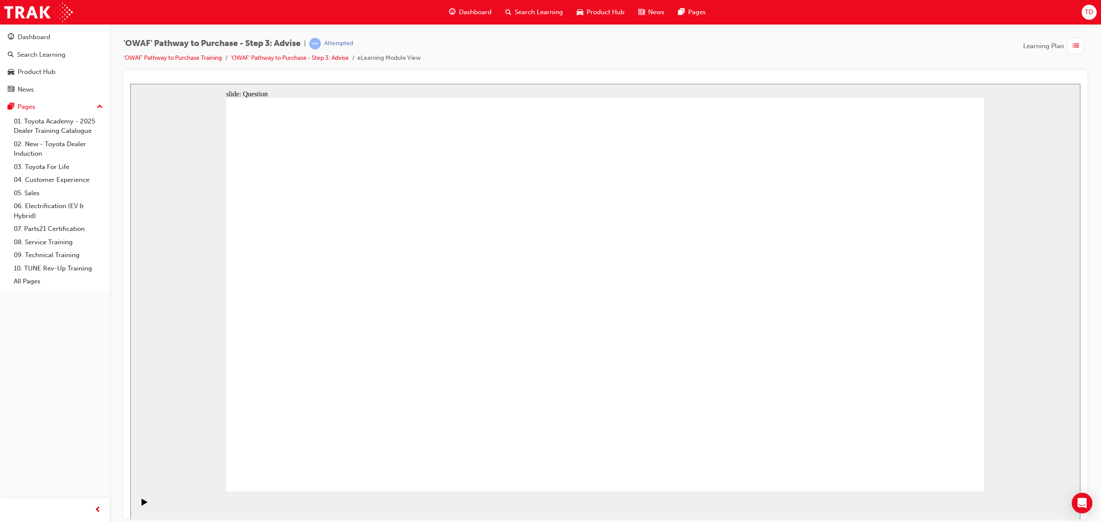
drag, startPoint x: 870, startPoint y: 366, endPoint x: 634, endPoint y: 386, distance: 236.6
drag, startPoint x: 808, startPoint y: 352, endPoint x: 404, endPoint y: 365, distance: 403.8
drag, startPoint x: 873, startPoint y: 341, endPoint x: 382, endPoint y: 341, distance: 490.1
drag, startPoint x: 869, startPoint y: 351, endPoint x: 674, endPoint y: 364, distance: 195.8
drag, startPoint x: 842, startPoint y: 343, endPoint x: 635, endPoint y: 356, distance: 207.0
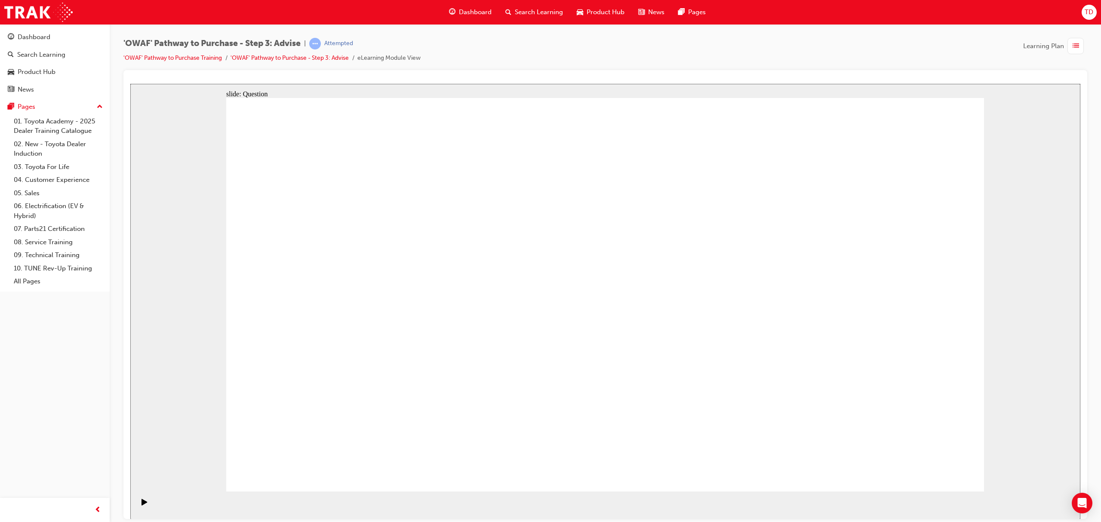
drag, startPoint x: 629, startPoint y: 344, endPoint x: 410, endPoint y: 341, distance: 219.0
drag, startPoint x: 827, startPoint y: 365, endPoint x: 430, endPoint y: 369, distance: 396.7
drag, startPoint x: 830, startPoint y: 357, endPoint x: 613, endPoint y: 365, distance: 217.4
drag, startPoint x: 615, startPoint y: 206, endPoint x: 614, endPoint y: 229, distance: 23.3
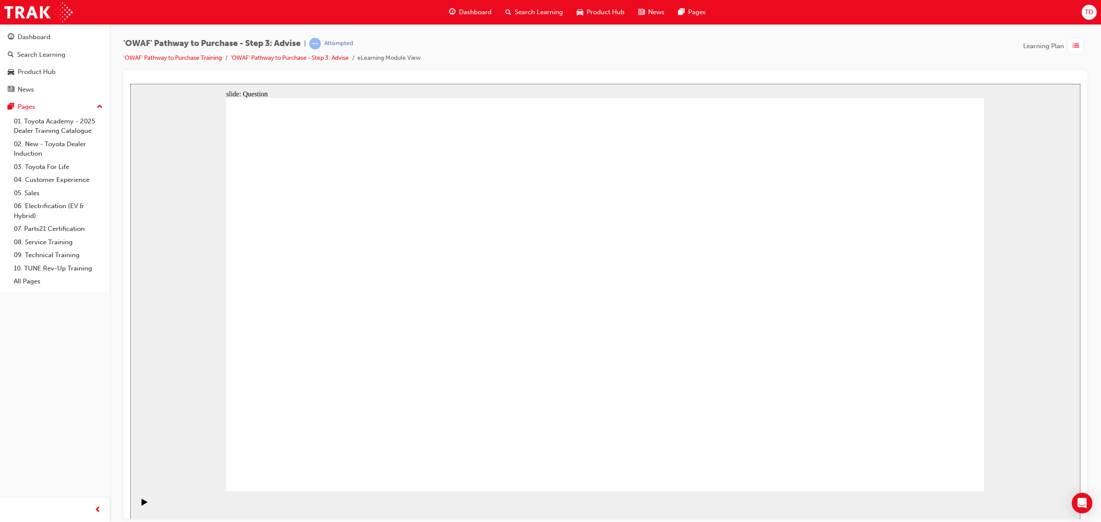
drag, startPoint x: 386, startPoint y: 263, endPoint x: 711, endPoint y: 311, distance: 328.8
drag, startPoint x: 372, startPoint y: 314, endPoint x: 659, endPoint y: 329, distance: 287.8
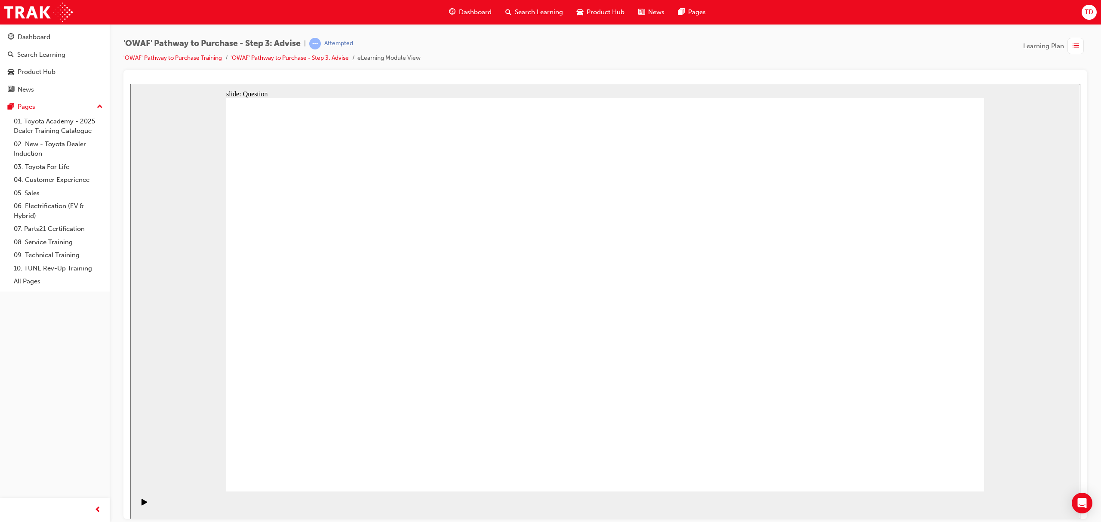
drag, startPoint x: 371, startPoint y: 374, endPoint x: 735, endPoint y: 360, distance: 364.7
drag, startPoint x: 503, startPoint y: 372, endPoint x: 713, endPoint y: 354, distance: 210.7
drag, startPoint x: 460, startPoint y: 314, endPoint x: 789, endPoint y: 333, distance: 329.3
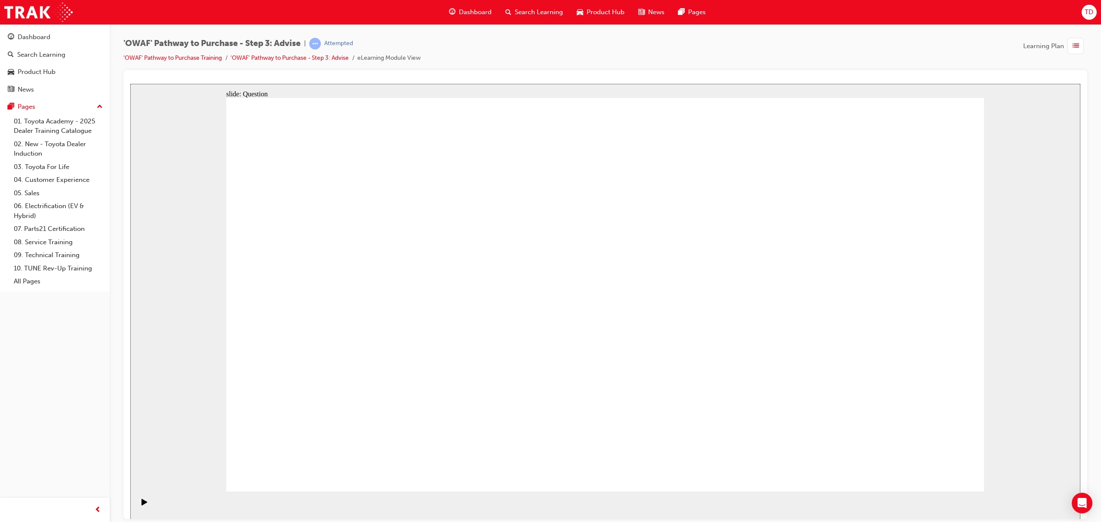
drag, startPoint x: 445, startPoint y: 270, endPoint x: 888, endPoint y: 422, distance: 468.5
drag, startPoint x: 610, startPoint y: 263, endPoint x: 312, endPoint y: 405, distance: 330.1
drag, startPoint x: 676, startPoint y: 259, endPoint x: 365, endPoint y: 412, distance: 345.6
drag, startPoint x: 881, startPoint y: 260, endPoint x: 591, endPoint y: 410, distance: 326.4
drag, startPoint x: 765, startPoint y: 264, endPoint x: 447, endPoint y: 420, distance: 353.3
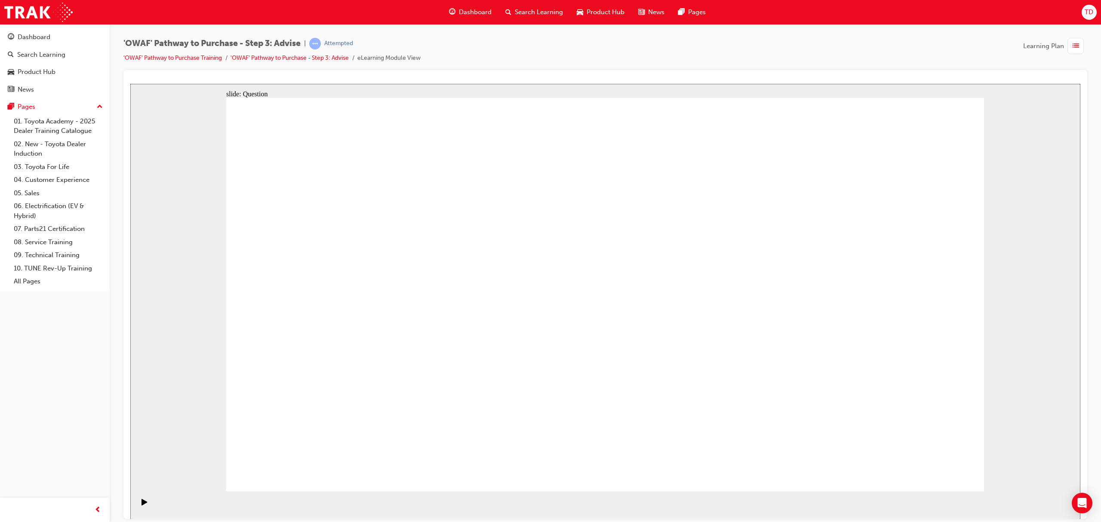
drag, startPoint x: 432, startPoint y: 301, endPoint x: 658, endPoint y: 278, distance: 227.1
drag, startPoint x: 542, startPoint y: 406, endPoint x: 532, endPoint y: 405, distance: 10.0
drag, startPoint x: 366, startPoint y: 250, endPoint x: 600, endPoint y: 402, distance: 279.5
drag, startPoint x: 303, startPoint y: 258, endPoint x: 820, endPoint y: 405, distance: 537.3
drag, startPoint x: 527, startPoint y: 264, endPoint x: 684, endPoint y: 408, distance: 213.8
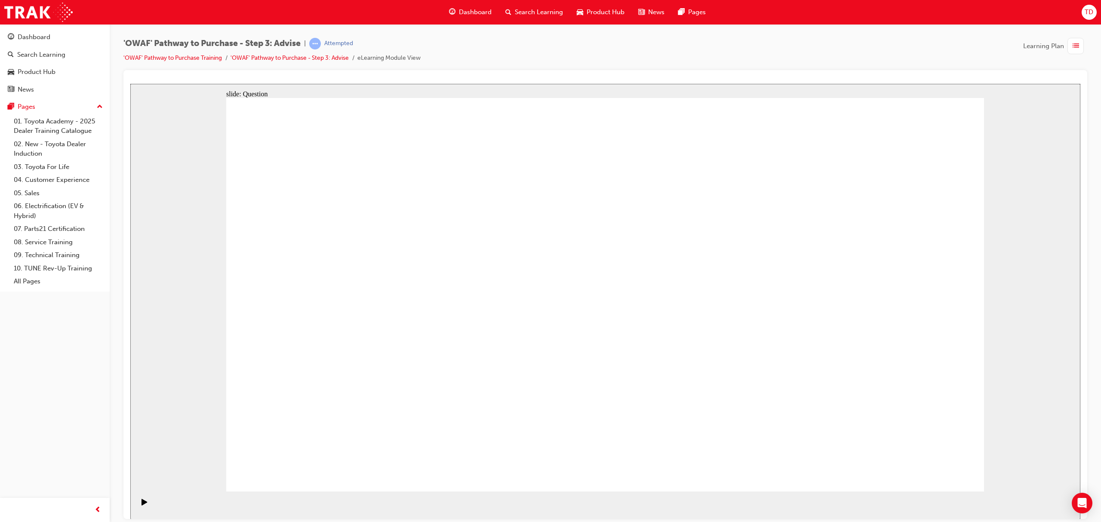
drag, startPoint x: 848, startPoint y: 268, endPoint x: 770, endPoint y: 413, distance: 164.2
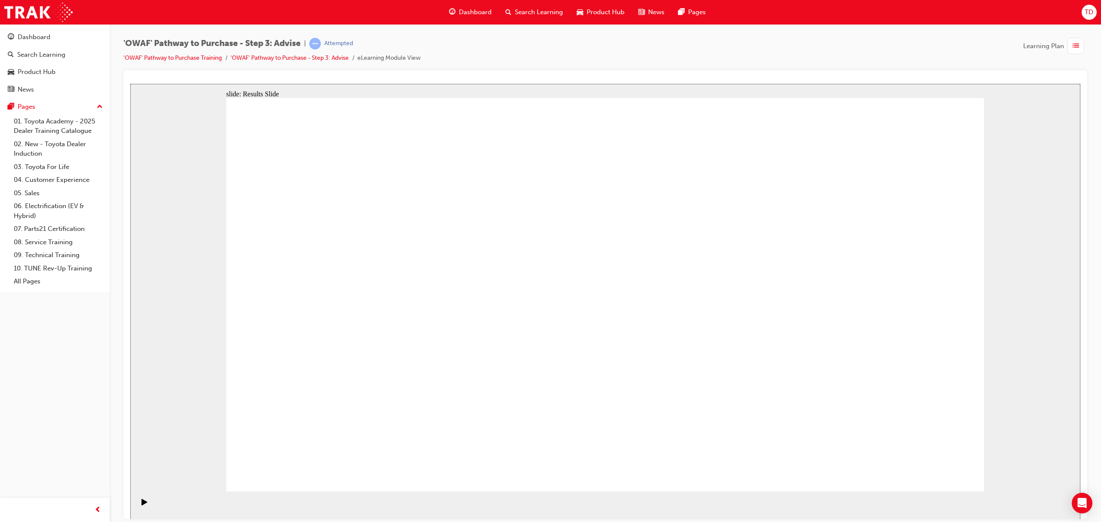
drag, startPoint x: 444, startPoint y: 430, endPoint x: 429, endPoint y: 361, distance: 70.6
drag, startPoint x: 640, startPoint y: 422, endPoint x: 424, endPoint y: 263, distance: 268.1
drag, startPoint x: 749, startPoint y: 429, endPoint x: 340, endPoint y: 314, distance: 424.7
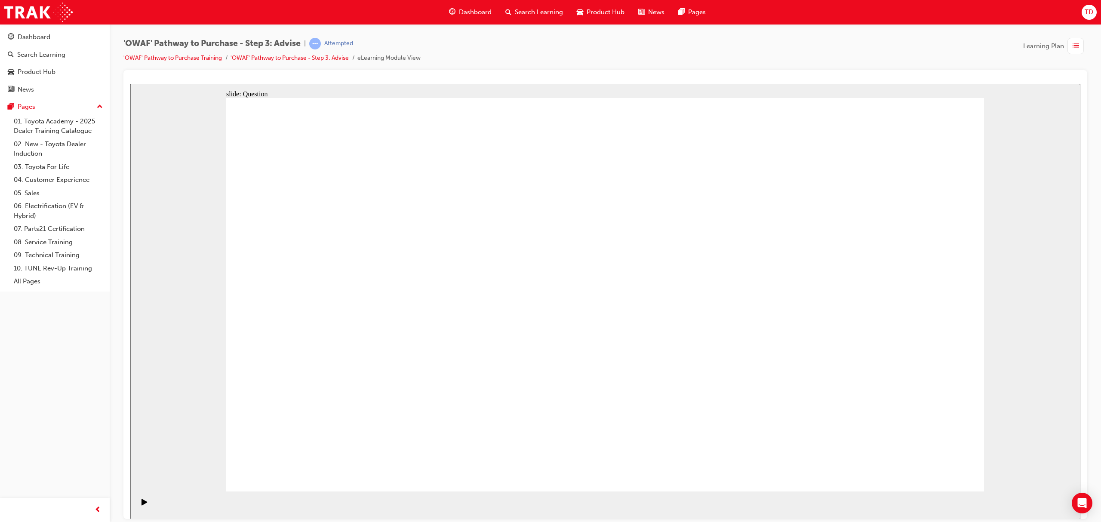
drag, startPoint x: 505, startPoint y: 418, endPoint x: 574, endPoint y: 266, distance: 166.8
drag, startPoint x: 419, startPoint y: 416, endPoint x: 463, endPoint y: 469, distance: 68.1
drag, startPoint x: 603, startPoint y: 424, endPoint x: 384, endPoint y: 308, distance: 248.1
drag, startPoint x: 746, startPoint y: 465, endPoint x: 731, endPoint y: 309, distance: 156.4
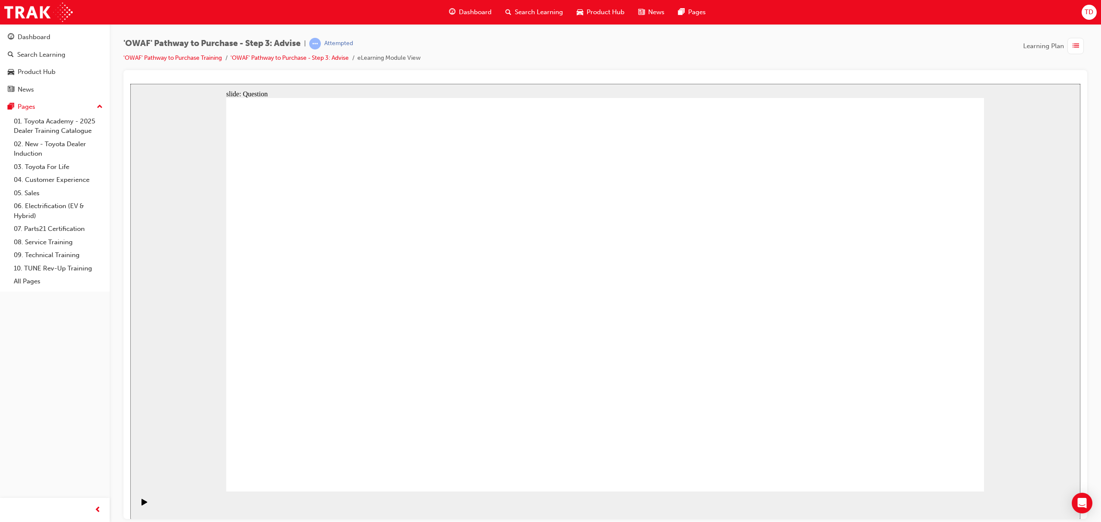
drag, startPoint x: 716, startPoint y: 301, endPoint x: 752, endPoint y: 454, distance: 157.4
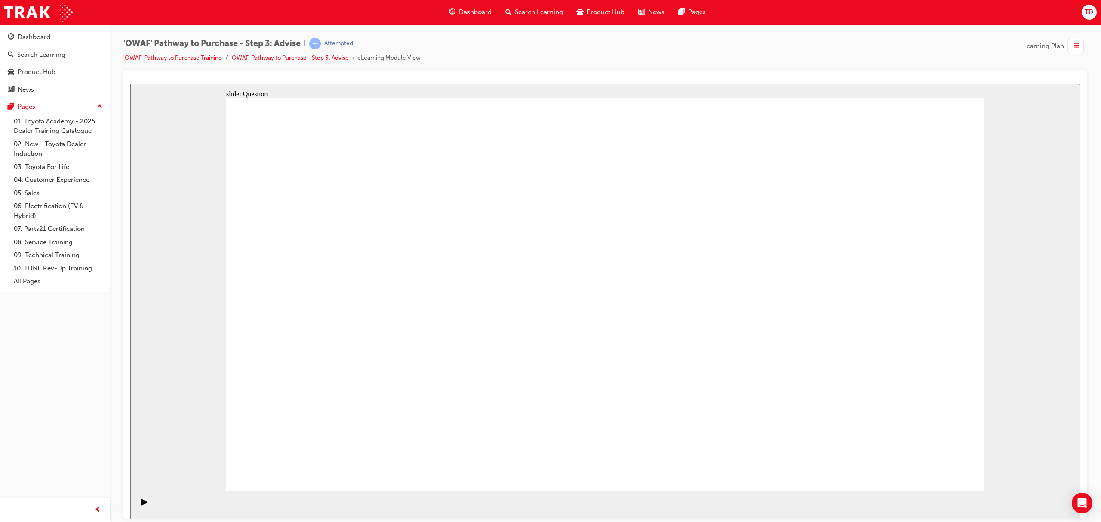
drag, startPoint x: 491, startPoint y: 452, endPoint x: 751, endPoint y: 296, distance: 303.0
drag, startPoint x: 917, startPoint y: 453, endPoint x: 685, endPoint y: 375, distance: 245.0
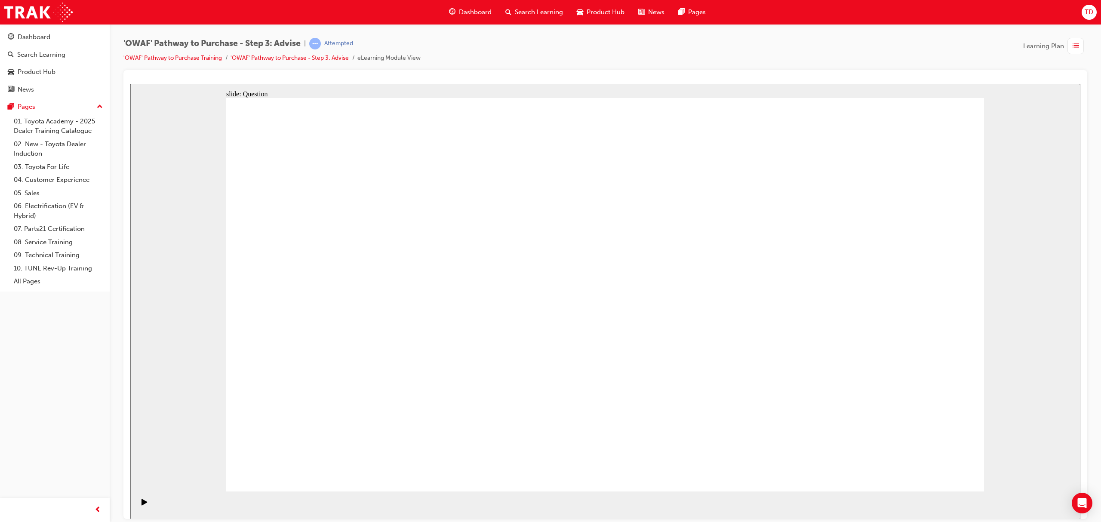
drag, startPoint x: 792, startPoint y: 331, endPoint x: 565, endPoint y: 362, distance: 228.9
drag, startPoint x: 851, startPoint y: 350, endPoint x: 517, endPoint y: 345, distance: 333.5
drag, startPoint x: 807, startPoint y: 361, endPoint x: 587, endPoint y: 358, distance: 220.3
drag, startPoint x: 854, startPoint y: 346, endPoint x: 388, endPoint y: 358, distance: 466.5
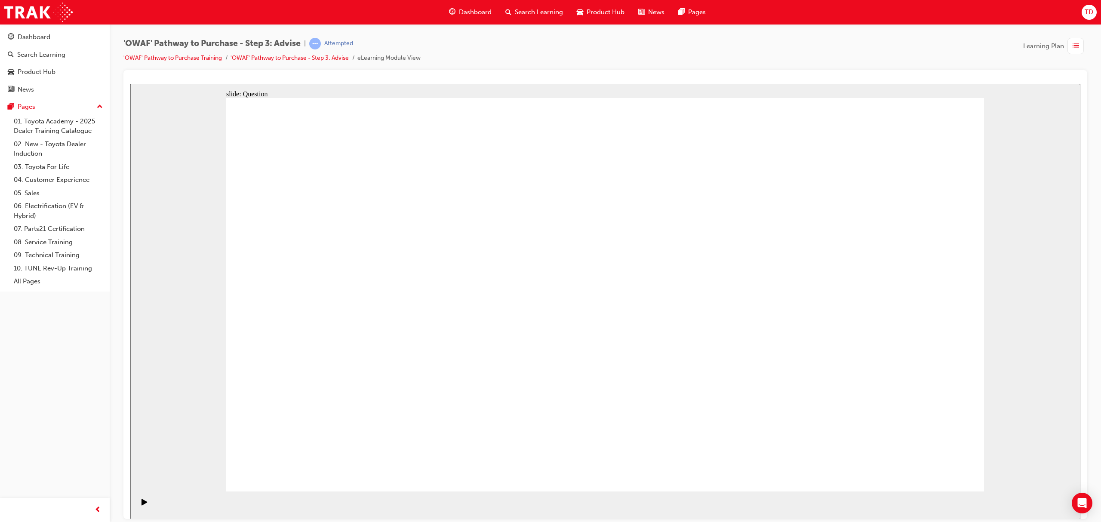
drag, startPoint x: 867, startPoint y: 342, endPoint x: 373, endPoint y: 351, distance: 494.0
drag, startPoint x: 845, startPoint y: 347, endPoint x: 520, endPoint y: 357, distance: 325.8
drag, startPoint x: 848, startPoint y: 355, endPoint x: 457, endPoint y: 363, distance: 391.6
drag, startPoint x: 874, startPoint y: 358, endPoint x: 586, endPoint y: 386, distance: 289.6
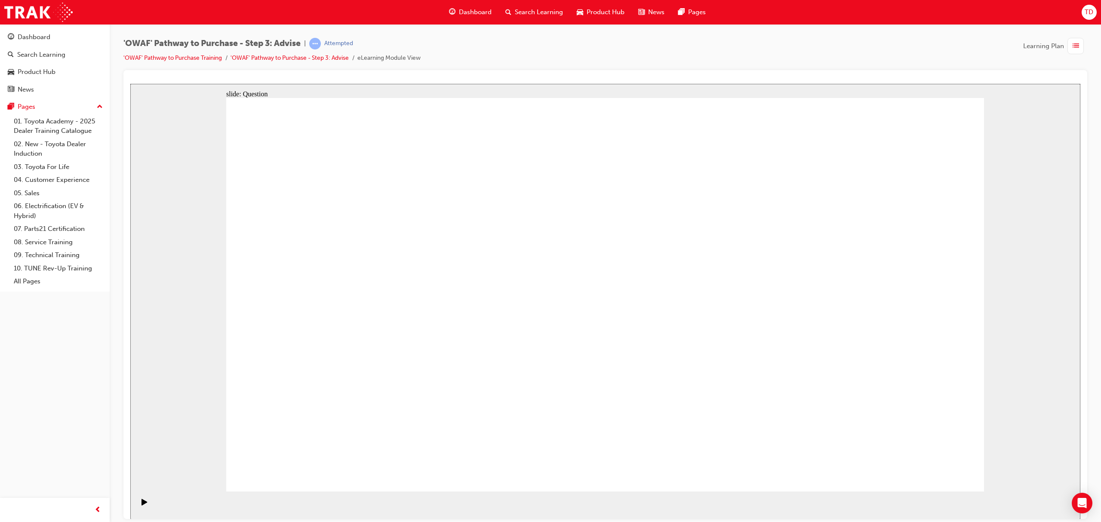
drag, startPoint x: 846, startPoint y: 361, endPoint x: 558, endPoint y: 373, distance: 287.6
drag, startPoint x: 608, startPoint y: 367, endPoint x: 635, endPoint y: 355, distance: 29.7
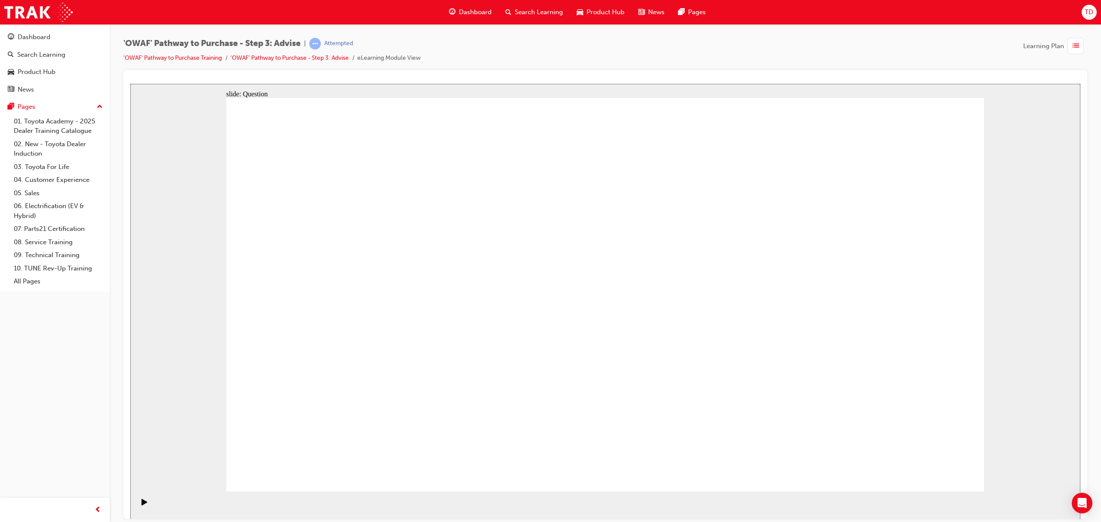
drag, startPoint x: 845, startPoint y: 363, endPoint x: 601, endPoint y: 368, distance: 244.0
drag, startPoint x: 846, startPoint y: 364, endPoint x: 638, endPoint y: 386, distance: 209.4
drag, startPoint x: 864, startPoint y: 345, endPoint x: 611, endPoint y: 360, distance: 253.0
drag, startPoint x: 861, startPoint y: 358, endPoint x: 417, endPoint y: 370, distance: 443.8
drag, startPoint x: 840, startPoint y: 344, endPoint x: 387, endPoint y: 321, distance: 453.6
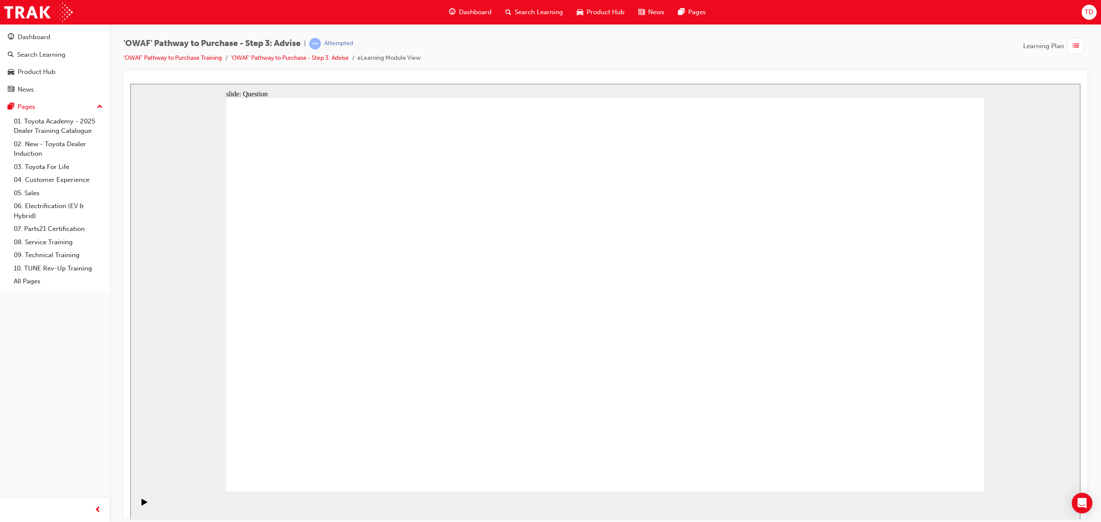
drag, startPoint x: 542, startPoint y: 341, endPoint x: 661, endPoint y: 391, distance: 128.6
drag, startPoint x: 374, startPoint y: 274, endPoint x: 708, endPoint y: 318, distance: 336.8
drag, startPoint x: 458, startPoint y: 317, endPoint x: 706, endPoint y: 327, distance: 248.0
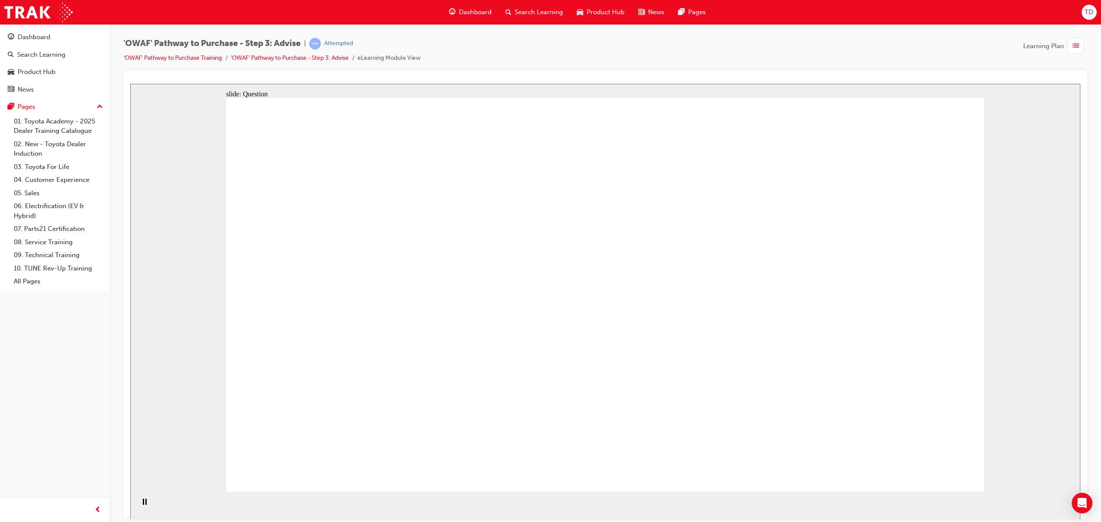
drag, startPoint x: 390, startPoint y: 330, endPoint x: 656, endPoint y: 333, distance: 265.9
drag, startPoint x: 463, startPoint y: 382, endPoint x: 703, endPoint y: 344, distance: 242.6
drag, startPoint x: 632, startPoint y: 353, endPoint x: 728, endPoint y: 348, distance: 96.5
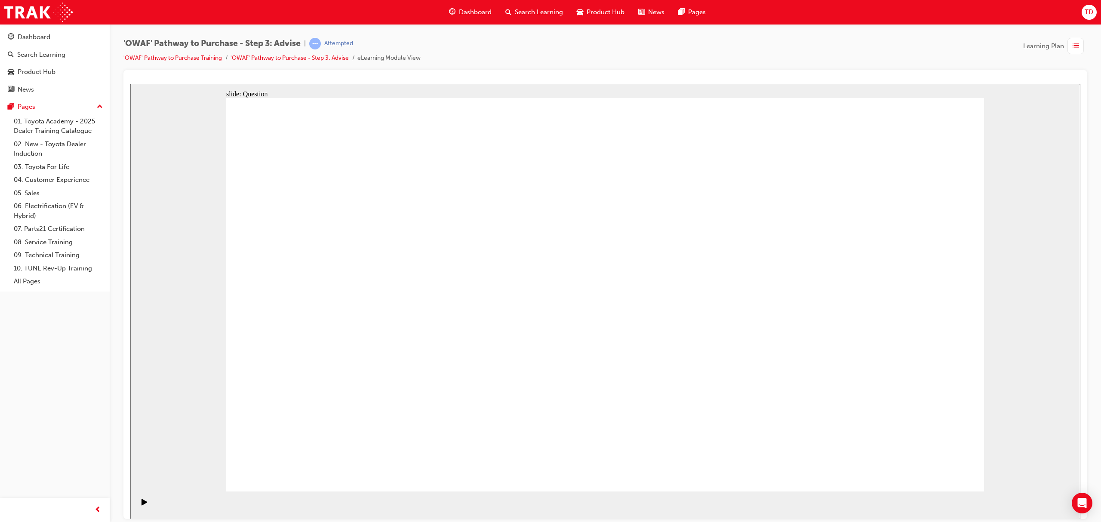
drag, startPoint x: 478, startPoint y: 256, endPoint x: 479, endPoint y: 410, distance: 153.6
drag, startPoint x: 382, startPoint y: 257, endPoint x: 609, endPoint y: 407, distance: 272.2
drag, startPoint x: 505, startPoint y: 345, endPoint x: 306, endPoint y: 426, distance: 214.2
drag, startPoint x: 666, startPoint y: 265, endPoint x: 372, endPoint y: 413, distance: 329.2
drag, startPoint x: 907, startPoint y: 261, endPoint x: 534, endPoint y: 403, distance: 399.5
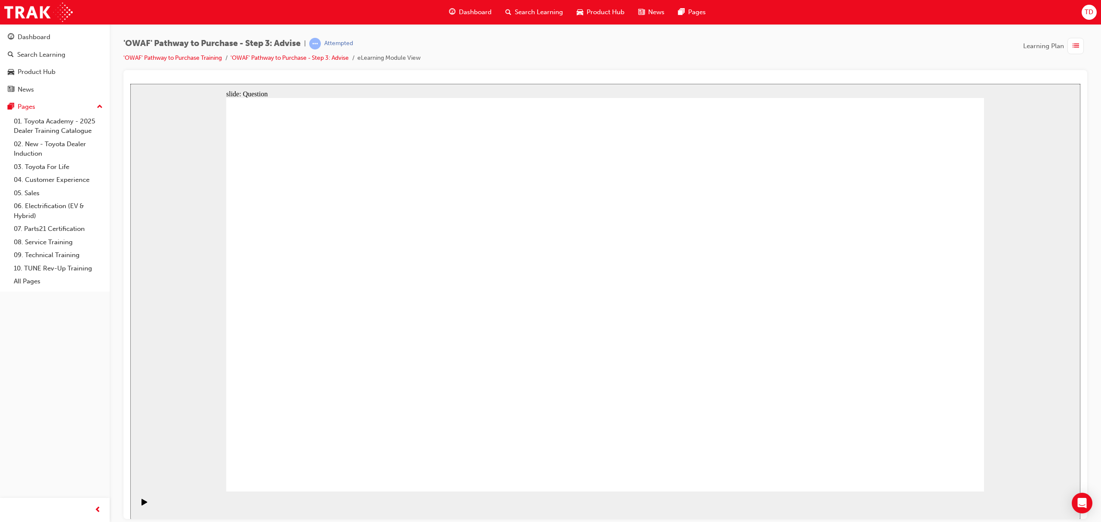
drag, startPoint x: 543, startPoint y: 253, endPoint x: 687, endPoint y: 417, distance: 218.0
drag, startPoint x: 319, startPoint y: 255, endPoint x: 844, endPoint y: 412, distance: 547.9
drag, startPoint x: 753, startPoint y: 303, endPoint x: 761, endPoint y: 421, distance: 118.6
drag, startPoint x: 469, startPoint y: 419, endPoint x: 684, endPoint y: 282, distance: 255.1
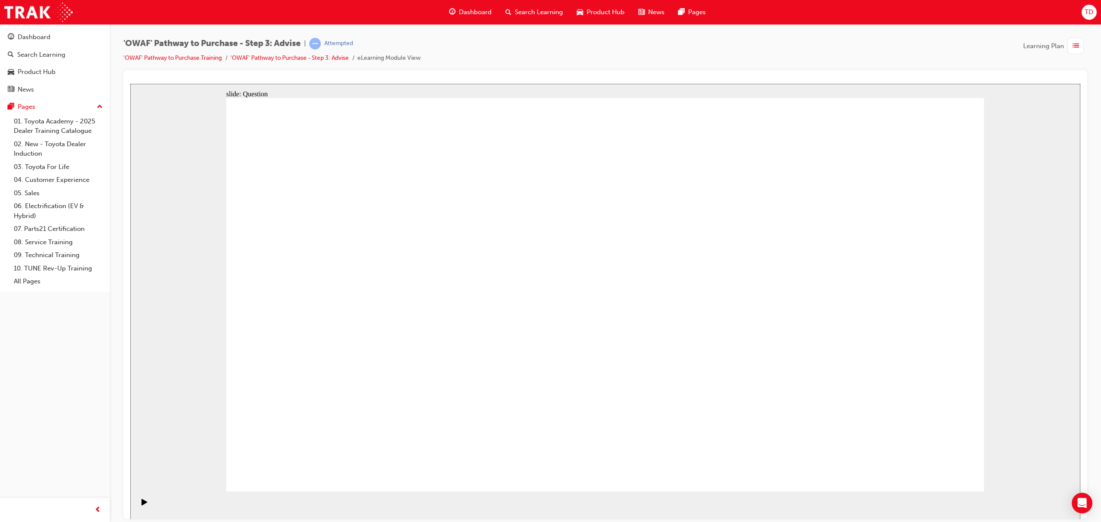
drag, startPoint x: 828, startPoint y: 256, endPoint x: 904, endPoint y: 394, distance: 156.9
drag, startPoint x: 453, startPoint y: 267, endPoint x: 462, endPoint y: 364, distance: 97.6
drag, startPoint x: 888, startPoint y: 471, endPoint x: 918, endPoint y: 466, distance: 30.1
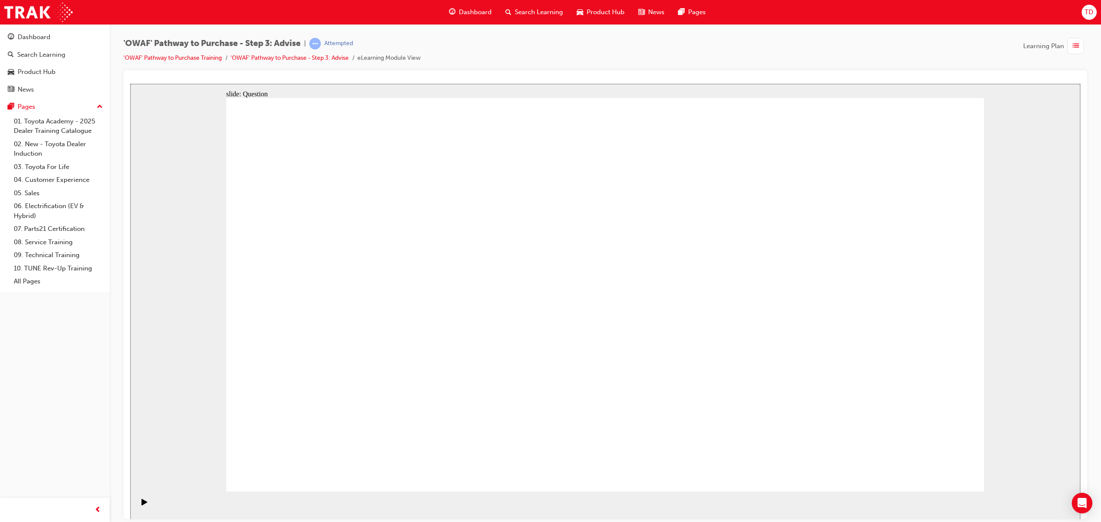
drag, startPoint x: 471, startPoint y: 407, endPoint x: 709, endPoint y: 216, distance: 305.8
drag, startPoint x: 895, startPoint y: 403, endPoint x: 341, endPoint y: 239, distance: 577.8
drag, startPoint x: 765, startPoint y: 415, endPoint x: 472, endPoint y: 410, distance: 293.0
drag, startPoint x: 833, startPoint y: 262, endPoint x: 765, endPoint y: 405, distance: 158.2
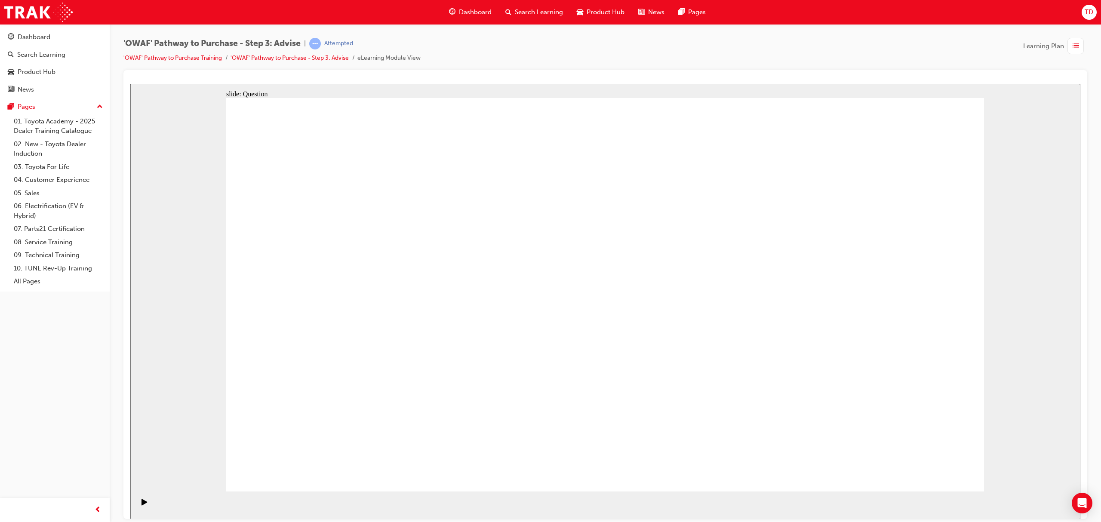
drag, startPoint x: 484, startPoint y: 251, endPoint x: 938, endPoint y: 398, distance: 477.0
drag, startPoint x: 632, startPoint y: 358, endPoint x: 562, endPoint y: 487, distance: 147.3
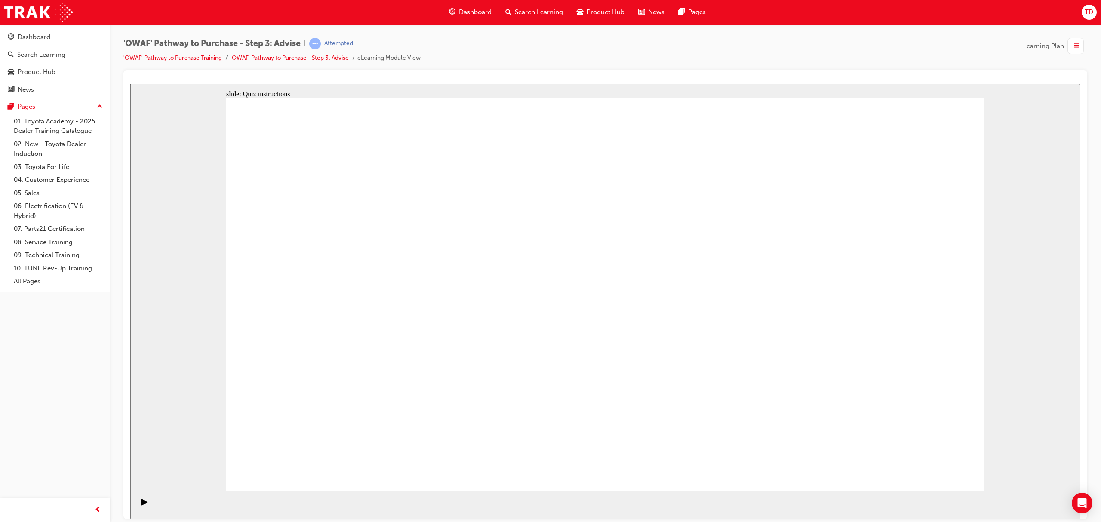
drag, startPoint x: 543, startPoint y: 391, endPoint x: 393, endPoint y: 252, distance: 204.6
drag, startPoint x: 439, startPoint y: 429, endPoint x: 428, endPoint y: 365, distance: 65.2
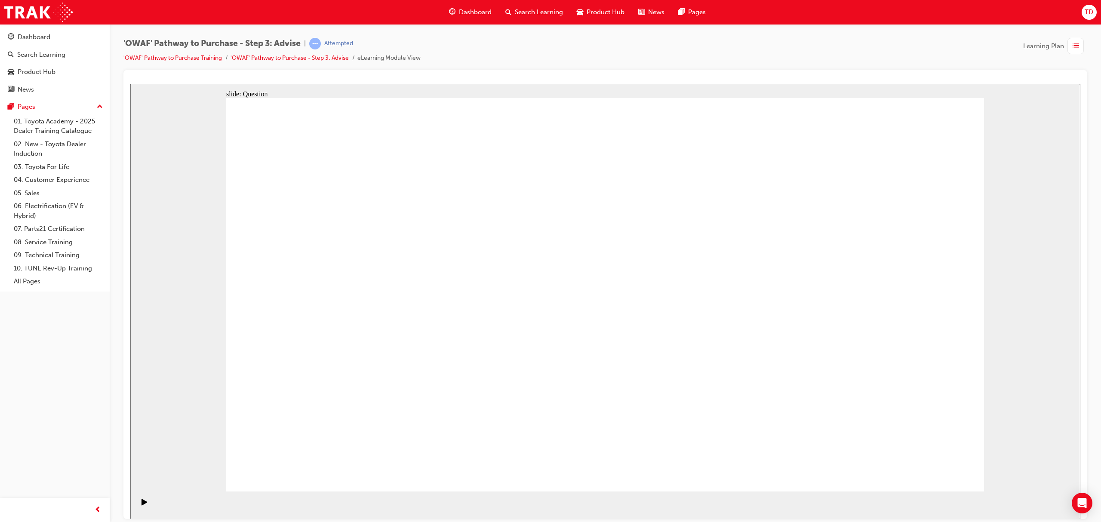
drag, startPoint x: 467, startPoint y: 318, endPoint x: 334, endPoint y: 298, distance: 135.0
drag, startPoint x: 500, startPoint y: 418, endPoint x: 579, endPoint y: 264, distance: 173.6
drag, startPoint x: 509, startPoint y: 455, endPoint x: 524, endPoint y: 451, distance: 14.6
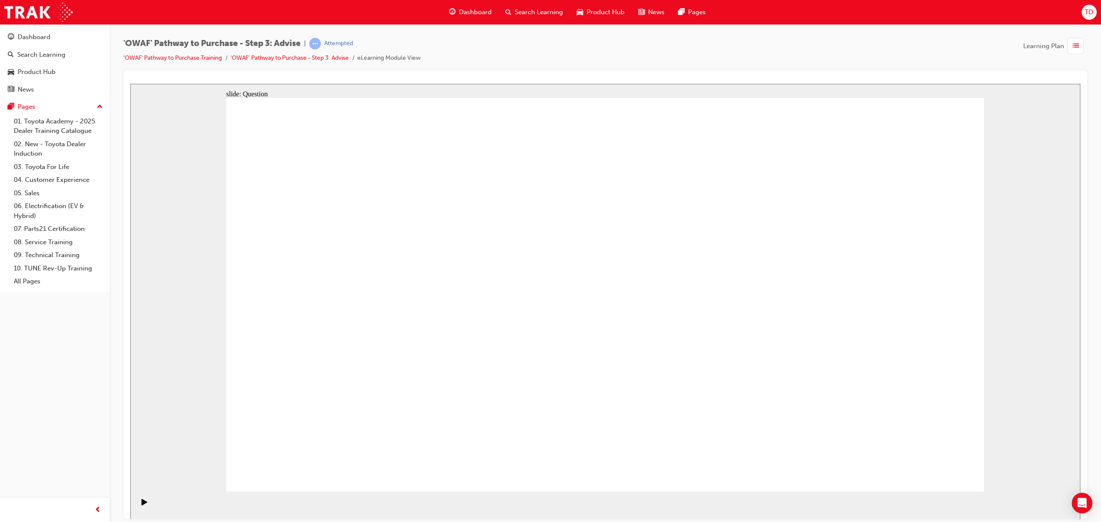
drag, startPoint x: 613, startPoint y: 417, endPoint x: 398, endPoint y: 304, distance: 242.1
drag, startPoint x: 476, startPoint y: 384, endPoint x: 730, endPoint y: 306, distance: 265.4
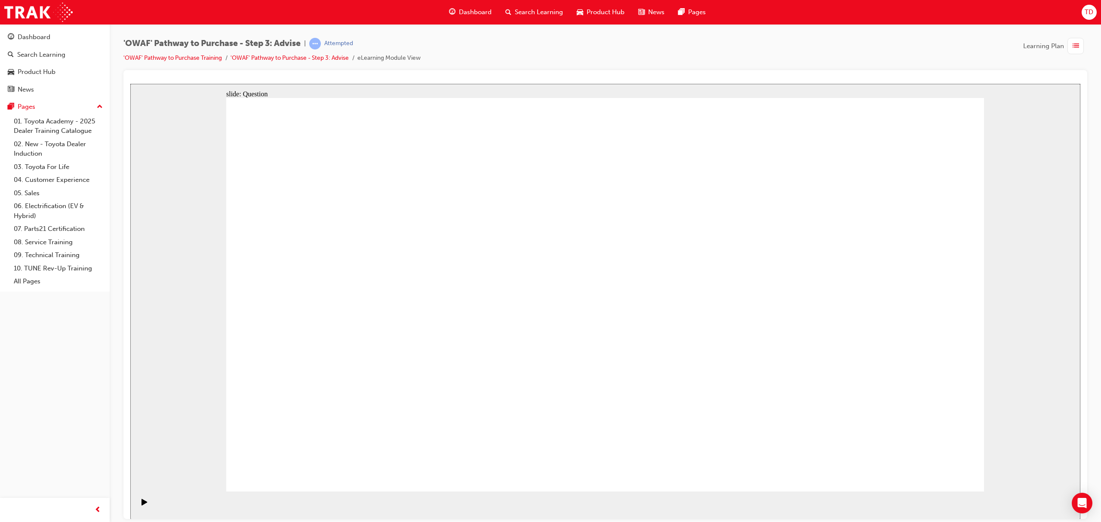
drag, startPoint x: 715, startPoint y: 301, endPoint x: 475, endPoint y: 404, distance: 261.3
drag, startPoint x: 725, startPoint y: 458, endPoint x: 718, endPoint y: 298, distance: 159.8
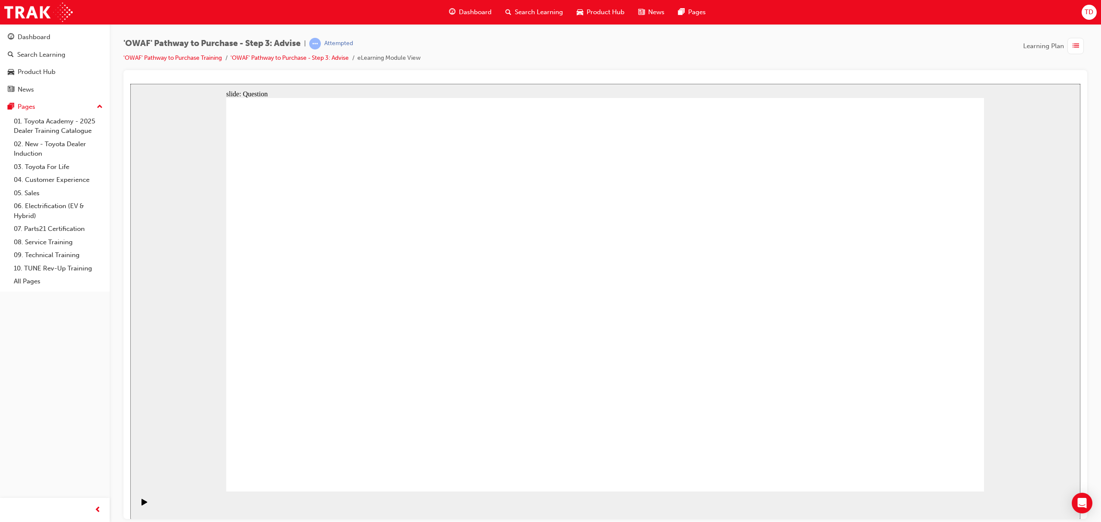
drag, startPoint x: 856, startPoint y: 348, endPoint x: 638, endPoint y: 362, distance: 219.0
drag, startPoint x: 689, startPoint y: 343, endPoint x: 445, endPoint y: 343, distance: 244.4
drag, startPoint x: 767, startPoint y: 335, endPoint x: 447, endPoint y: 339, distance: 320.1
drag, startPoint x: 664, startPoint y: 360, endPoint x: 639, endPoint y: 360, distance: 25.0
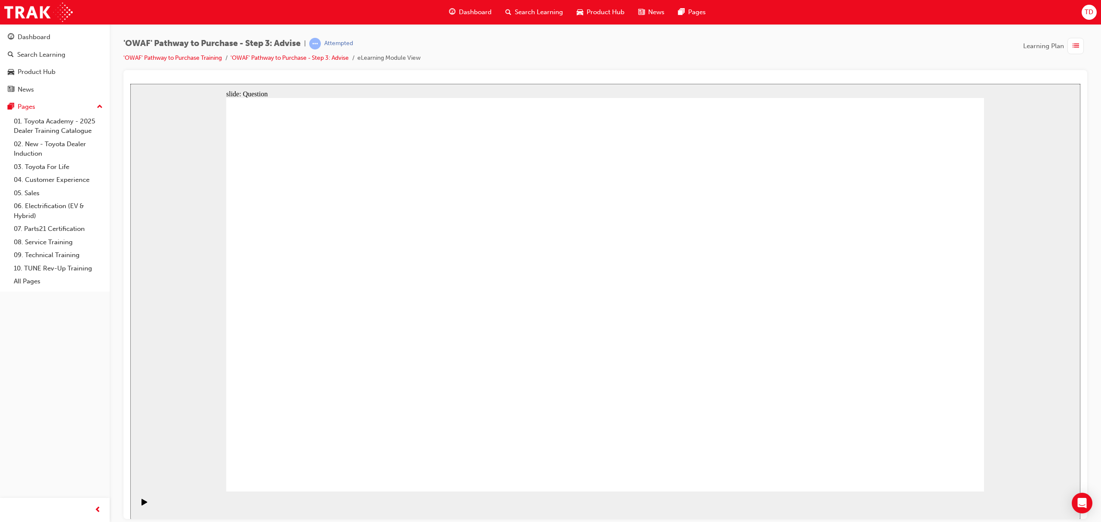
drag, startPoint x: 682, startPoint y: 361, endPoint x: 626, endPoint y: 355, distance: 56.3
drag, startPoint x: 847, startPoint y: 339, endPoint x: 416, endPoint y: 333, distance: 431.2
drag, startPoint x: 601, startPoint y: 353, endPoint x: 419, endPoint y: 347, distance: 182.1
drag, startPoint x: 739, startPoint y: 355, endPoint x: 653, endPoint y: 365, distance: 87.1
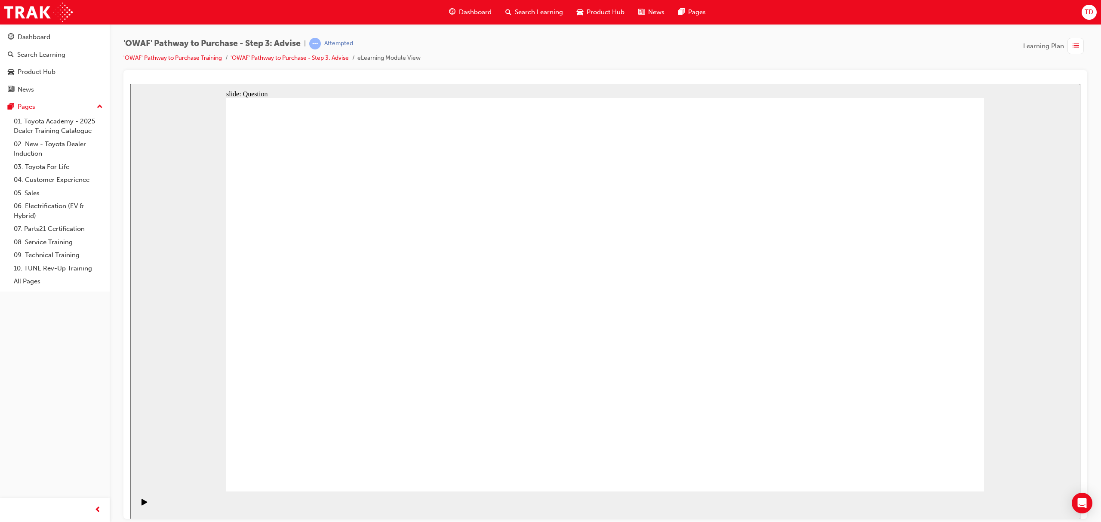
drag, startPoint x: 534, startPoint y: 294, endPoint x: 627, endPoint y: 306, distance: 93.3
drag, startPoint x: 436, startPoint y: 358, endPoint x: 561, endPoint y: 316, distance: 131.8
drag, startPoint x: 446, startPoint y: 322, endPoint x: 554, endPoint y: 332, distance: 108.4
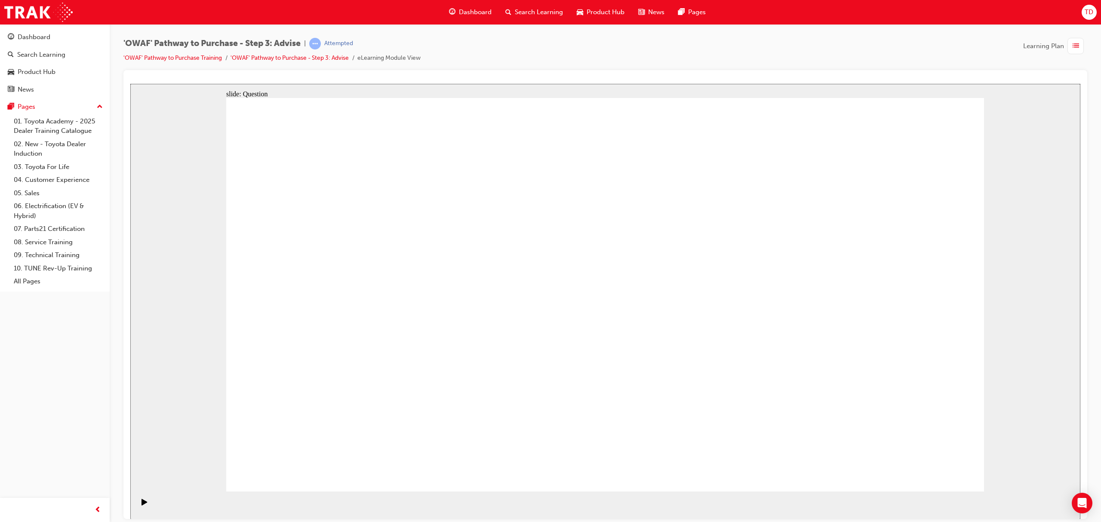
drag, startPoint x: 364, startPoint y: 327, endPoint x: 605, endPoint y: 314, distance: 241.3
drag, startPoint x: 426, startPoint y: 394, endPoint x: 720, endPoint y: 351, distance: 297.4
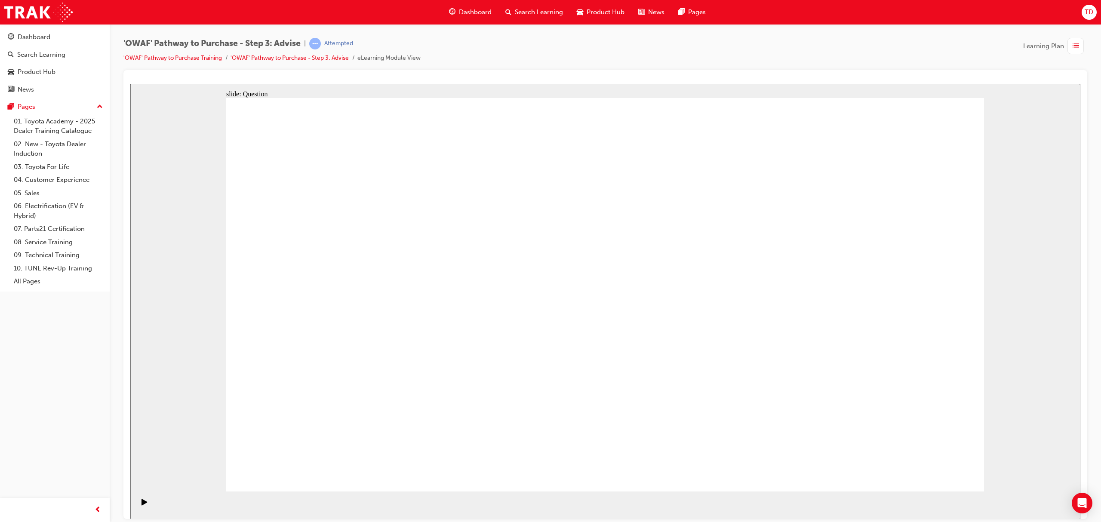
drag, startPoint x: 828, startPoint y: 259, endPoint x: 676, endPoint y: 411, distance: 215.4
drag, startPoint x: 689, startPoint y: 255, endPoint x: 394, endPoint y: 402, distance: 329.6
drag, startPoint x: 601, startPoint y: 264, endPoint x: 342, endPoint y: 414, distance: 299.2
drag, startPoint x: 633, startPoint y: 279, endPoint x: 319, endPoint y: 414, distance: 341.9
drag, startPoint x: 782, startPoint y: 304, endPoint x: 522, endPoint y: 408, distance: 280.2
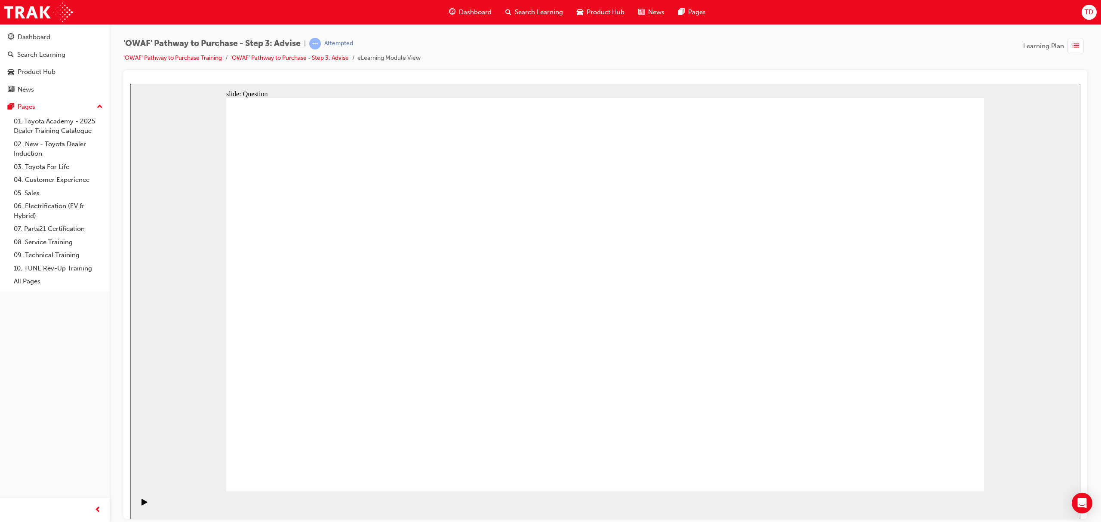
drag, startPoint x: 525, startPoint y: 259, endPoint x: 759, endPoint y: 399, distance: 272.4
drag, startPoint x: 761, startPoint y: 263, endPoint x: 672, endPoint y: 367, distance: 136.7
drag, startPoint x: 725, startPoint y: 312, endPoint x: 732, endPoint y: 355, distance: 43.2
drag, startPoint x: 383, startPoint y: 253, endPoint x: 625, endPoint y: 394, distance: 280.6
drag, startPoint x: 312, startPoint y: 254, endPoint x: 486, endPoint y: 409, distance: 233.5
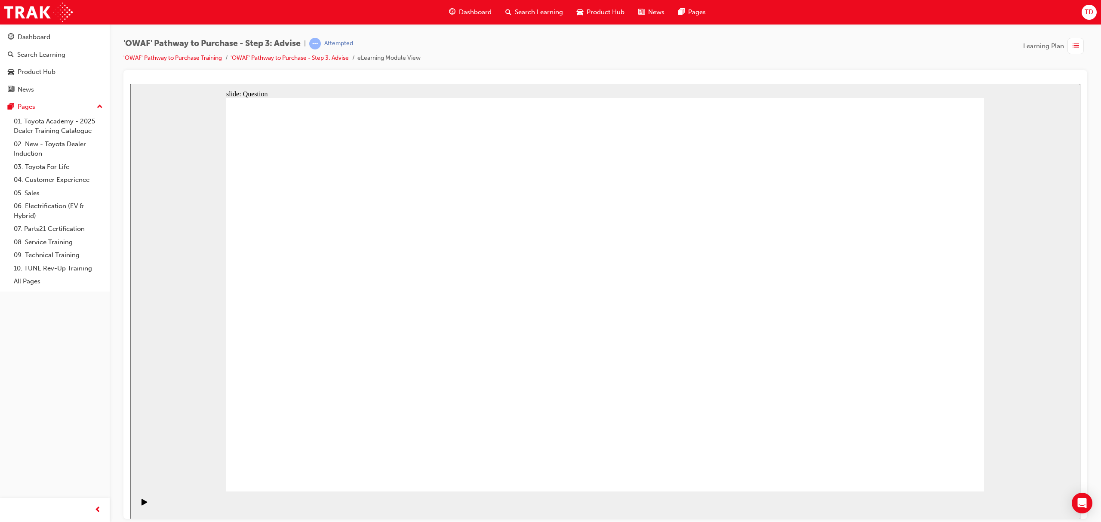
drag, startPoint x: 919, startPoint y: 451, endPoint x: 920, endPoint y: 458, distance: 6.9
drag, startPoint x: 651, startPoint y: 207, endPoint x: 630, endPoint y: 208, distance: 21.1
